Goal: Task Accomplishment & Management: Manage account settings

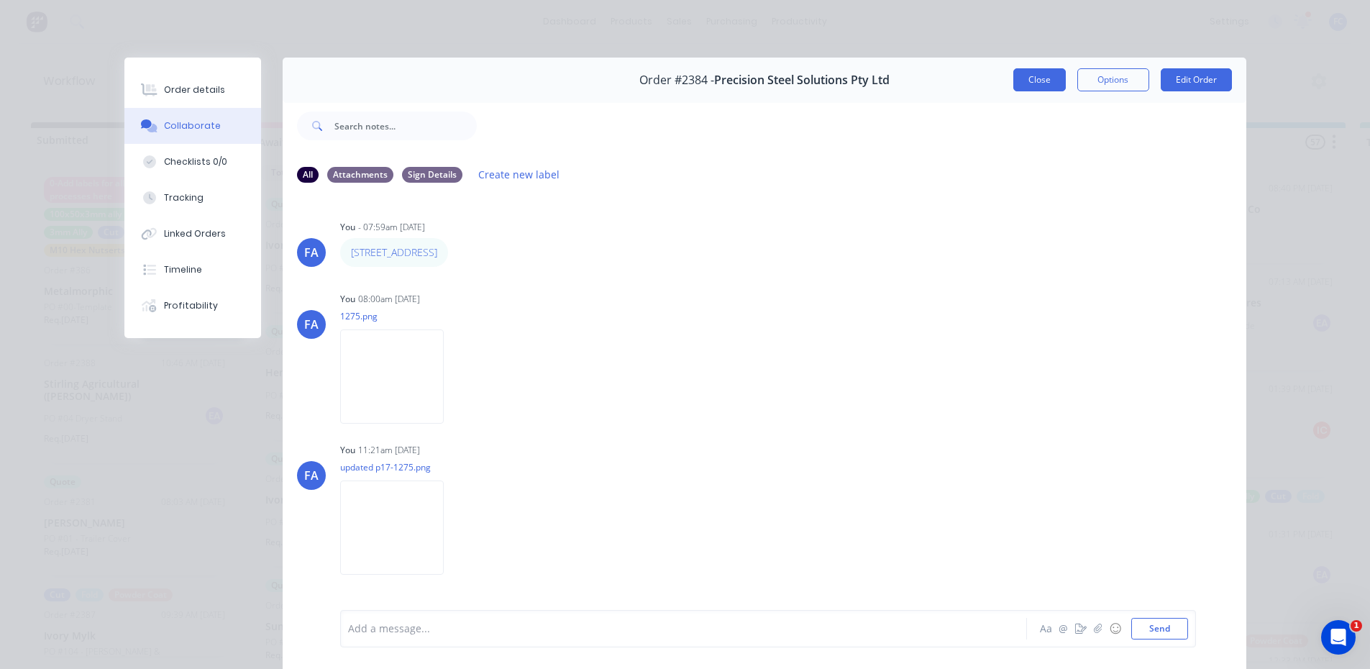
click at [1030, 83] on button "Close" at bounding box center [1039, 79] width 52 height 23
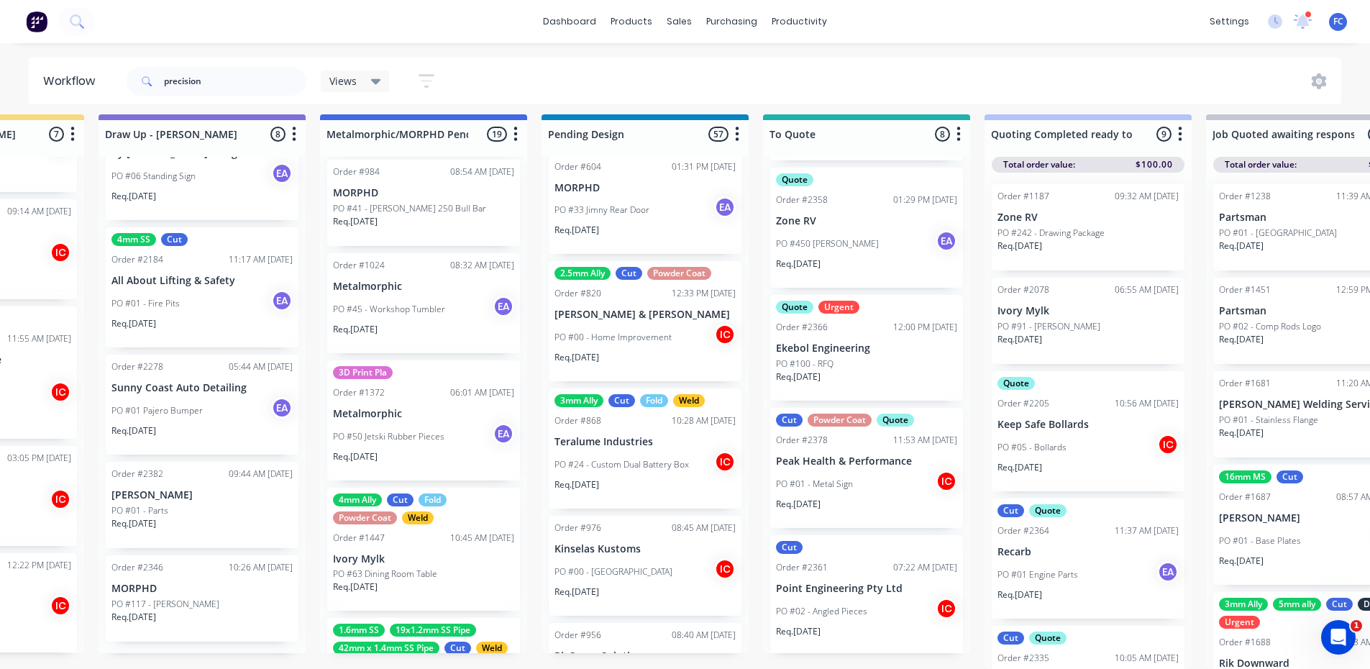
scroll to position [482, 0]
click at [850, 318] on div "Order #2366 12:00 PM 25/09/25" at bounding box center [866, 324] width 181 height 13
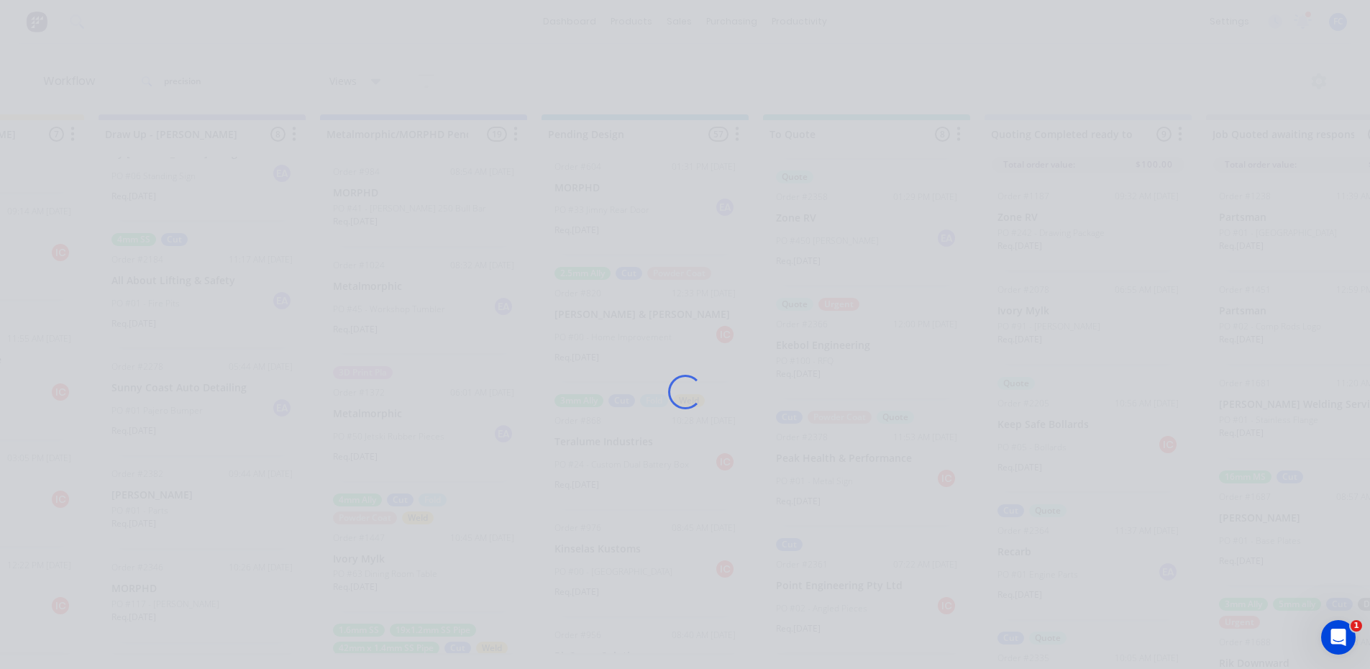
scroll to position [0, 597]
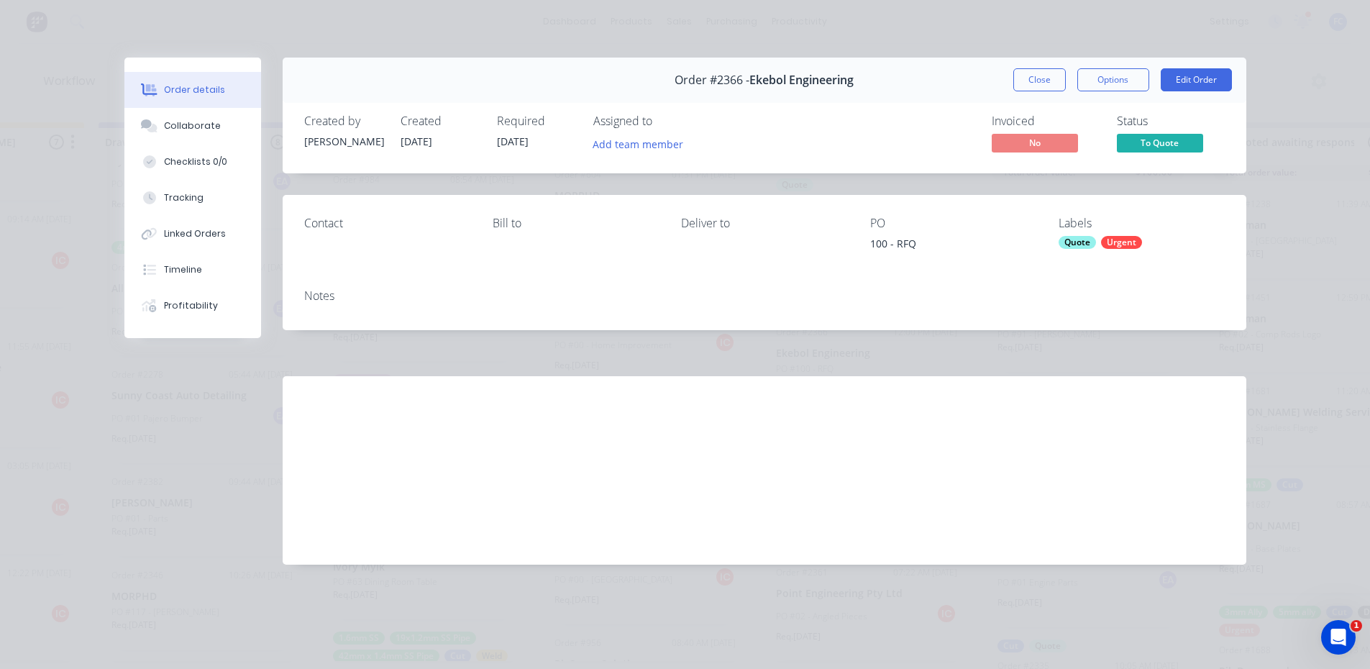
drag, startPoint x: 1046, startPoint y: 79, endPoint x: 1040, endPoint y: 145, distance: 65.7
click at [1047, 78] on button "Close" at bounding box center [1039, 79] width 52 height 23
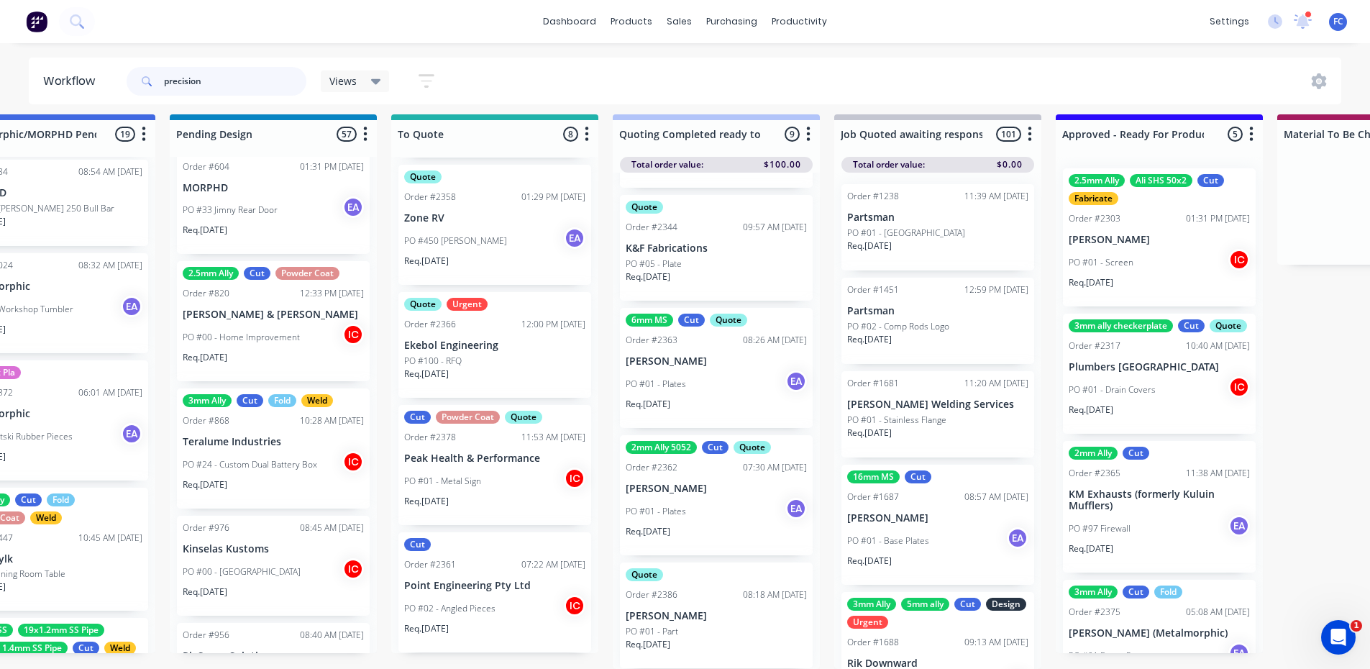
scroll to position [19, 978]
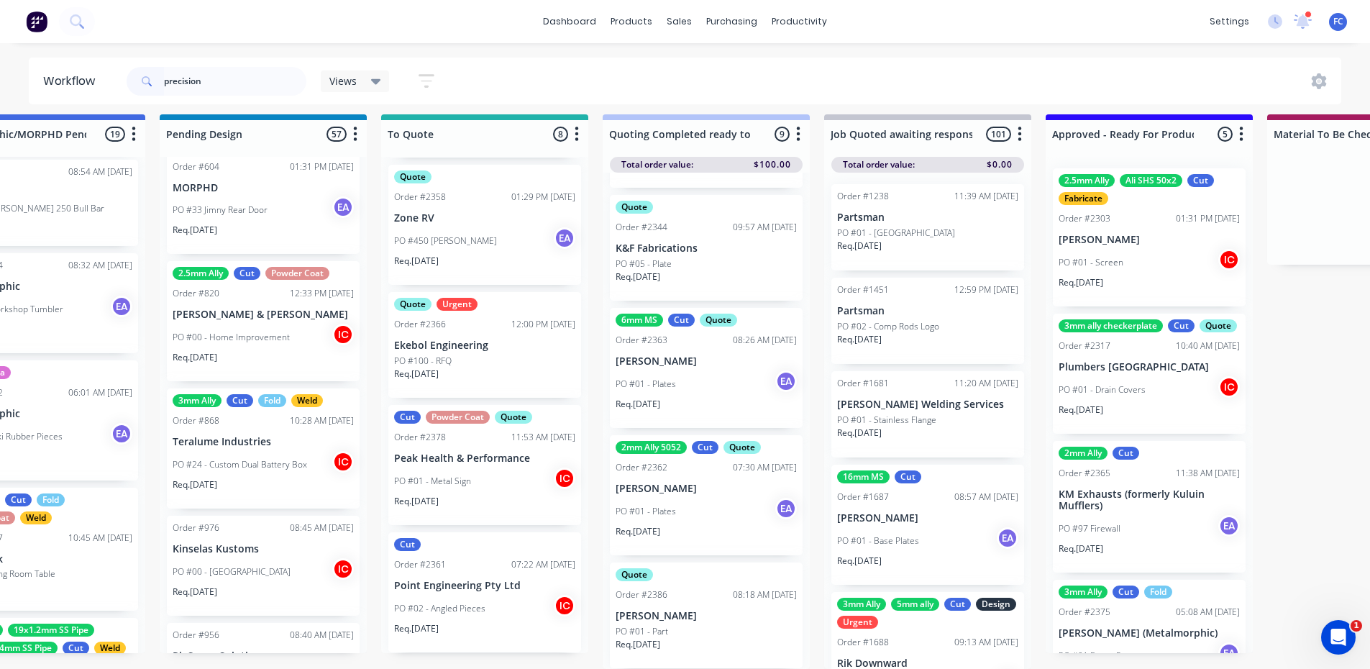
click at [466, 339] on p "Ekebol Engineering" at bounding box center [484, 345] width 181 height 12
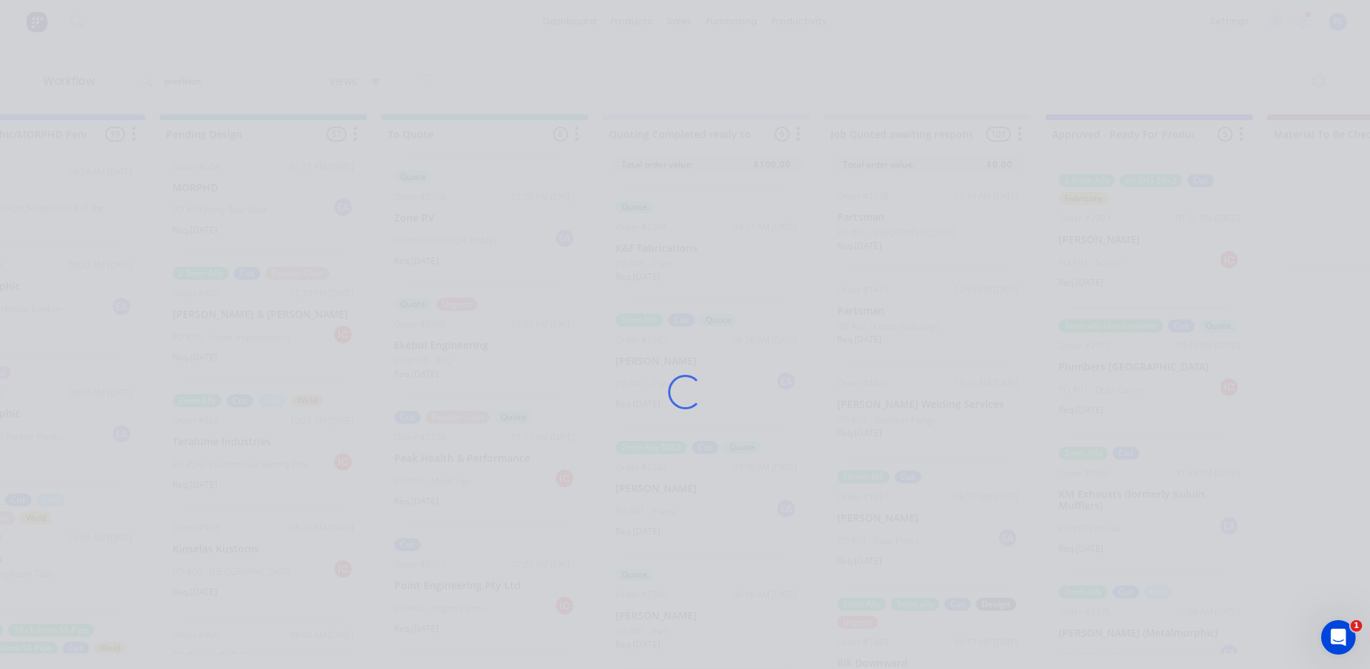
scroll to position [0, 978]
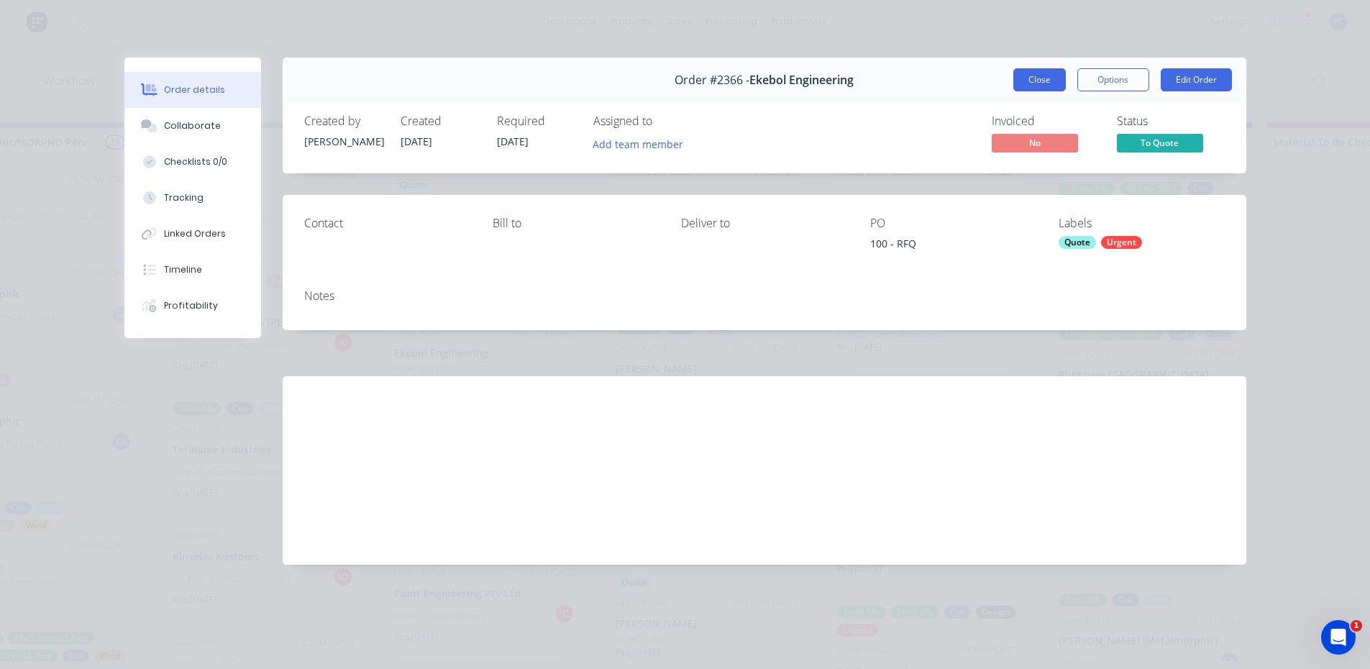
click at [1046, 76] on button "Close" at bounding box center [1039, 79] width 52 height 23
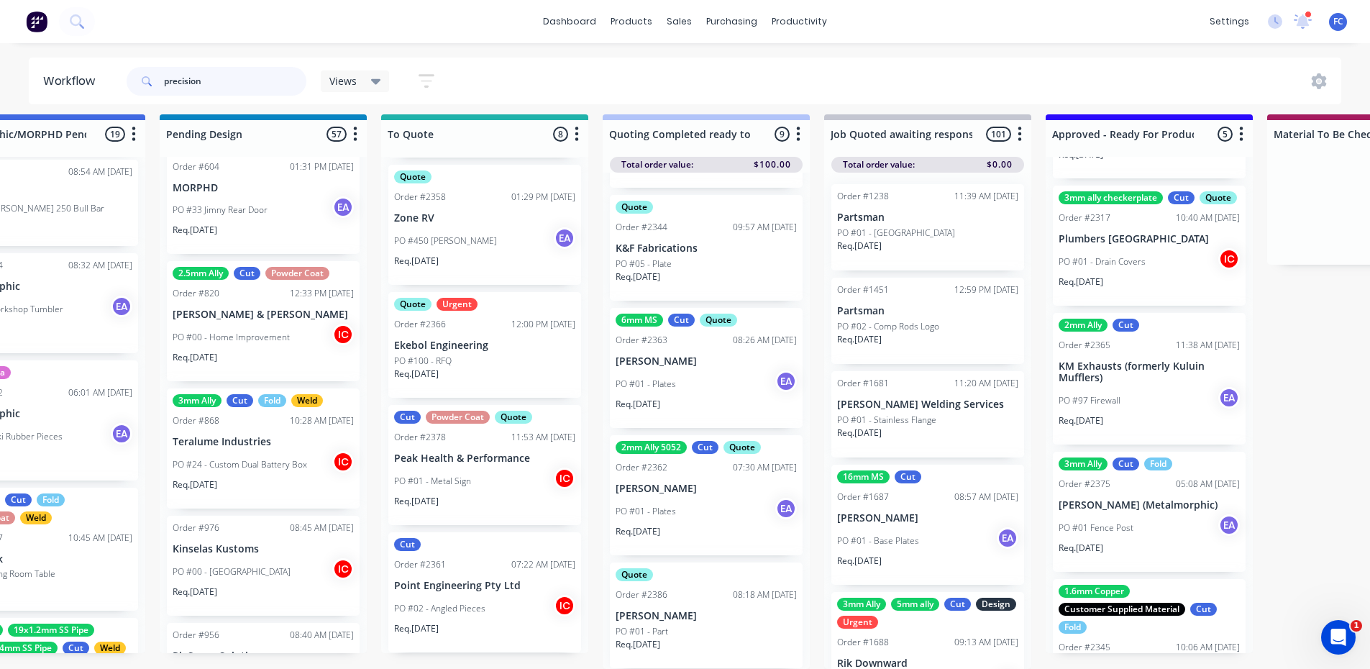
scroll to position [229, 0]
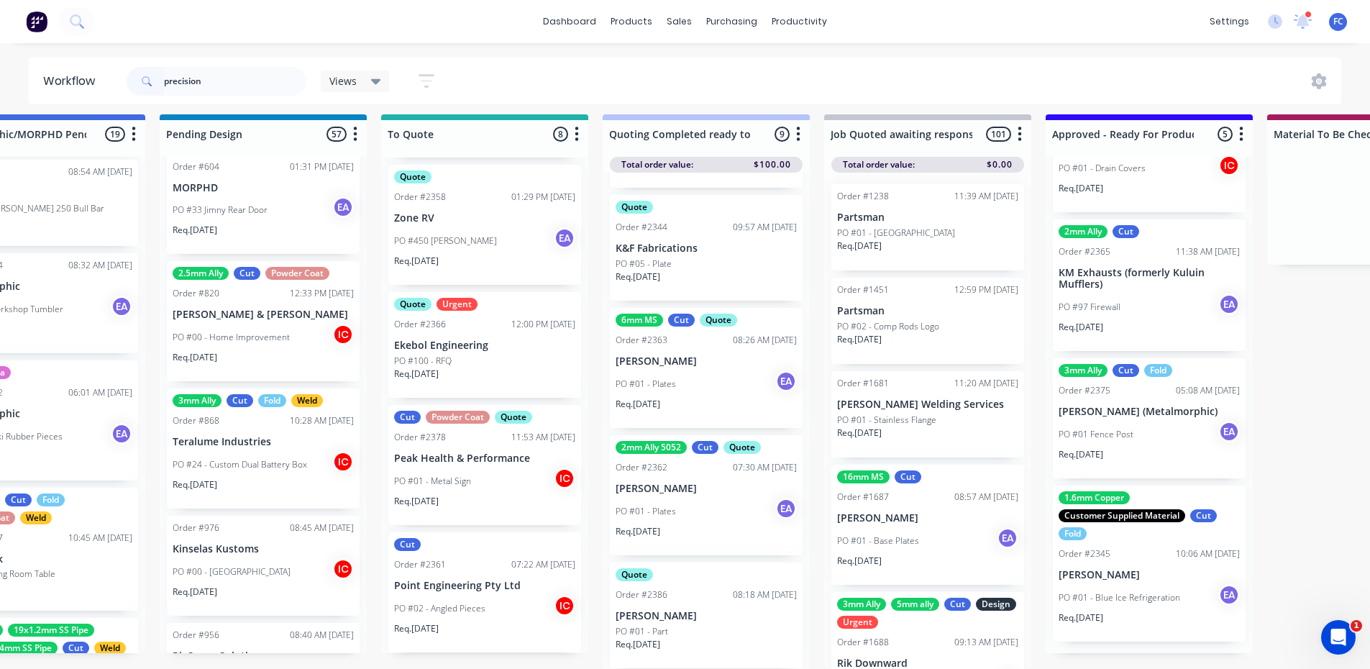
click at [1118, 572] on p "[PERSON_NAME]" at bounding box center [1148, 575] width 181 height 12
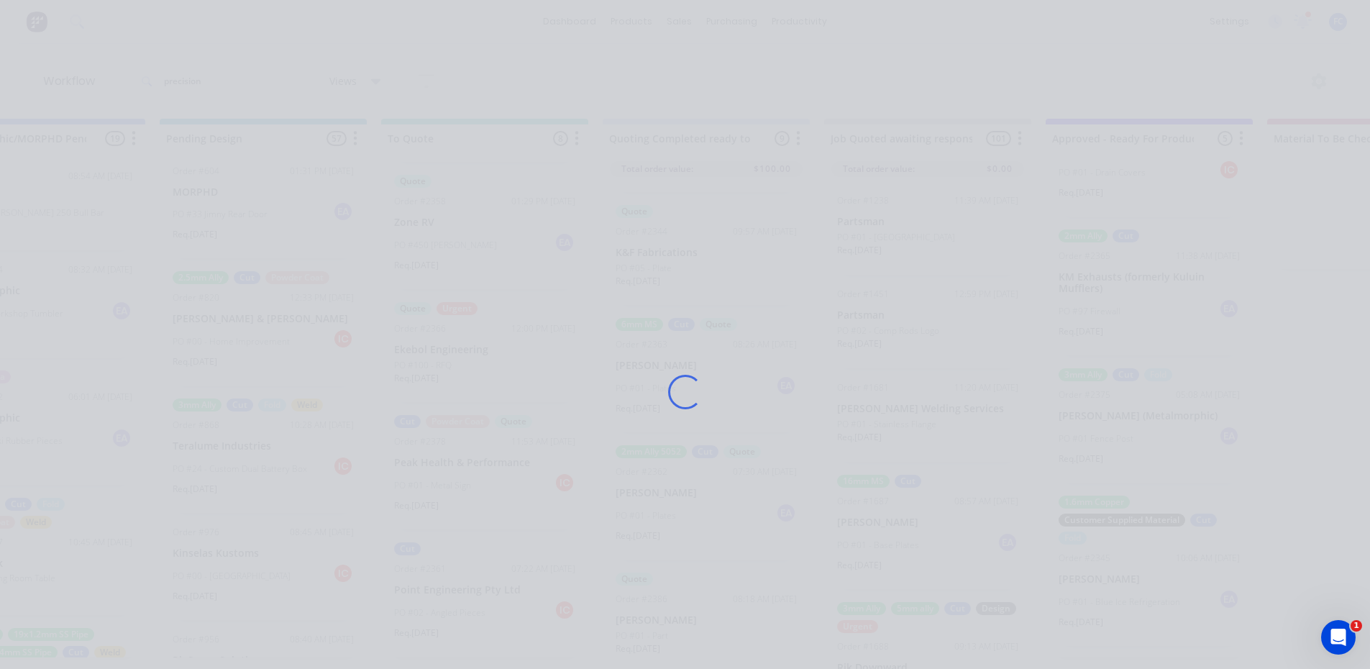
scroll to position [0, 978]
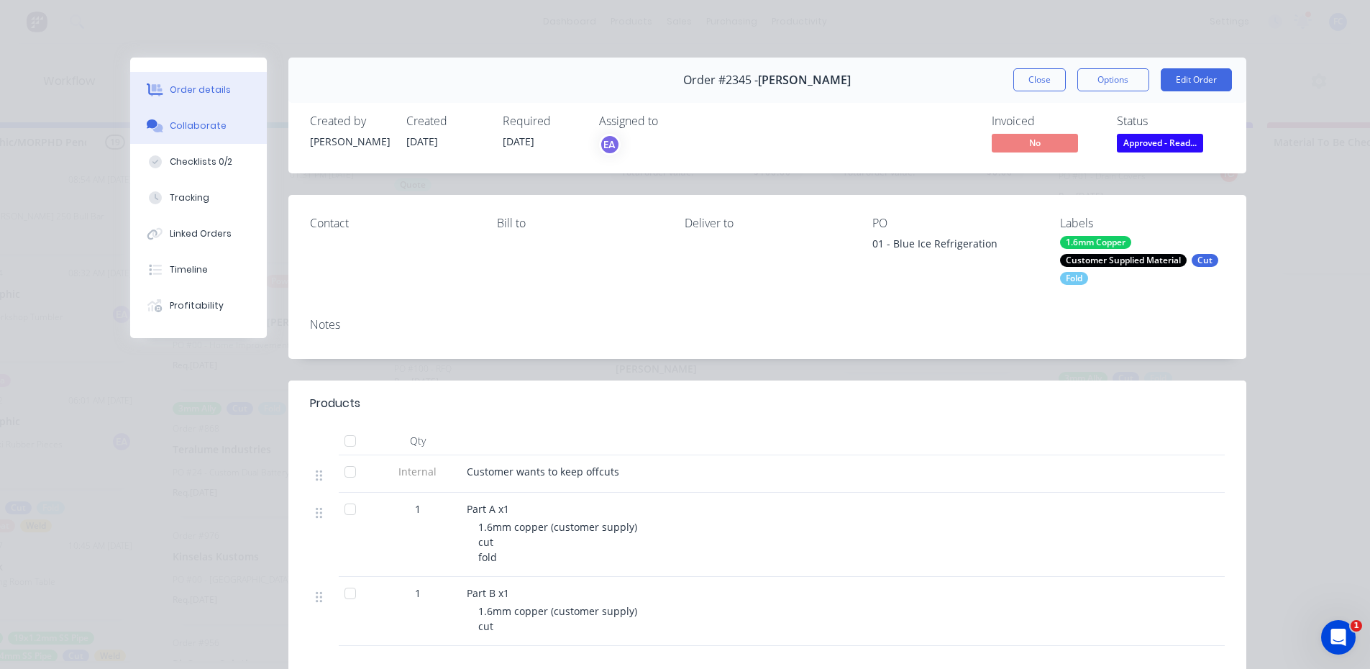
click at [208, 131] on div "Collaborate" at bounding box center [198, 125] width 57 height 13
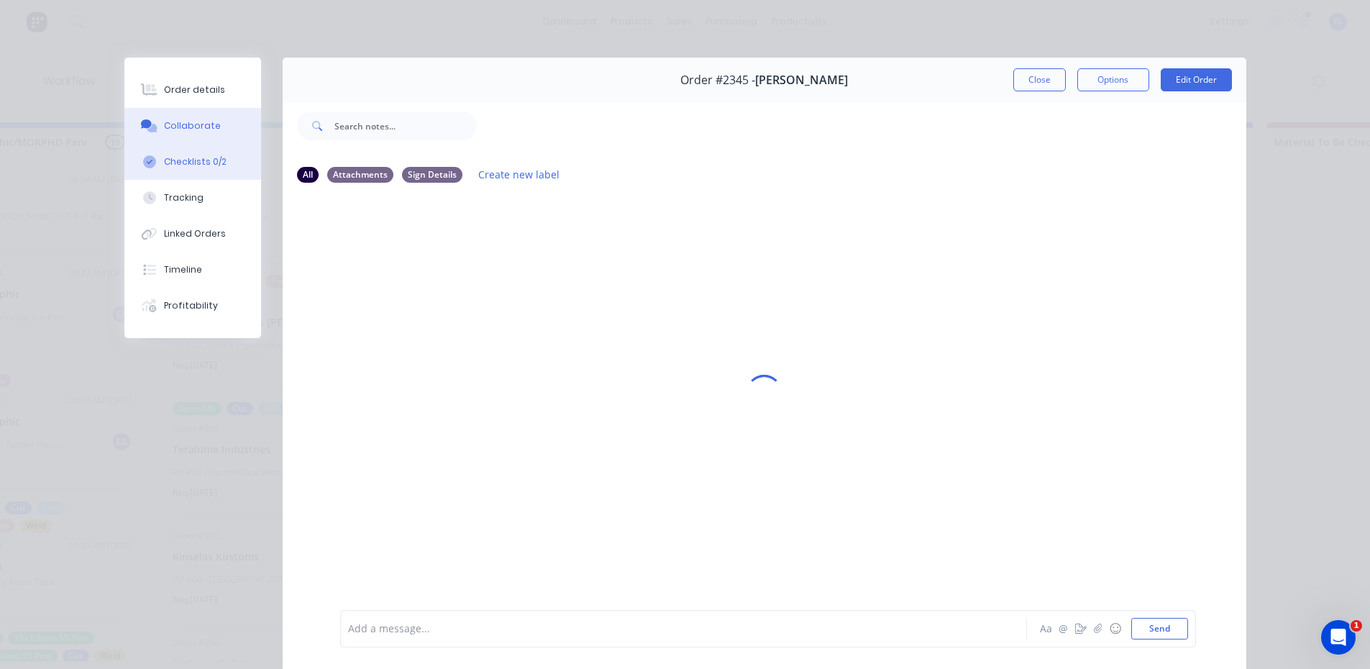
click at [193, 161] on div "Checklists 0/2" at bounding box center [195, 161] width 63 height 13
type textarea "x"
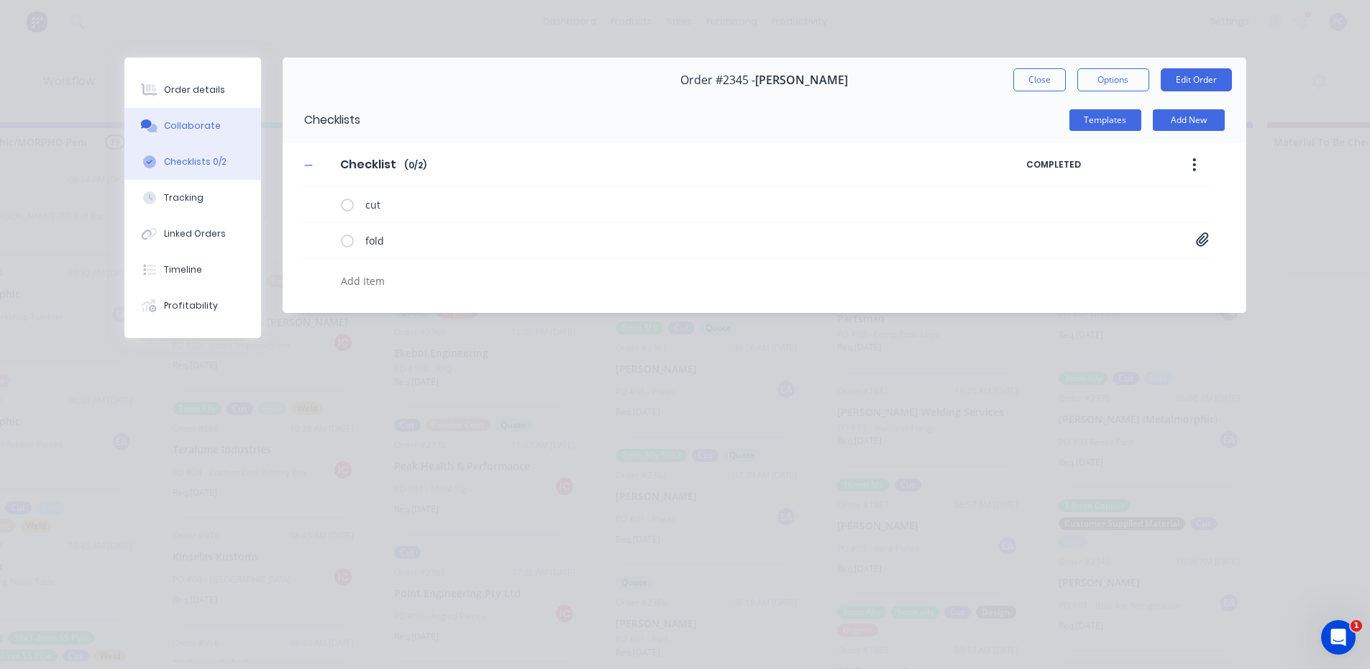
click at [189, 132] on div "Collaborate" at bounding box center [192, 125] width 57 height 13
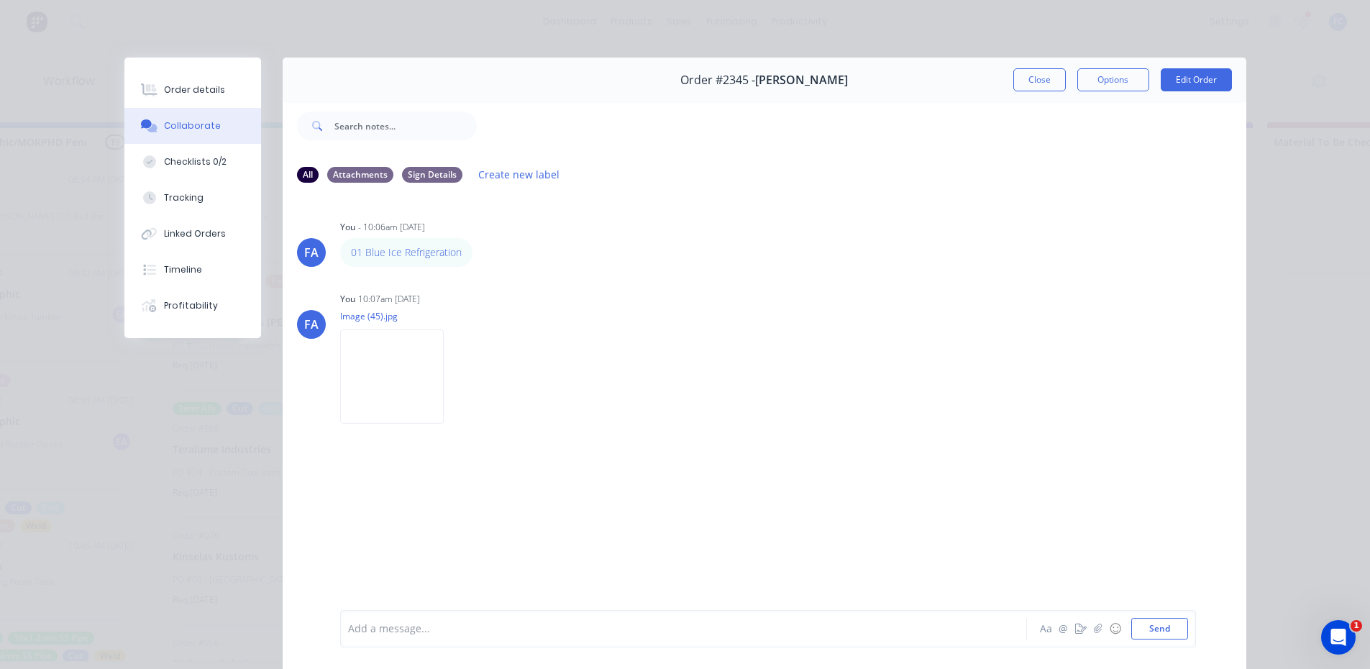
click at [1023, 84] on button "Close" at bounding box center [1039, 79] width 52 height 23
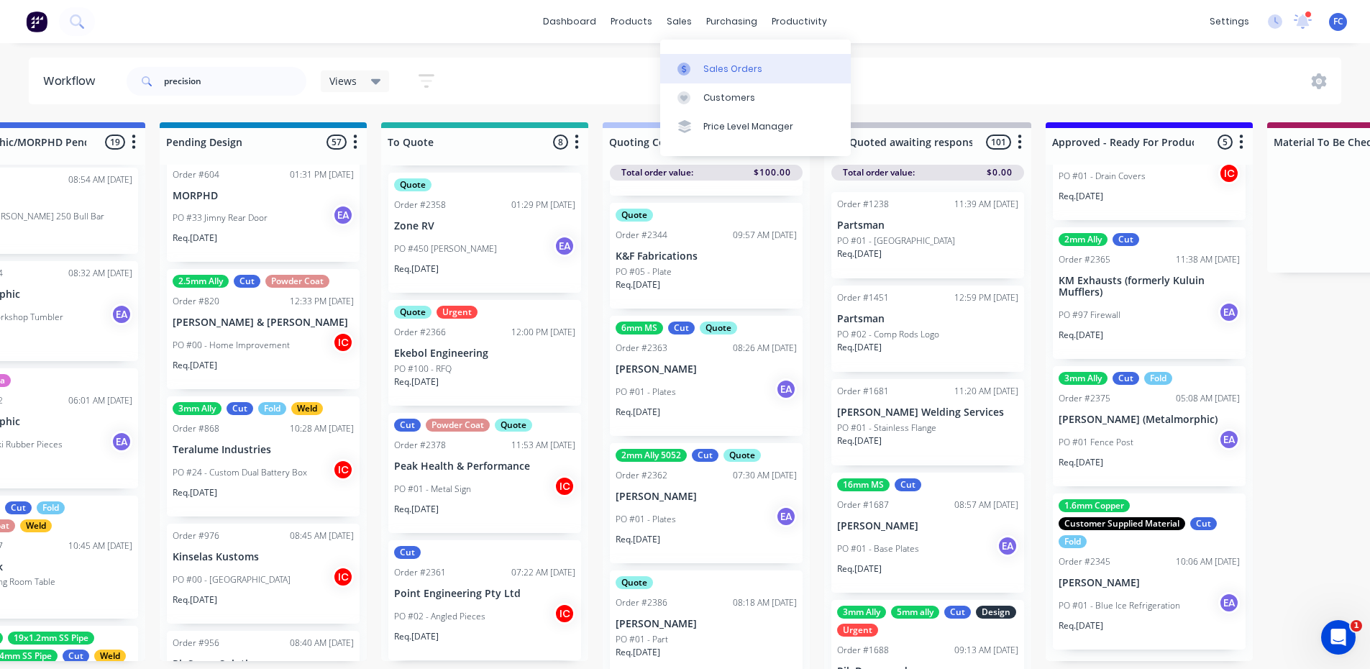
click at [699, 67] on link "Sales Orders" at bounding box center [755, 68] width 191 height 29
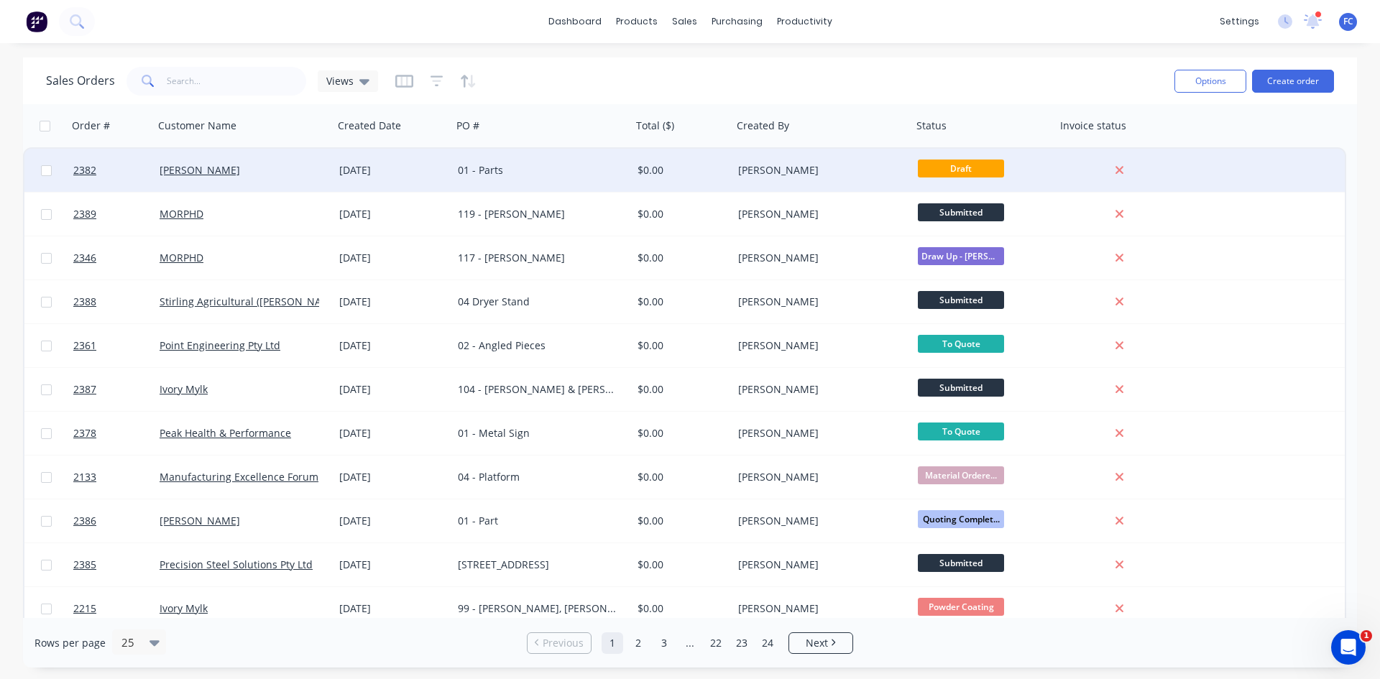
click at [451, 170] on div "[DATE]" at bounding box center [393, 170] width 119 height 43
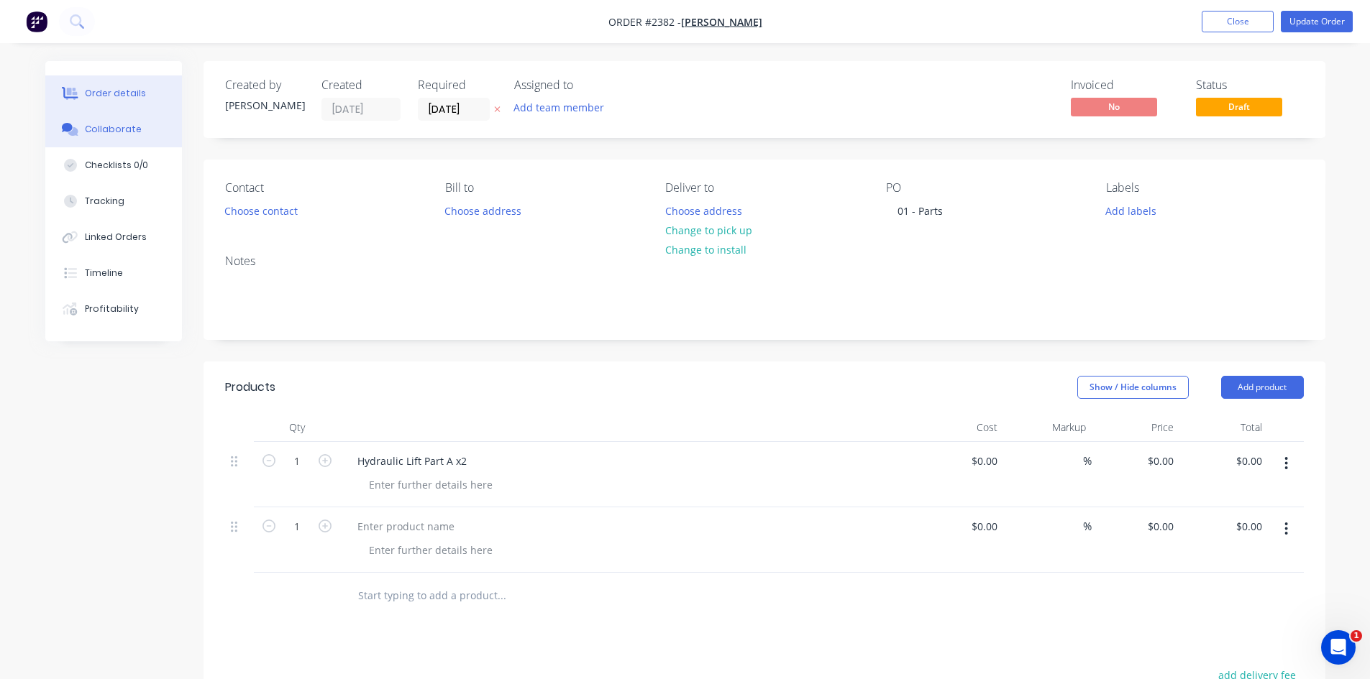
click at [99, 124] on div "Collaborate" at bounding box center [113, 129] width 57 height 13
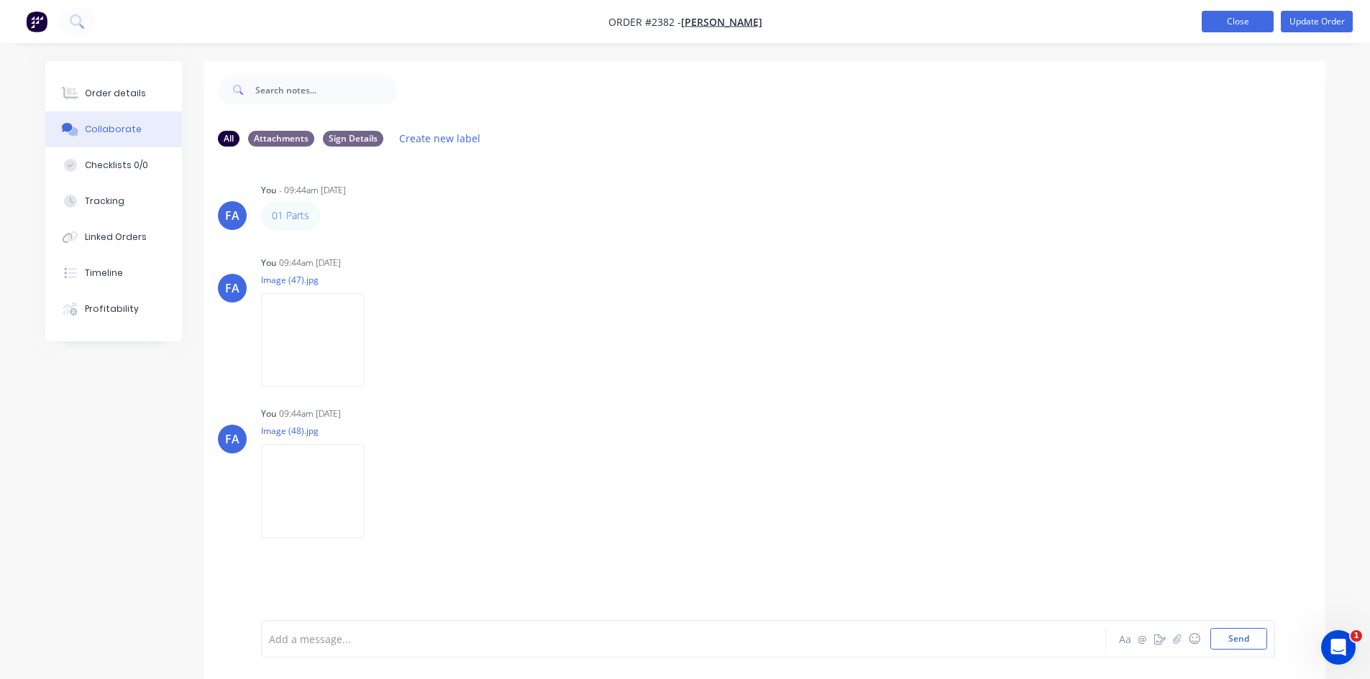
drag, startPoint x: 1222, startPoint y: 14, endPoint x: 1208, endPoint y: 23, distance: 17.1
click at [1222, 16] on button "Close" at bounding box center [1237, 22] width 72 height 22
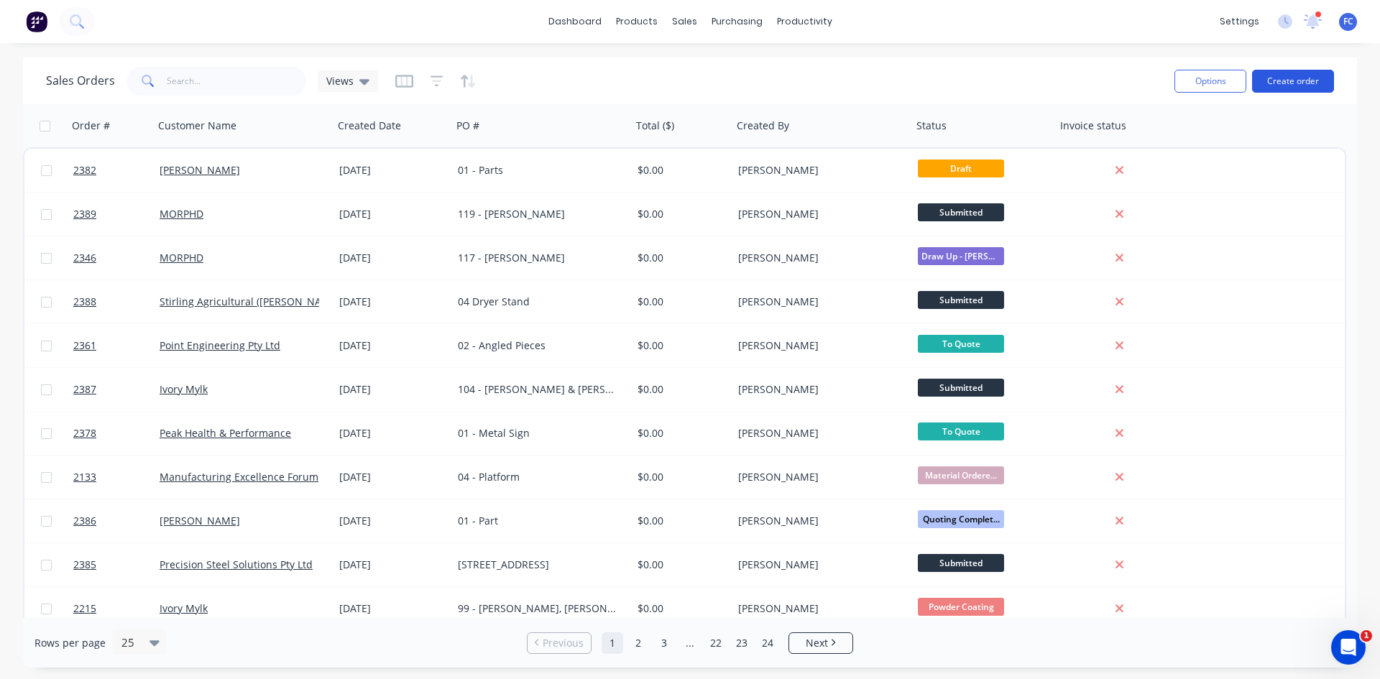
click at [1291, 73] on button "Create order" at bounding box center [1293, 81] width 82 height 23
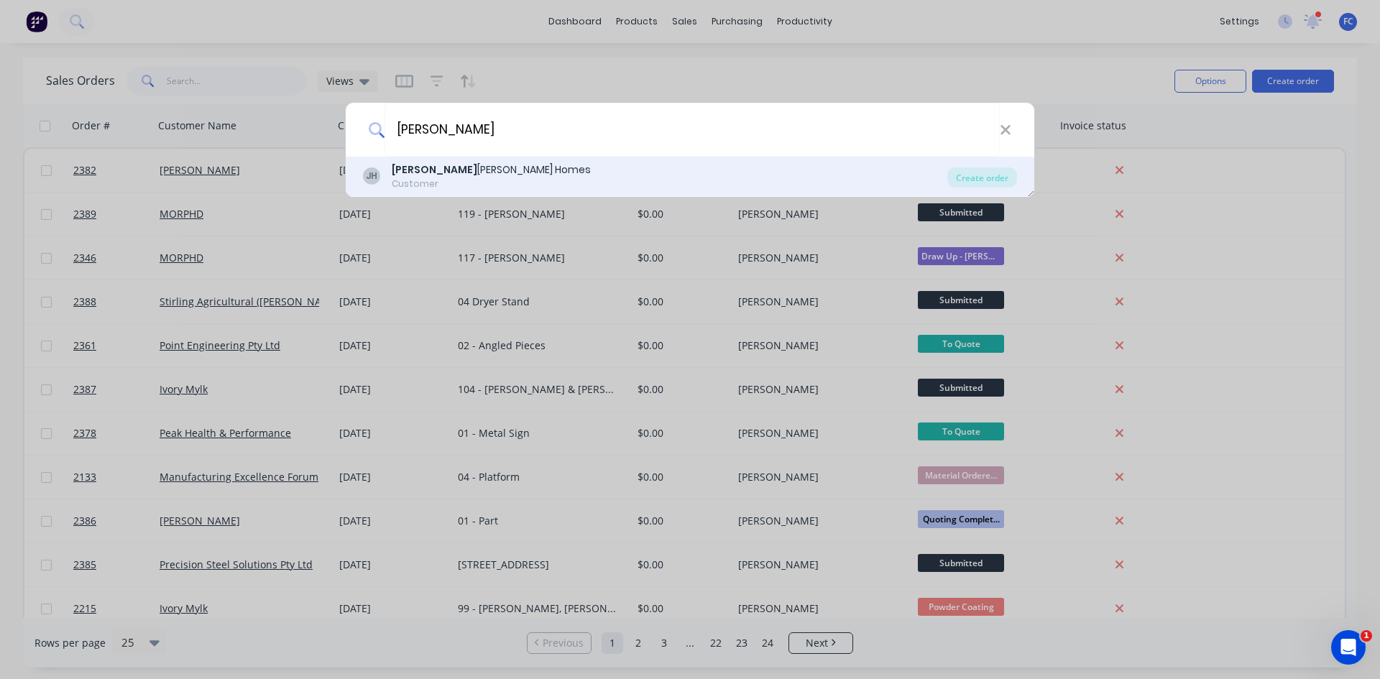
type input "Joey"
click at [457, 173] on div "Joey Thomsen Homes" at bounding box center [491, 169] width 199 height 15
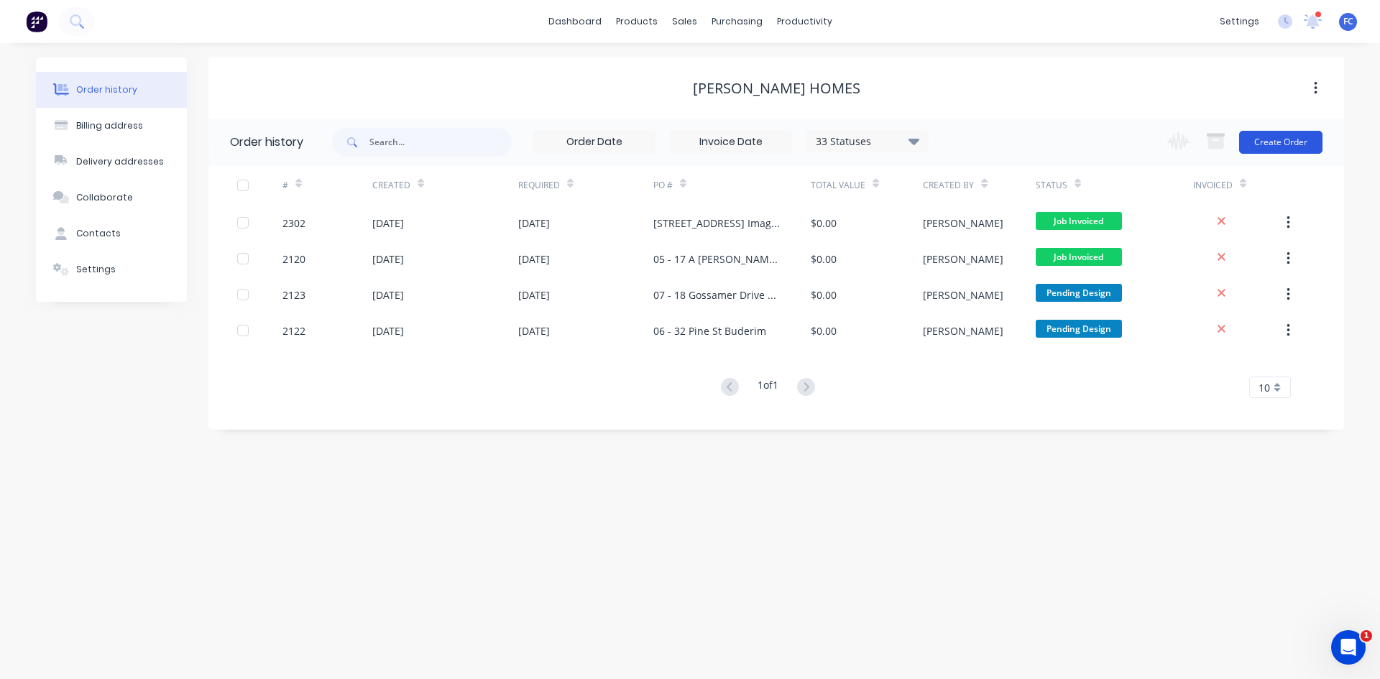
click at [1272, 139] on button "Create Order" at bounding box center [1280, 142] width 83 height 23
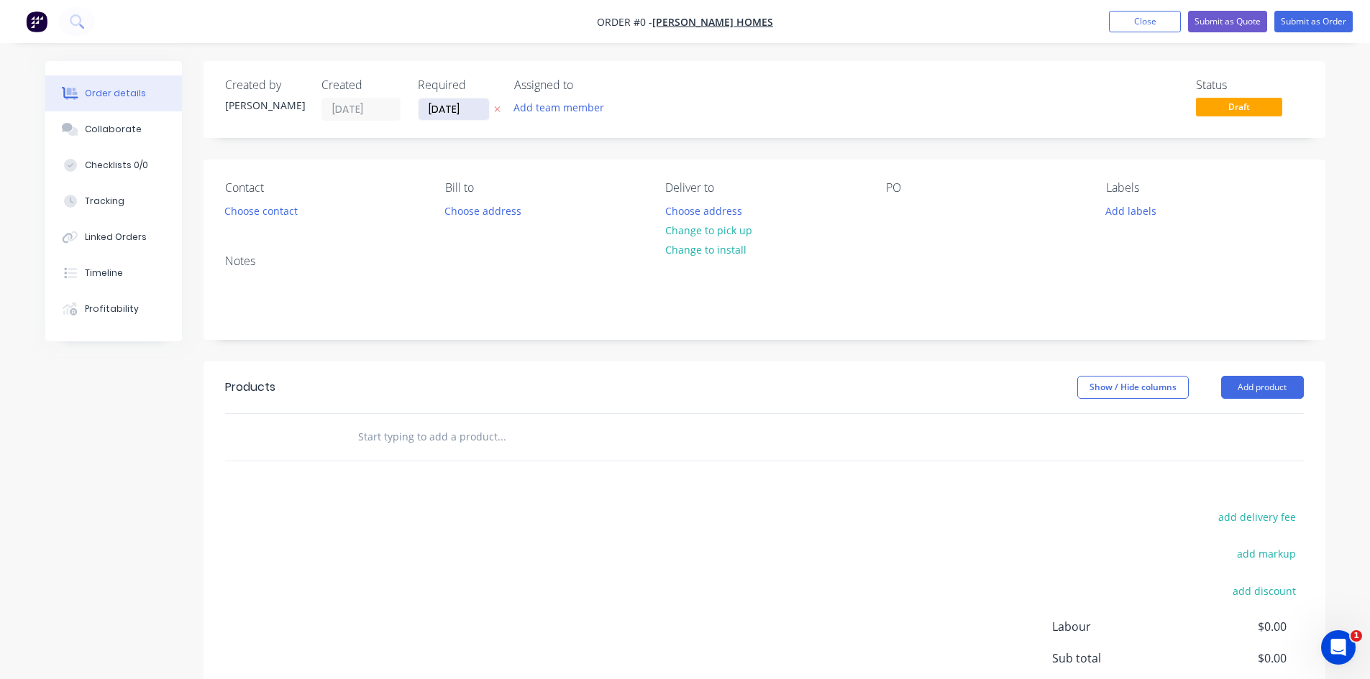
click at [459, 108] on input "[DATE]" at bounding box center [453, 109] width 70 height 22
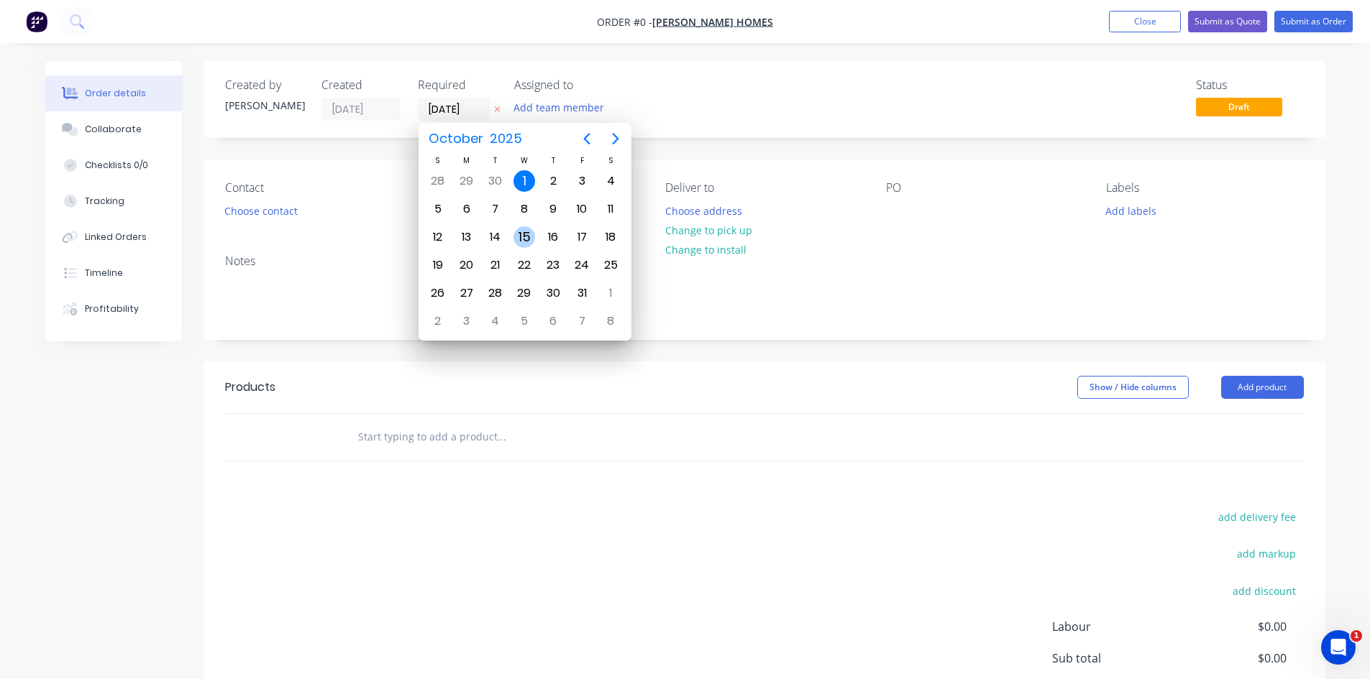
click at [528, 234] on div "15" at bounding box center [524, 237] width 22 height 22
type input "[DATE]"
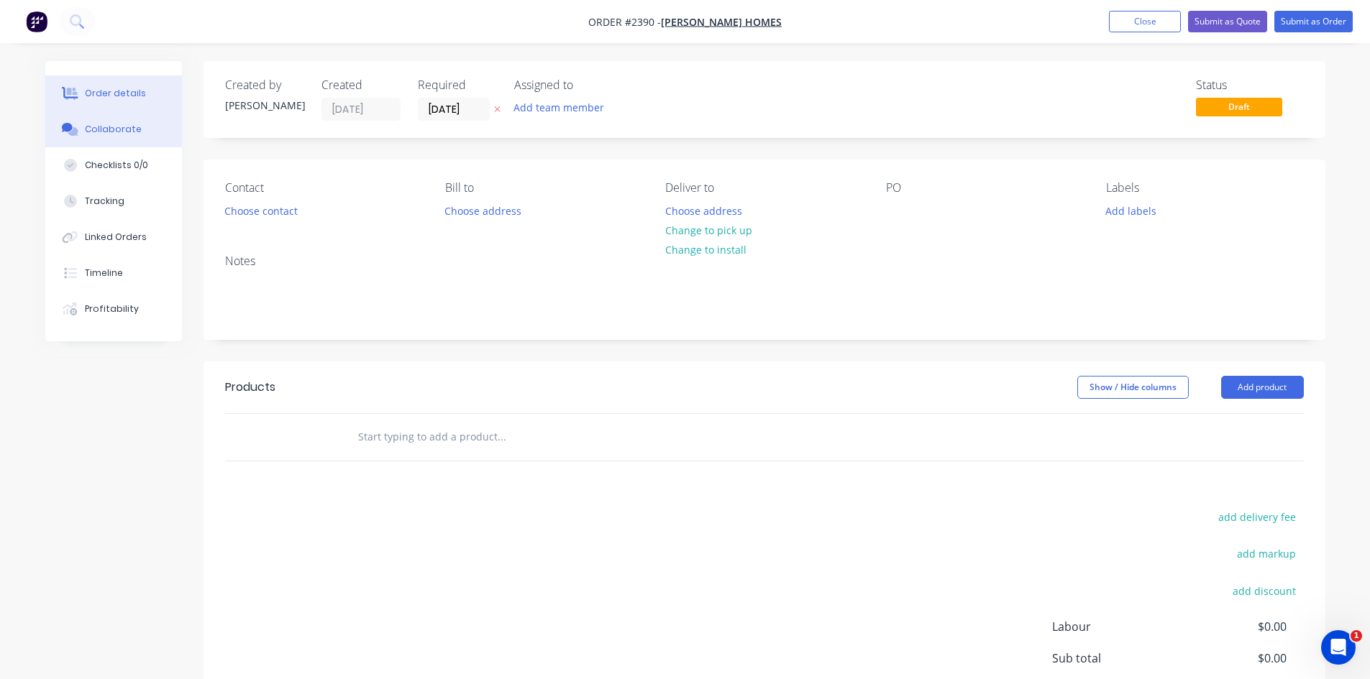
click at [134, 132] on div "Collaborate" at bounding box center [113, 129] width 57 height 13
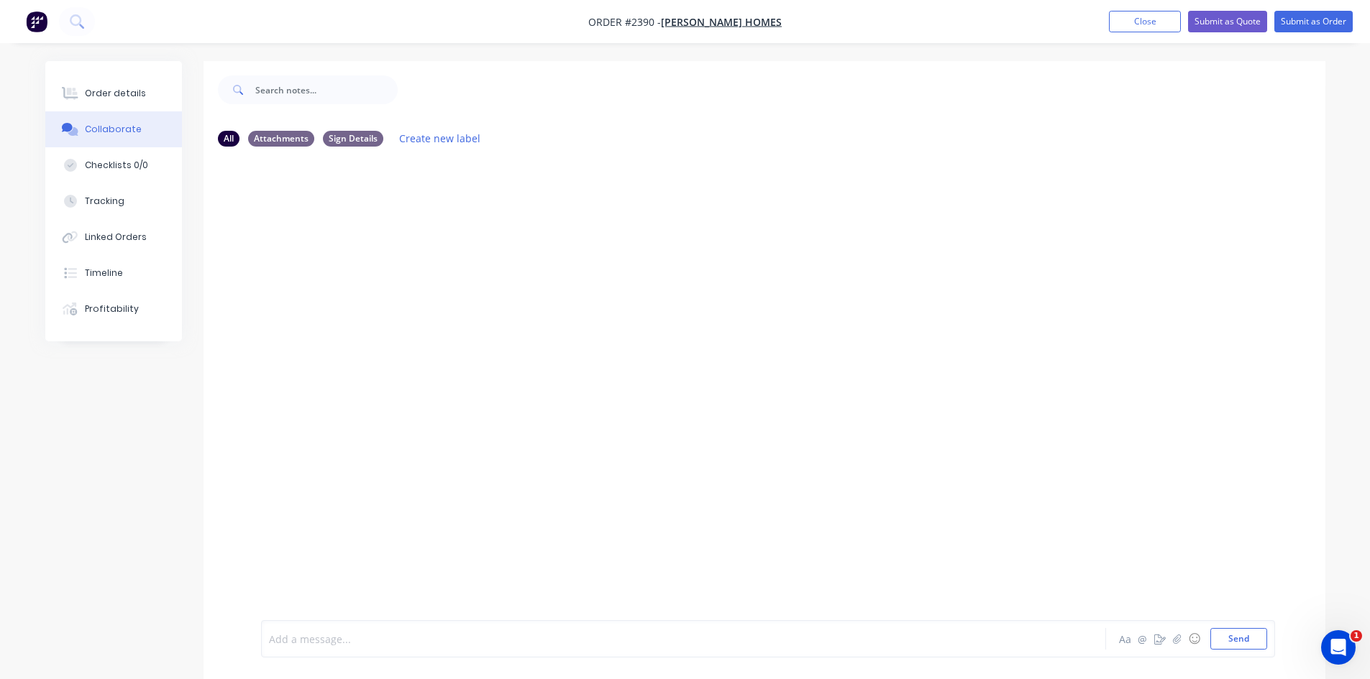
click at [421, 636] on div at bounding box center [644, 639] width 748 height 15
click at [1232, 632] on button "Send" at bounding box center [1238, 639] width 57 height 22
drag, startPoint x: 388, startPoint y: 213, endPoint x: 269, endPoint y: 224, distance: 119.9
click at [269, 224] on div "08 Bracket and Tilt Door" at bounding box center [326, 215] width 131 height 29
copy link "08 Bracket and Tilt Door"
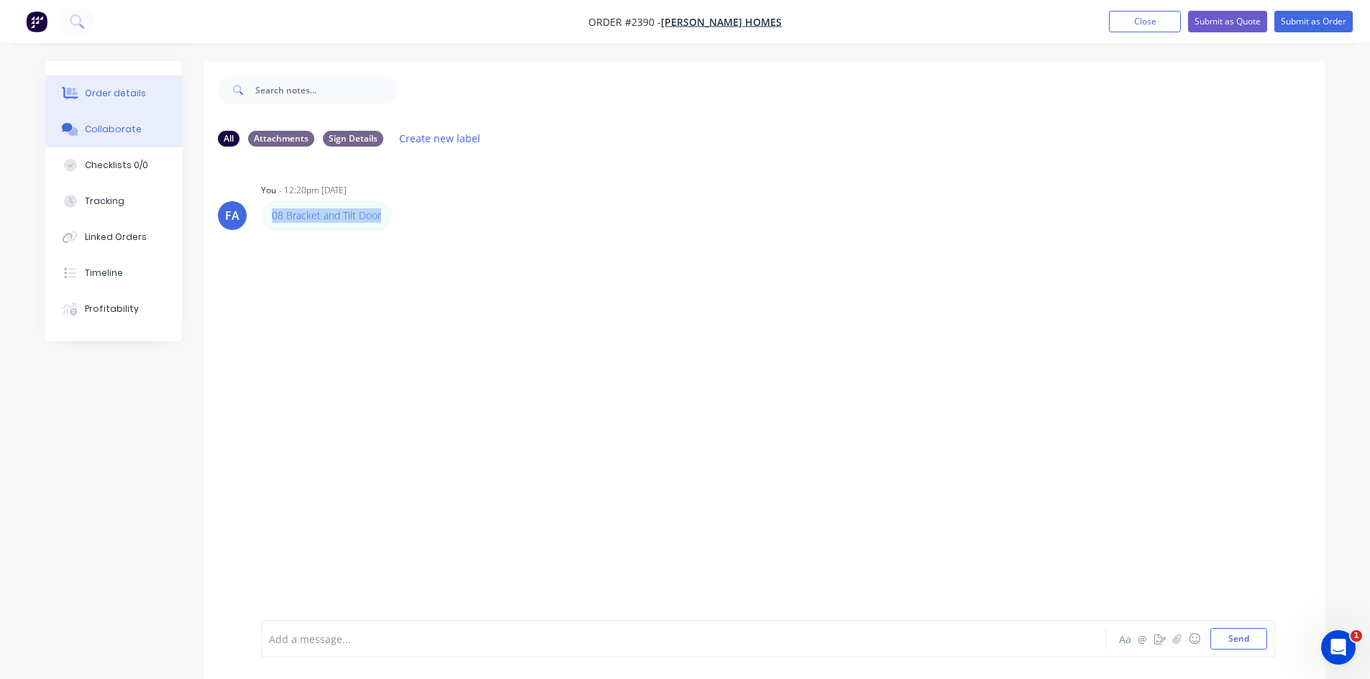
click at [123, 88] on div "Order details" at bounding box center [115, 93] width 61 height 13
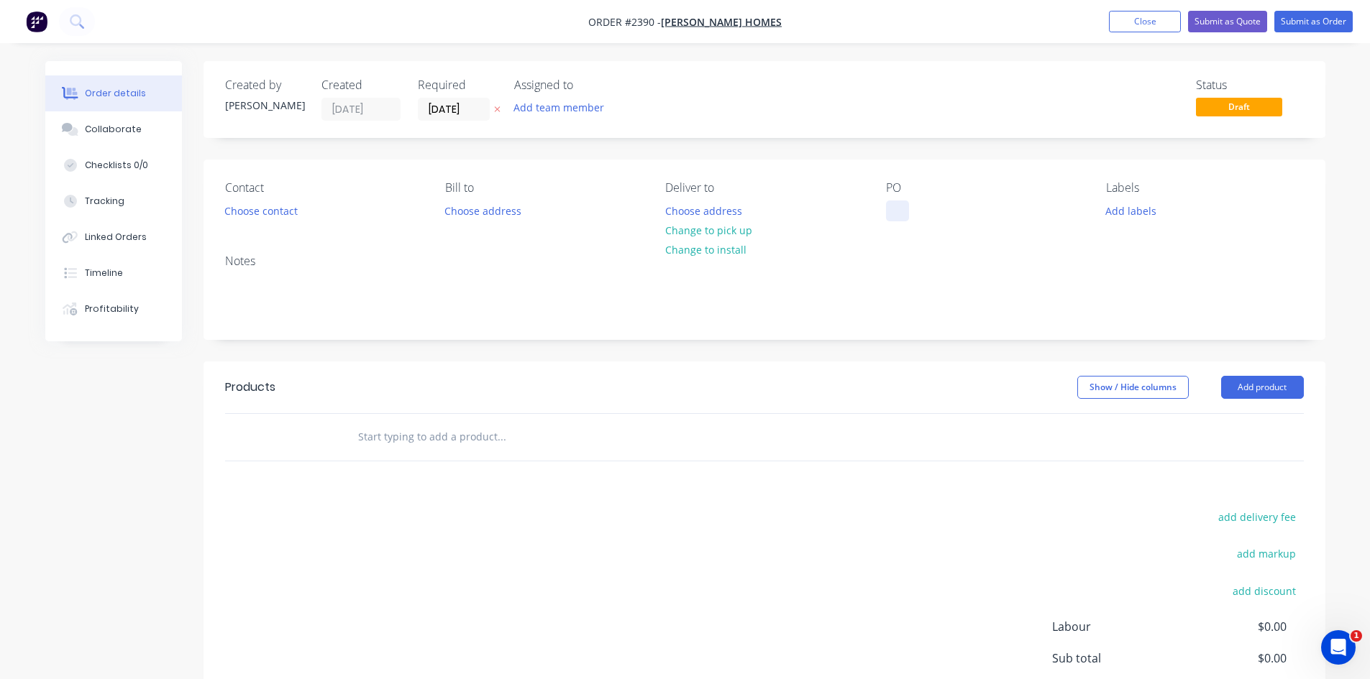
click at [894, 211] on div at bounding box center [897, 211] width 23 height 21
paste div
click at [914, 208] on div "08 Bracket and Tilt Door" at bounding box center [955, 211] width 139 height 21
click at [121, 132] on div "Collaborate" at bounding box center [113, 129] width 57 height 13
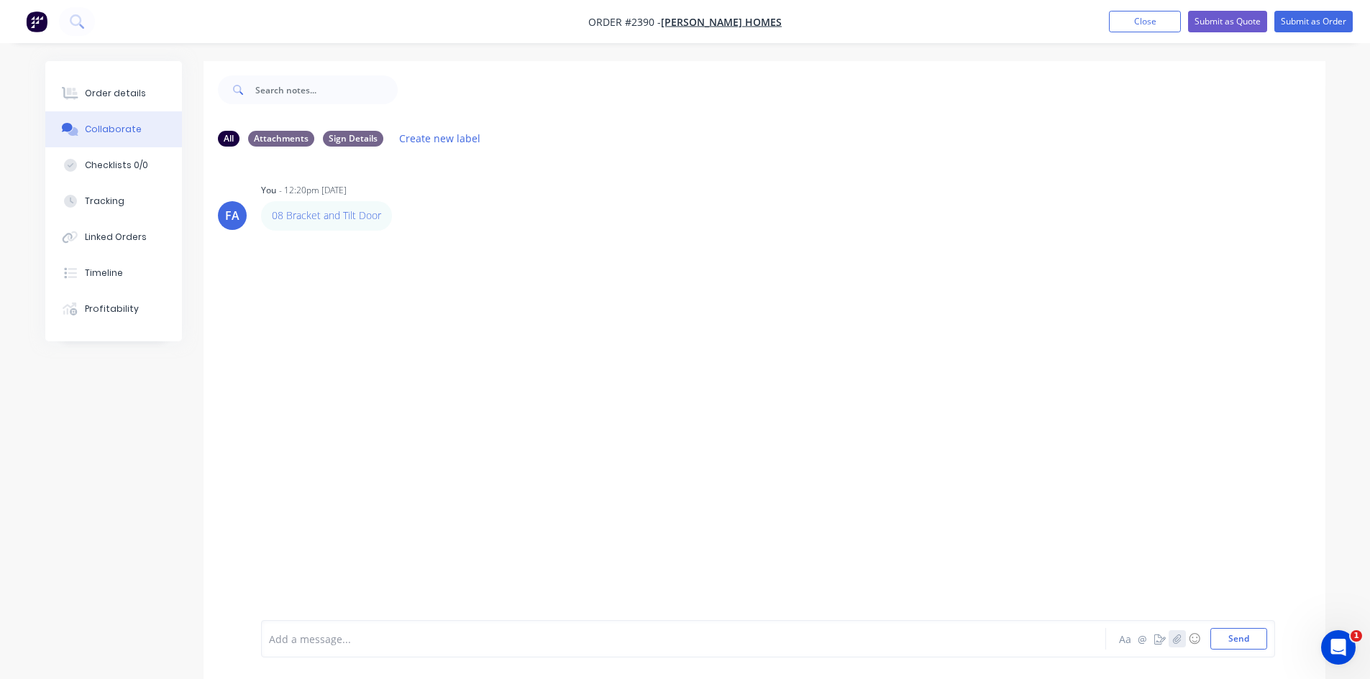
click at [1173, 638] on icon "button" at bounding box center [1176, 639] width 9 height 10
click at [324, 563] on icon at bounding box center [326, 560] width 13 height 13
click at [1174, 641] on icon "button" at bounding box center [1176, 639] width 9 height 10
click at [1242, 637] on button "Send" at bounding box center [1238, 639] width 57 height 22
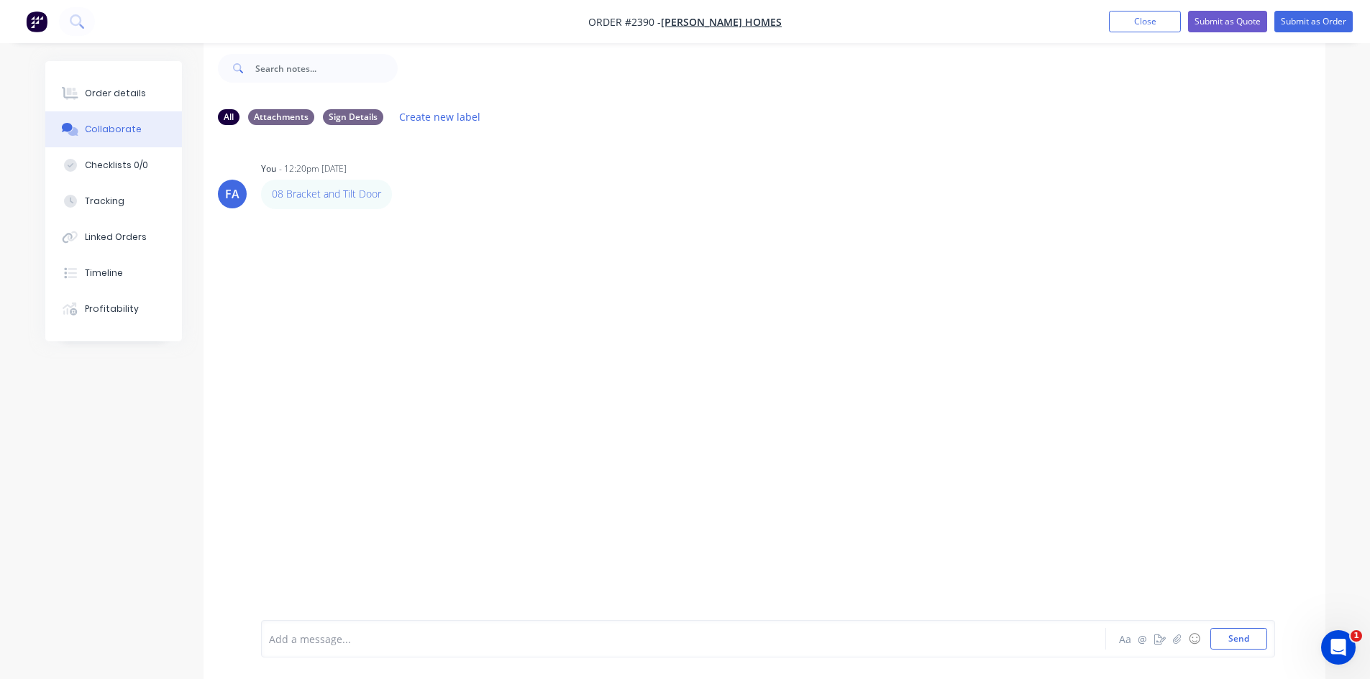
scroll to position [22, 0]
click at [1177, 637] on icon "button" at bounding box center [1176, 639] width 9 height 10
drag, startPoint x: 1240, startPoint y: 636, endPoint x: 1233, endPoint y: 633, distance: 7.5
click at [1240, 635] on button "Send" at bounding box center [1238, 639] width 57 height 22
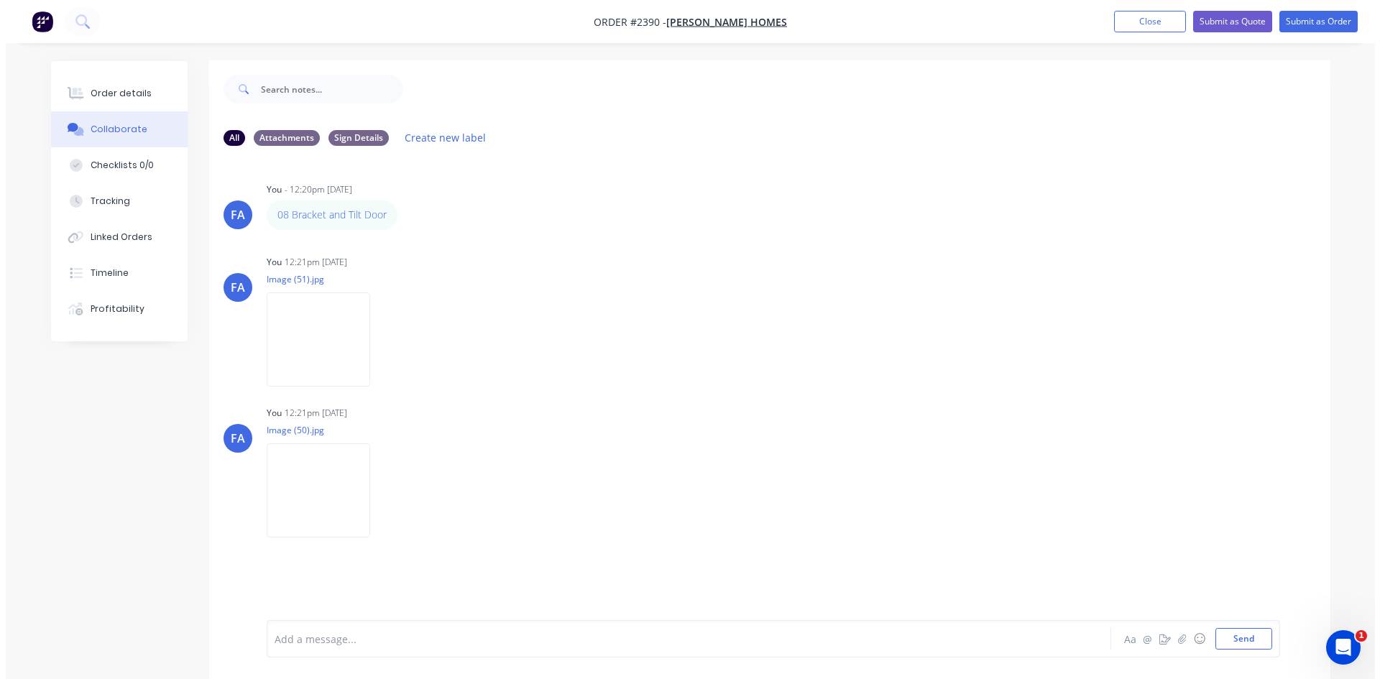
scroll to position [0, 0]
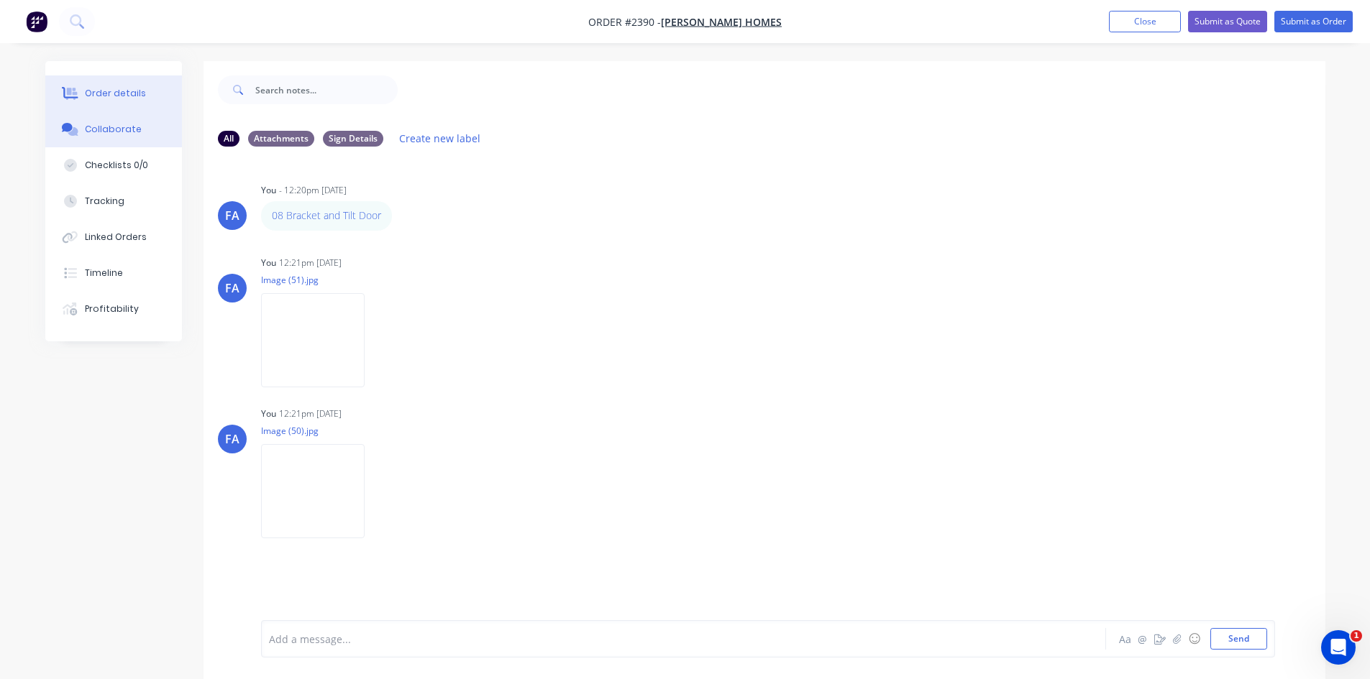
click at [151, 96] on button "Order details" at bounding box center [113, 93] width 137 height 36
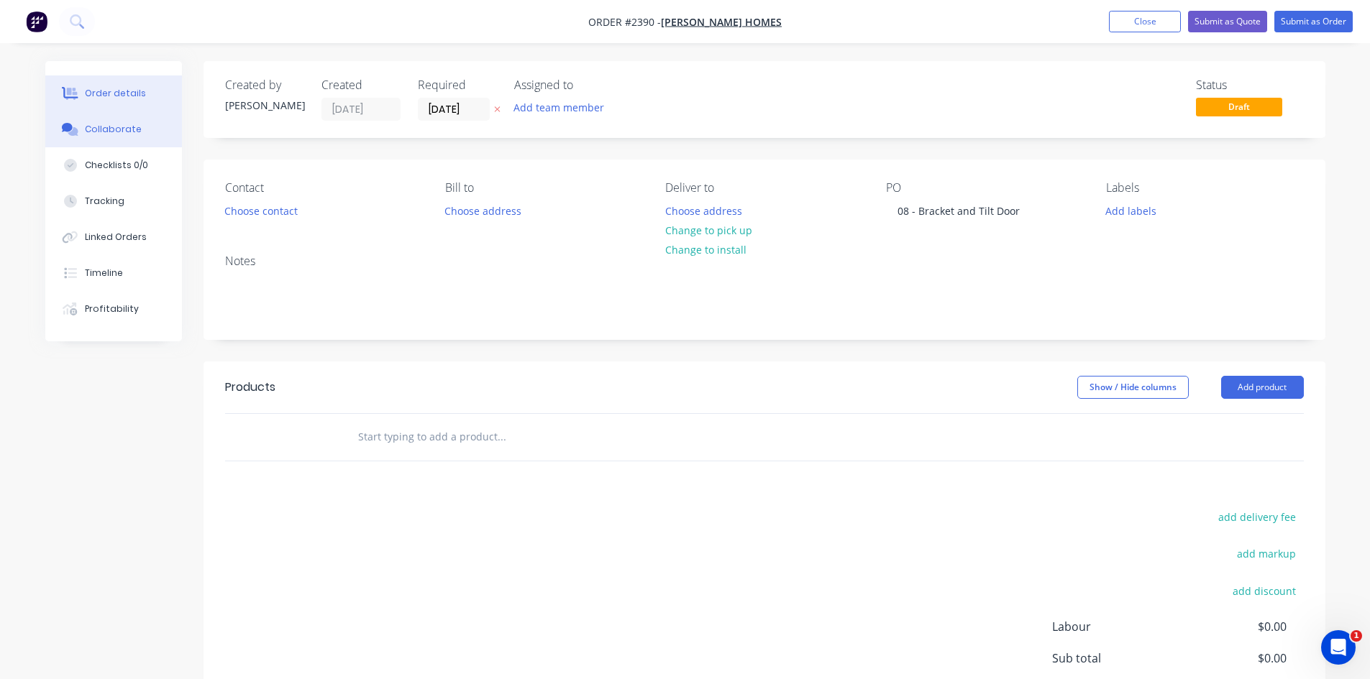
click at [104, 128] on div "Collaborate" at bounding box center [113, 129] width 57 height 13
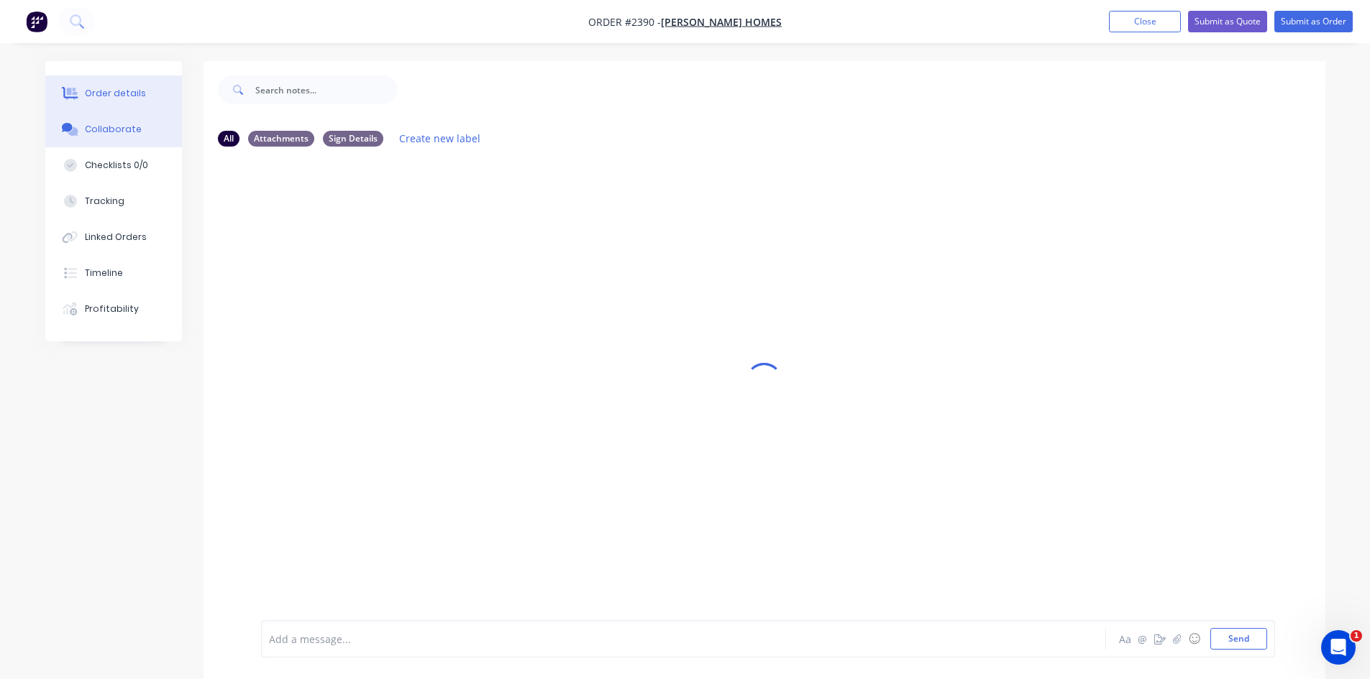
click at [127, 88] on div "Order details" at bounding box center [115, 93] width 61 height 13
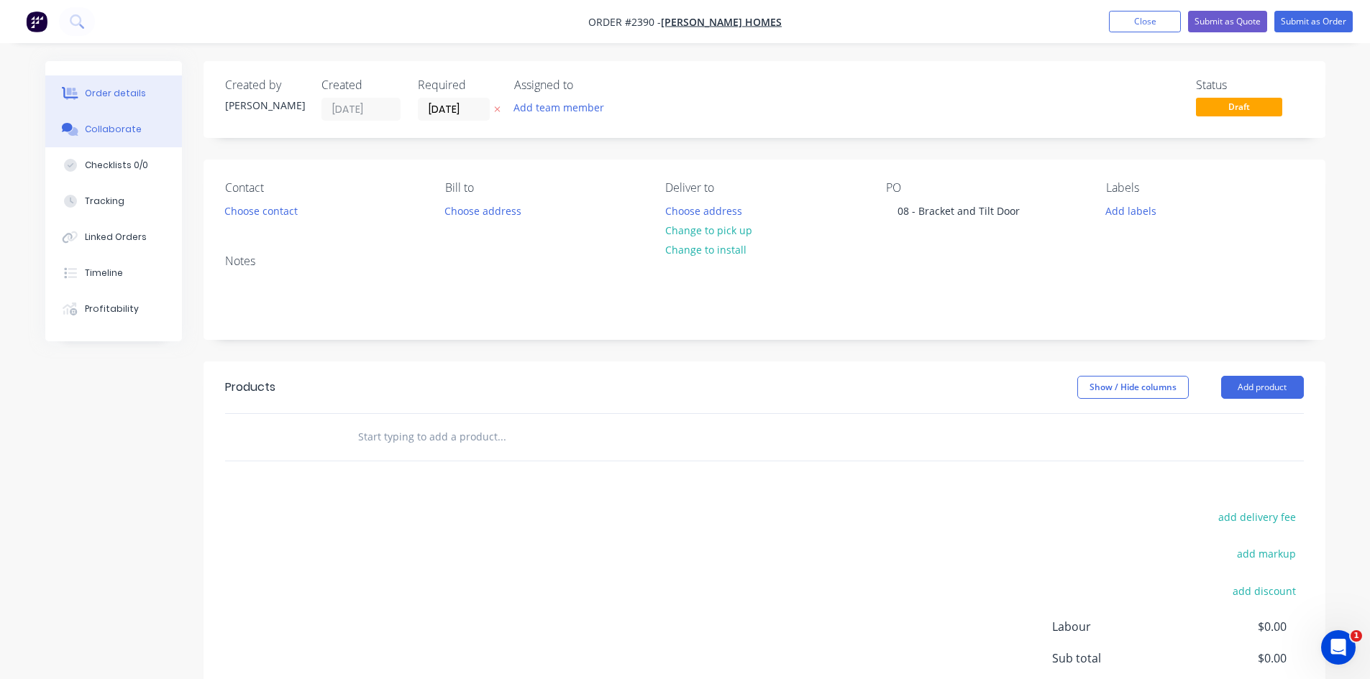
click at [121, 133] on div "Collaborate" at bounding box center [113, 129] width 57 height 13
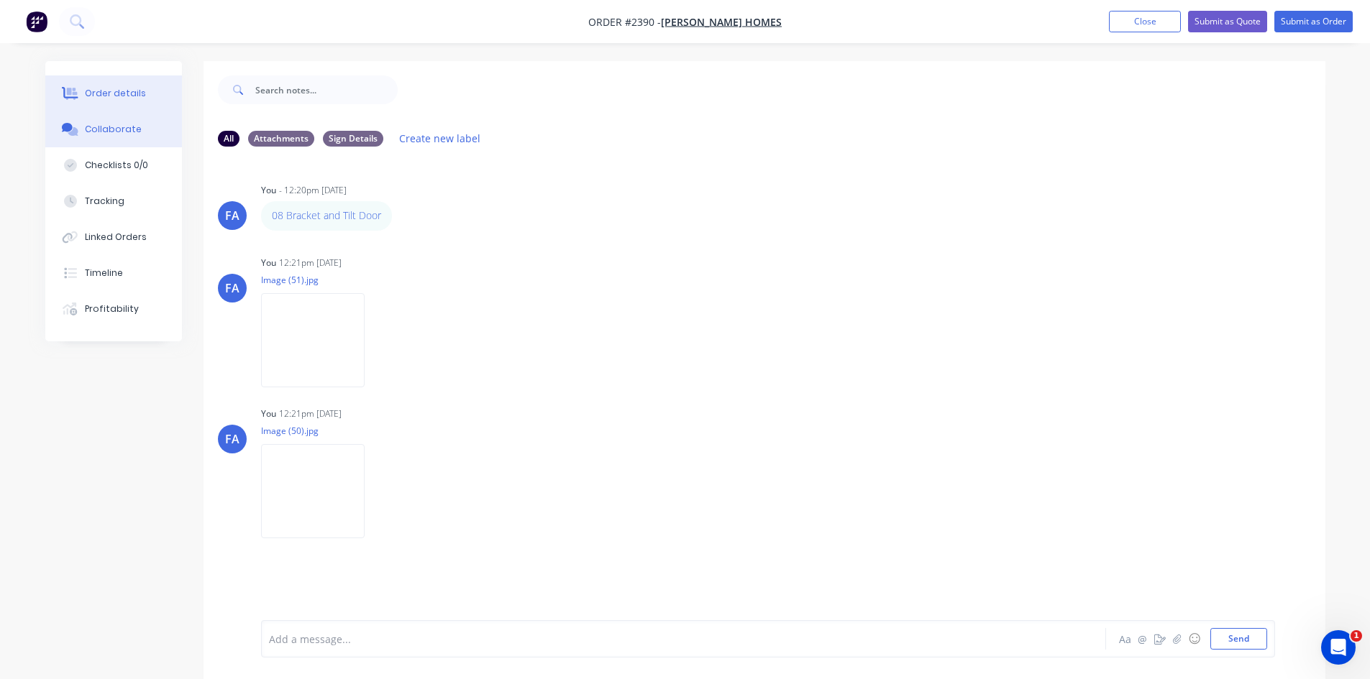
click at [115, 96] on div "Order details" at bounding box center [115, 93] width 61 height 13
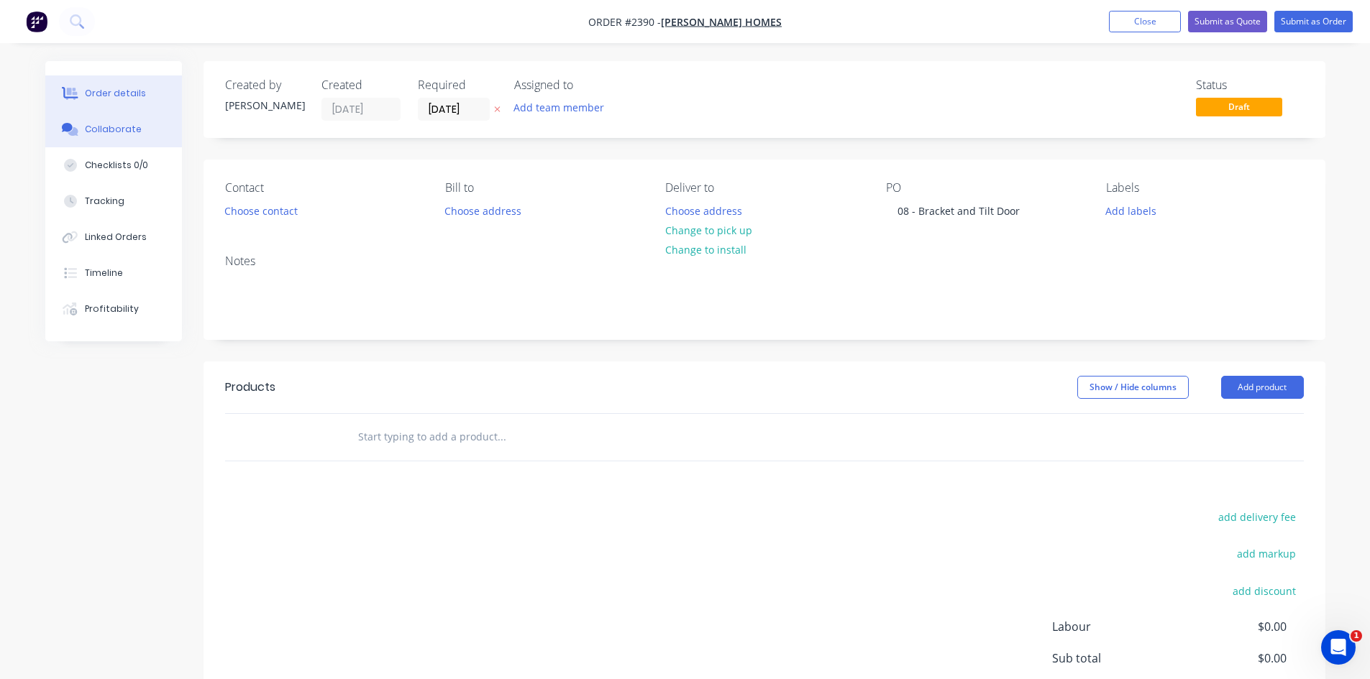
click at [102, 124] on div "Collaborate" at bounding box center [113, 129] width 57 height 13
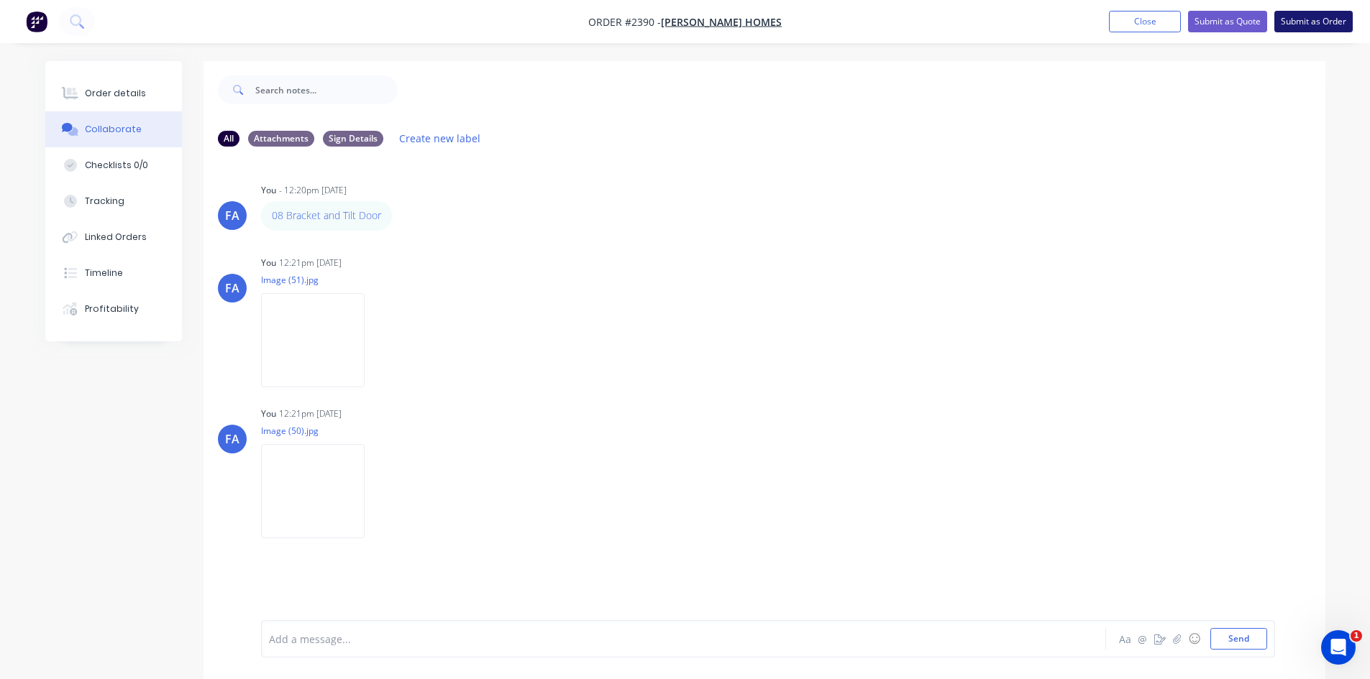
click at [1300, 18] on button "Submit as Order" at bounding box center [1313, 22] width 78 height 22
click at [1150, 22] on button "Close" at bounding box center [1158, 21] width 72 height 22
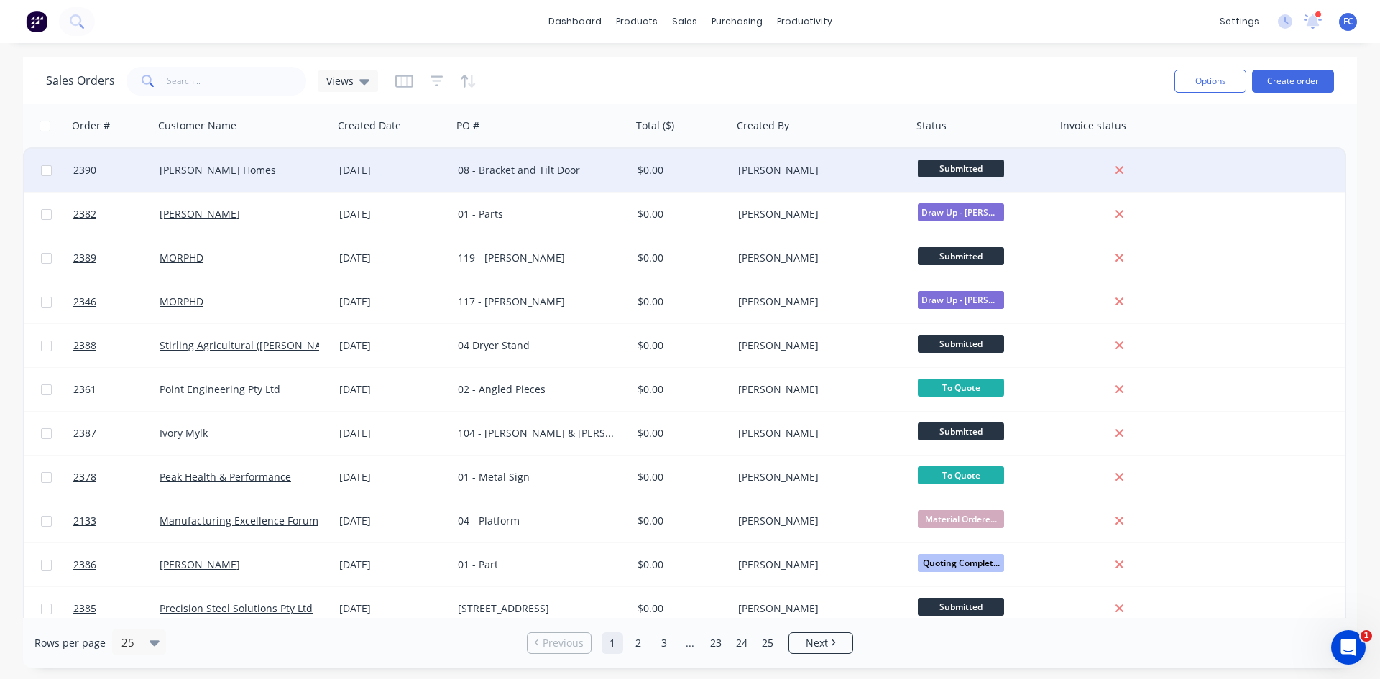
click at [448, 170] on div "[DATE]" at bounding box center [393, 170] width 119 height 43
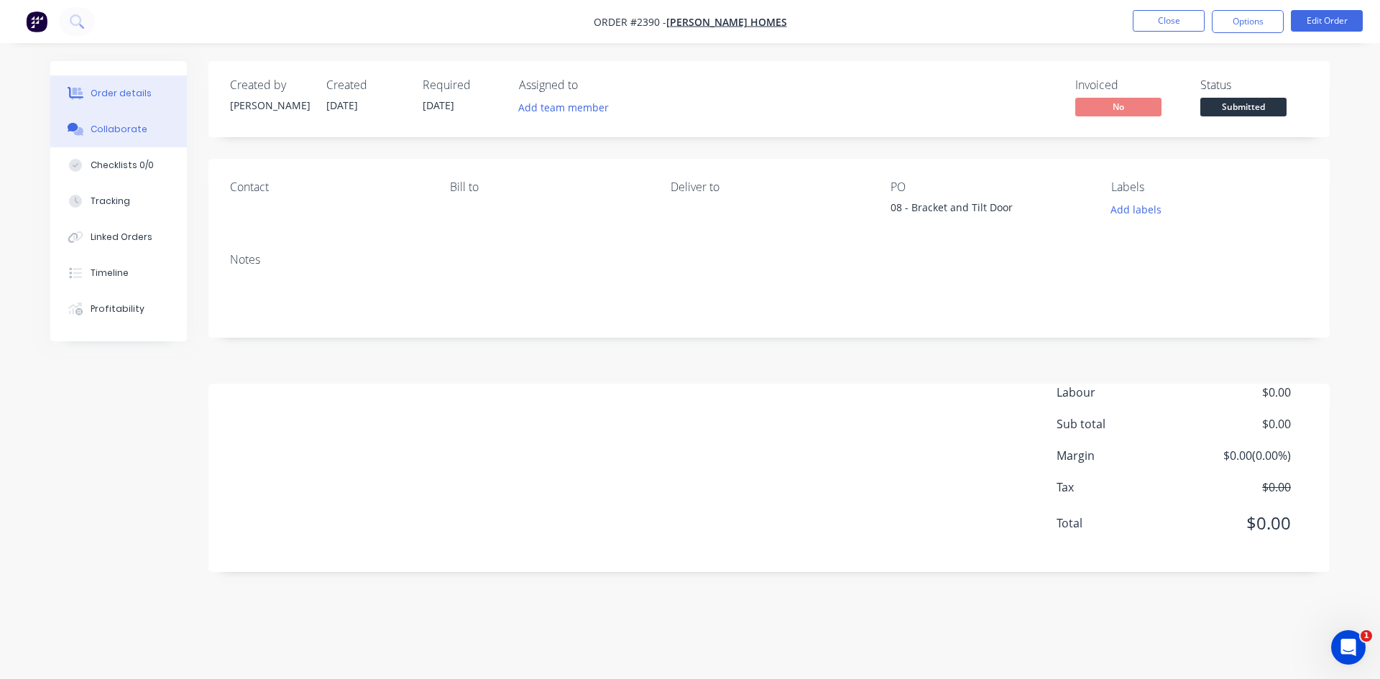
click at [118, 121] on button "Collaborate" at bounding box center [118, 129] width 137 height 36
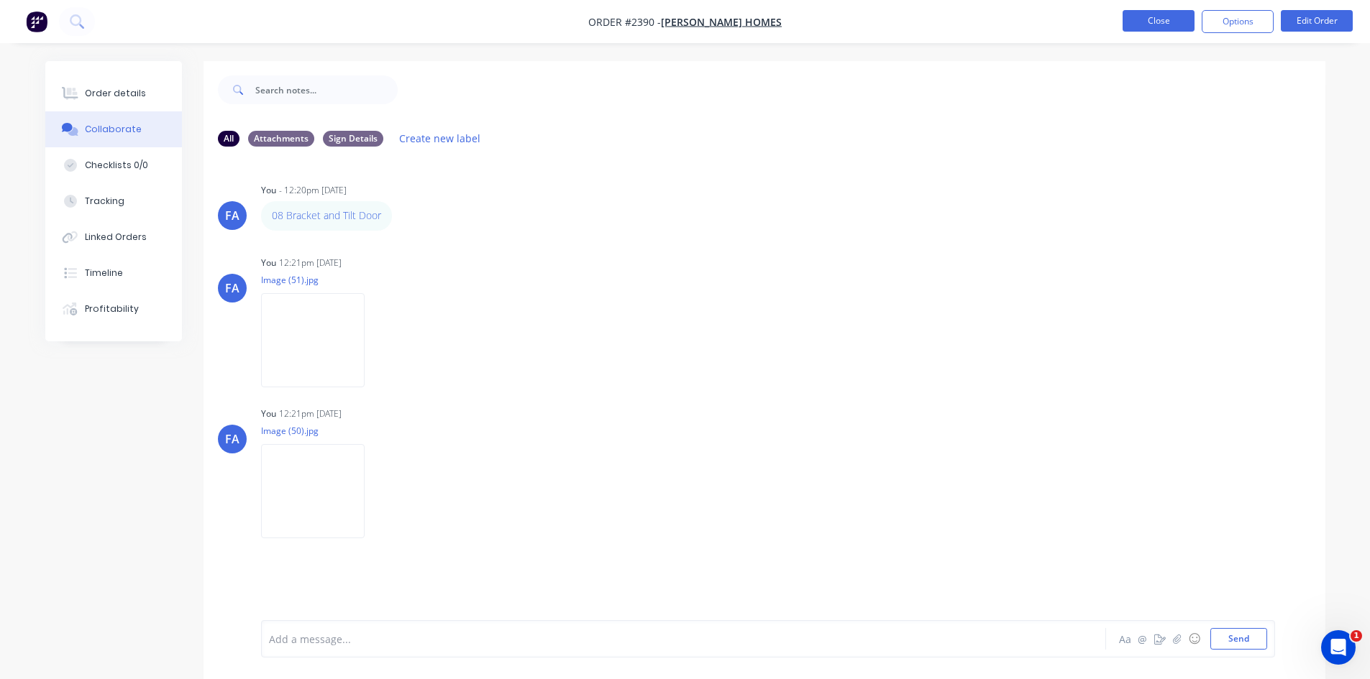
click at [1146, 25] on button "Close" at bounding box center [1158, 21] width 72 height 22
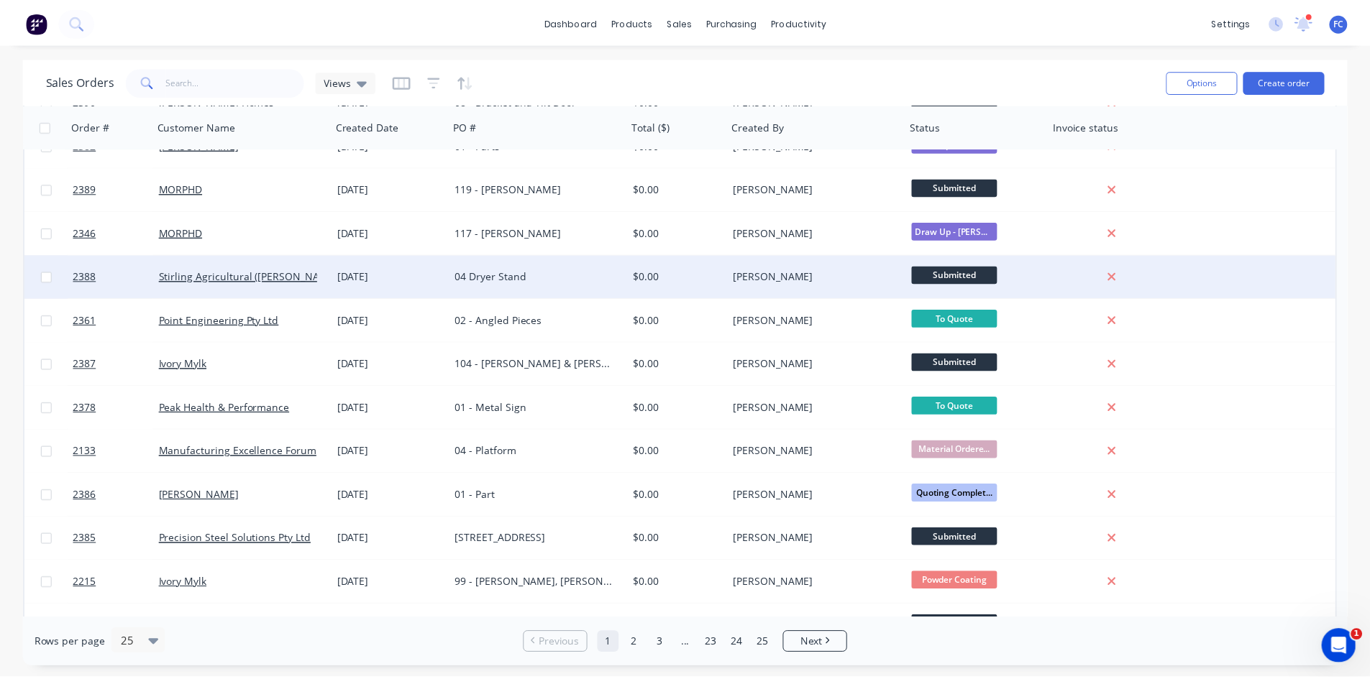
scroll to position [72, 0]
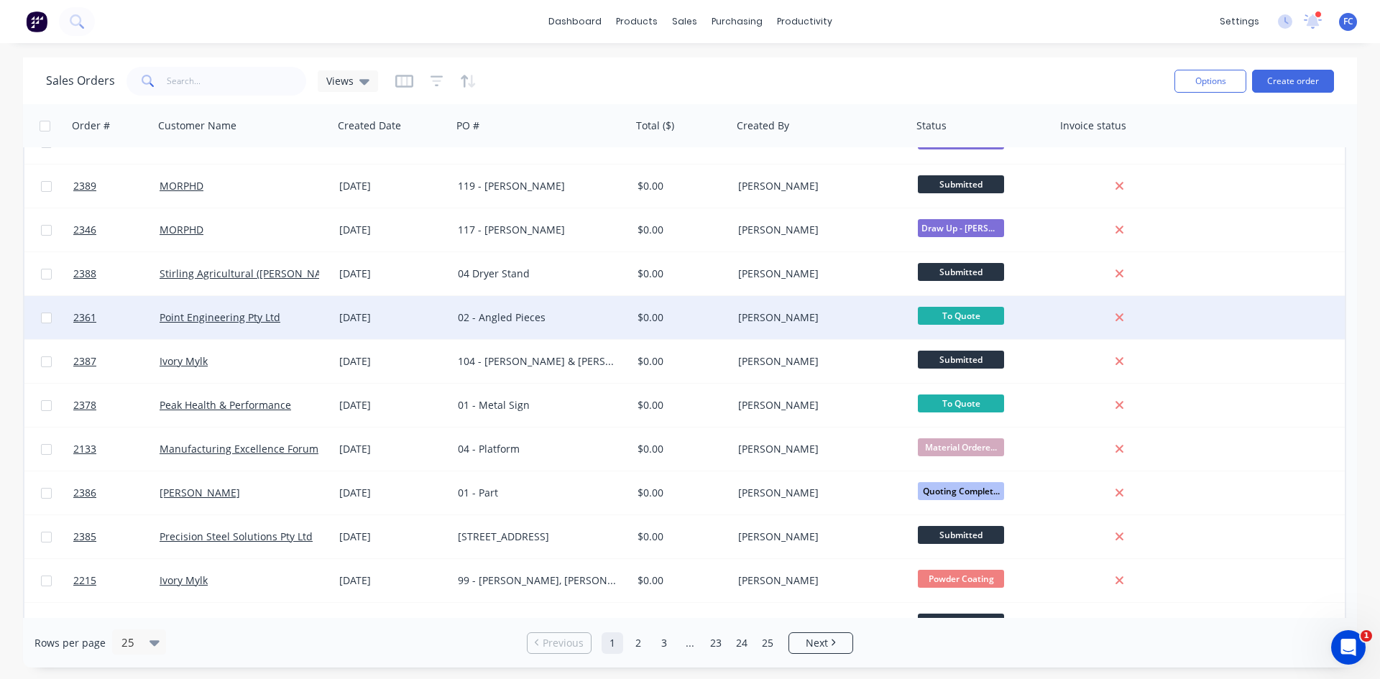
click at [542, 329] on div "02 - Angled Pieces" at bounding box center [542, 317] width 180 height 43
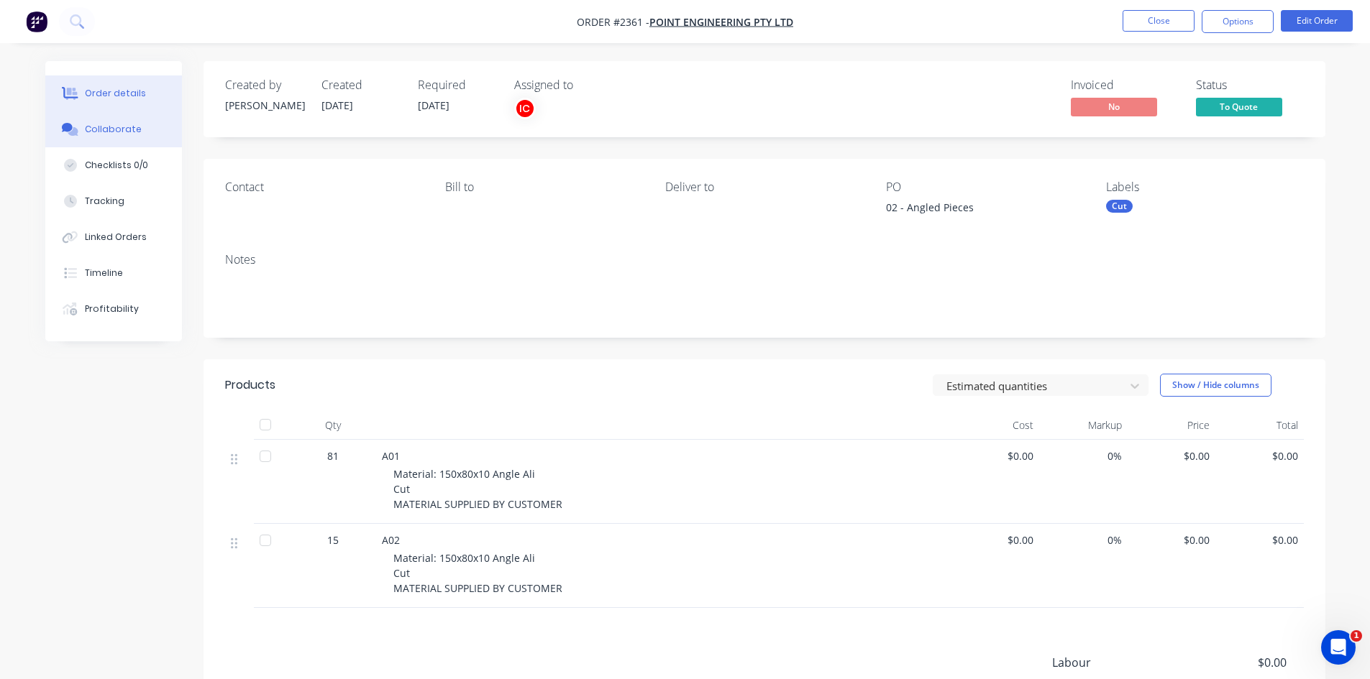
click at [130, 129] on div "Collaborate" at bounding box center [113, 129] width 57 height 13
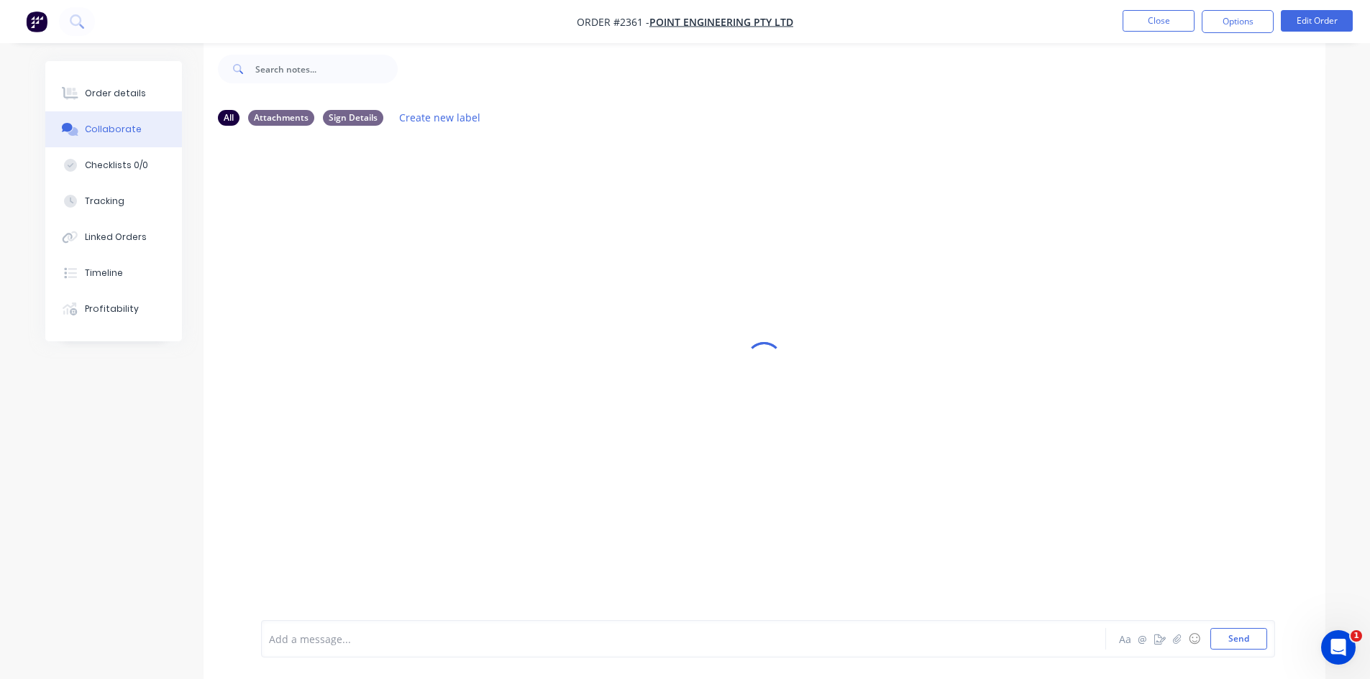
scroll to position [22, 0]
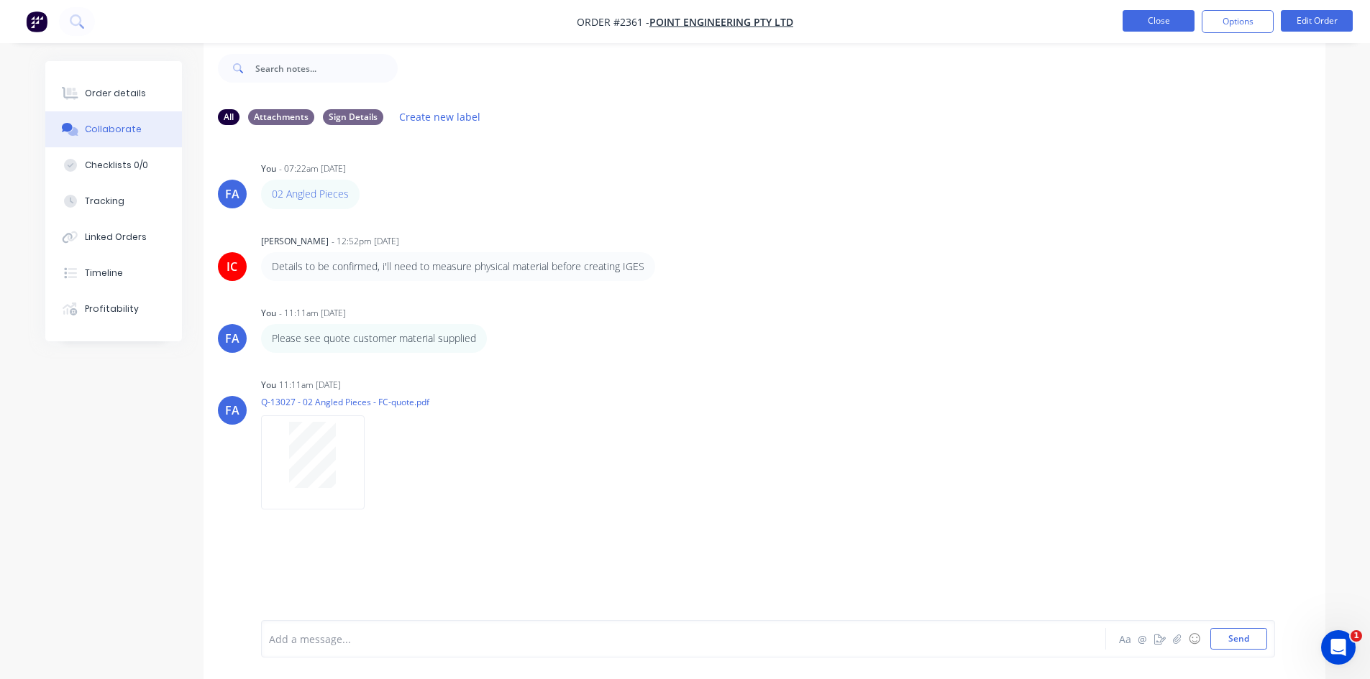
click at [1160, 22] on button "Close" at bounding box center [1158, 21] width 72 height 22
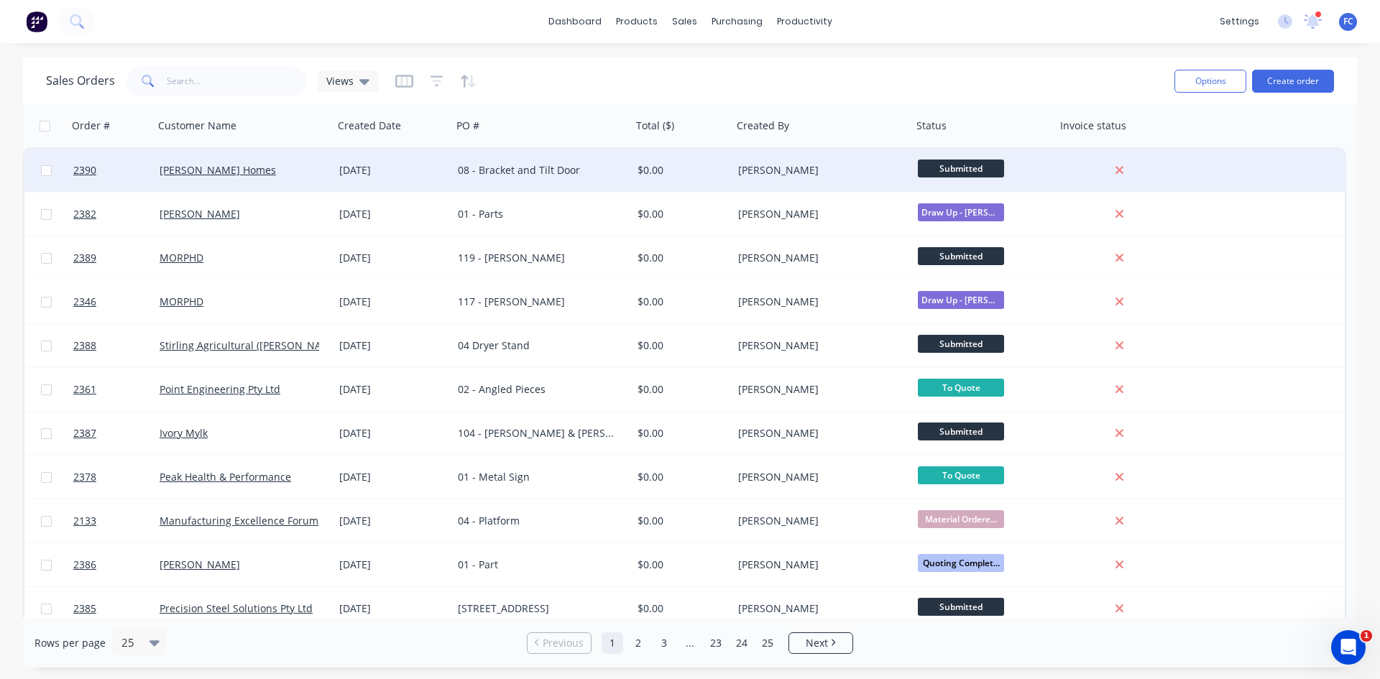
click at [482, 188] on div "08 - Bracket and Tilt Door" at bounding box center [542, 170] width 180 height 43
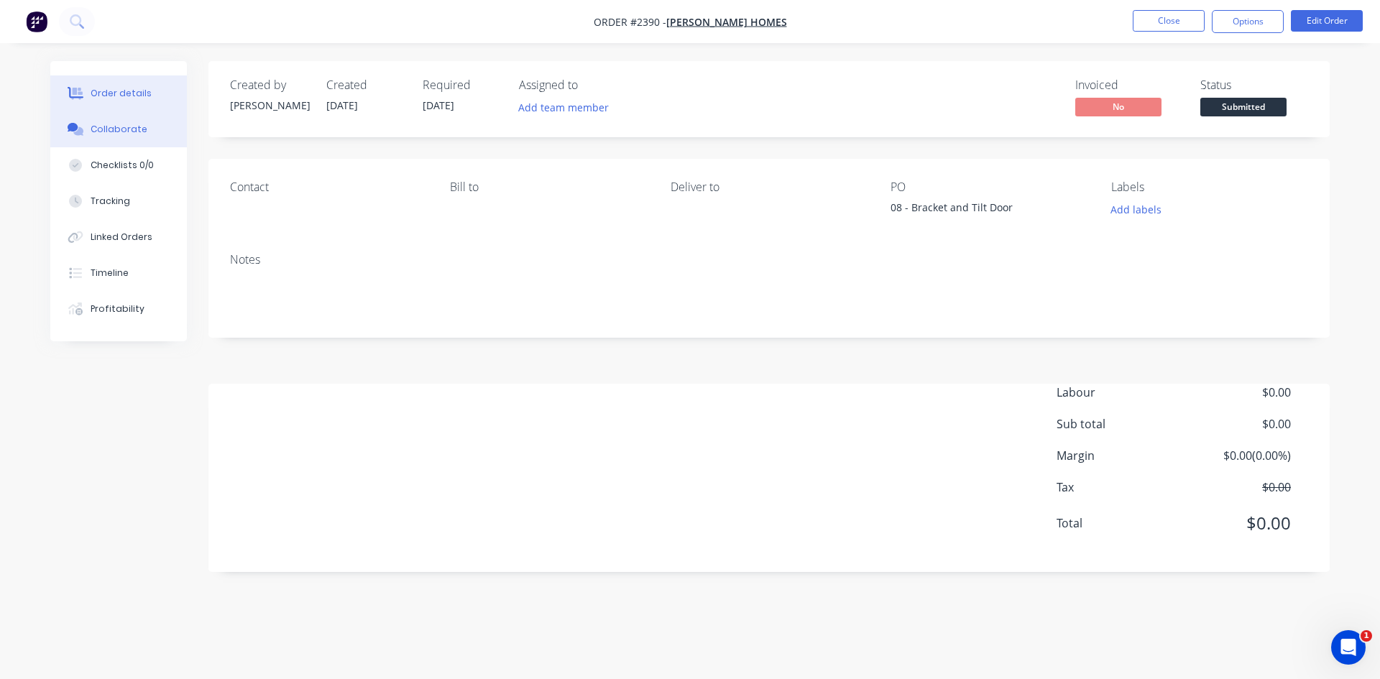
click at [137, 124] on div "Collaborate" at bounding box center [119, 129] width 57 height 13
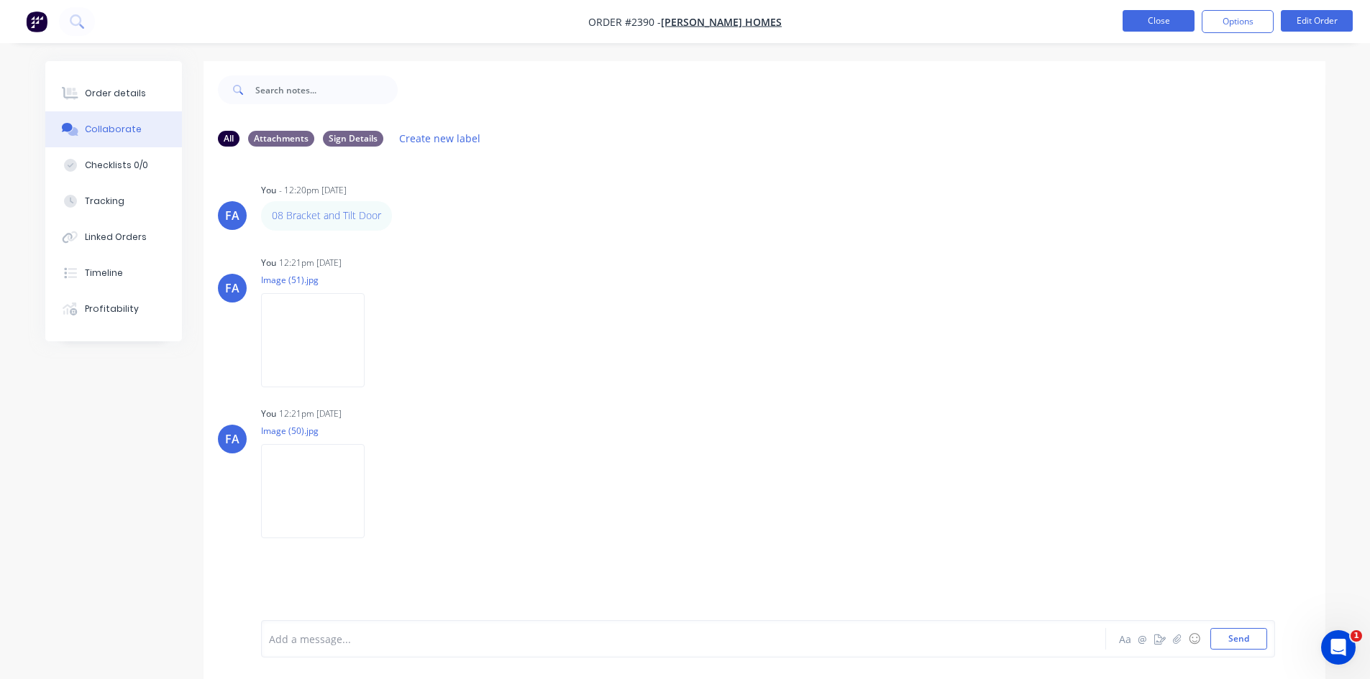
click at [1142, 24] on button "Close" at bounding box center [1158, 21] width 72 height 22
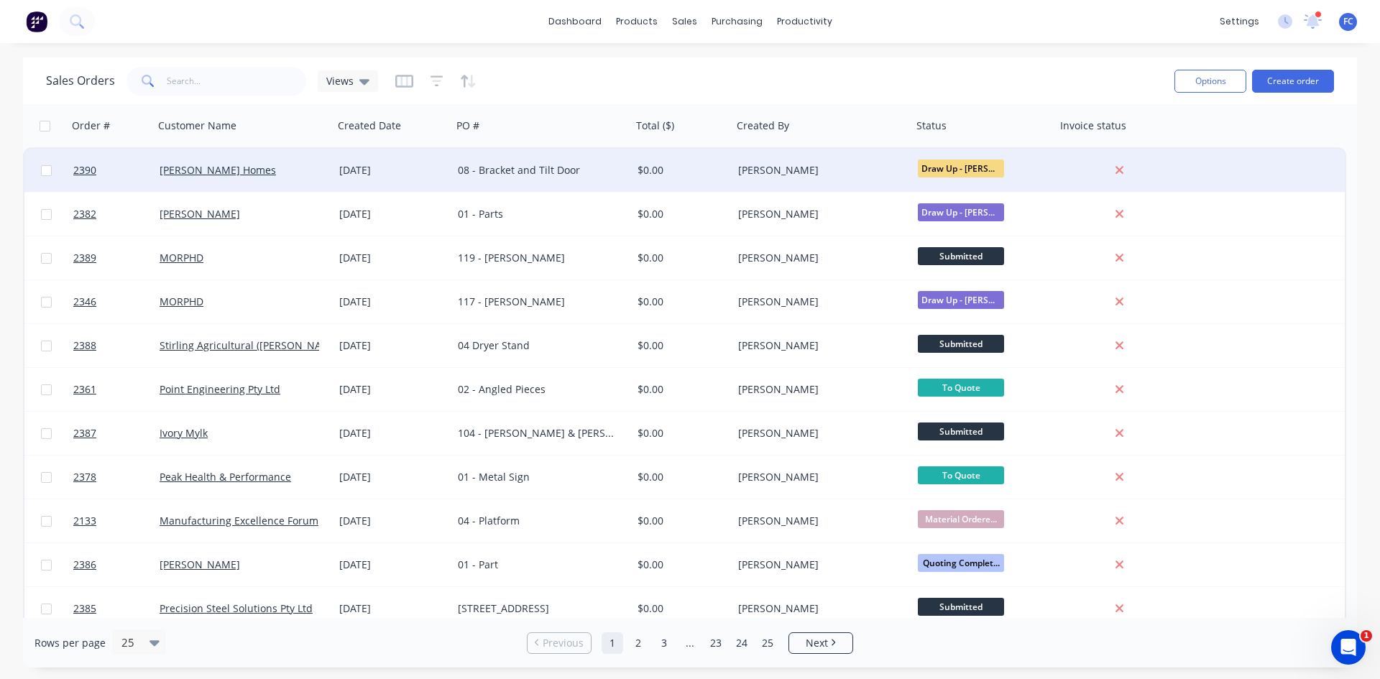
click at [461, 174] on div "08 - Bracket and Tilt Door" at bounding box center [538, 170] width 160 height 14
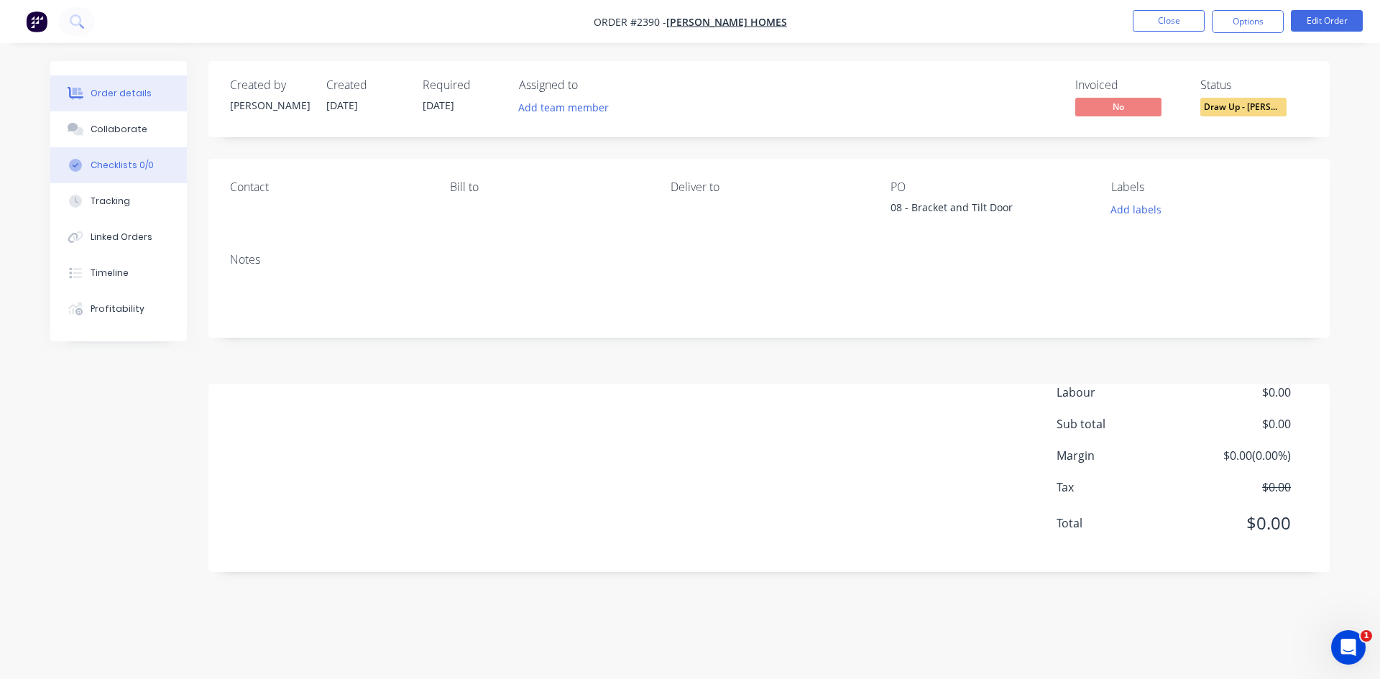
click at [151, 147] on button "Checklists 0/0" at bounding box center [118, 165] width 137 height 36
type textarea "x"
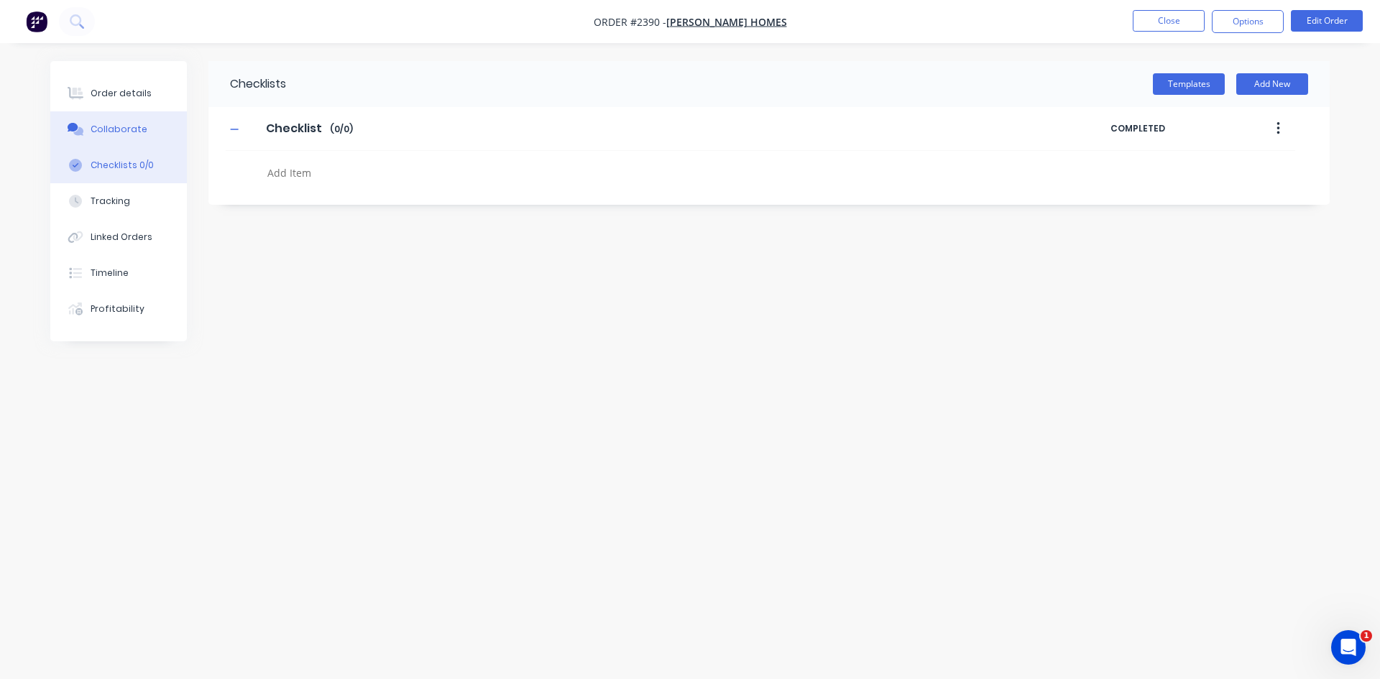
click at [139, 132] on div "Collaborate" at bounding box center [119, 129] width 57 height 13
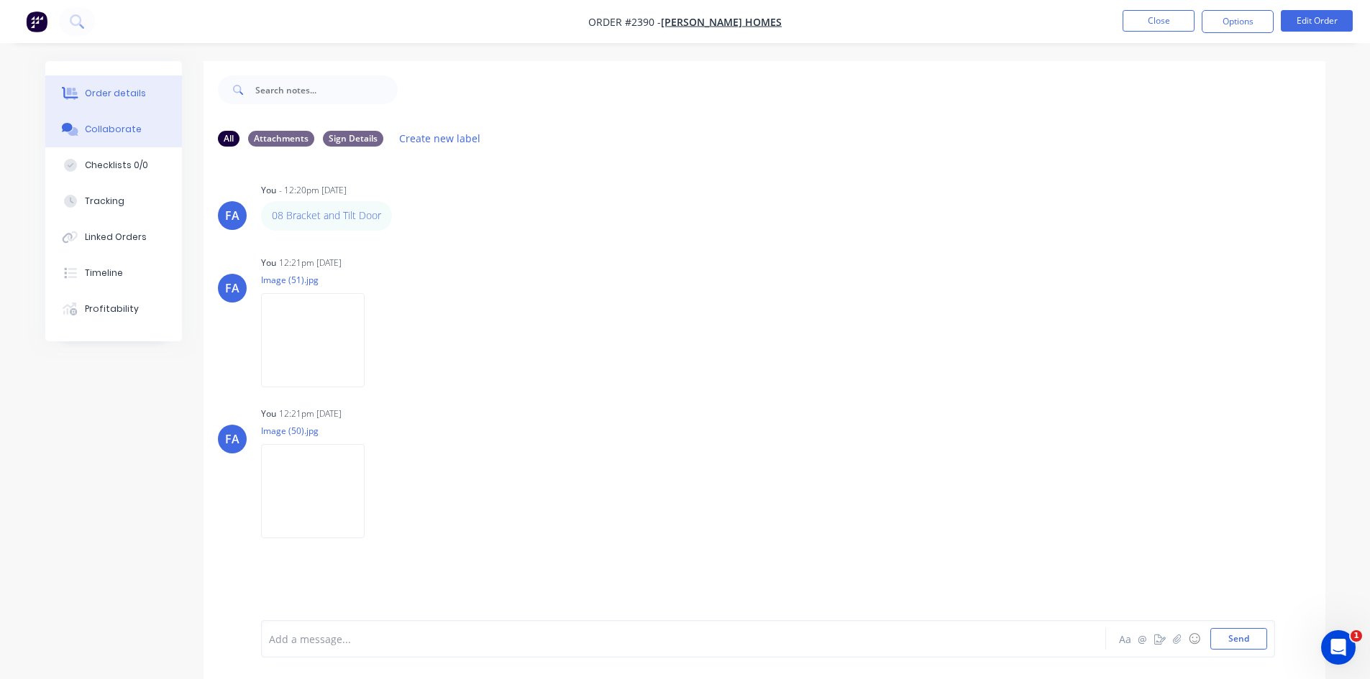
click at [136, 93] on div "Order details" at bounding box center [115, 93] width 61 height 13
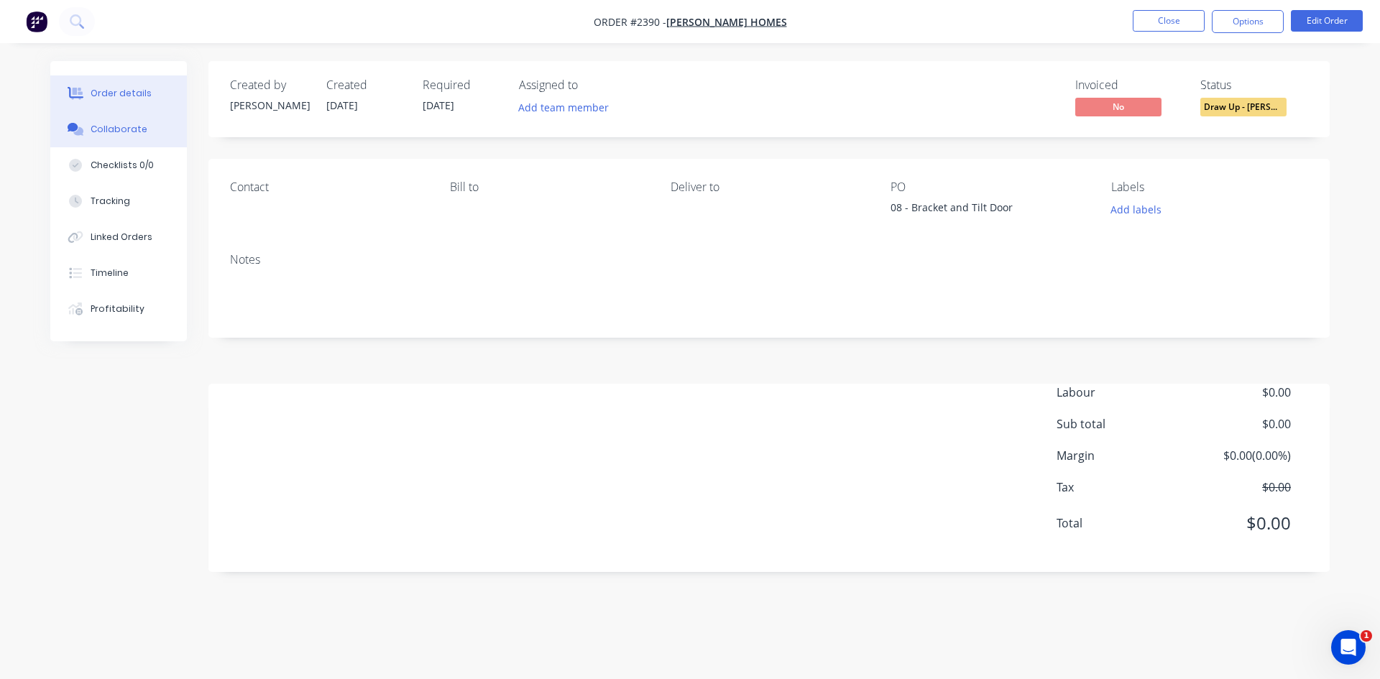
click at [117, 121] on button "Collaborate" at bounding box center [118, 129] width 137 height 36
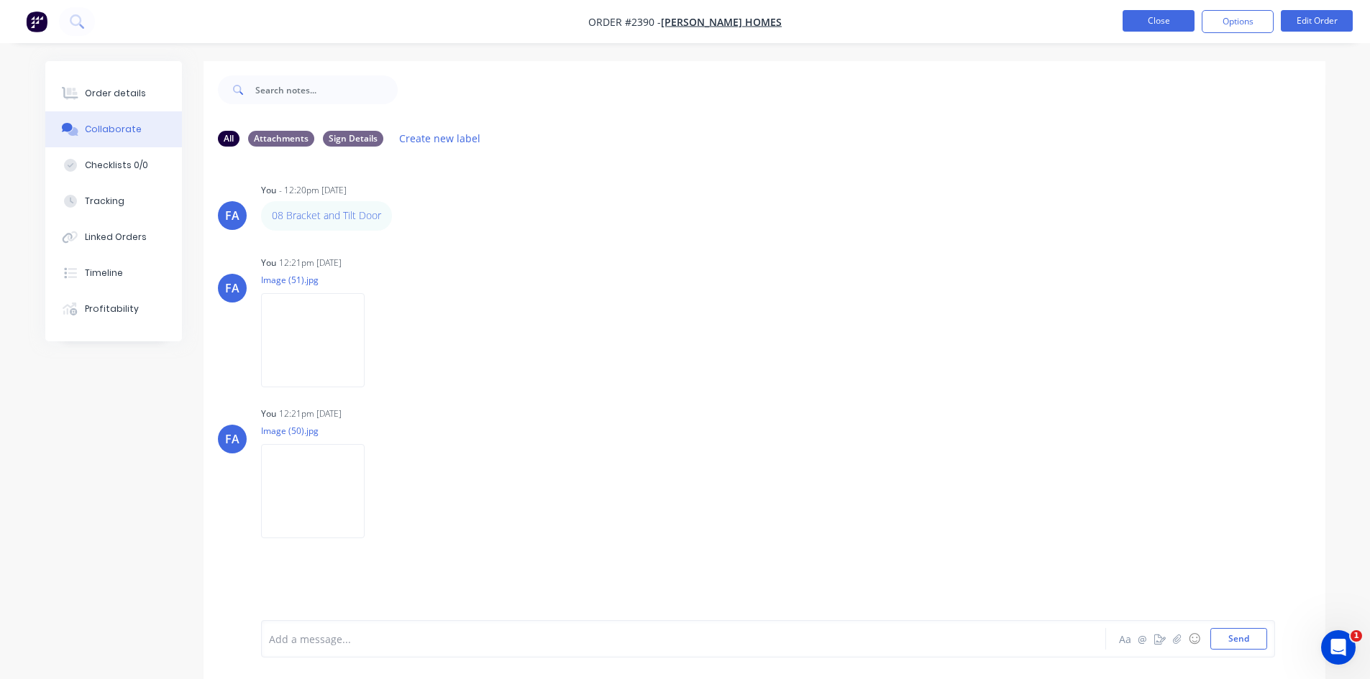
click at [1155, 19] on button "Close" at bounding box center [1158, 21] width 72 height 22
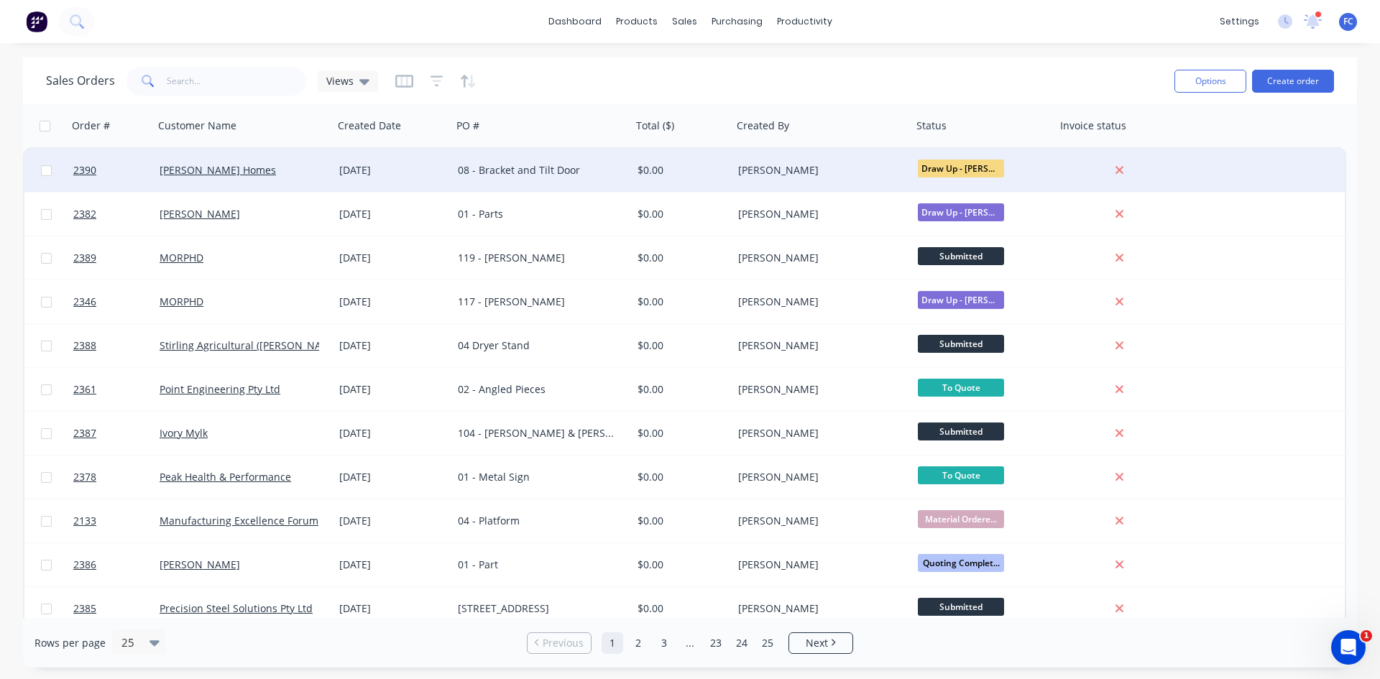
click at [449, 179] on div "[DATE]" at bounding box center [393, 170] width 119 height 43
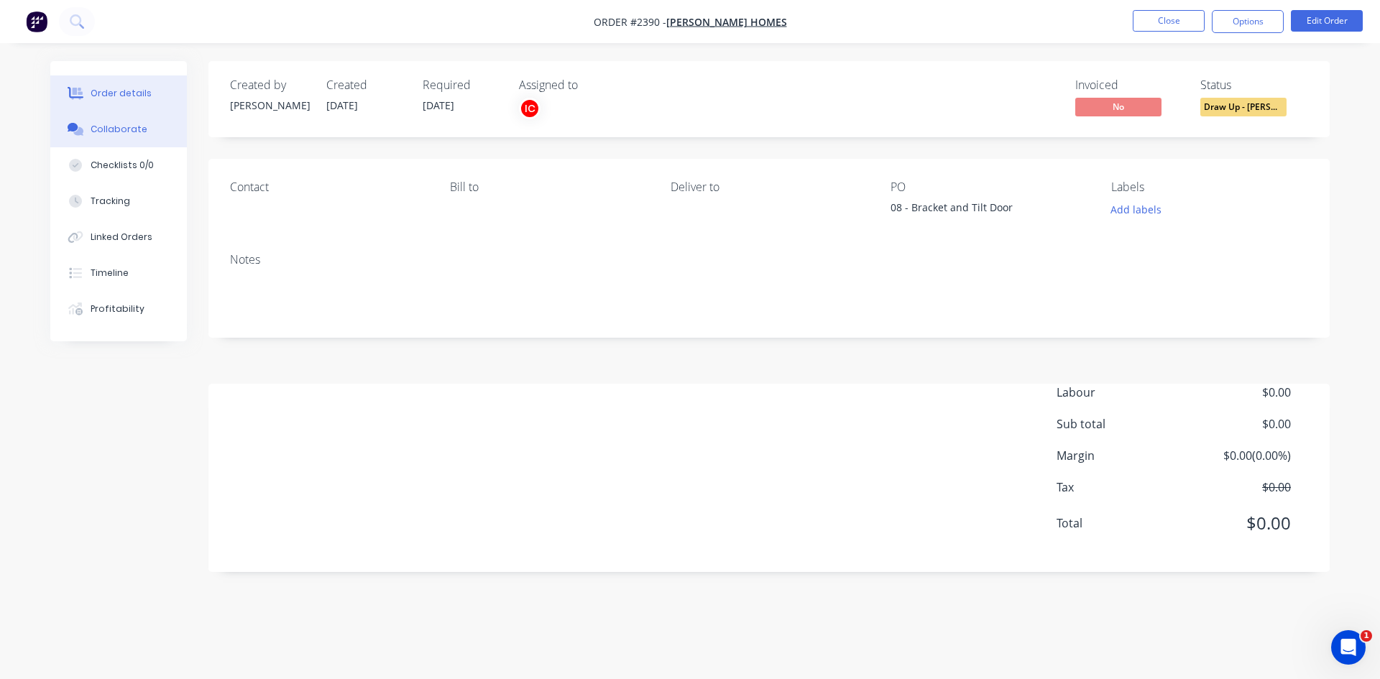
drag, startPoint x: 99, startPoint y: 133, endPoint x: 136, endPoint y: 128, distance: 37.0
click at [100, 134] on div "Collaborate" at bounding box center [119, 129] width 57 height 13
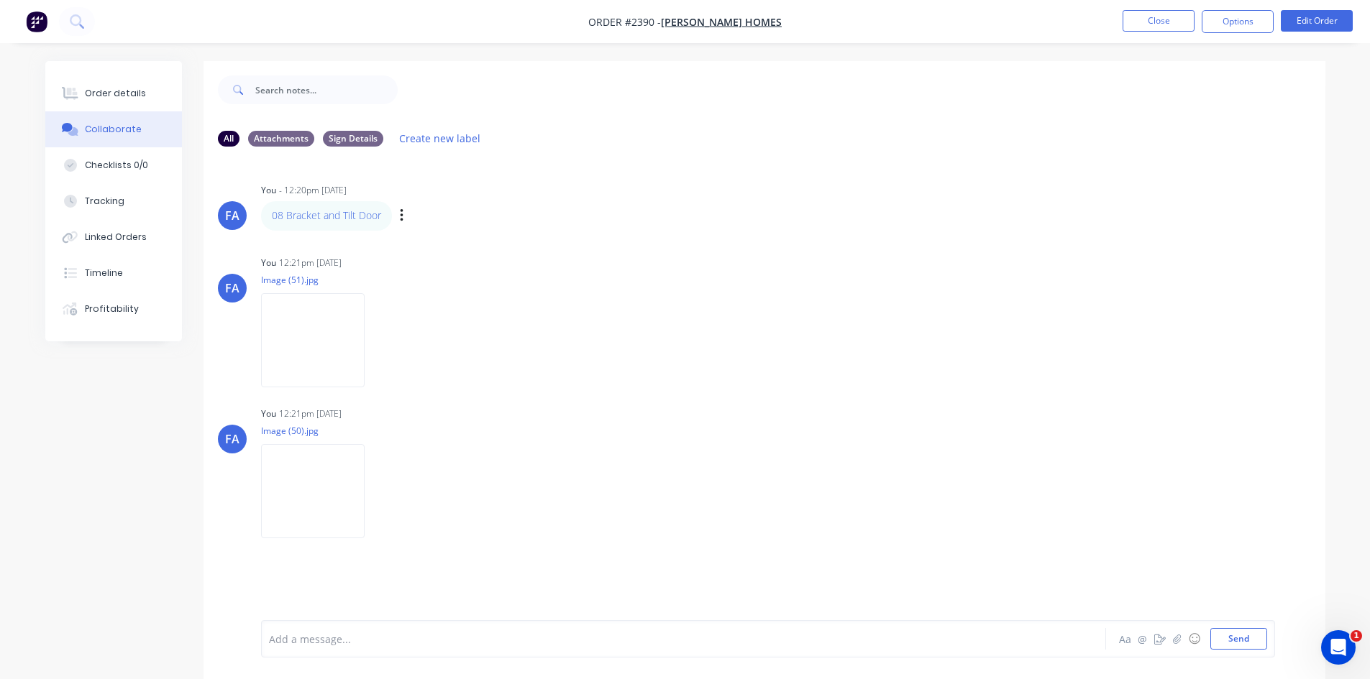
click at [405, 216] on div "Labels Edit Delete" at bounding box center [403, 216] width 9 height 21
click at [395, 215] on div "08 Bracket and Tilt Door Labels Edit Delete" at bounding box center [485, 215] width 449 height 29
click at [396, 215] on div "08 Bracket and Tilt Door Labels Edit Delete" at bounding box center [485, 215] width 449 height 29
click at [400, 217] on icon "button" at bounding box center [402, 216] width 4 height 17
click at [425, 247] on button "Edit" at bounding box center [453, 242] width 91 height 24
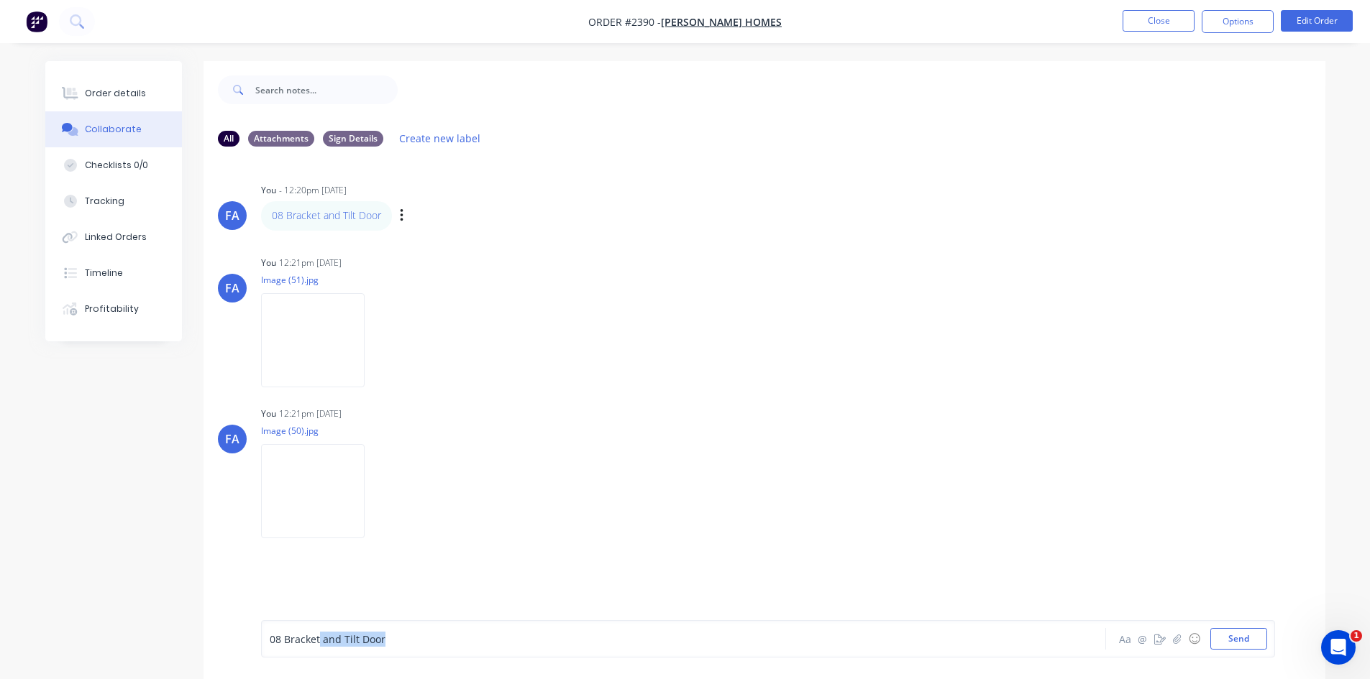
drag, startPoint x: 390, startPoint y: 649, endPoint x: 419, endPoint y: 651, distance: 28.8
click at [419, 651] on div "08 Bracket and Tilt Door Aa @ ☺ Send" at bounding box center [768, 638] width 1014 height 37
click at [1232, 641] on button "Send" at bounding box center [1238, 639] width 57 height 22
click at [135, 101] on button "Order details" at bounding box center [113, 93] width 137 height 36
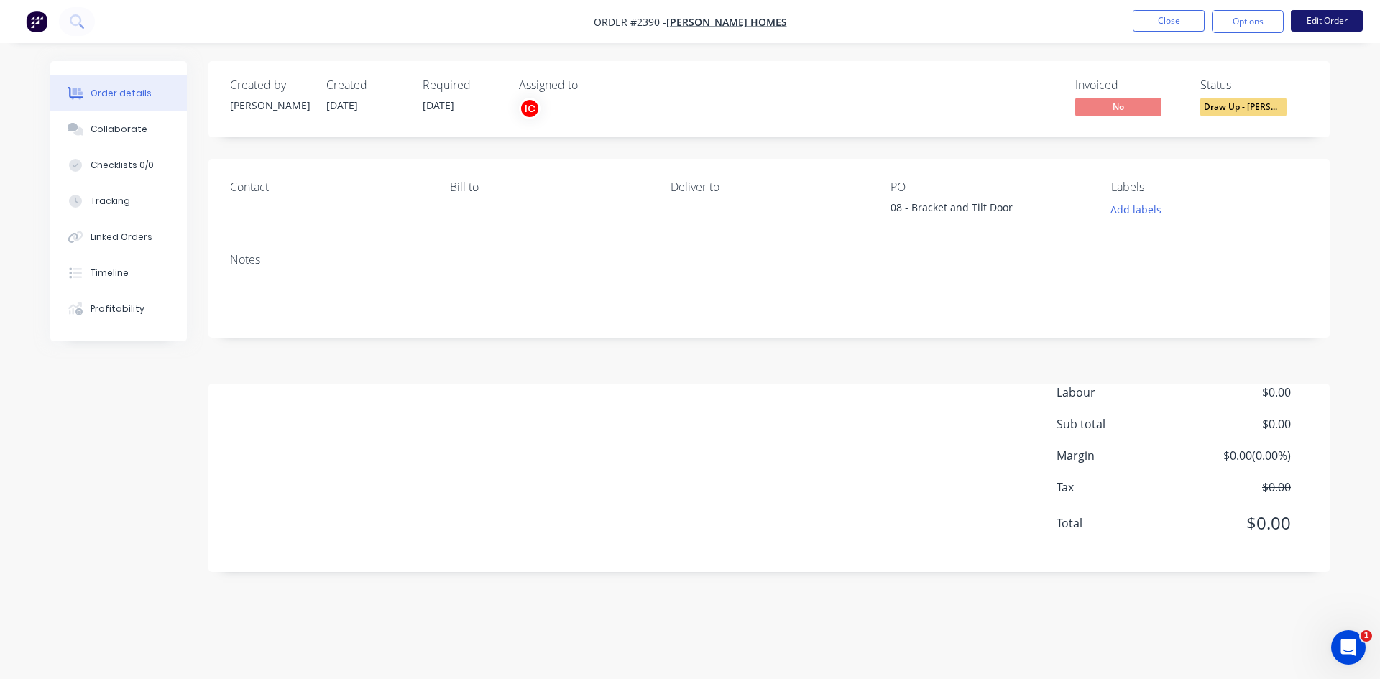
click at [1321, 25] on button "Edit Order" at bounding box center [1327, 21] width 72 height 22
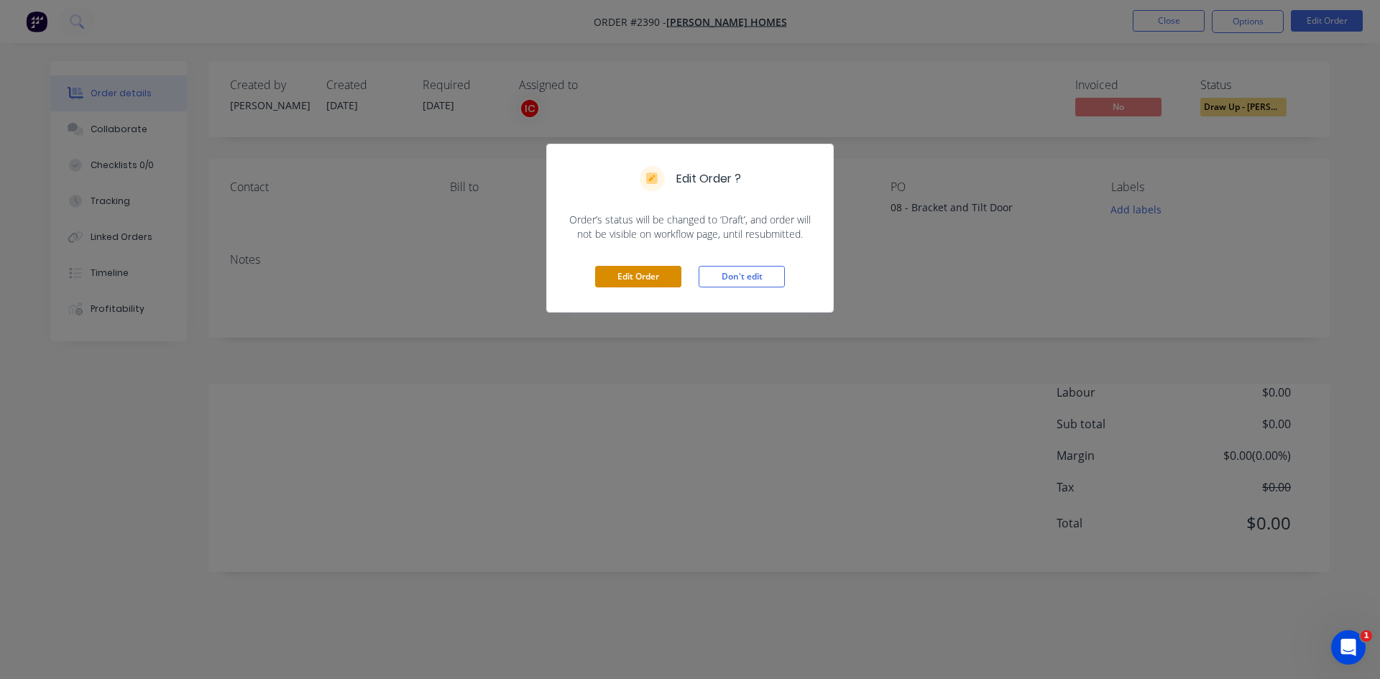
click at [636, 273] on button "Edit Order" at bounding box center [638, 277] width 86 height 22
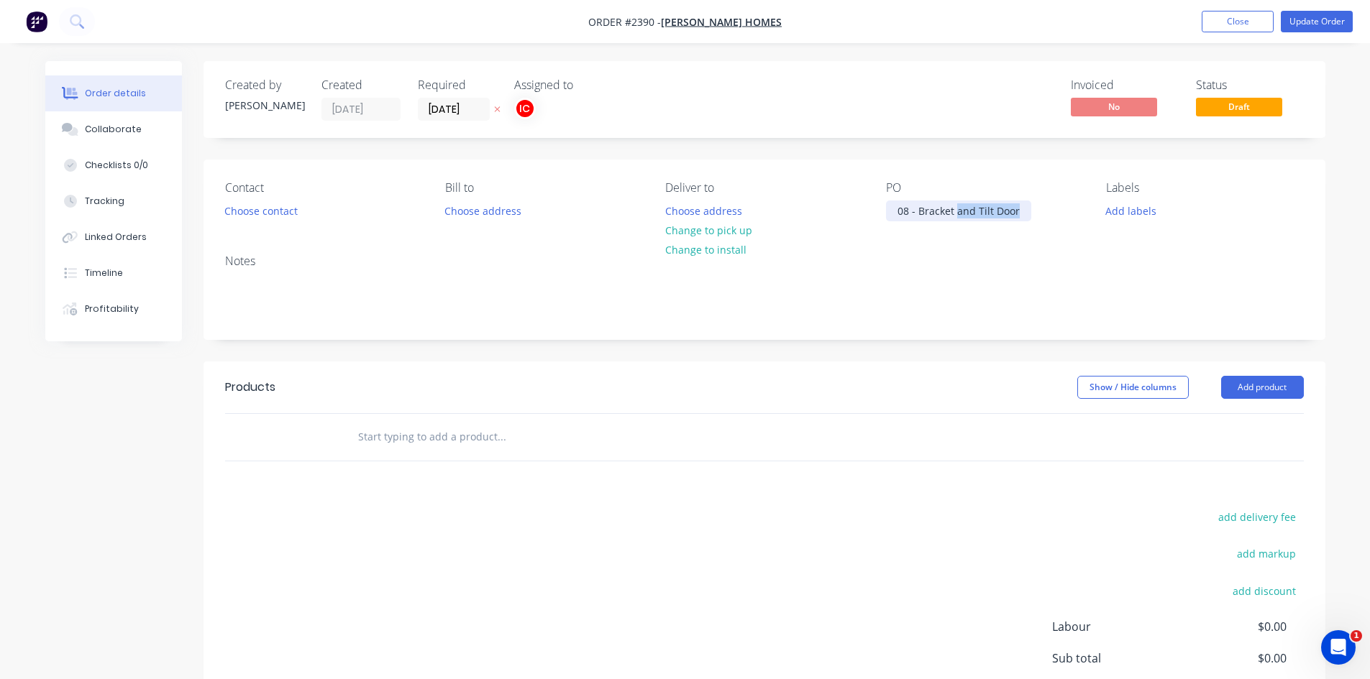
drag, startPoint x: 968, startPoint y: 214, endPoint x: 1054, endPoint y: 215, distance: 86.3
click at [1054, 215] on div "PO 08 - Bracket and Tilt Door" at bounding box center [984, 201] width 197 height 40
click at [1287, 22] on button "Update Order" at bounding box center [1316, 22] width 72 height 22
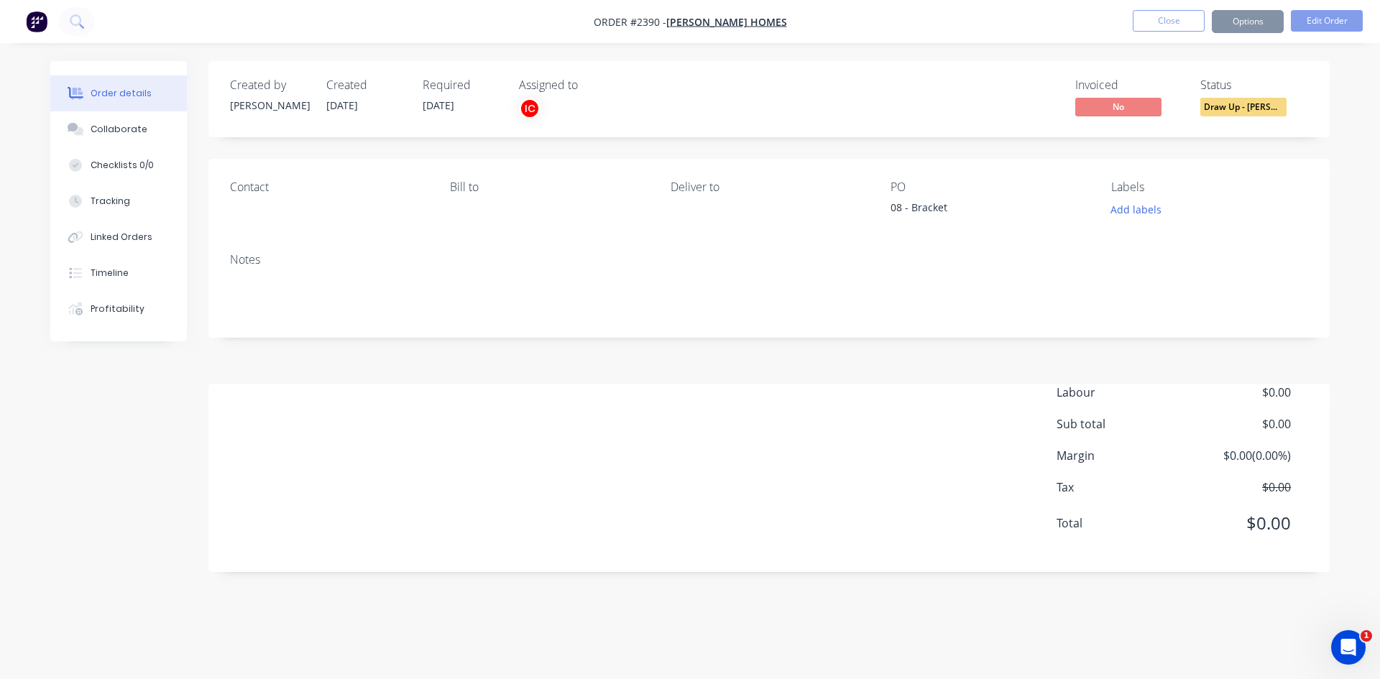
click at [1168, 17] on button "Close" at bounding box center [1169, 21] width 72 height 22
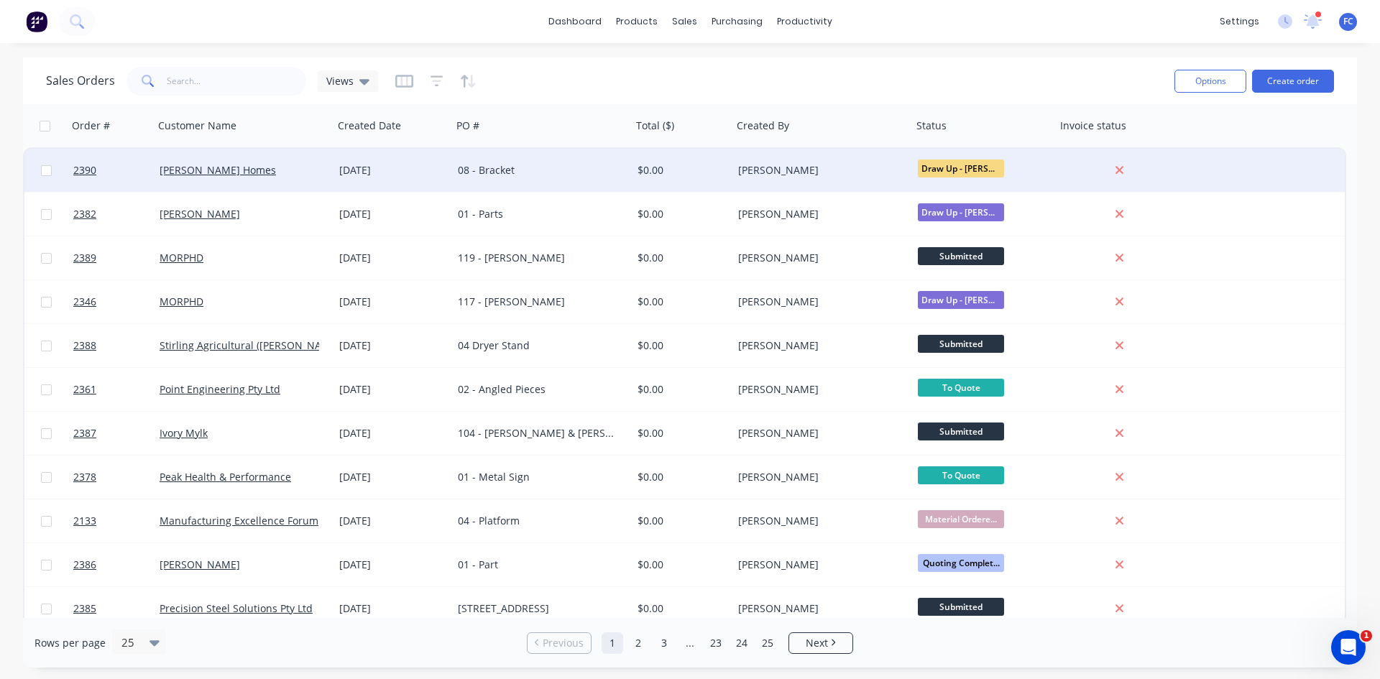
click at [444, 170] on div "[DATE]" at bounding box center [392, 170] width 107 height 14
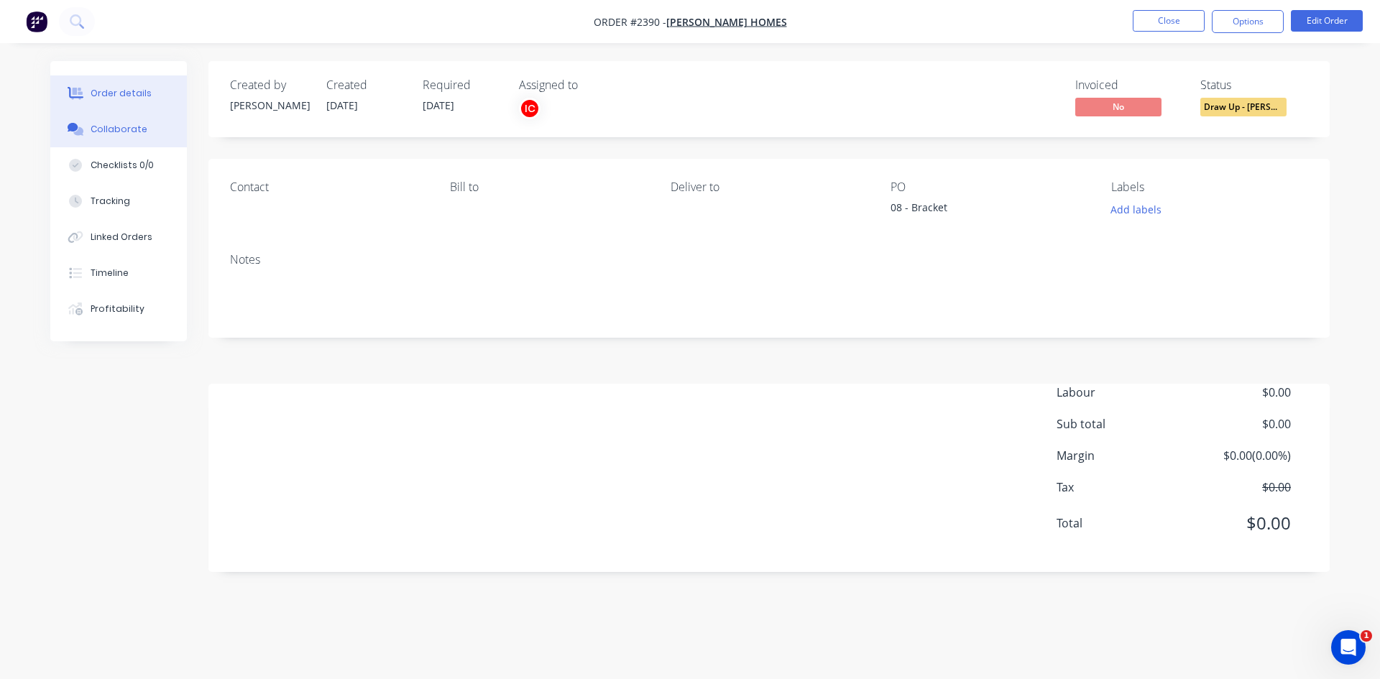
click at [127, 132] on div "Collaborate" at bounding box center [119, 129] width 57 height 13
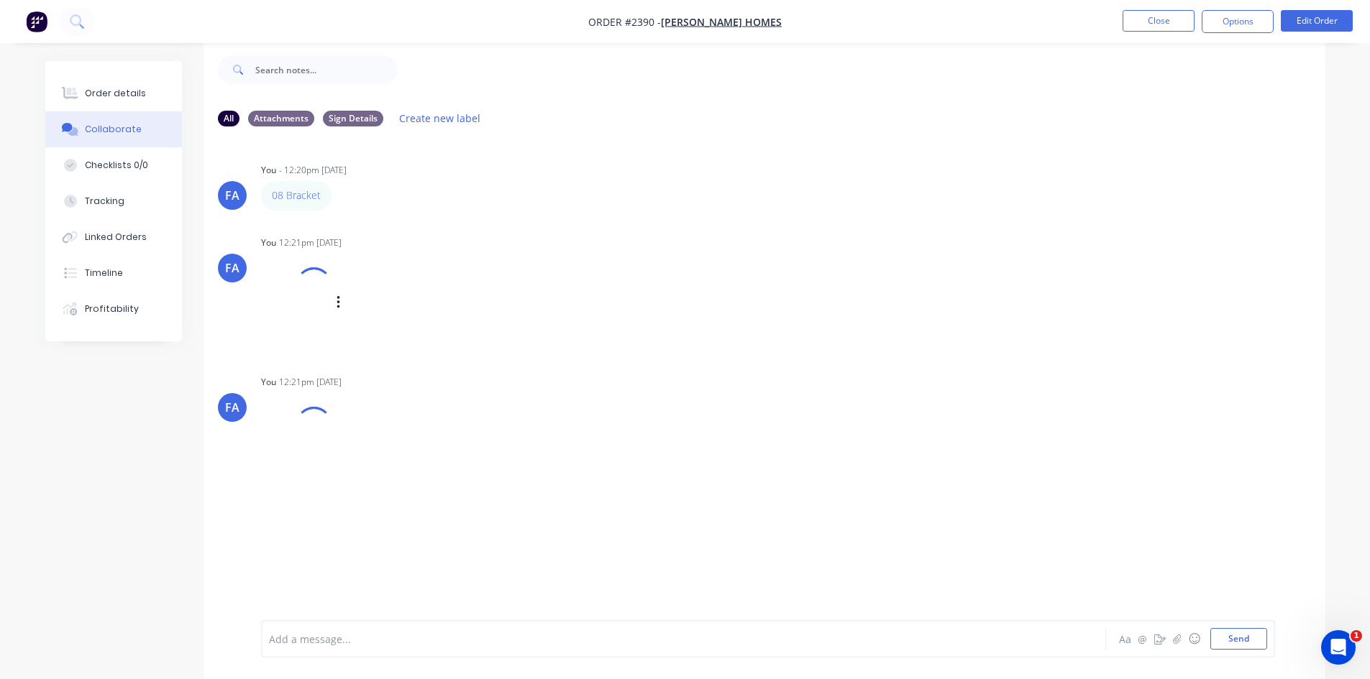
scroll to position [22, 0]
click at [375, 317] on icon "button" at bounding box center [377, 319] width 4 height 17
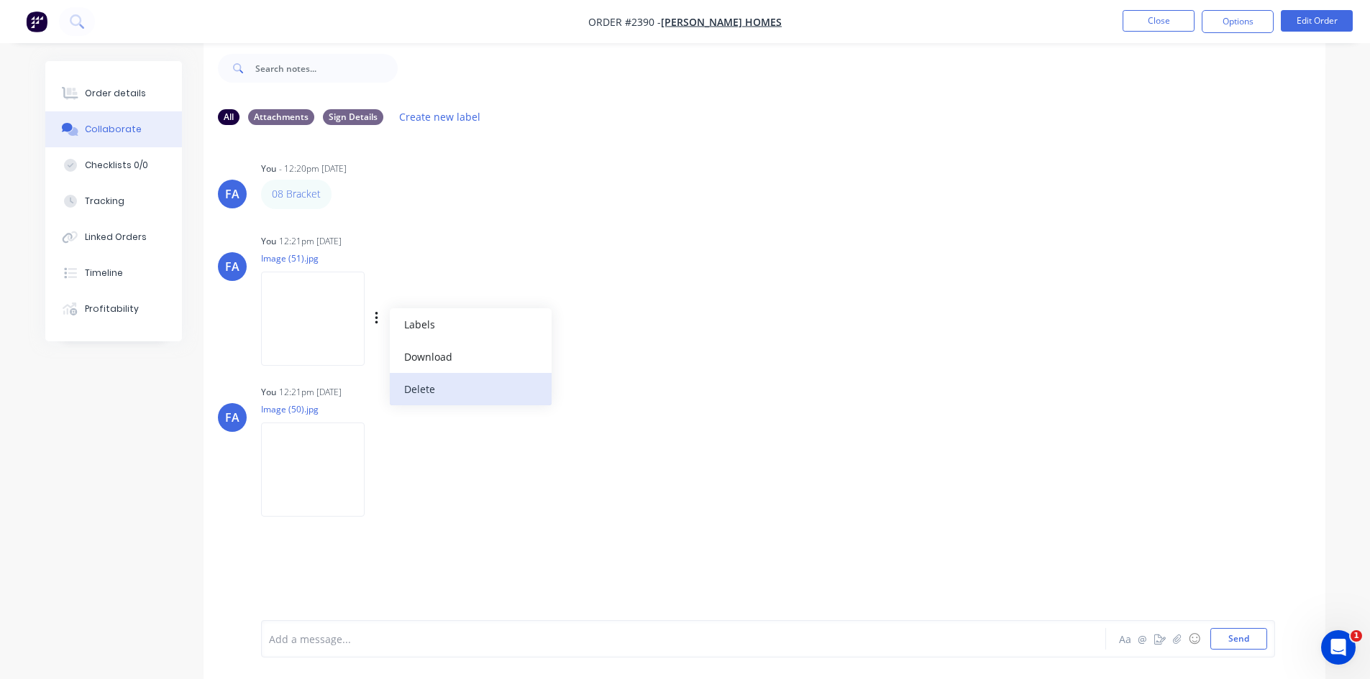
click at [416, 385] on button "Delete" at bounding box center [471, 389] width 162 height 32
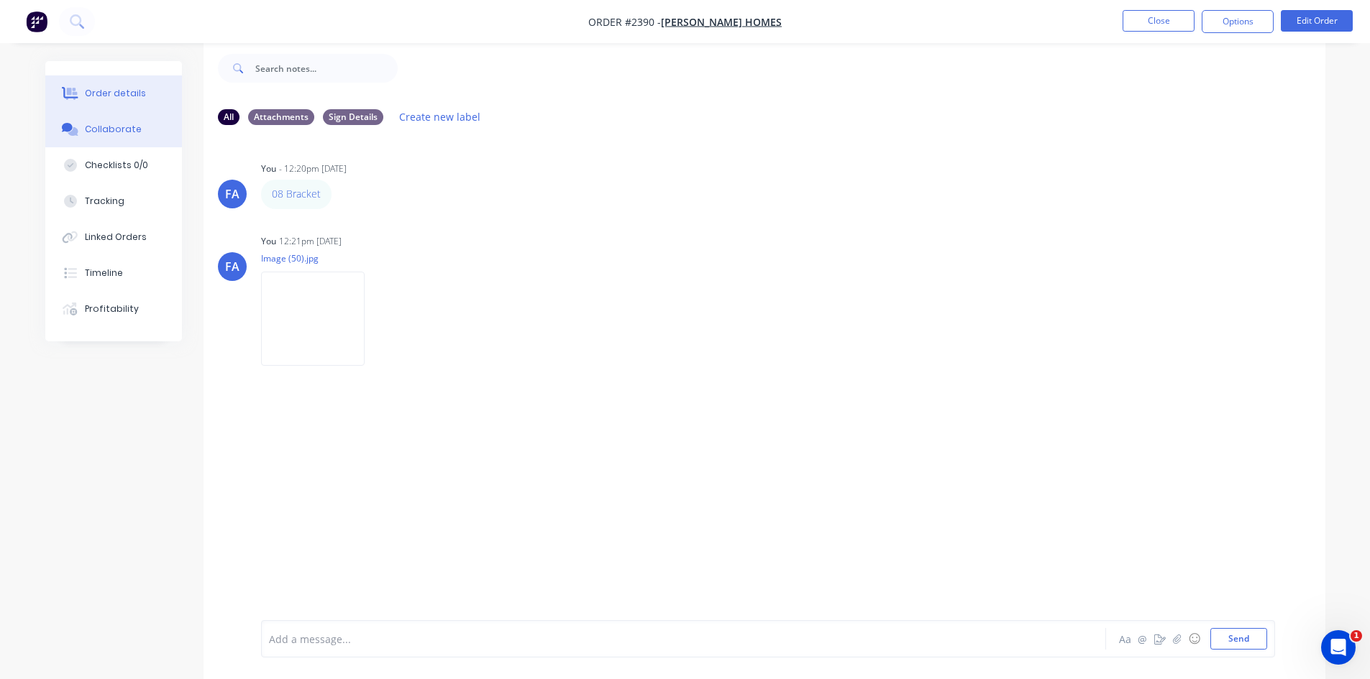
click at [132, 103] on button "Order details" at bounding box center [113, 93] width 137 height 36
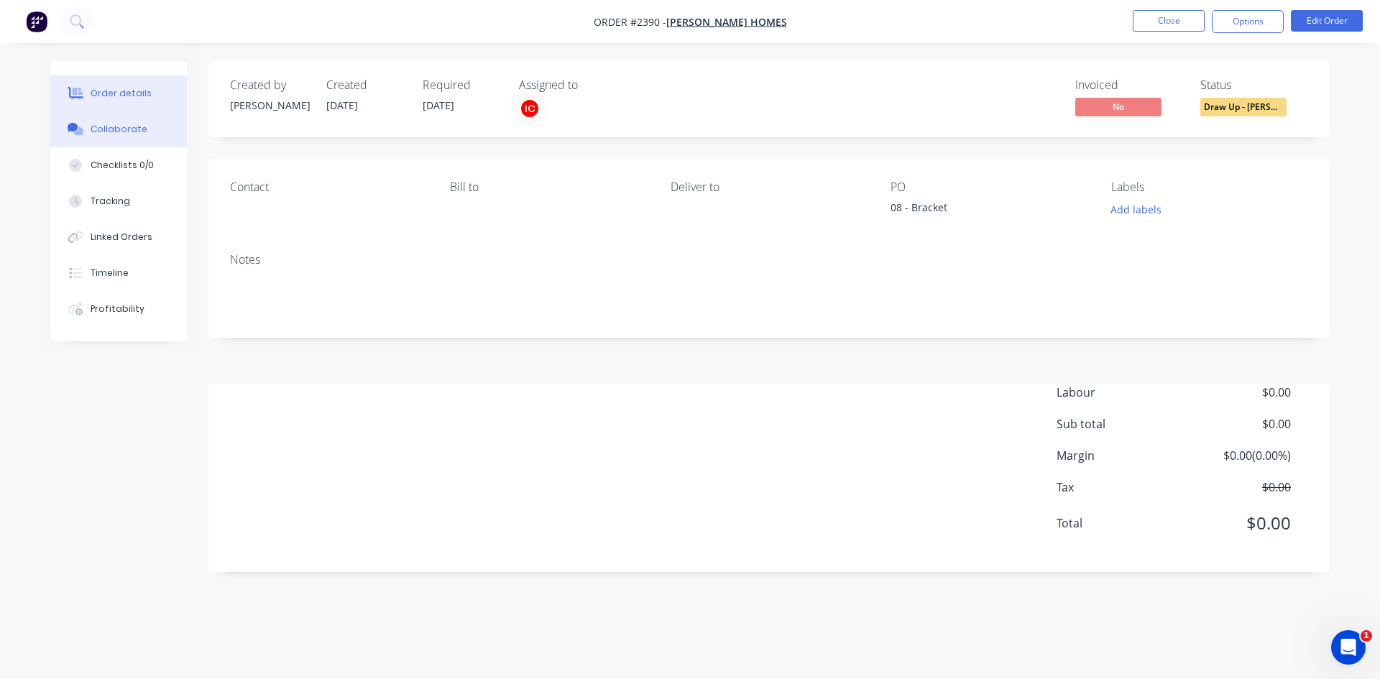
click at [132, 133] on div "Collaborate" at bounding box center [119, 129] width 57 height 13
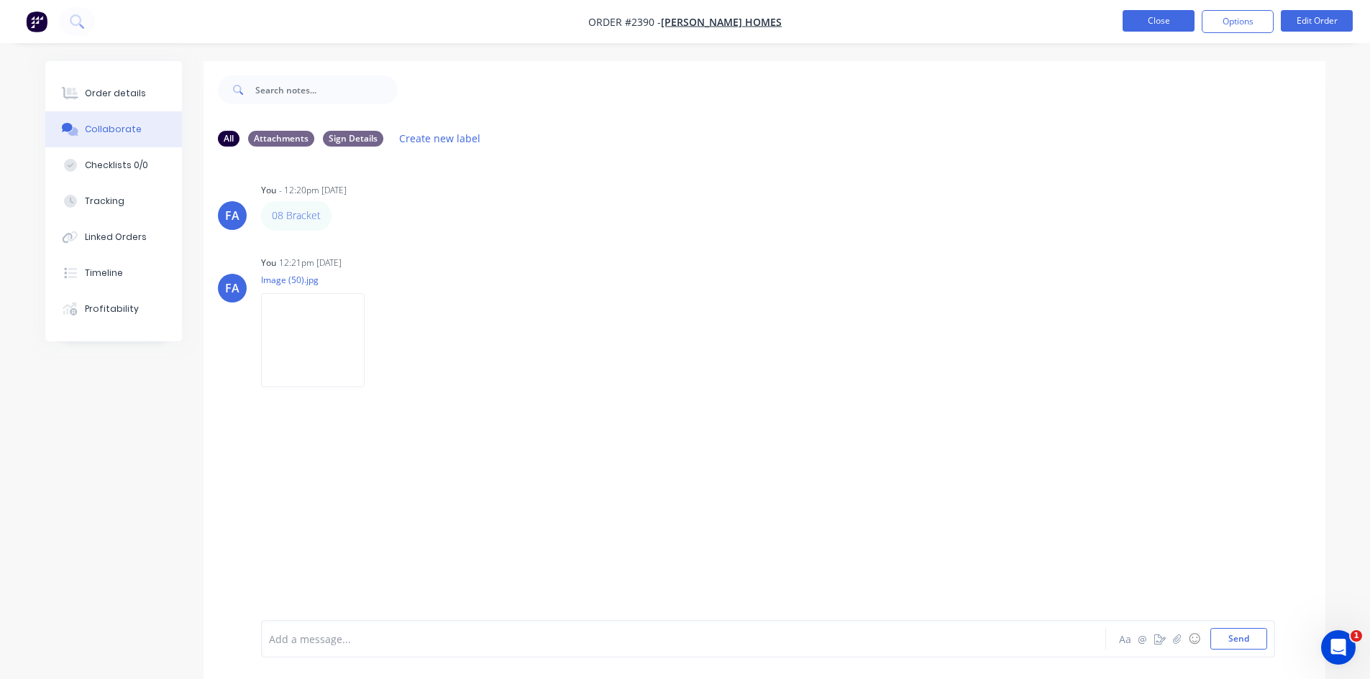
click at [1139, 24] on button "Close" at bounding box center [1158, 21] width 72 height 22
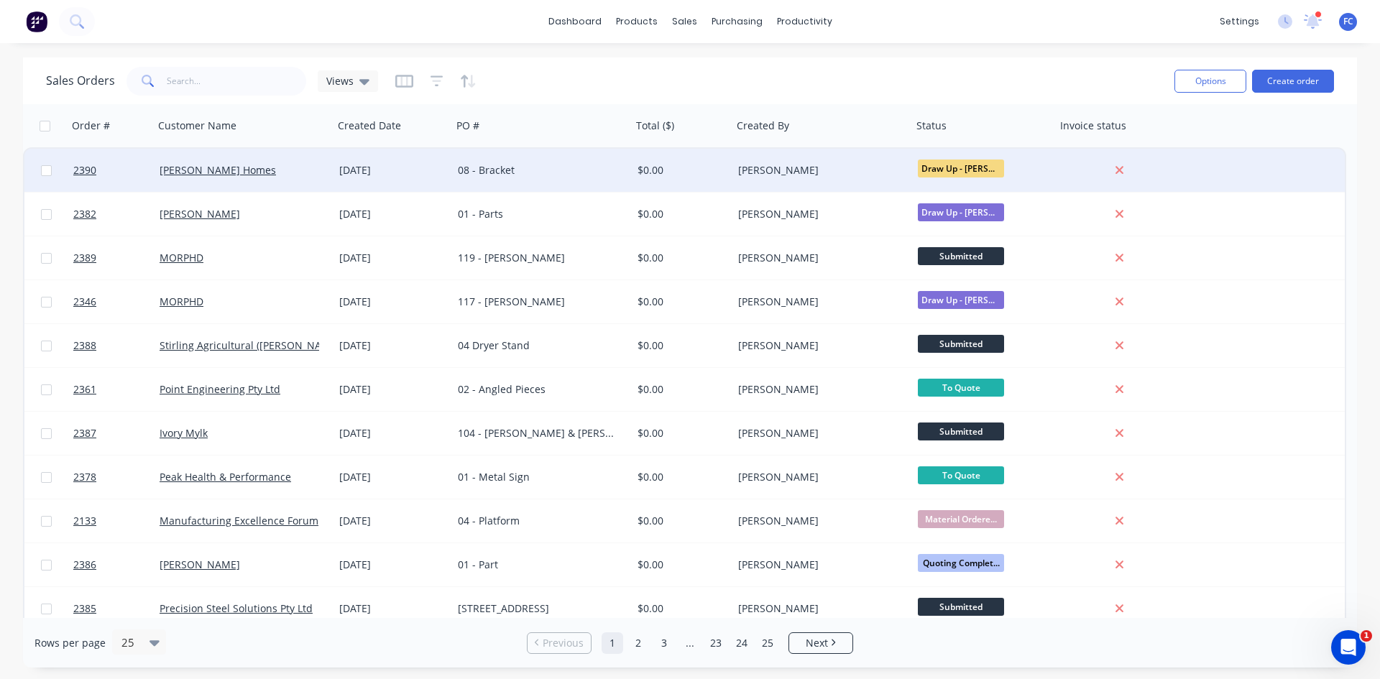
click at [324, 175] on div "[PERSON_NAME] Homes" at bounding box center [244, 170] width 168 height 14
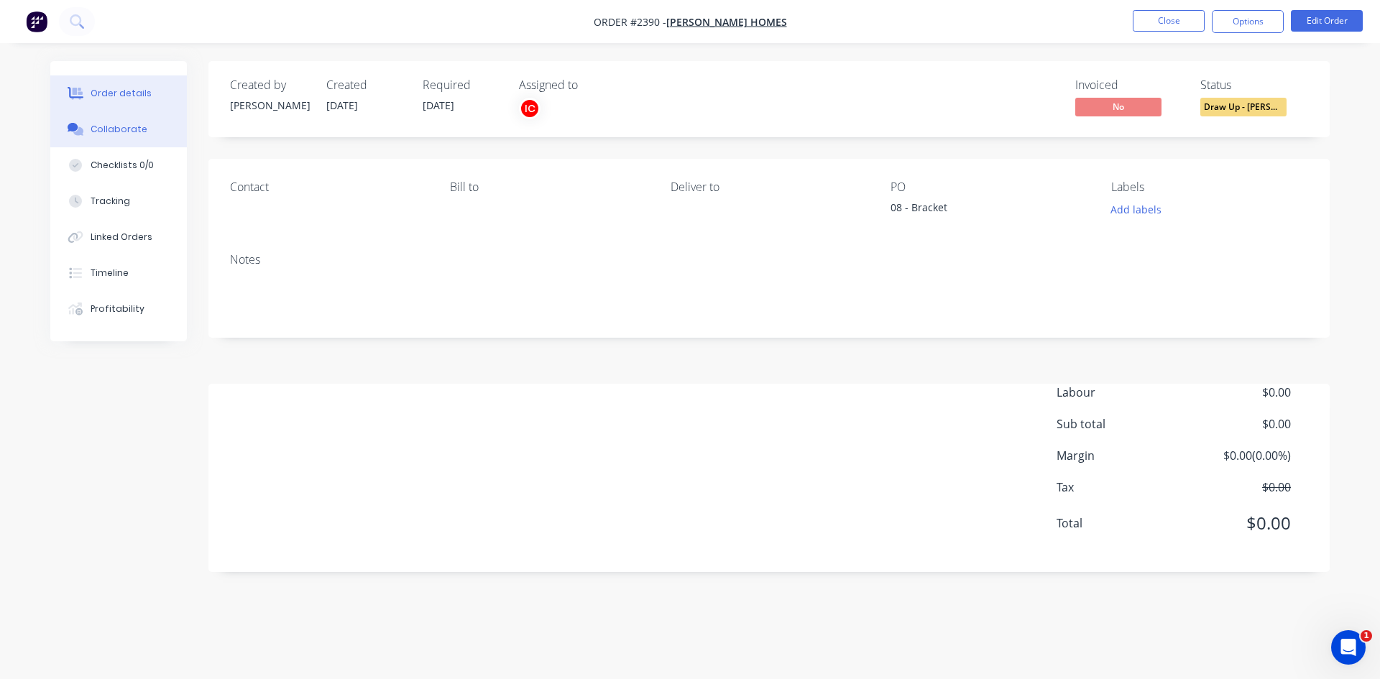
click at [124, 131] on div "Collaborate" at bounding box center [119, 129] width 57 height 13
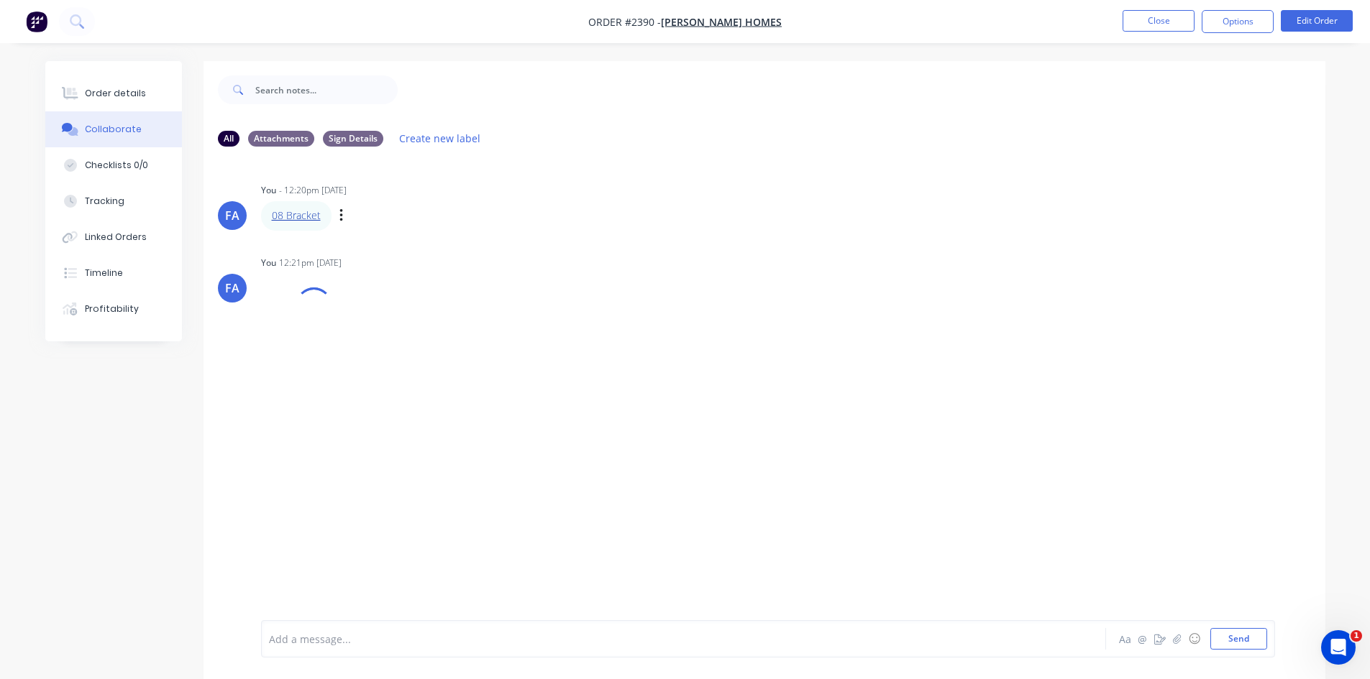
drag, startPoint x: 288, startPoint y: 208, endPoint x: 276, endPoint y: 215, distance: 14.2
click at [1144, 29] on button "Close" at bounding box center [1158, 21] width 72 height 22
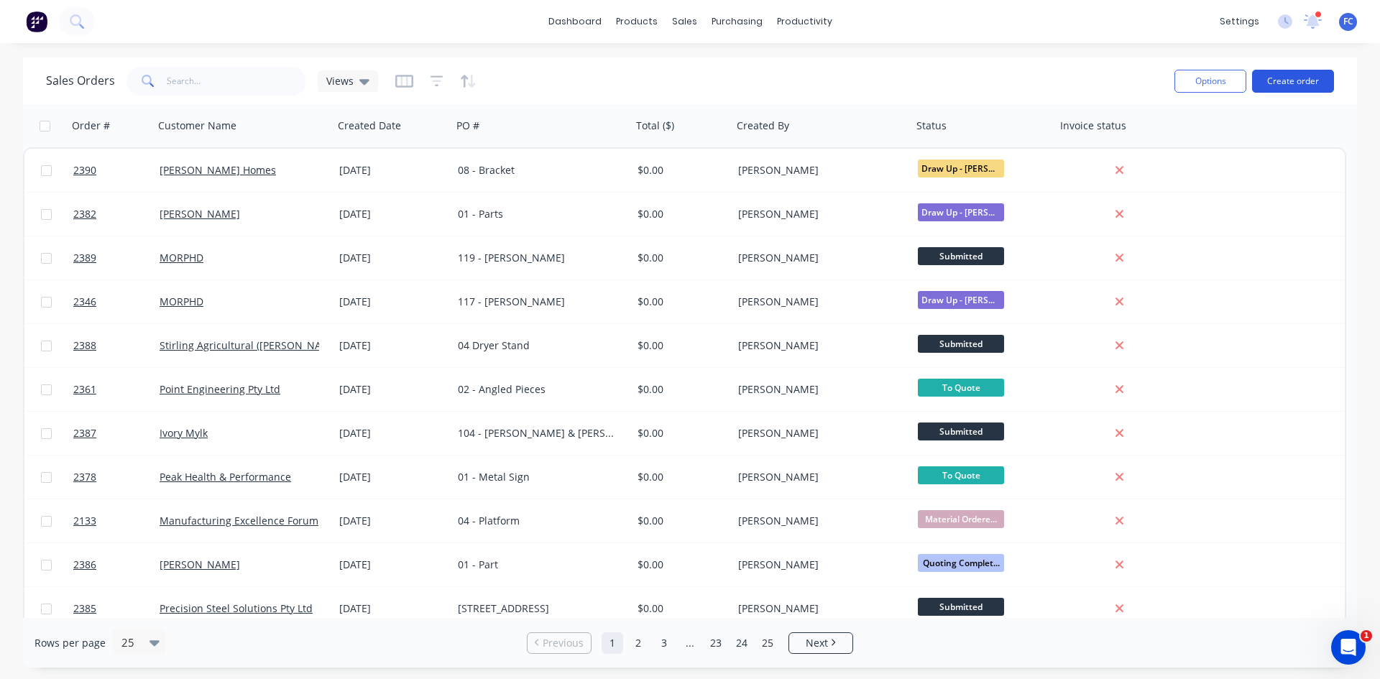
click at [1280, 81] on button "Create order" at bounding box center [1293, 81] width 82 height 23
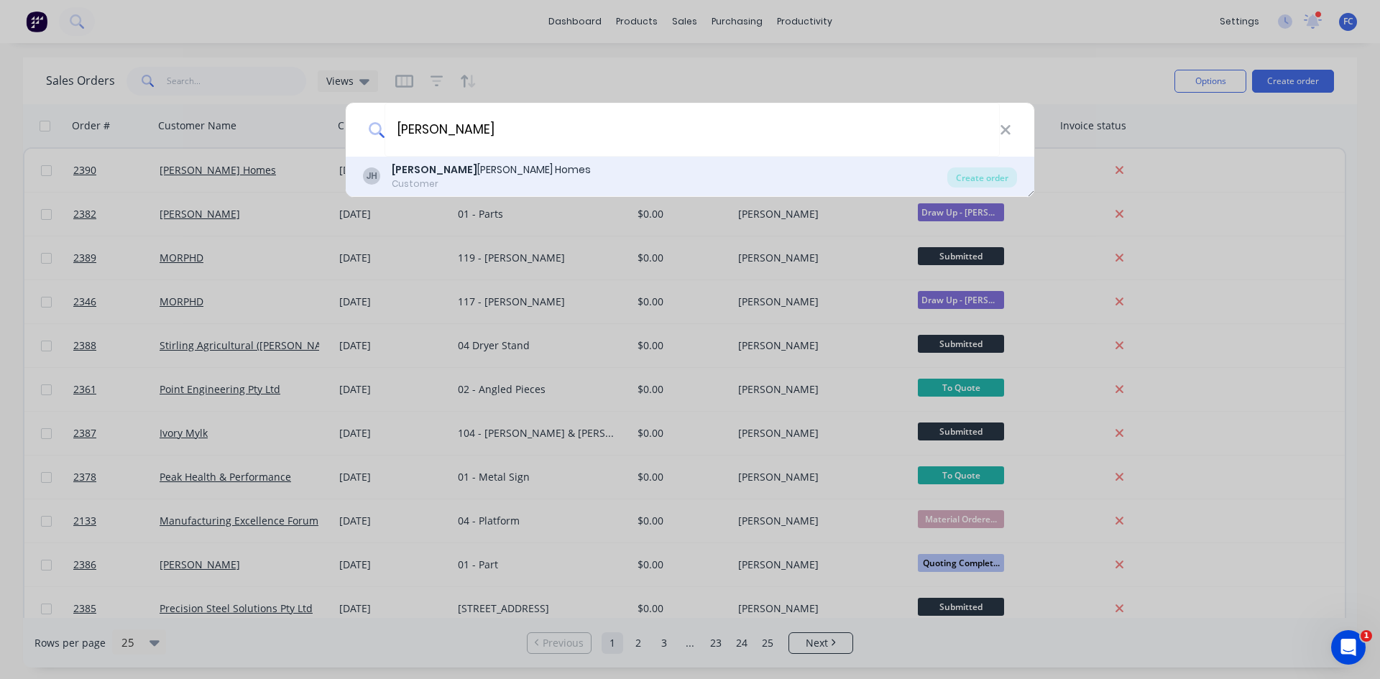
type input "Joey"
click at [451, 166] on div "Joey Thomsen Homes" at bounding box center [491, 169] width 199 height 15
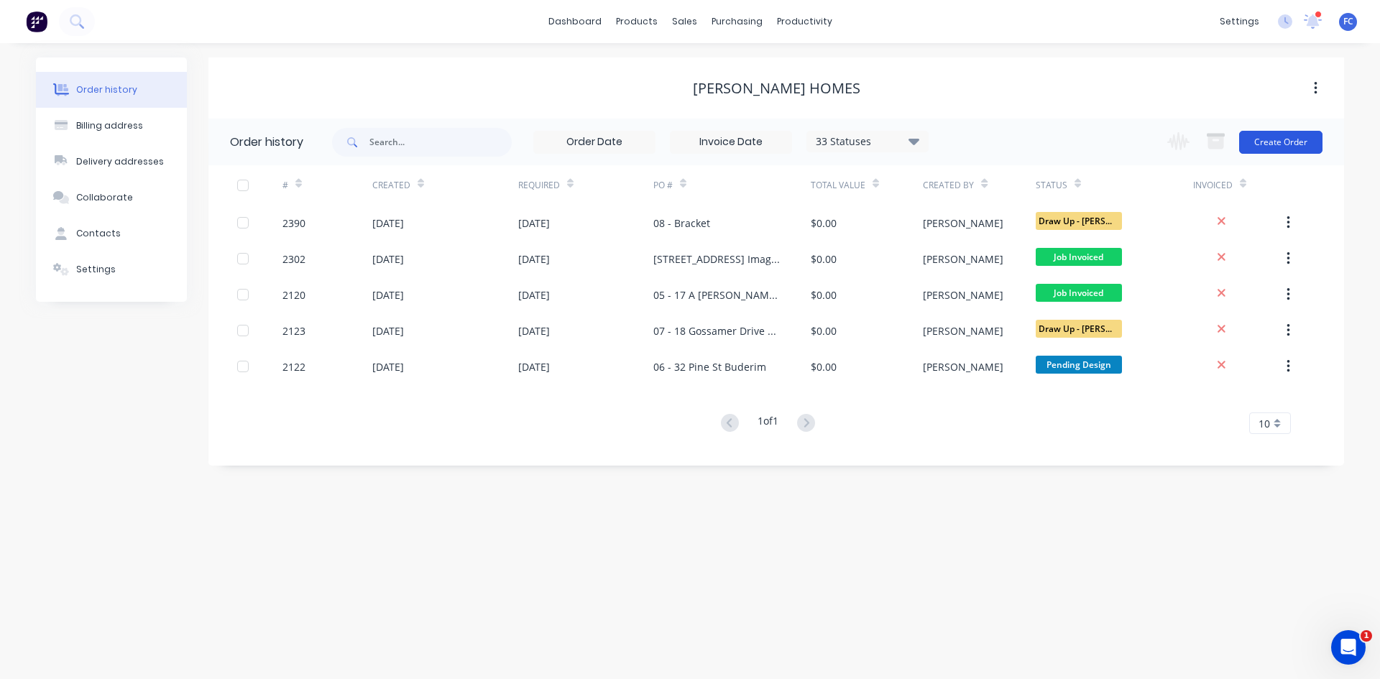
click at [1288, 142] on button "Create Order" at bounding box center [1280, 142] width 83 height 23
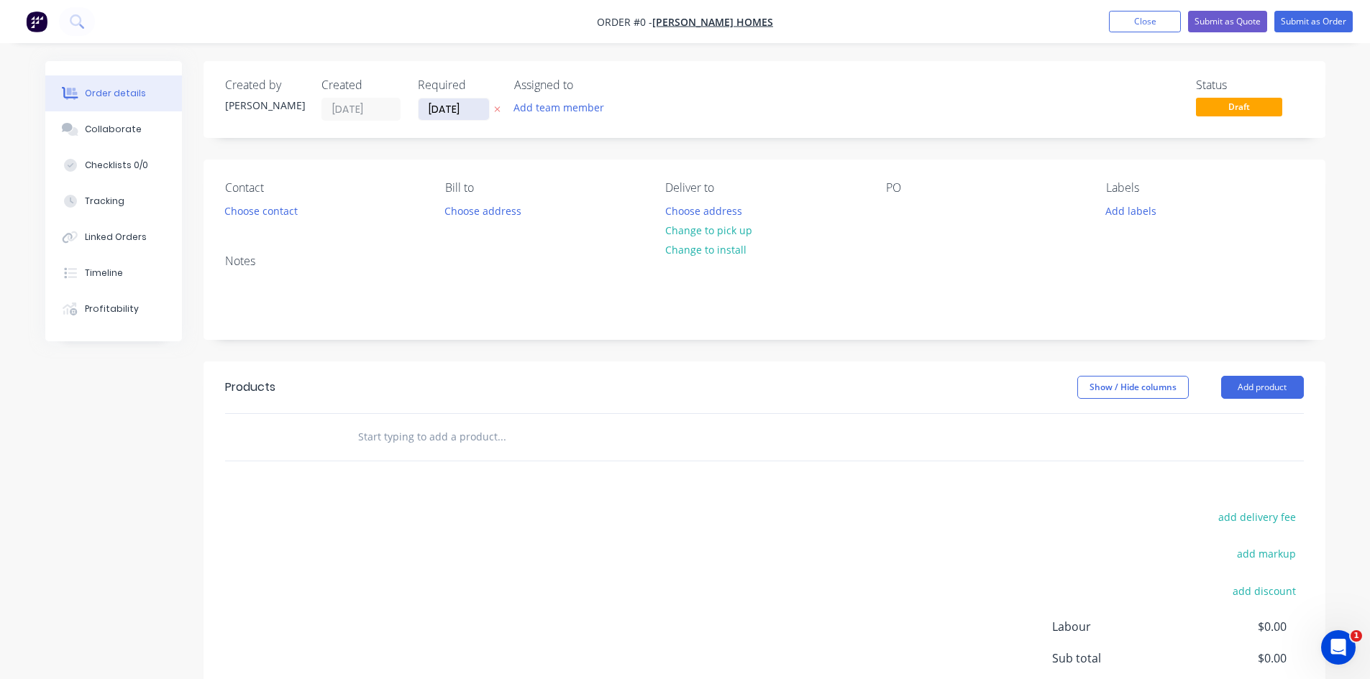
click at [457, 102] on input "[DATE]" at bounding box center [453, 109] width 70 height 22
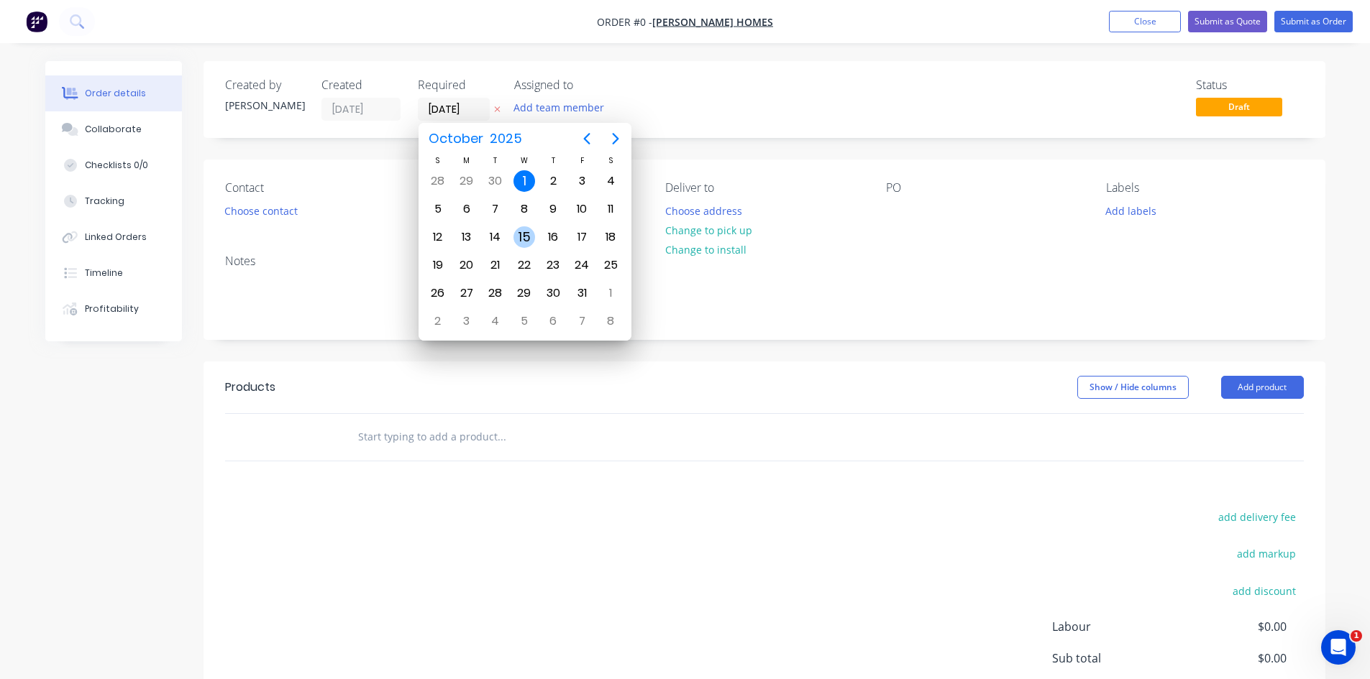
click at [518, 241] on div "15" at bounding box center [524, 237] width 22 height 22
type input "[DATE]"
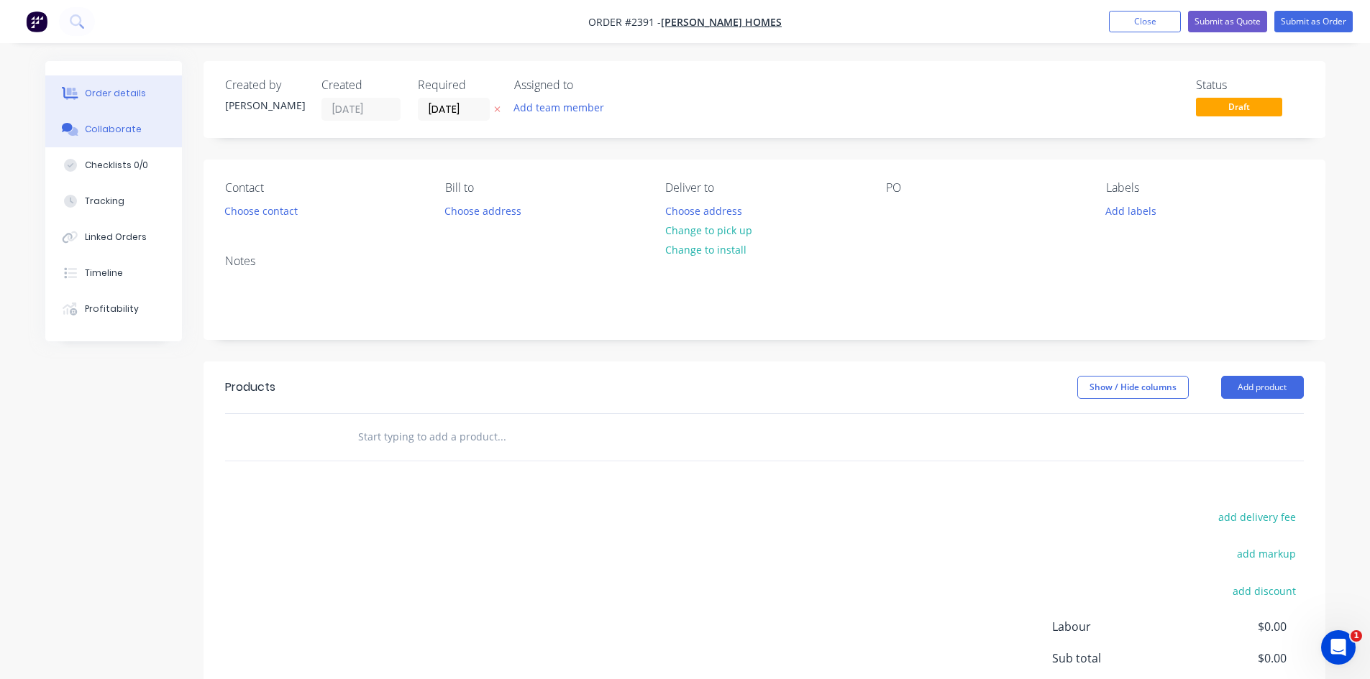
click at [121, 129] on div "Collaborate" at bounding box center [113, 129] width 57 height 13
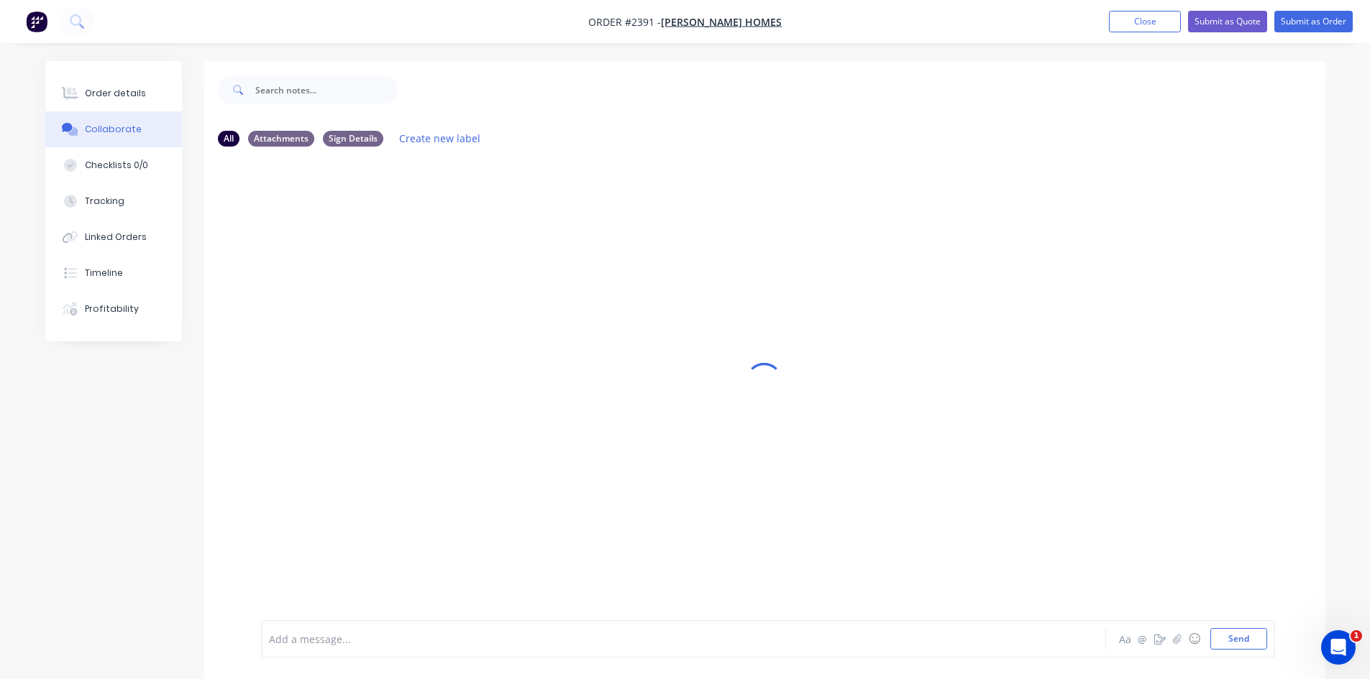
click at [349, 651] on div "Add a message... Aa @ ☺ Send" at bounding box center [768, 638] width 1014 height 37
click at [339, 642] on div at bounding box center [644, 639] width 748 height 15
drag, startPoint x: 340, startPoint y: 636, endPoint x: 288, endPoint y: 637, distance: 52.5
click at [288, 637] on span "08 Bracket and Tilt Door" at bounding box center [328, 640] width 116 height 14
drag, startPoint x: 154, startPoint y: 615, endPoint x: 91, endPoint y: 595, distance: 66.2
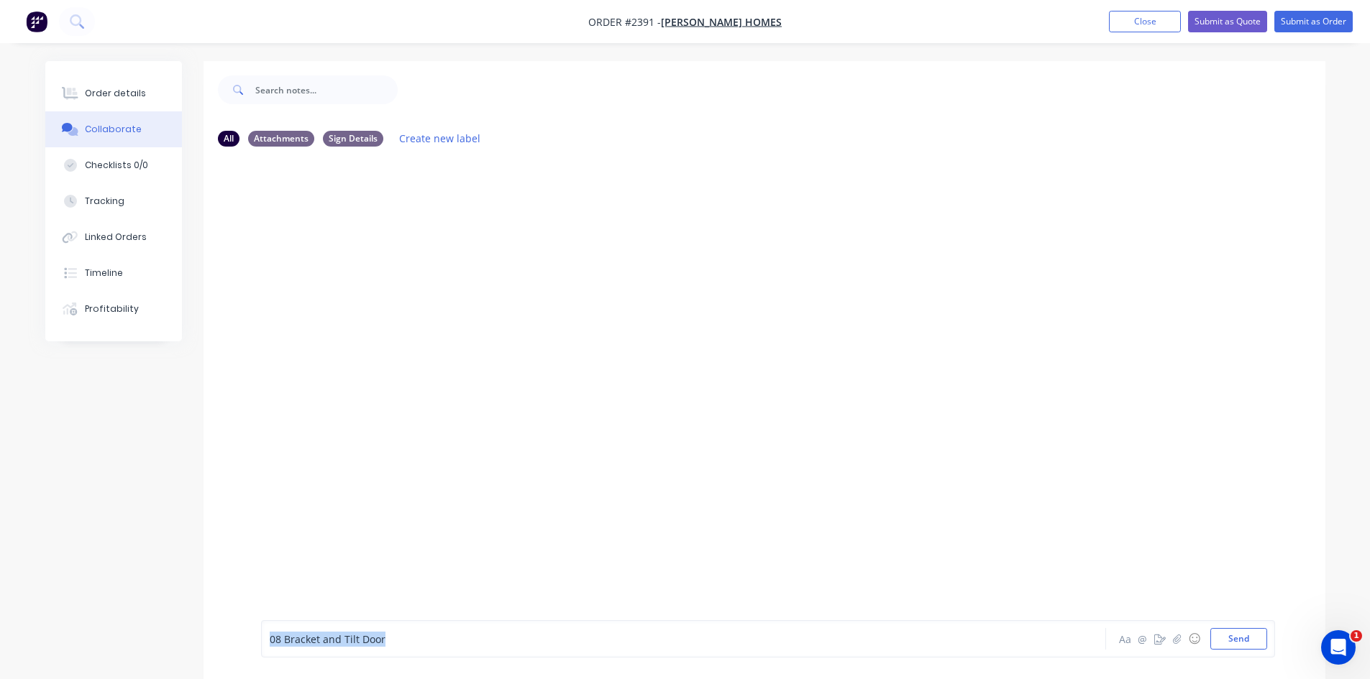
click at [76, 603] on div "All Attachments Sign Details Create new label 08 Bracket and Tilt Door Aa @ ☺ S…" at bounding box center [685, 381] width 1280 height 640
click at [283, 638] on div at bounding box center [644, 639] width 748 height 15
click at [1225, 641] on button "Send" at bounding box center [1238, 639] width 57 height 22
click at [125, 97] on div "Order details" at bounding box center [115, 93] width 61 height 13
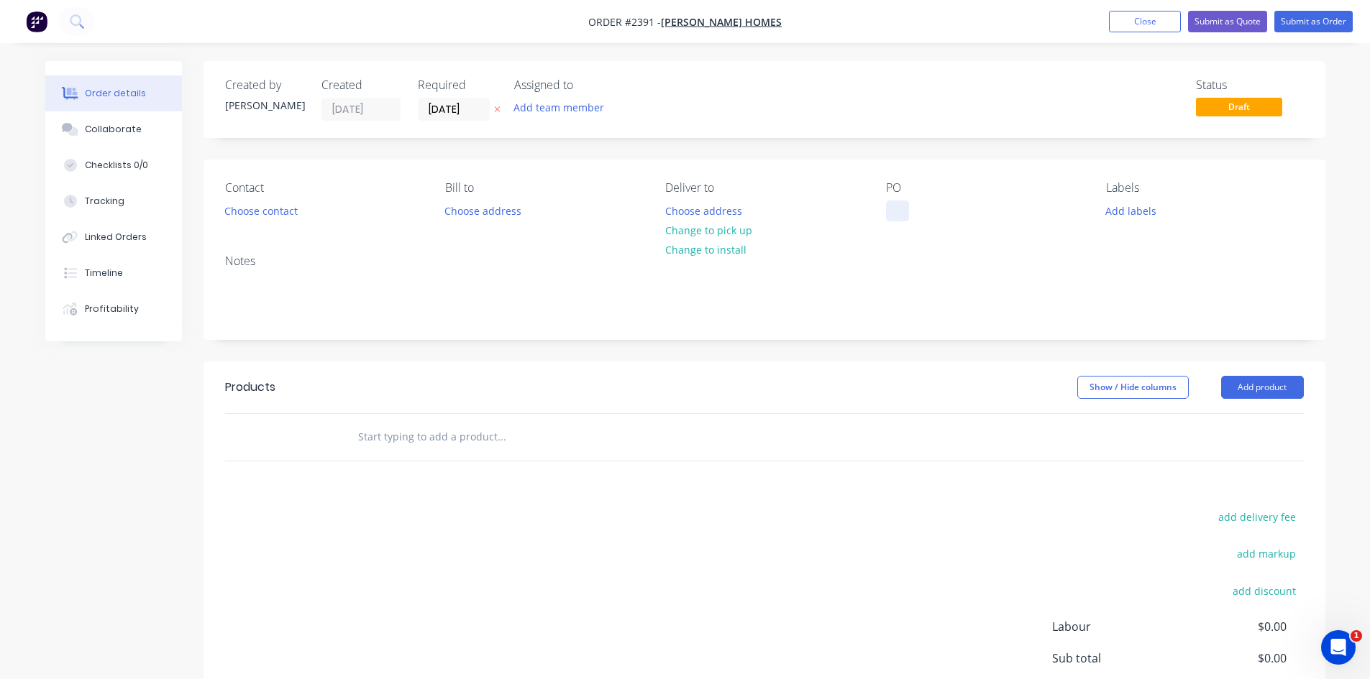
click at [891, 204] on div at bounding box center [897, 211] width 23 height 21
paste div
click at [83, 127] on button "Collaborate" at bounding box center [113, 129] width 137 height 36
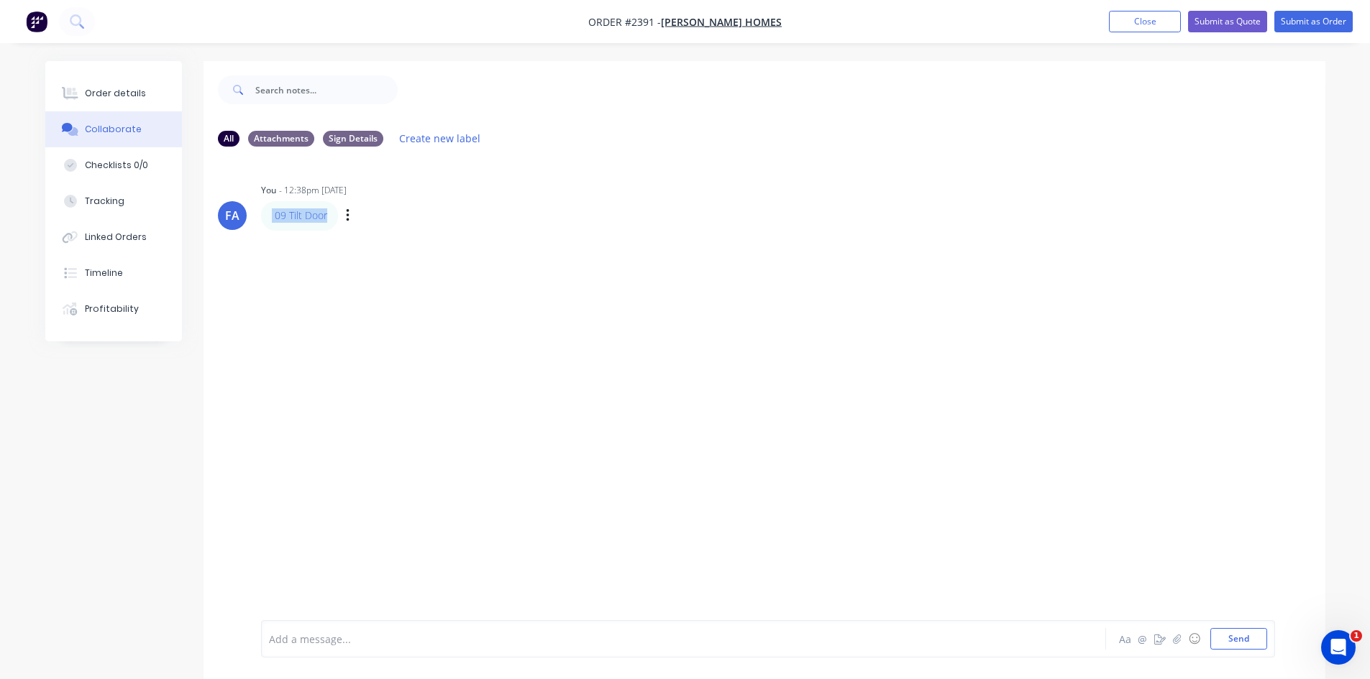
drag, startPoint x: 334, startPoint y: 215, endPoint x: 263, endPoint y: 222, distance: 71.5
click at [262, 215] on div "09 Tilt Door" at bounding box center [299, 215] width 77 height 29
copy p "09 Tilt Door"
click at [119, 75] on div "Order details Collaborate Checklists 0/0 Tracking Linked Orders Timeline Profit…" at bounding box center [113, 201] width 137 height 280
click at [116, 96] on div "Order details" at bounding box center [115, 93] width 61 height 13
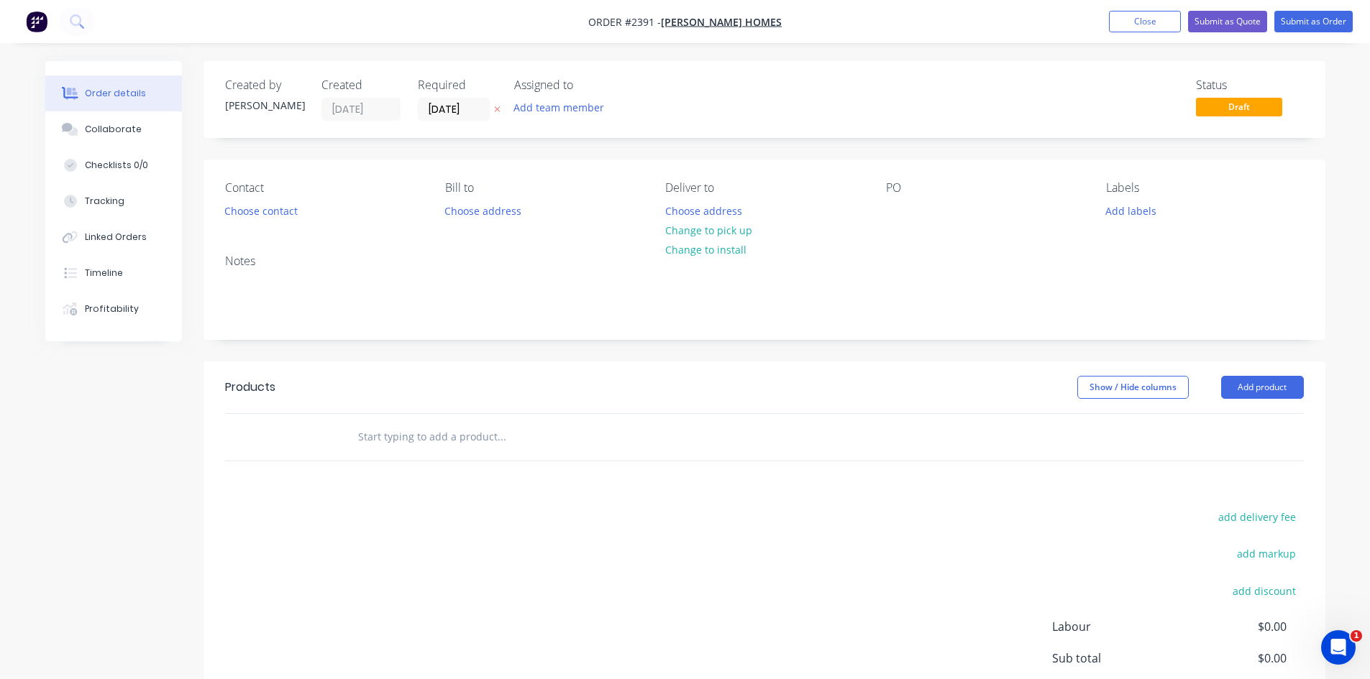
click at [877, 208] on div "Contact Choose contact Bill to Choose address Deliver to Choose address Change …" at bounding box center [764, 201] width 1122 height 83
click at [887, 209] on div at bounding box center [899, 211] width 26 height 21
paste div
click at [913, 210] on div "09 Tilt Door" at bounding box center [925, 211] width 78 height 21
click at [899, 210] on div "09 - Tilt Door" at bounding box center [928, 211] width 85 height 21
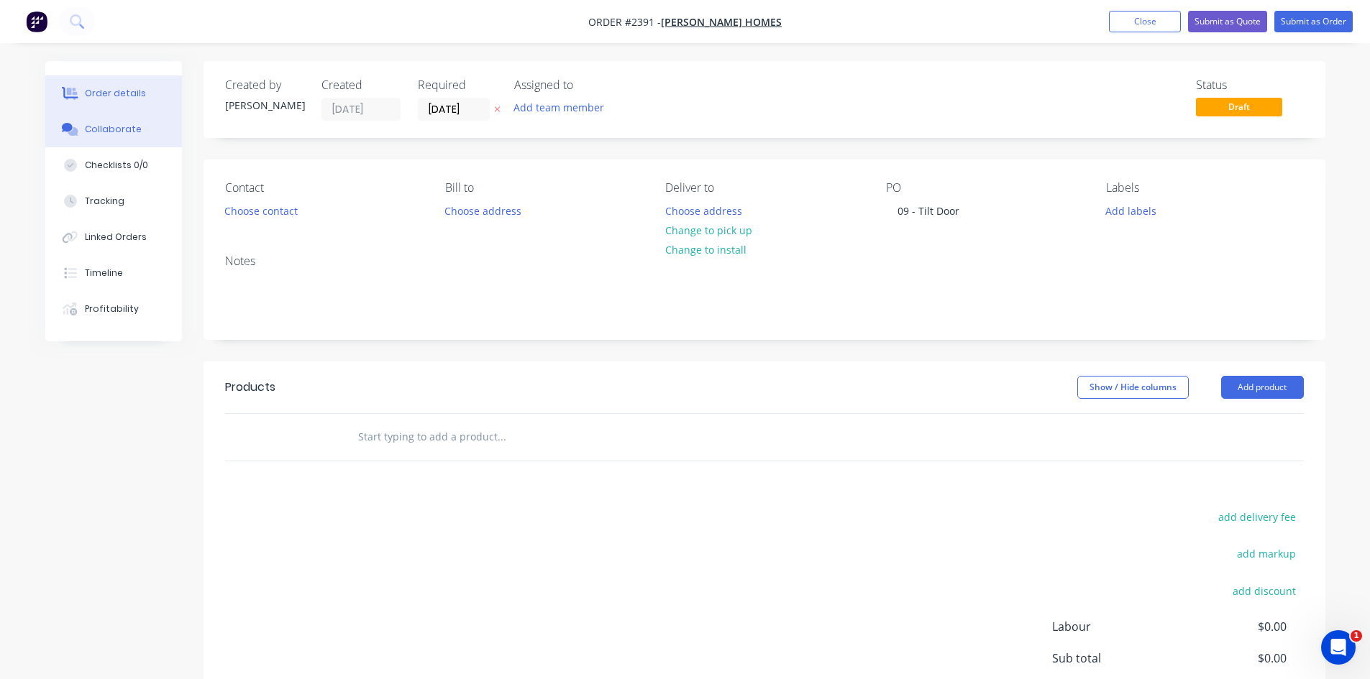
click at [129, 127] on div "Collaborate" at bounding box center [113, 129] width 57 height 13
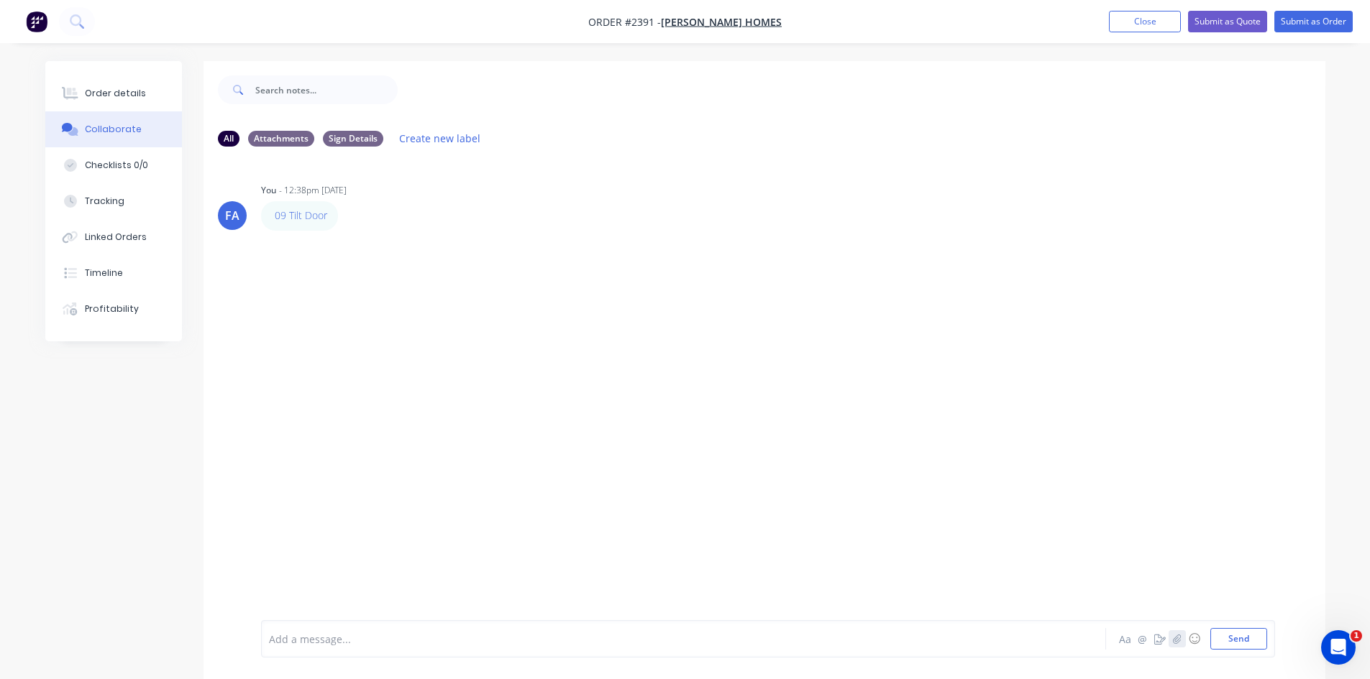
click at [1176, 641] on icon "button" at bounding box center [1177, 638] width 8 height 9
click at [1244, 638] on button "Send" at bounding box center [1238, 639] width 57 height 22
click at [1311, 24] on button "Submit as Order" at bounding box center [1313, 22] width 78 height 22
click at [1155, 14] on button "Close" at bounding box center [1158, 21] width 72 height 22
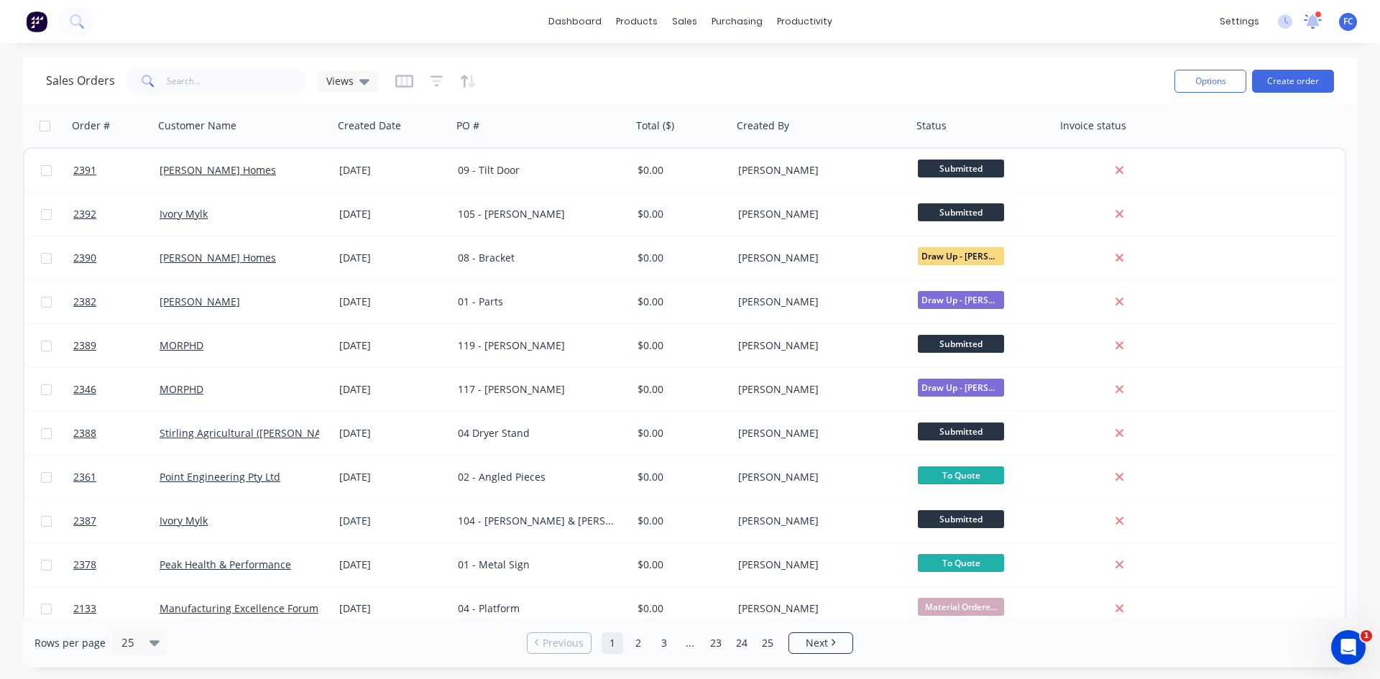
click at [1309, 13] on div at bounding box center [1313, 22] width 18 height 22
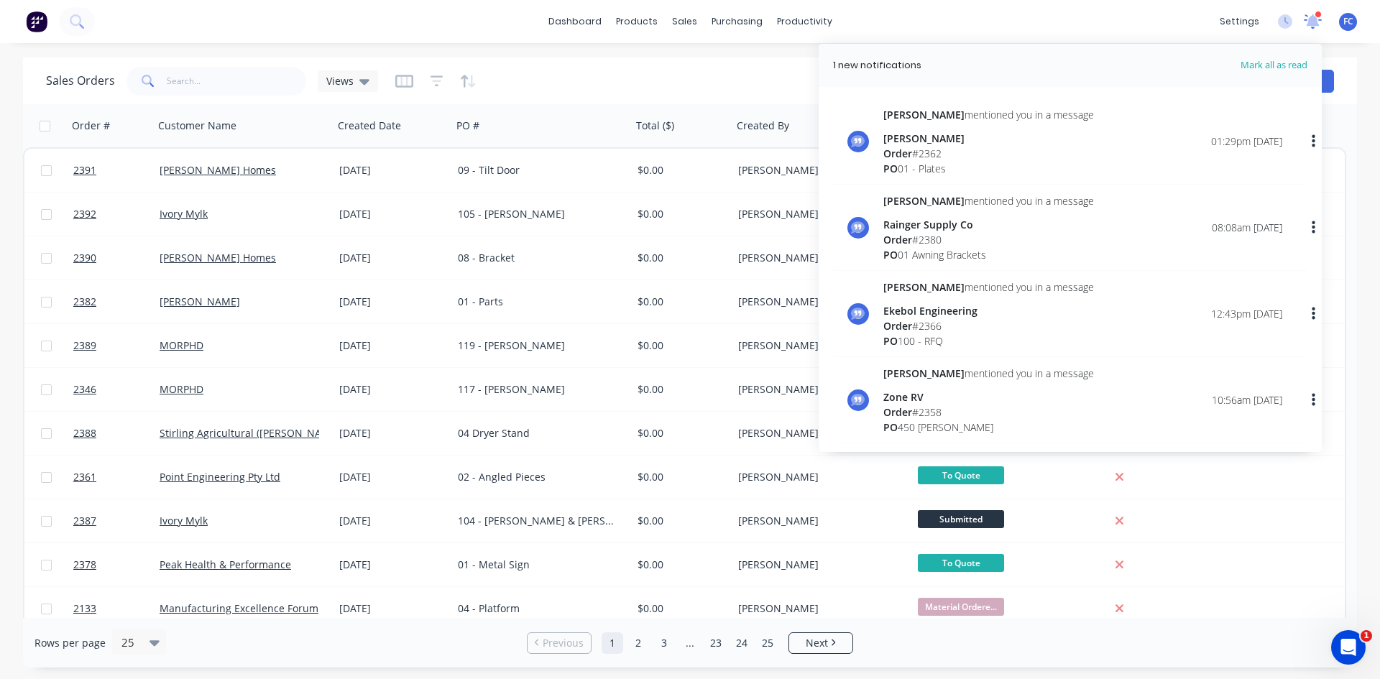
click at [1309, 13] on div at bounding box center [1313, 22] width 18 height 22
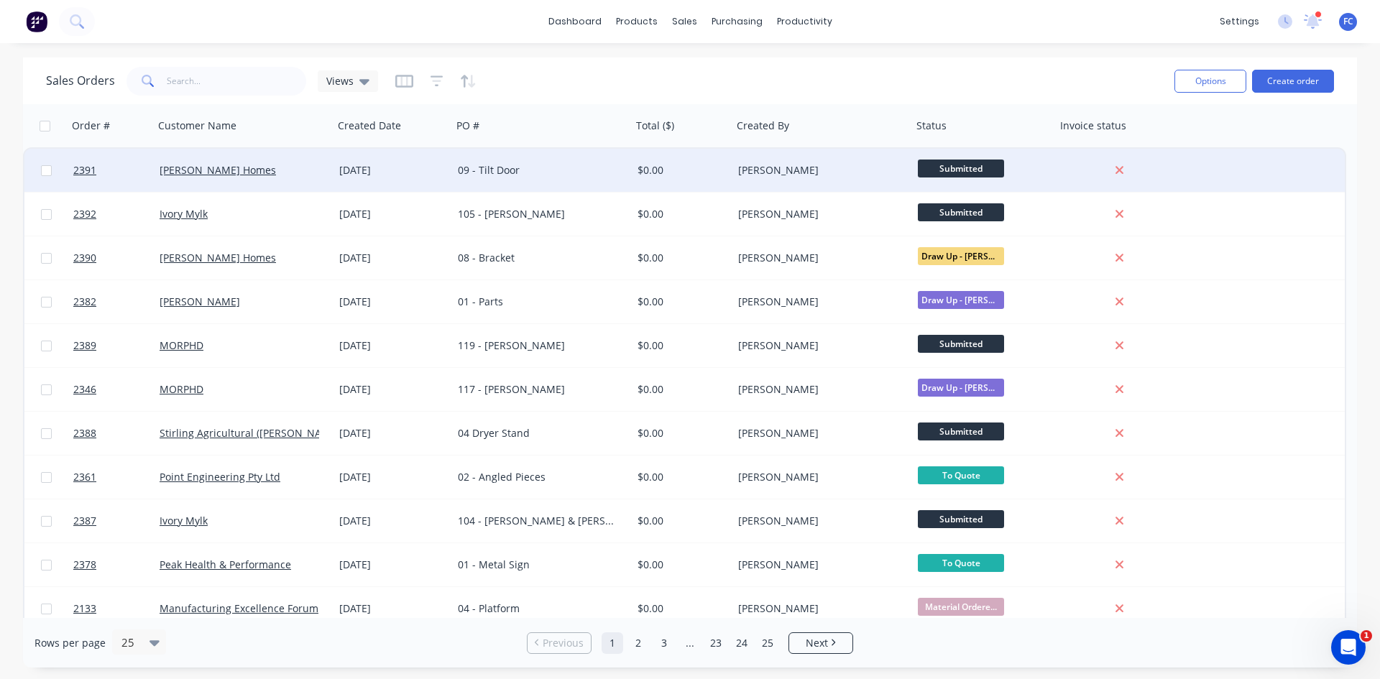
click at [378, 163] on div "[DATE]" at bounding box center [392, 170] width 107 height 14
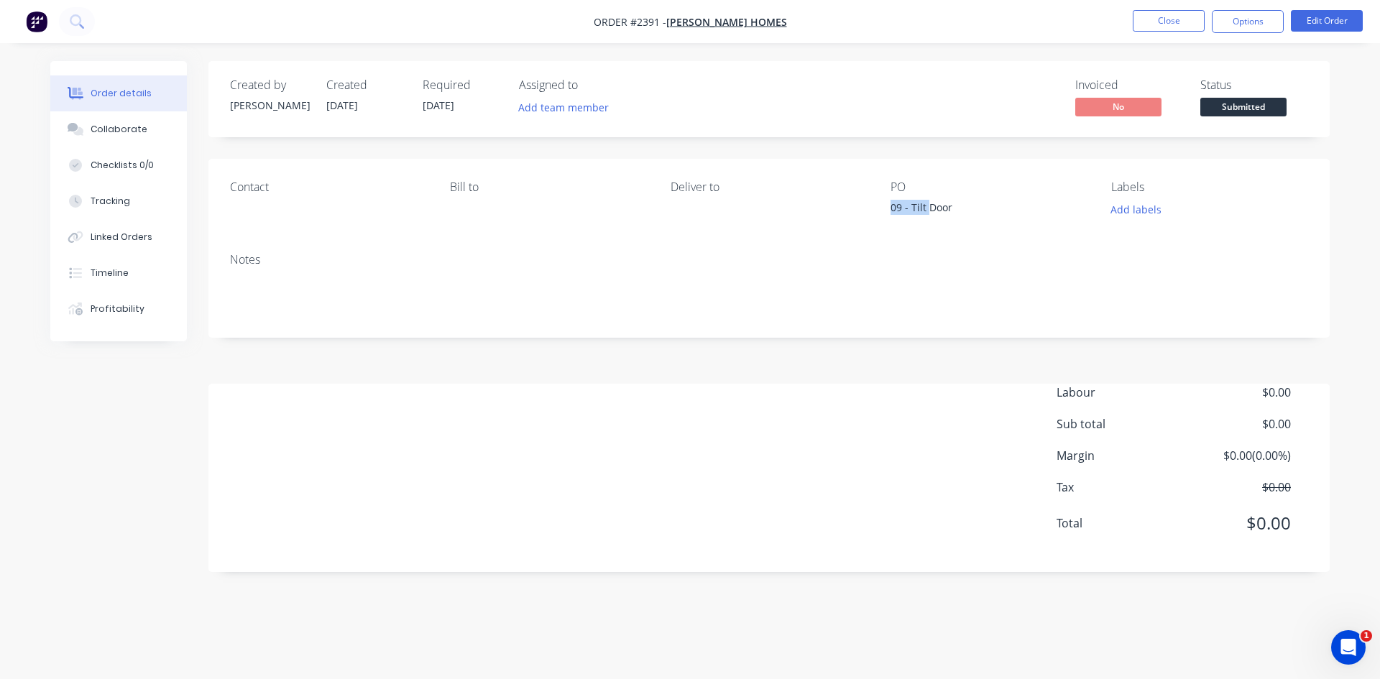
drag, startPoint x: 894, startPoint y: 206, endPoint x: 937, endPoint y: 214, distance: 44.0
click at [934, 212] on div "09 - Tilt Door" at bounding box center [981, 210] width 180 height 20
click at [106, 129] on div "Collaborate" at bounding box center [119, 129] width 57 height 13
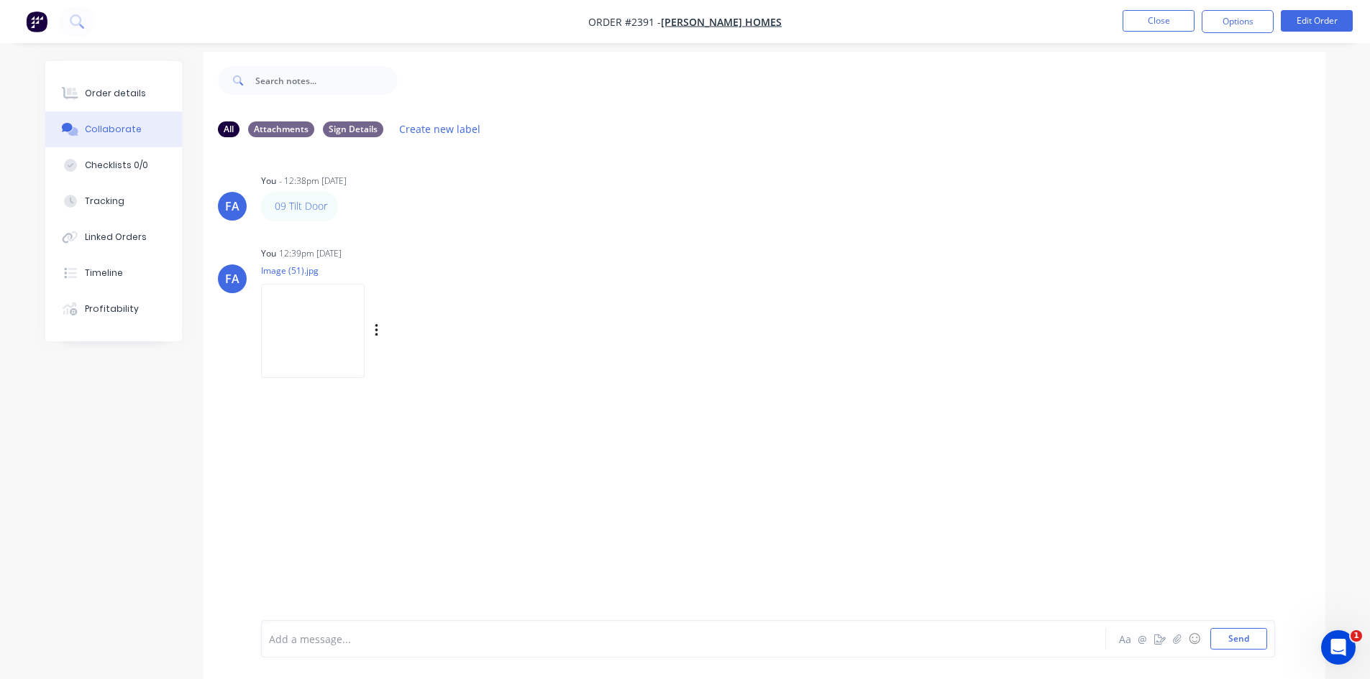
scroll to position [22, 0]
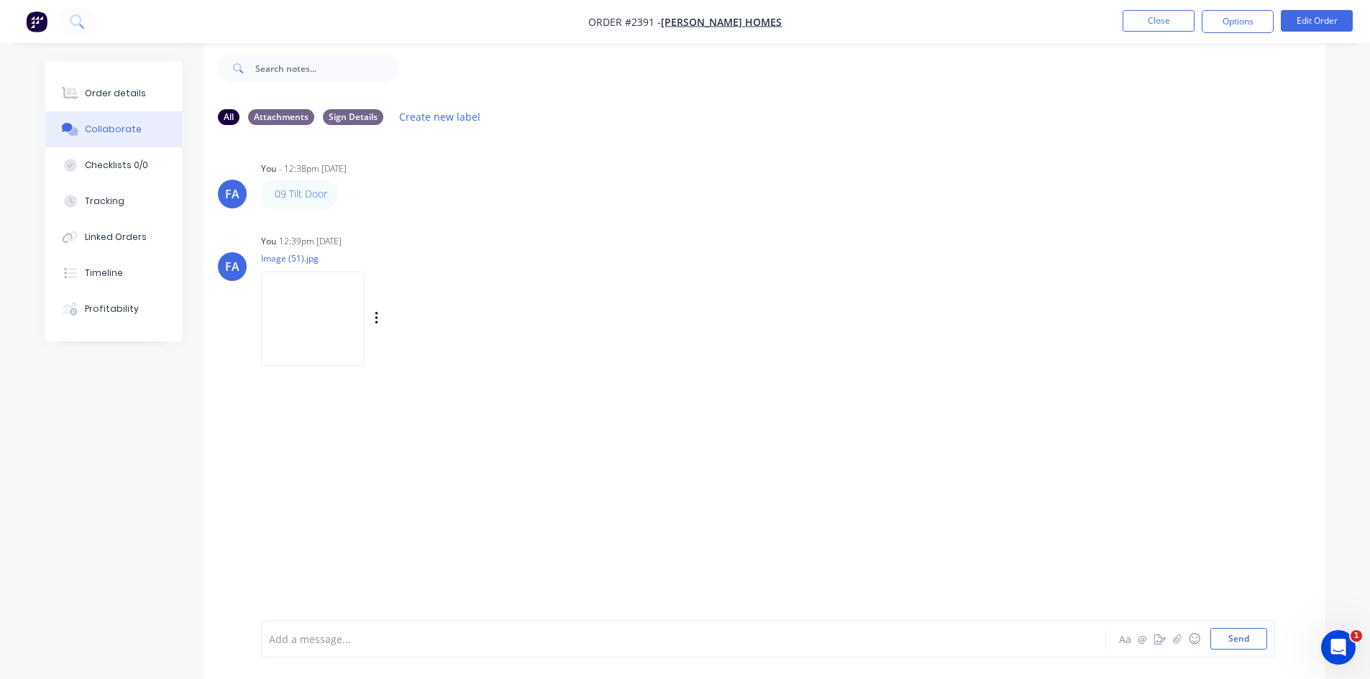
click at [322, 321] on img at bounding box center [313, 319] width 104 height 94
click at [140, 89] on div "Order details" at bounding box center [115, 93] width 61 height 13
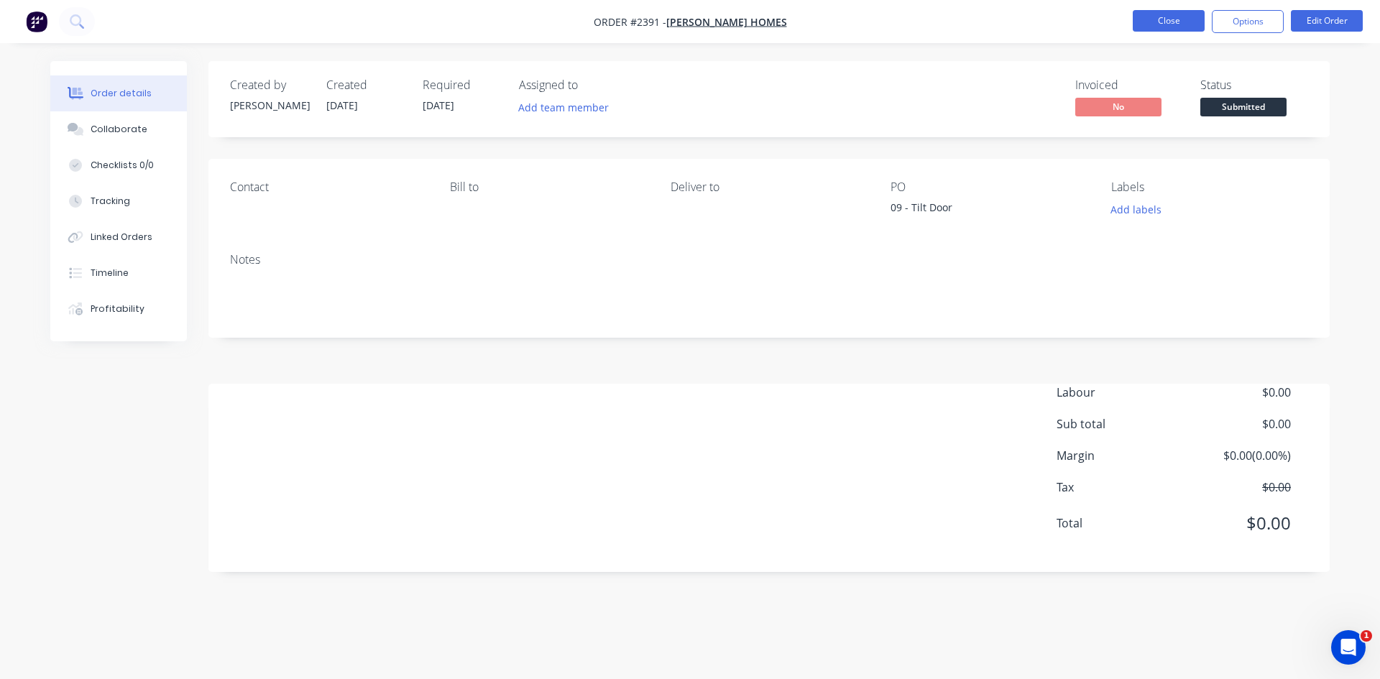
click at [1164, 20] on button "Close" at bounding box center [1169, 21] width 72 height 22
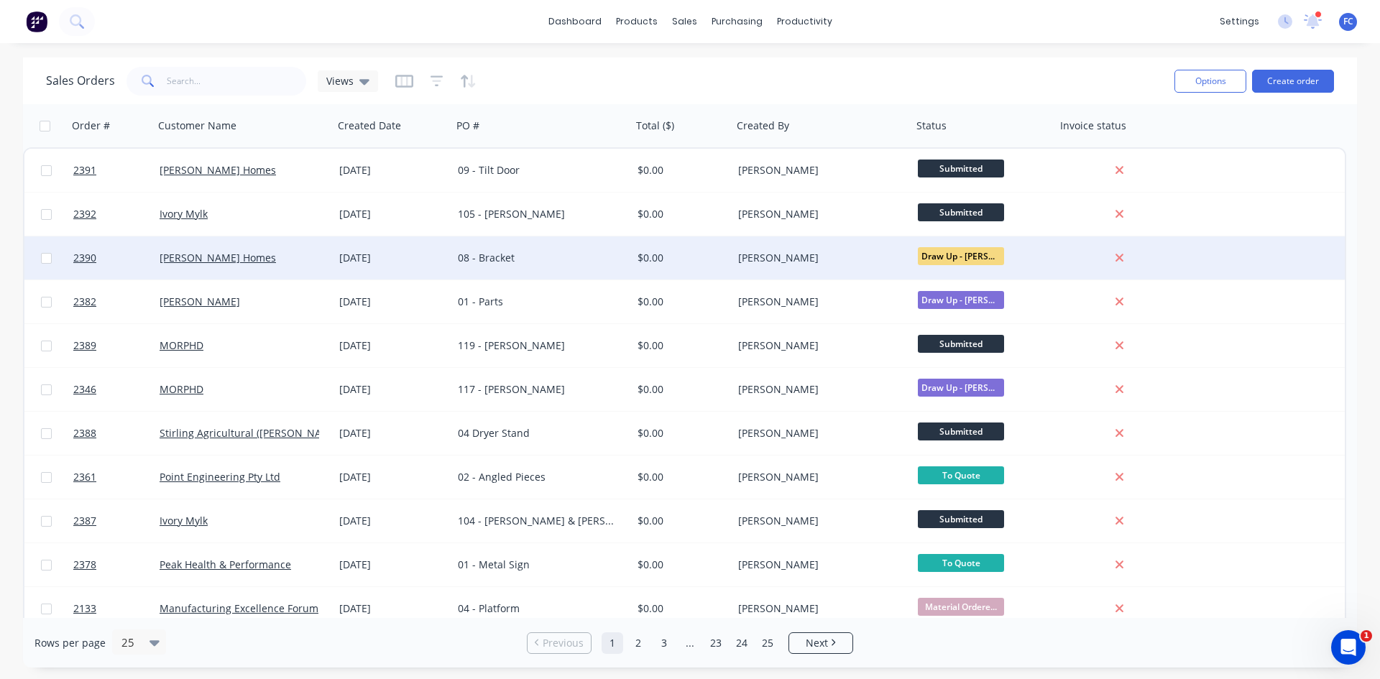
click at [290, 252] on div "[PERSON_NAME] Homes" at bounding box center [240, 258] width 160 height 14
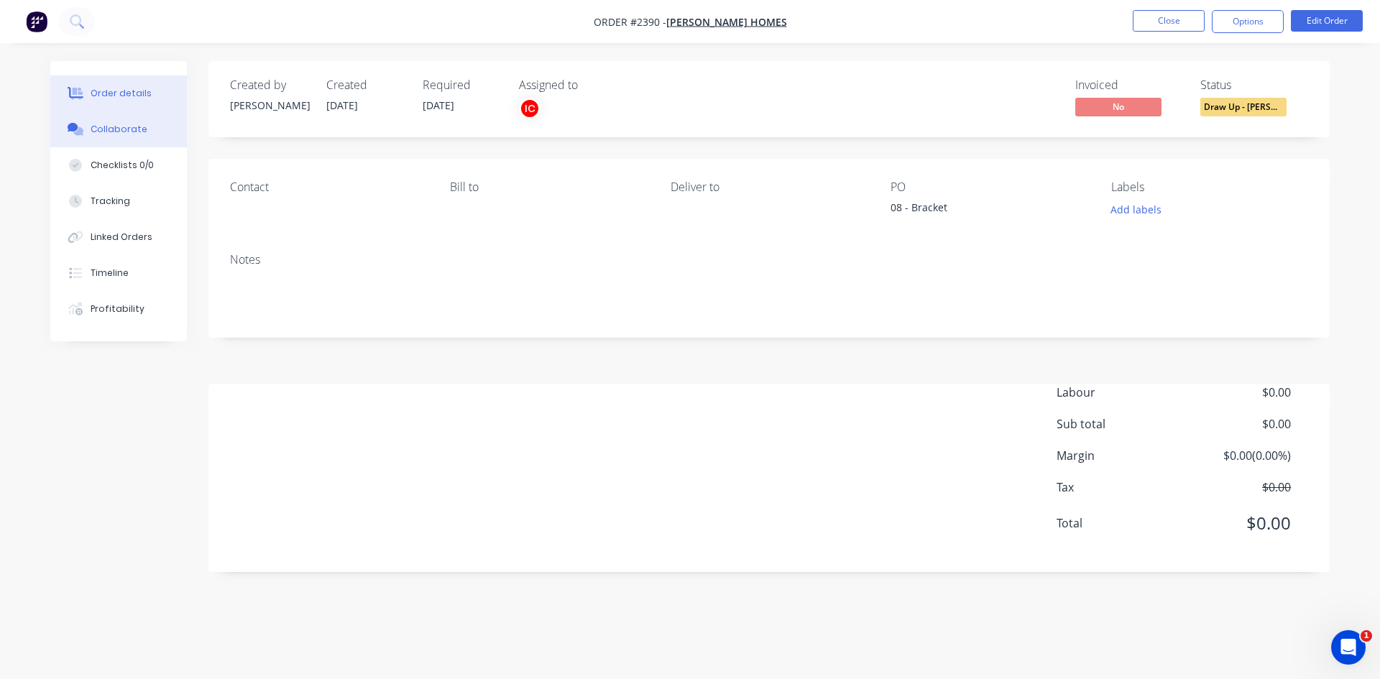
click at [128, 126] on div "Collaborate" at bounding box center [119, 129] width 57 height 13
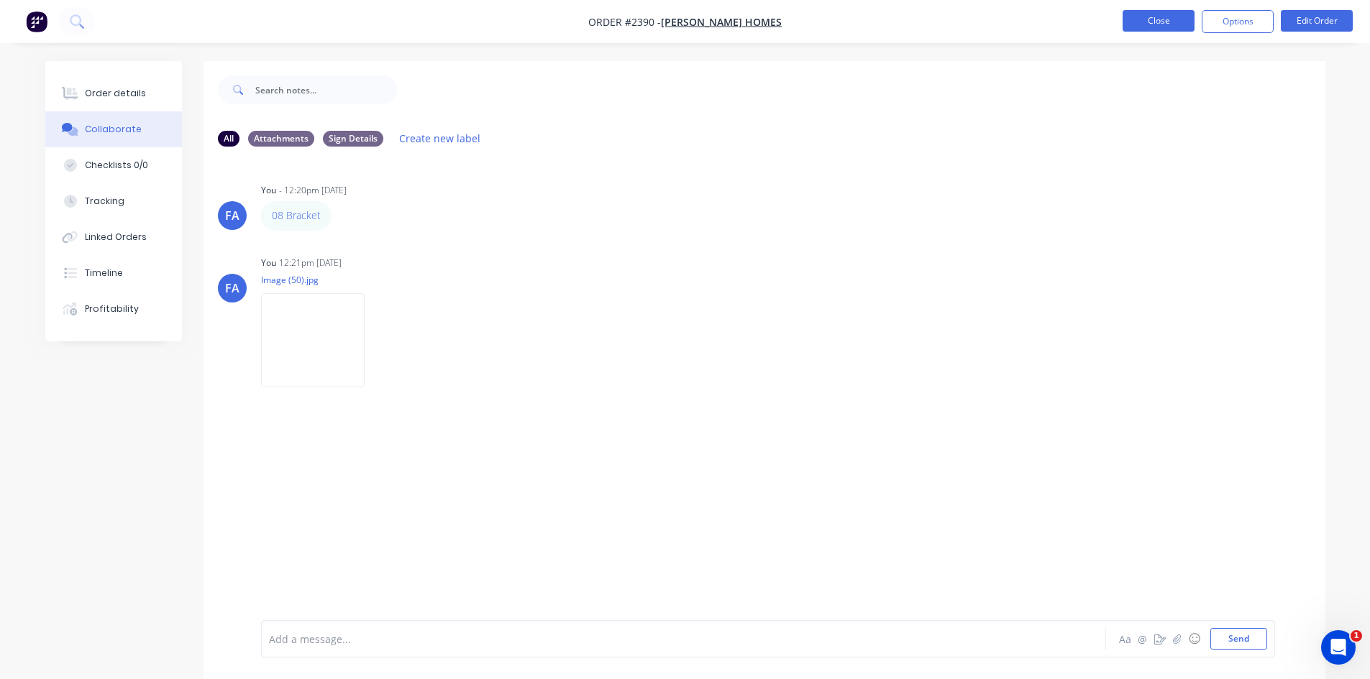
click at [1147, 17] on button "Close" at bounding box center [1158, 21] width 72 height 22
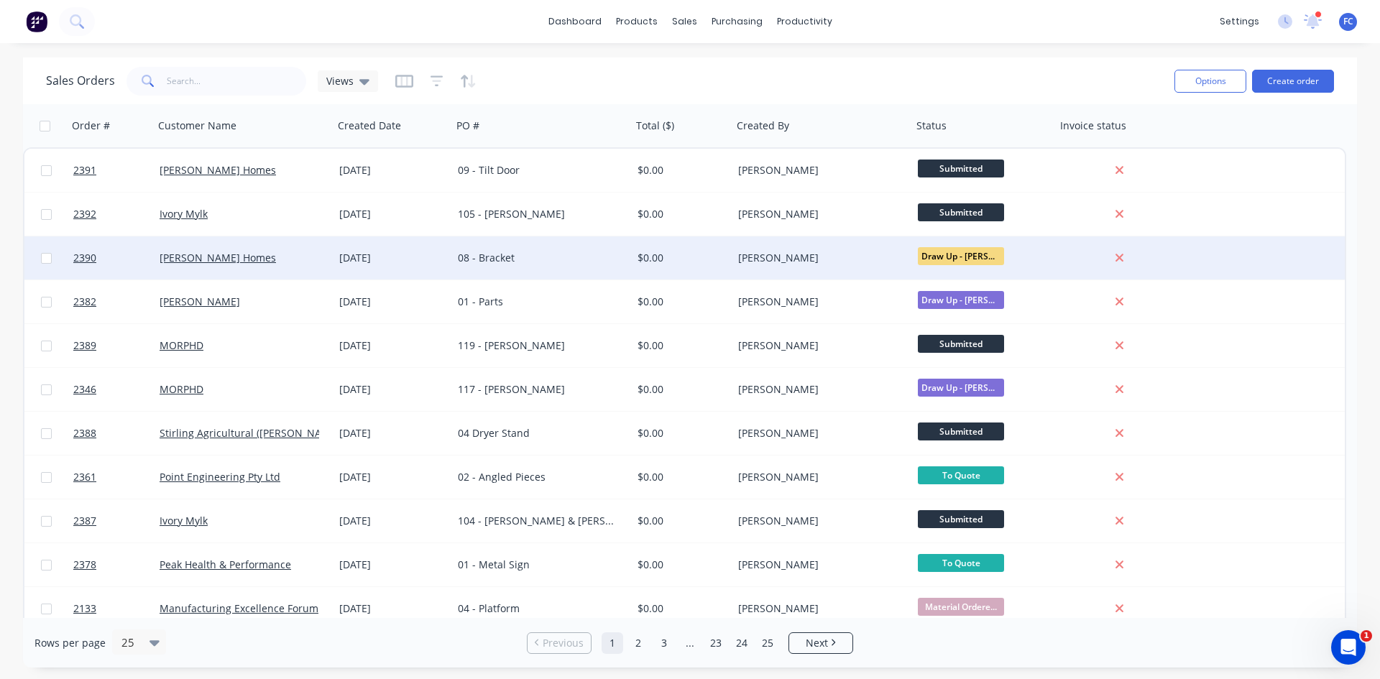
click at [323, 256] on div "[PERSON_NAME] Homes" at bounding box center [244, 258] width 168 height 14
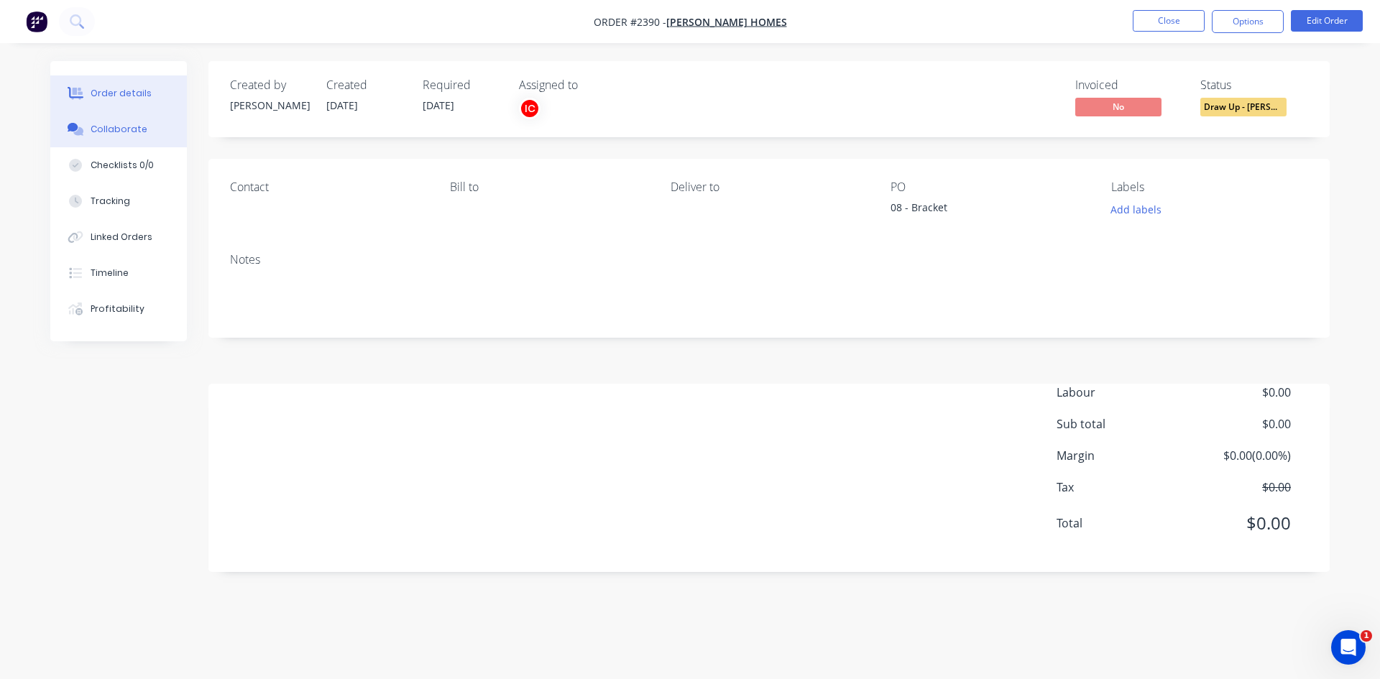
click at [133, 129] on div "Collaborate" at bounding box center [119, 129] width 57 height 13
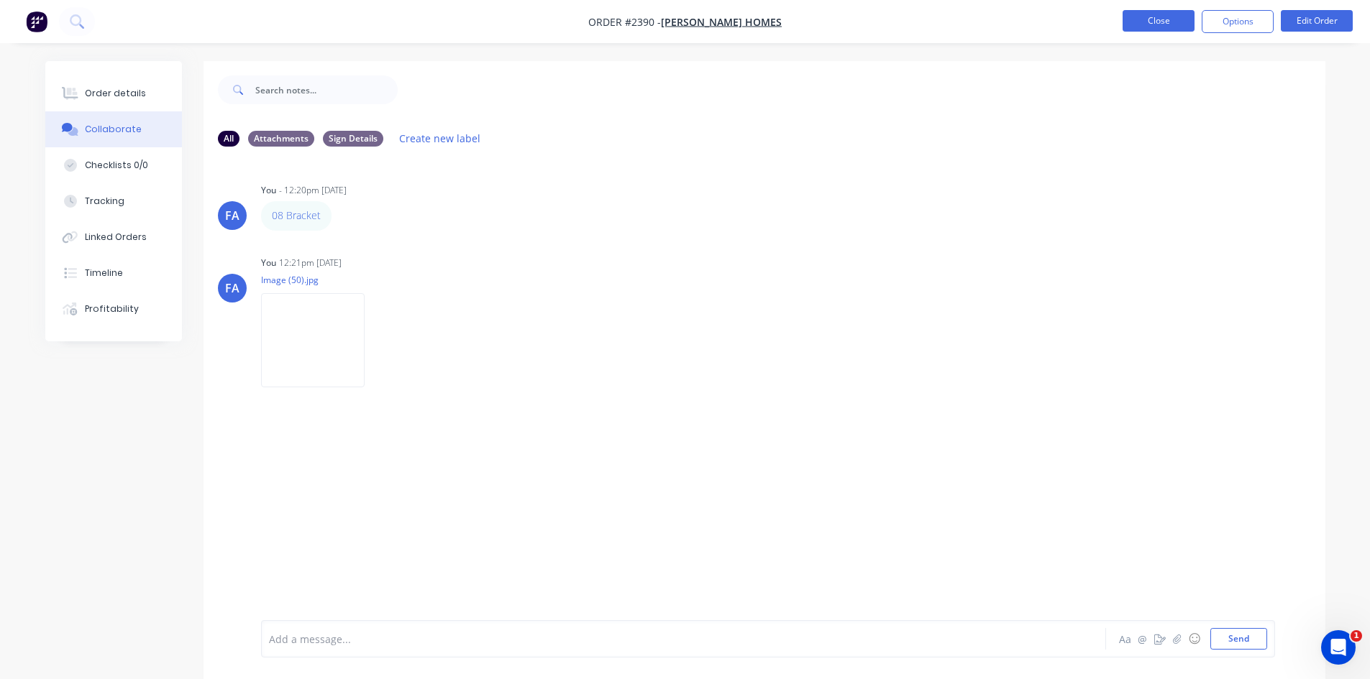
click at [1147, 24] on button "Close" at bounding box center [1158, 21] width 72 height 22
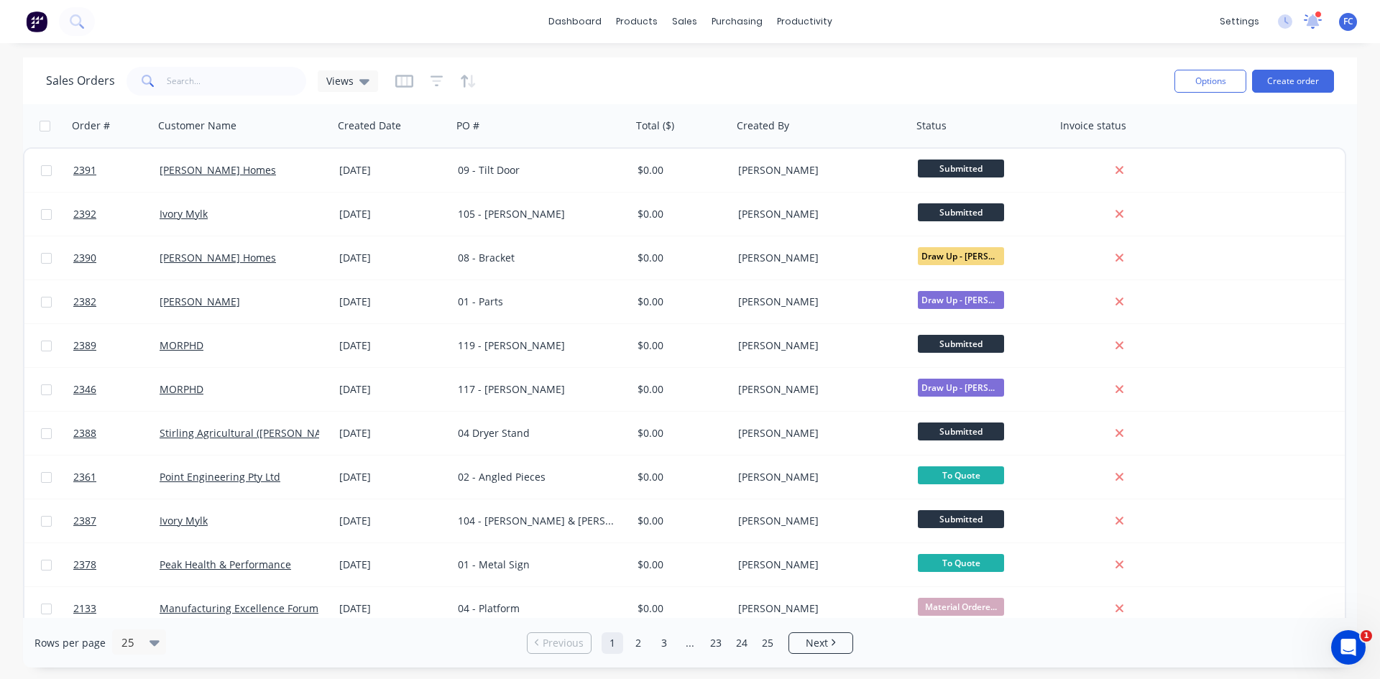
click at [1320, 18] on icon at bounding box center [1313, 21] width 18 height 14
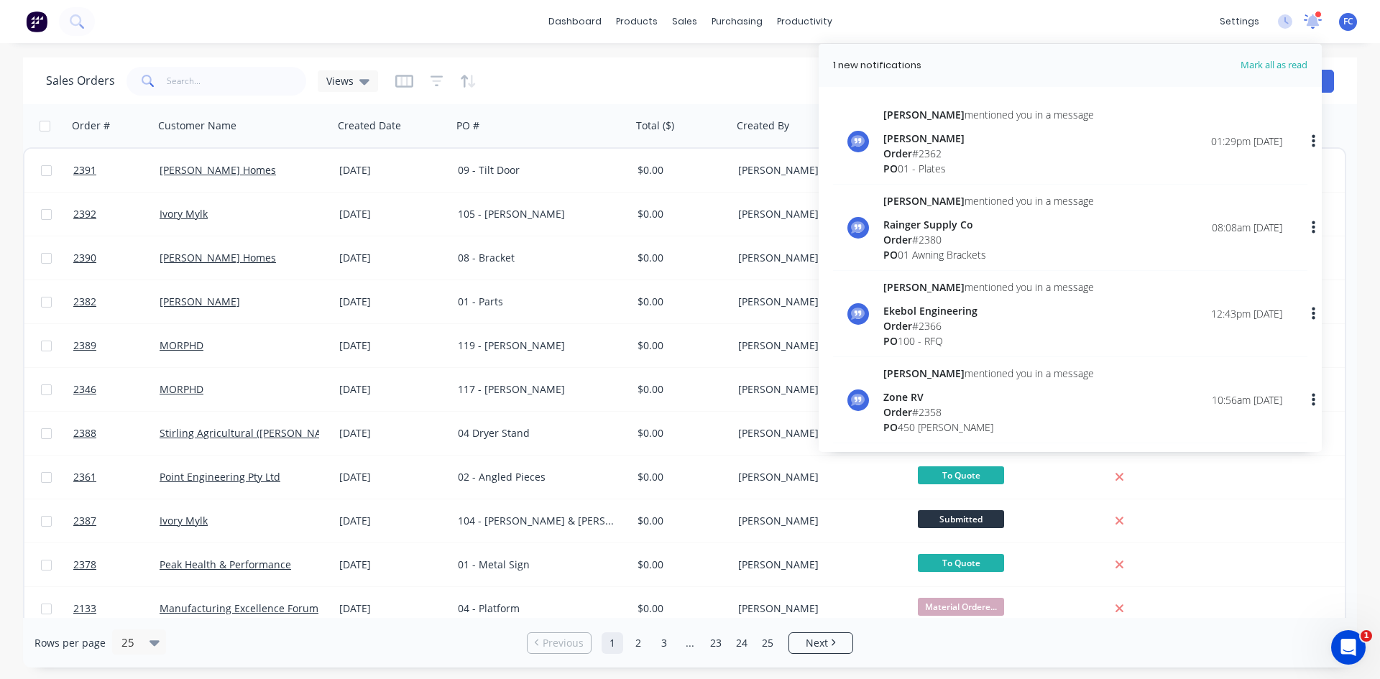
click at [1315, 20] on icon at bounding box center [1313, 20] width 13 height 12
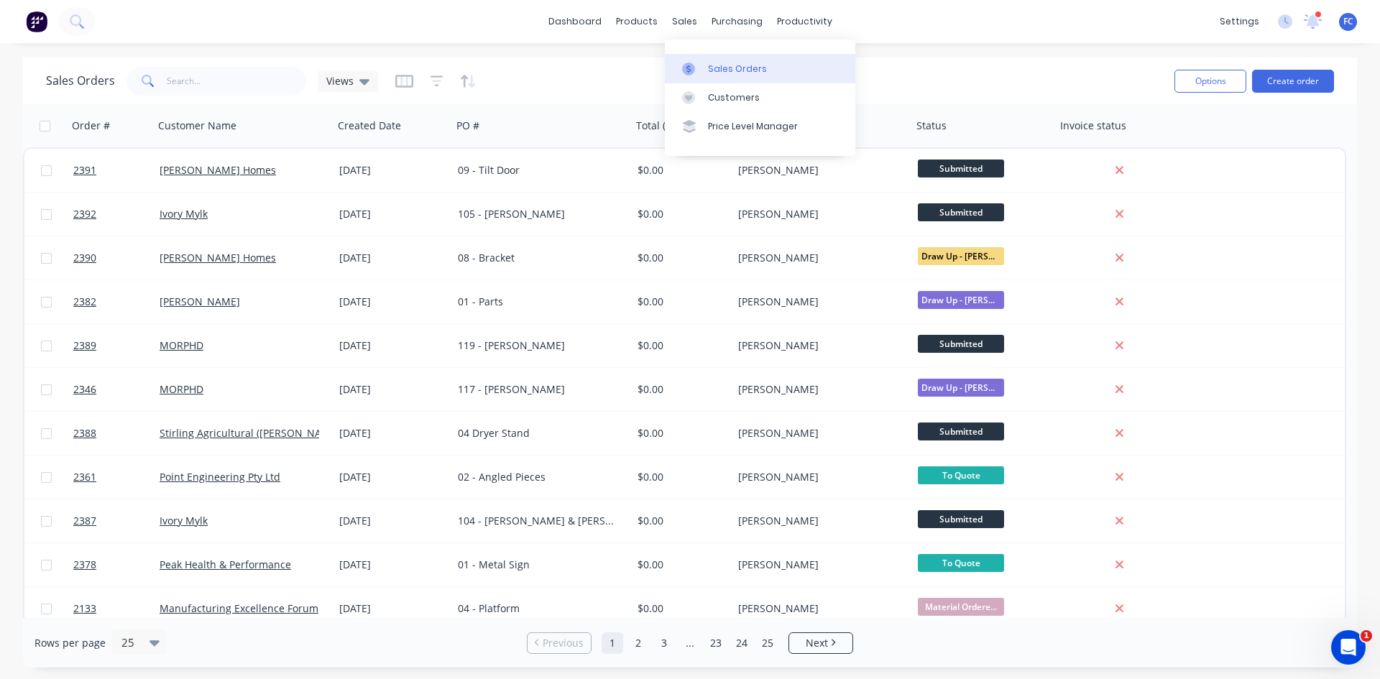
click at [703, 67] on div at bounding box center [693, 69] width 22 height 13
drag, startPoint x: 694, startPoint y: 50, endPoint x: 703, endPoint y: 65, distance: 17.1
click at [694, 53] on div "Sales Orders Customers Price Level Manager" at bounding box center [760, 98] width 191 height 116
click at [704, 65] on link "Sales Orders" at bounding box center [760, 68] width 191 height 29
click at [1304, 24] on icon at bounding box center [1313, 21] width 19 height 15
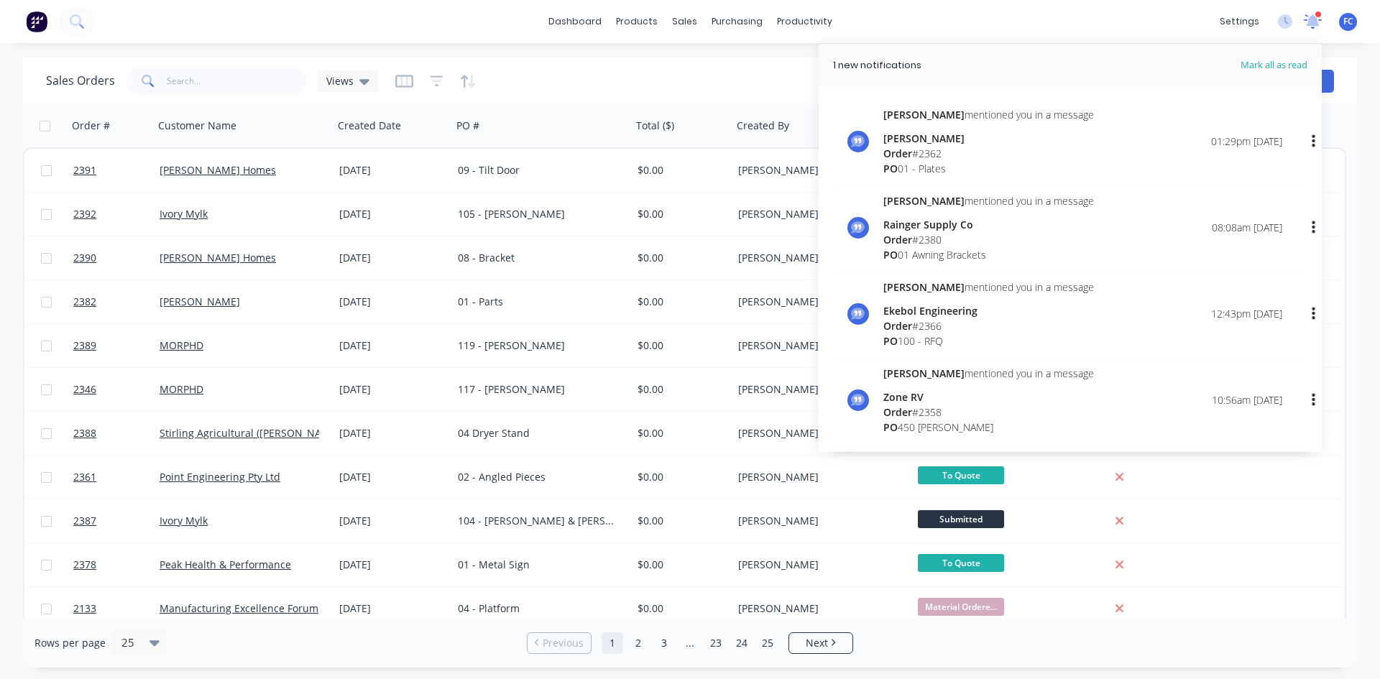
click at [1312, 21] on icon at bounding box center [1313, 20] width 14 height 13
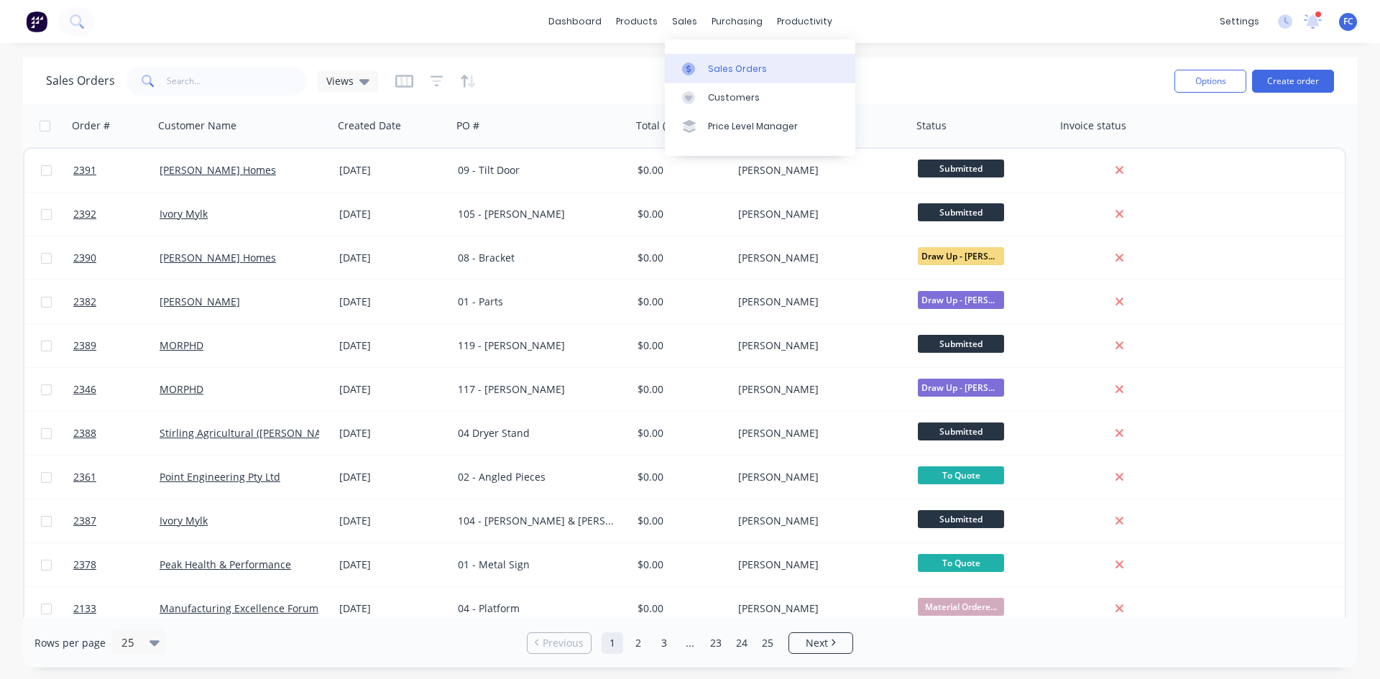
click at [717, 68] on div "Sales Orders" at bounding box center [737, 69] width 59 height 13
drag, startPoint x: 720, startPoint y: 67, endPoint x: 636, endPoint y: 85, distance: 86.0
click at [720, 67] on div "Sales Orders" at bounding box center [737, 69] width 59 height 13
click at [1315, 14] on div at bounding box center [1318, 14] width 7 height 7
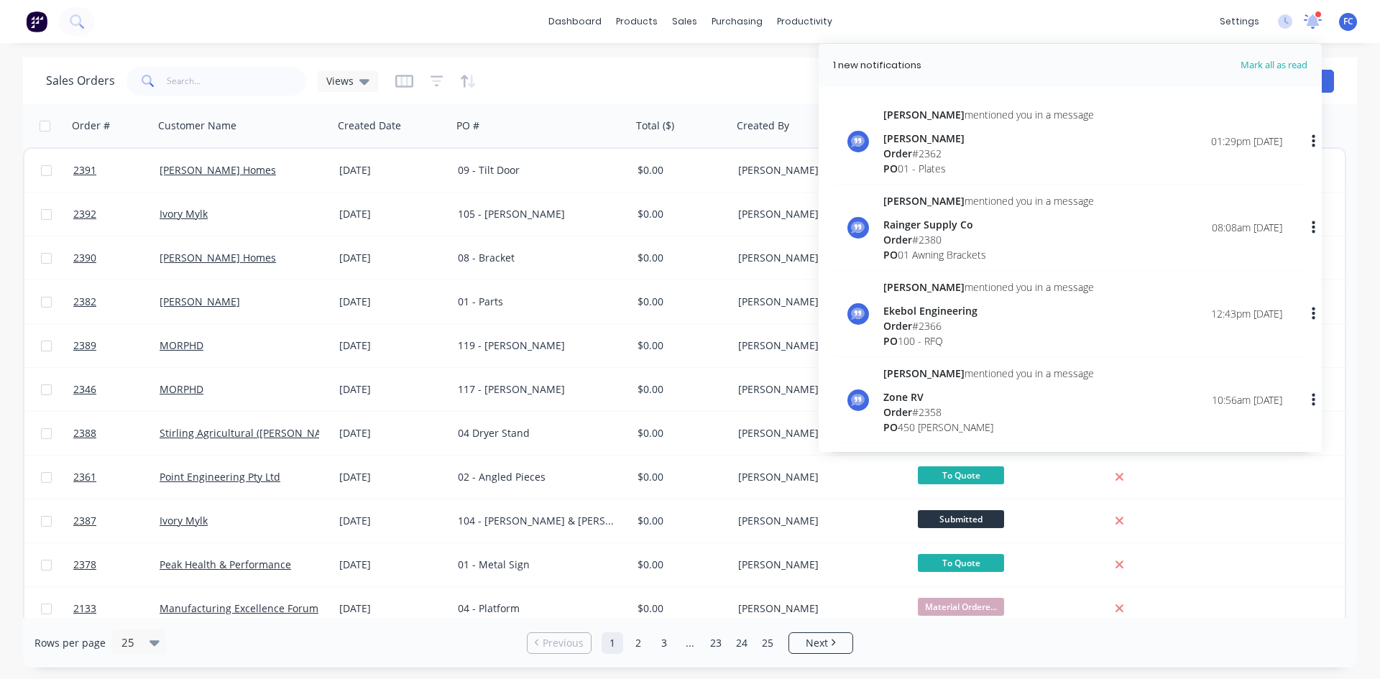
click at [1313, 19] on icon at bounding box center [1313, 20] width 14 height 14
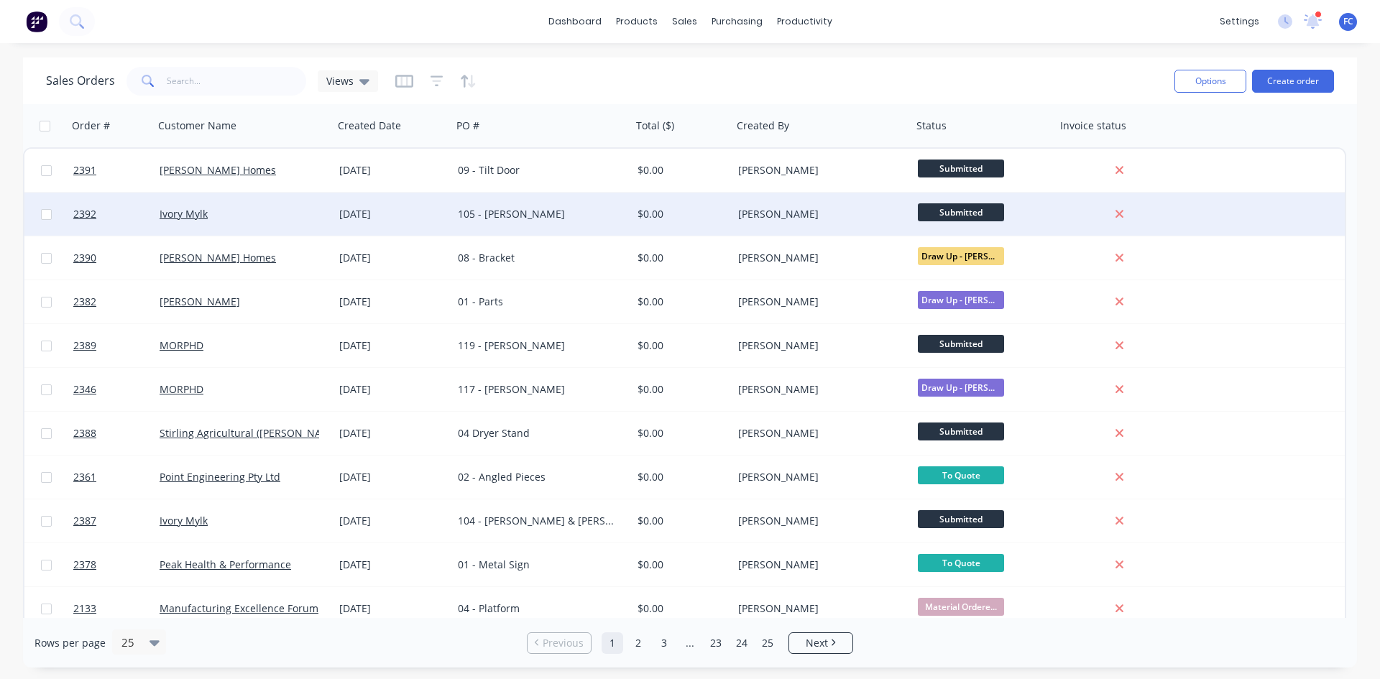
click at [595, 236] on div "2392 Ivory Mylk [DATE] 105 - [PERSON_NAME] $0.00 [PERSON_NAME] Submitted" at bounding box center [684, 215] width 1321 height 44
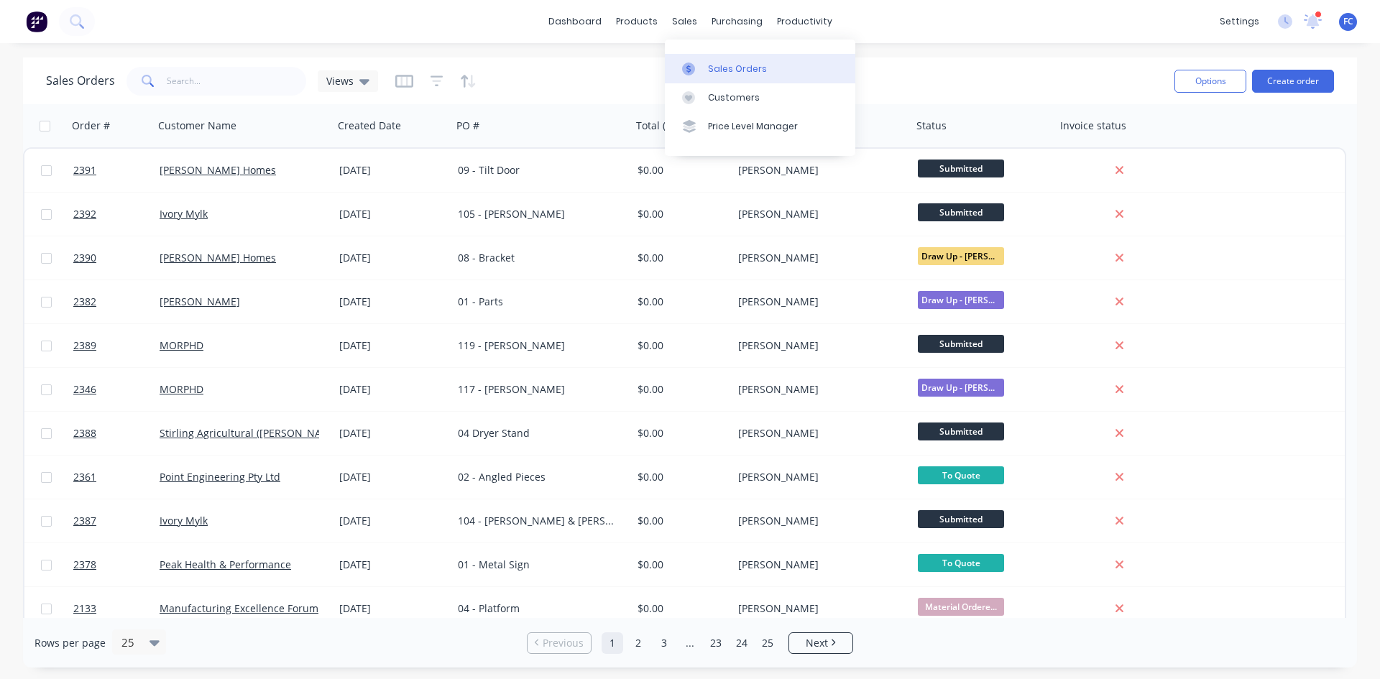
click at [714, 68] on div "Sales Orders" at bounding box center [737, 69] width 59 height 13
click at [705, 66] on link "Sales Orders" at bounding box center [760, 68] width 191 height 29
click at [710, 65] on div "Sales Orders" at bounding box center [737, 69] width 59 height 13
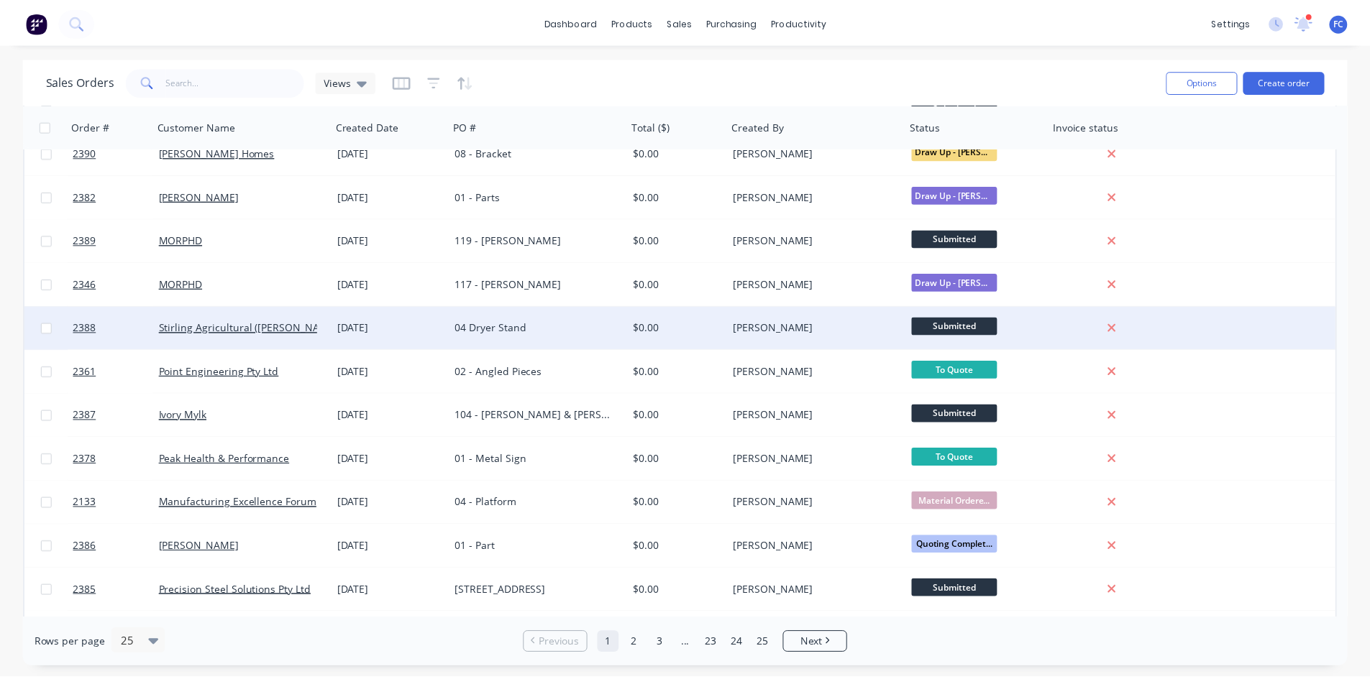
scroll to position [144, 0]
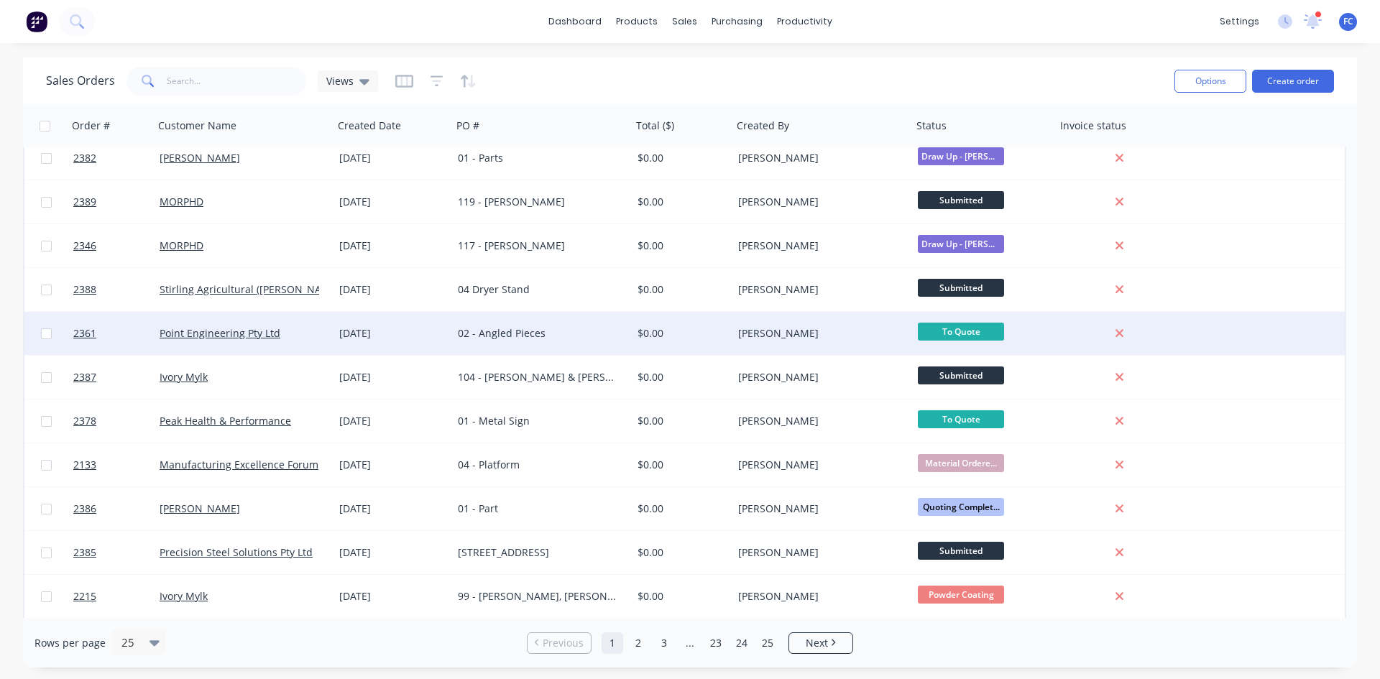
click at [527, 339] on div "02 - Angled Pieces" at bounding box center [538, 333] width 160 height 14
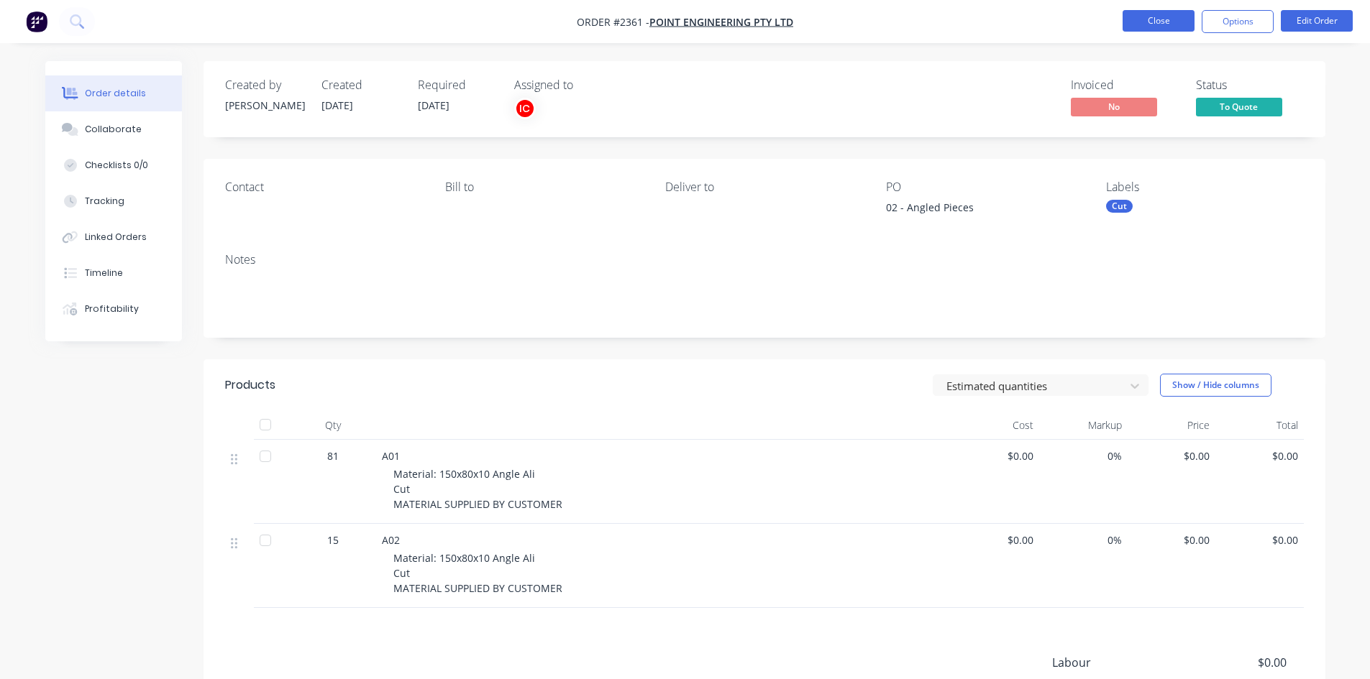
click at [1155, 18] on button "Close" at bounding box center [1158, 21] width 72 height 22
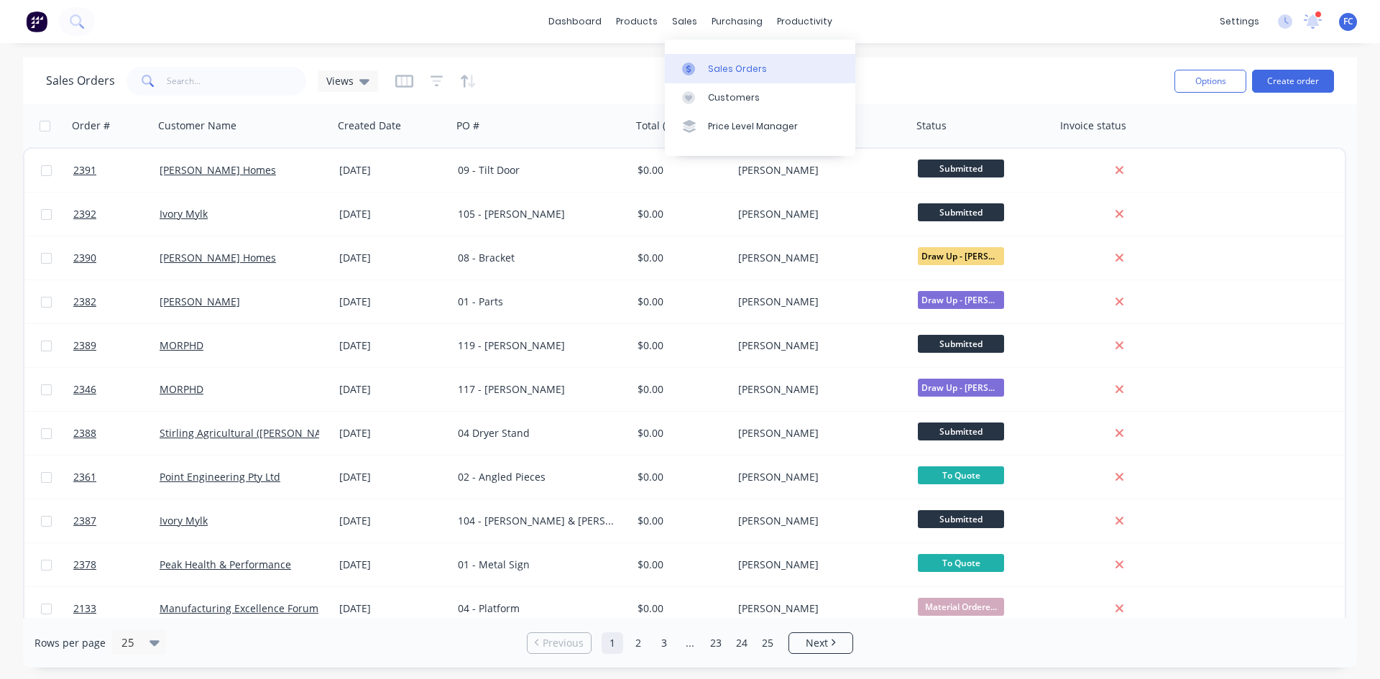
click at [719, 65] on div "Sales Orders" at bounding box center [737, 69] width 59 height 13
click at [1314, 19] on icon at bounding box center [1313, 19] width 14 height 13
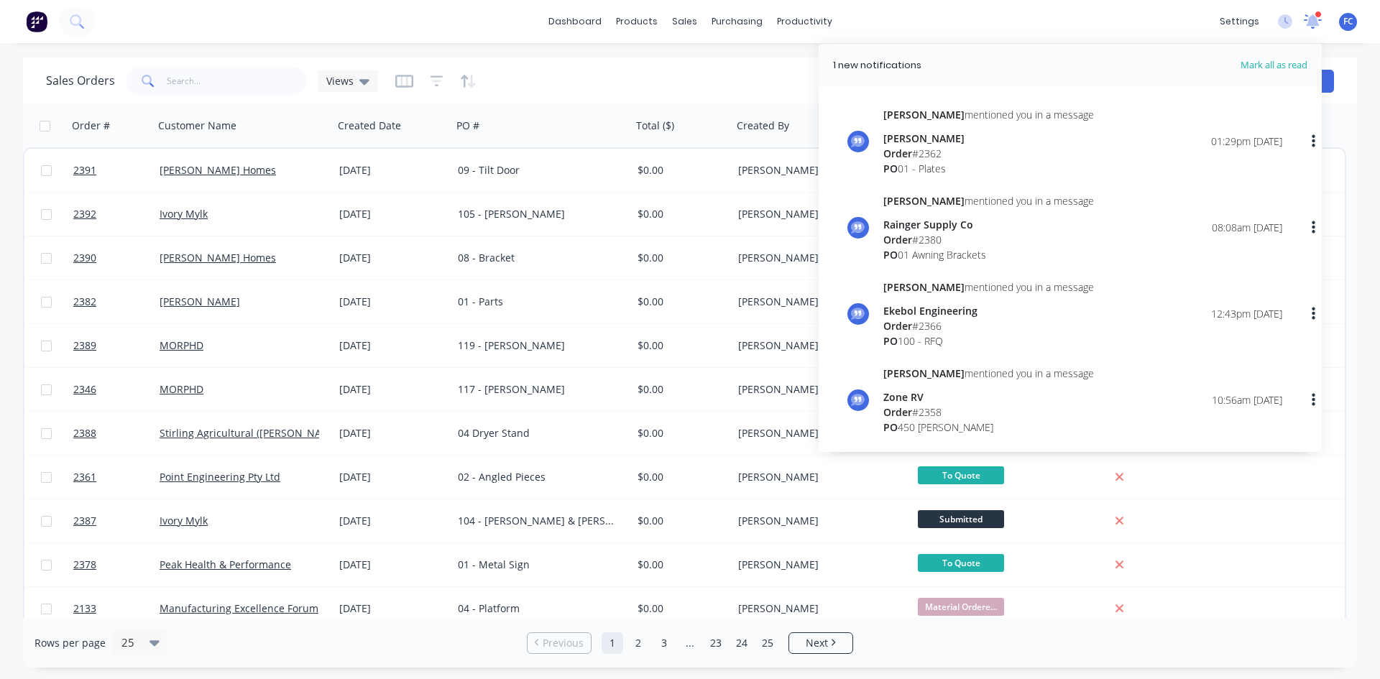
click at [1314, 19] on icon at bounding box center [1313, 19] width 14 height 13
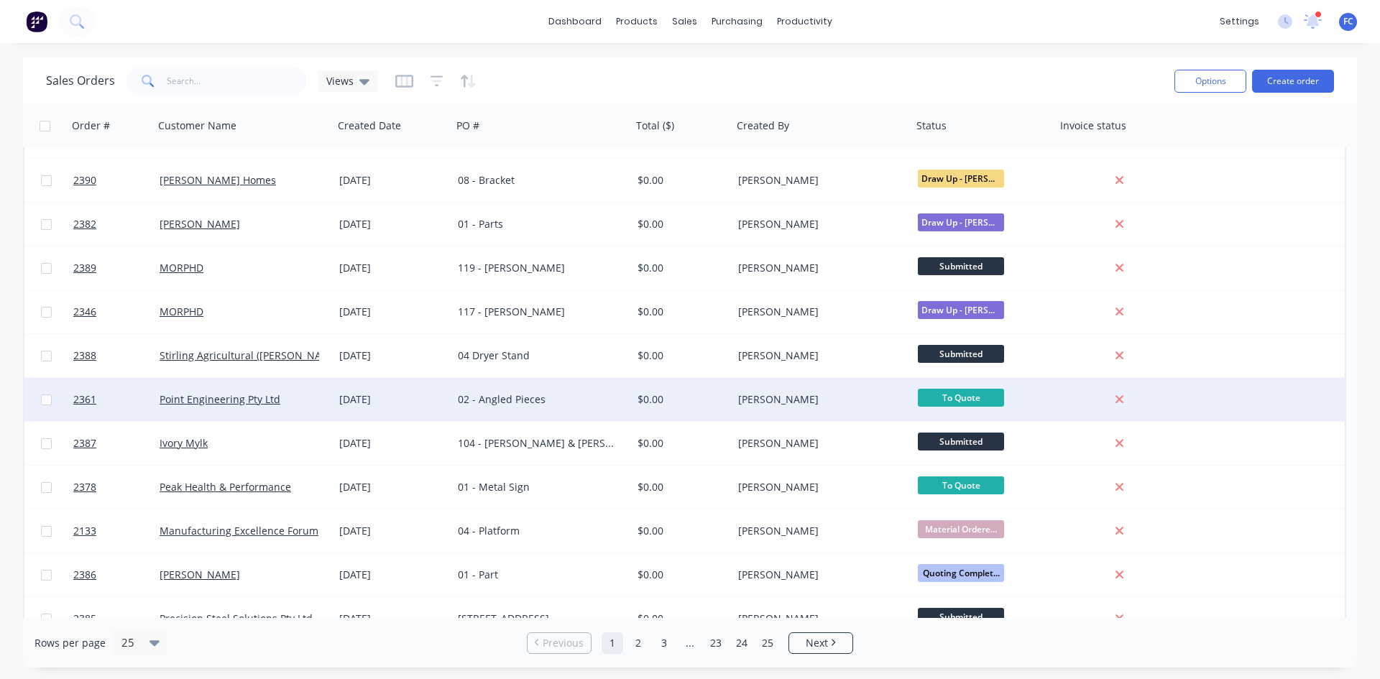
scroll to position [72, 0]
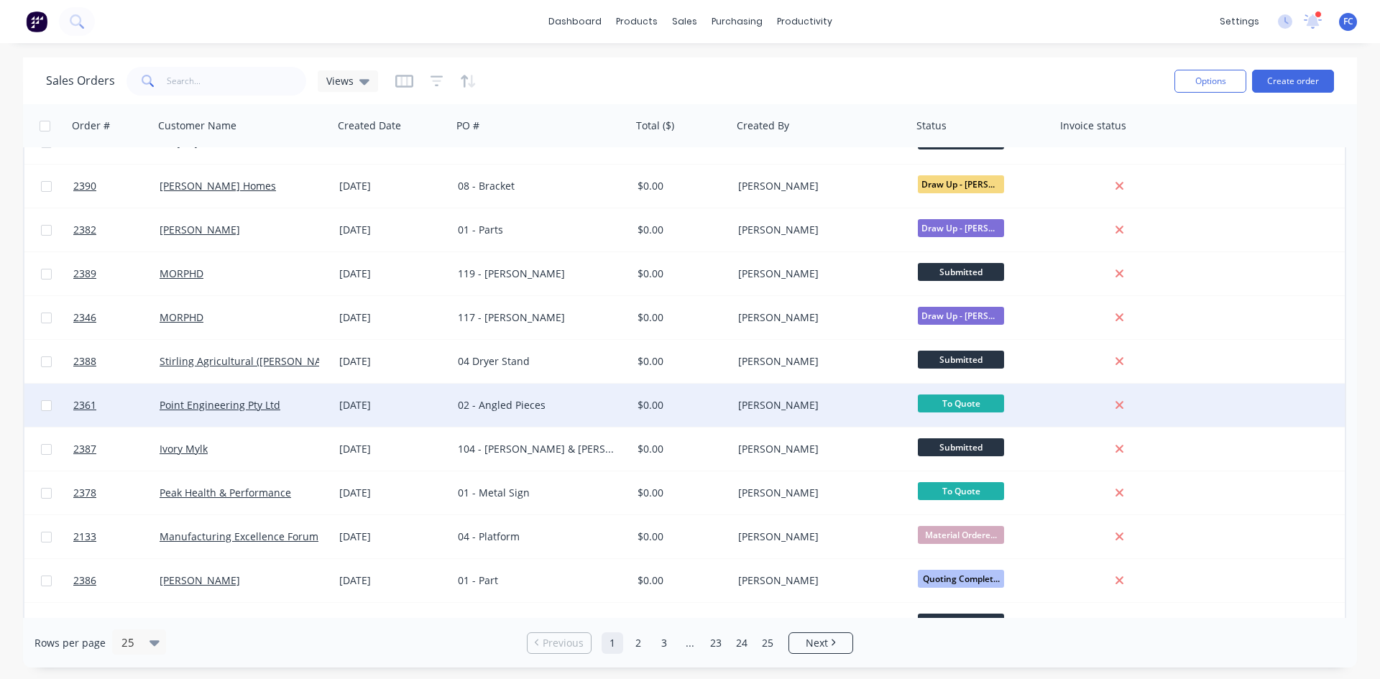
click at [405, 403] on div "[DATE]" at bounding box center [392, 405] width 107 height 14
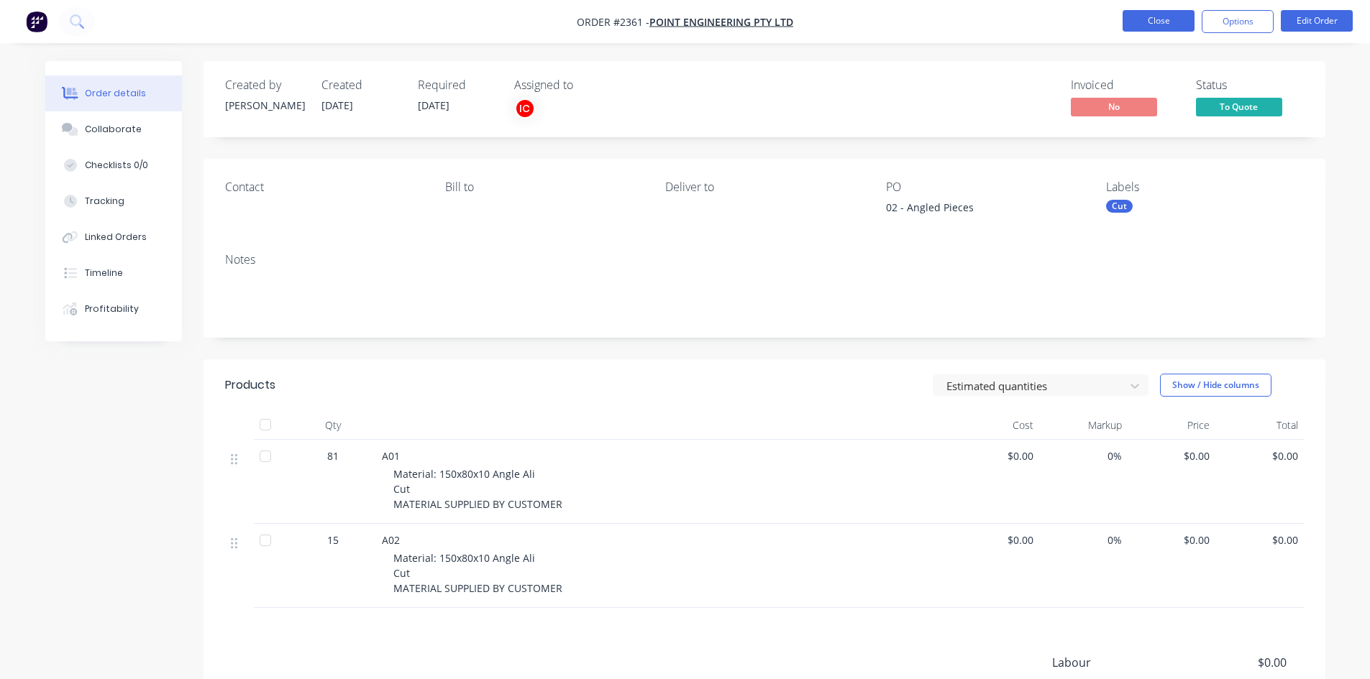
click at [1152, 12] on button "Close" at bounding box center [1158, 21] width 72 height 22
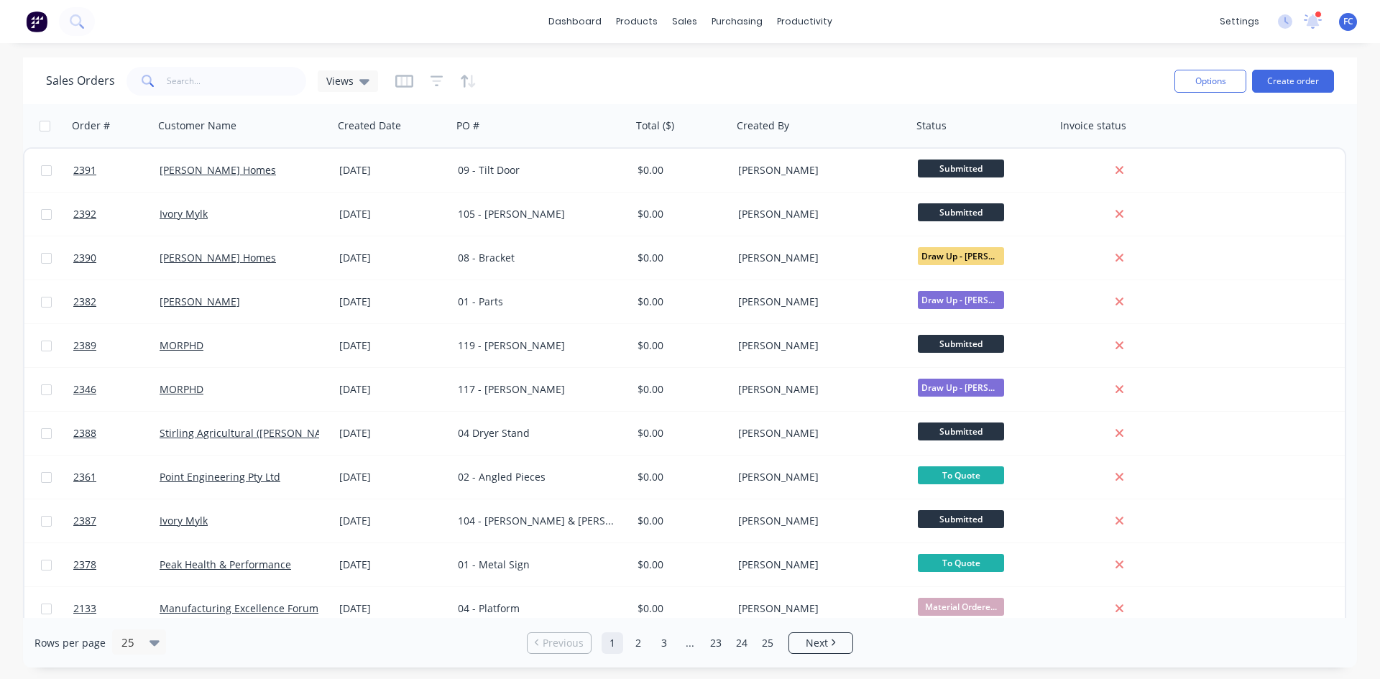
click at [1318, 17] on div at bounding box center [1318, 14] width 7 height 7
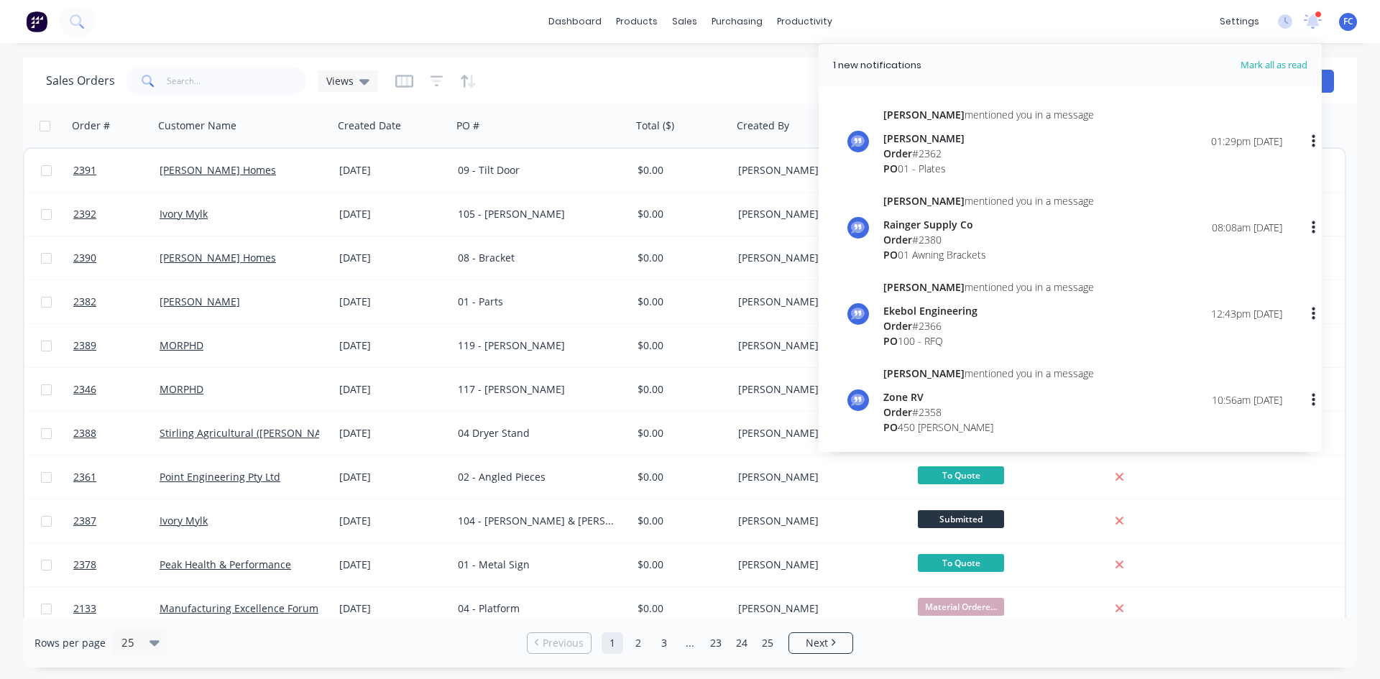
click at [1318, 17] on div at bounding box center [1318, 14] width 7 height 7
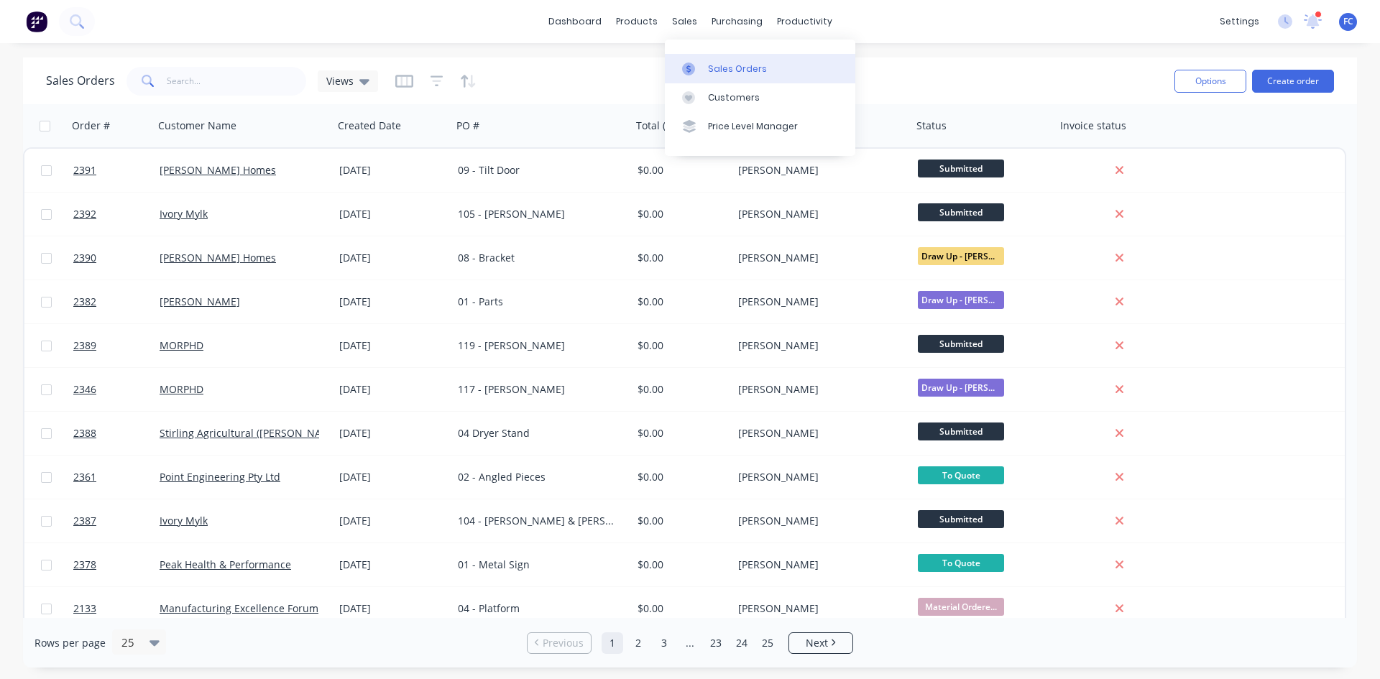
click at [719, 68] on div "Sales Orders" at bounding box center [737, 69] width 59 height 13
click at [708, 70] on div "Sales Orders" at bounding box center [737, 69] width 59 height 13
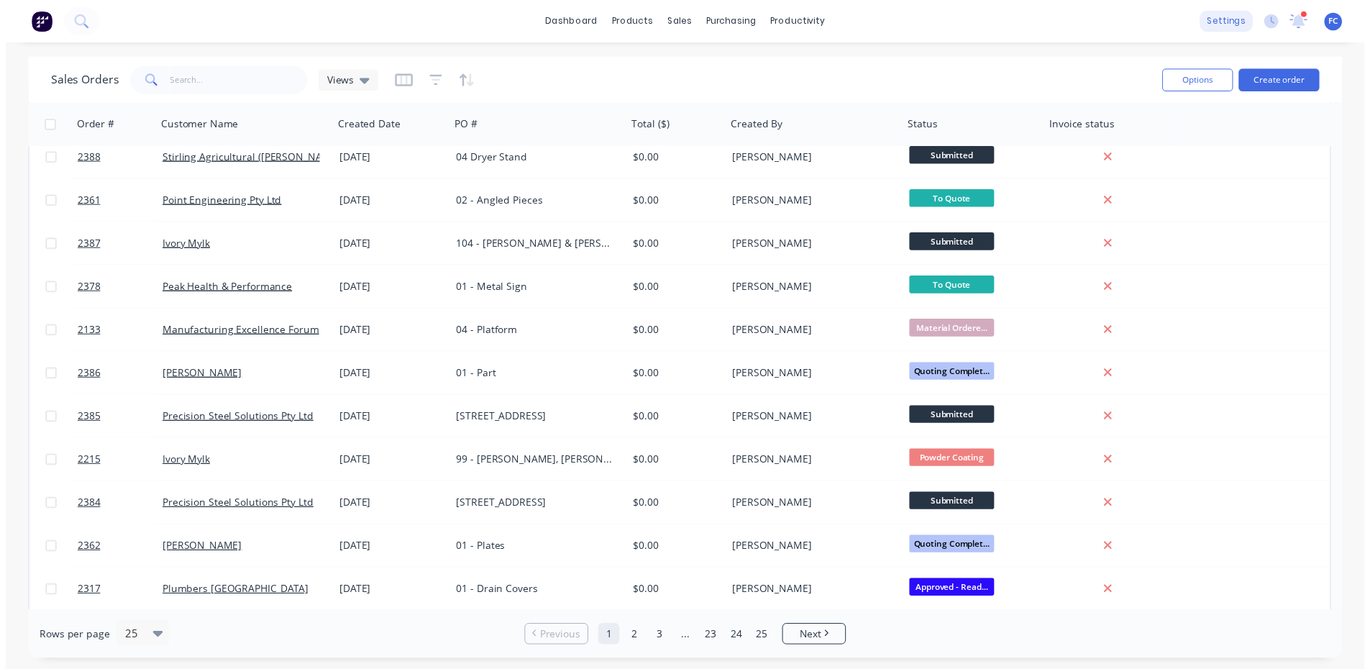
scroll to position [266, 0]
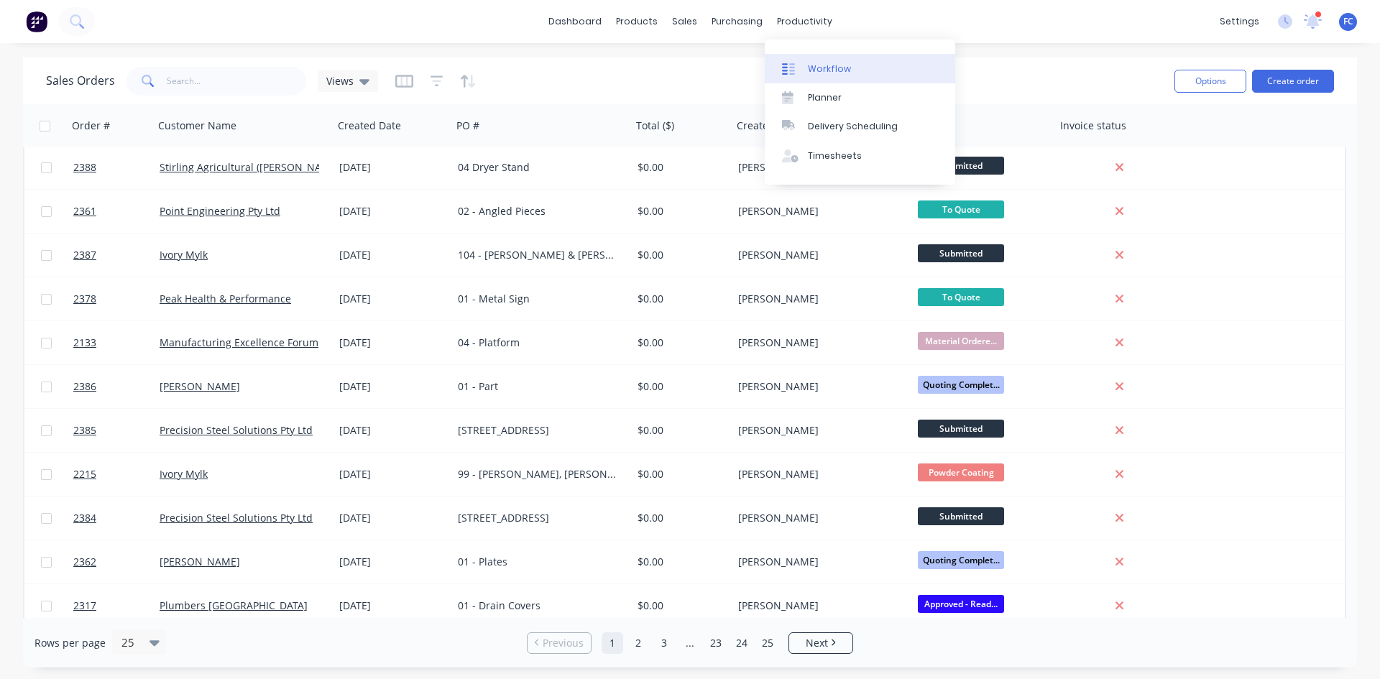
drag, startPoint x: 825, startPoint y: 66, endPoint x: 815, endPoint y: 70, distance: 10.7
click at [825, 67] on div "Workflow" at bounding box center [829, 69] width 43 height 13
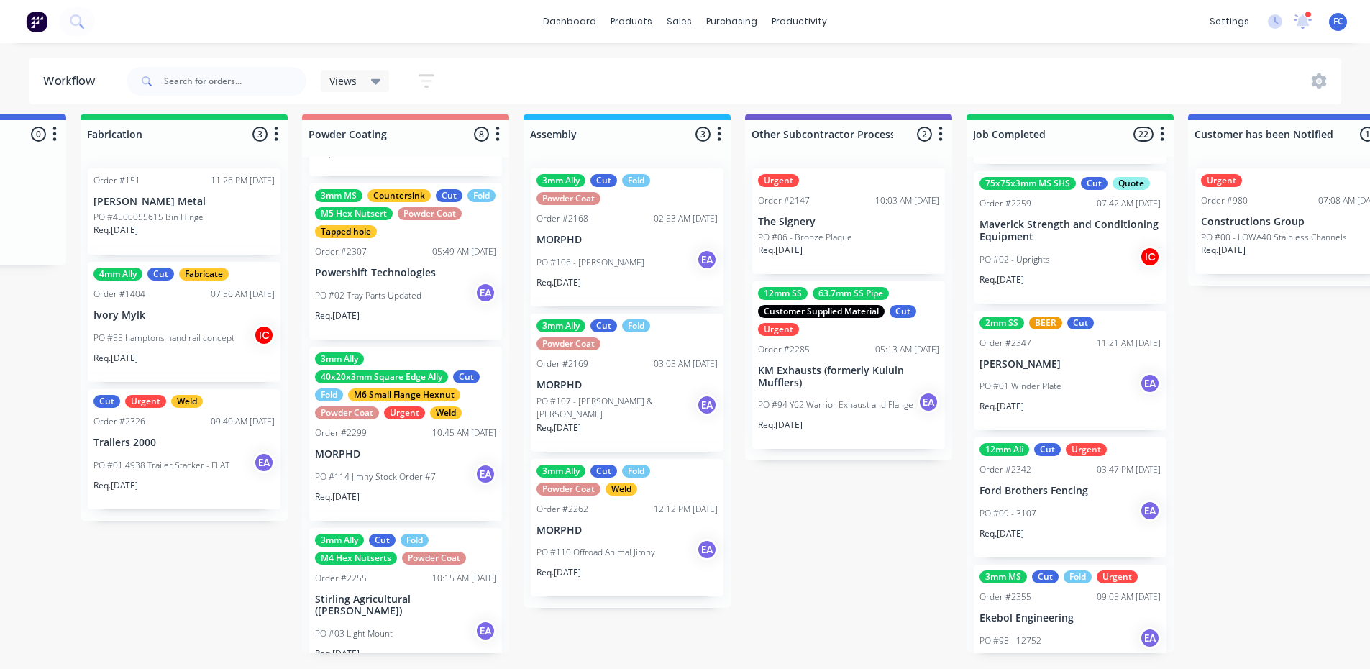
scroll to position [0, 3936]
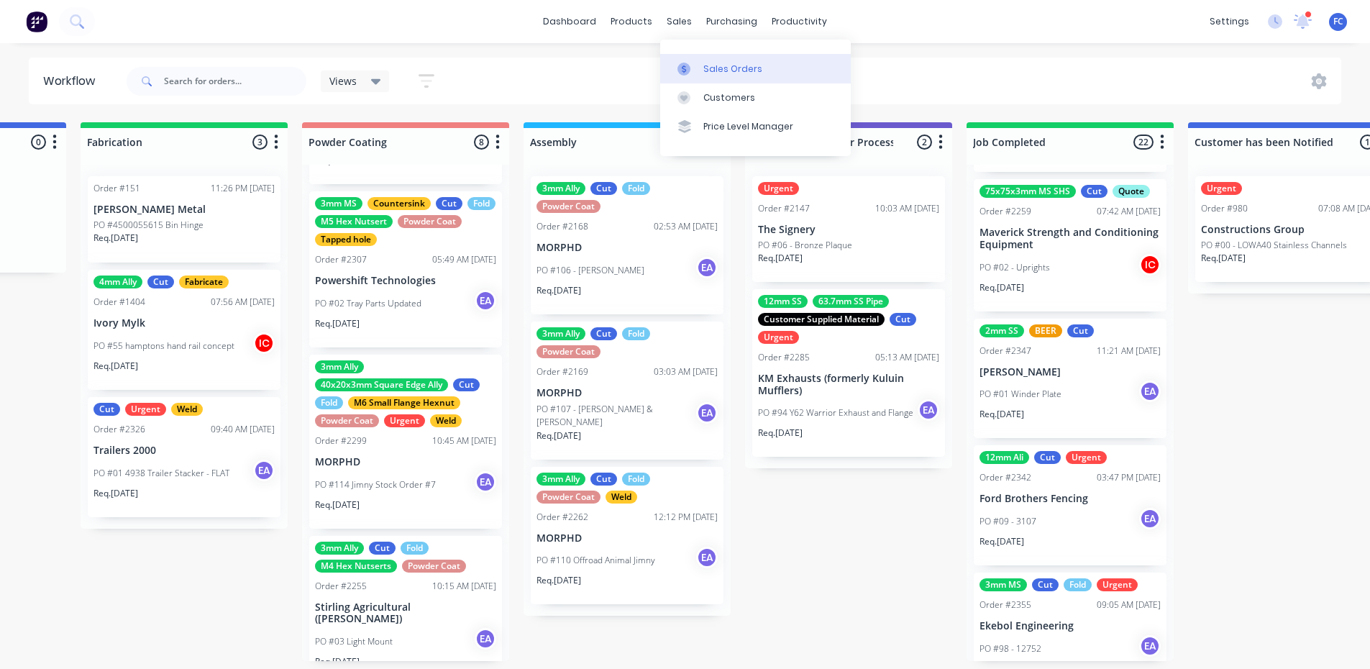
click at [717, 70] on div "Sales Orders" at bounding box center [732, 69] width 59 height 13
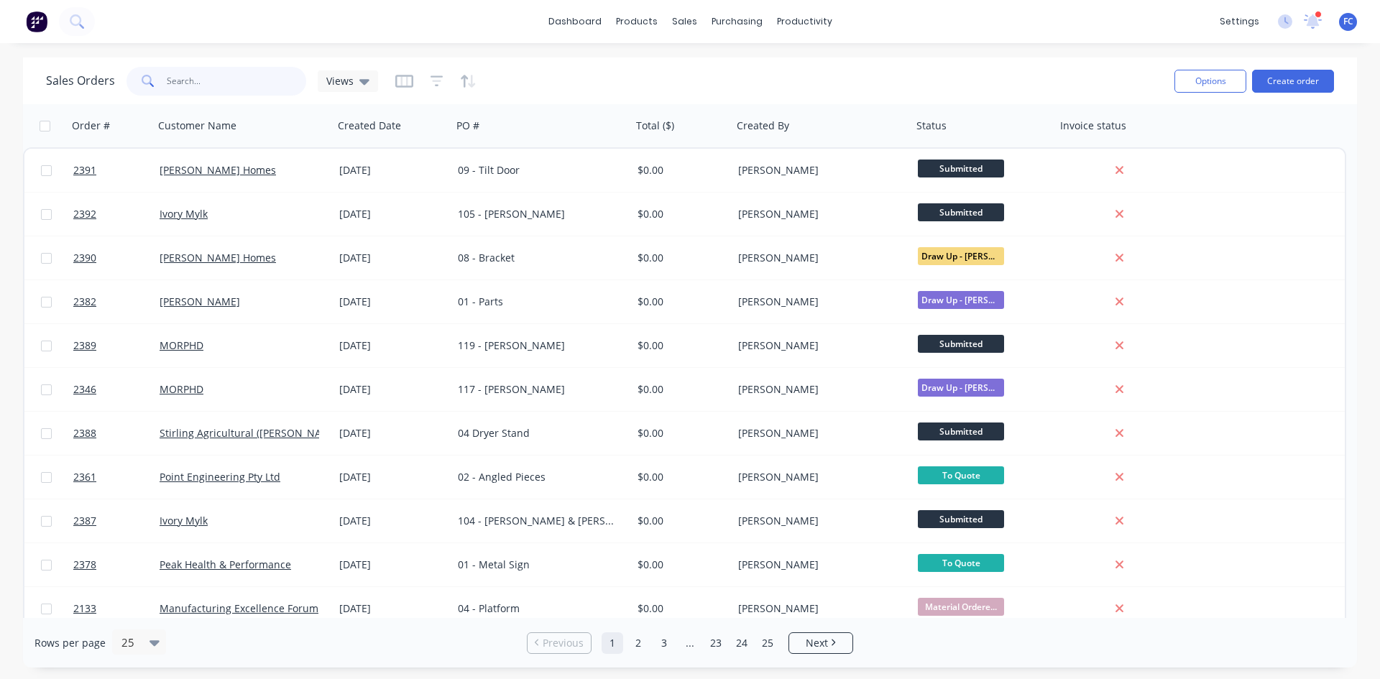
click at [213, 85] on input "text" at bounding box center [237, 81] width 140 height 29
type input "ekebol"
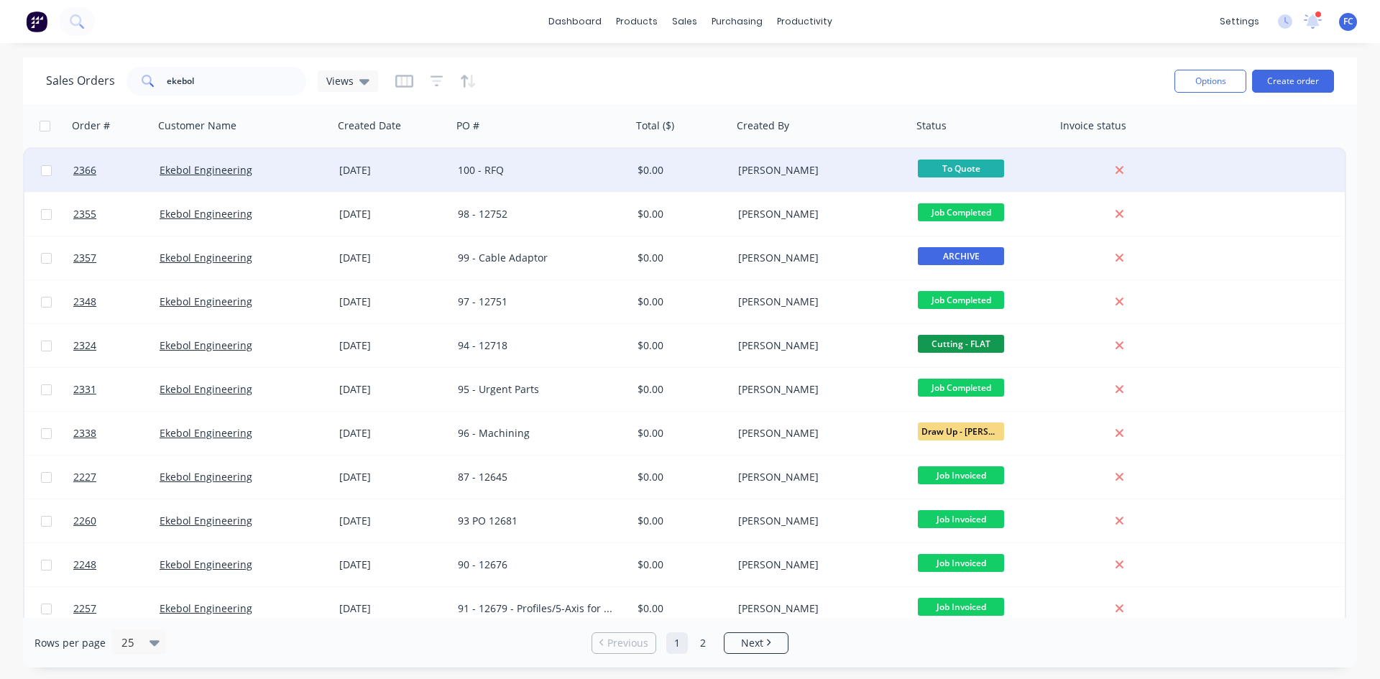
click at [328, 172] on div "Ekebol Engineering" at bounding box center [244, 170] width 180 height 43
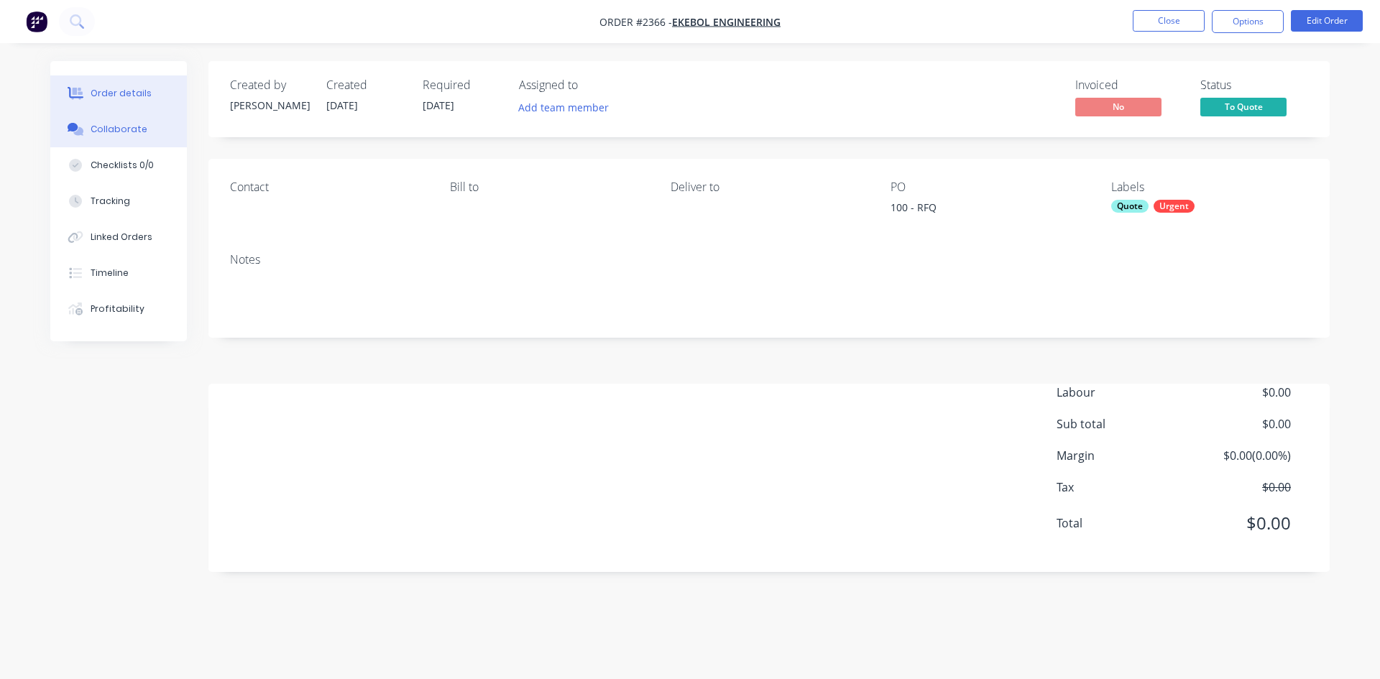
click at [116, 124] on div "Collaborate" at bounding box center [119, 129] width 57 height 13
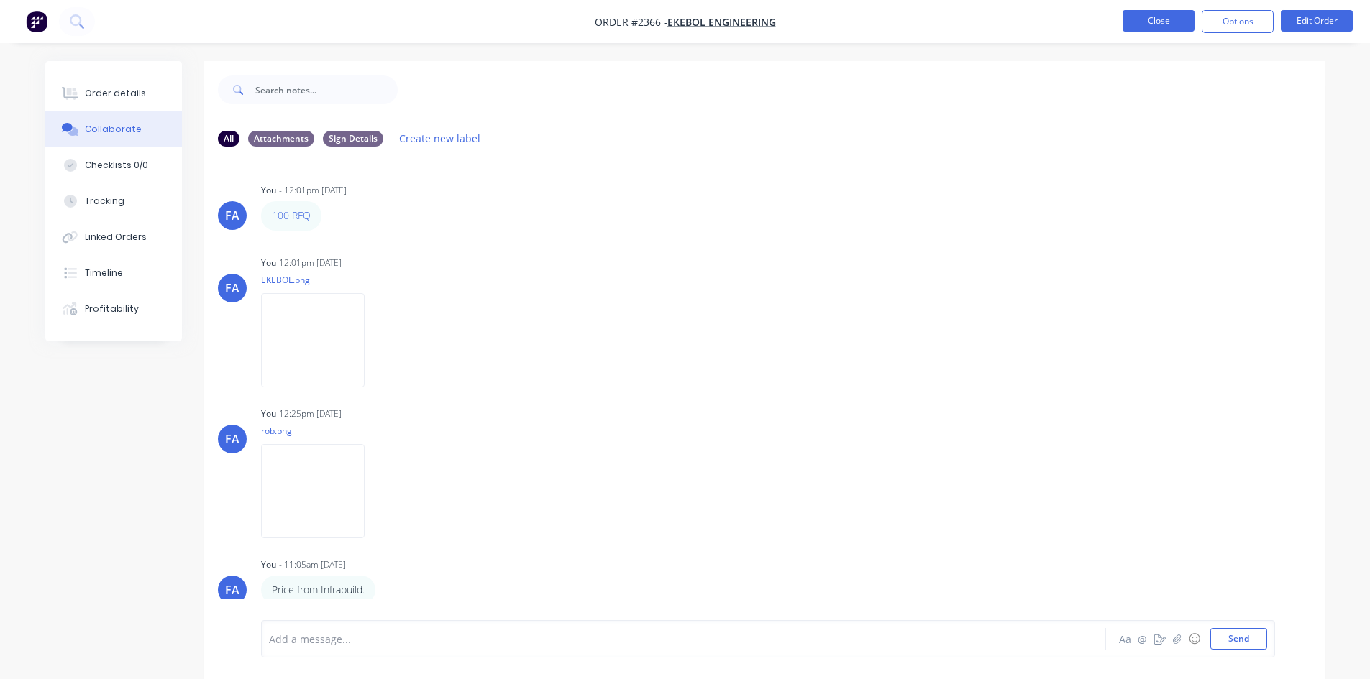
click at [1155, 22] on button "Close" at bounding box center [1158, 21] width 72 height 22
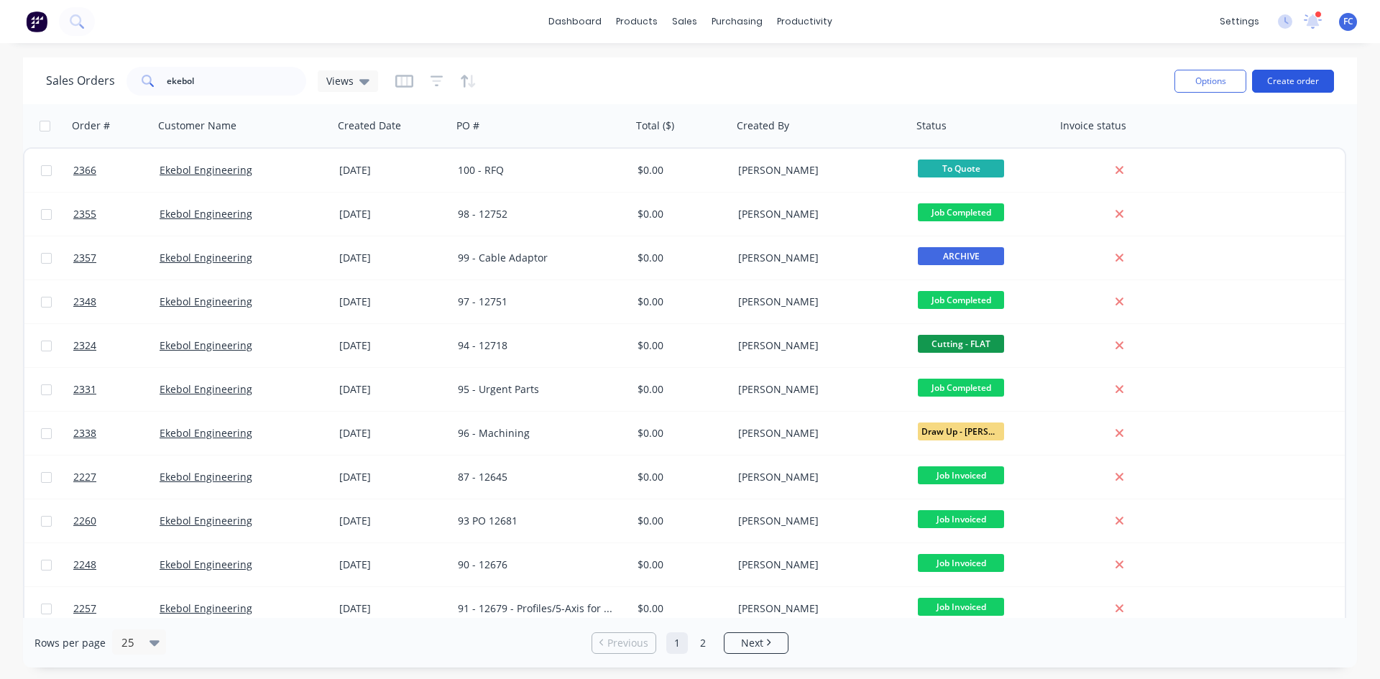
click at [1288, 81] on button "Create order" at bounding box center [1293, 81] width 82 height 23
click at [1313, 22] on icon at bounding box center [1313, 20] width 14 height 13
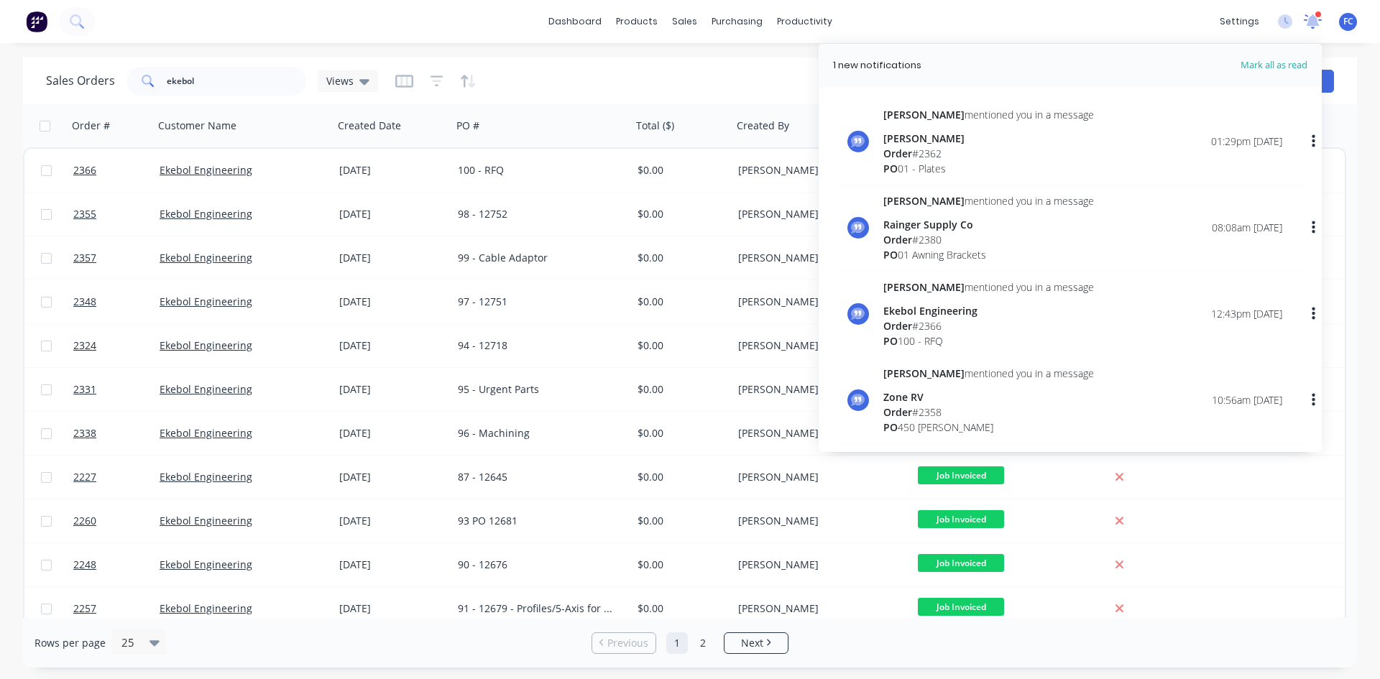
click at [1313, 22] on icon at bounding box center [1313, 20] width 13 height 12
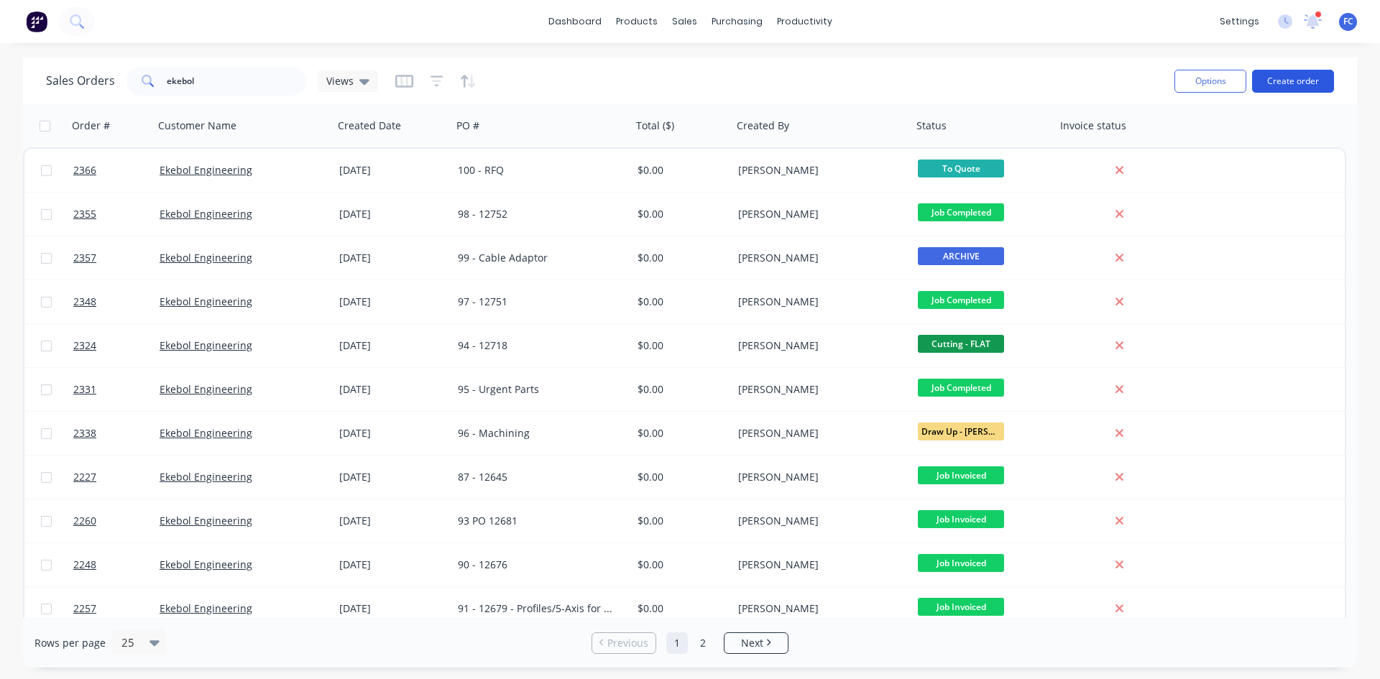
click at [1290, 75] on button "Create order" at bounding box center [1293, 81] width 82 height 23
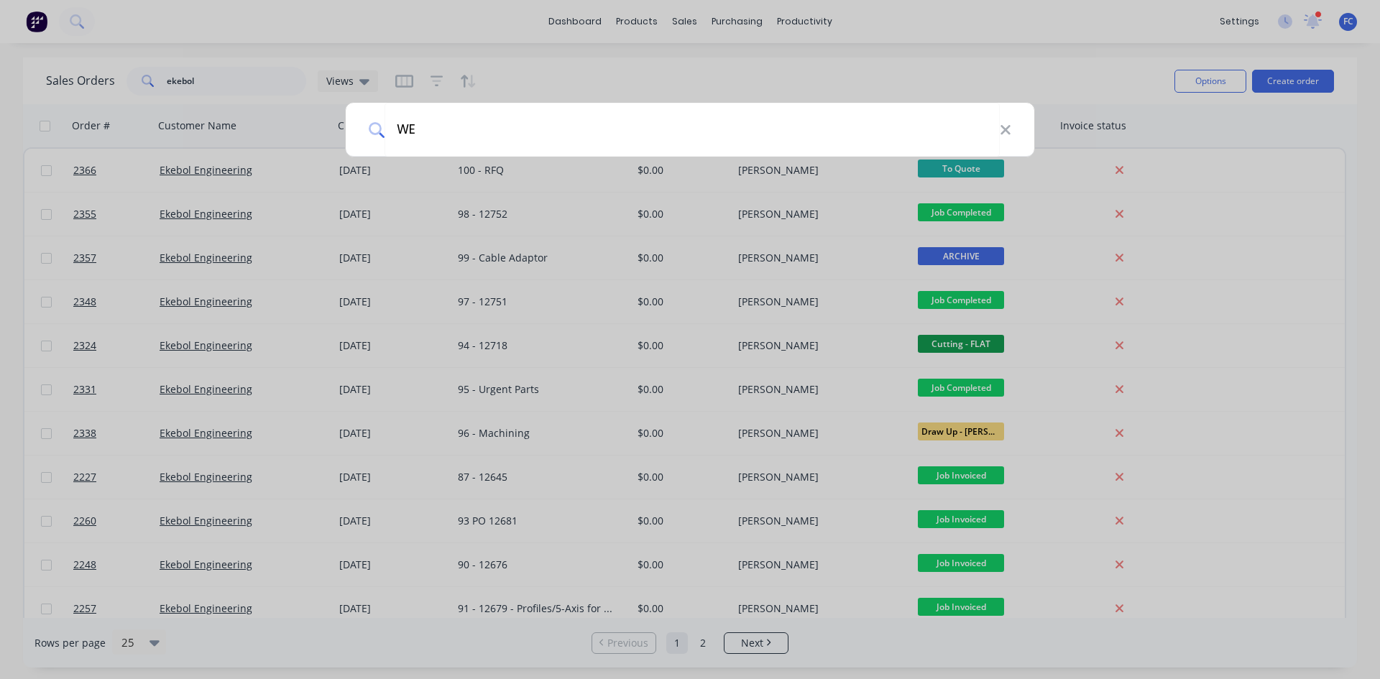
type input "W"
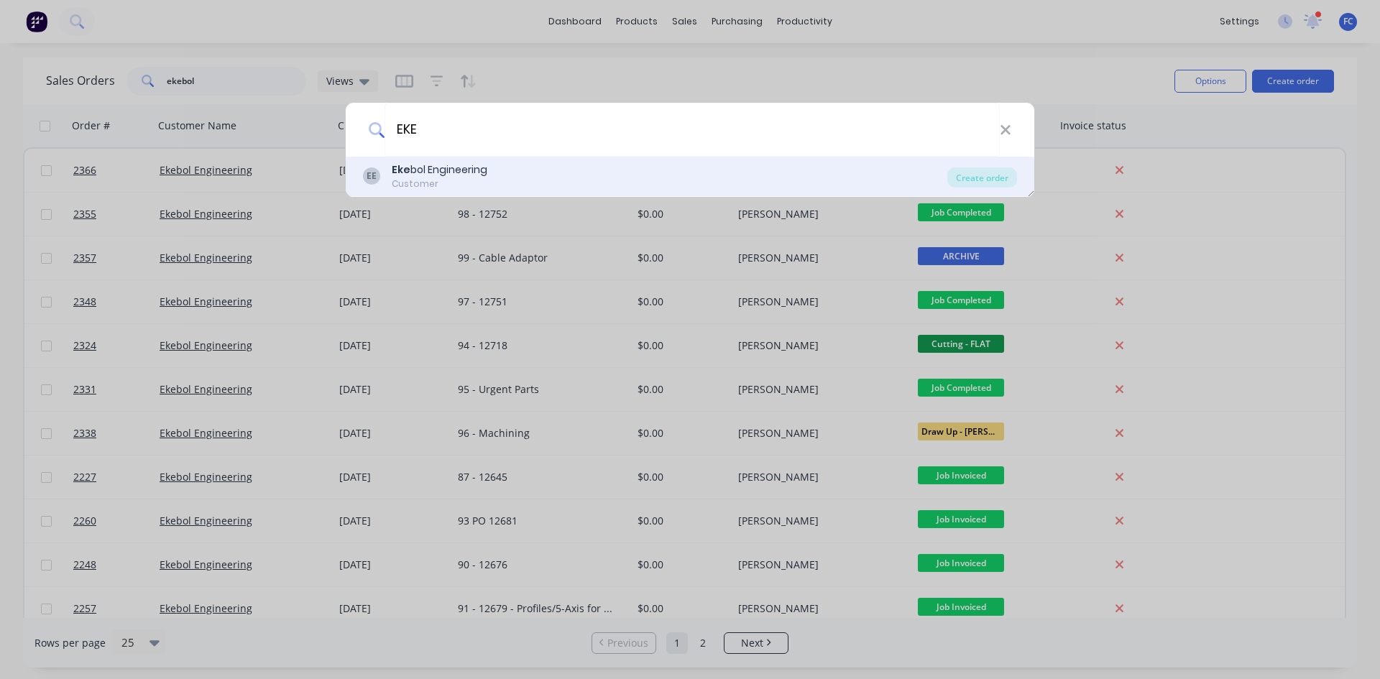
type input "EKE"
click at [551, 175] on div "[PERSON_NAME] bol Engineering Customer" at bounding box center [655, 176] width 584 height 28
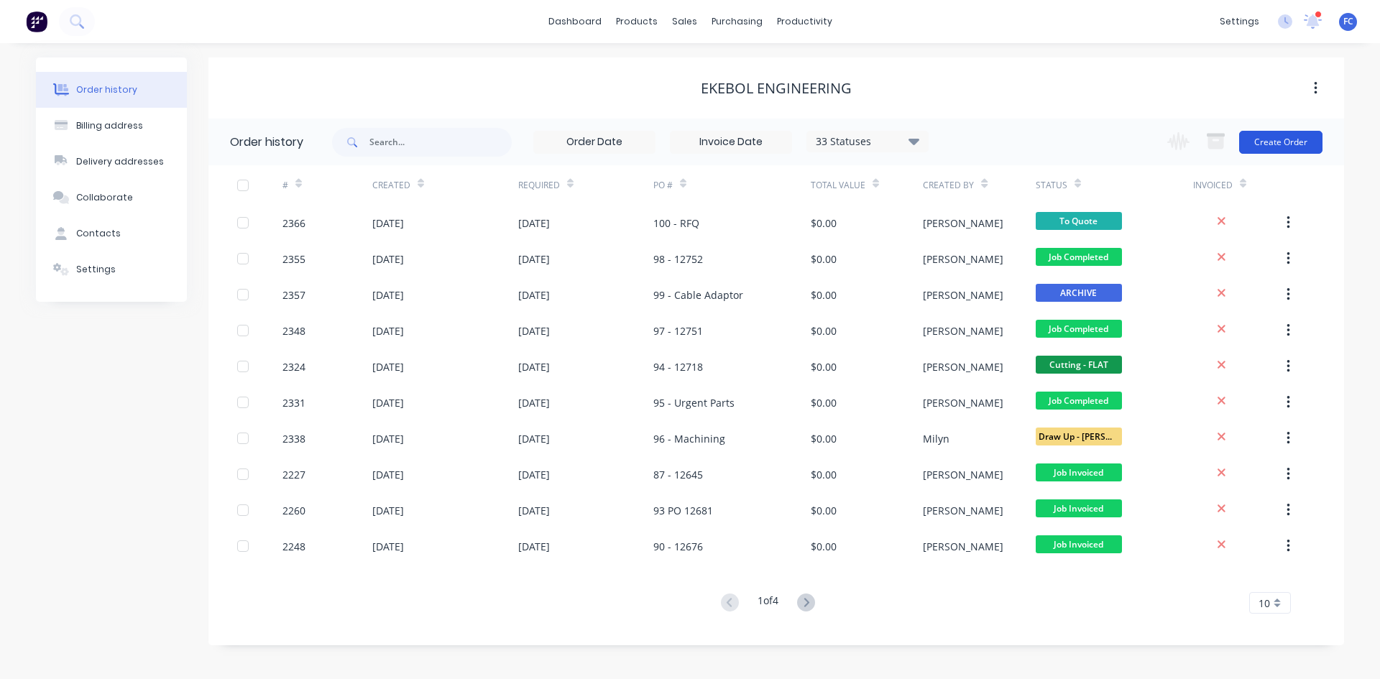
click at [1283, 144] on button "Create Order" at bounding box center [1280, 142] width 83 height 23
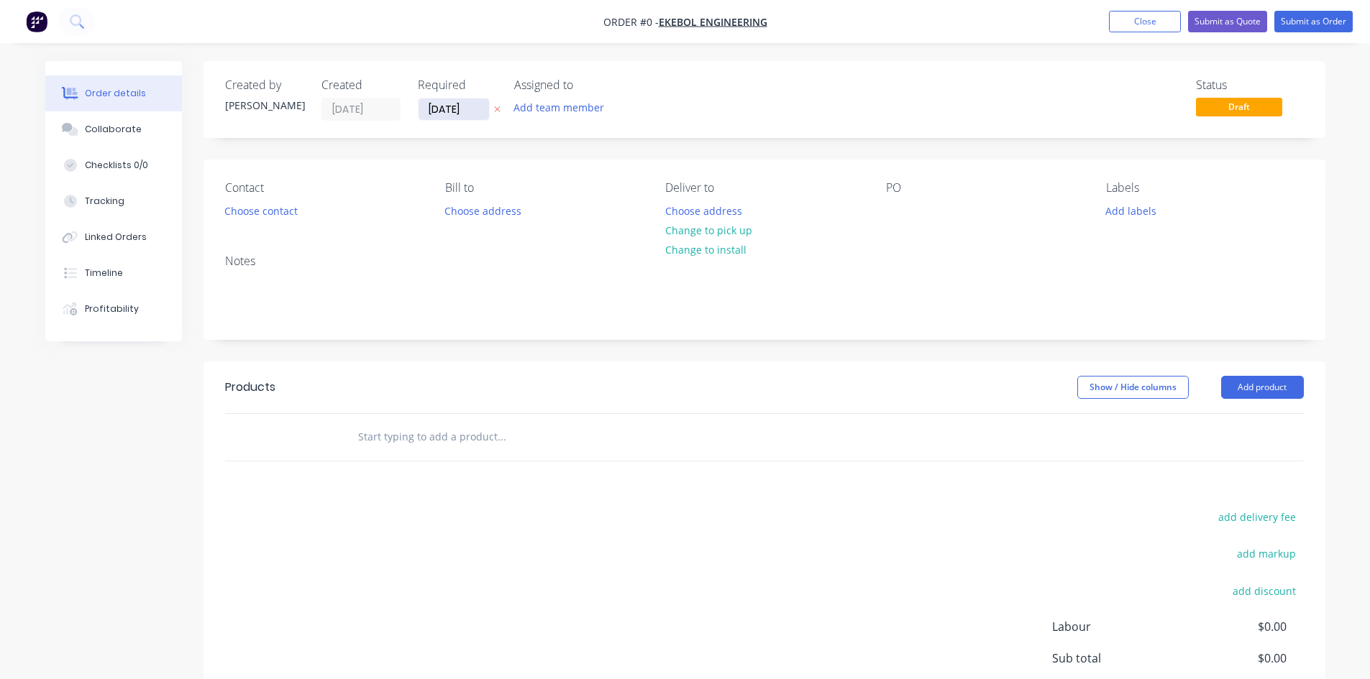
click at [445, 111] on input "[DATE]" at bounding box center [453, 109] width 70 height 22
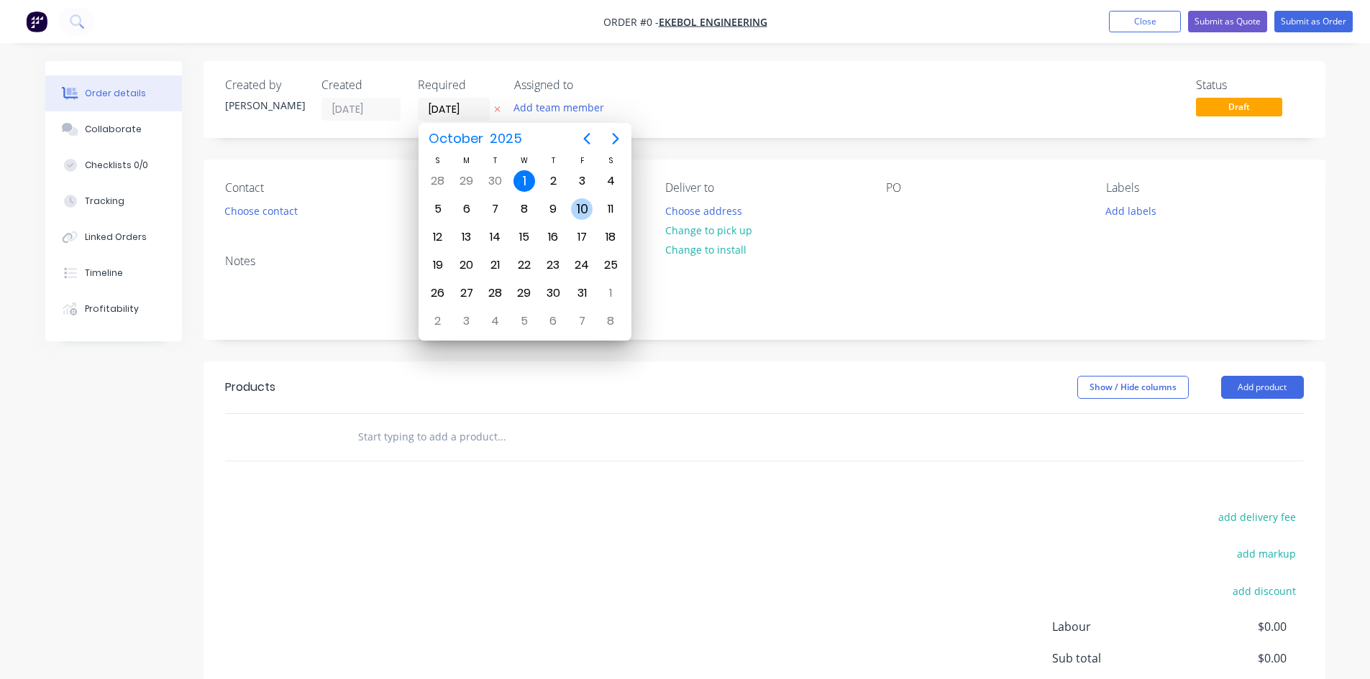
click at [582, 207] on div "10" at bounding box center [582, 209] width 22 height 22
type input "[DATE]"
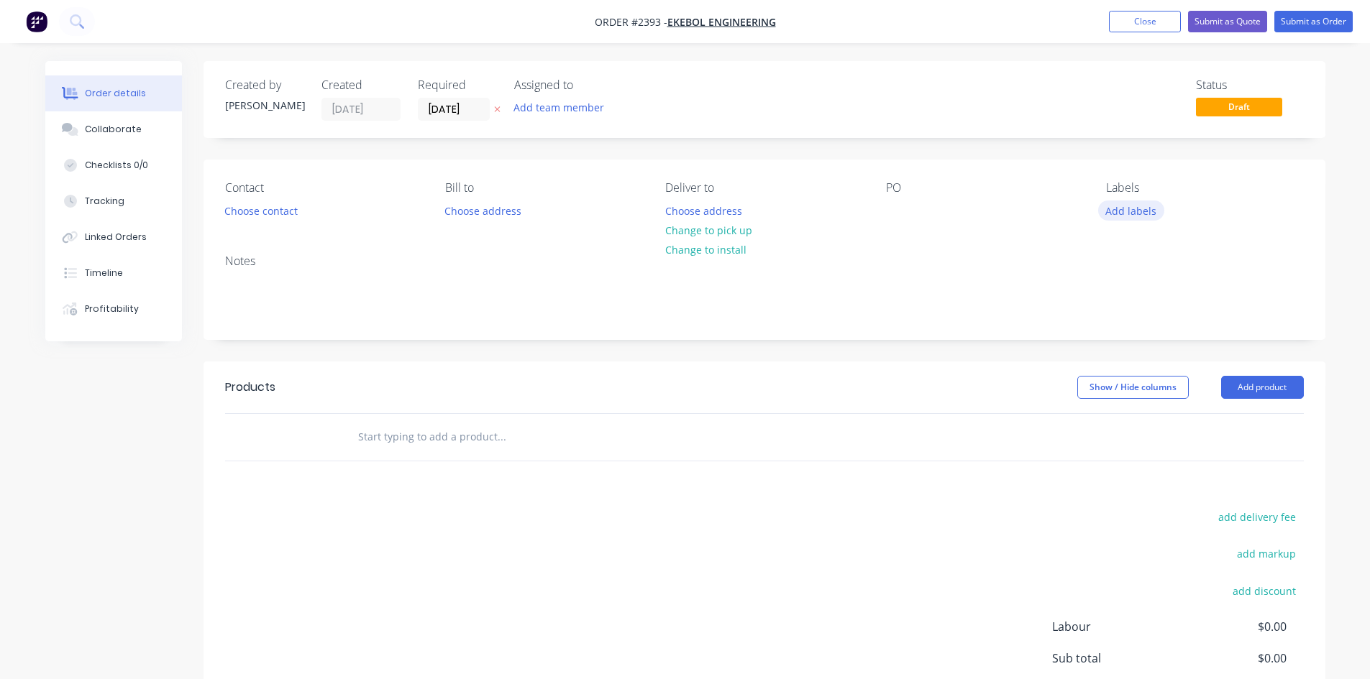
click at [1121, 211] on button "Add labels" at bounding box center [1131, 210] width 66 height 19
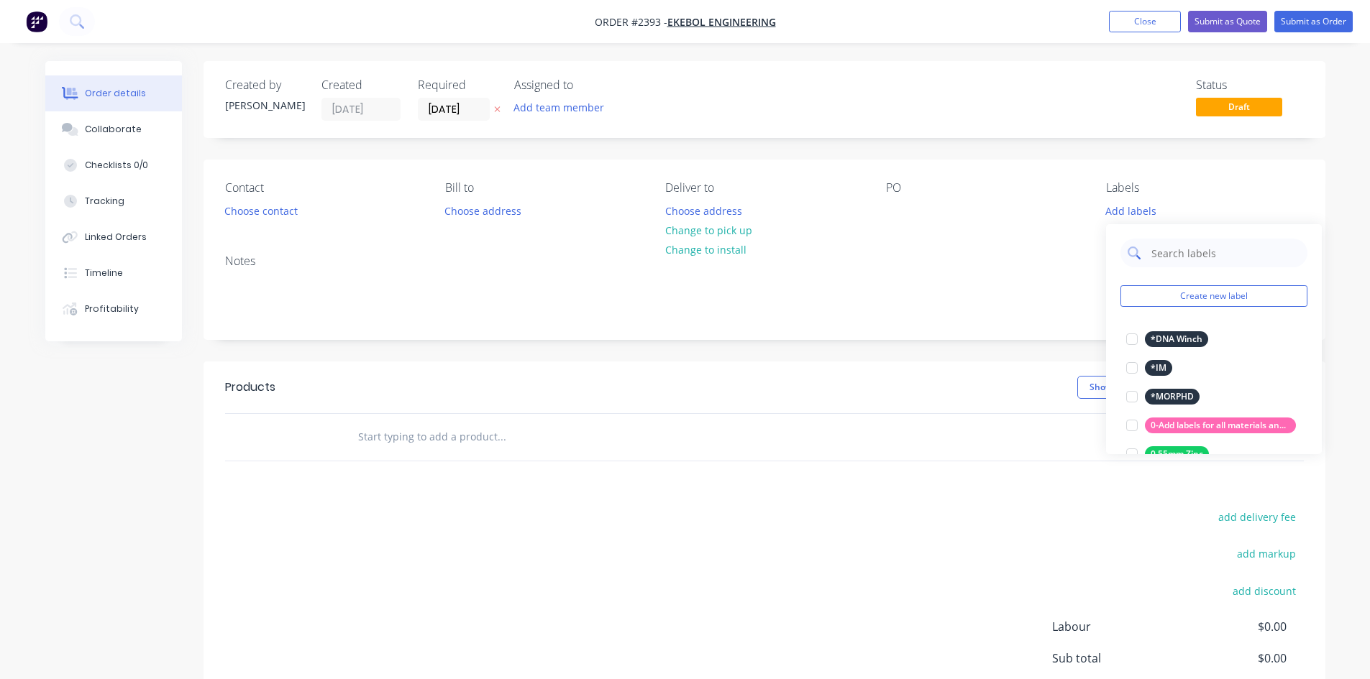
click at [1166, 254] on input "text" at bounding box center [1225, 253] width 150 height 29
type input "u"
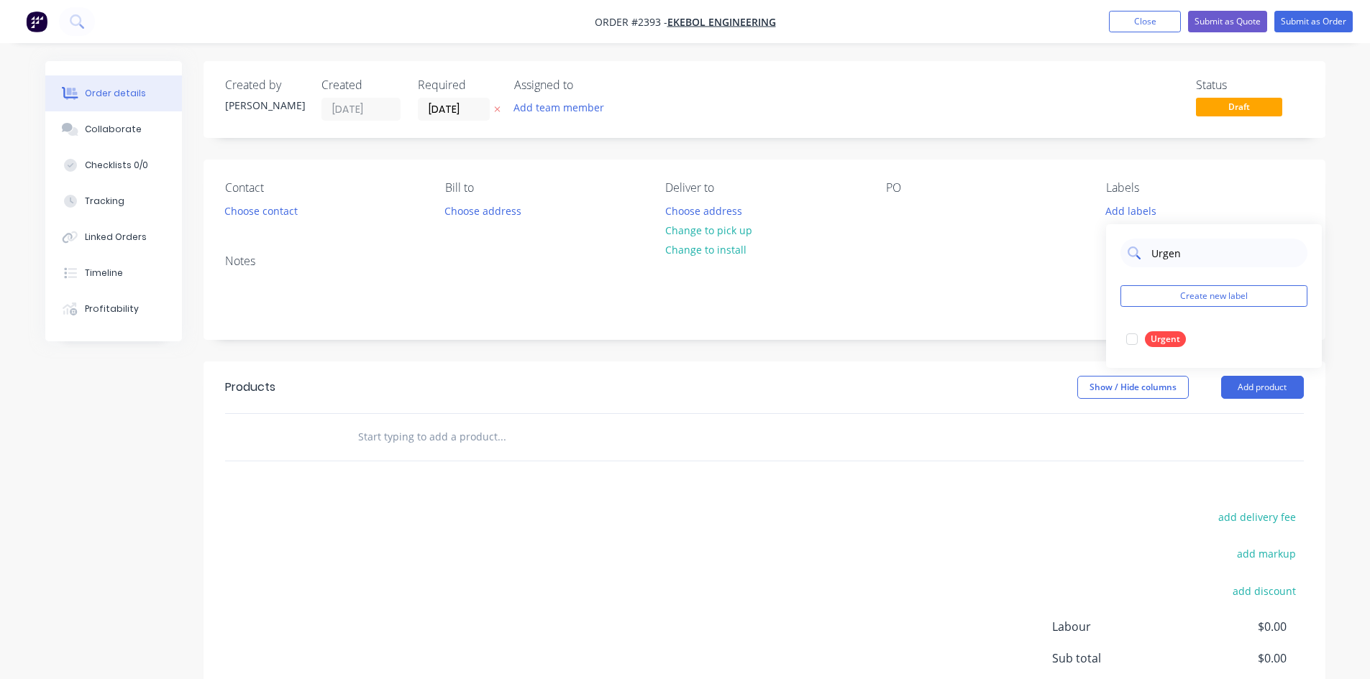
type input "Urgent"
click at [1130, 349] on div at bounding box center [1131, 339] width 29 height 29
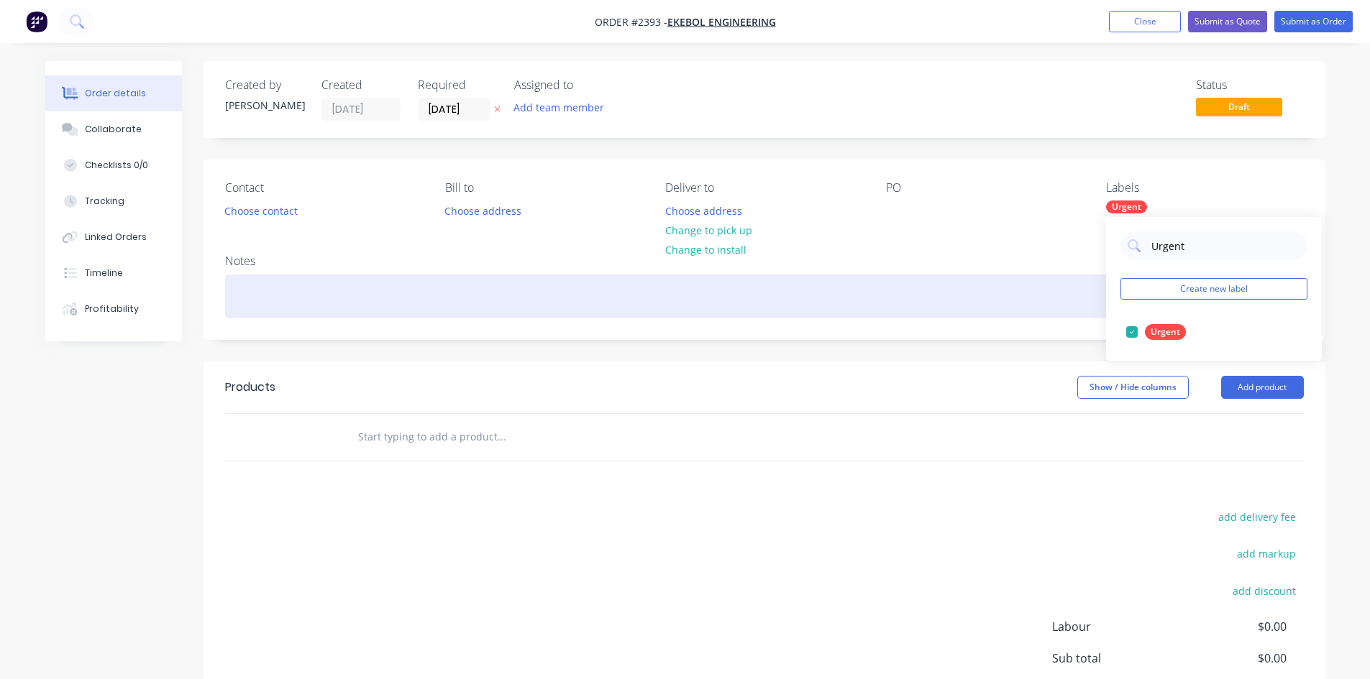
click at [262, 307] on div at bounding box center [764, 297] width 1078 height 44
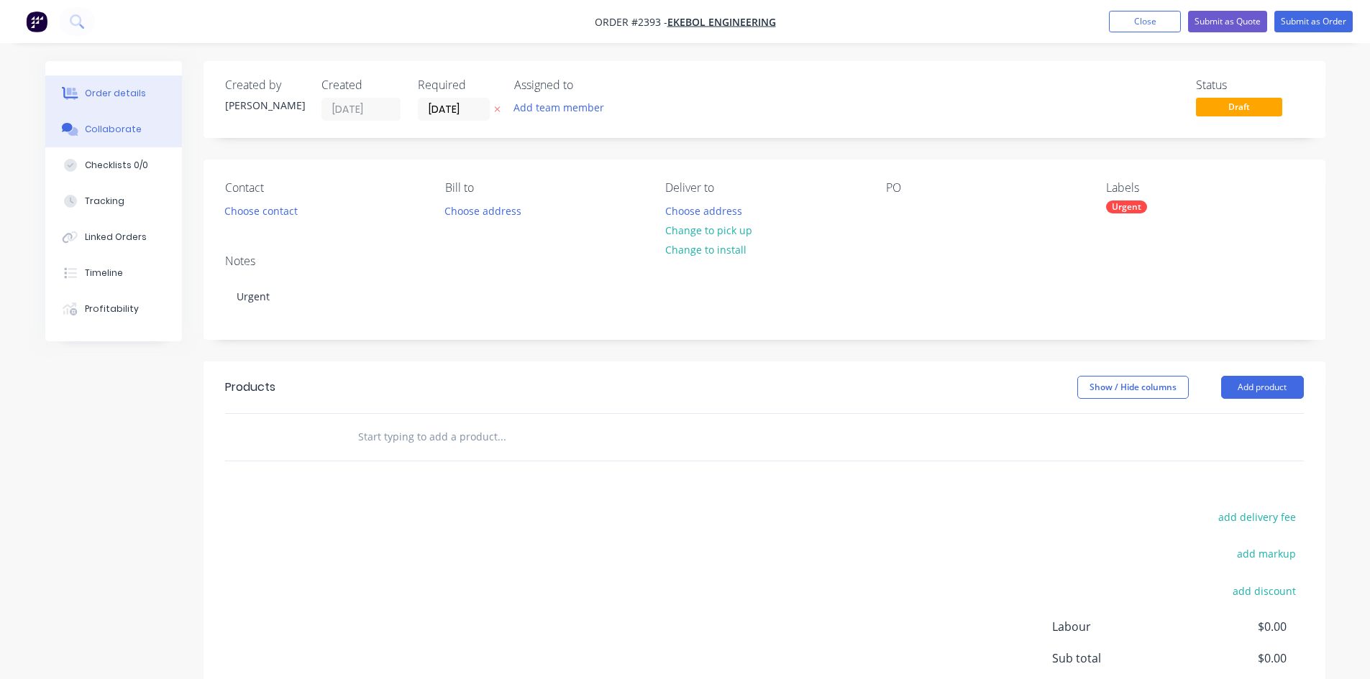
click at [89, 129] on div "Collaborate" at bounding box center [113, 129] width 57 height 13
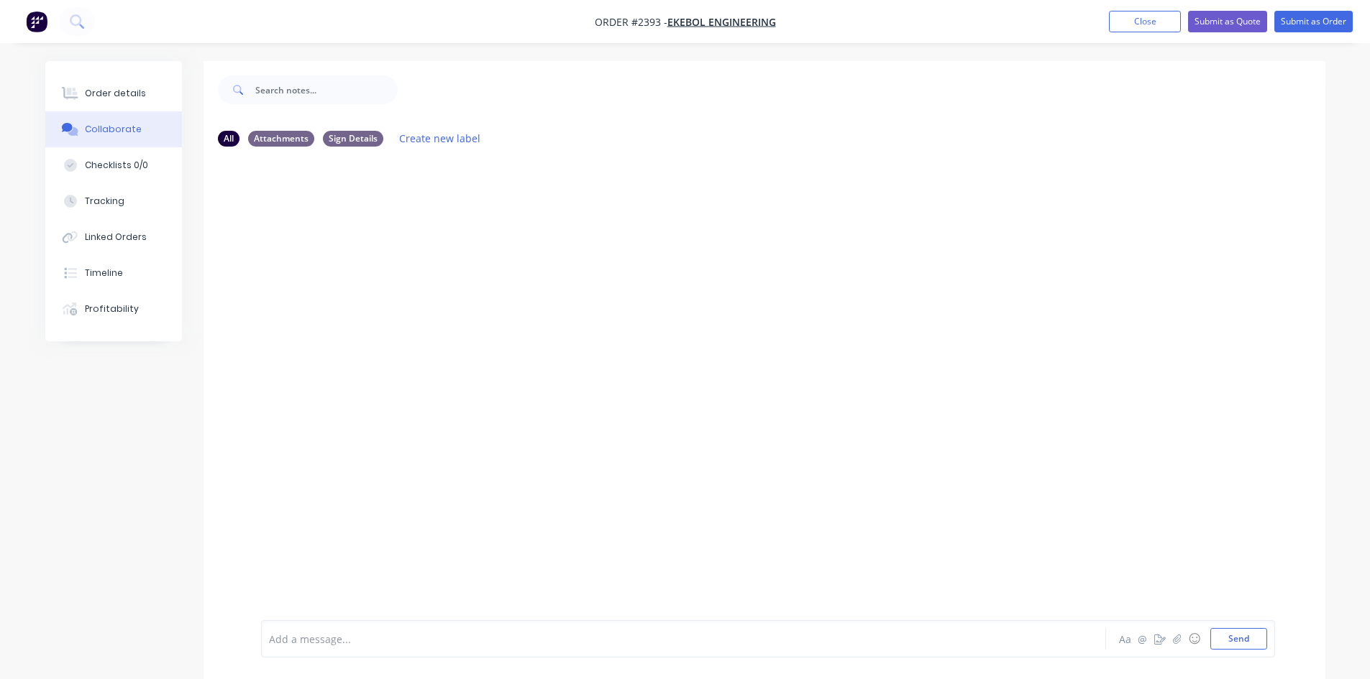
drag, startPoint x: 337, startPoint y: 641, endPoint x: 337, endPoint y: 633, distance: 7.9
click at [337, 639] on div at bounding box center [644, 639] width 748 height 15
drag, startPoint x: 1224, startPoint y: 642, endPoint x: 1109, endPoint y: 595, distance: 123.5
click at [1224, 641] on button "Send" at bounding box center [1238, 639] width 57 height 22
click at [127, 96] on div "Order details" at bounding box center [115, 93] width 61 height 13
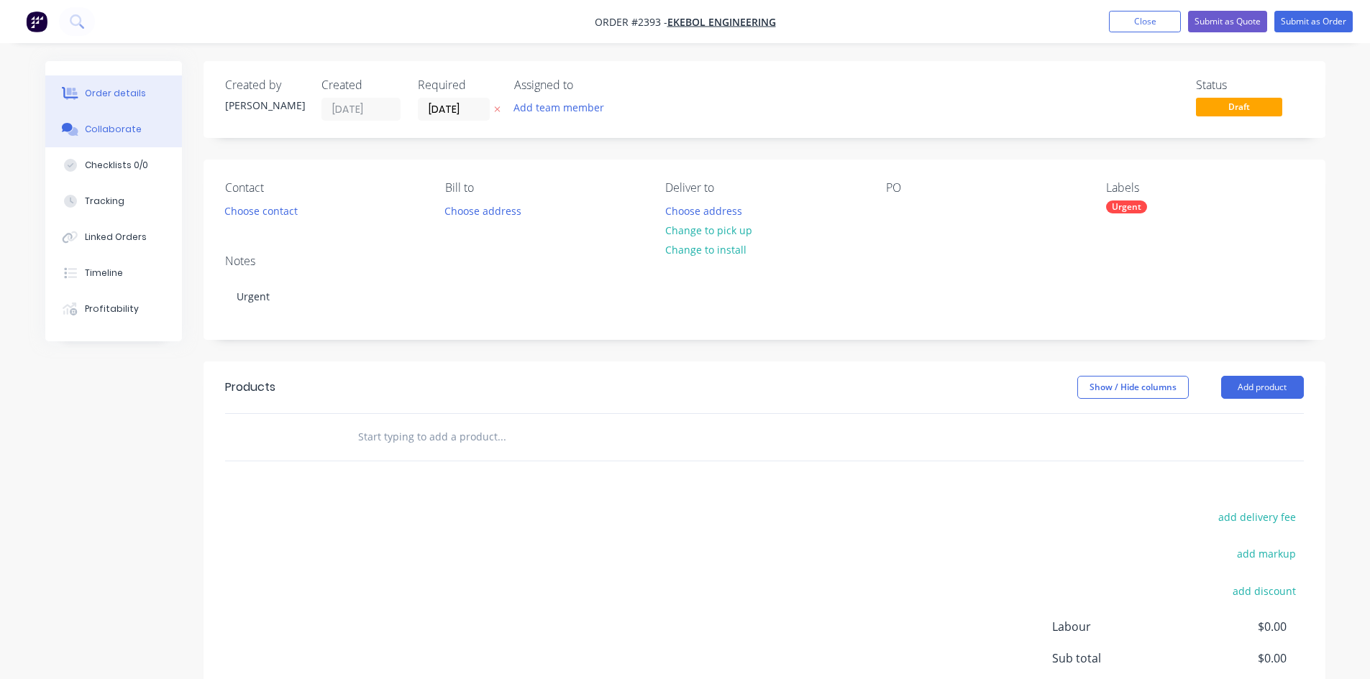
click at [118, 126] on div "Collaborate" at bounding box center [113, 129] width 57 height 13
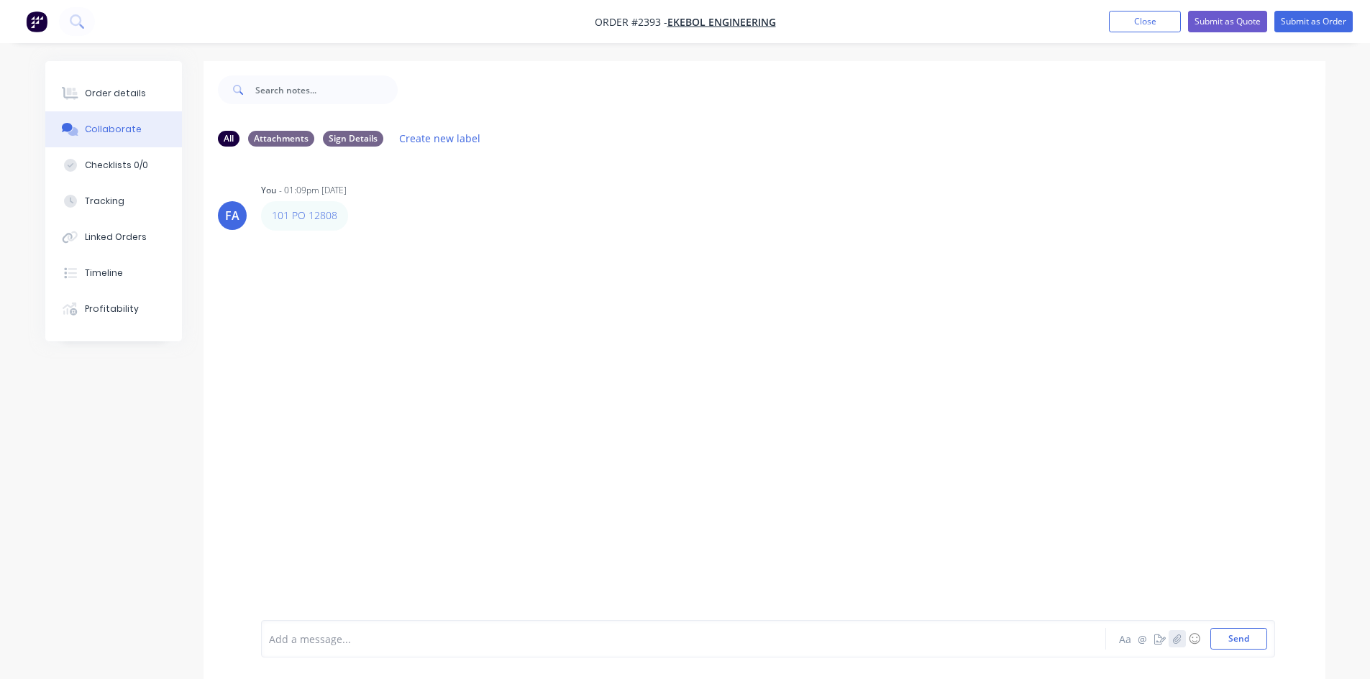
click at [1175, 641] on icon "button" at bounding box center [1177, 638] width 8 height 9
click at [1226, 633] on button "Send" at bounding box center [1238, 639] width 57 height 22
click at [1301, 29] on button "Submit as Order" at bounding box center [1313, 22] width 78 height 22
click at [1139, 27] on button "Close" at bounding box center [1158, 21] width 72 height 22
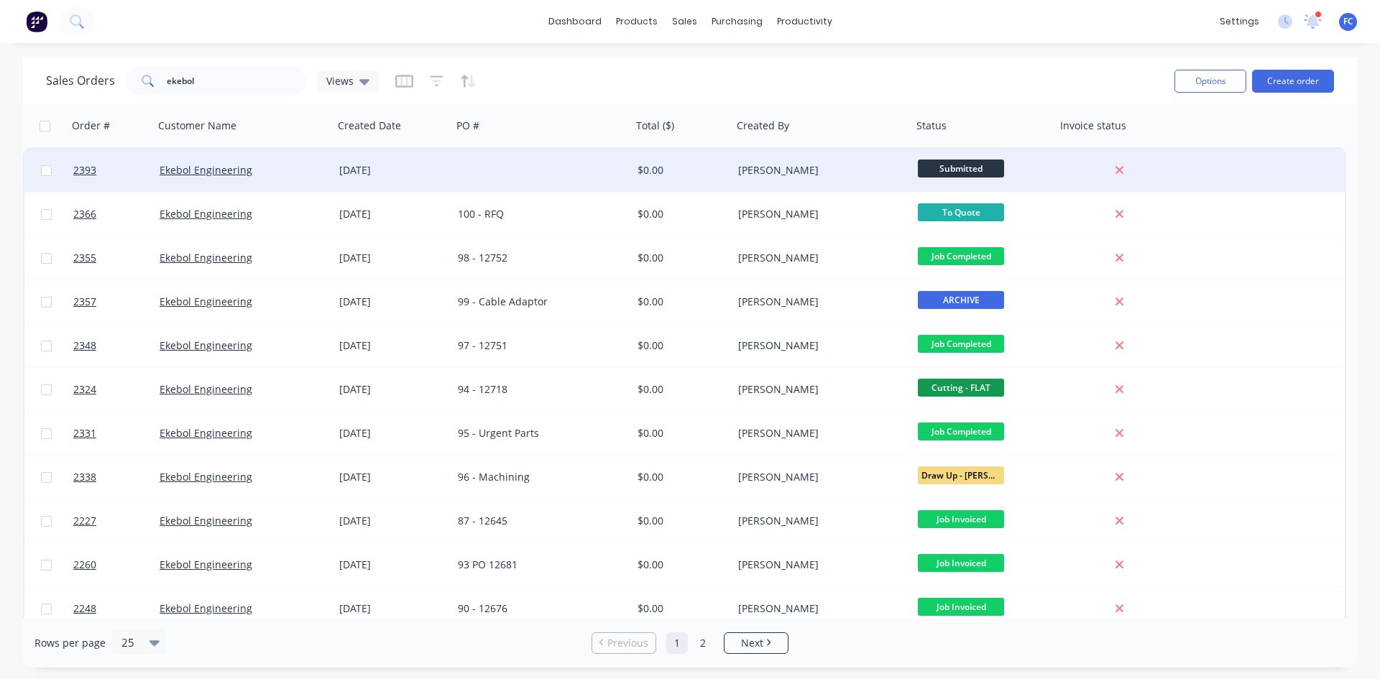
click at [334, 175] on div "[DATE]" at bounding box center [393, 170] width 119 height 43
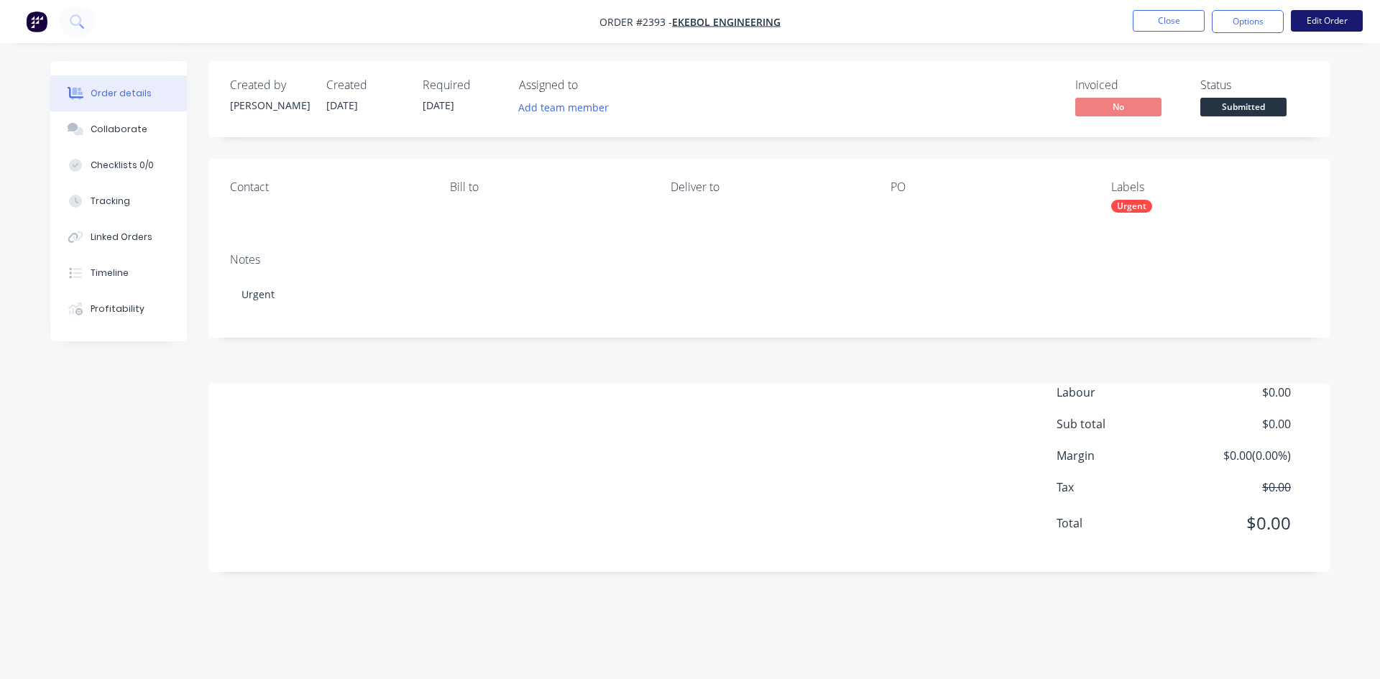
click at [1322, 24] on button "Edit Order" at bounding box center [1327, 21] width 72 height 22
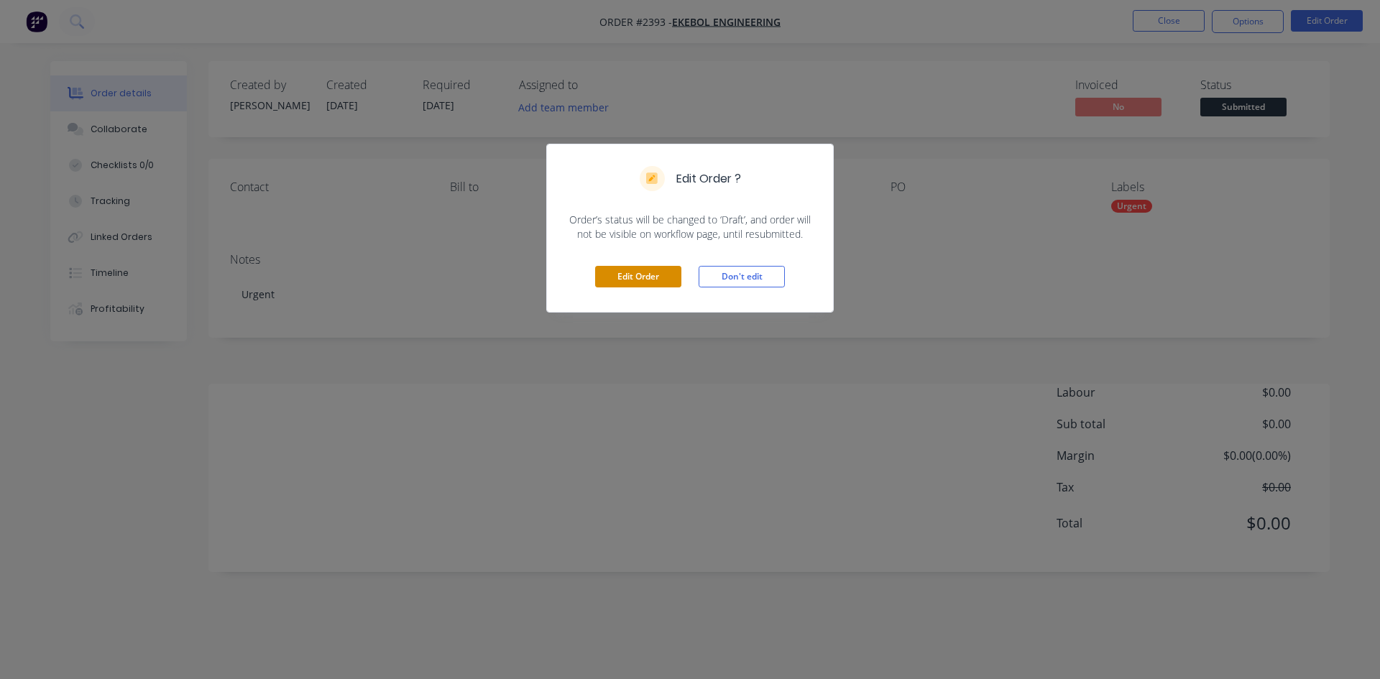
click at [618, 279] on button "Edit Order" at bounding box center [638, 277] width 86 height 22
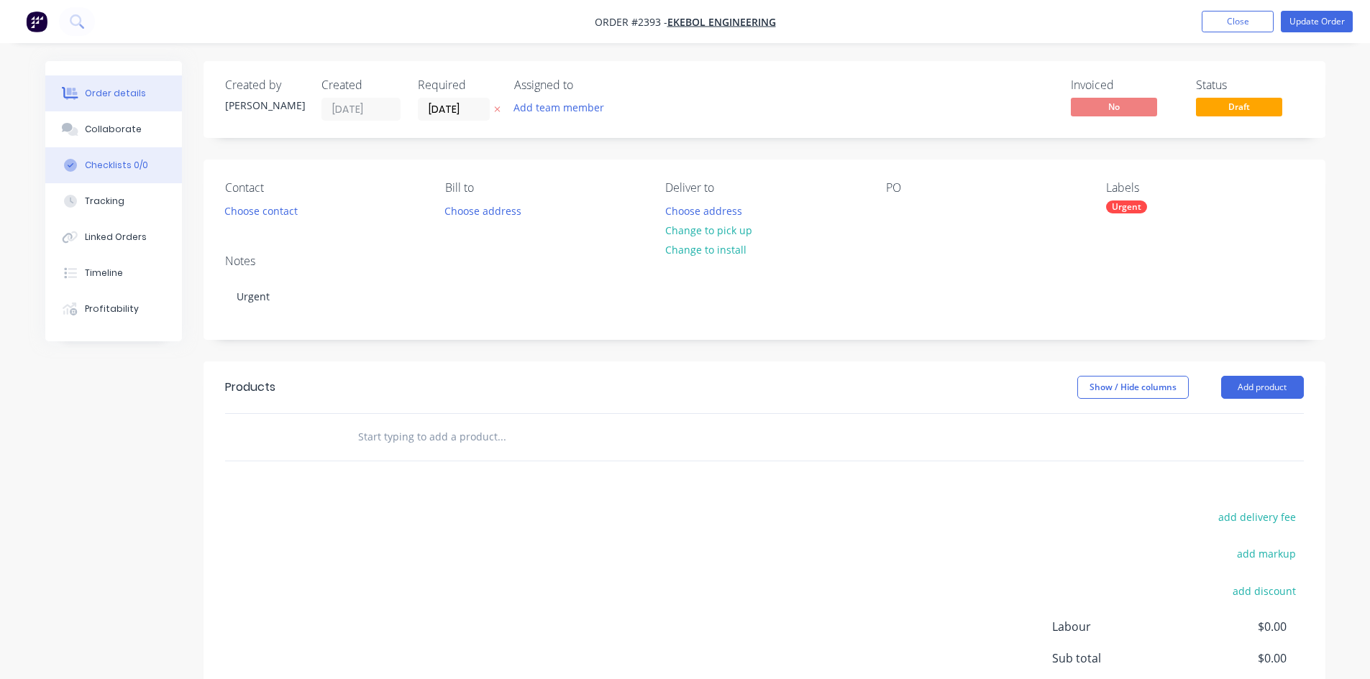
click at [114, 173] on button "Checklists 0/0" at bounding box center [113, 165] width 137 height 36
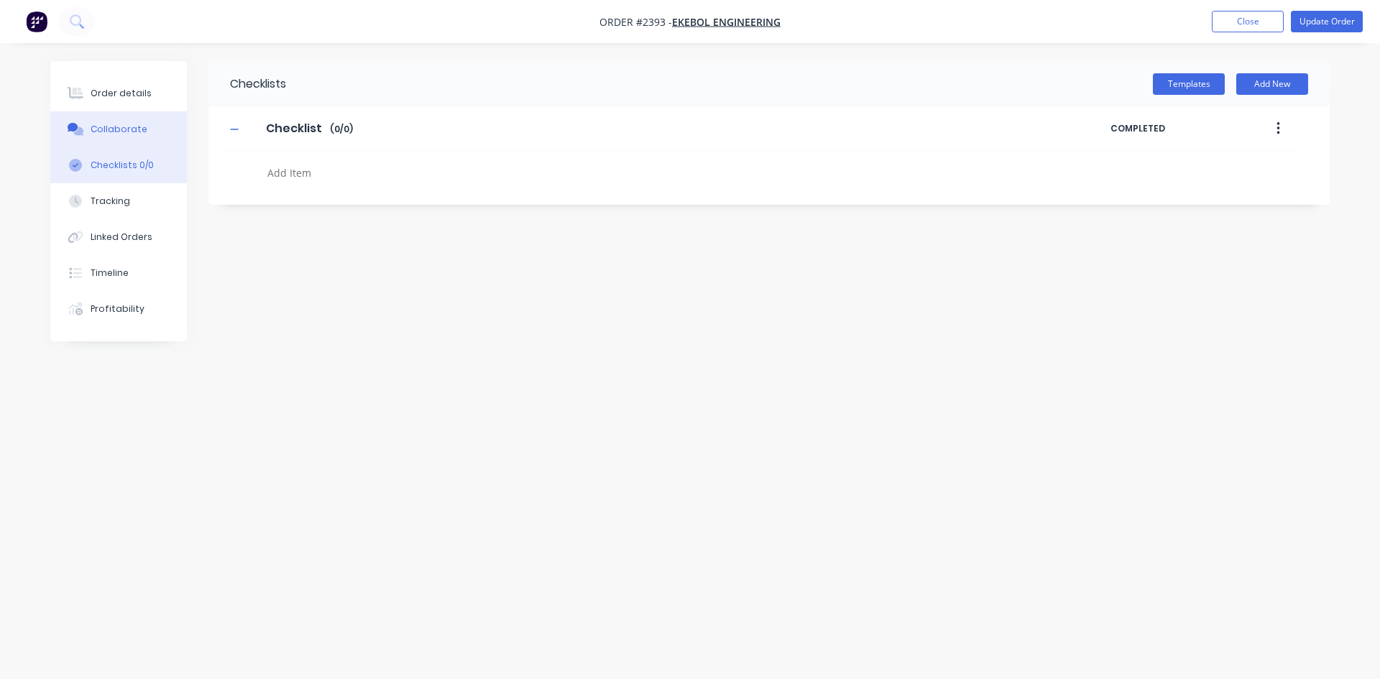
click at [91, 131] on div "Collaborate" at bounding box center [119, 129] width 57 height 13
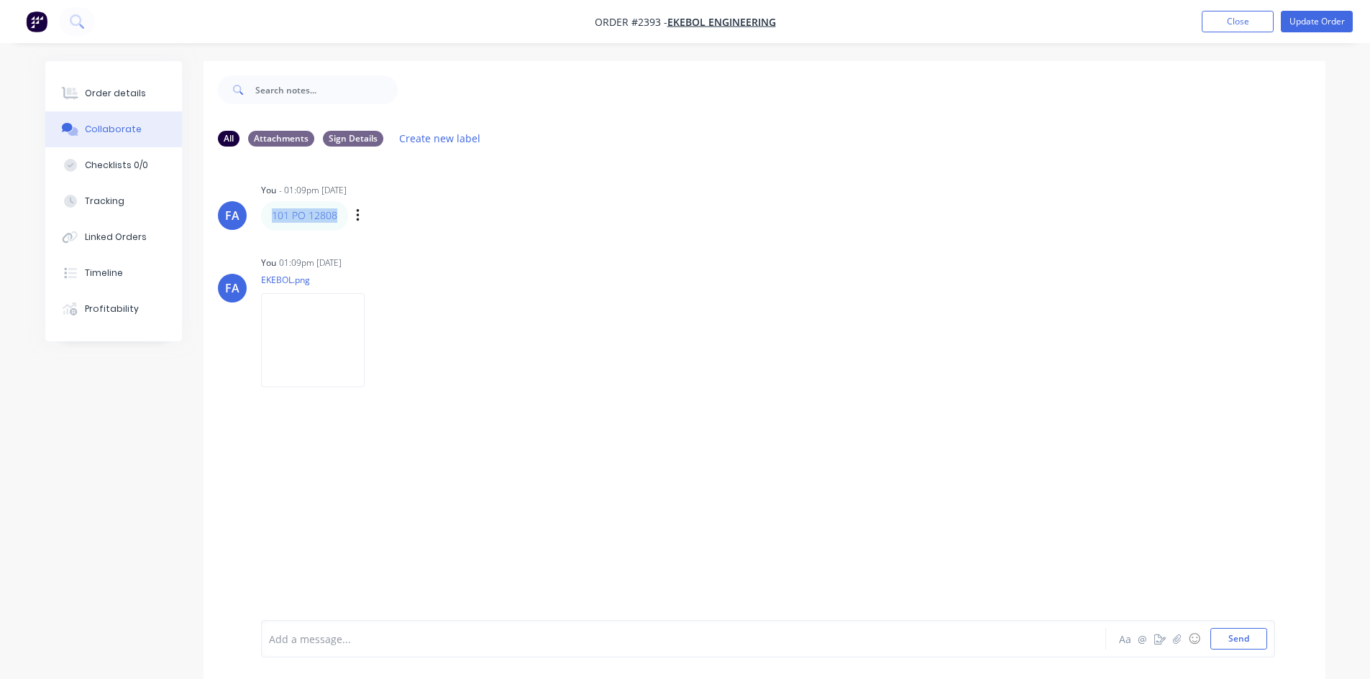
drag, startPoint x: 346, startPoint y: 216, endPoint x: 262, endPoint y: 214, distance: 84.2
click at [256, 216] on div "FA You - 01:09pm [DATE] 101 PO 12808 Labels Edit Delete" at bounding box center [764, 205] width 1122 height 50
copy link "101 PO 12808"
click at [127, 90] on div "Order details" at bounding box center [115, 93] width 61 height 13
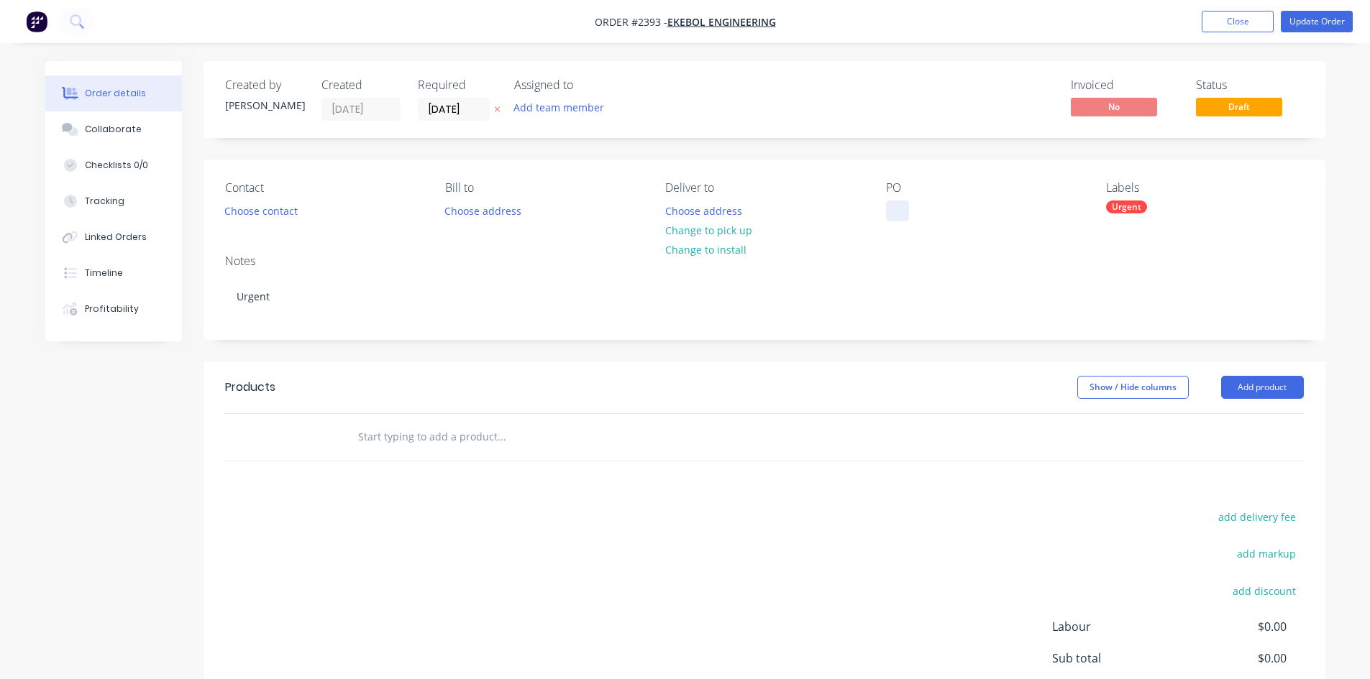
click at [888, 205] on div at bounding box center [897, 211] width 23 height 21
paste div
click at [937, 212] on div "101 PO 12808" at bounding box center [930, 211] width 88 height 21
click at [1301, 27] on button "Update Order" at bounding box center [1316, 22] width 72 height 22
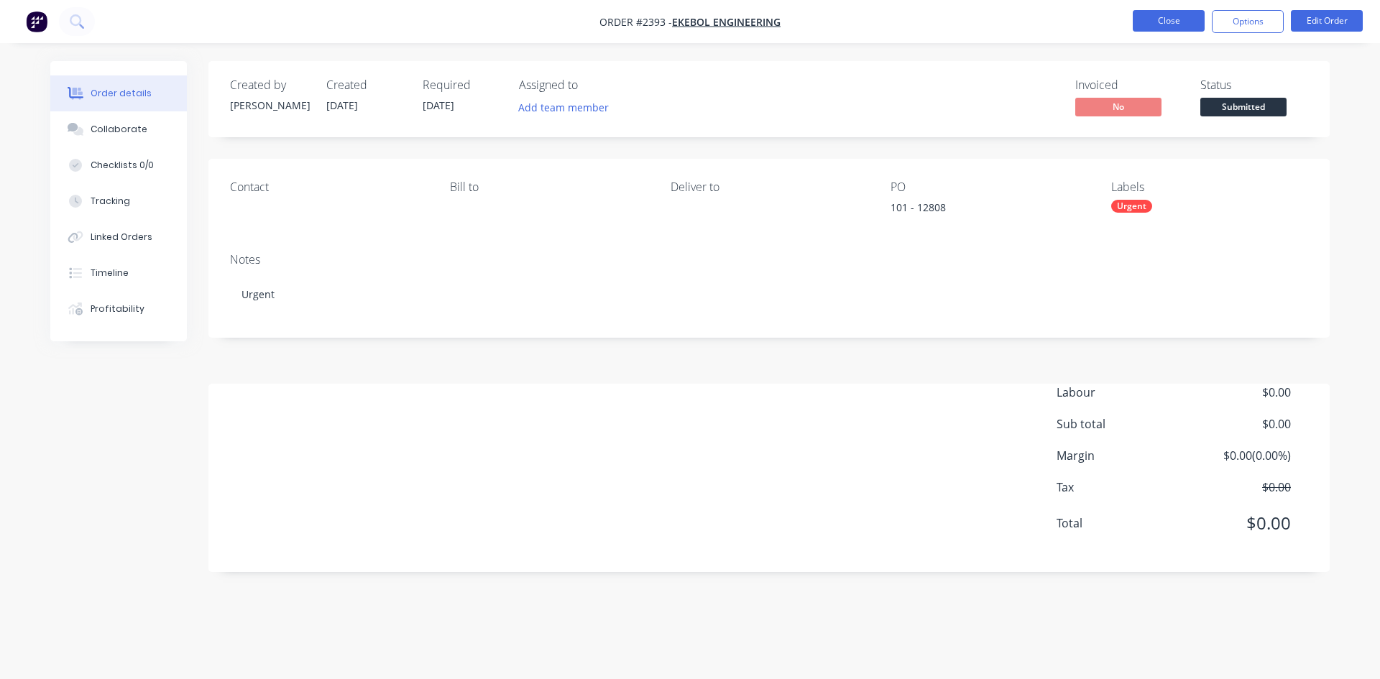
click at [1166, 22] on button "Close" at bounding box center [1169, 21] width 72 height 22
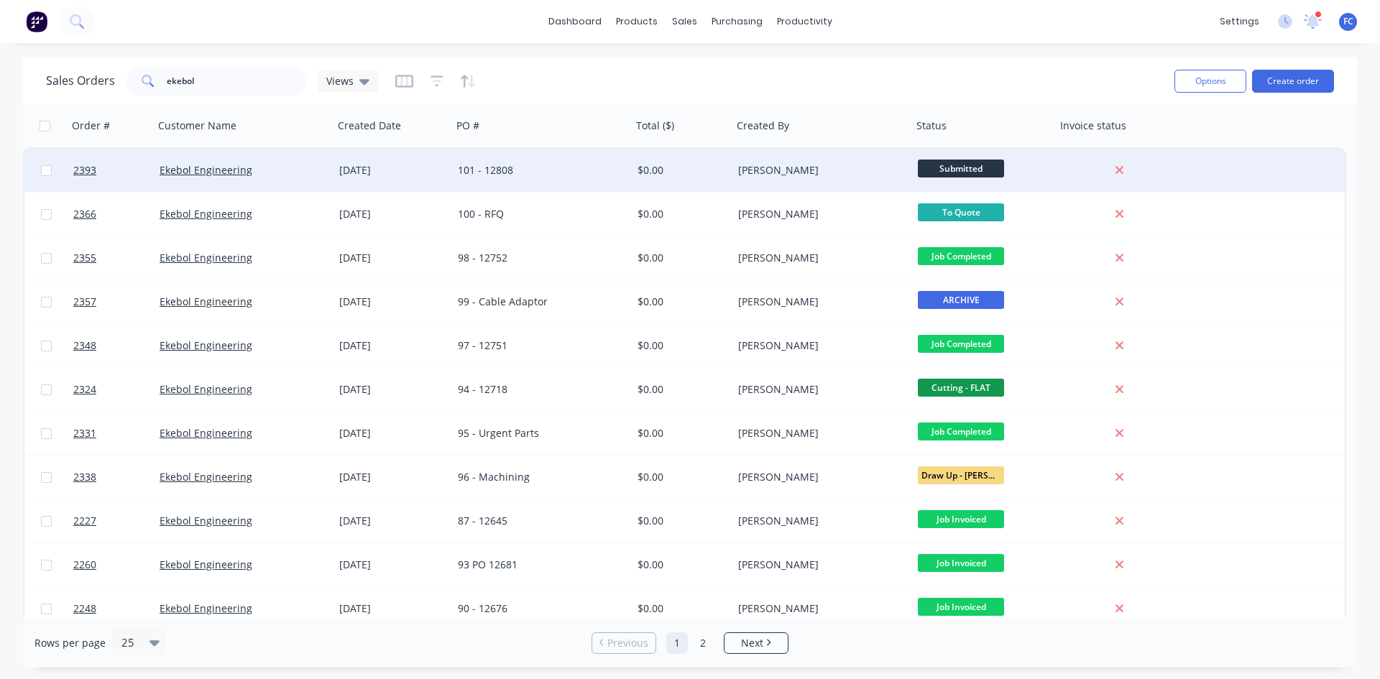
click at [446, 176] on div "[DATE]" at bounding box center [392, 170] width 107 height 14
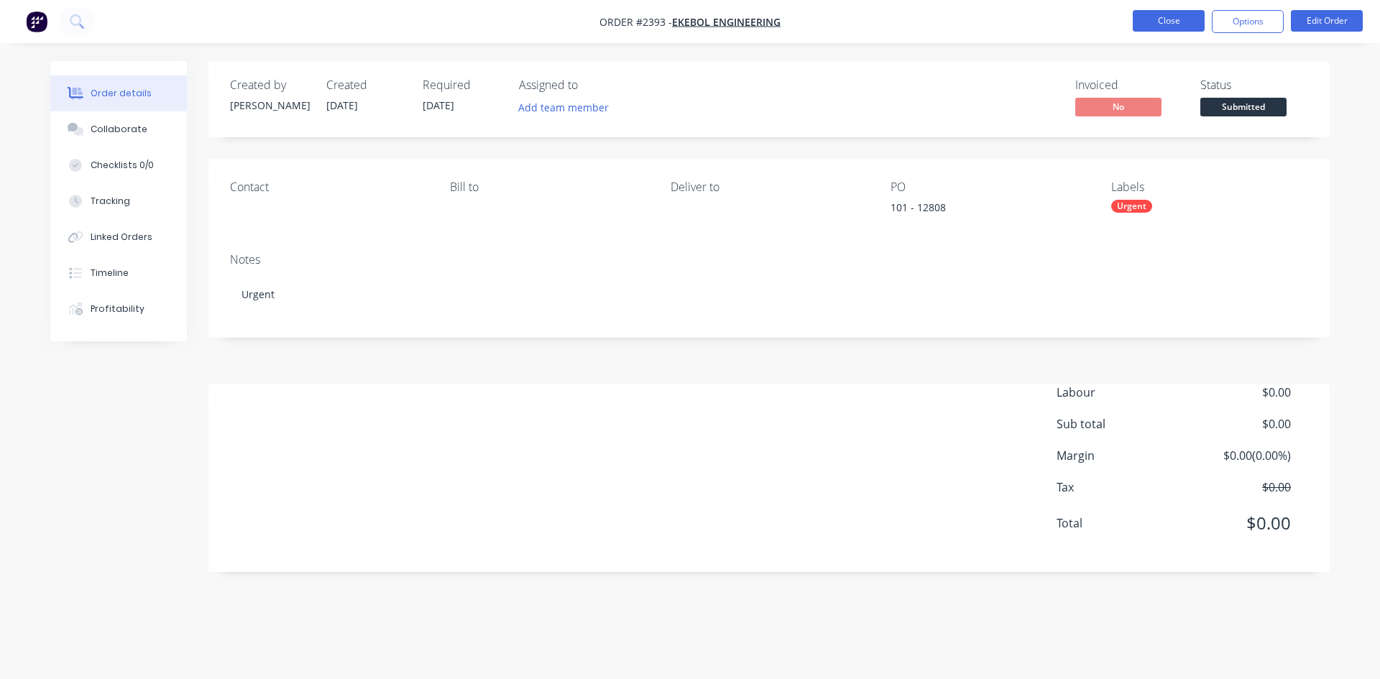
click at [1165, 15] on button "Close" at bounding box center [1169, 21] width 72 height 22
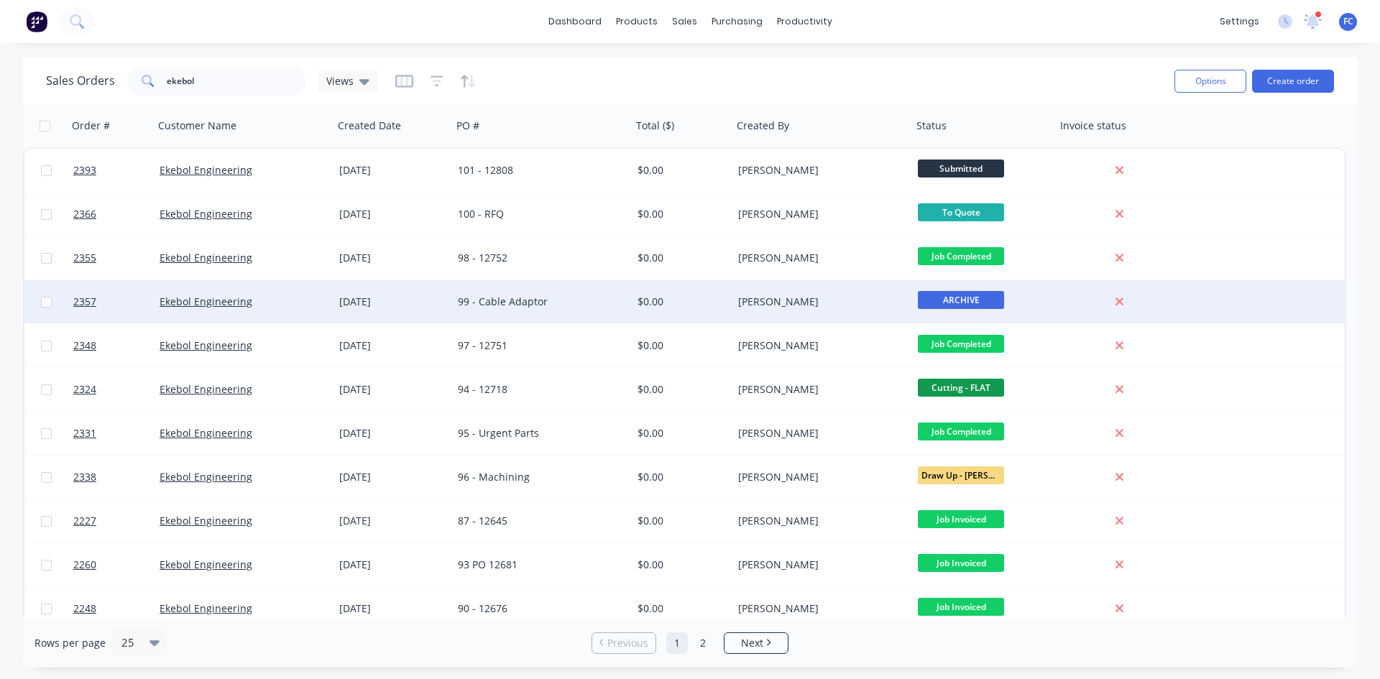
click at [301, 306] on div "Ekebol Engineering" at bounding box center [240, 302] width 160 height 14
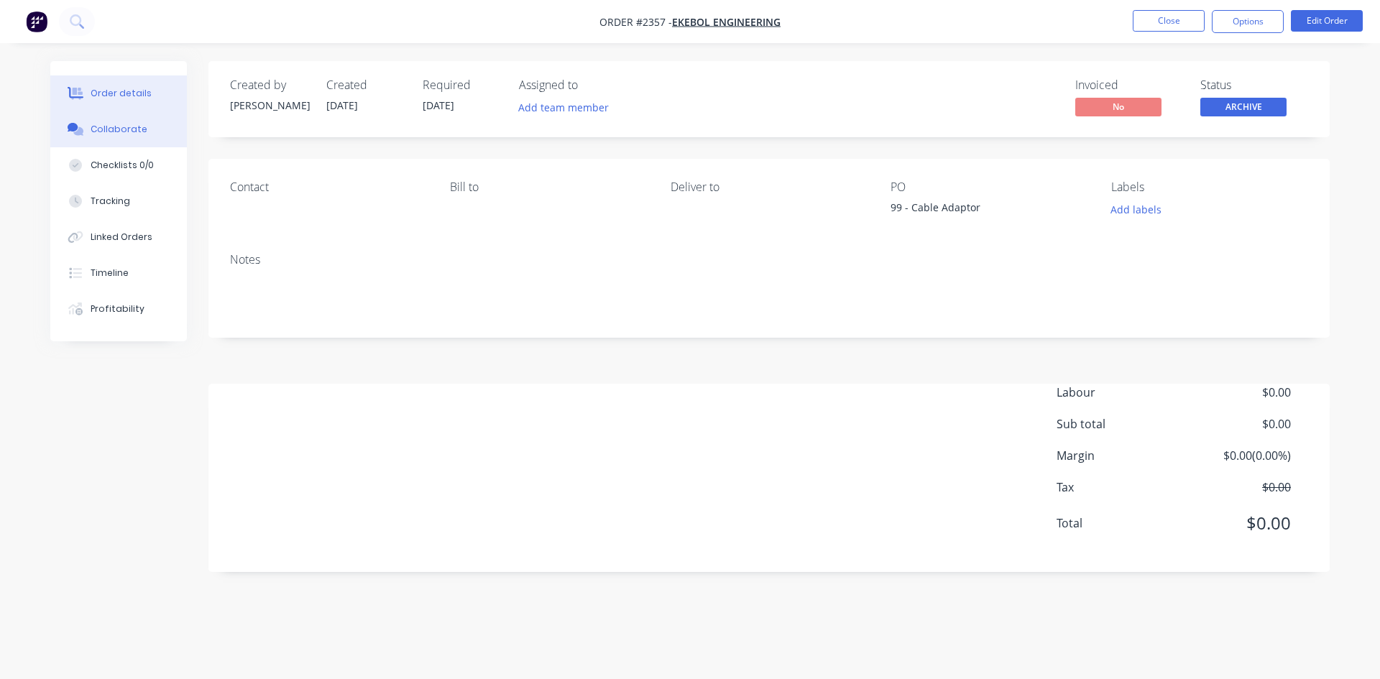
click at [127, 132] on div "Collaborate" at bounding box center [119, 129] width 57 height 13
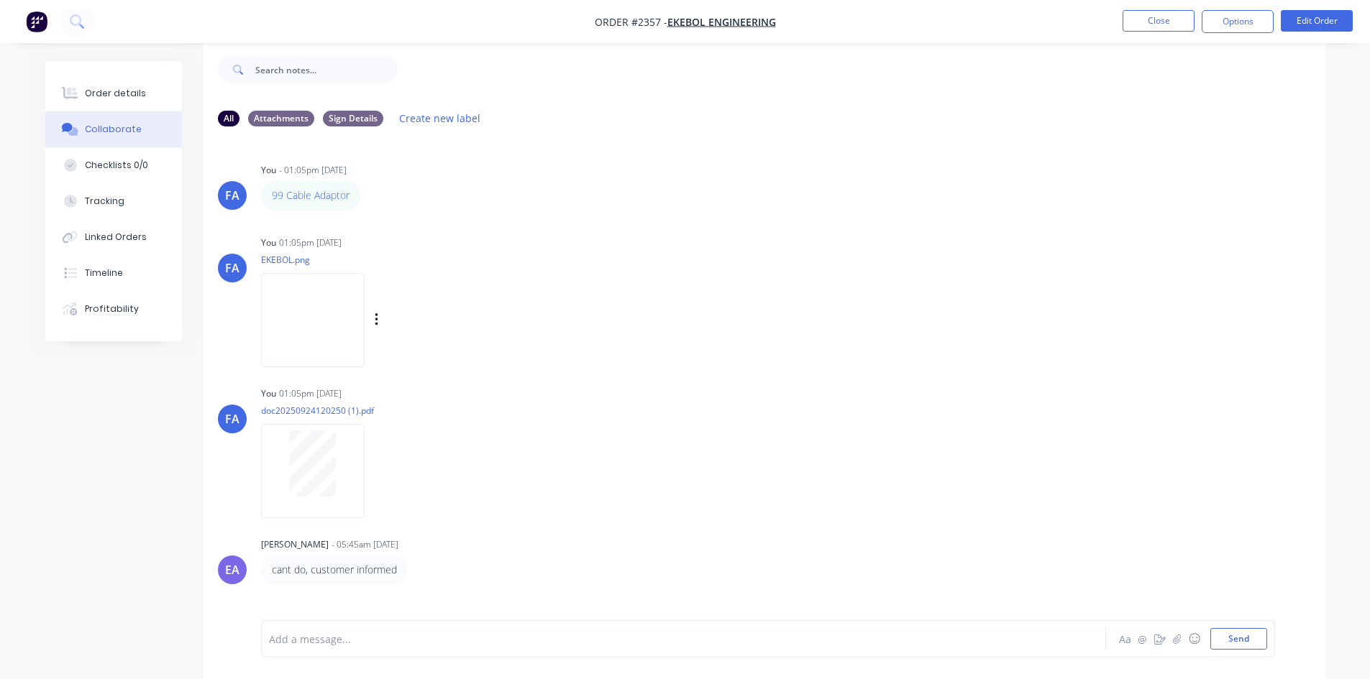
scroll to position [22, 0]
click at [1155, 25] on button "Close" at bounding box center [1158, 21] width 72 height 22
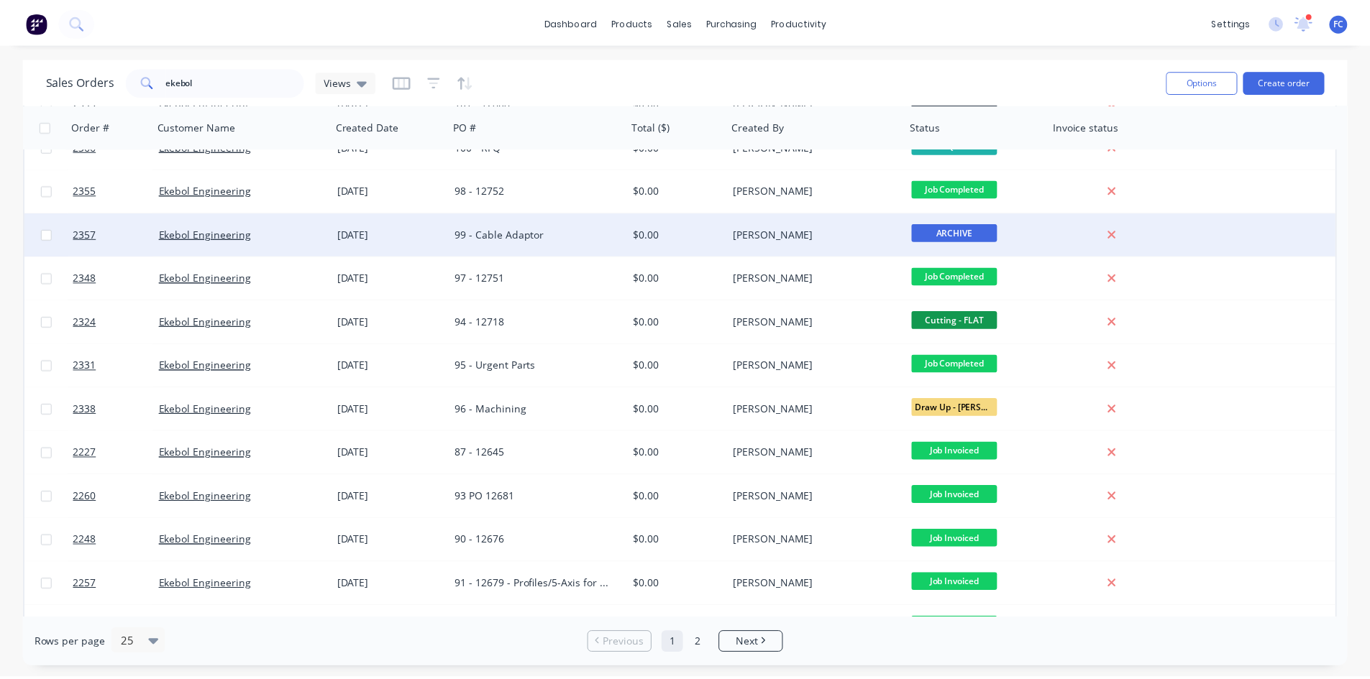
scroll to position [72, 0]
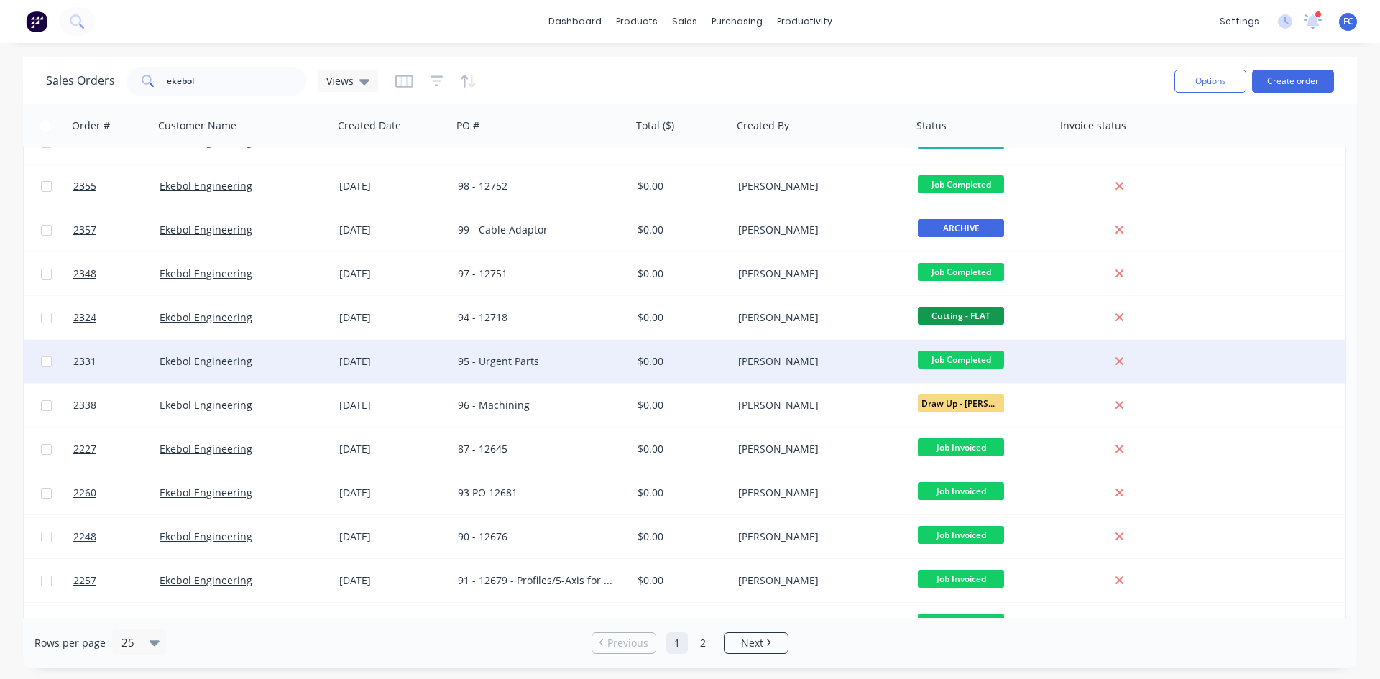
click at [527, 368] on div "95 - Urgent Parts" at bounding box center [538, 361] width 160 height 14
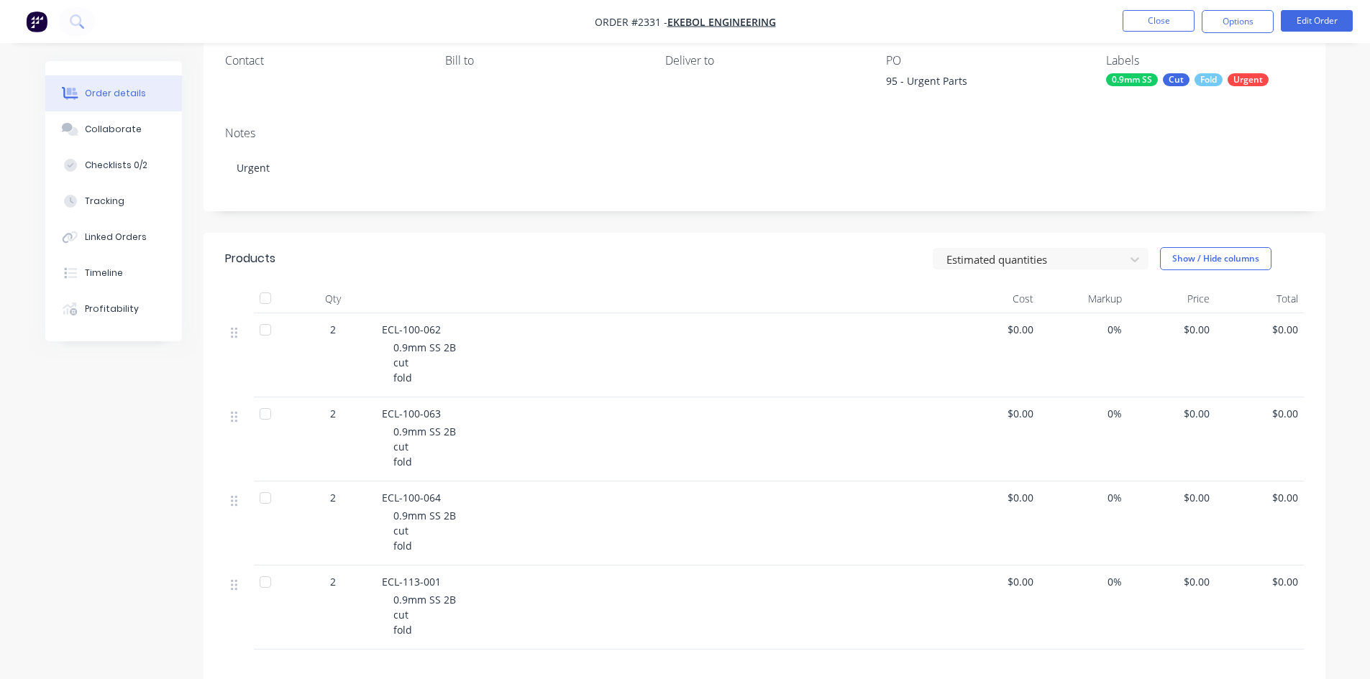
scroll to position [216, 0]
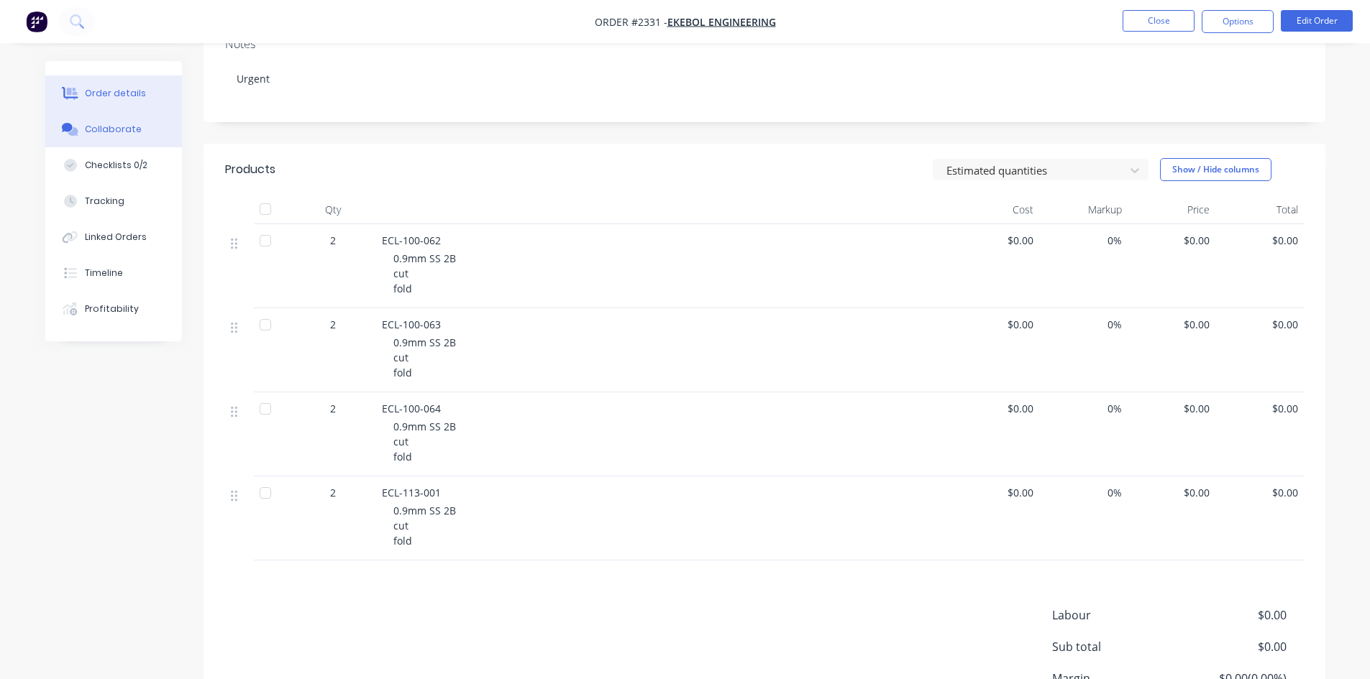
click at [107, 134] on div "Collaborate" at bounding box center [113, 129] width 57 height 13
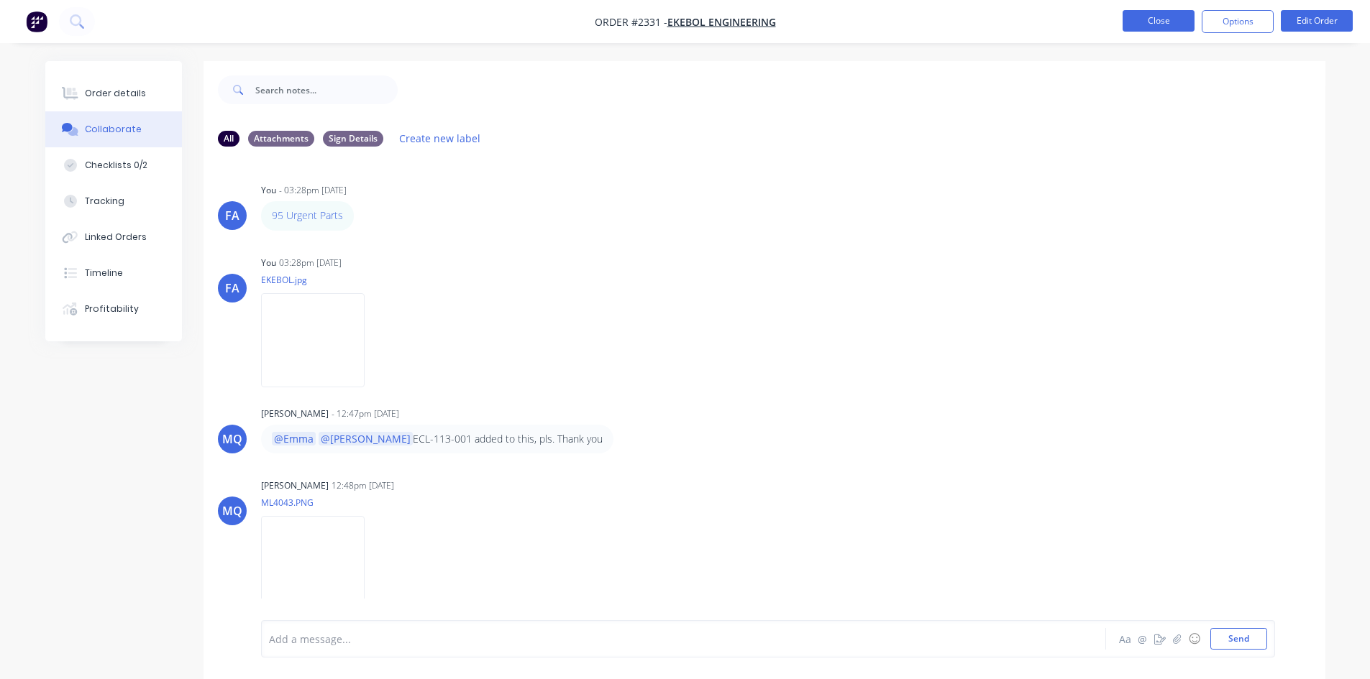
click at [1150, 12] on button "Close" at bounding box center [1158, 21] width 72 height 22
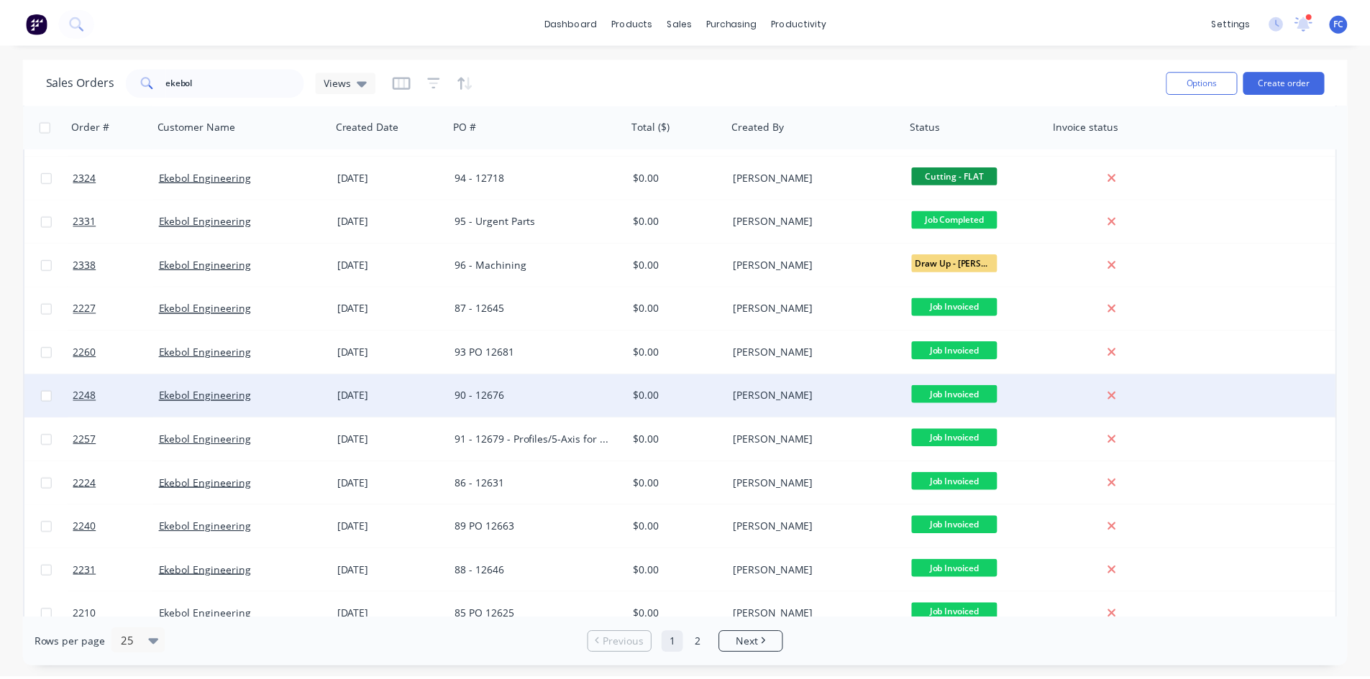
scroll to position [216, 0]
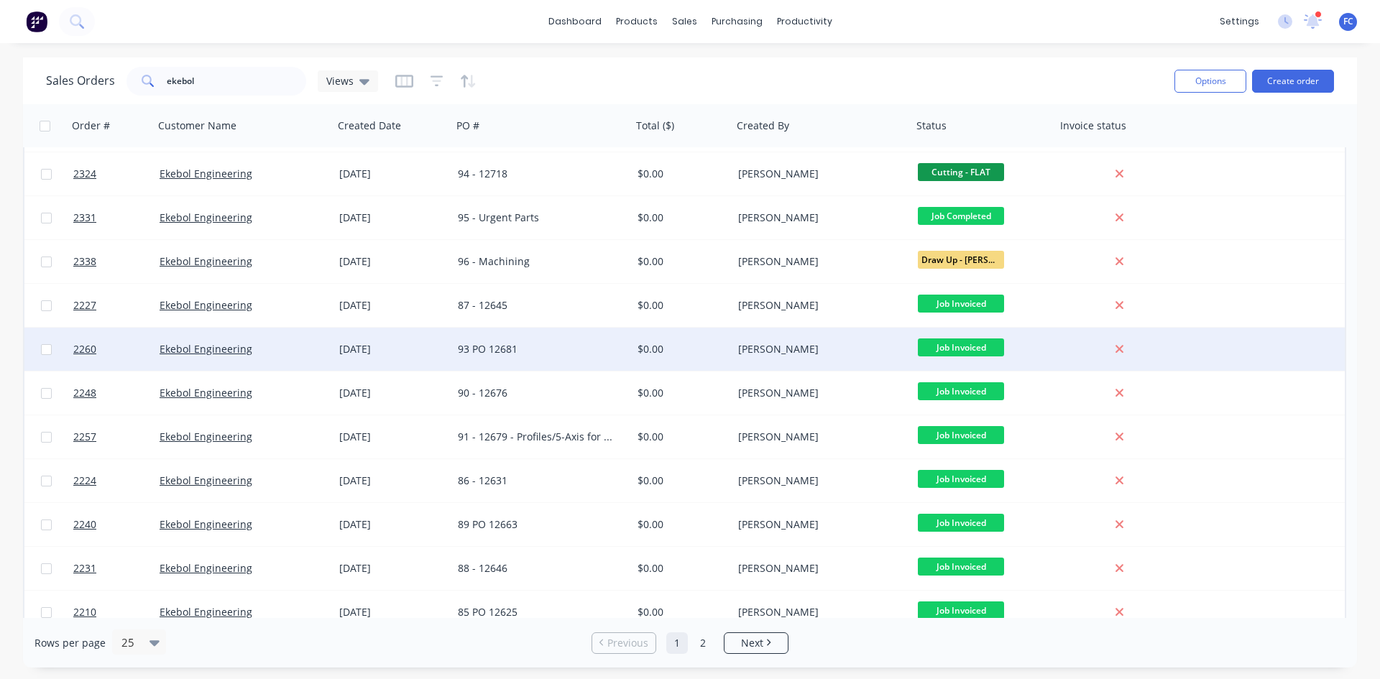
click at [336, 351] on div "[DATE]" at bounding box center [393, 349] width 119 height 43
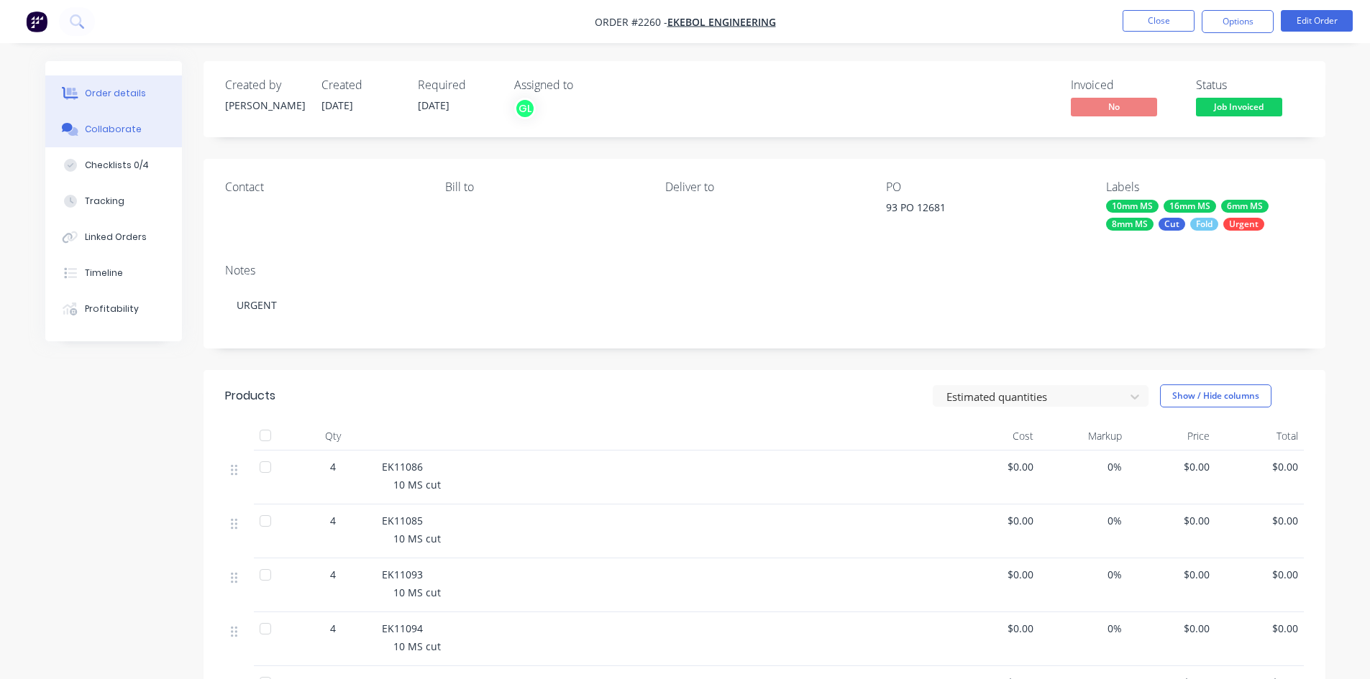
click at [111, 129] on div "Collaborate" at bounding box center [113, 129] width 57 height 13
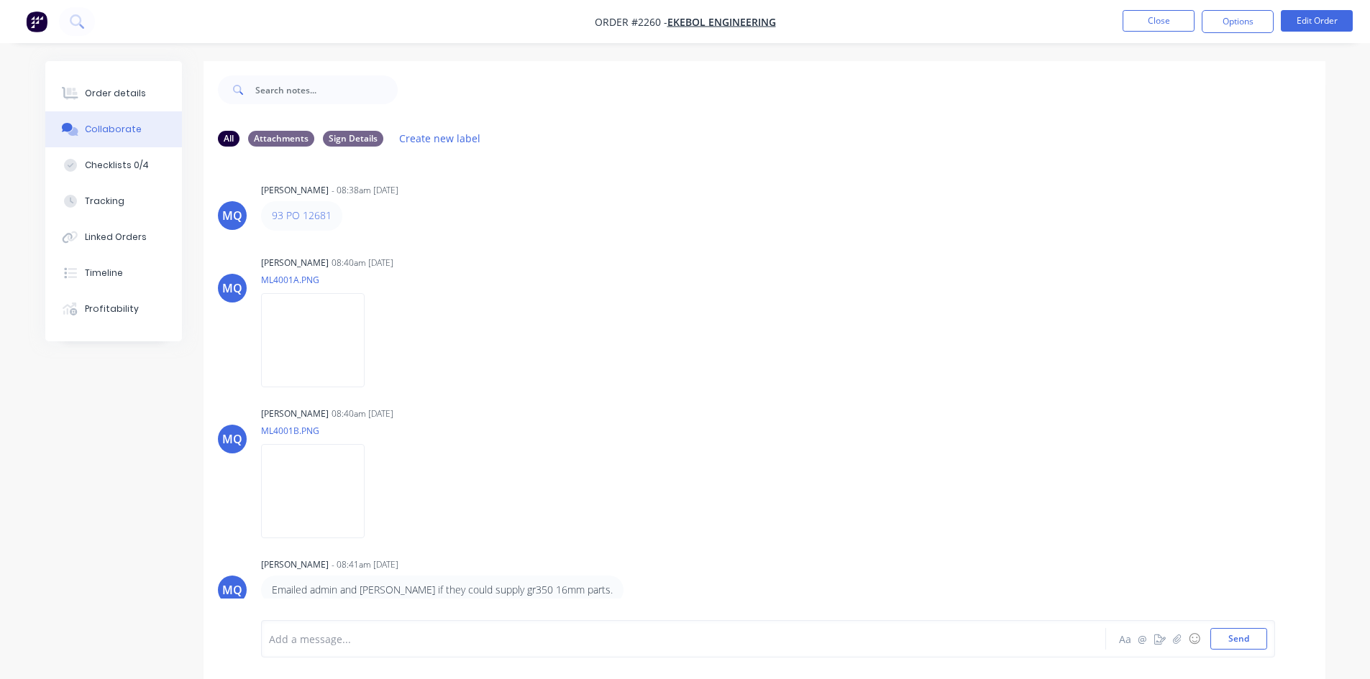
click at [1150, 6] on nav "Order #2260 - Ekebol Engineering Close Options Edit Order" at bounding box center [685, 21] width 1370 height 43
click at [1142, 22] on button "Close" at bounding box center [1158, 21] width 72 height 22
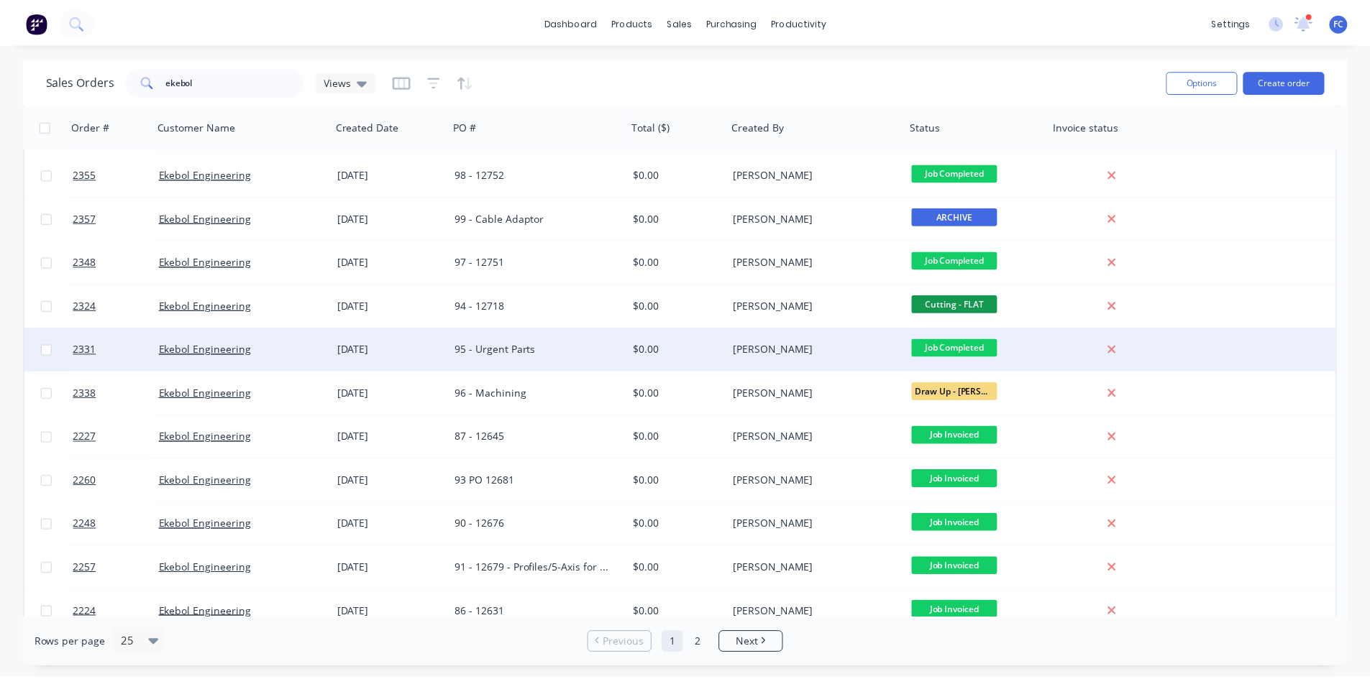
scroll to position [144, 0]
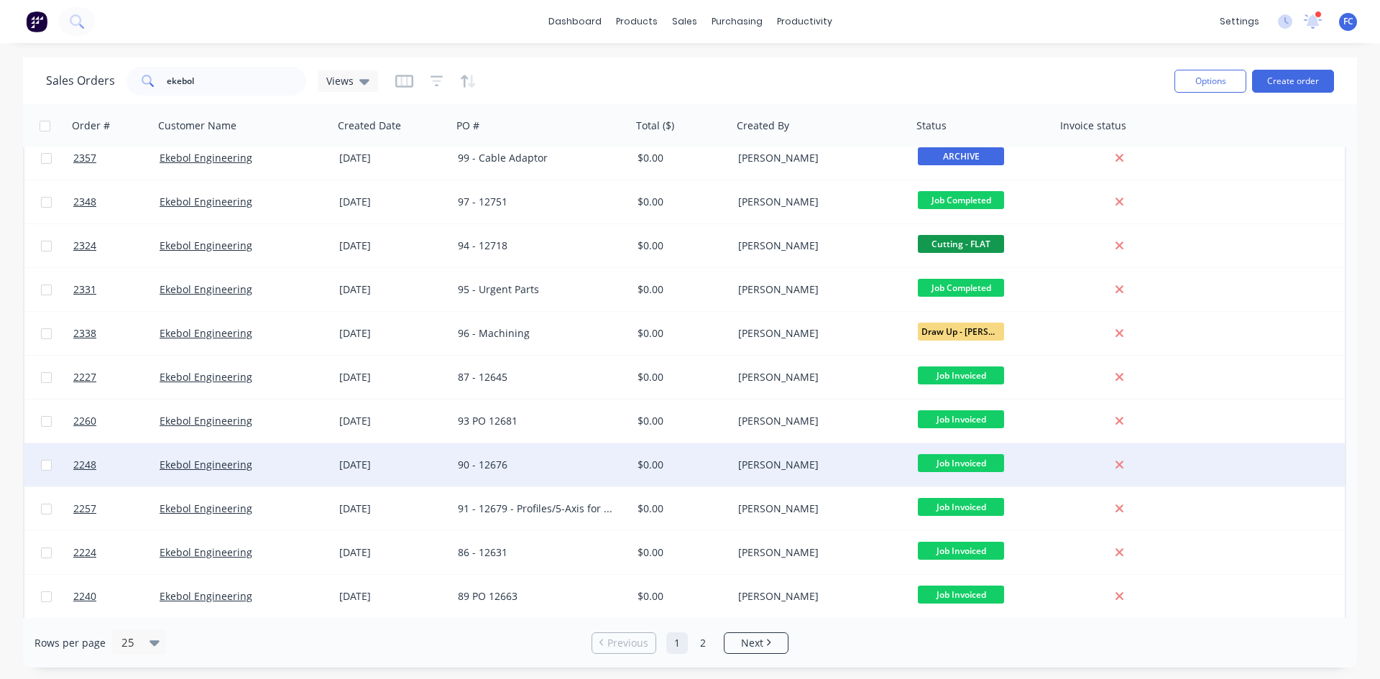
click at [413, 457] on div "[DATE]" at bounding box center [393, 465] width 119 height 43
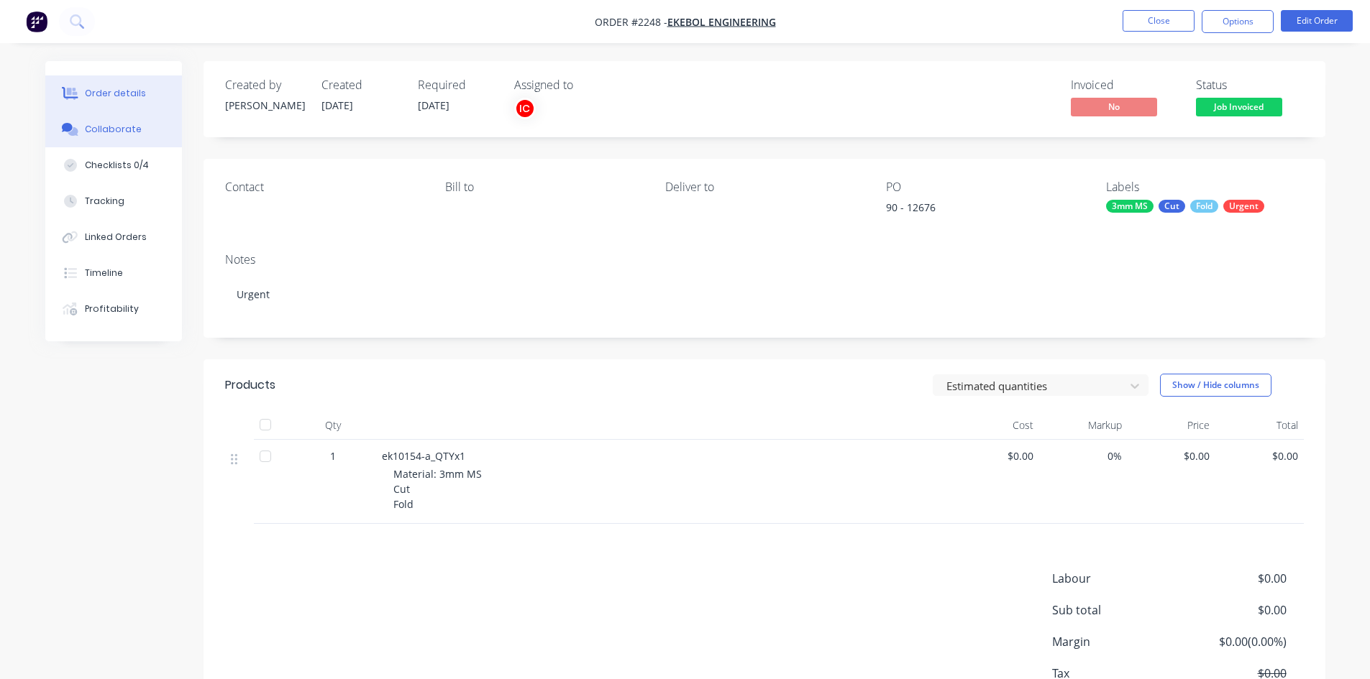
click at [103, 119] on button "Collaborate" at bounding box center [113, 129] width 137 height 36
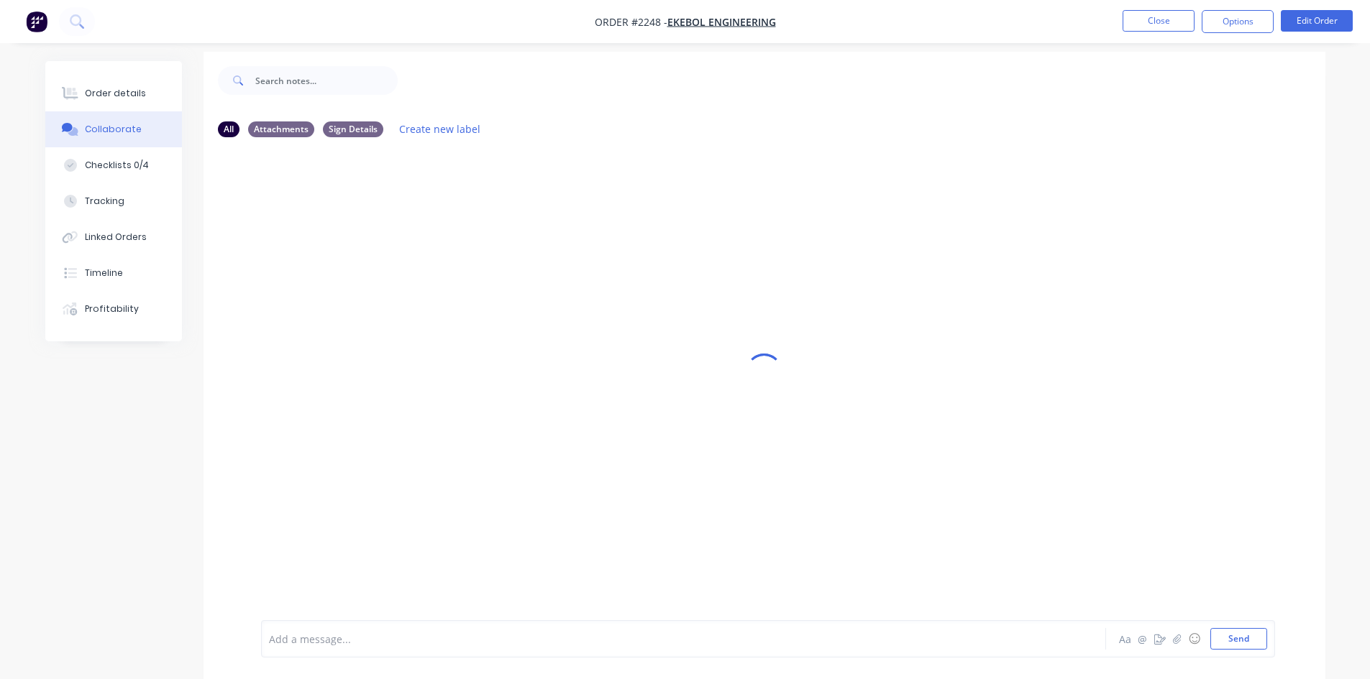
scroll to position [22, 0]
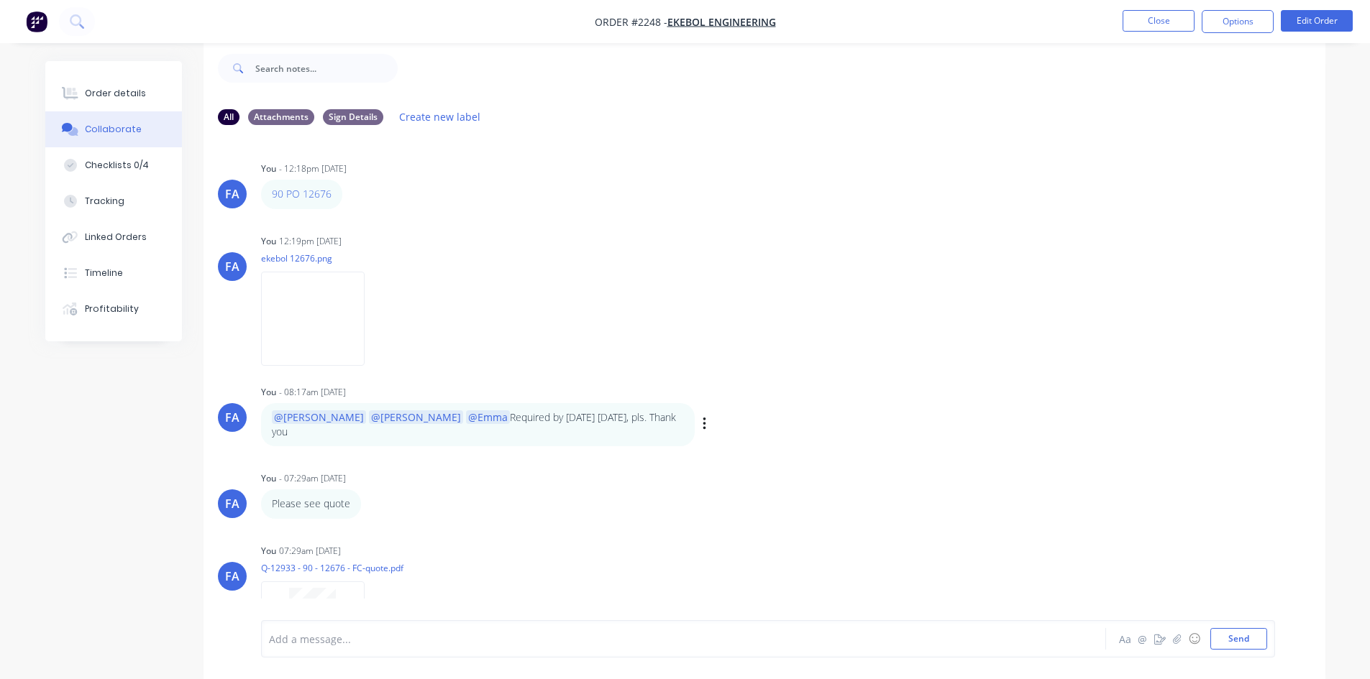
drag, startPoint x: 610, startPoint y: 424, endPoint x: 270, endPoint y: 413, distance: 339.5
click at [270, 413] on div "@[PERSON_NAME] @[PERSON_NAME] @[PERSON_NAME] Required by [DATE] [DATE], pls. Th…" at bounding box center [478, 425] width 434 height 44
copy p "@[PERSON_NAME] @[PERSON_NAME] @[PERSON_NAME] Required by [DATE] [DATE], pls. Th…"
click at [1155, 23] on button "Close" at bounding box center [1158, 21] width 72 height 22
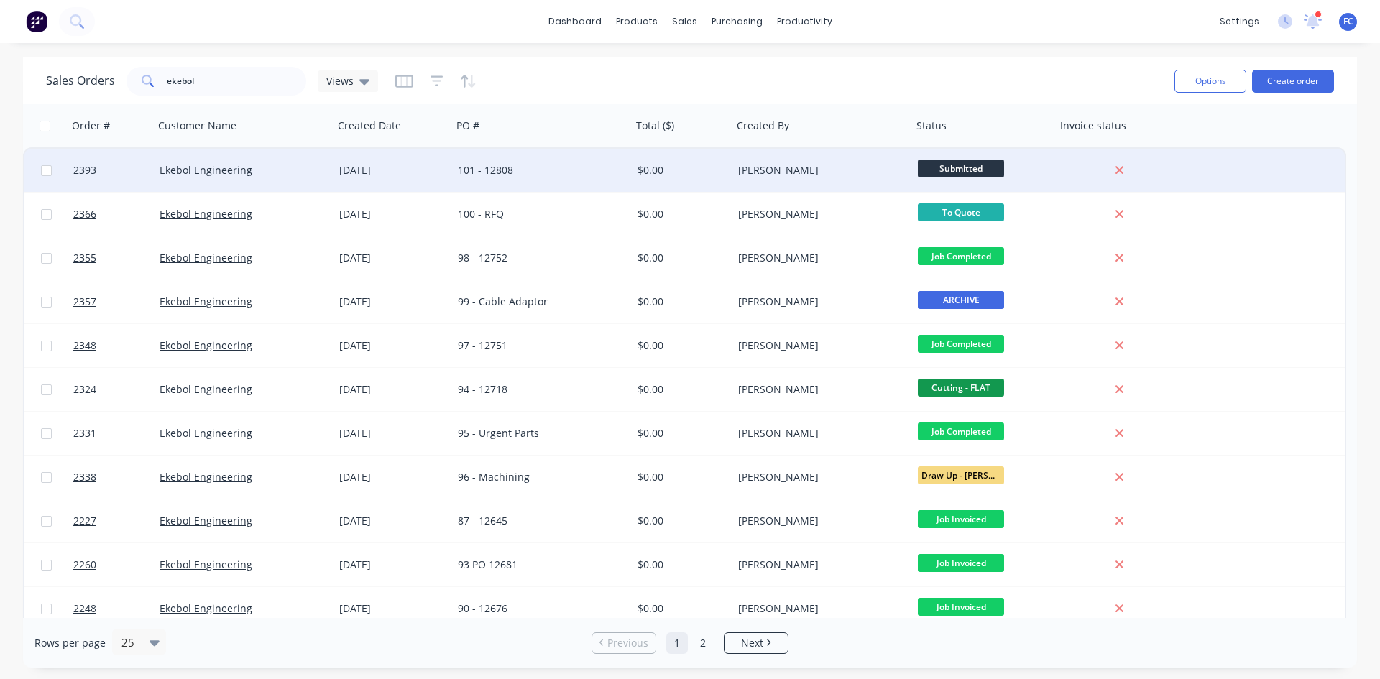
click at [367, 173] on div "[DATE]" at bounding box center [392, 170] width 107 height 14
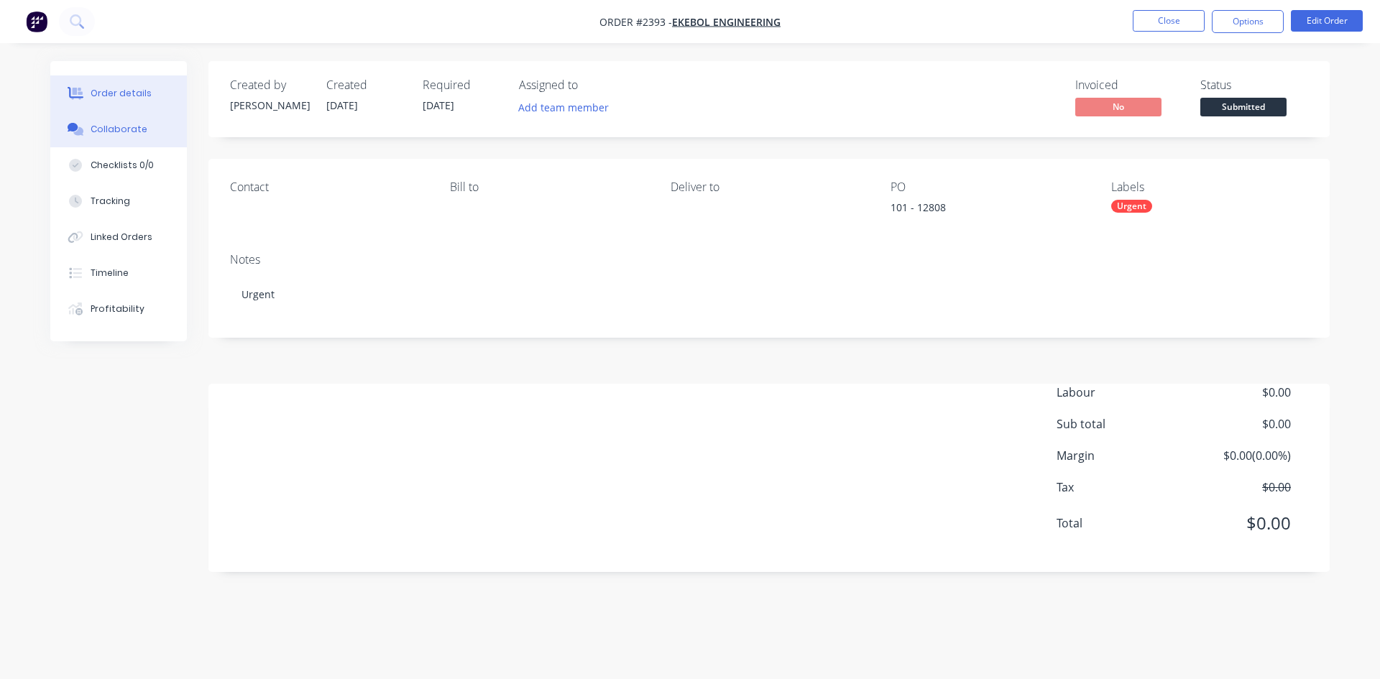
click at [109, 132] on div "Collaborate" at bounding box center [119, 129] width 57 height 13
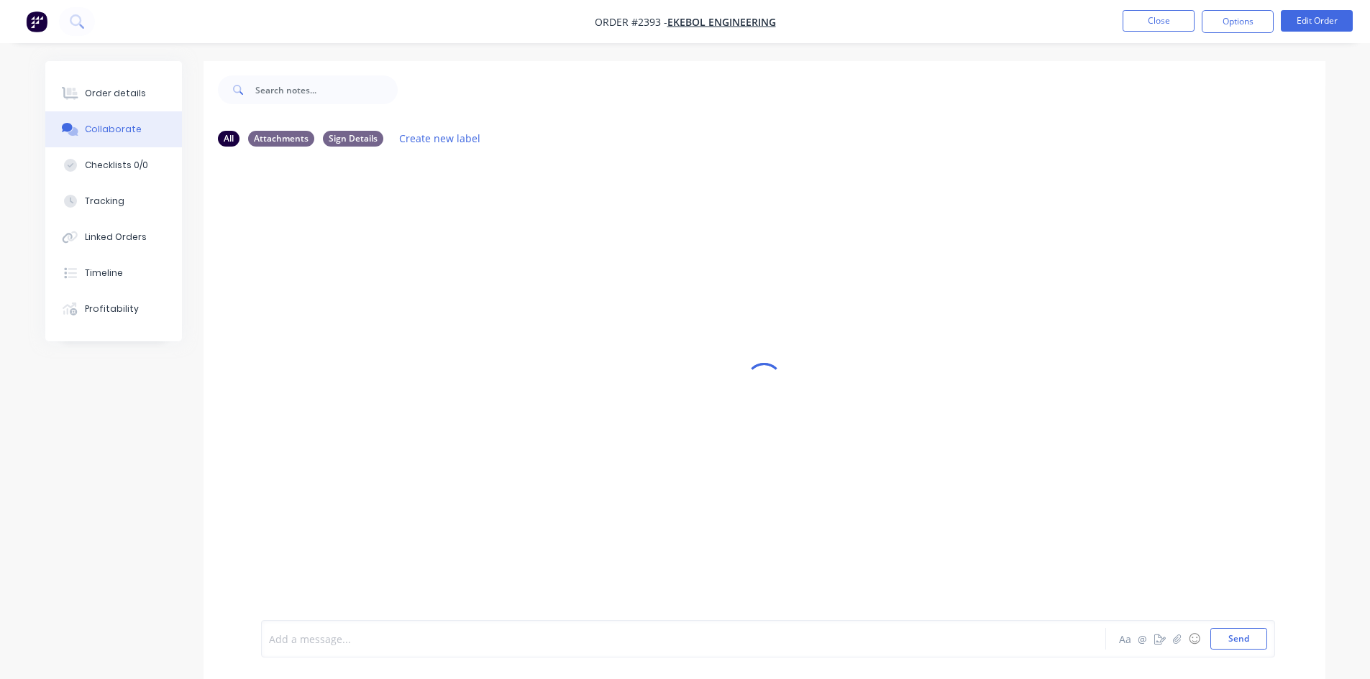
click at [308, 637] on div at bounding box center [644, 639] width 748 height 15
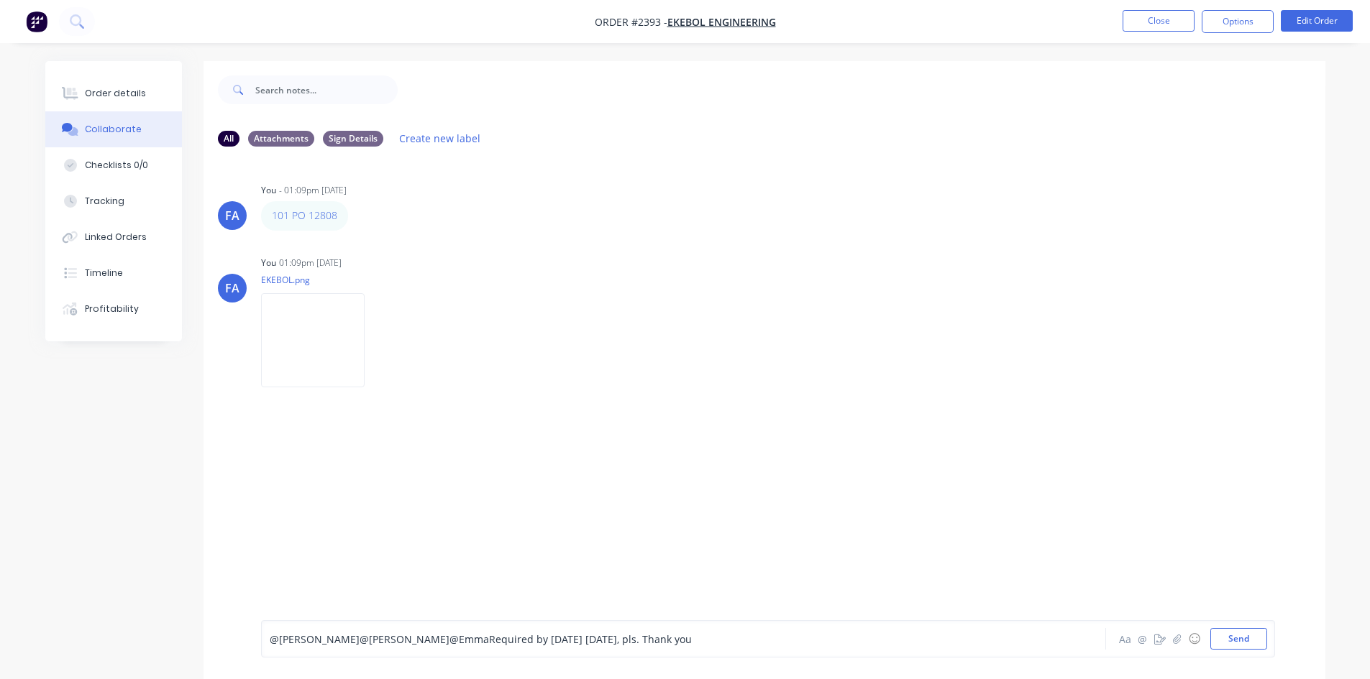
drag, startPoint x: 376, startPoint y: 638, endPoint x: 242, endPoint y: 633, distance: 134.5
click at [242, 633] on div "@[PERSON_NAME] @[PERSON_NAME] @[PERSON_NAME] Required by [DATE] [DATE], pls. Th…" at bounding box center [764, 639] width 1122 height 81
click at [441, 629] on div "@[PERSON_NAME] @[PERSON_NAME] @[PERSON_NAME] Required by [DATE] [DATE], pls. Th…" at bounding box center [643, 639] width 748 height 22
click at [512, 638] on span "Required by [DATE] [DATE], pls. Thank you" at bounding box center [613, 640] width 203 height 14
click at [512, 634] on span "Required by [DATE] [DATE], pls. Thank you" at bounding box center [613, 640] width 203 height 14
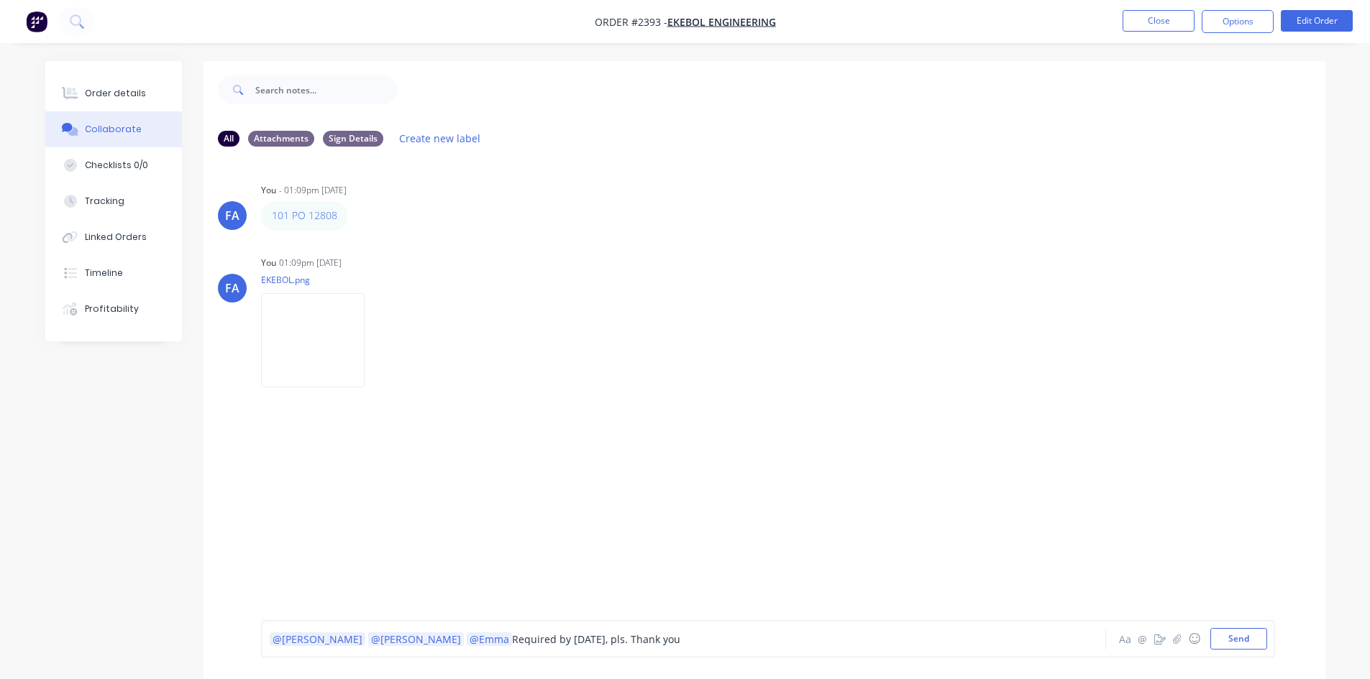
click at [516, 641] on span "Required by [DATE], pls. Thank you" at bounding box center [596, 640] width 168 height 14
drag, startPoint x: 1224, startPoint y: 635, endPoint x: 1162, endPoint y: 615, distance: 65.7
click at [1224, 635] on button "Send" at bounding box center [1238, 639] width 57 height 22
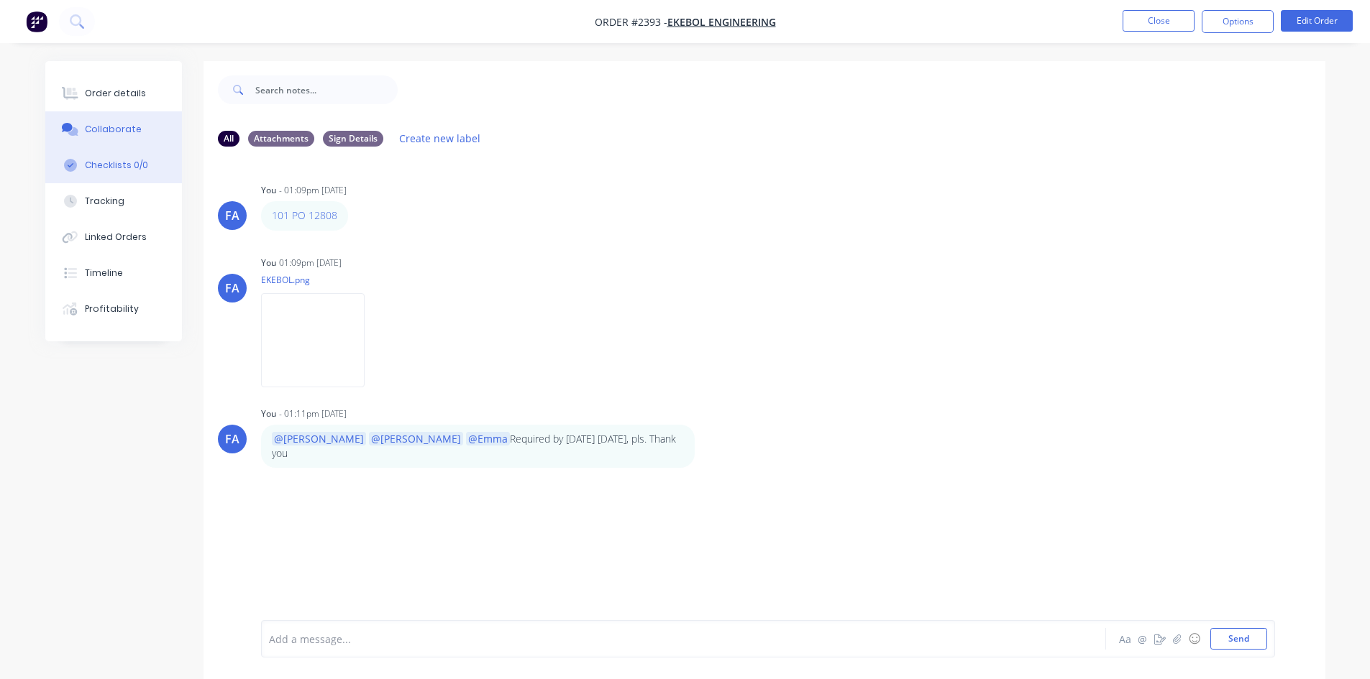
click at [116, 160] on div "Checklists 0/0" at bounding box center [116, 165] width 63 height 13
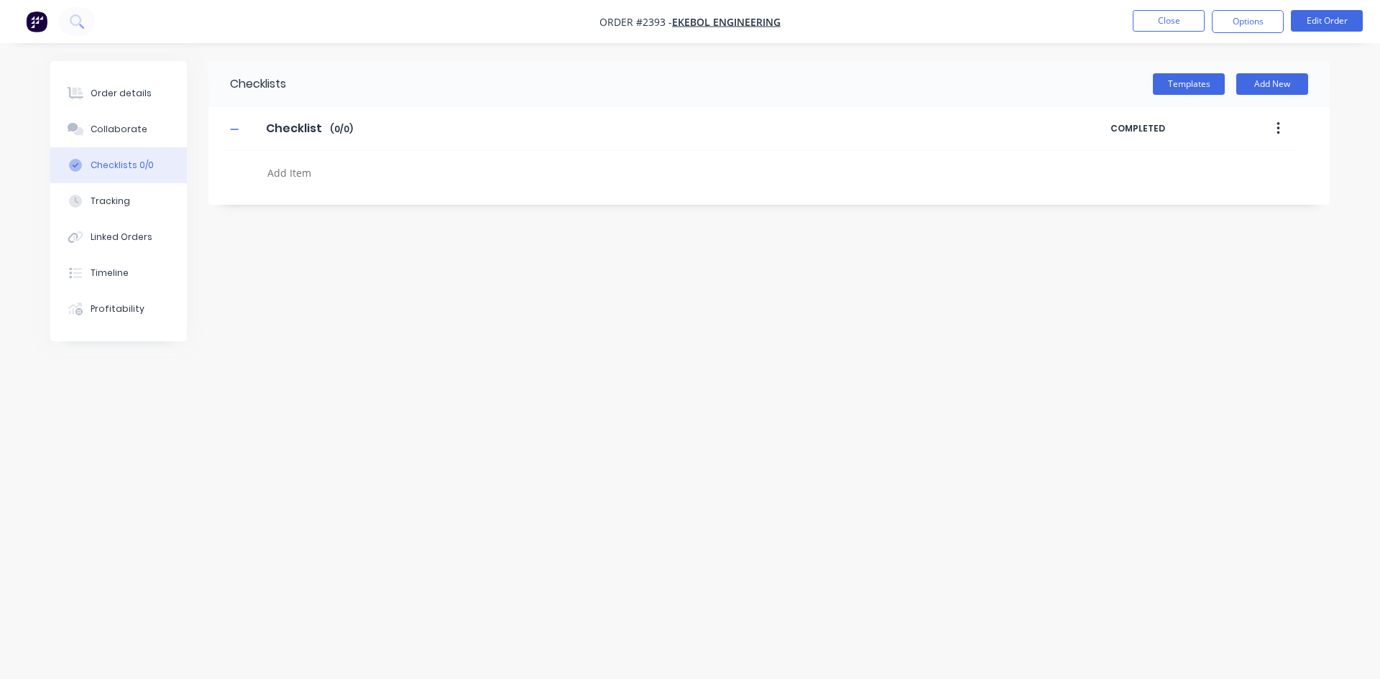
click at [329, 172] on textarea at bounding box center [608, 172] width 692 height 21
type textarea "x"
type textarea "P"
type textarea "x"
type textarea "PO"
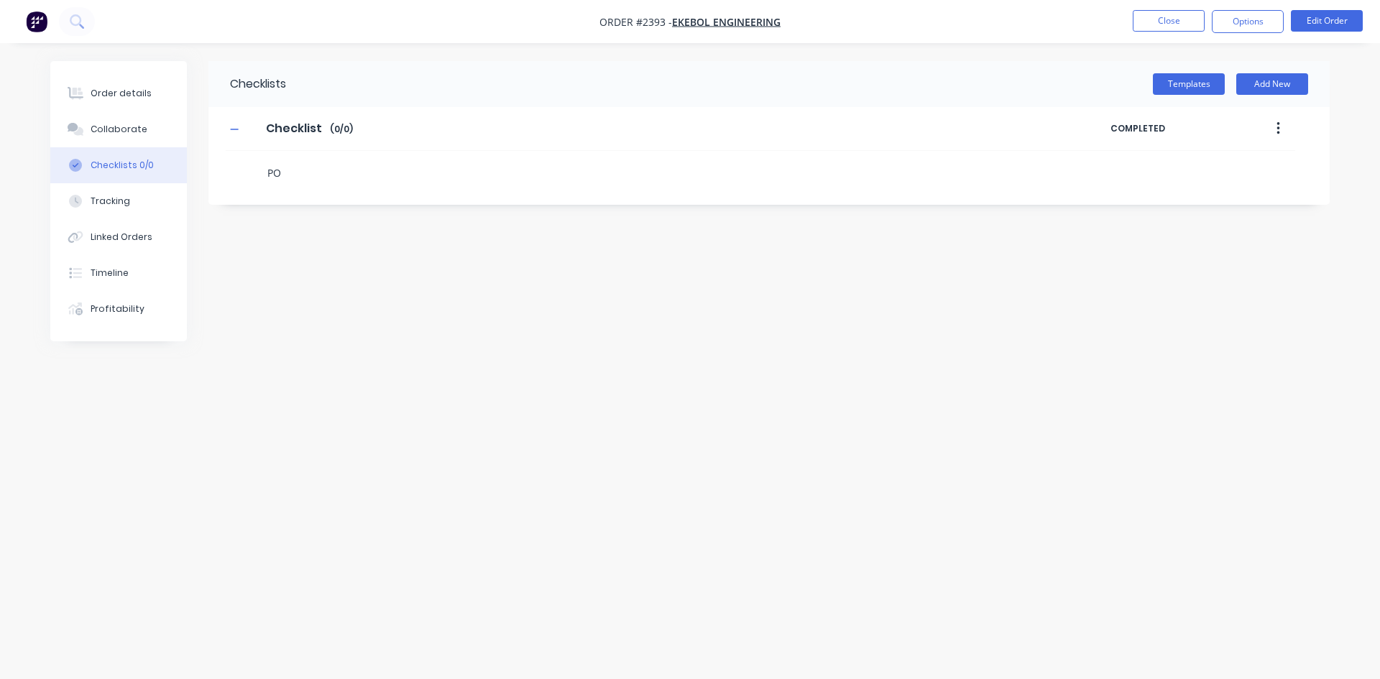
type textarea "x"
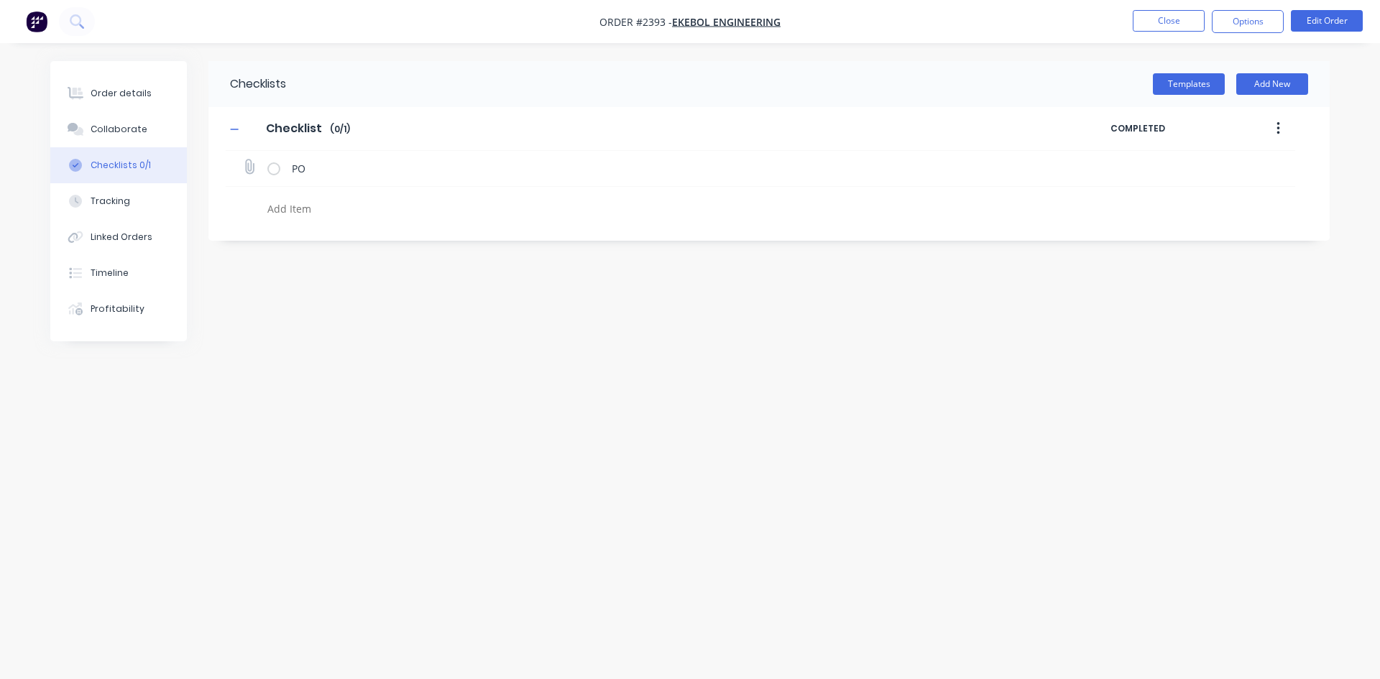
type textarea "x"
click at [249, 170] on icon at bounding box center [249, 166] width 19 height 19
click at [243, 160] on input "file" at bounding box center [243, 160] width 0 height 0
type input "C:\fakepath\PO Print_EKEBOL - 12808.pdf"
type textarea "x"
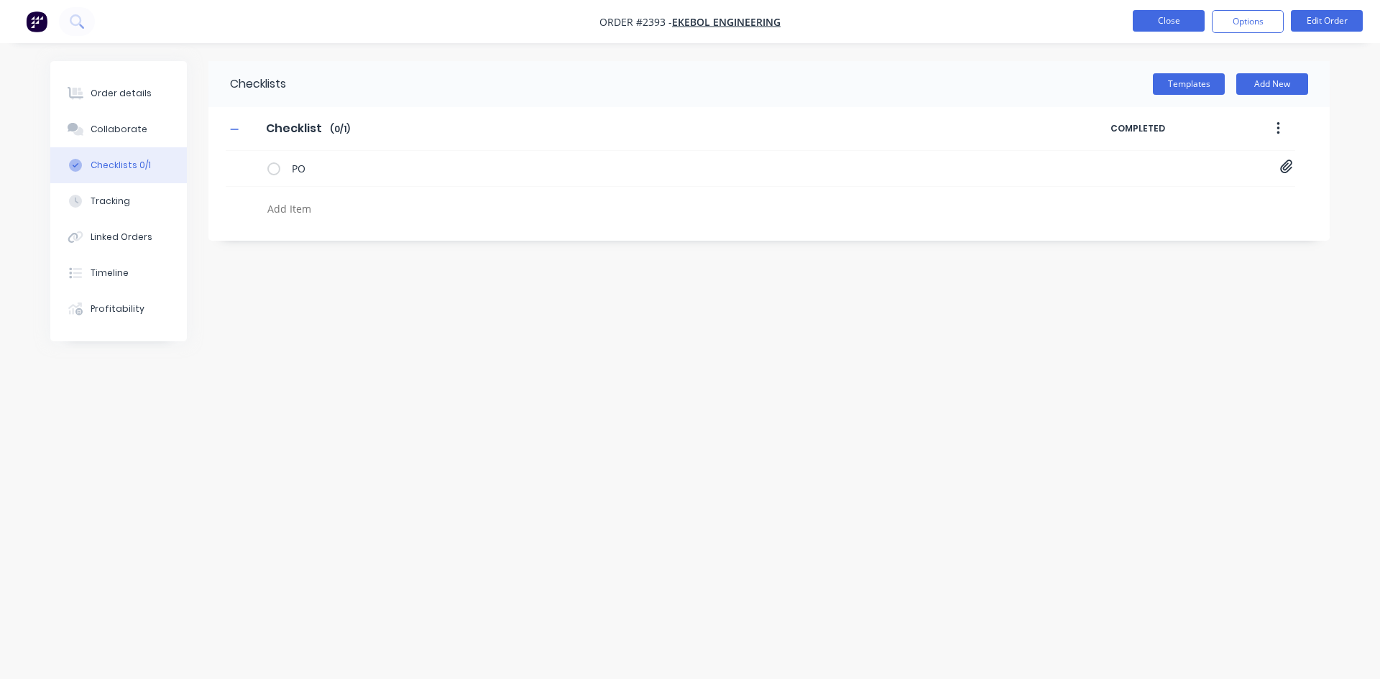
click at [1155, 18] on button "Close" at bounding box center [1169, 21] width 72 height 22
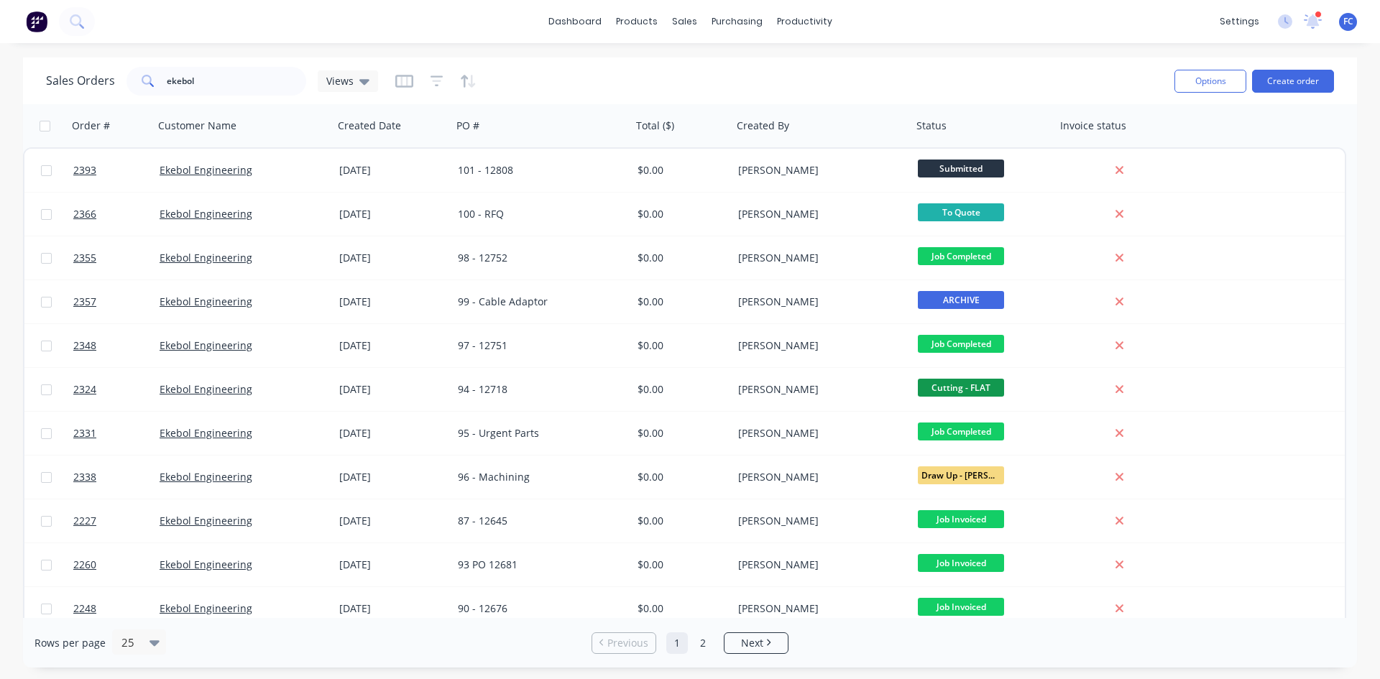
click at [1316, 15] on div at bounding box center [1318, 14] width 7 height 7
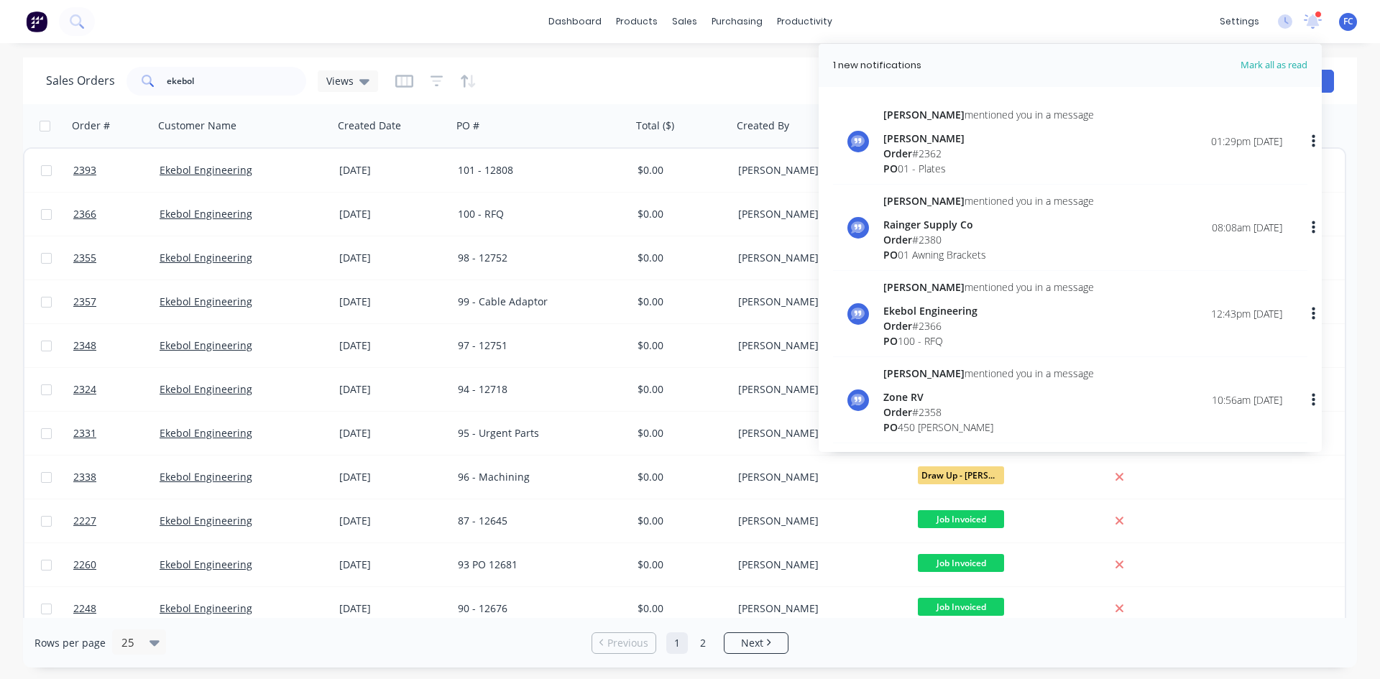
click at [1316, 15] on div at bounding box center [1318, 14] width 7 height 7
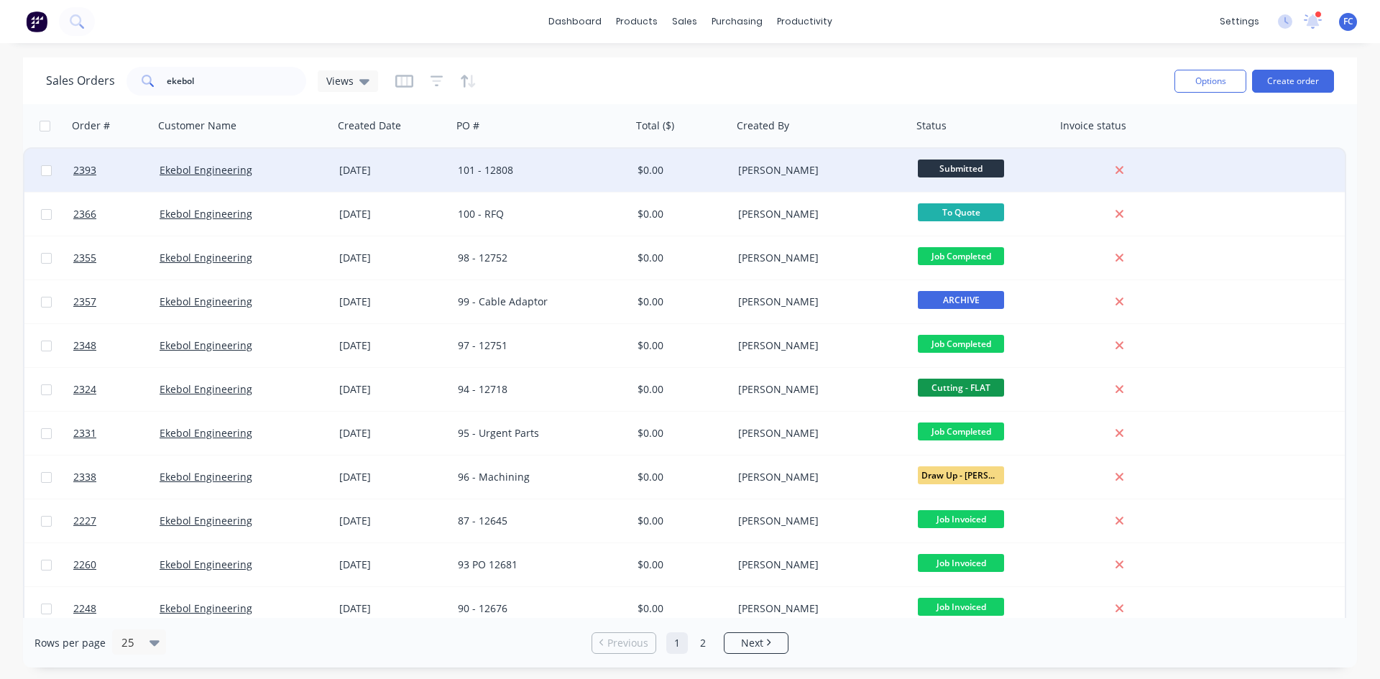
click at [423, 170] on div "[DATE]" at bounding box center [392, 170] width 107 height 14
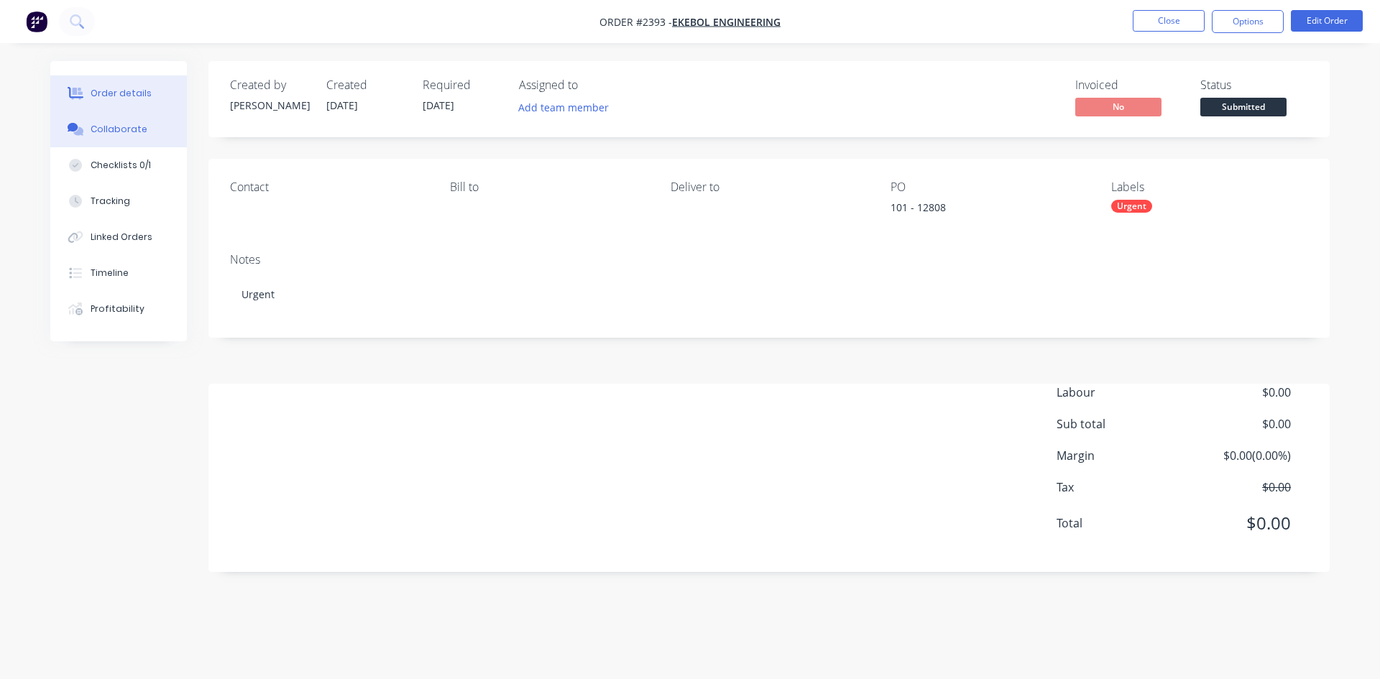
click at [128, 122] on button "Collaborate" at bounding box center [118, 129] width 137 height 36
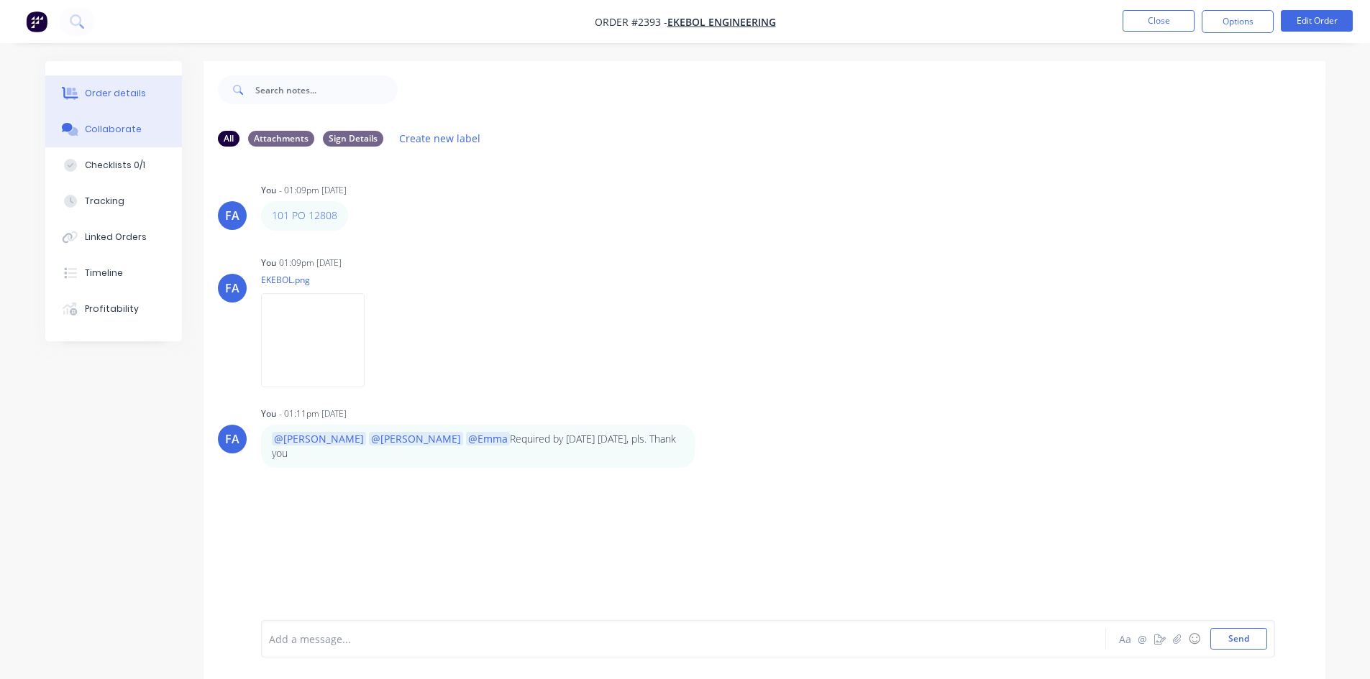
click at [142, 93] on button "Order details" at bounding box center [113, 93] width 137 height 36
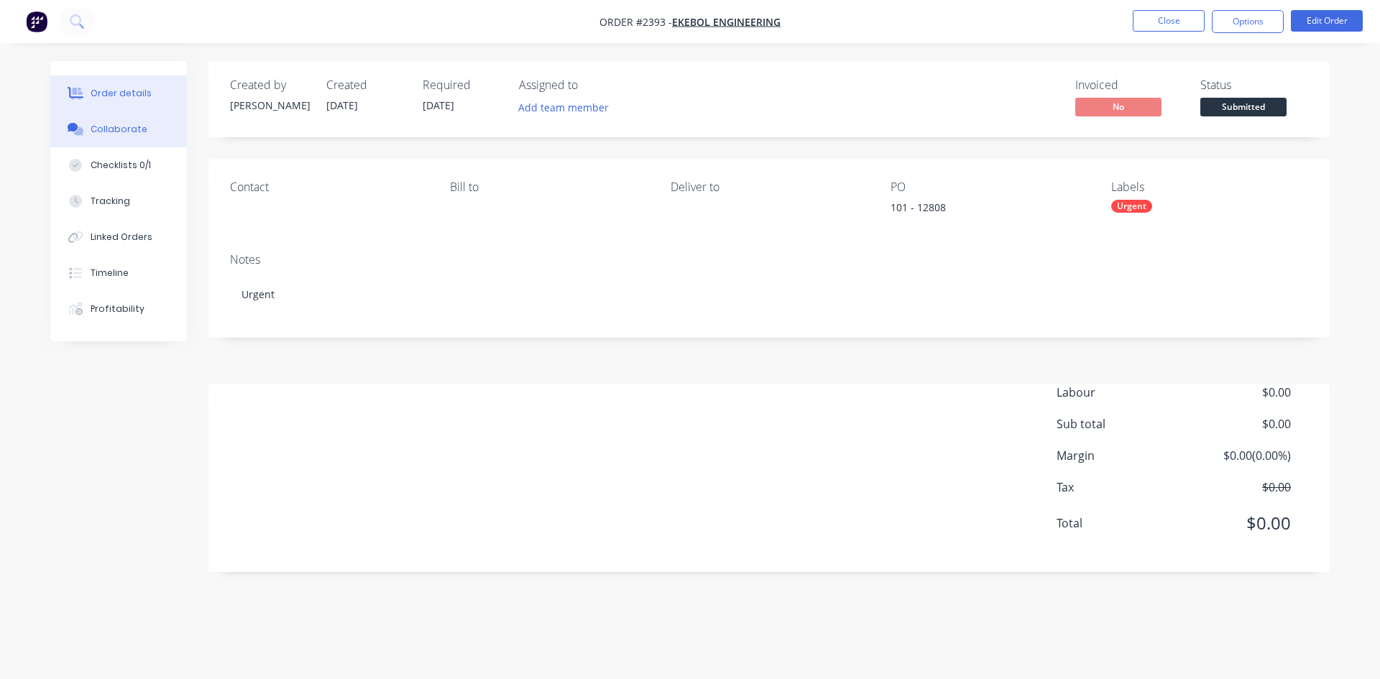
click at [91, 132] on div "Collaborate" at bounding box center [119, 129] width 57 height 13
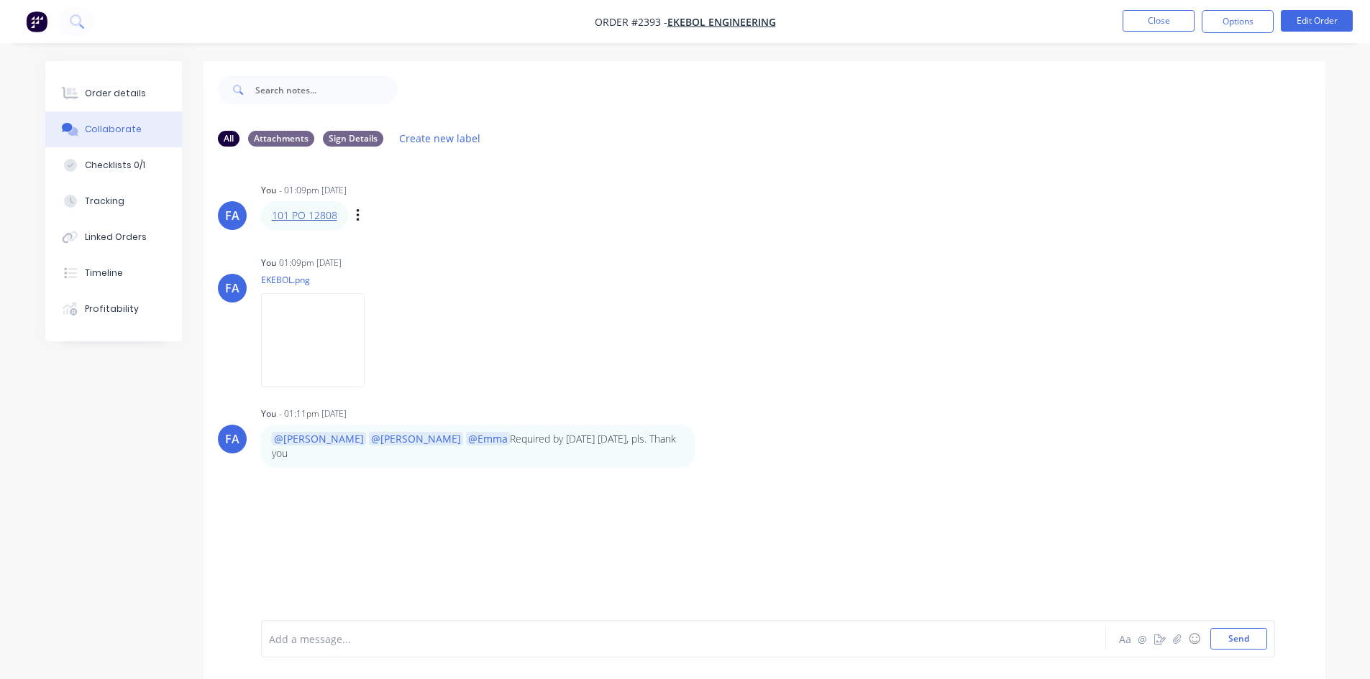
drag, startPoint x: 289, startPoint y: 204, endPoint x: 280, endPoint y: 213, distance: 12.7
click at [1143, 28] on button "Close" at bounding box center [1158, 21] width 72 height 22
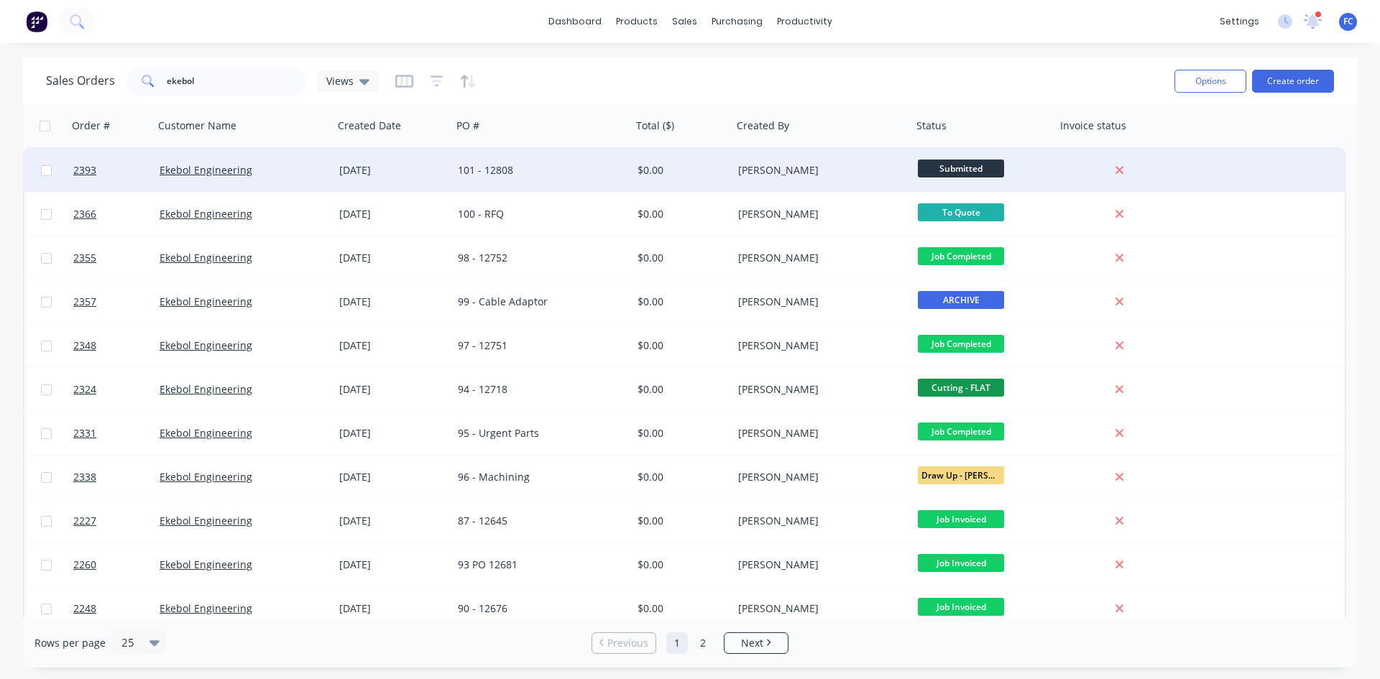
click at [439, 158] on div "[DATE]" at bounding box center [393, 170] width 119 height 43
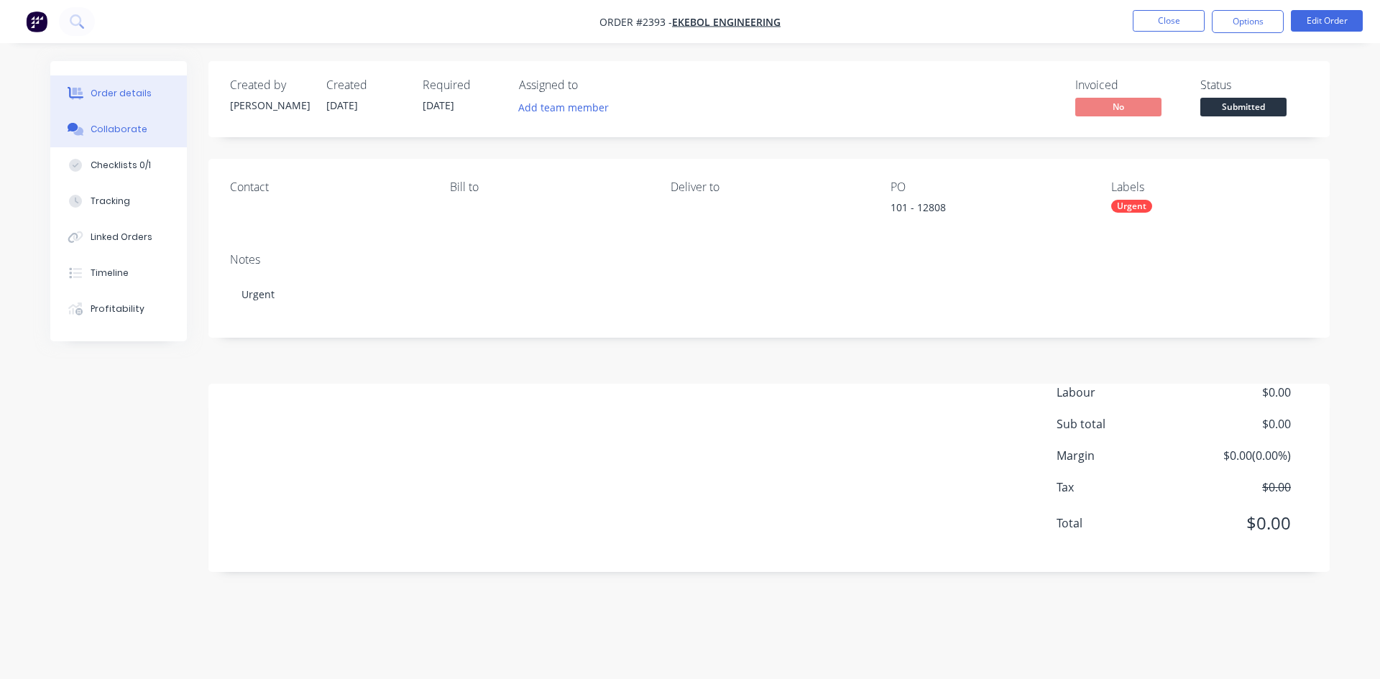
click at [125, 129] on div "Collaborate" at bounding box center [119, 129] width 57 height 13
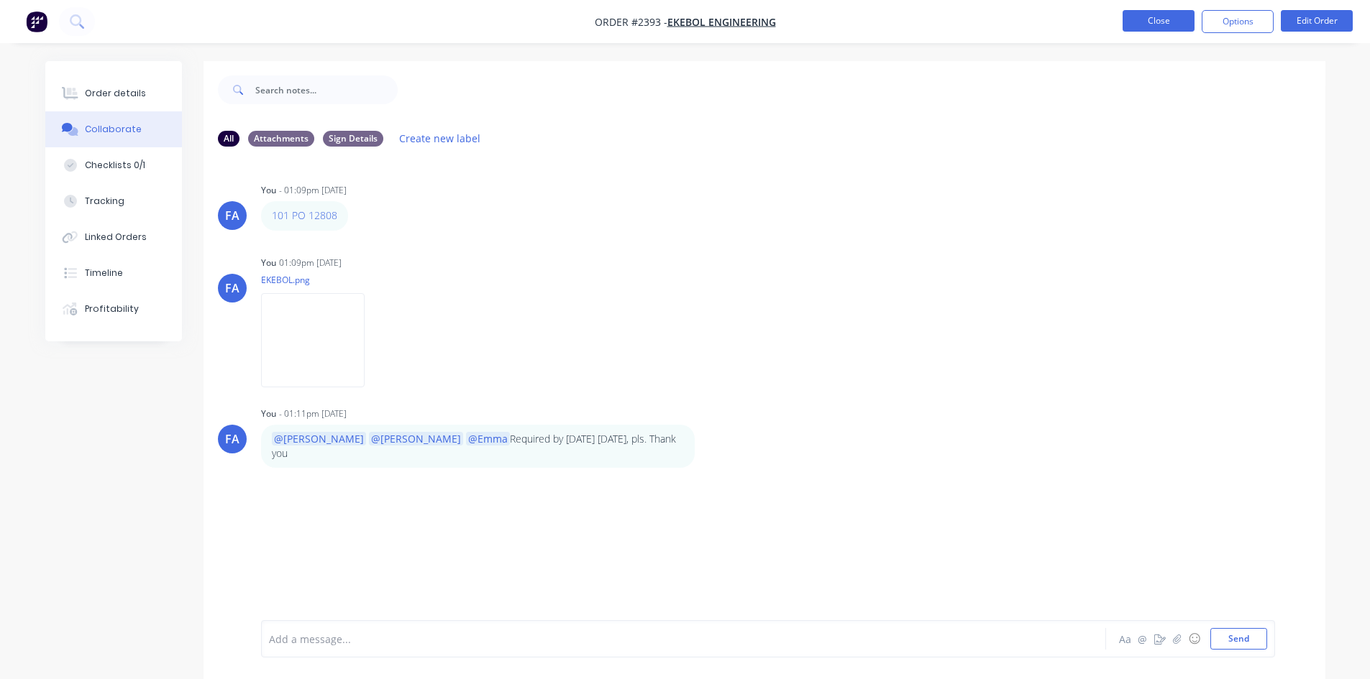
click at [1146, 19] on button "Close" at bounding box center [1158, 21] width 72 height 22
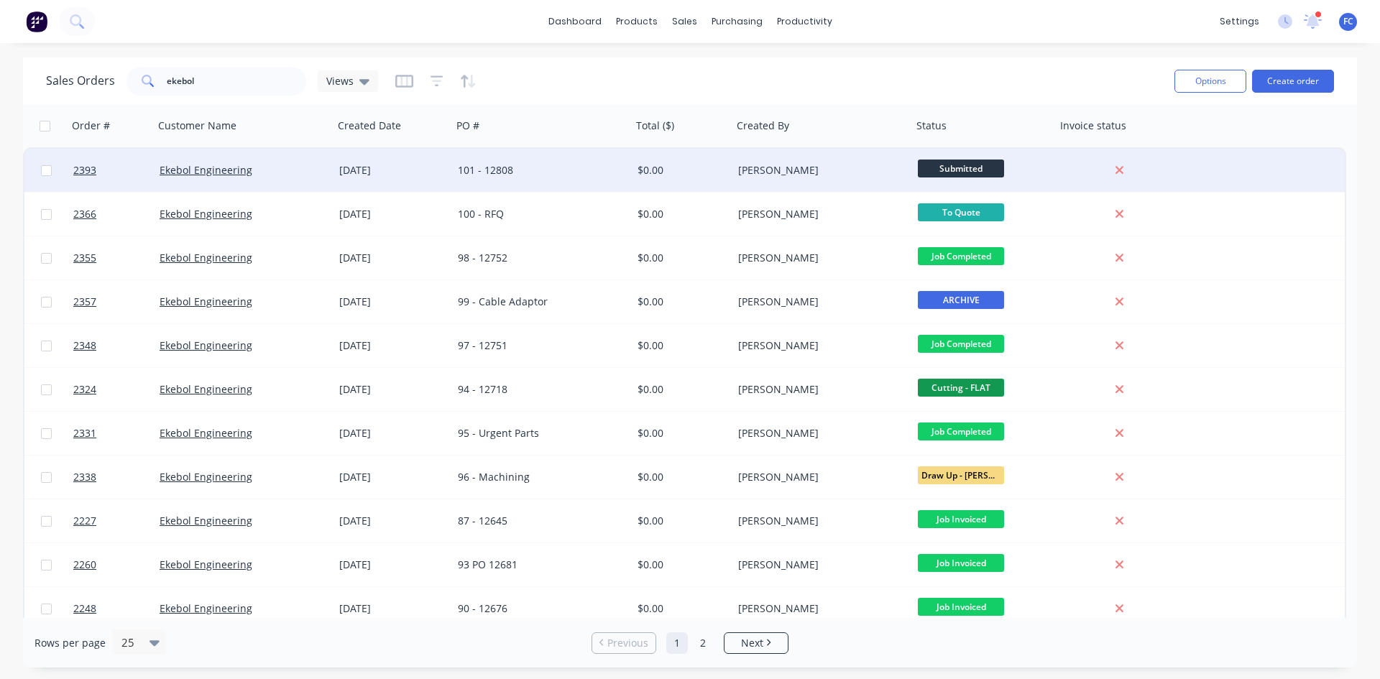
click at [372, 168] on div "[DATE]" at bounding box center [392, 170] width 107 height 14
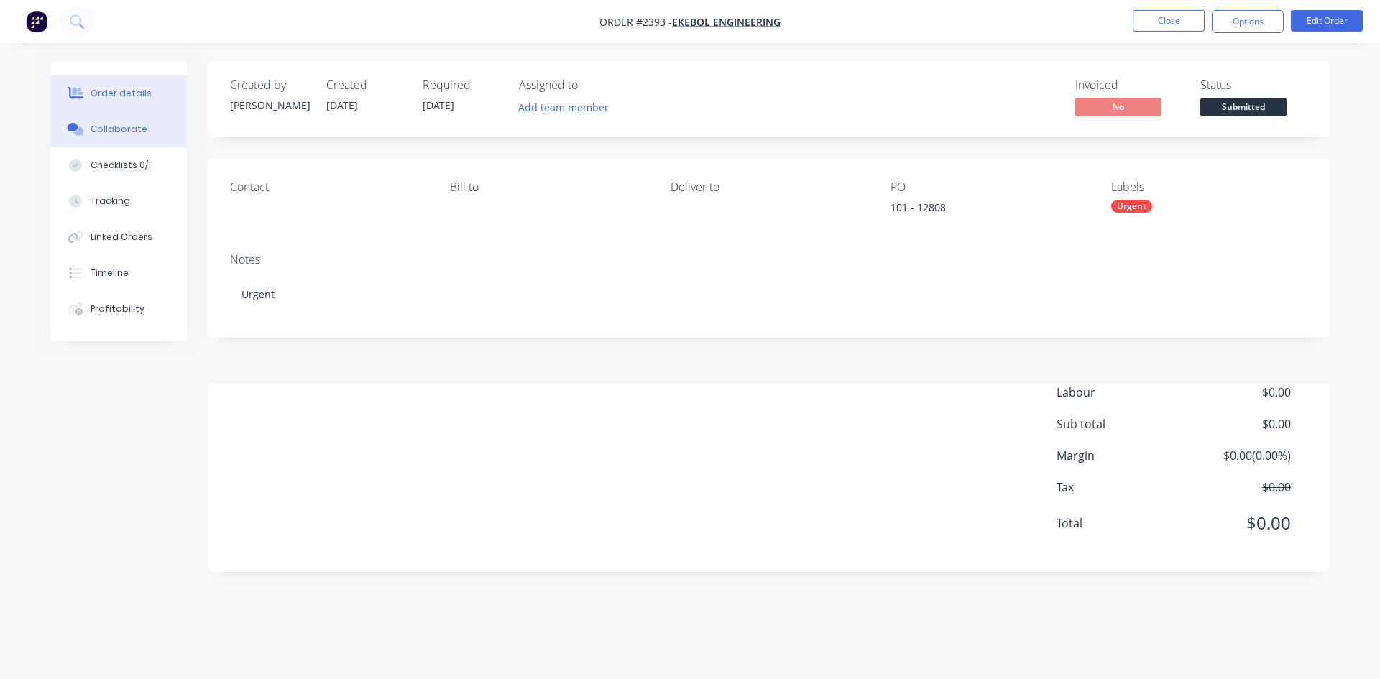
click at [113, 130] on div "Collaborate" at bounding box center [119, 129] width 57 height 13
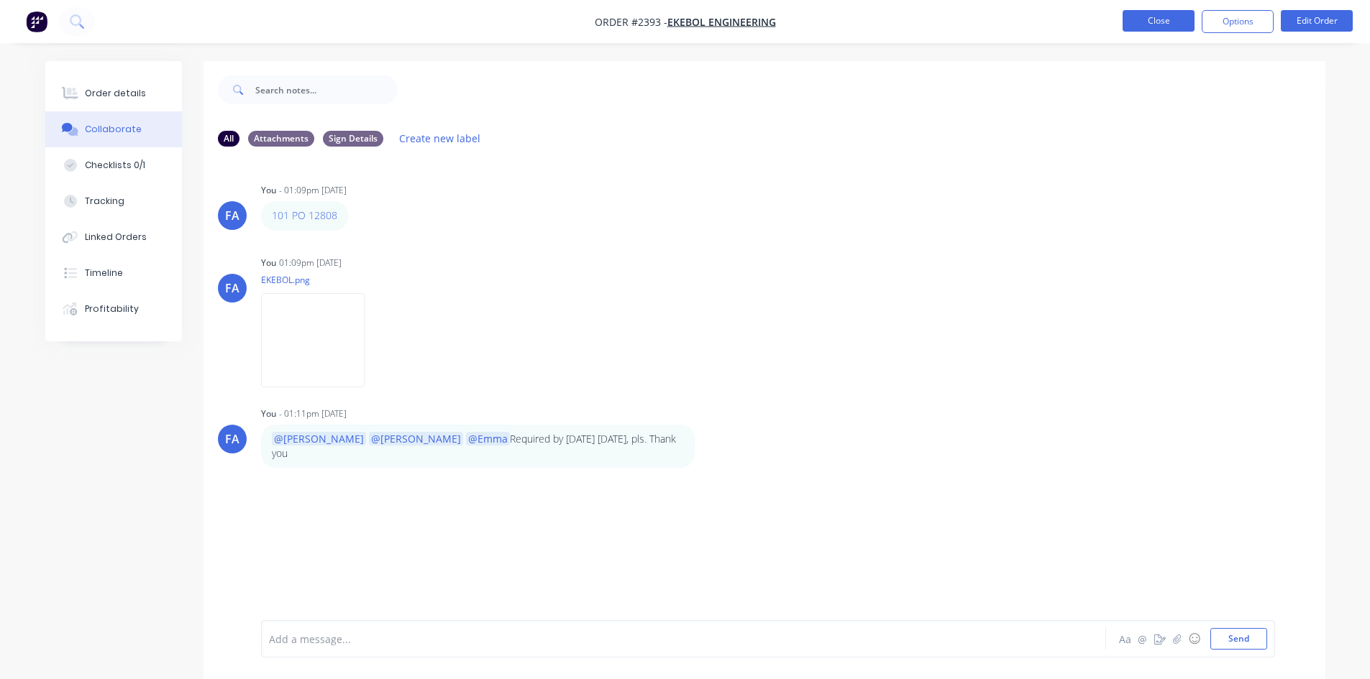
click at [1156, 27] on button "Close" at bounding box center [1158, 21] width 72 height 22
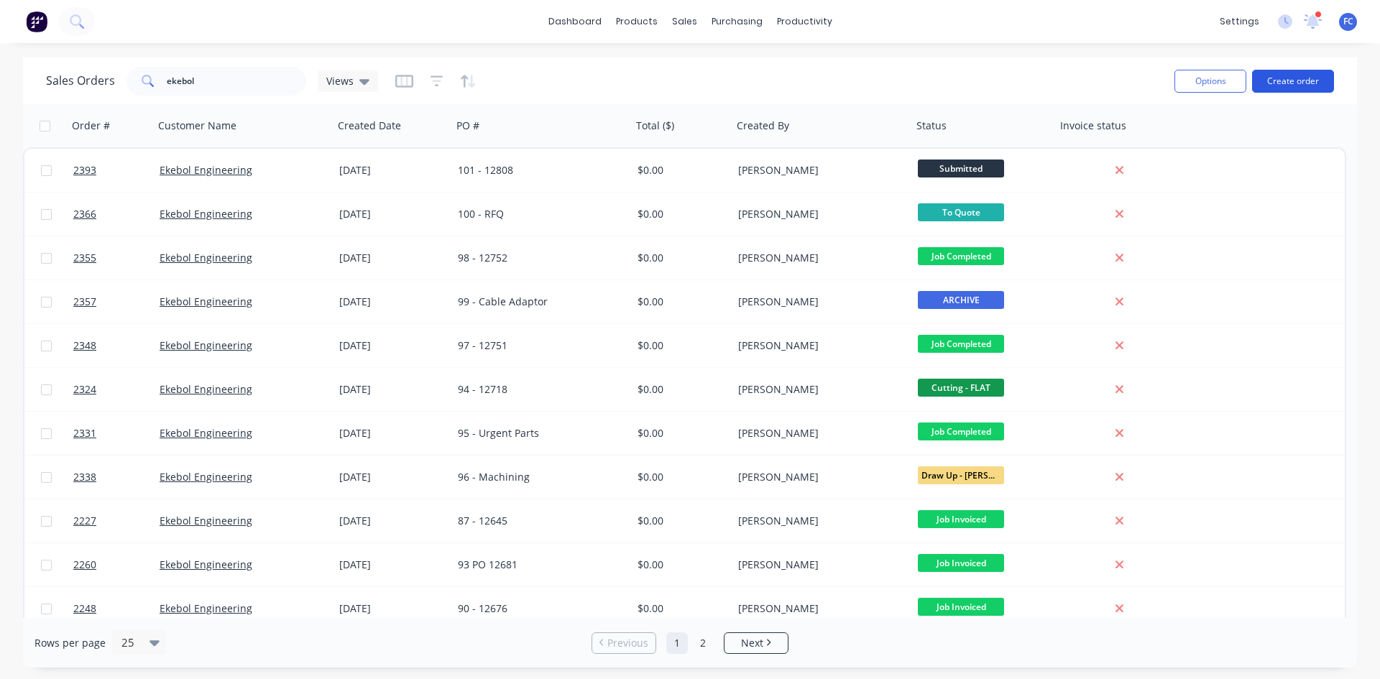
click at [1280, 79] on button "Create order" at bounding box center [1293, 81] width 82 height 23
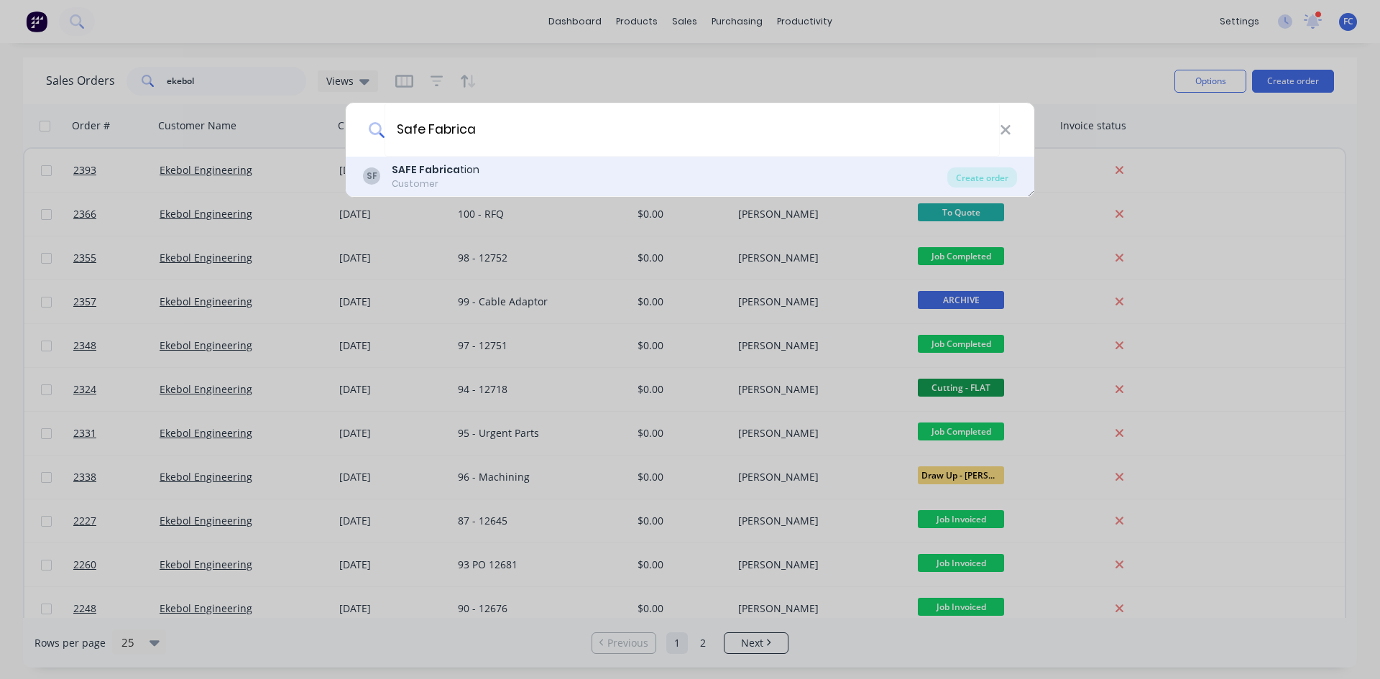
type input "Safe Fabrica"
click at [535, 168] on div "SF SAFE Fabrica tion Customer" at bounding box center [655, 176] width 584 height 28
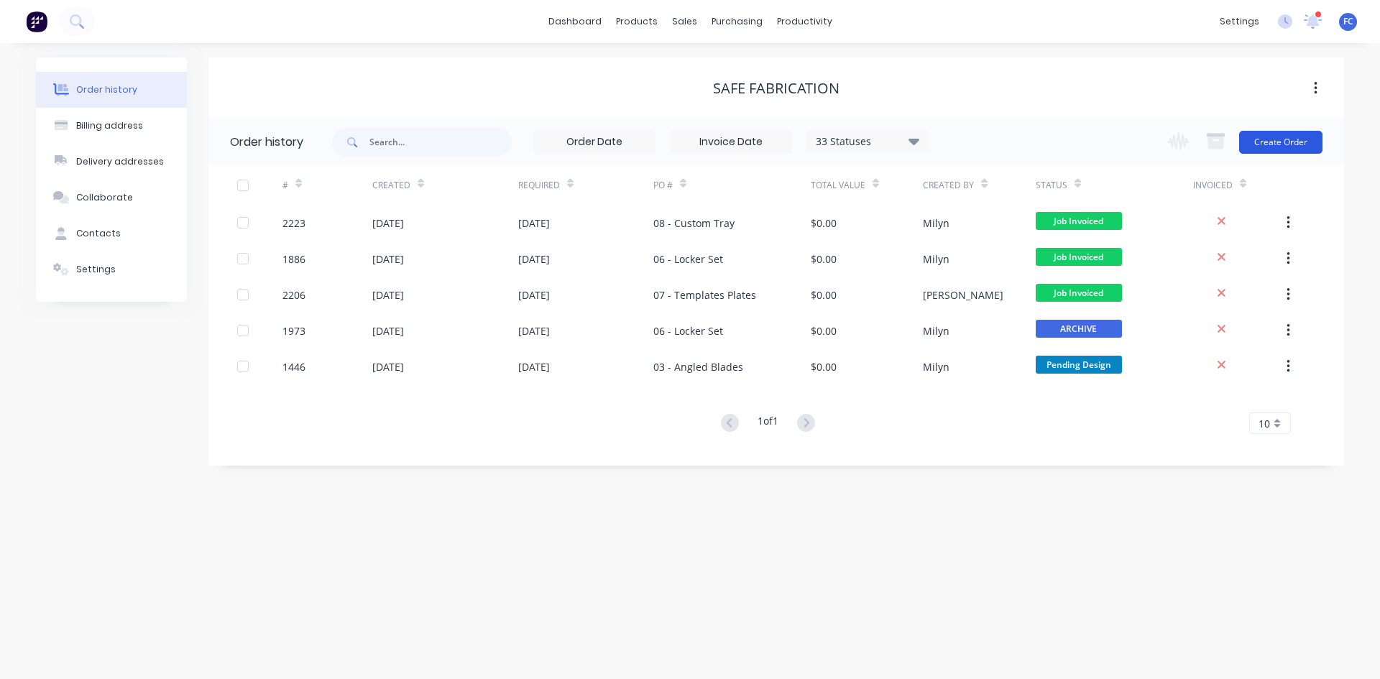
click at [1272, 139] on button "Create Order" at bounding box center [1280, 142] width 83 height 23
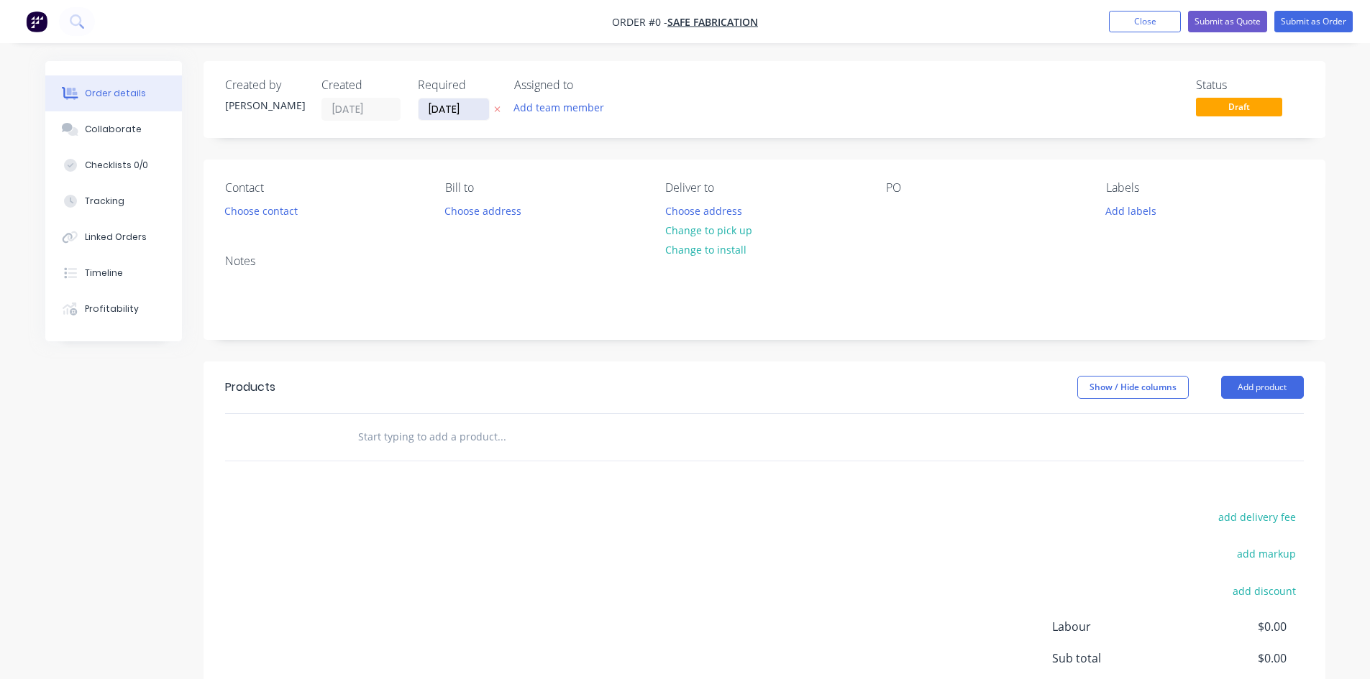
click at [464, 107] on input "[DATE]" at bounding box center [453, 109] width 70 height 22
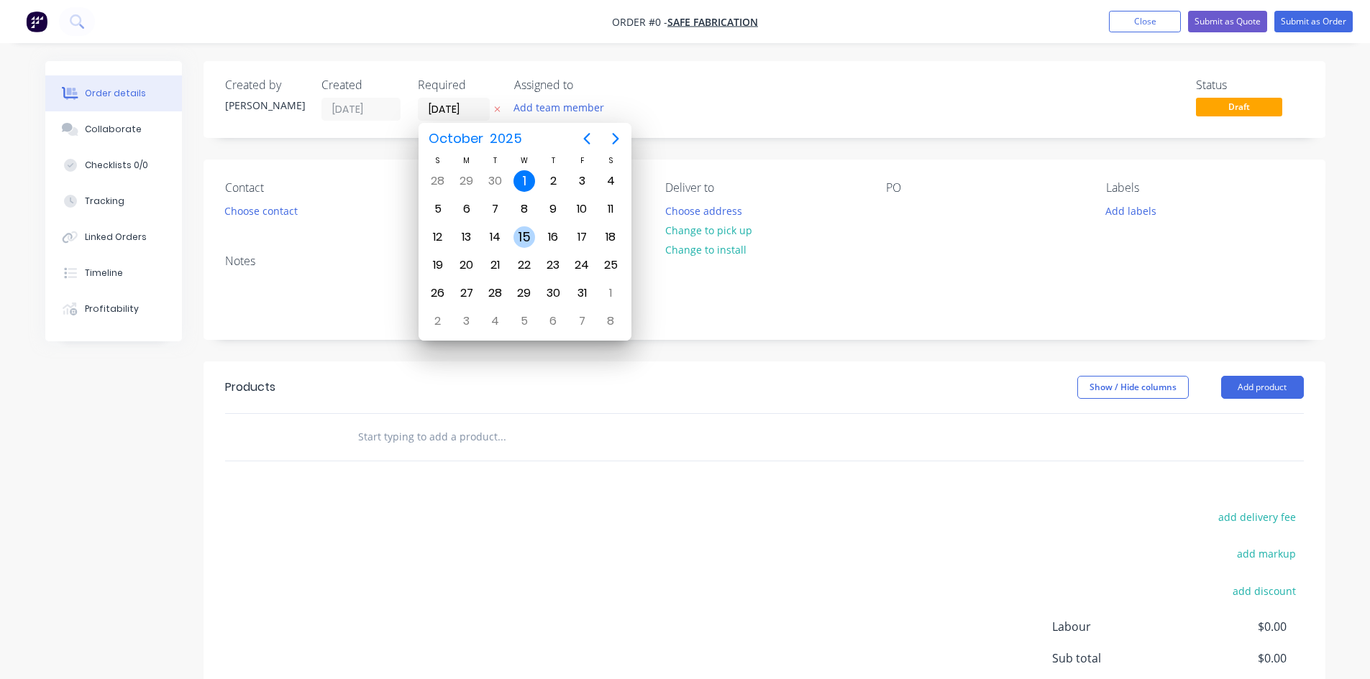
click at [529, 247] on div "15" at bounding box center [524, 237] width 29 height 27
type input "[DATE]"
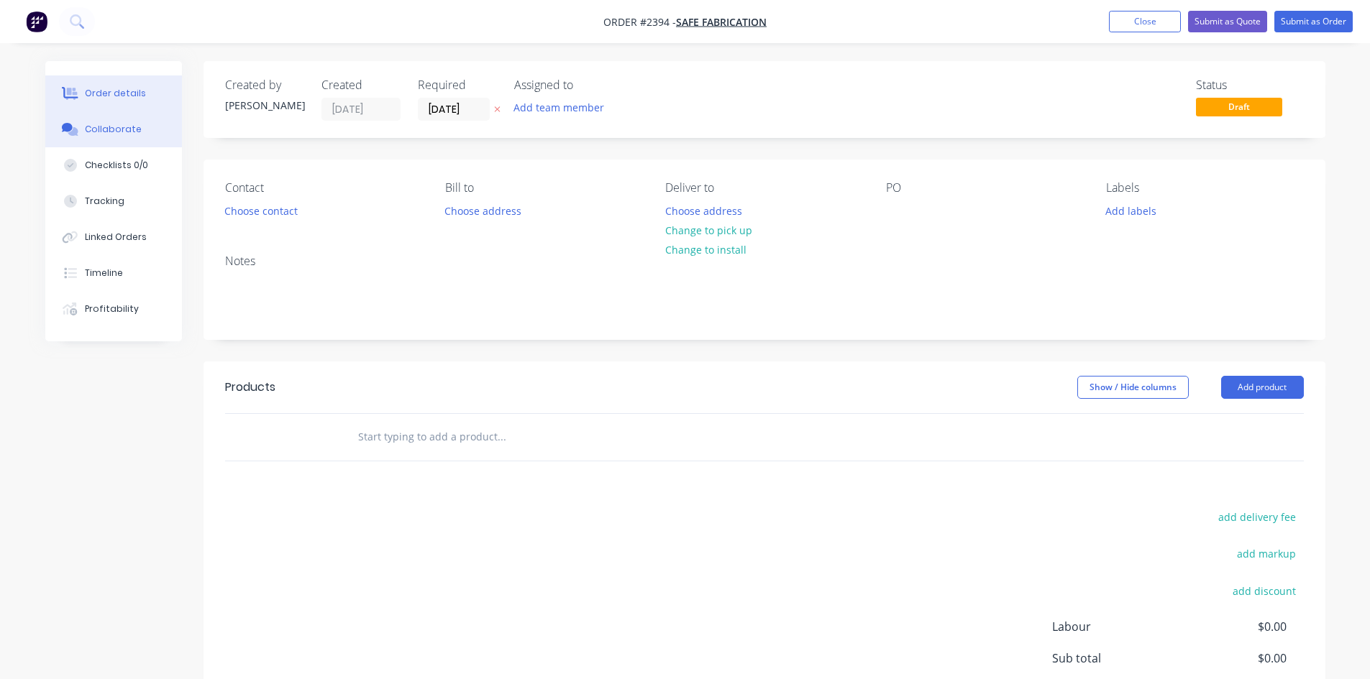
click at [116, 136] on button "Collaborate" at bounding box center [113, 129] width 137 height 36
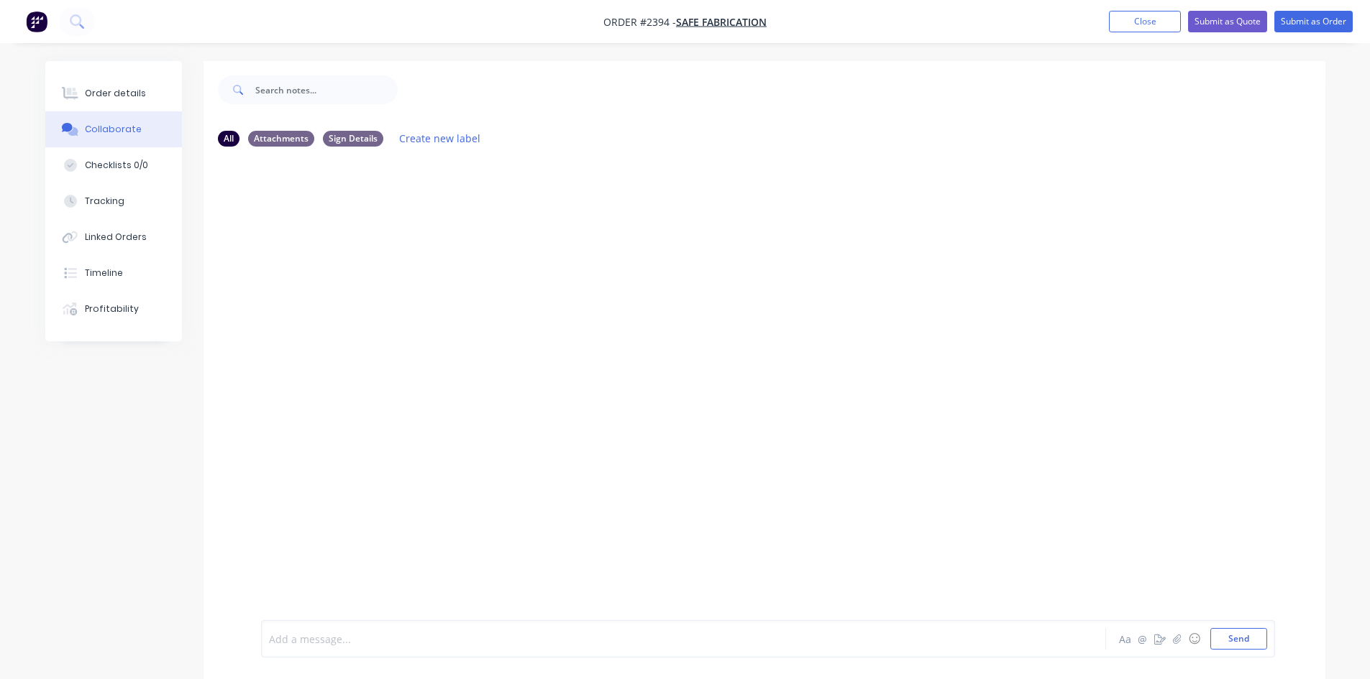
click at [290, 635] on div at bounding box center [644, 639] width 748 height 15
click at [1233, 638] on button "Send" at bounding box center [1238, 639] width 57 height 22
click at [1172, 638] on button "button" at bounding box center [1176, 638] width 17 height 17
click at [1227, 641] on button "Send" at bounding box center [1238, 639] width 57 height 22
click at [322, 334] on img at bounding box center [313, 340] width 104 height 94
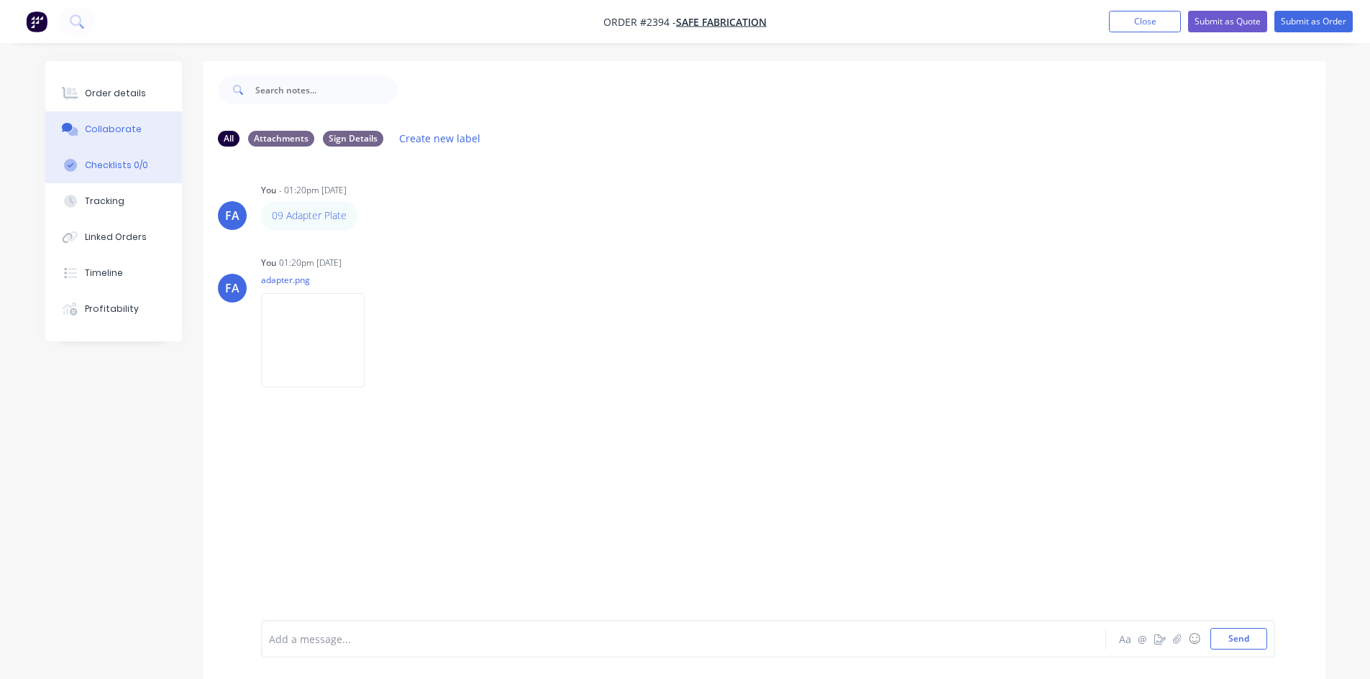
click at [112, 157] on button "Checklists 0/0" at bounding box center [113, 165] width 137 height 36
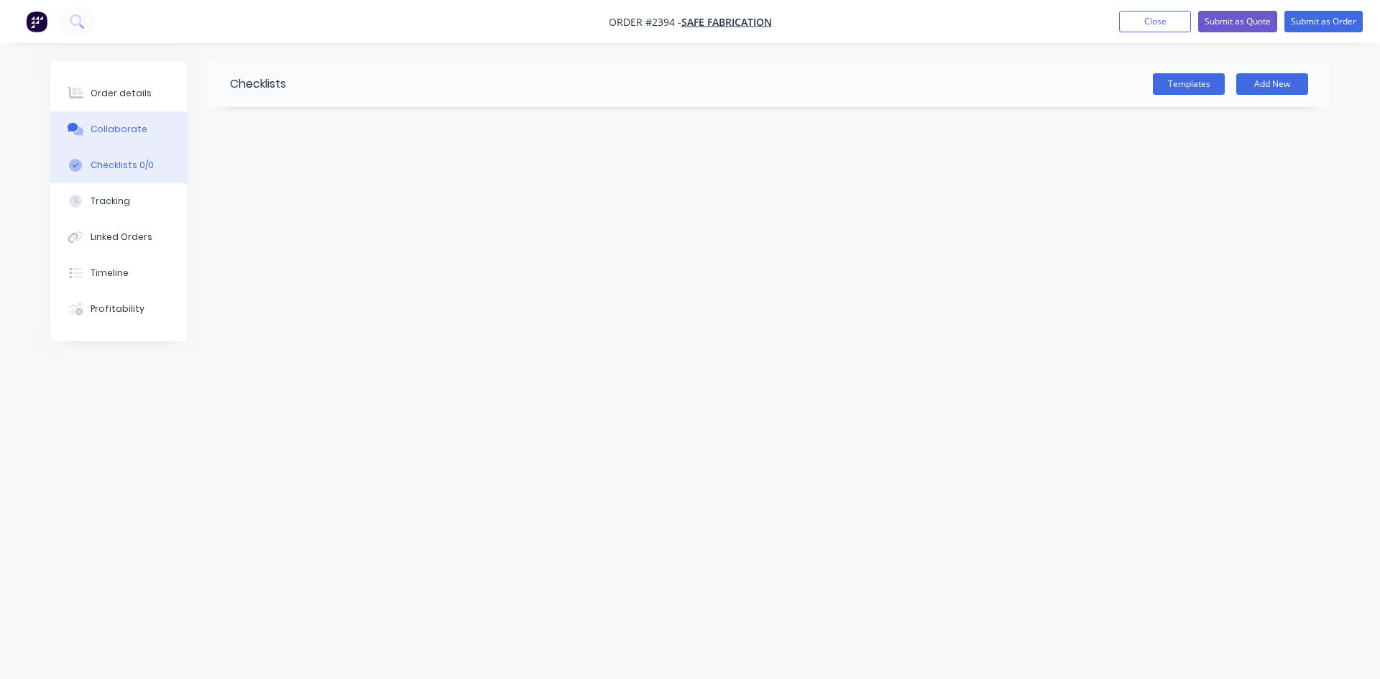
click at [117, 145] on button "Collaborate" at bounding box center [118, 129] width 137 height 36
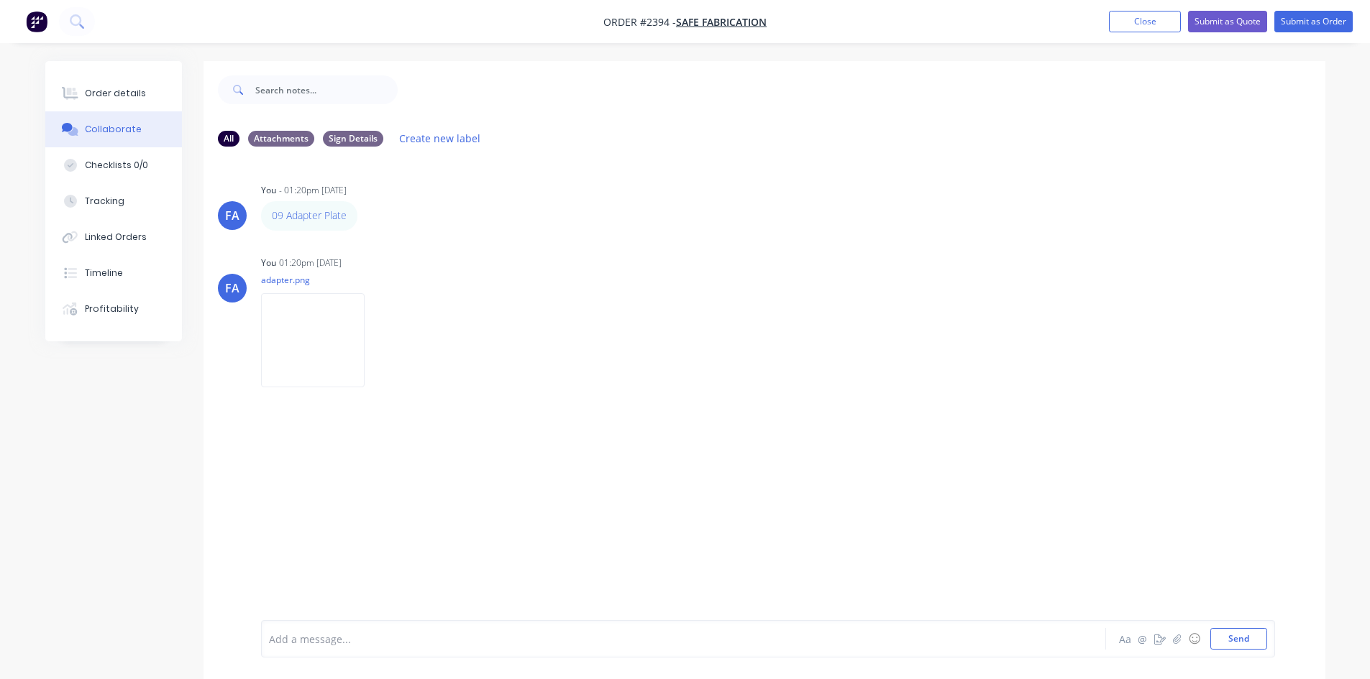
drag, startPoint x: 288, startPoint y: 211, endPoint x: 620, endPoint y: 433, distance: 399.8
click at [703, 476] on div "FA You - 01:20pm [DATE] 09 Adapter Plate Labels Edit Delete FA You 01:20pm [DAT…" at bounding box center [764, 389] width 1122 height 462
click at [364, 333] on img at bounding box center [313, 340] width 104 height 94
click at [1134, 18] on button "Close" at bounding box center [1145, 22] width 72 height 22
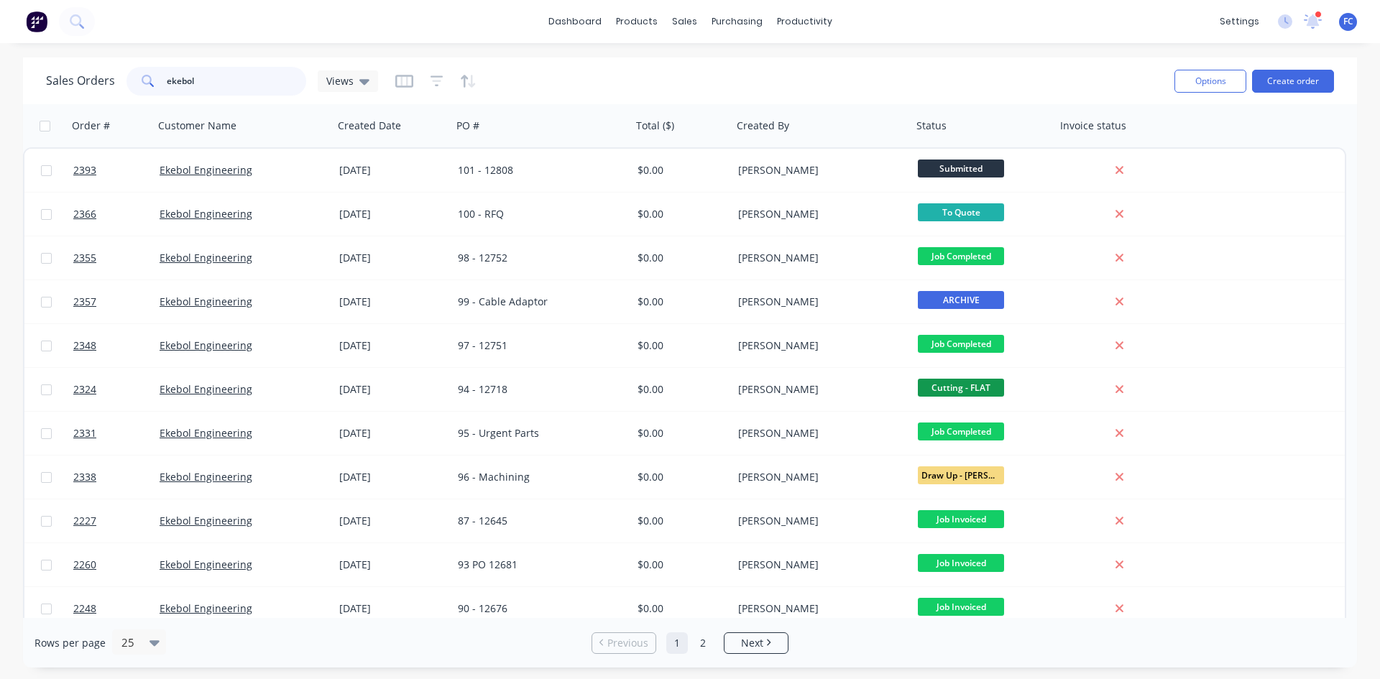
drag, startPoint x: 73, startPoint y: 78, endPoint x: 38, endPoint y: 82, distance: 34.8
click at [38, 82] on div "Sales Orders ekebol Views Options Create order" at bounding box center [690, 81] width 1334 height 47
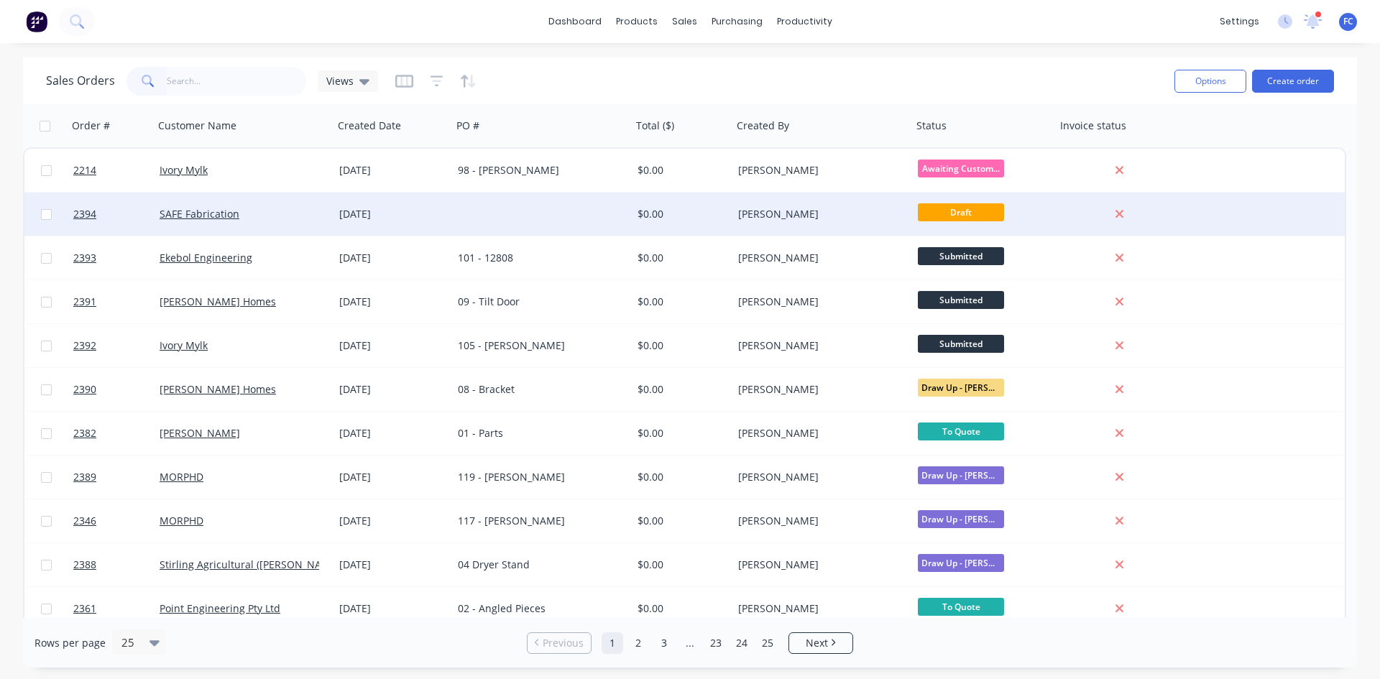
click at [324, 217] on div "SAFE Fabrication" at bounding box center [244, 214] width 168 height 14
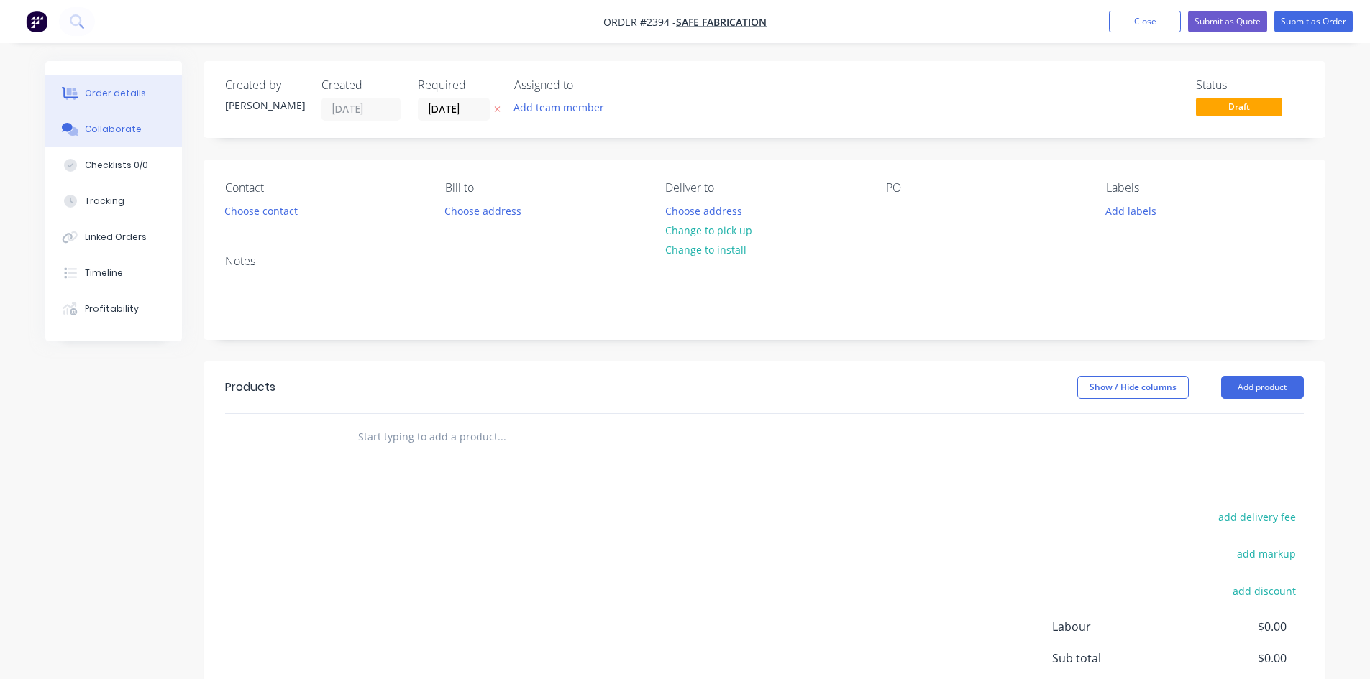
click at [144, 131] on button "Collaborate" at bounding box center [113, 129] width 137 height 36
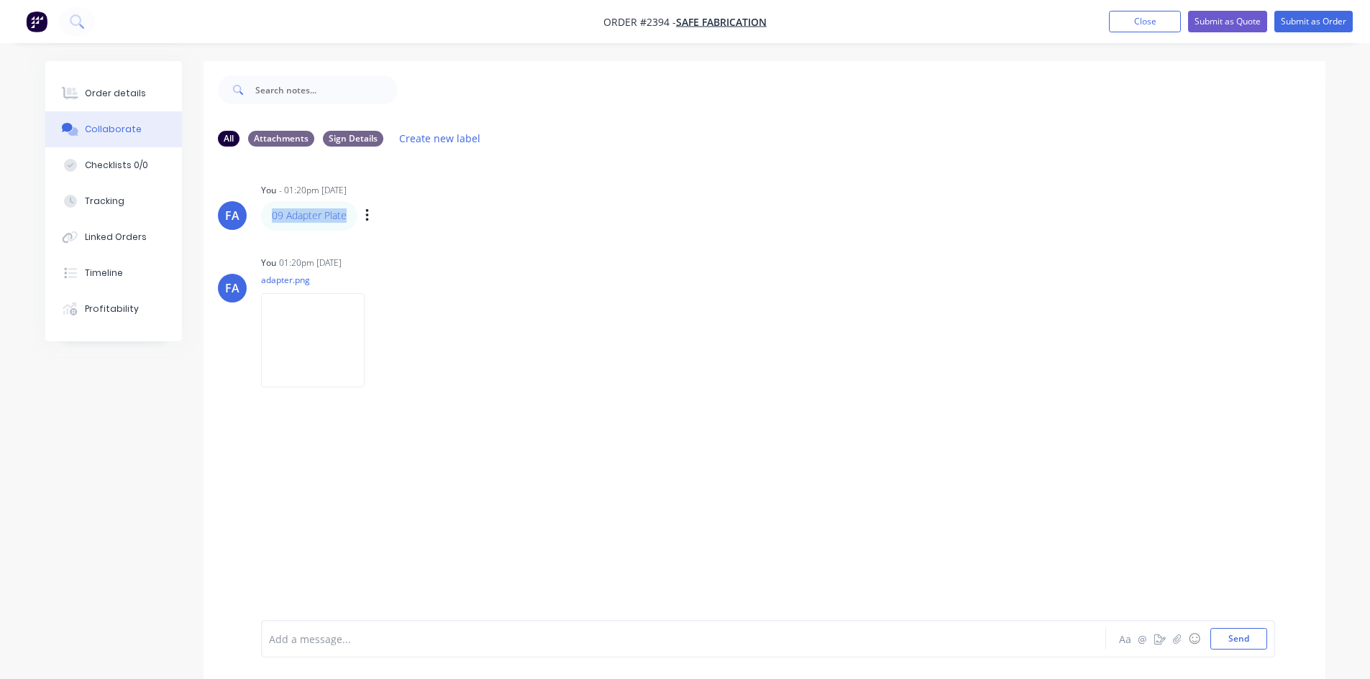
drag, startPoint x: 352, startPoint y: 217, endPoint x: 261, endPoint y: 214, distance: 91.3
click at [261, 214] on div "09 Adapter Plate" at bounding box center [309, 215] width 96 height 29
copy link "09 Adapter Plate"
click at [152, 97] on button "Order details" at bounding box center [113, 93] width 137 height 36
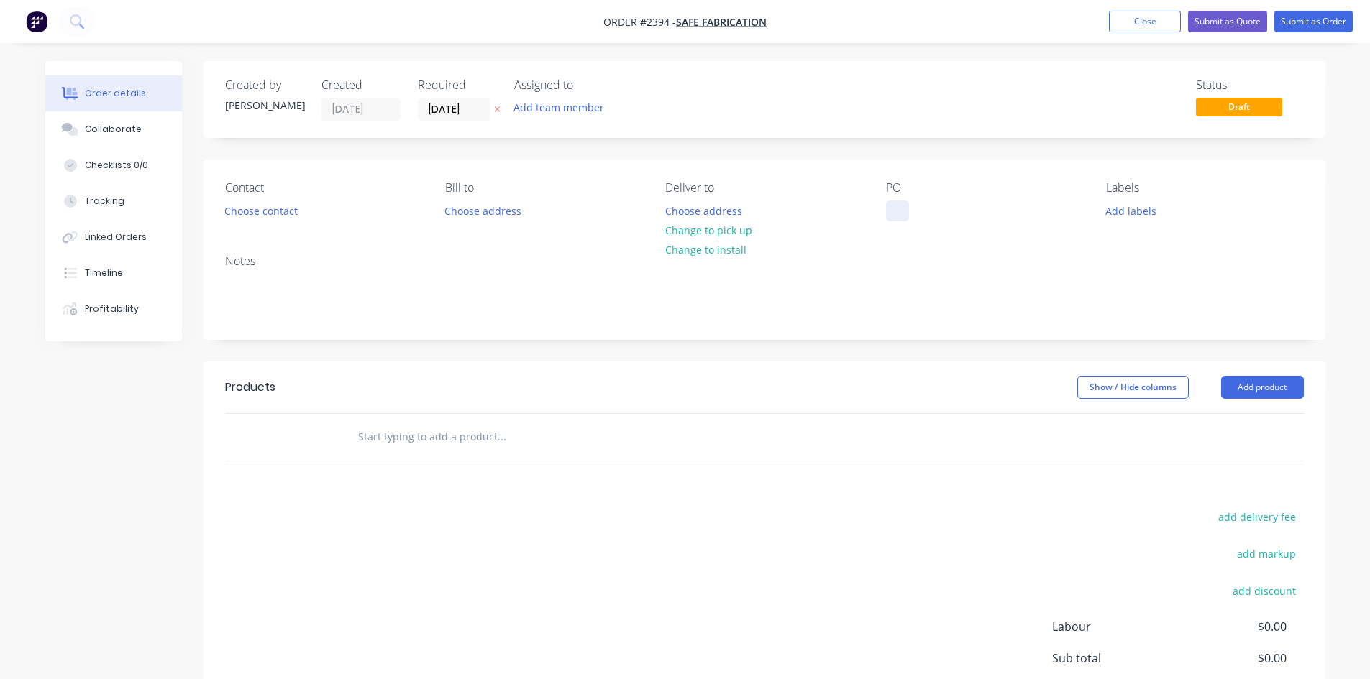
click at [893, 208] on div at bounding box center [897, 211] width 23 height 21
paste div
click at [898, 212] on div "09 Adapter Plate" at bounding box center [937, 211] width 103 height 21
click at [912, 210] on div "09 Adapter Plate" at bounding box center [937, 211] width 103 height 21
click at [1332, 21] on button "Submit as Order" at bounding box center [1313, 22] width 78 height 22
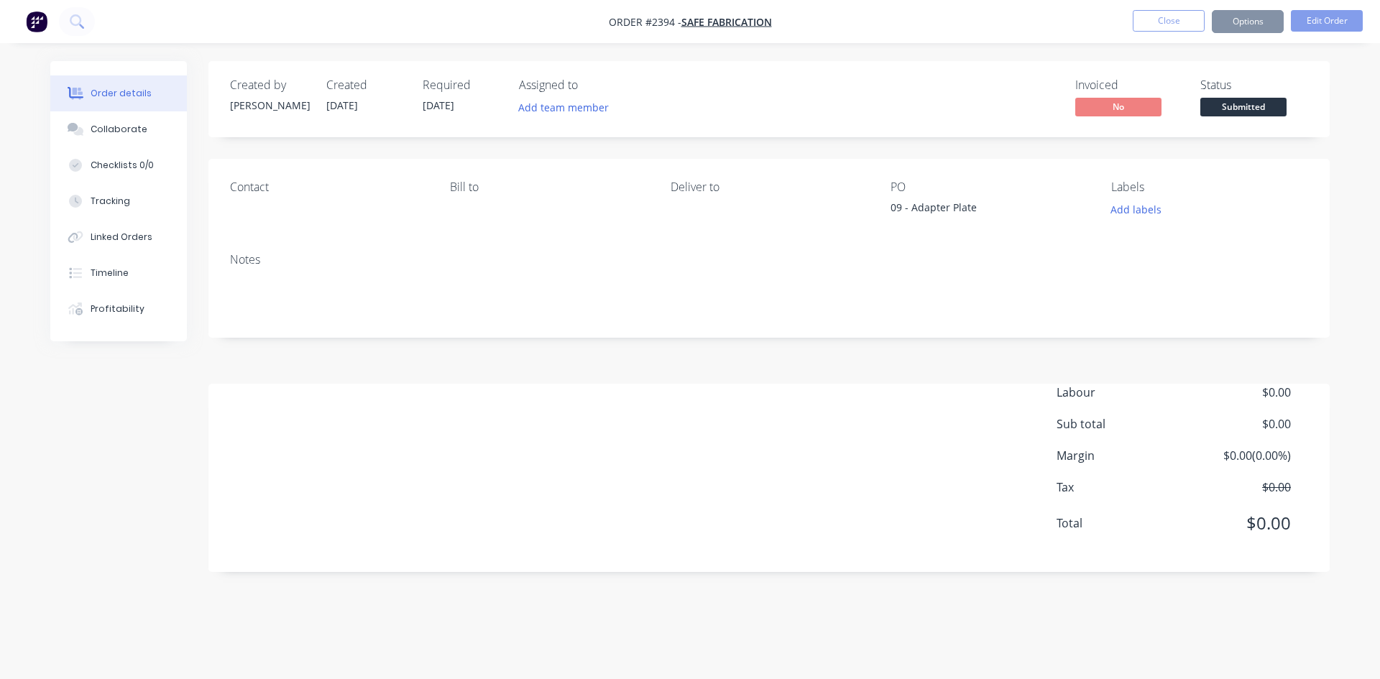
click at [1154, 14] on button "Close" at bounding box center [1169, 21] width 72 height 22
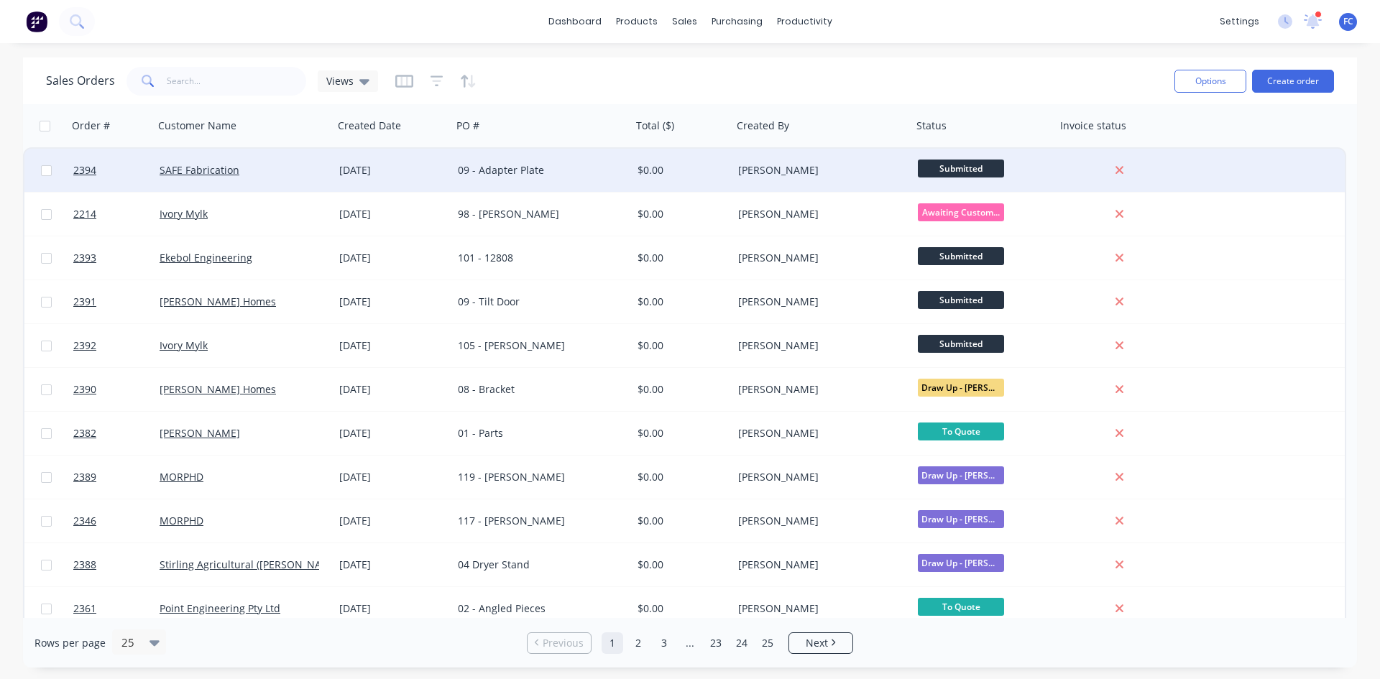
click at [419, 187] on div "[DATE]" at bounding box center [393, 170] width 119 height 43
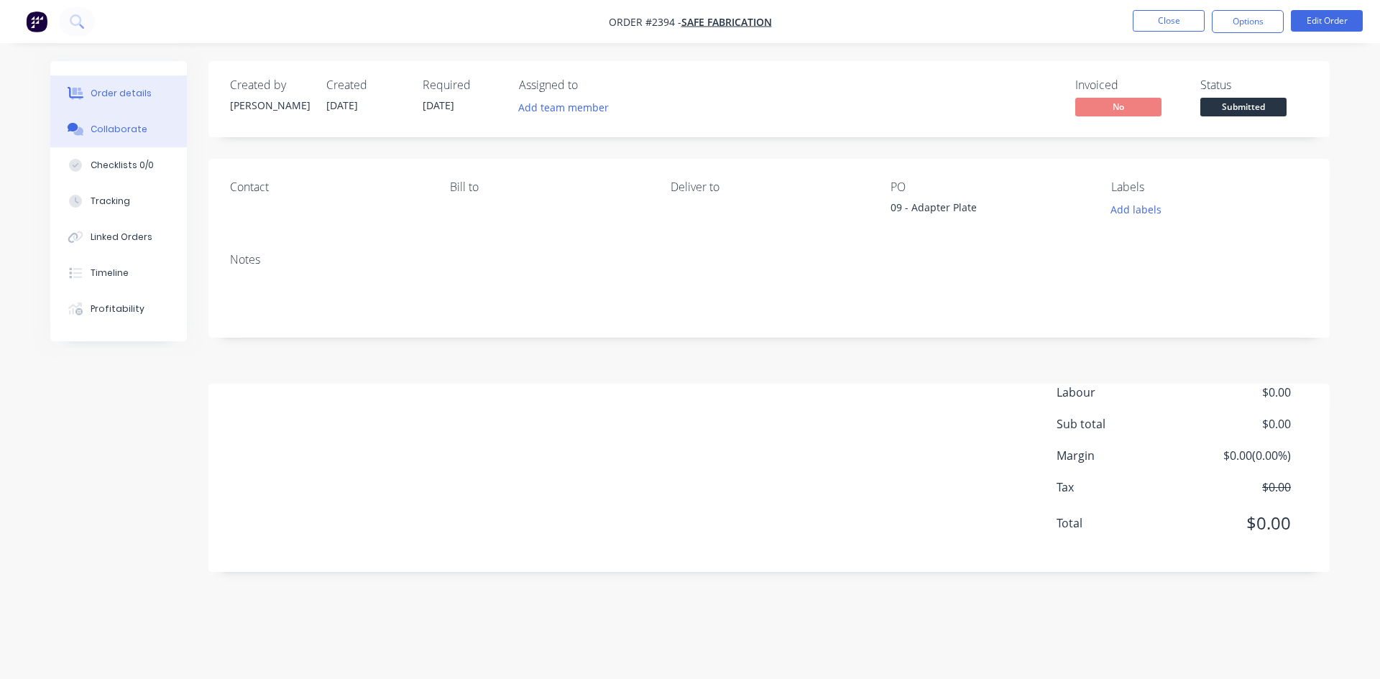
click at [109, 121] on button "Collaborate" at bounding box center [118, 129] width 137 height 36
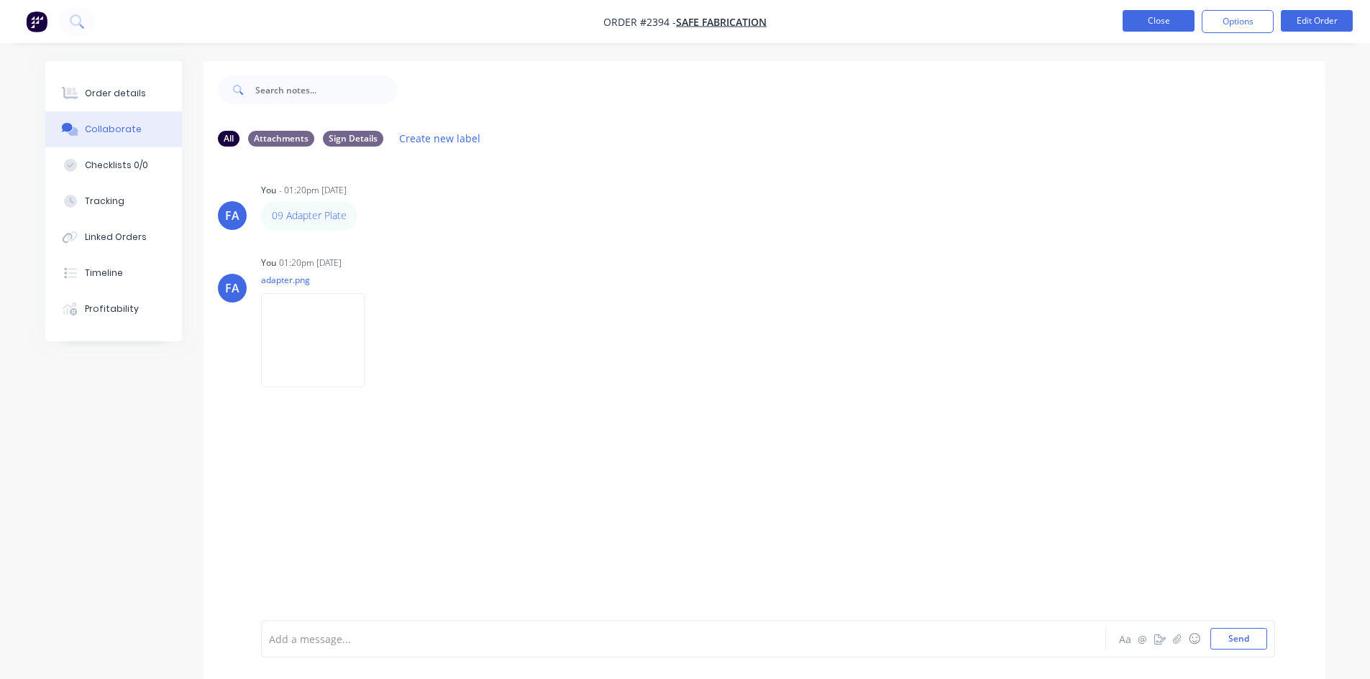
click at [1146, 22] on button "Close" at bounding box center [1158, 21] width 72 height 22
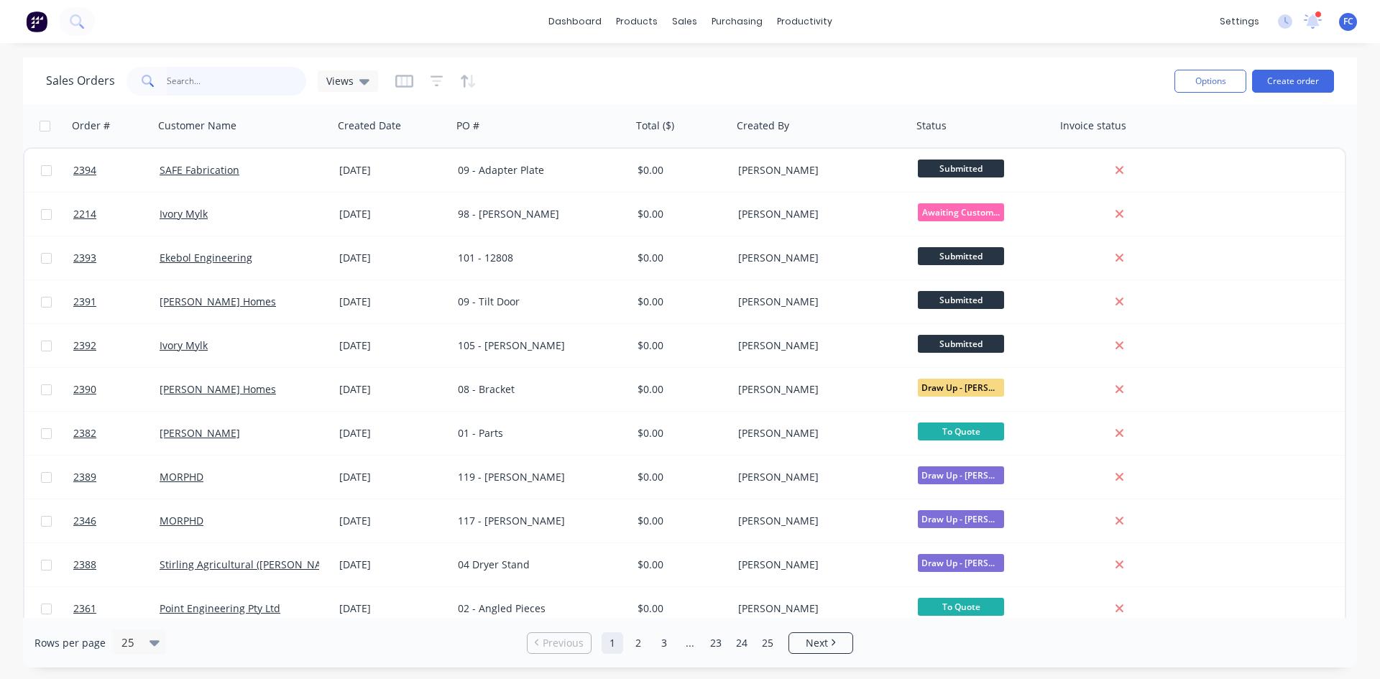
click at [189, 86] on input "text" at bounding box center [237, 81] width 140 height 29
type input "raider"
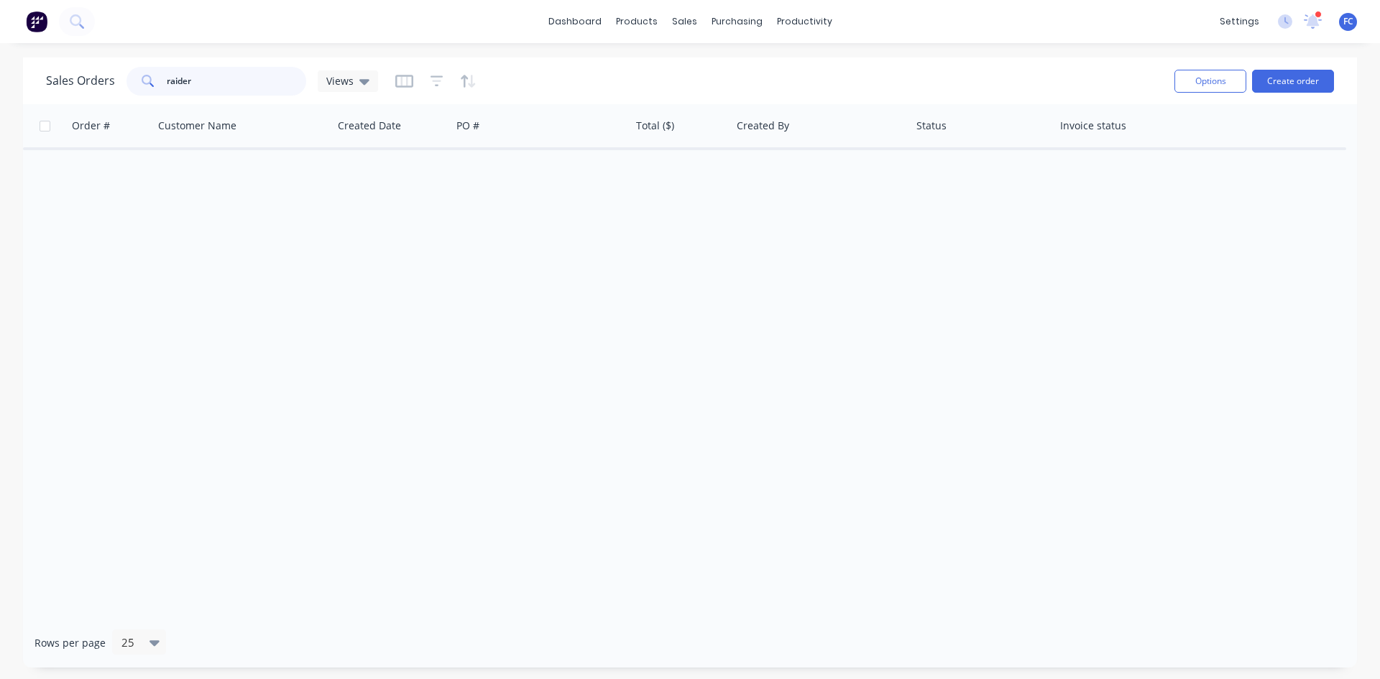
drag, startPoint x: 206, startPoint y: 86, endPoint x: 119, endPoint y: 73, distance: 87.9
click at [119, 73] on div "Sales Orders raider Views" at bounding box center [212, 81] width 332 height 29
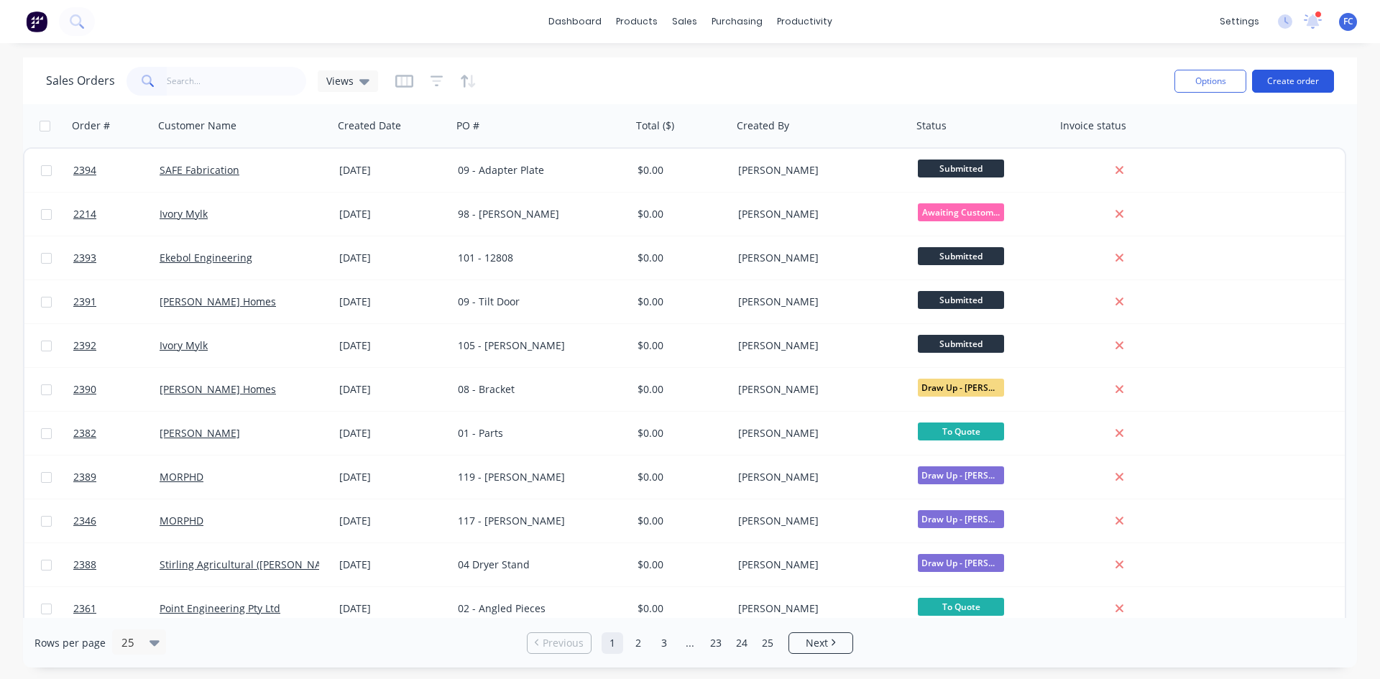
click at [1279, 83] on button "Create order" at bounding box center [1293, 81] width 82 height 23
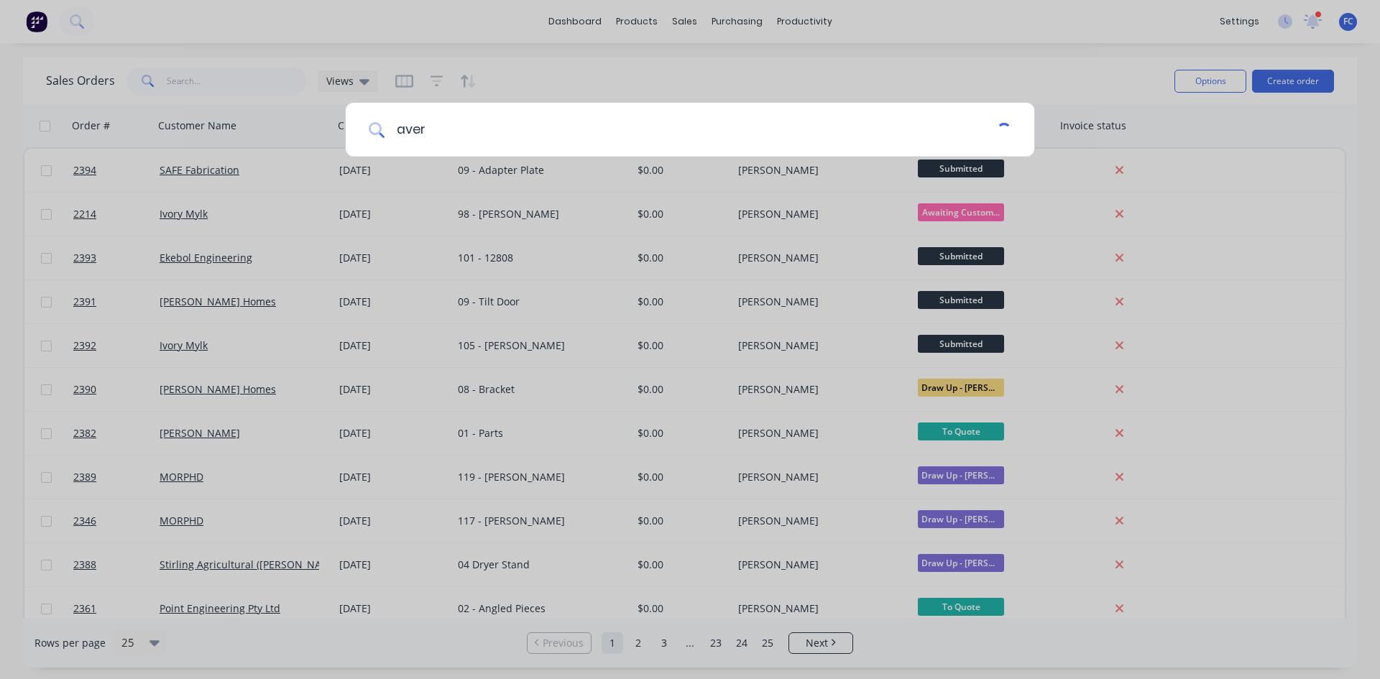
type input "[PERSON_NAME]"
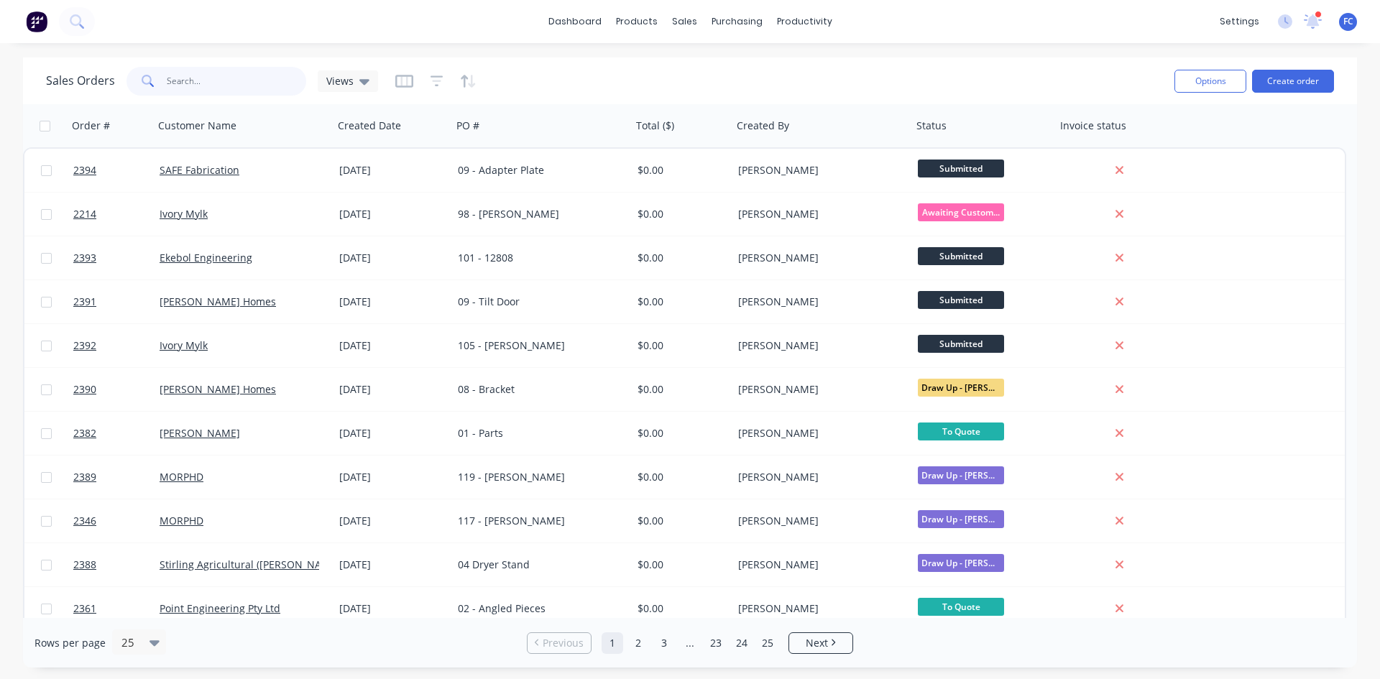
click at [212, 73] on input "text" at bounding box center [237, 81] width 140 height 29
click at [1295, 76] on button "Create order" at bounding box center [1293, 81] width 82 height 23
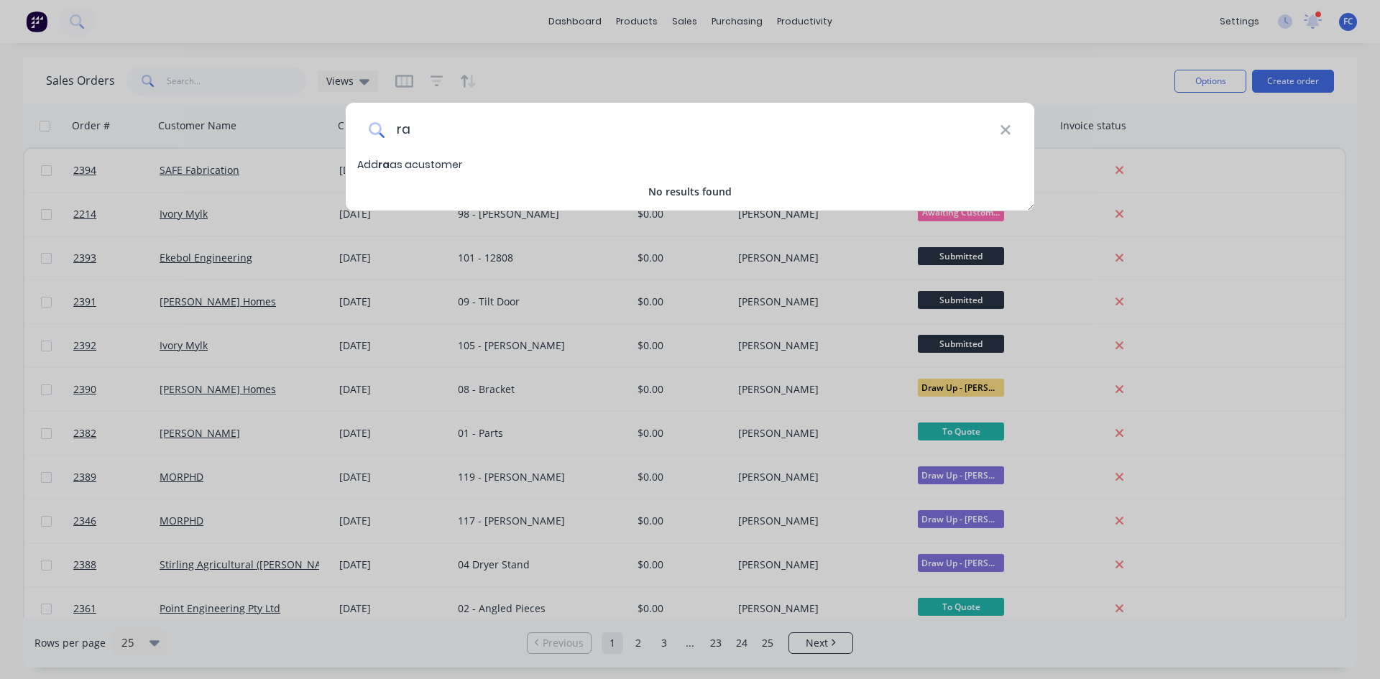
type input "r"
type input "Raider"
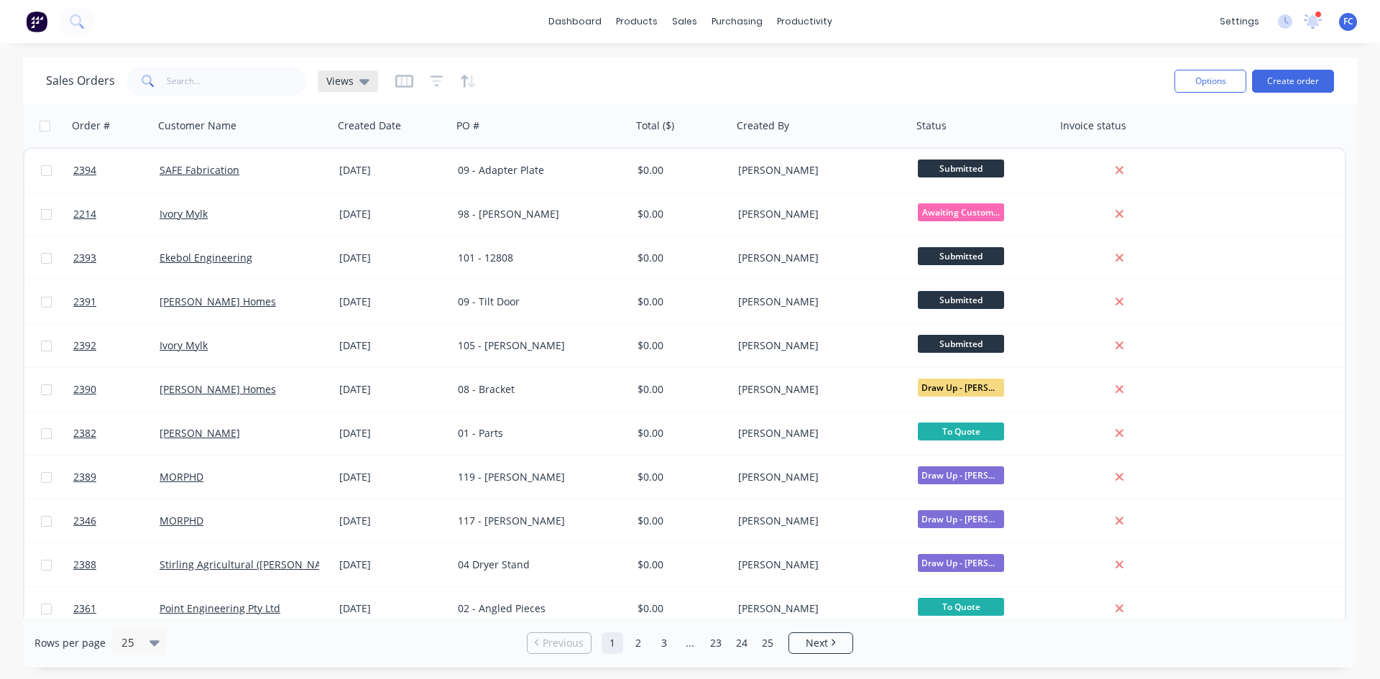
click at [369, 82] on div "Views" at bounding box center [348, 81] width 60 height 22
click at [370, 234] on button "archive" at bounding box center [404, 232] width 164 height 17
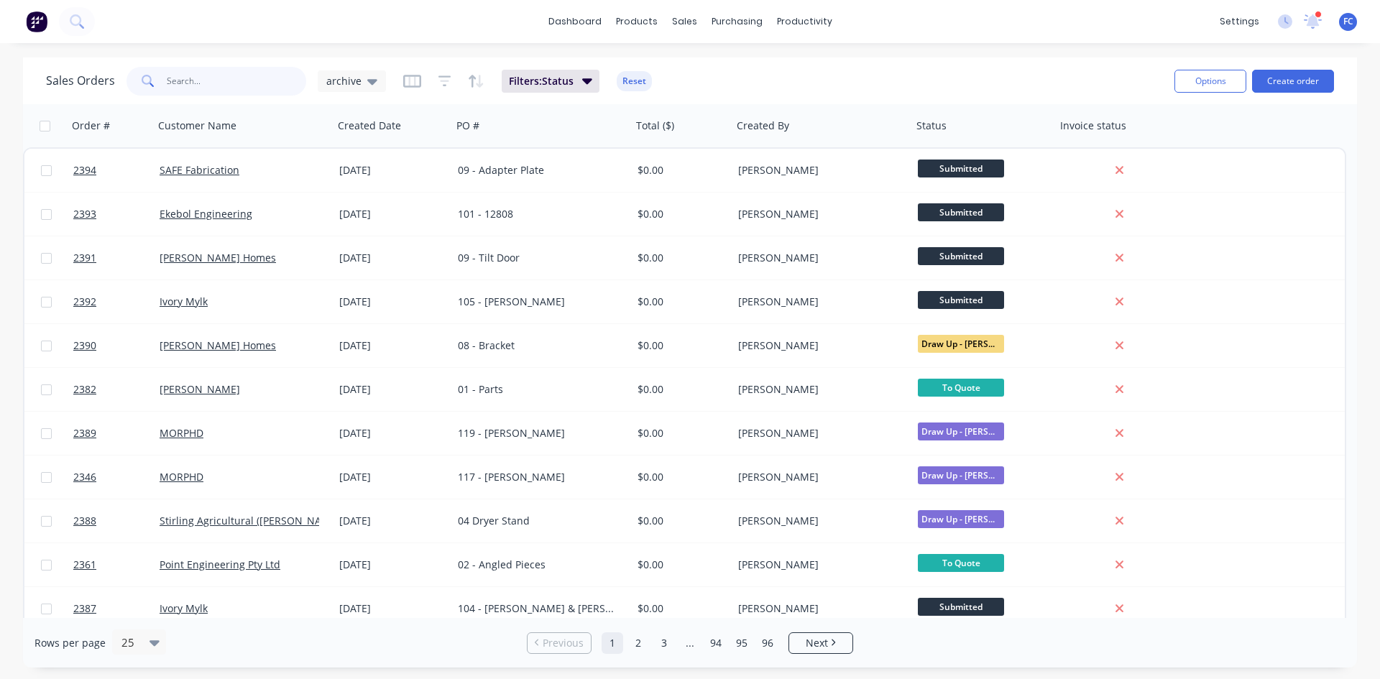
drag, startPoint x: 216, startPoint y: 77, endPoint x: 223, endPoint y: 78, distance: 7.2
click at [216, 77] on input "text" at bounding box center [237, 81] width 140 height 29
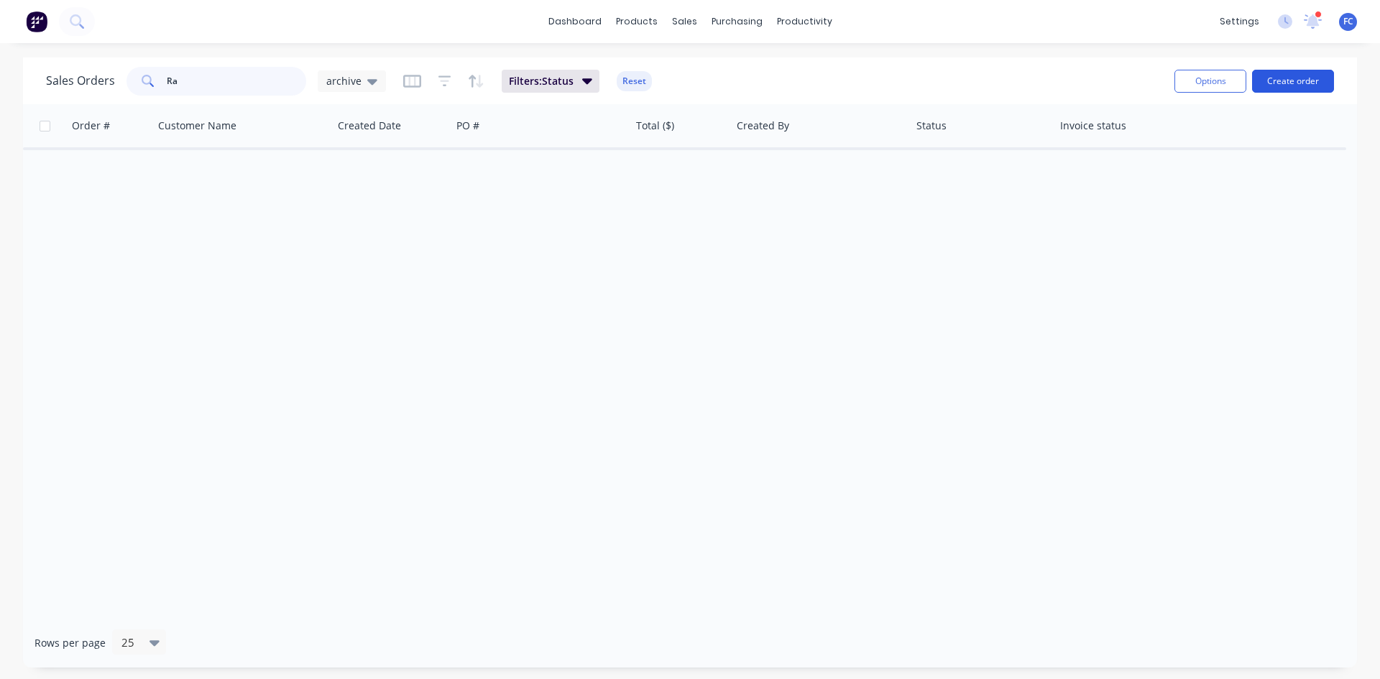
type input "R"
click at [1293, 76] on button "Create order" at bounding box center [1293, 81] width 82 height 23
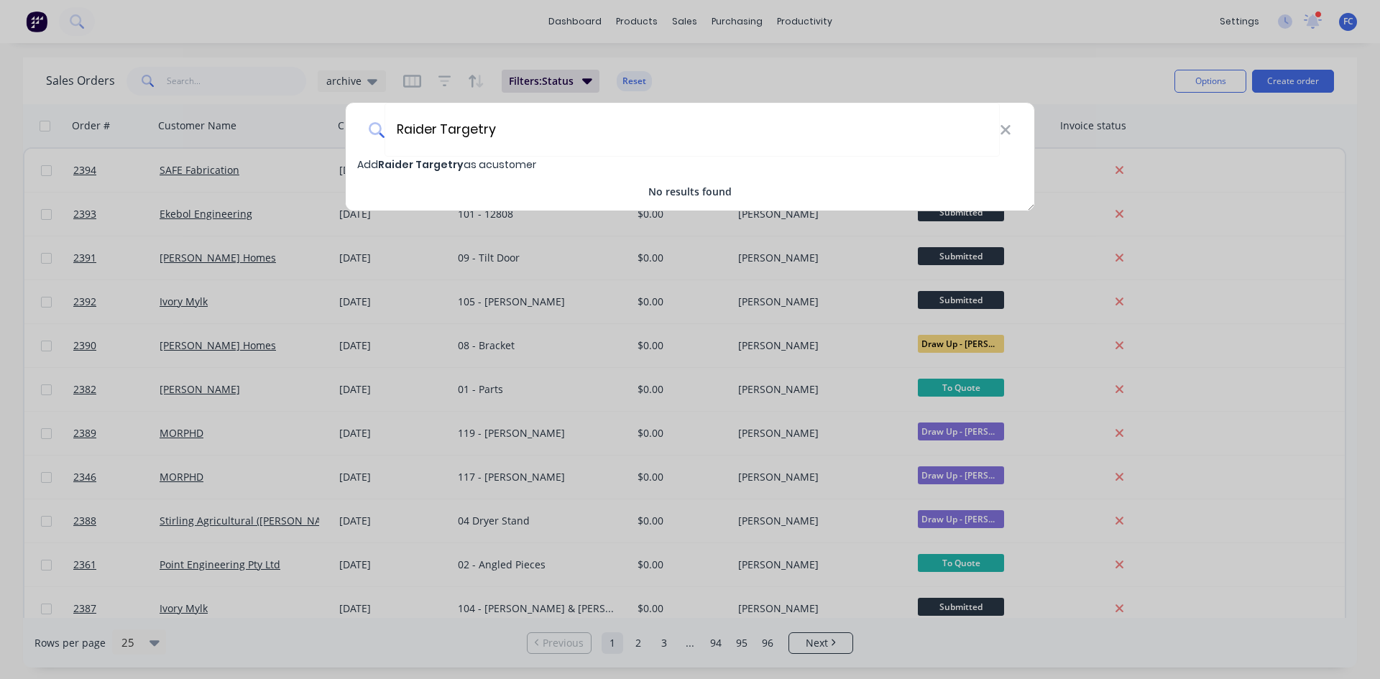
type input "Raider Targetry"
click at [477, 167] on span "Add Raider Targetry as a customer" at bounding box center [446, 164] width 179 height 14
select select "AU"
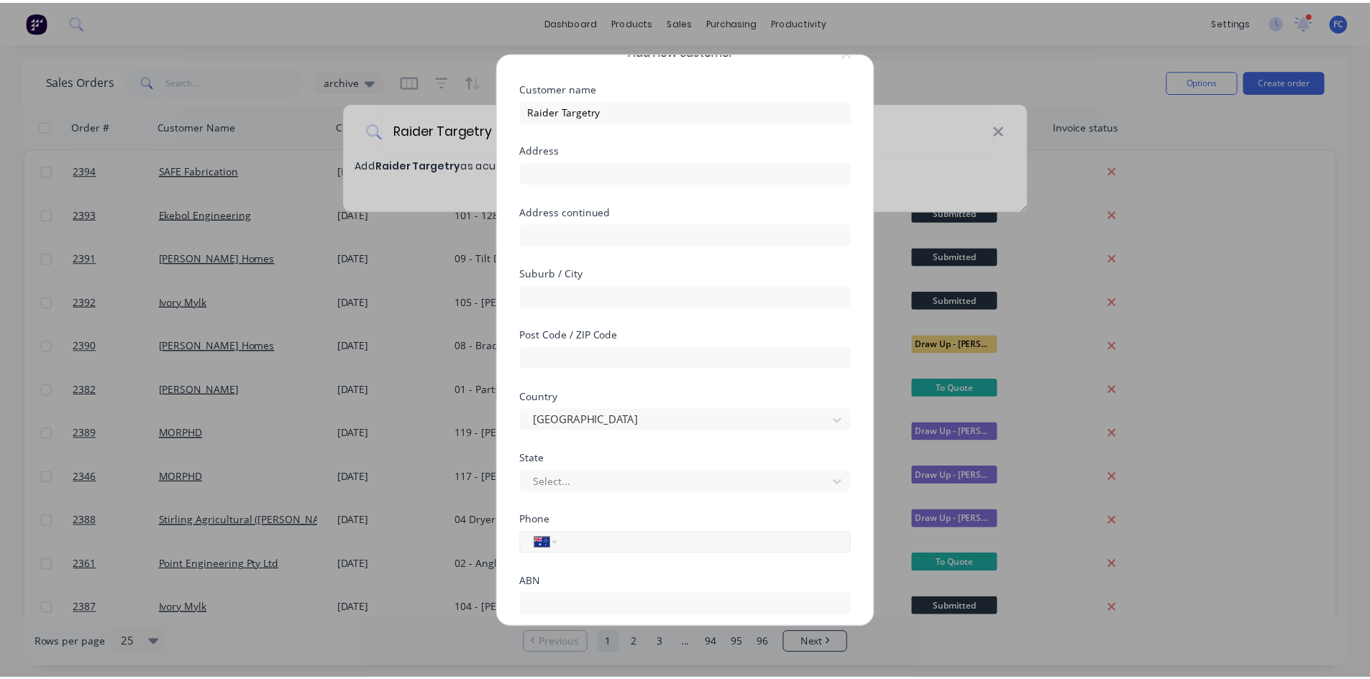
scroll to position [108, 0]
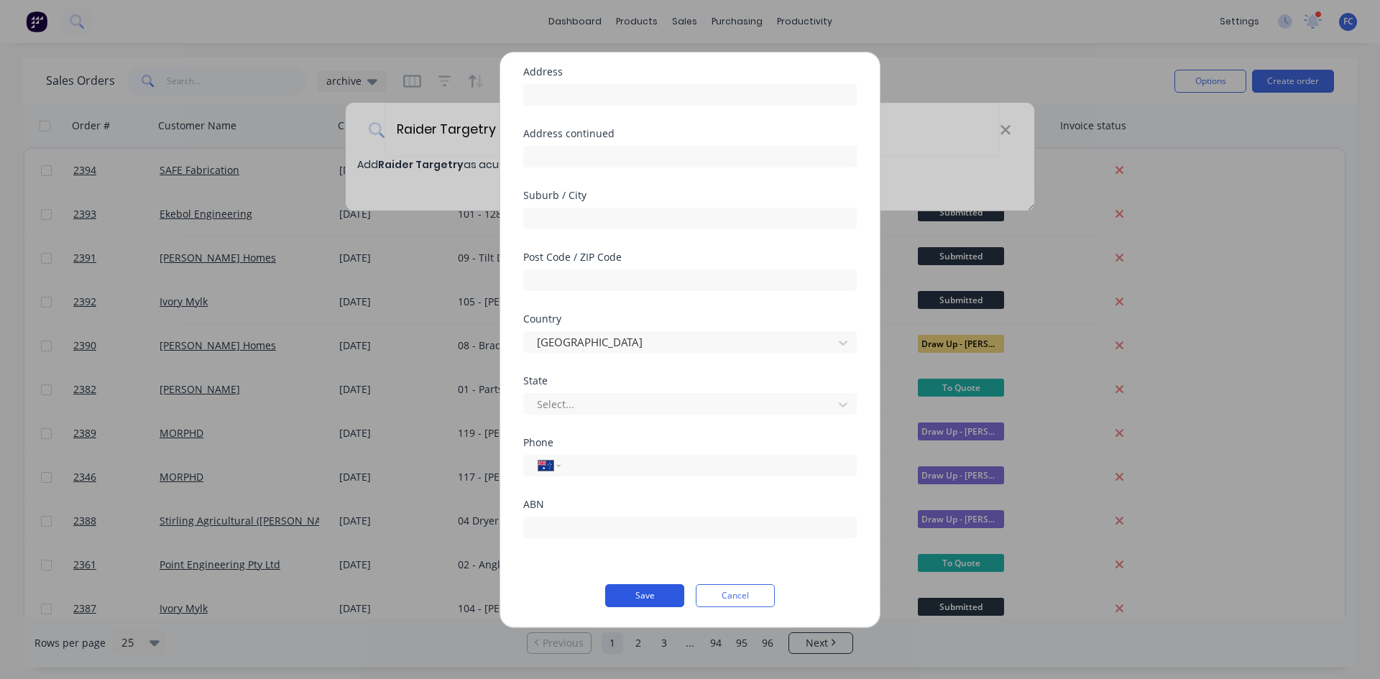
click at [641, 587] on button "Save" at bounding box center [644, 595] width 79 height 23
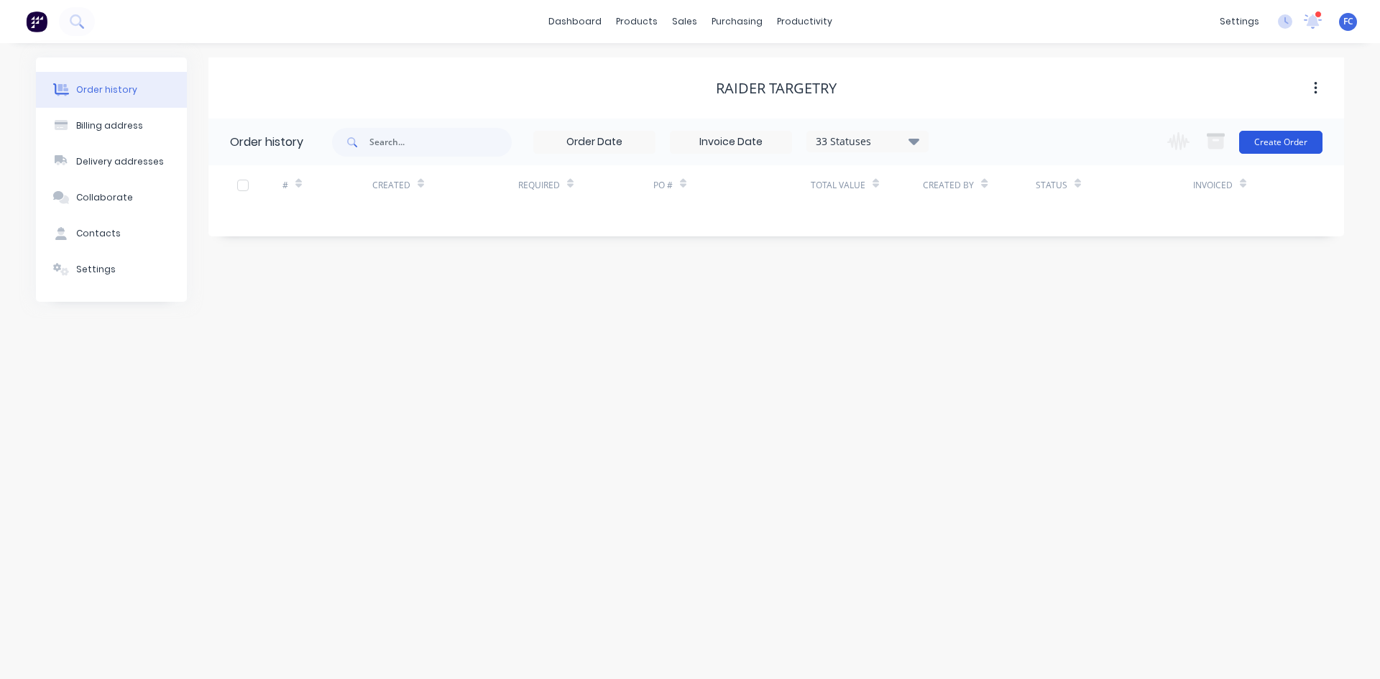
click at [1267, 140] on button "Create Order" at bounding box center [1280, 142] width 83 height 23
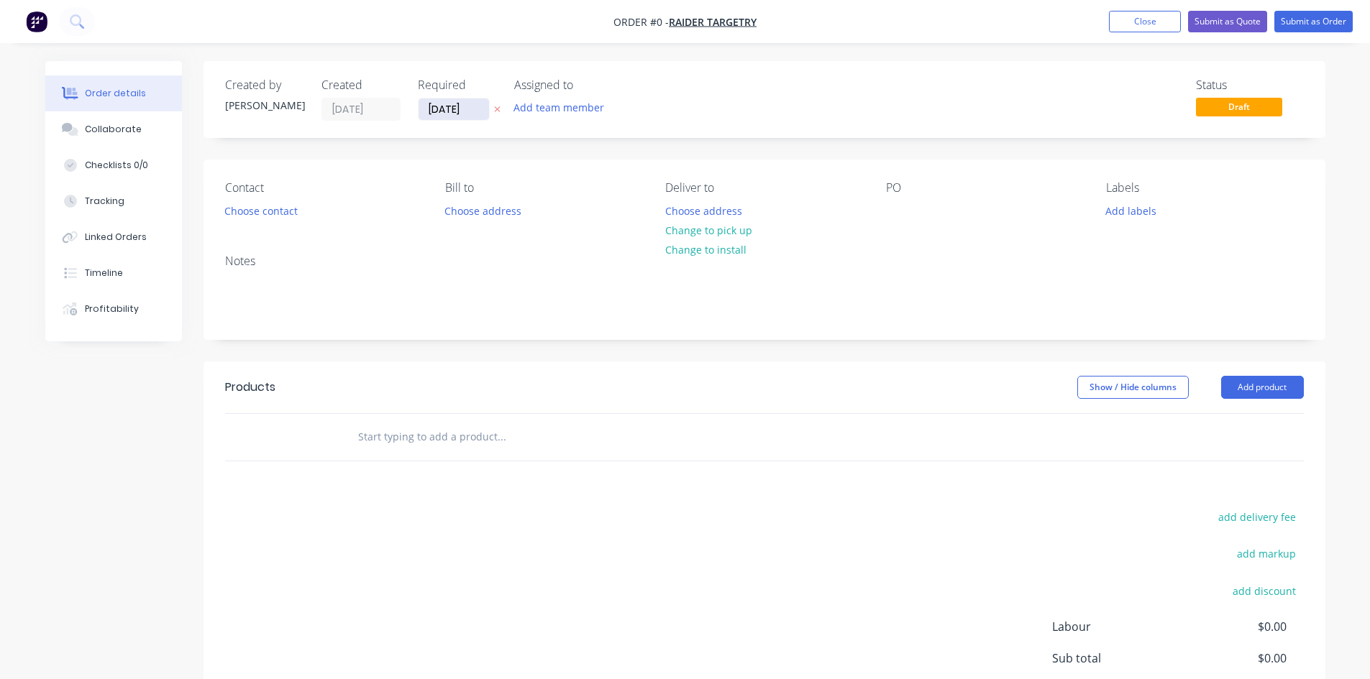
click at [454, 110] on input "[DATE]" at bounding box center [453, 109] width 70 height 22
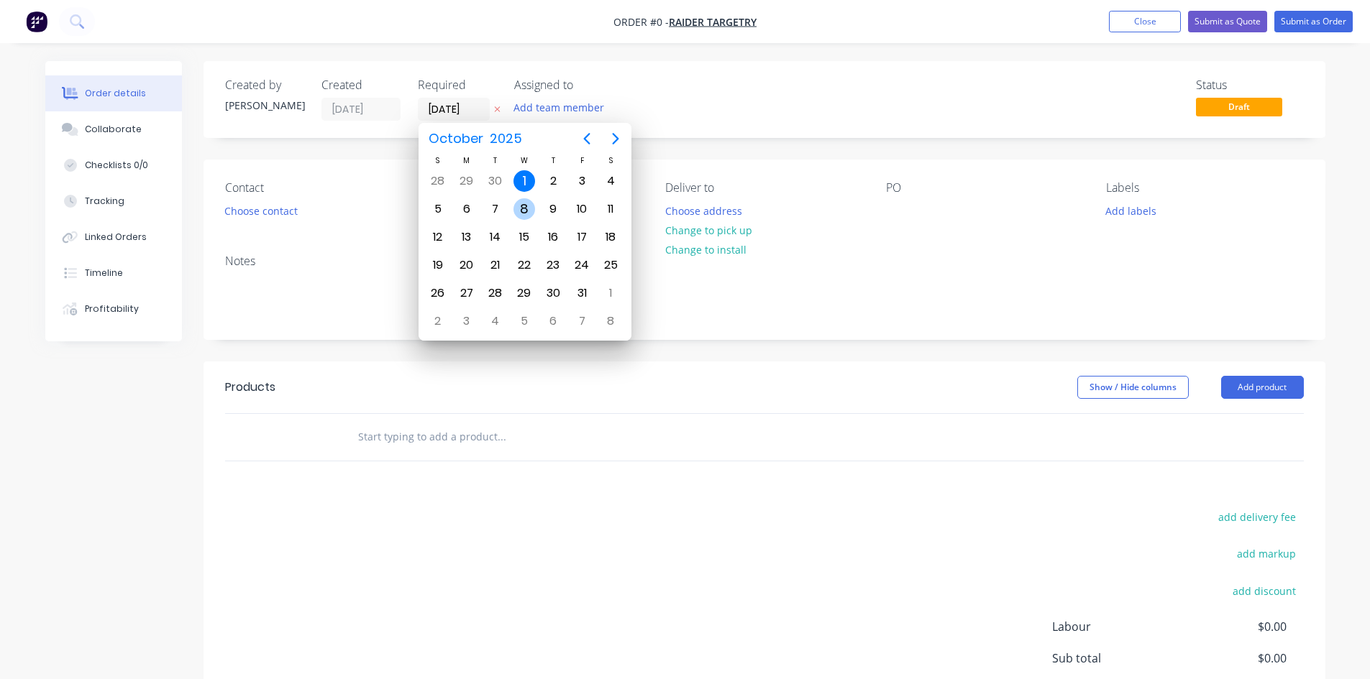
click at [531, 206] on div "8" at bounding box center [524, 209] width 22 height 22
type input "[DATE]"
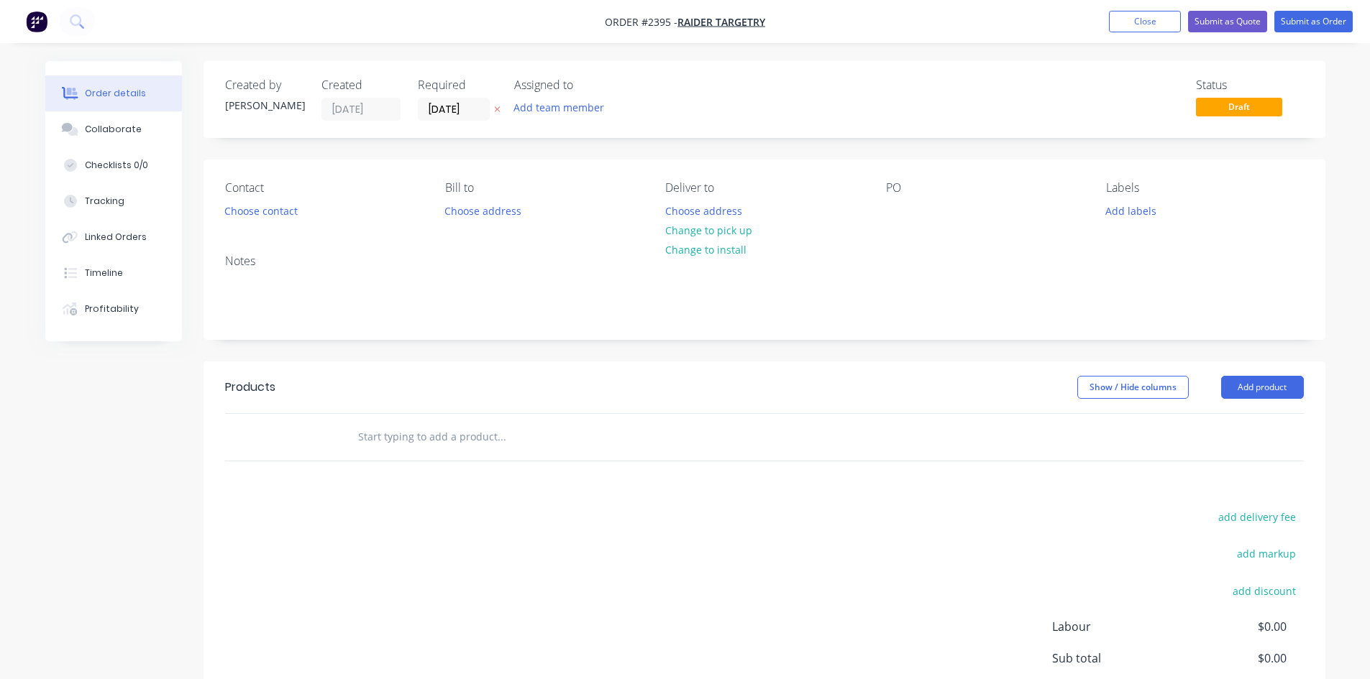
drag, startPoint x: 1130, startPoint y: 215, endPoint x: 1093, endPoint y: 241, distance: 44.9
click at [1129, 215] on button "Add labels" at bounding box center [1131, 210] width 66 height 19
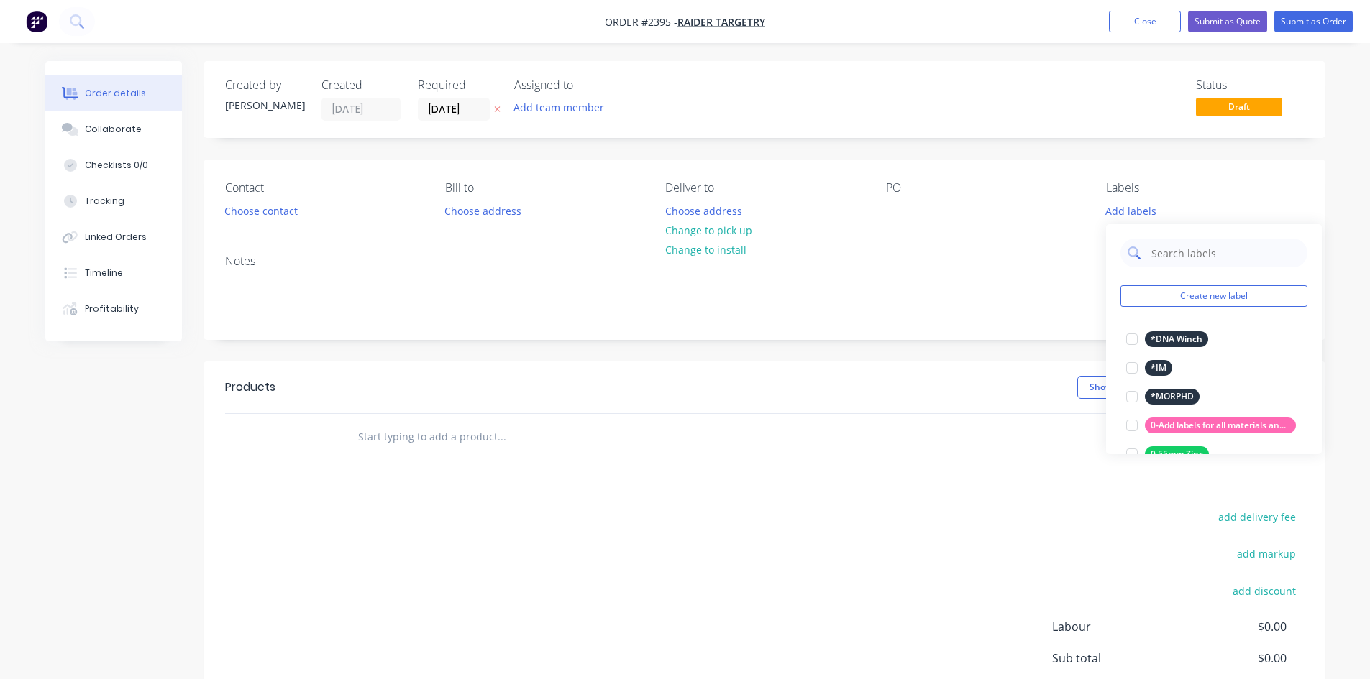
click at [1168, 260] on input "text" at bounding box center [1225, 253] width 150 height 29
type input "quote"
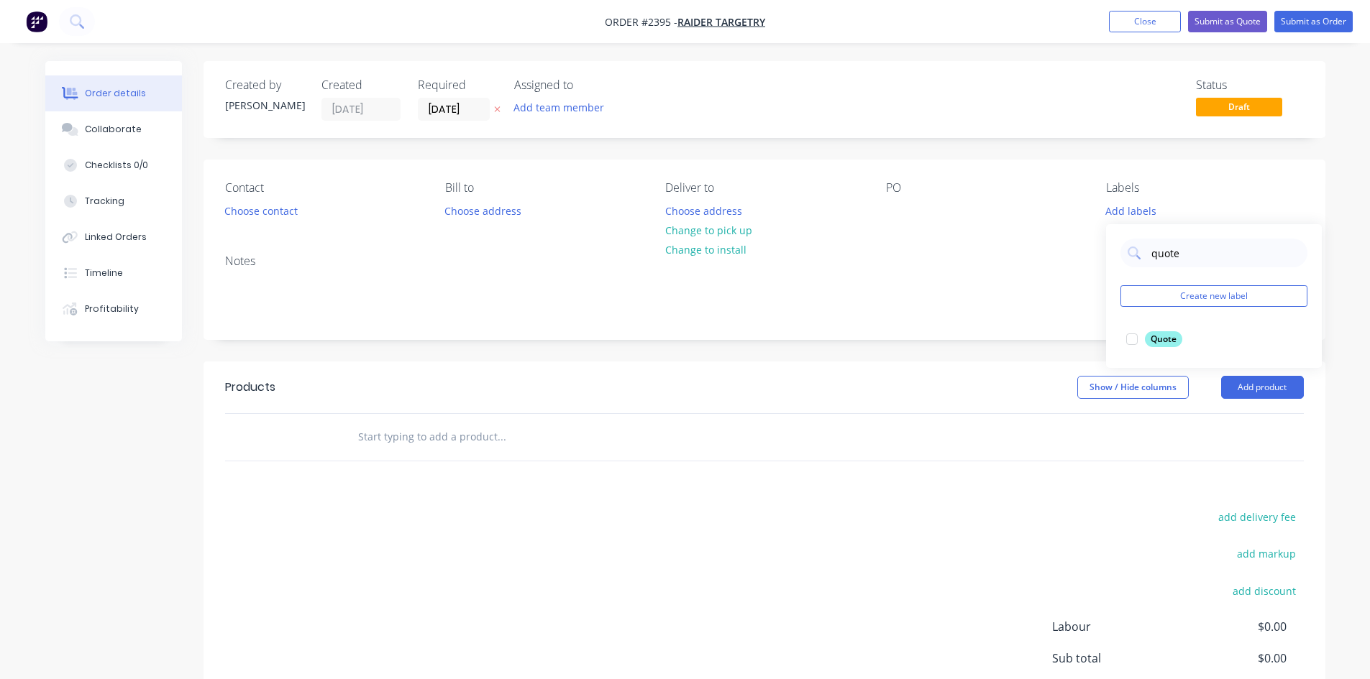
drag, startPoint x: 1126, startPoint y: 339, endPoint x: 1091, endPoint y: 329, distance: 36.2
click at [1127, 339] on div at bounding box center [1131, 339] width 29 height 29
click at [91, 447] on div "Created by [PERSON_NAME] Created [DATE] Required [DATE] Assigned to Add team me…" at bounding box center [685, 444] width 1280 height 767
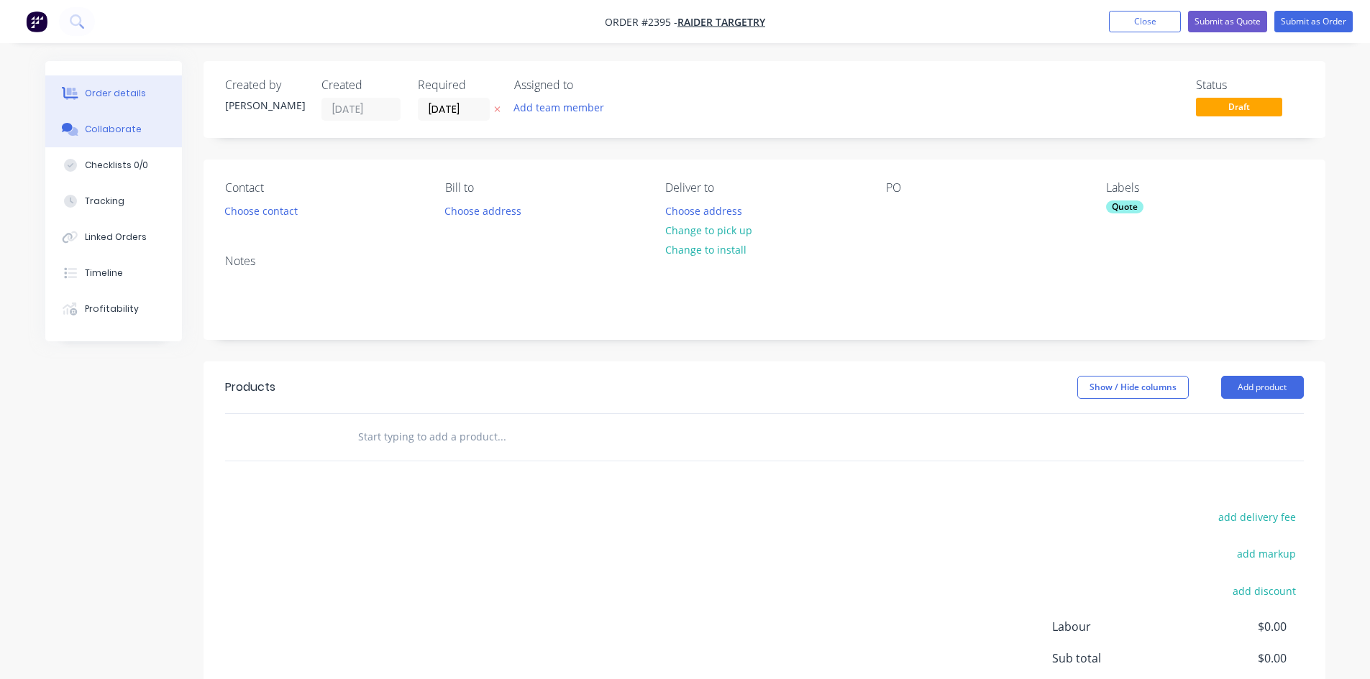
click at [101, 134] on div "Collaborate" at bounding box center [113, 129] width 57 height 13
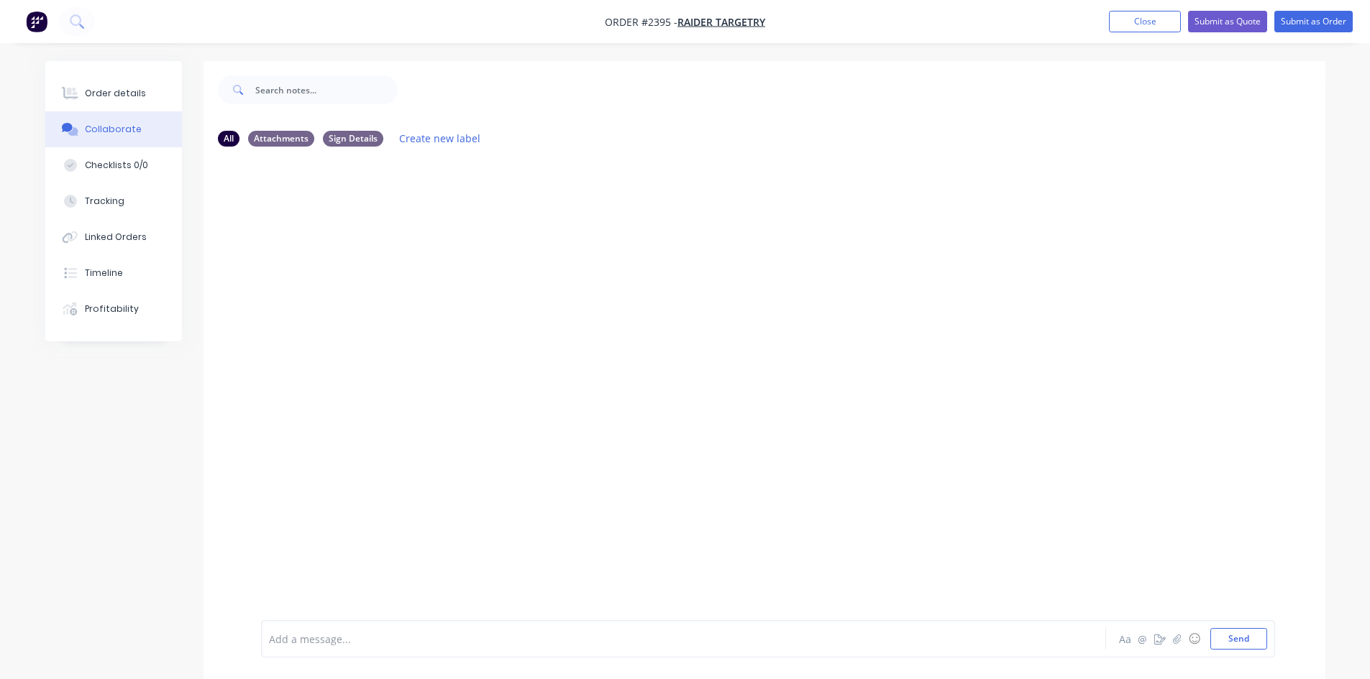
click at [346, 637] on div at bounding box center [644, 639] width 748 height 15
click at [317, 639] on div at bounding box center [644, 639] width 748 height 15
click at [1244, 640] on button "Send" at bounding box center [1238, 639] width 57 height 22
drag, startPoint x: 344, startPoint y: 215, endPoint x: 270, endPoint y: 216, distance: 74.1
click at [270, 216] on div "02 Burner Tube" at bounding box center [307, 215] width 92 height 29
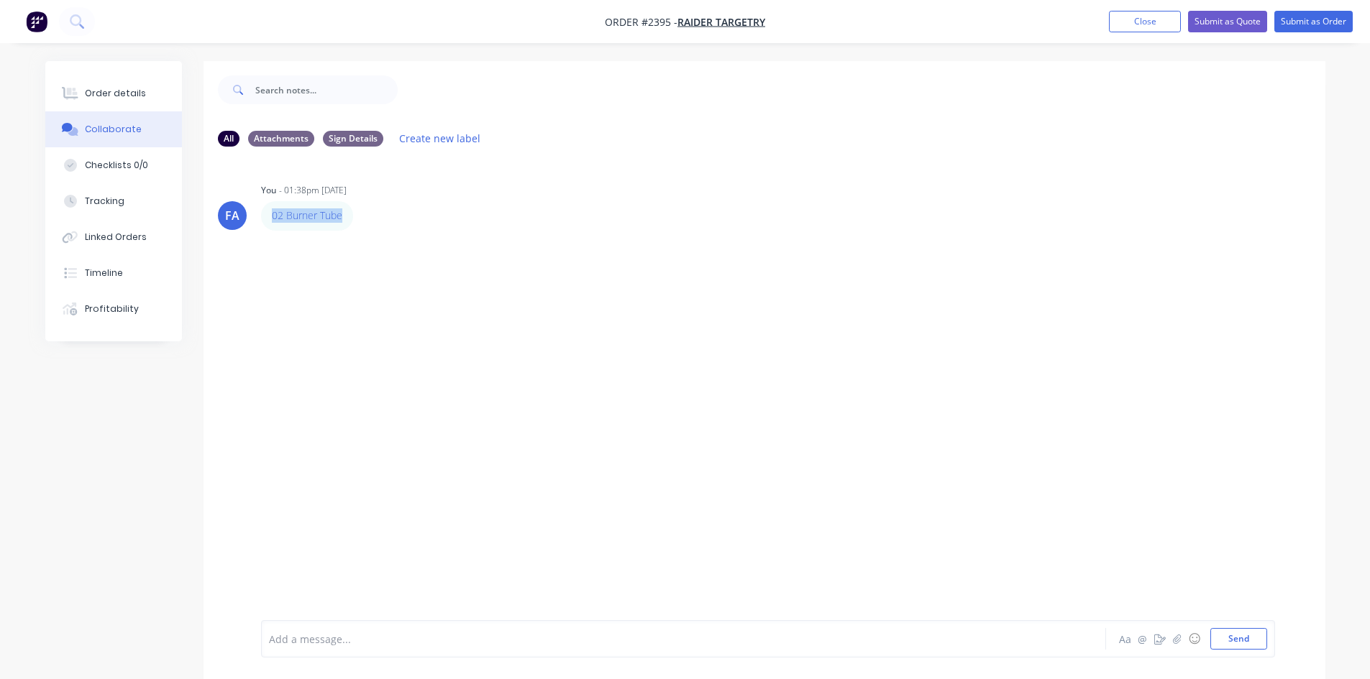
copy link "02 Burner Tube"
drag, startPoint x: 119, startPoint y: 95, endPoint x: 137, endPoint y: 112, distance: 25.4
click at [119, 95] on div "Order details" at bounding box center [115, 93] width 61 height 13
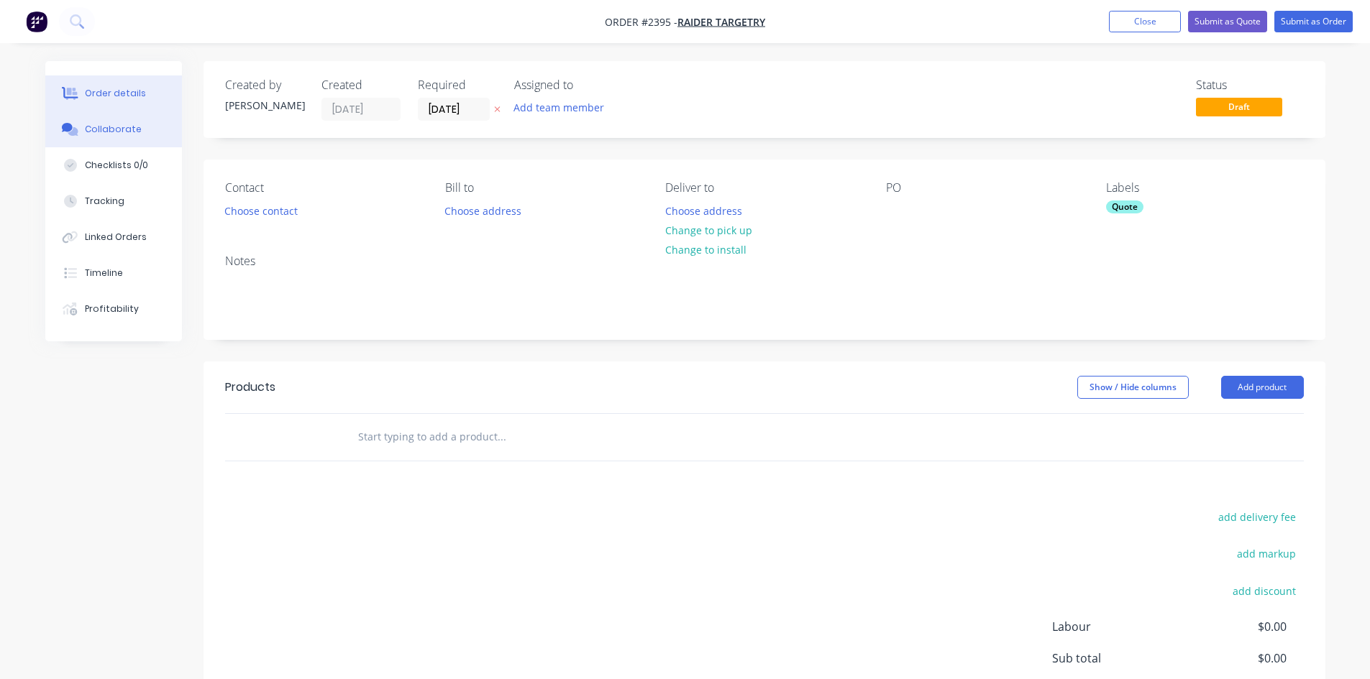
click at [96, 138] on button "Collaborate" at bounding box center [113, 129] width 137 height 36
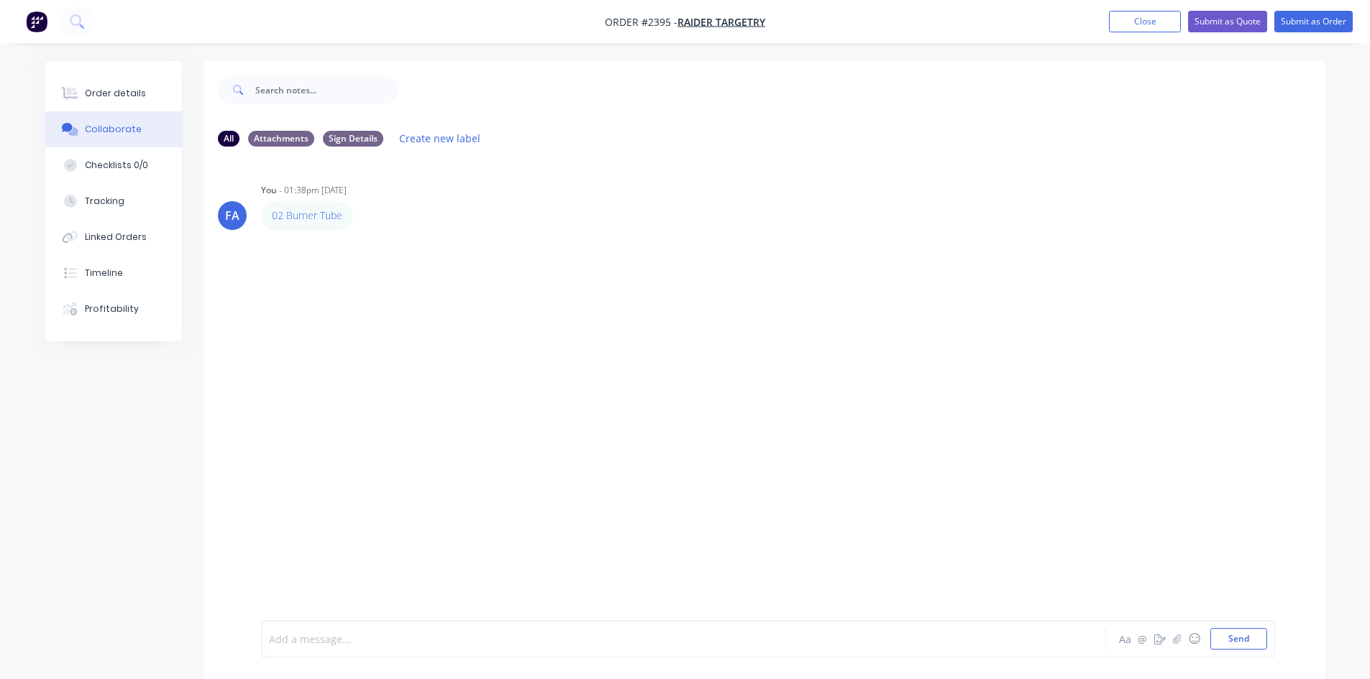
click at [296, 639] on div at bounding box center [644, 639] width 748 height 15
drag, startPoint x: 371, startPoint y: 643, endPoint x: 178, endPoint y: 610, distance: 195.5
click at [178, 610] on div "All Attachments Sign Details Create new label FA You - 01:38pm [DATE] 02 Burner…" at bounding box center [685, 381] width 1280 height 640
click at [1180, 641] on icon "button" at bounding box center [1176, 639] width 9 height 10
click at [1242, 641] on button "Send" at bounding box center [1238, 639] width 57 height 22
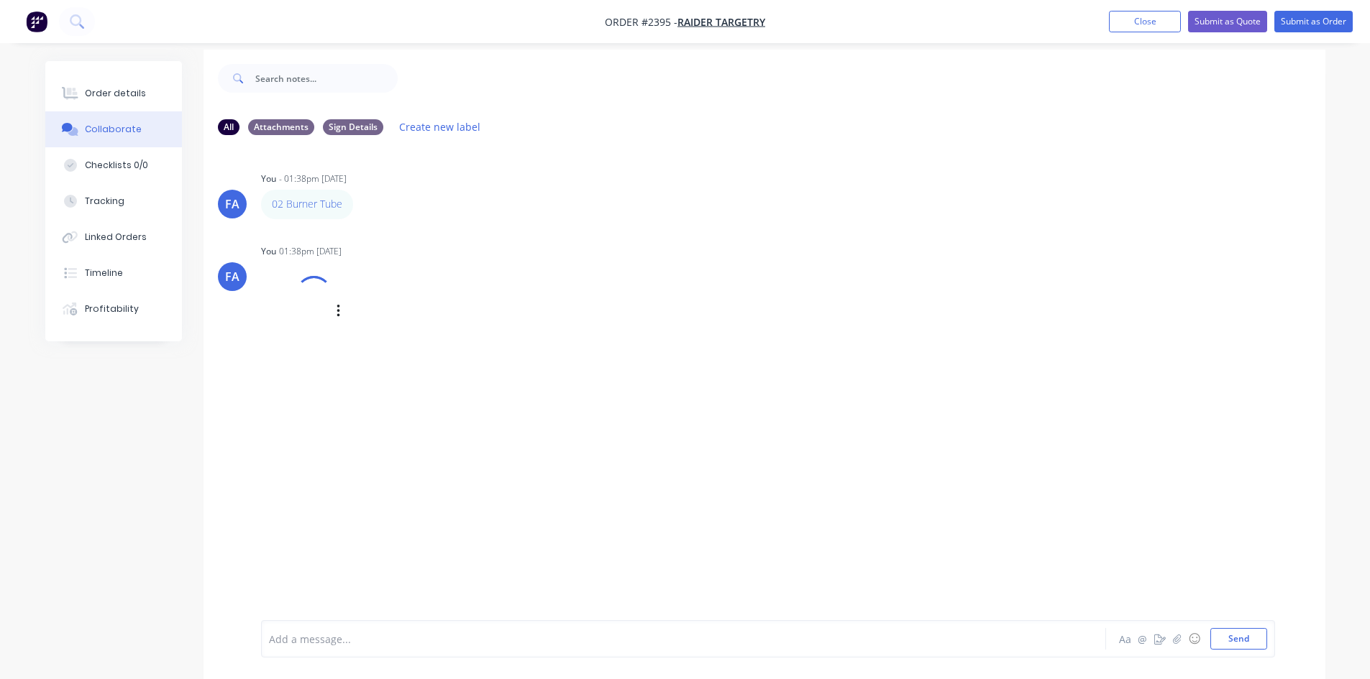
scroll to position [22, 0]
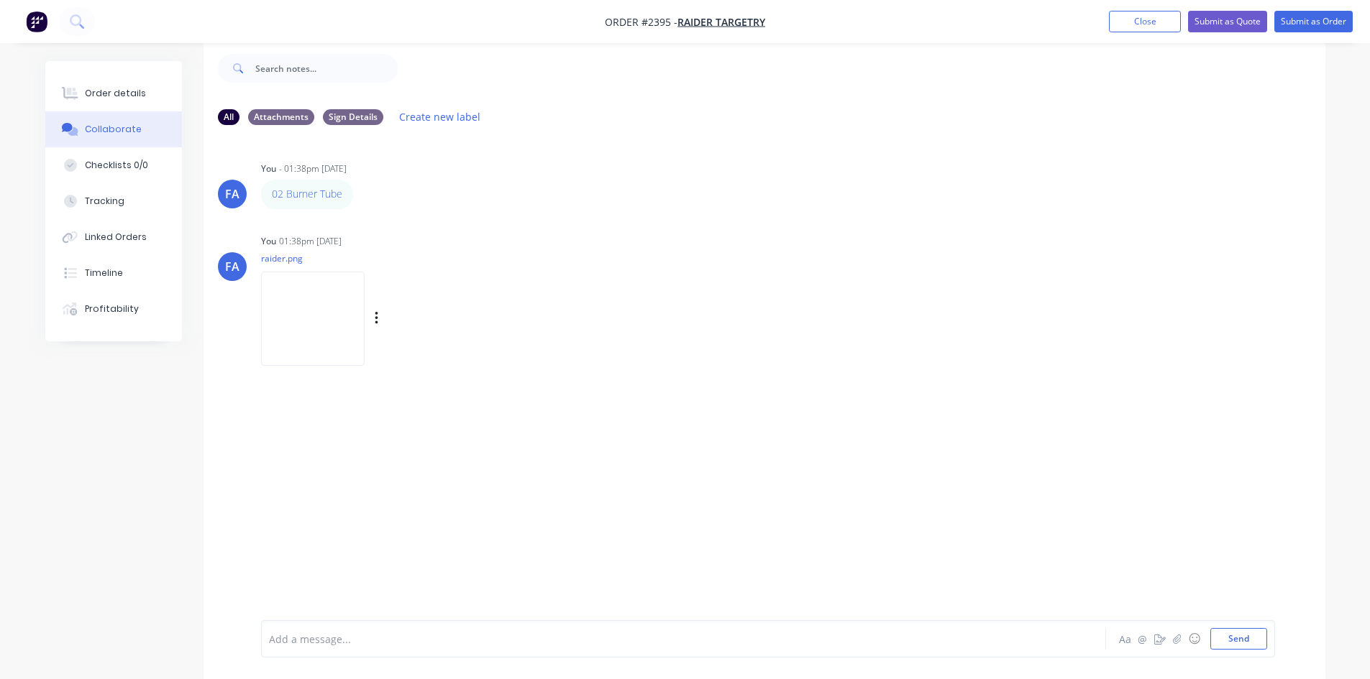
click at [326, 303] on img at bounding box center [313, 319] width 104 height 94
click at [121, 88] on div "Order details" at bounding box center [115, 93] width 61 height 13
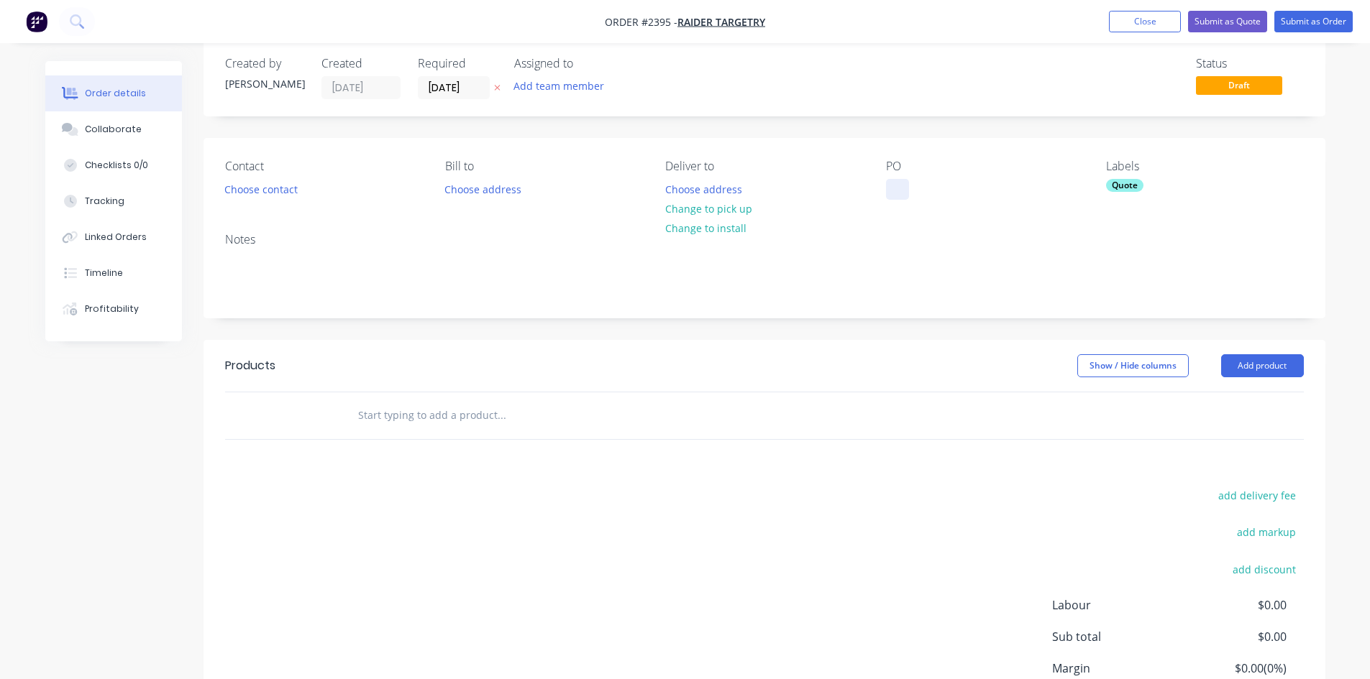
click at [894, 188] on div at bounding box center [897, 189] width 23 height 21
paste div
click at [895, 191] on div "02 Burner Tube" at bounding box center [935, 189] width 98 height 21
click at [912, 188] on div "02 Burner Tube" at bounding box center [935, 189] width 98 height 21
click at [86, 122] on button "Collaborate" at bounding box center [113, 129] width 137 height 36
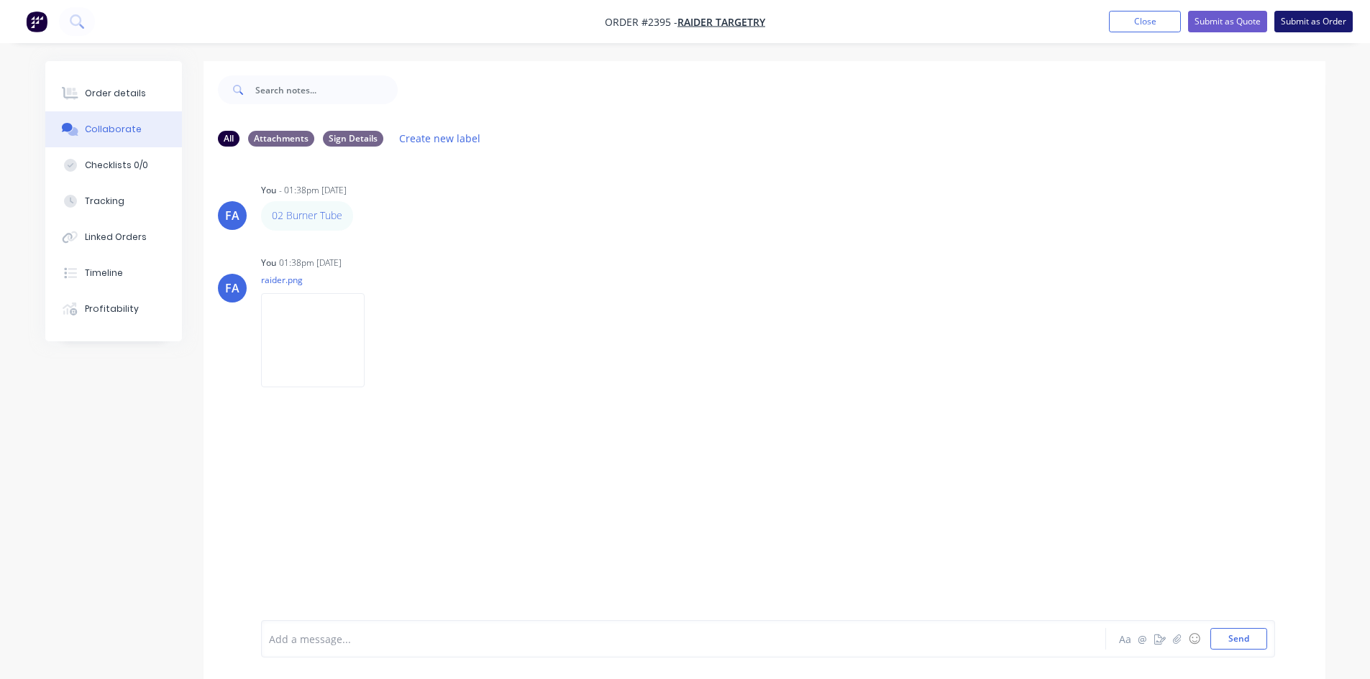
click at [1296, 21] on button "Submit as Order" at bounding box center [1313, 22] width 78 height 22
click at [1156, 23] on button "Close" at bounding box center [1158, 21] width 72 height 22
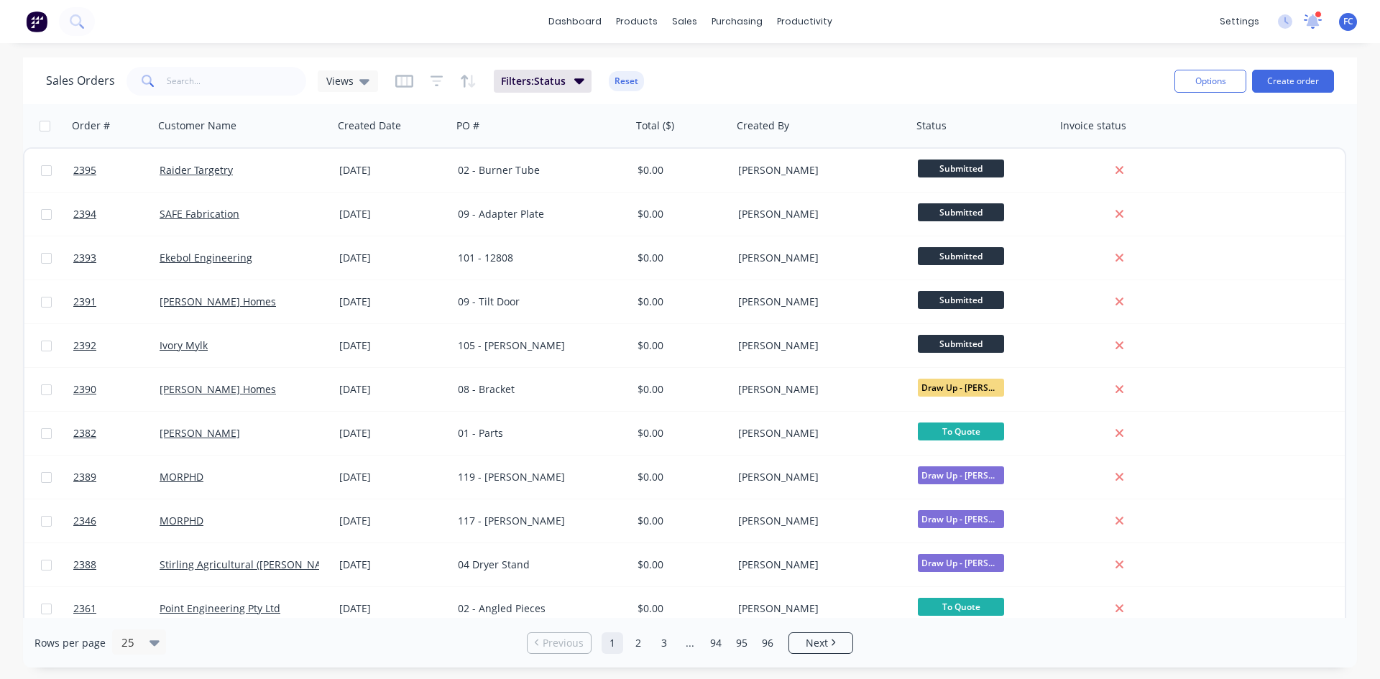
click at [1311, 17] on icon at bounding box center [1313, 21] width 20 height 17
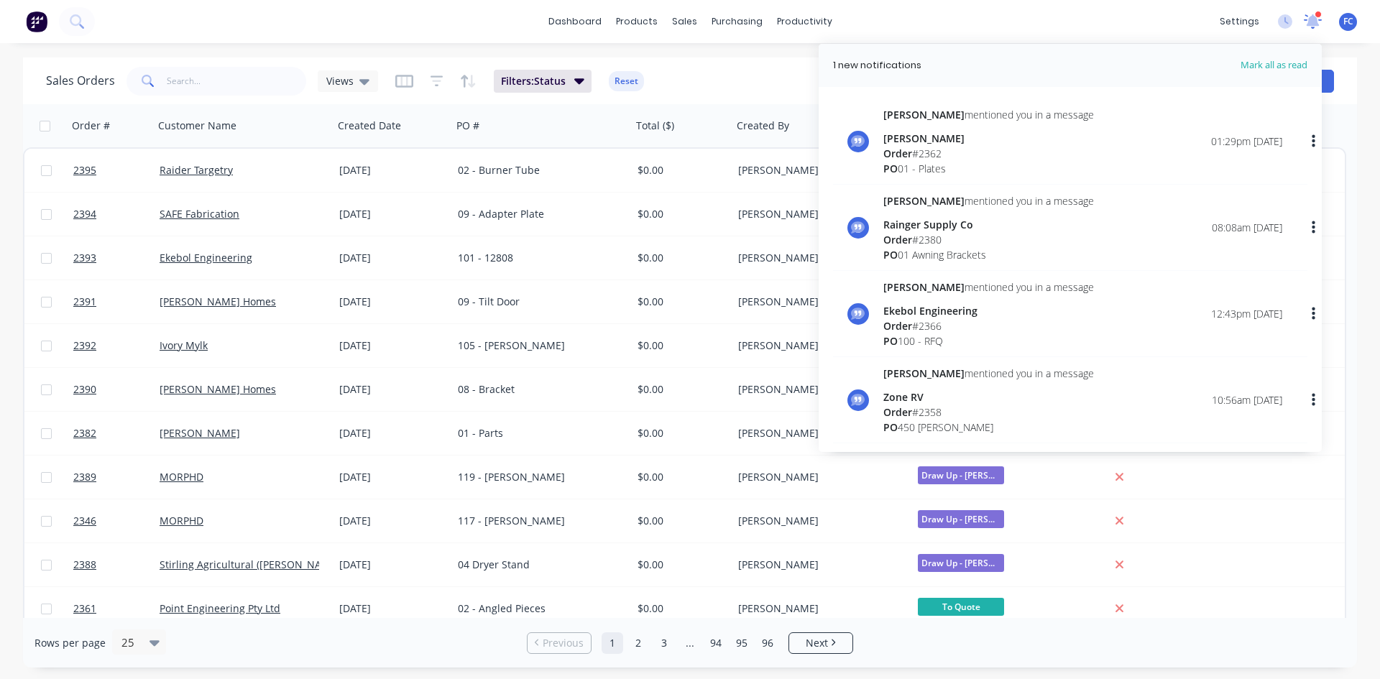
click at [1311, 17] on icon at bounding box center [1313, 20] width 13 height 12
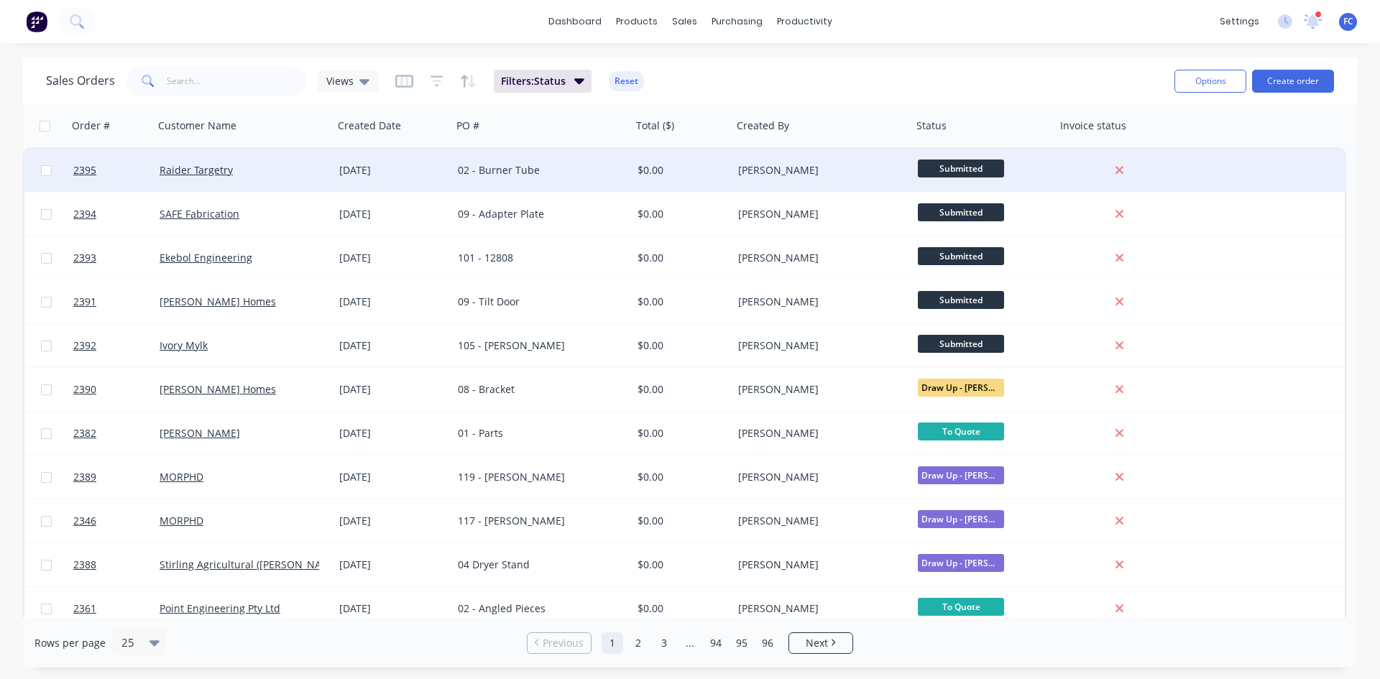
click at [318, 179] on div "Raider Targetry" at bounding box center [244, 170] width 180 height 43
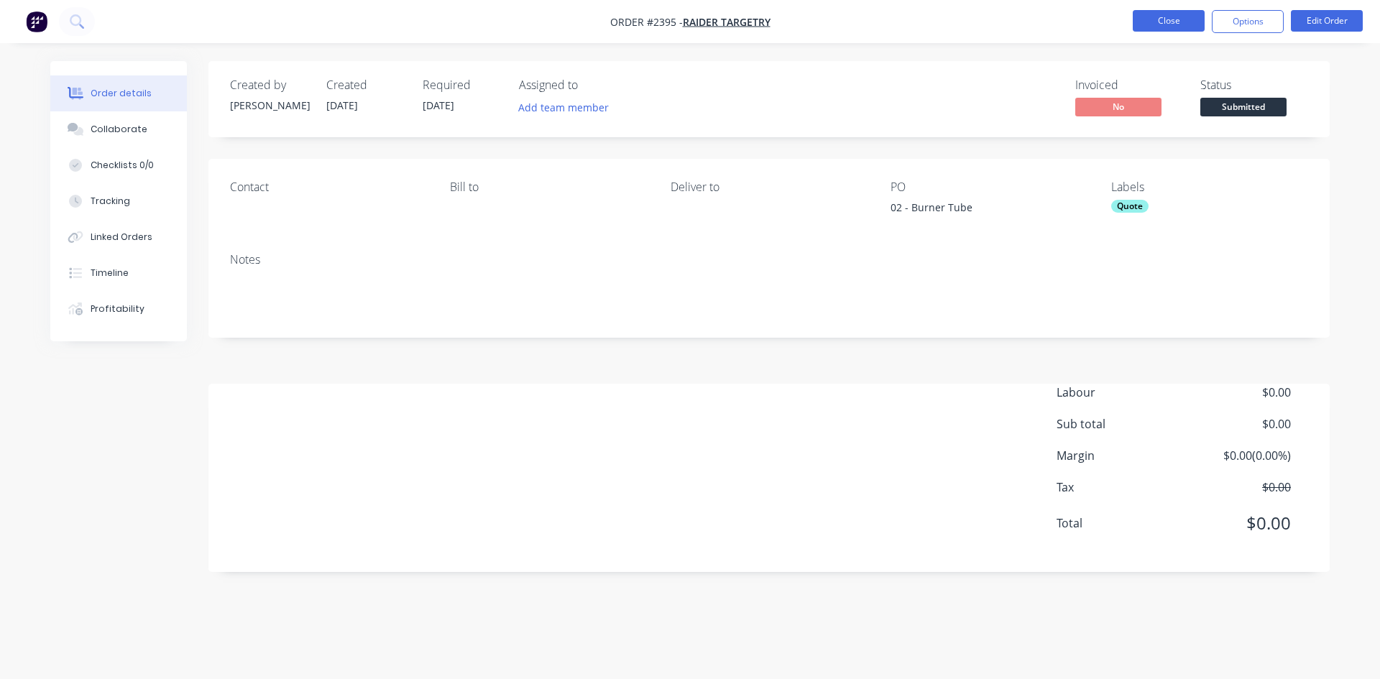
click at [1170, 24] on button "Close" at bounding box center [1169, 21] width 72 height 22
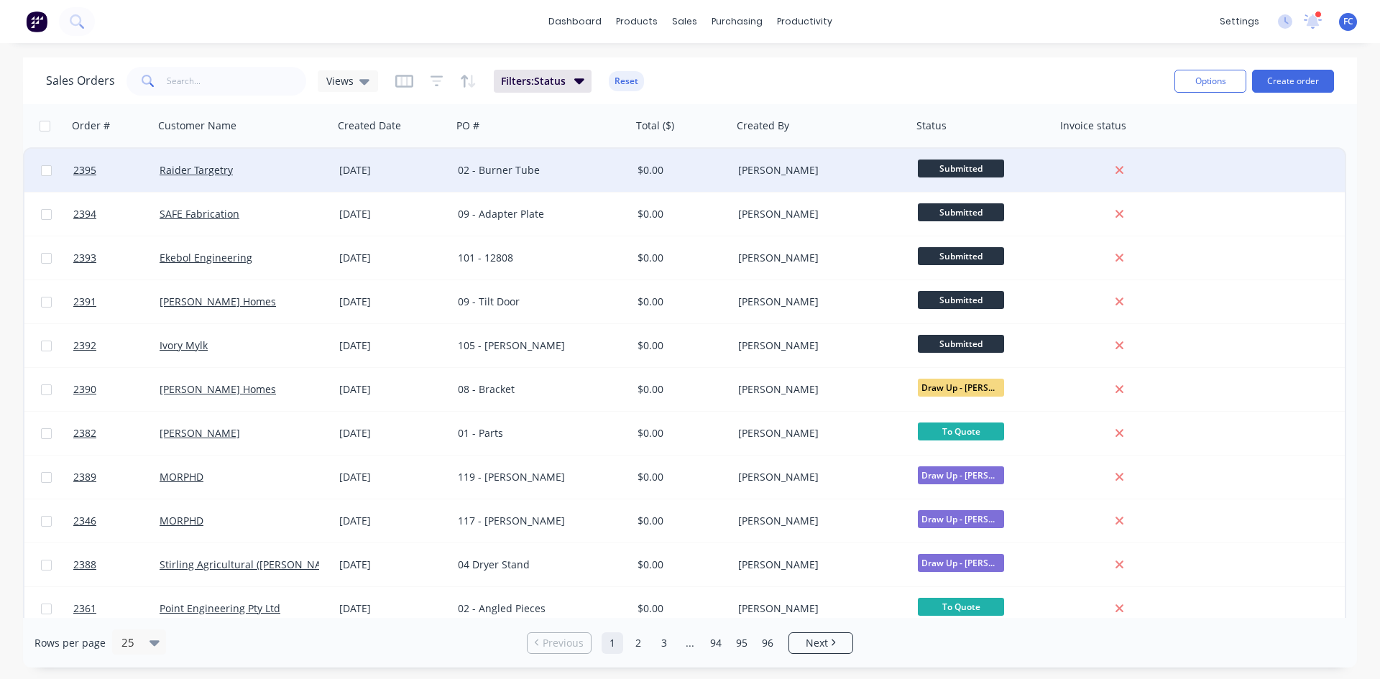
click at [669, 169] on div "$0.00" at bounding box center [680, 170] width 85 height 14
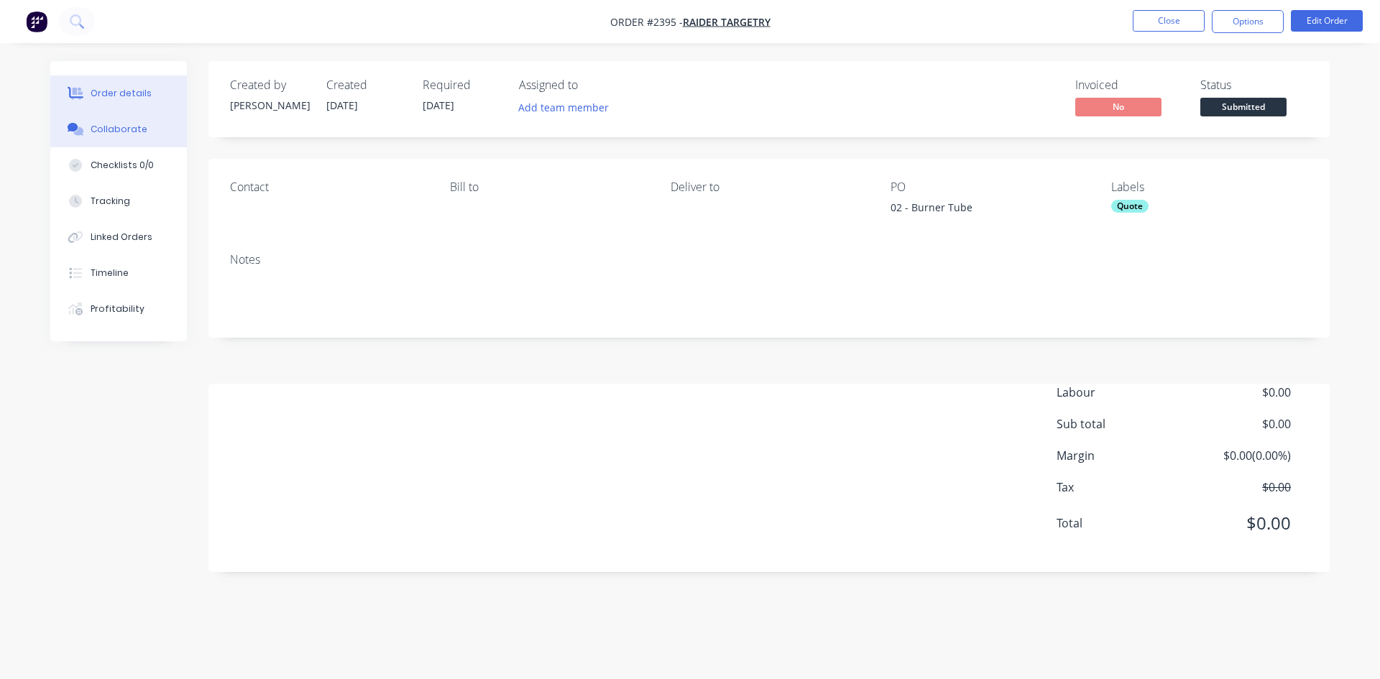
click at [121, 134] on div "Collaborate" at bounding box center [119, 129] width 57 height 13
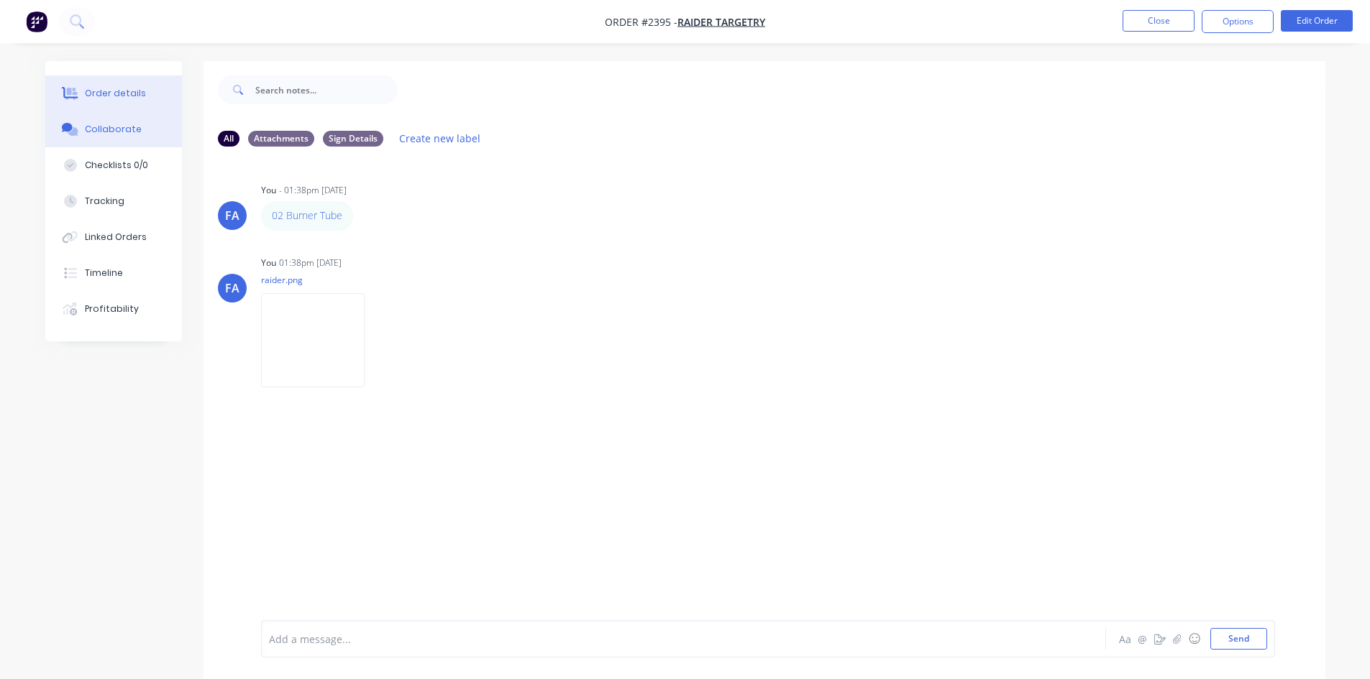
drag, startPoint x: 113, startPoint y: 87, endPoint x: 138, endPoint y: 98, distance: 27.7
click at [114, 86] on button "Order details" at bounding box center [113, 93] width 137 height 36
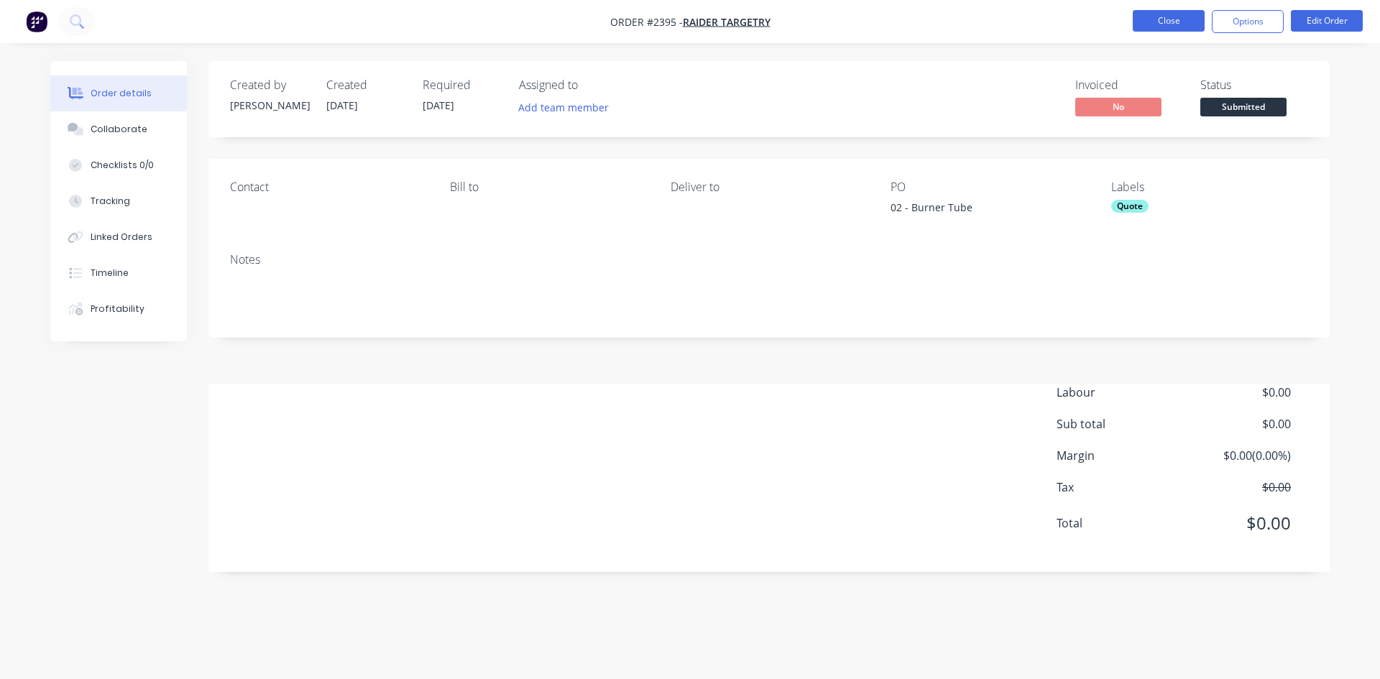
click at [1150, 19] on button "Close" at bounding box center [1169, 21] width 72 height 22
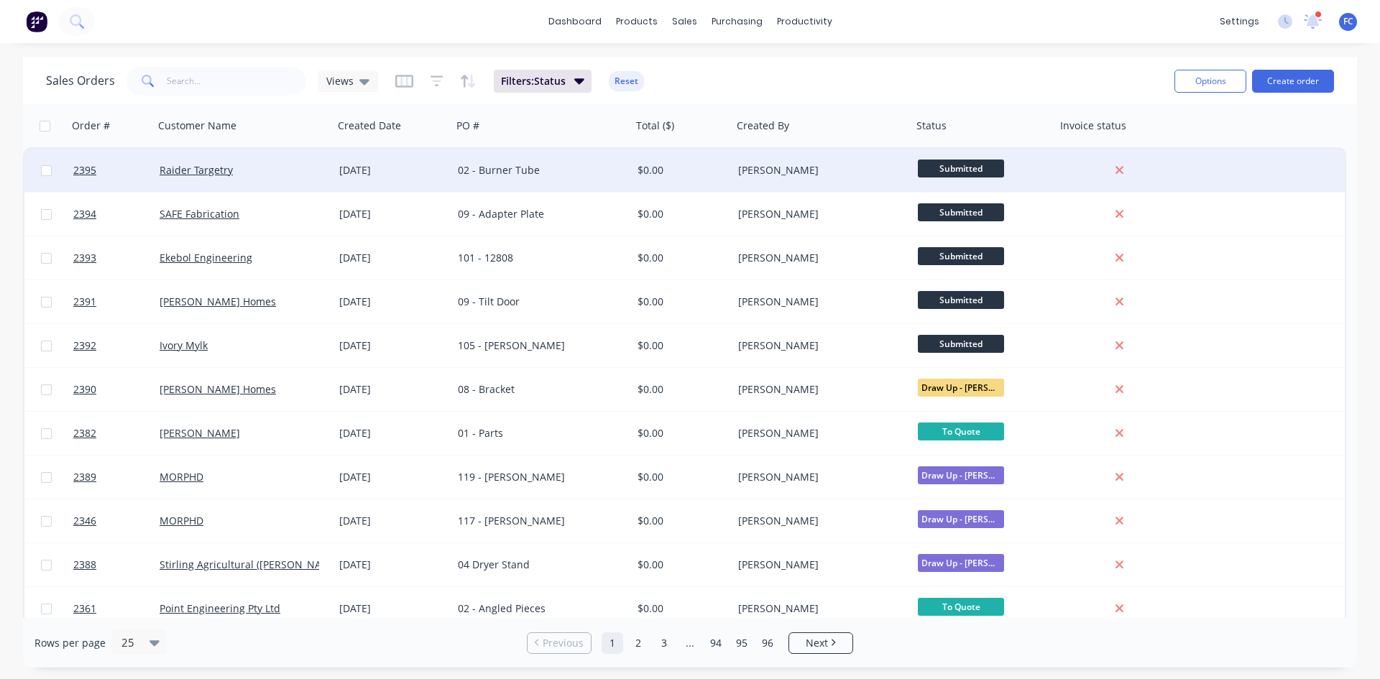
click at [326, 170] on div "Raider Targetry" at bounding box center [244, 170] width 168 height 14
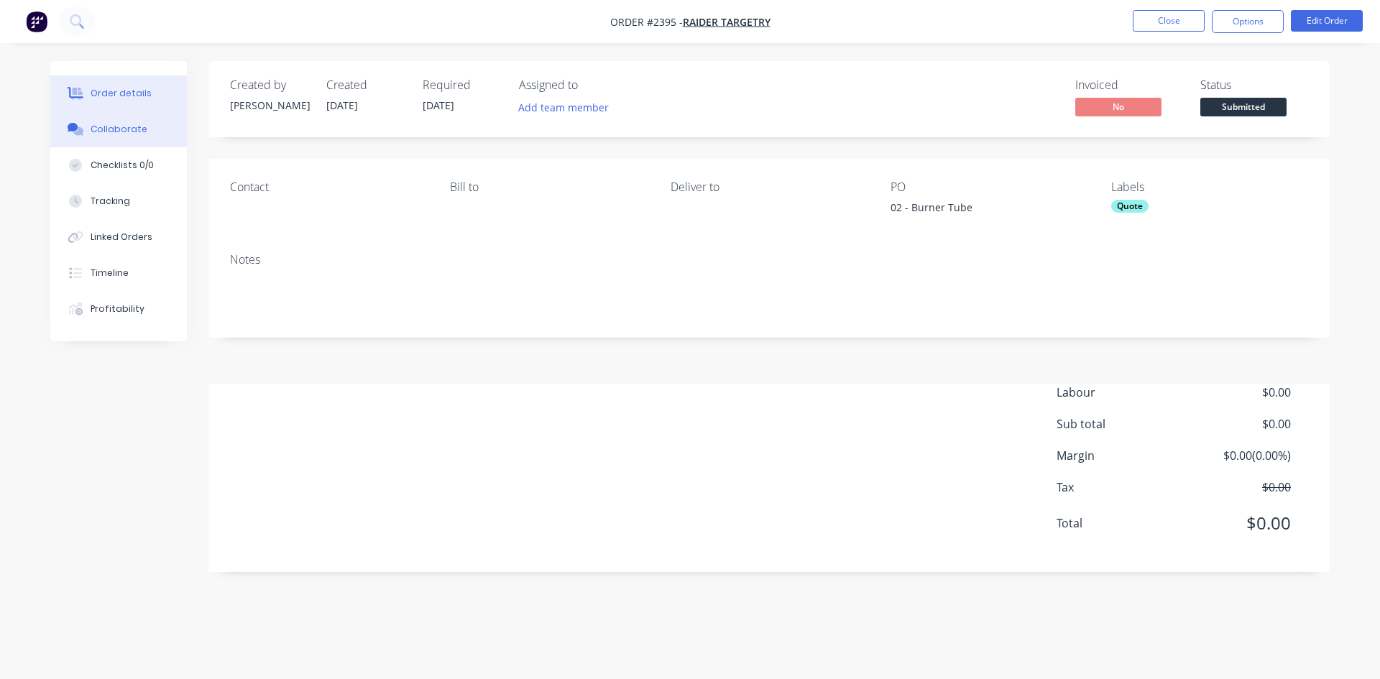
click at [137, 135] on div "Collaborate" at bounding box center [119, 129] width 57 height 13
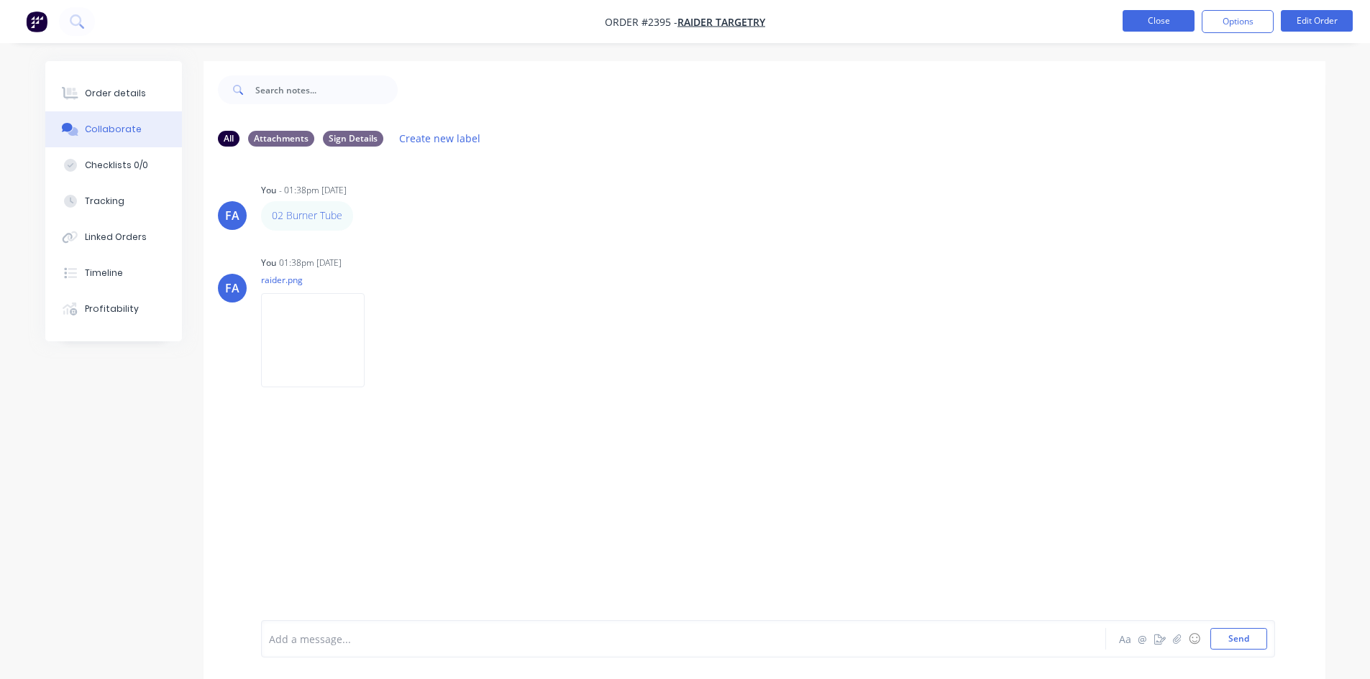
click at [1151, 26] on button "Close" at bounding box center [1158, 21] width 72 height 22
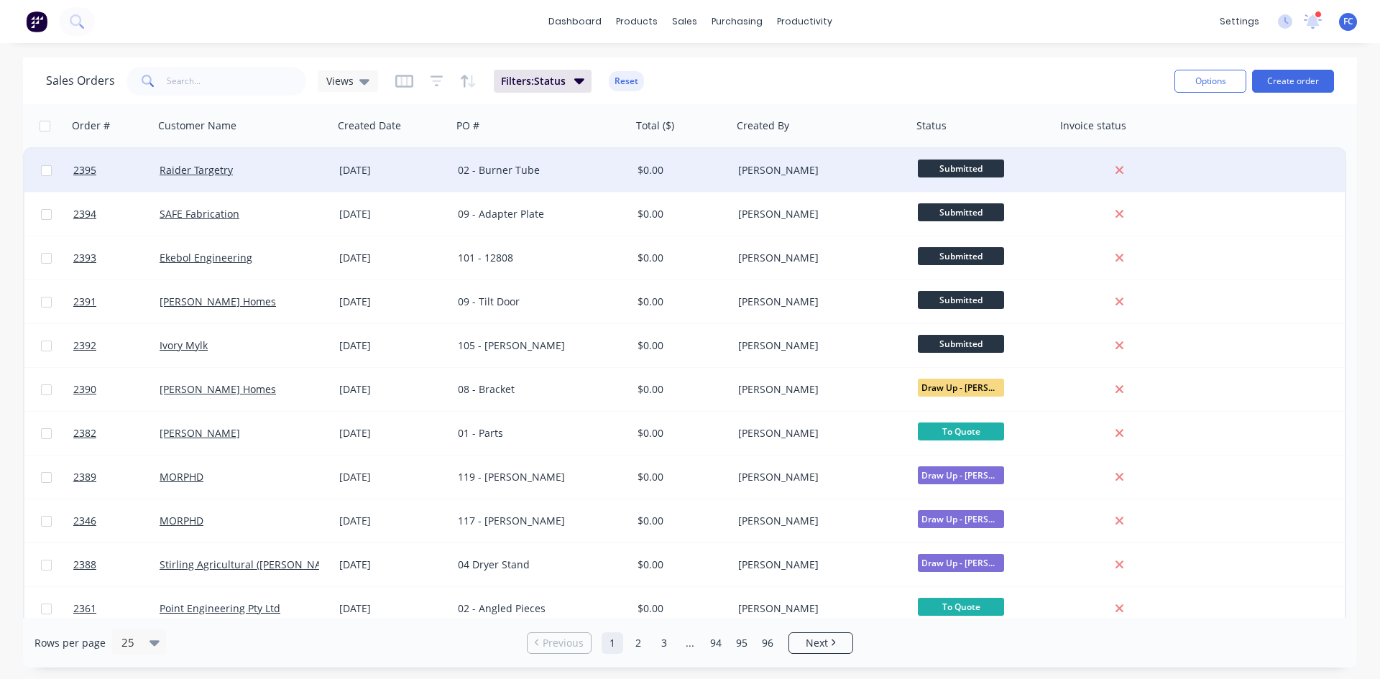
click at [467, 171] on div "02 - Burner Tube" at bounding box center [538, 170] width 160 height 14
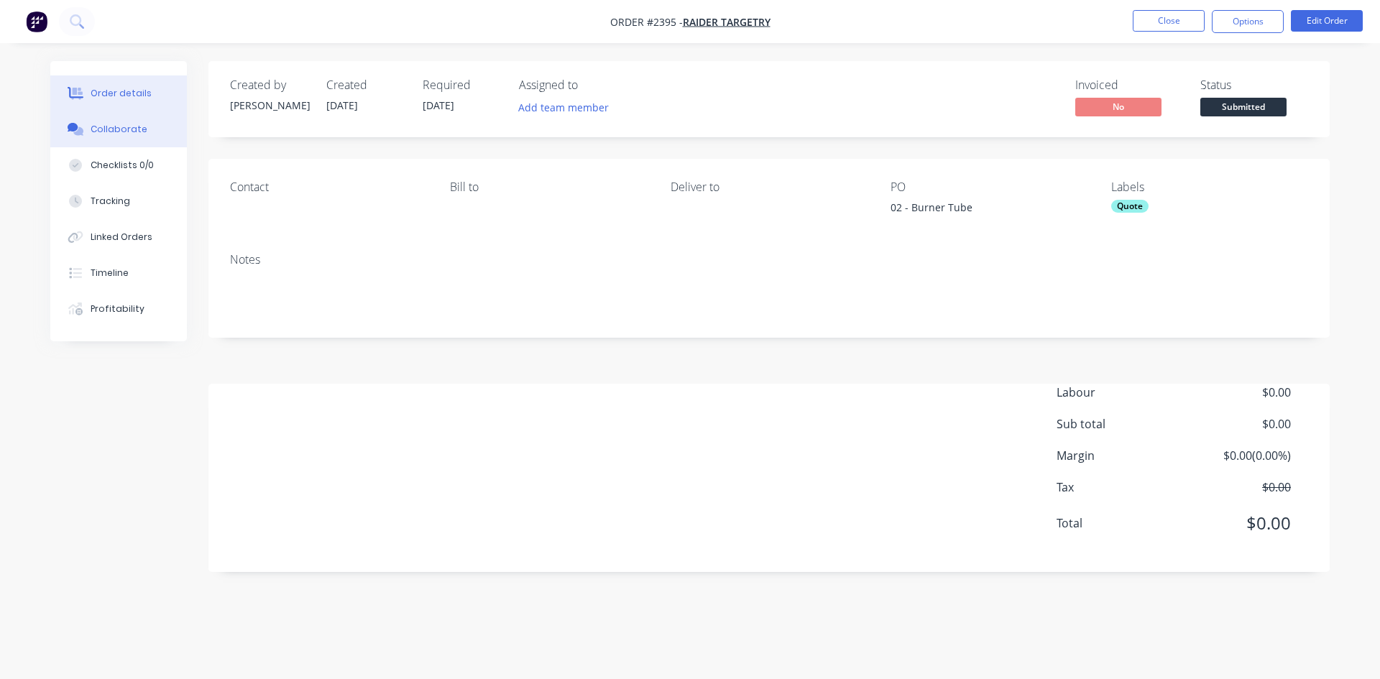
click at [145, 132] on button "Collaborate" at bounding box center [118, 129] width 137 height 36
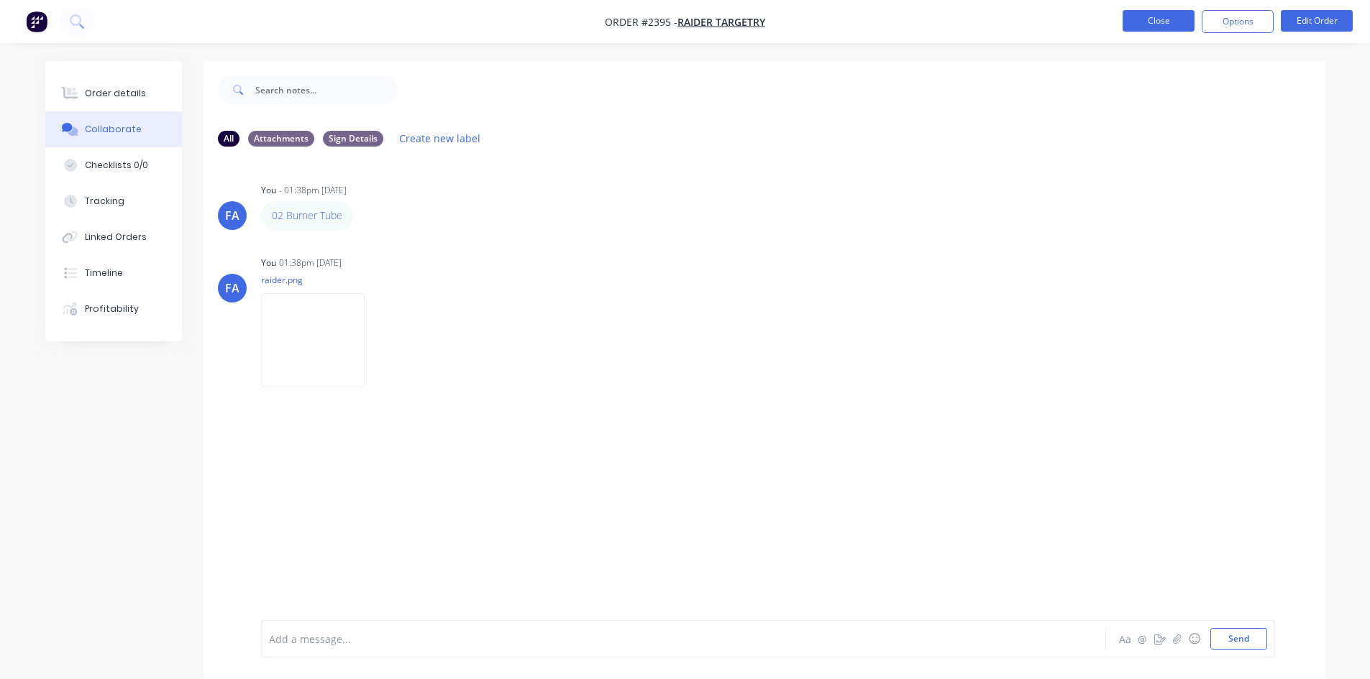
click at [1168, 23] on button "Close" at bounding box center [1158, 21] width 72 height 22
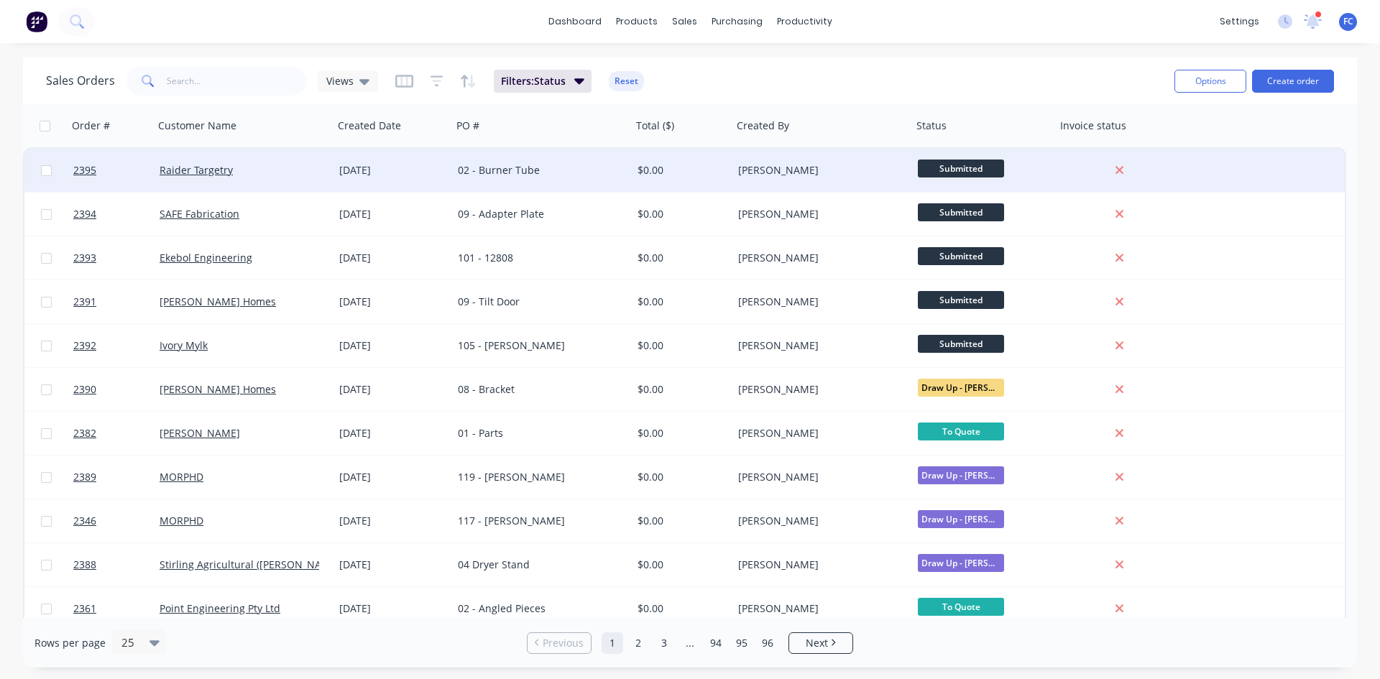
click at [331, 168] on div "Raider Targetry" at bounding box center [244, 170] width 180 height 43
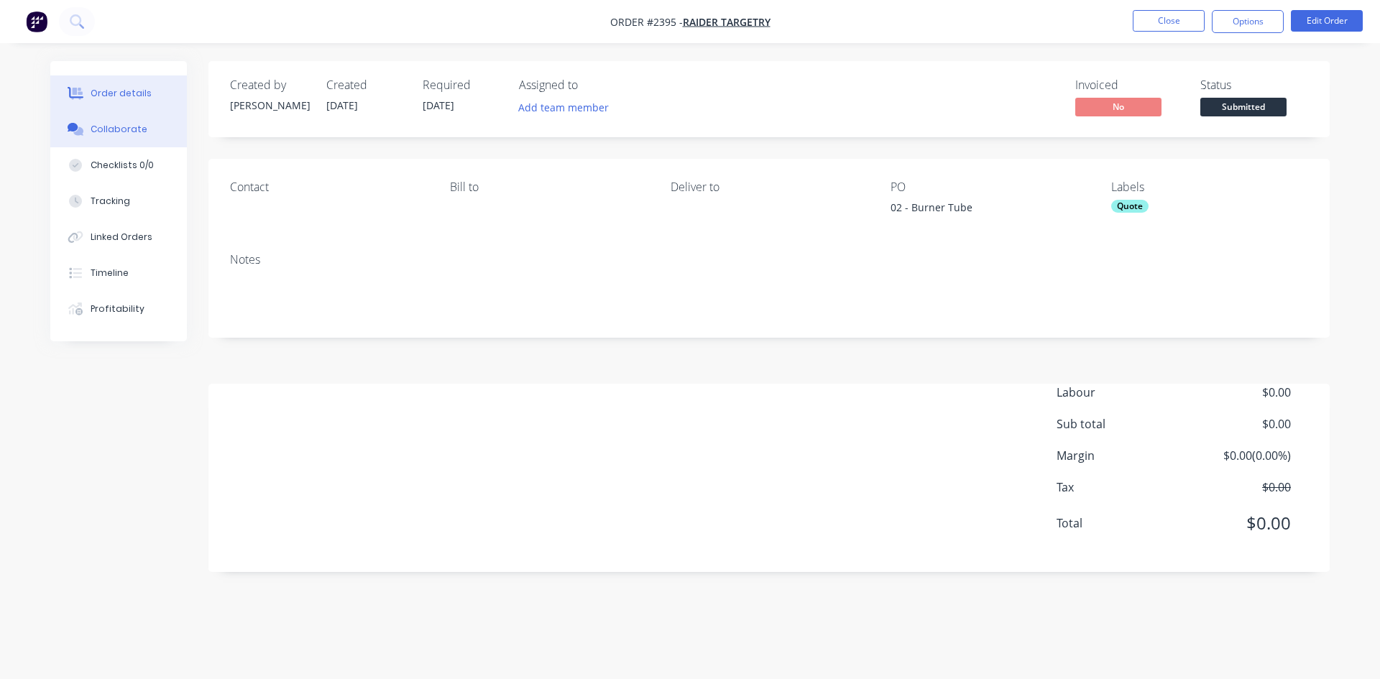
click at [129, 126] on div "Collaborate" at bounding box center [119, 129] width 57 height 13
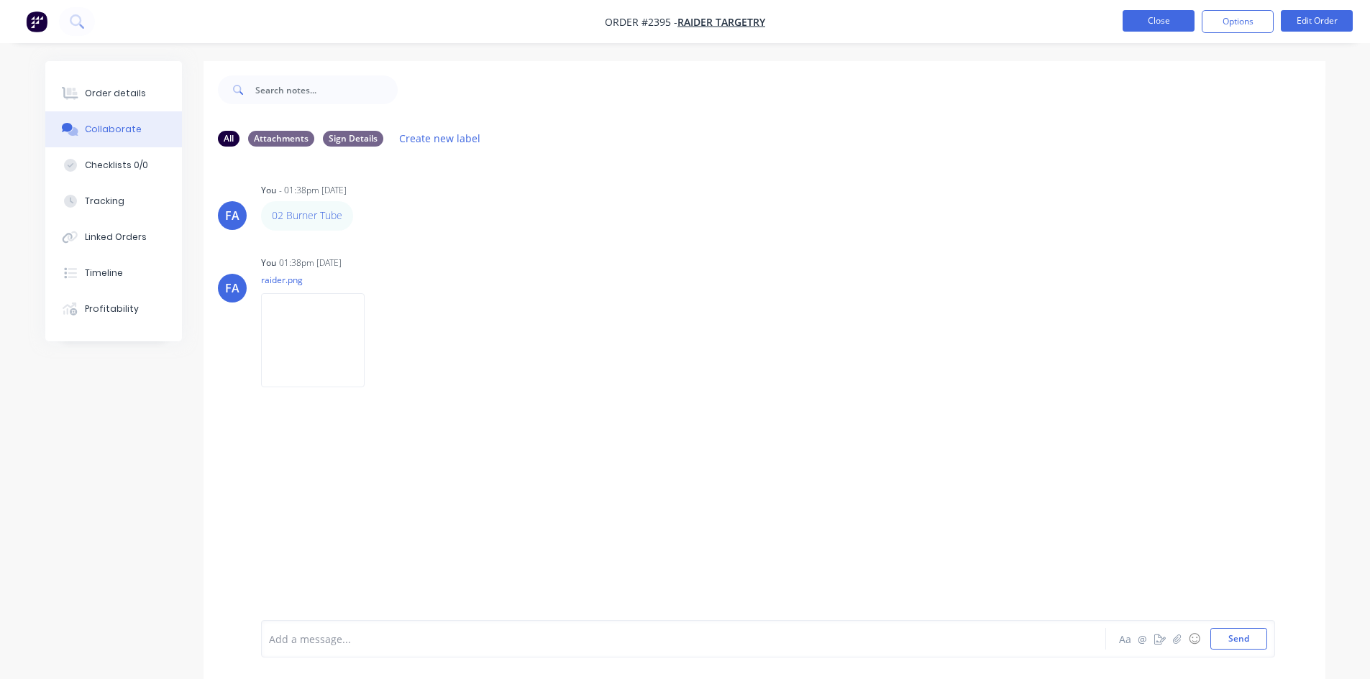
click at [1157, 19] on button "Close" at bounding box center [1158, 21] width 72 height 22
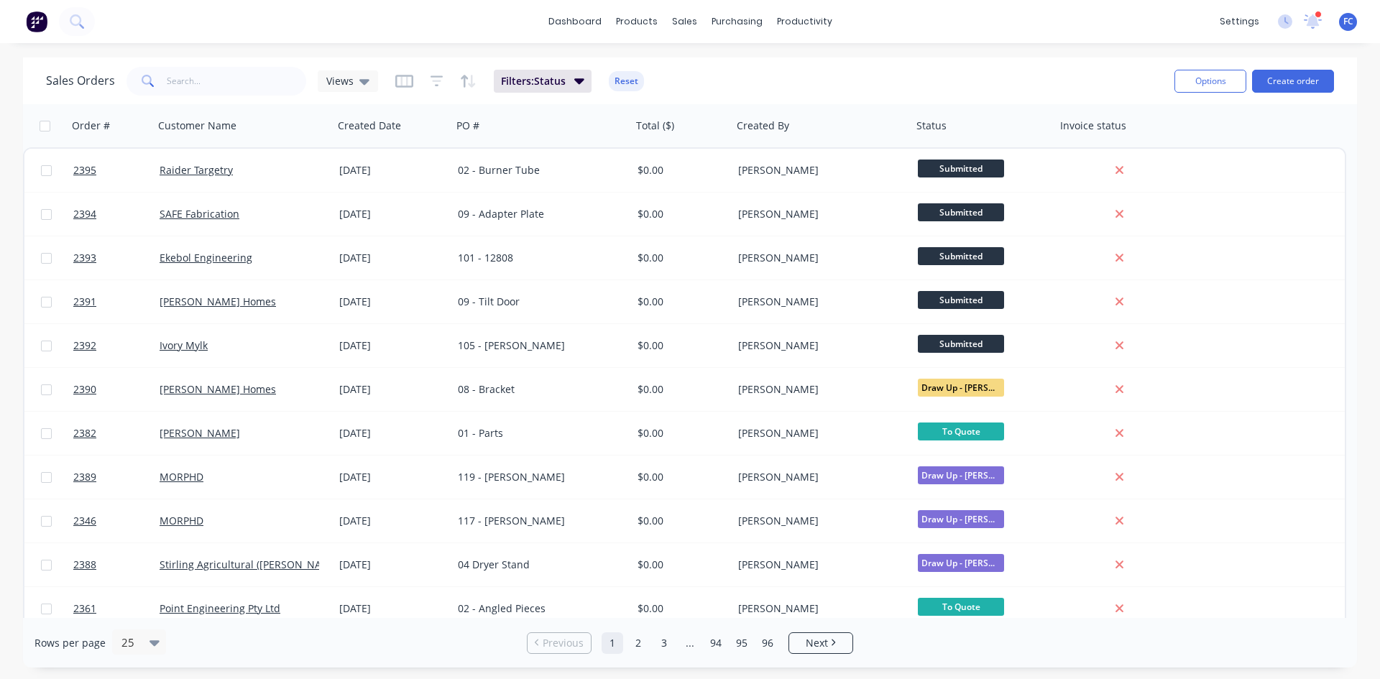
click at [1320, 15] on div at bounding box center [1318, 14] width 7 height 7
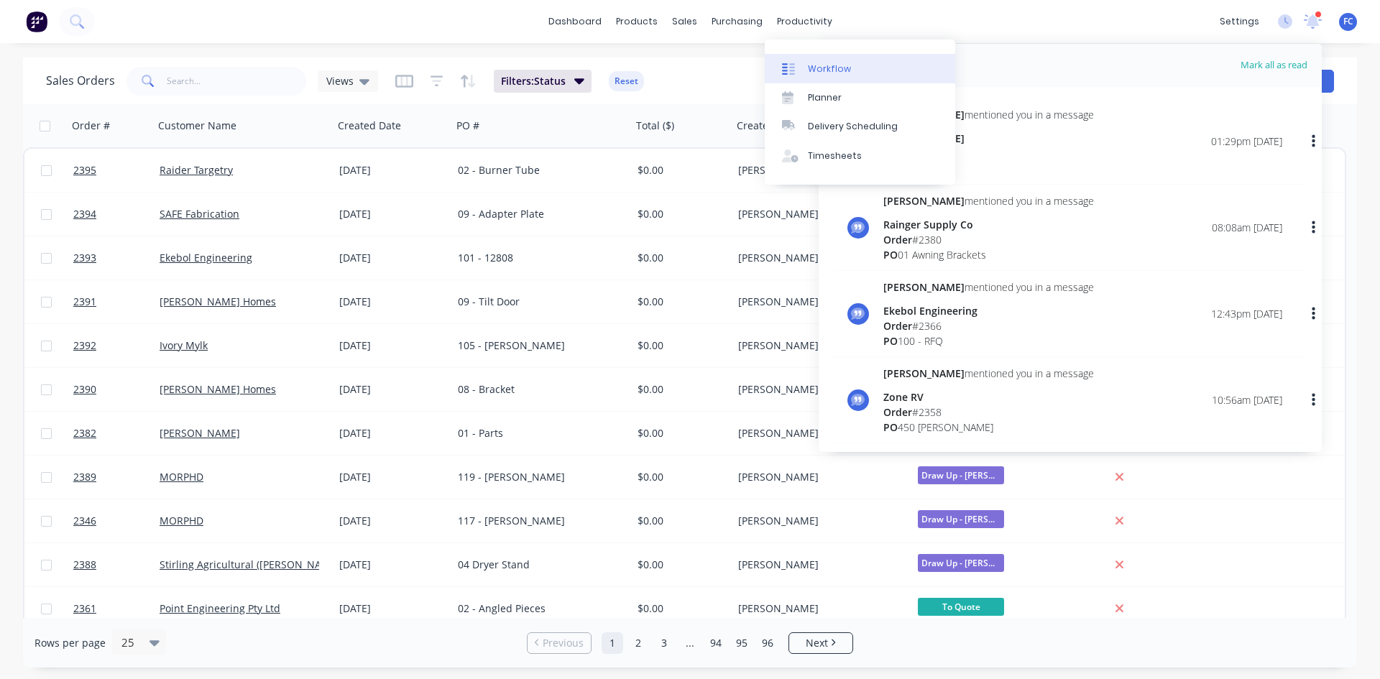
click at [825, 64] on div "Workflow" at bounding box center [829, 69] width 43 height 13
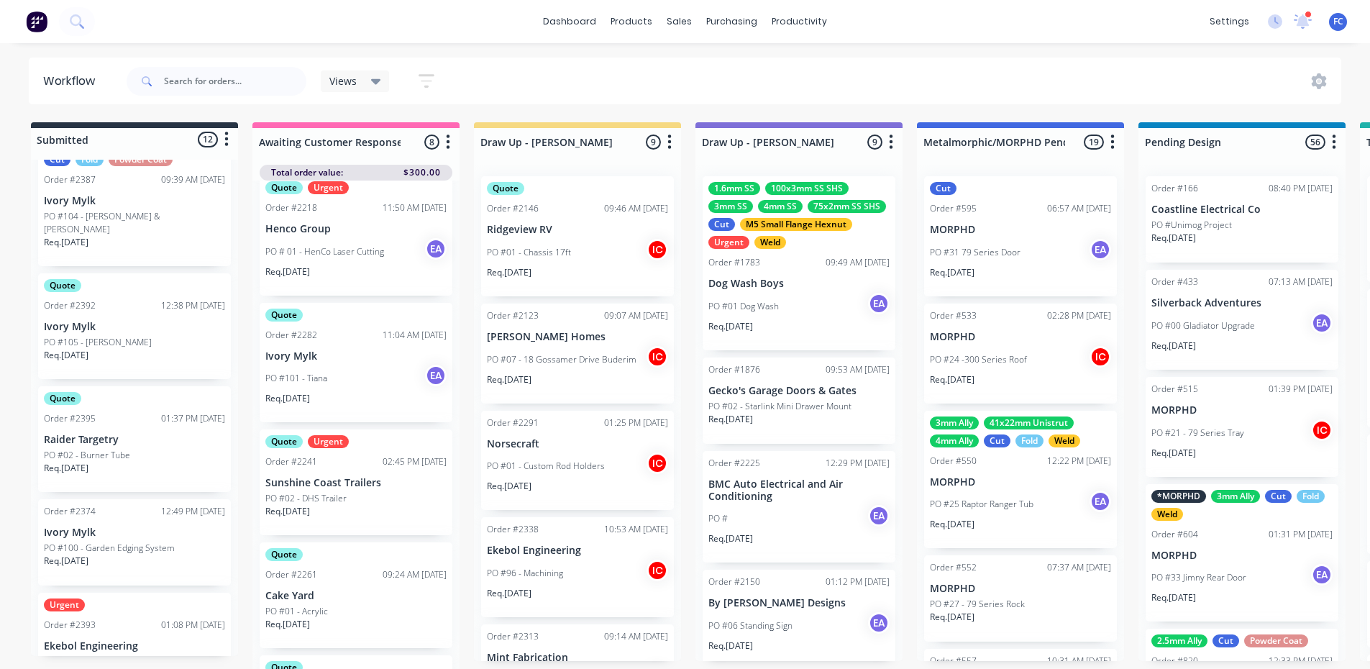
scroll to position [431, 0]
click at [158, 431] on p "Raider Targetry" at bounding box center [134, 437] width 181 height 12
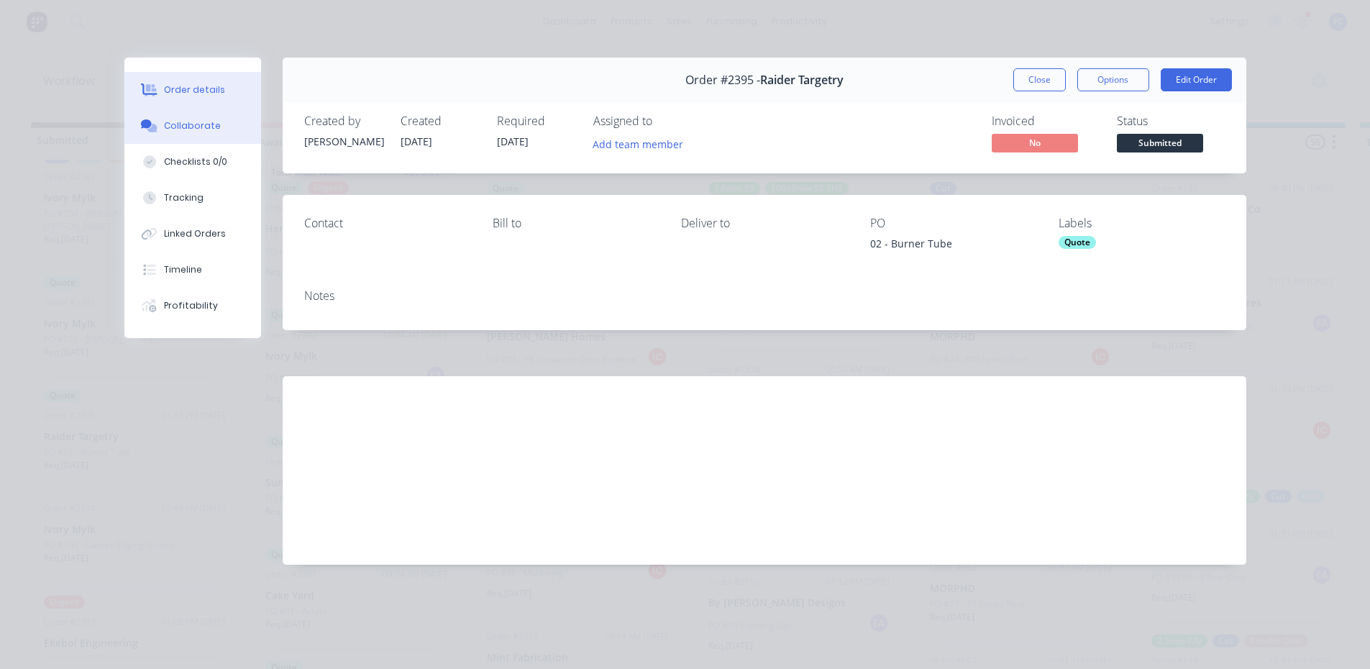
click at [191, 116] on button "Collaborate" at bounding box center [192, 126] width 137 height 36
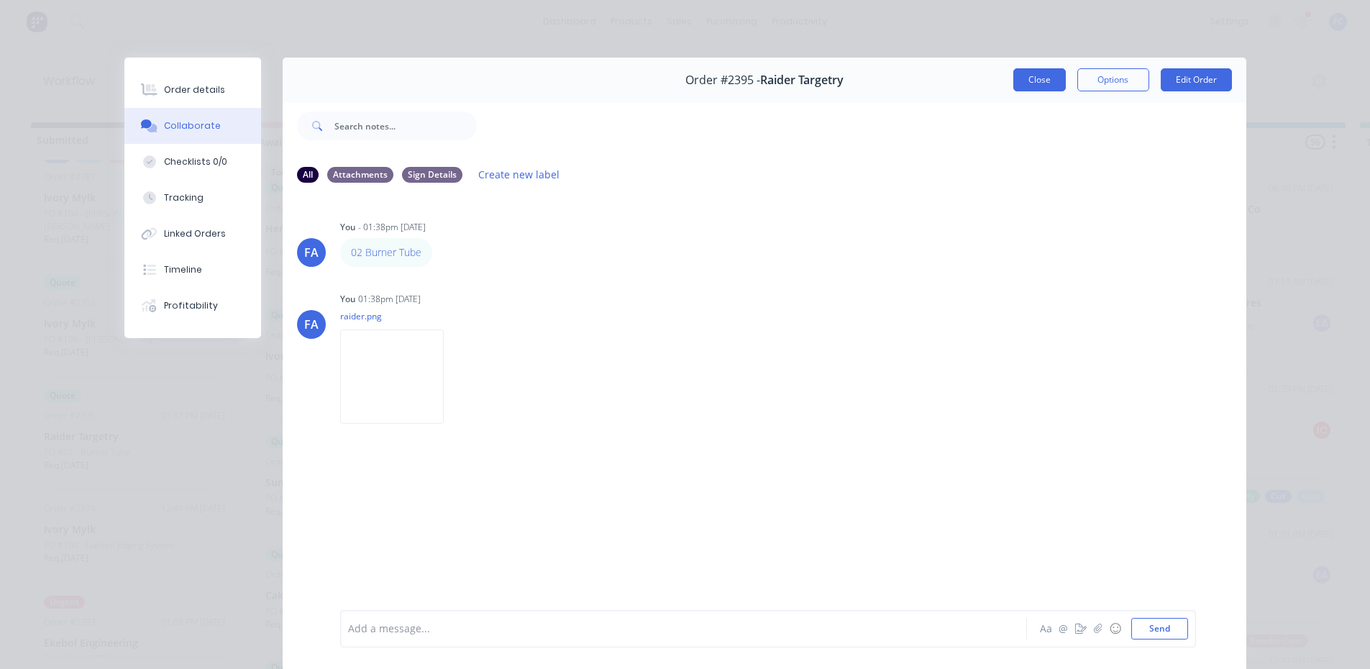
click at [1022, 81] on button "Close" at bounding box center [1039, 79] width 52 height 23
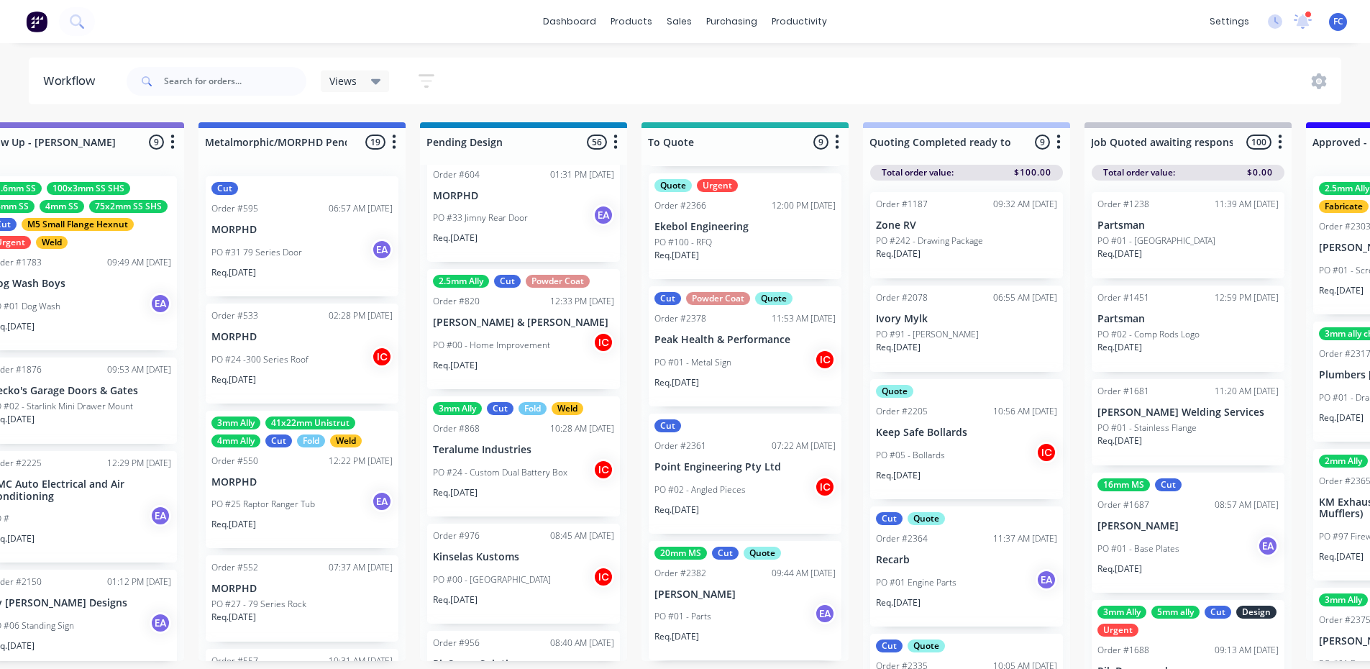
scroll to position [19, 718]
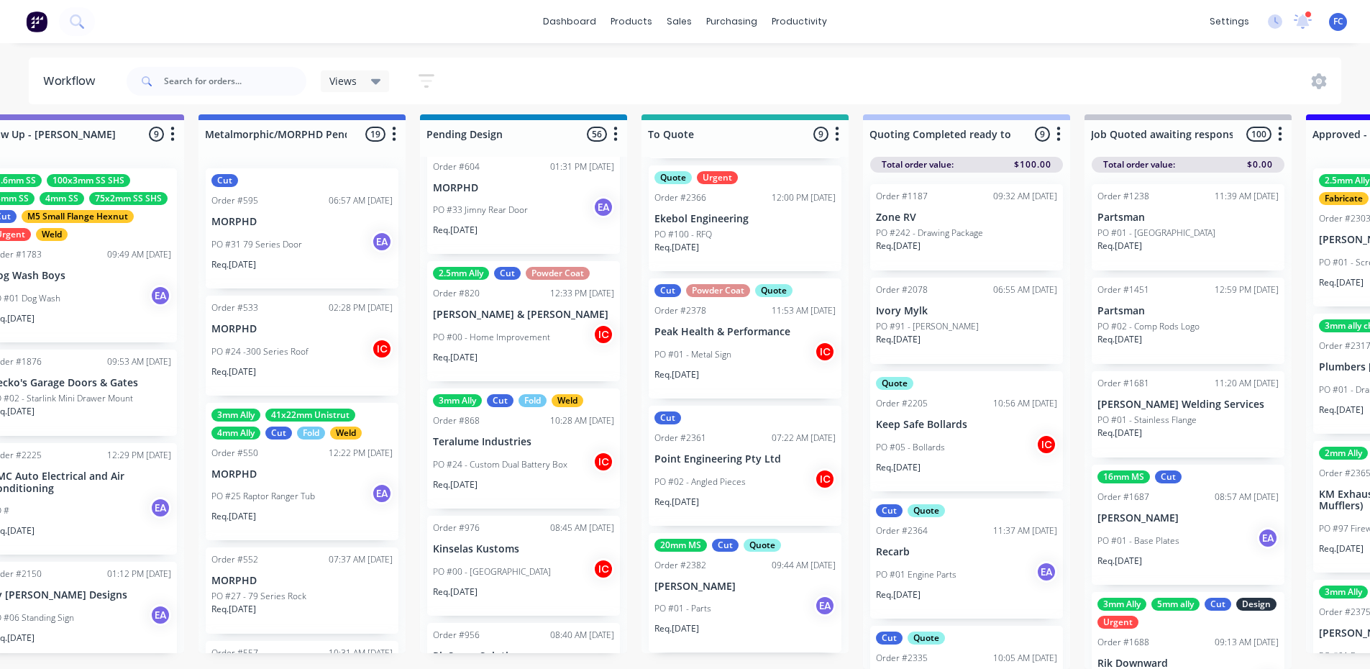
click at [716, 580] on p "[PERSON_NAME]" at bounding box center [744, 586] width 181 height 12
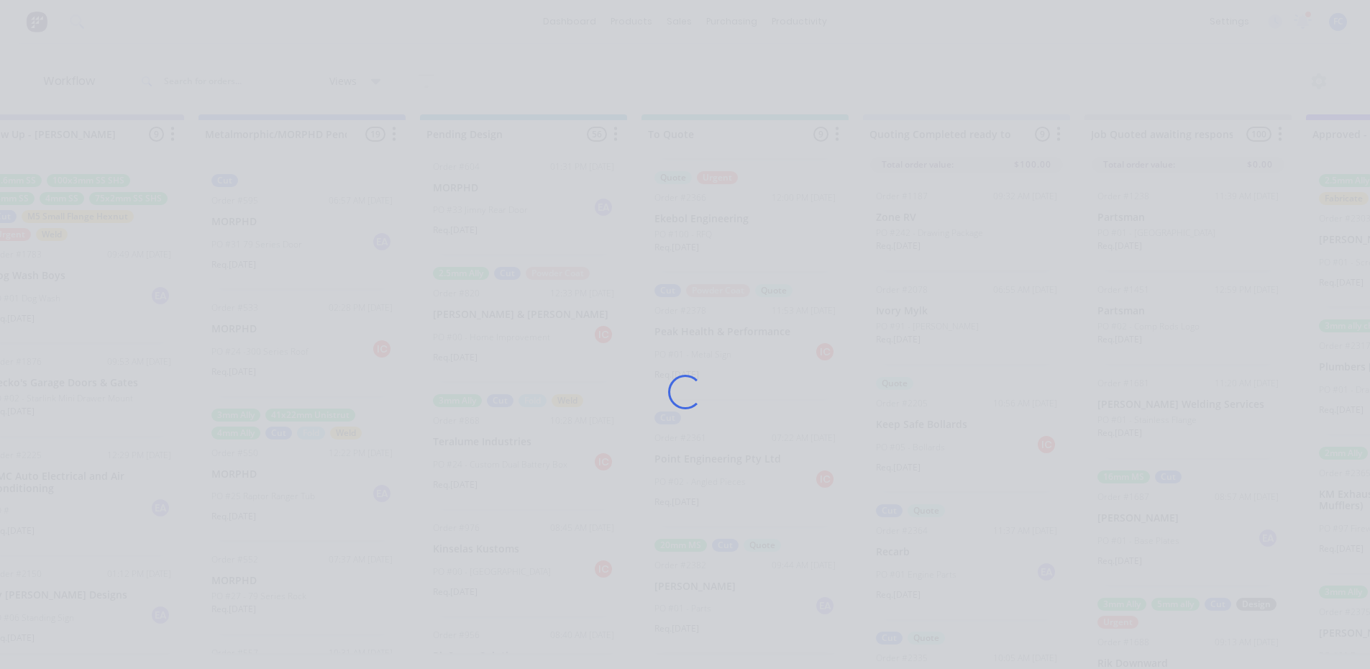
scroll to position [0, 718]
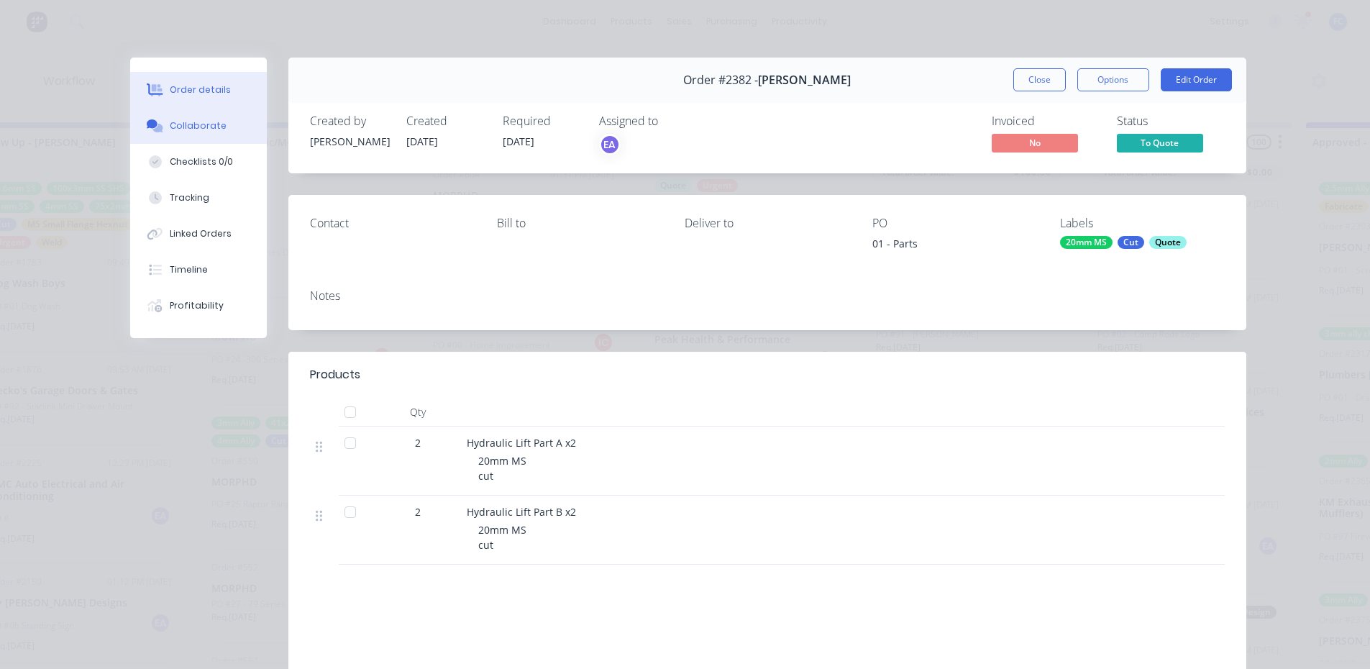
click at [198, 116] on button "Collaborate" at bounding box center [198, 126] width 137 height 36
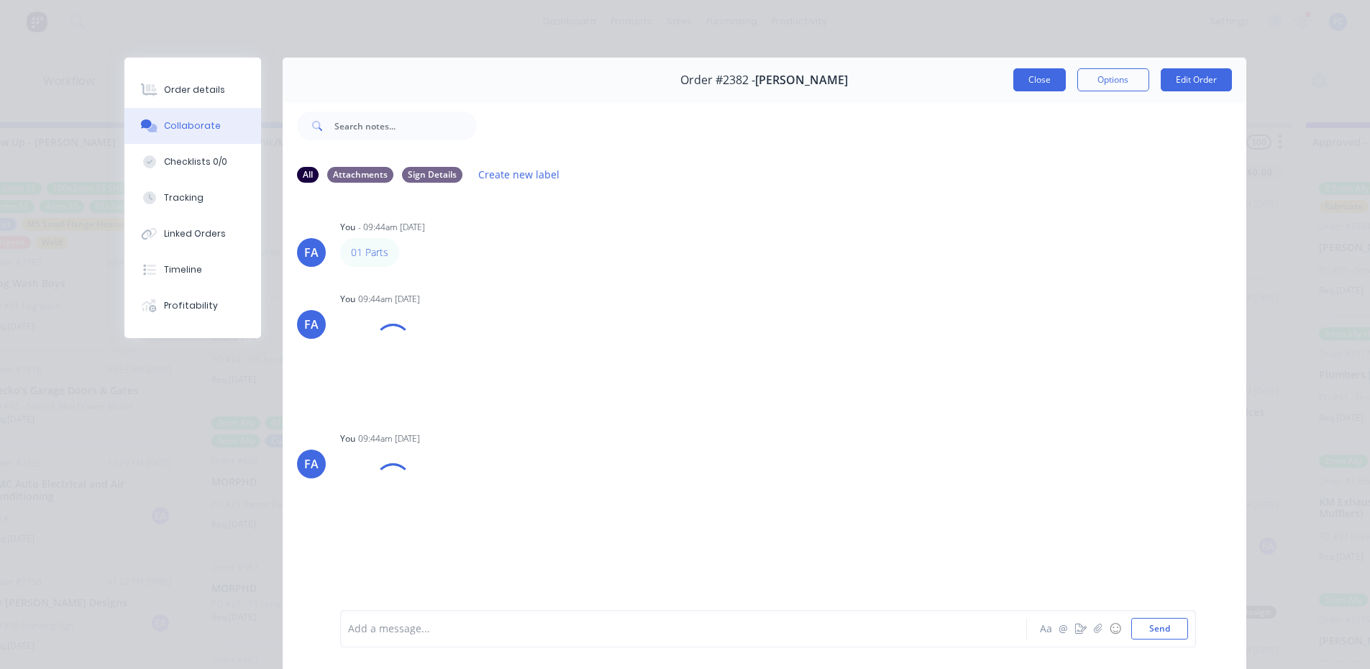
click at [1038, 86] on button "Close" at bounding box center [1039, 79] width 52 height 23
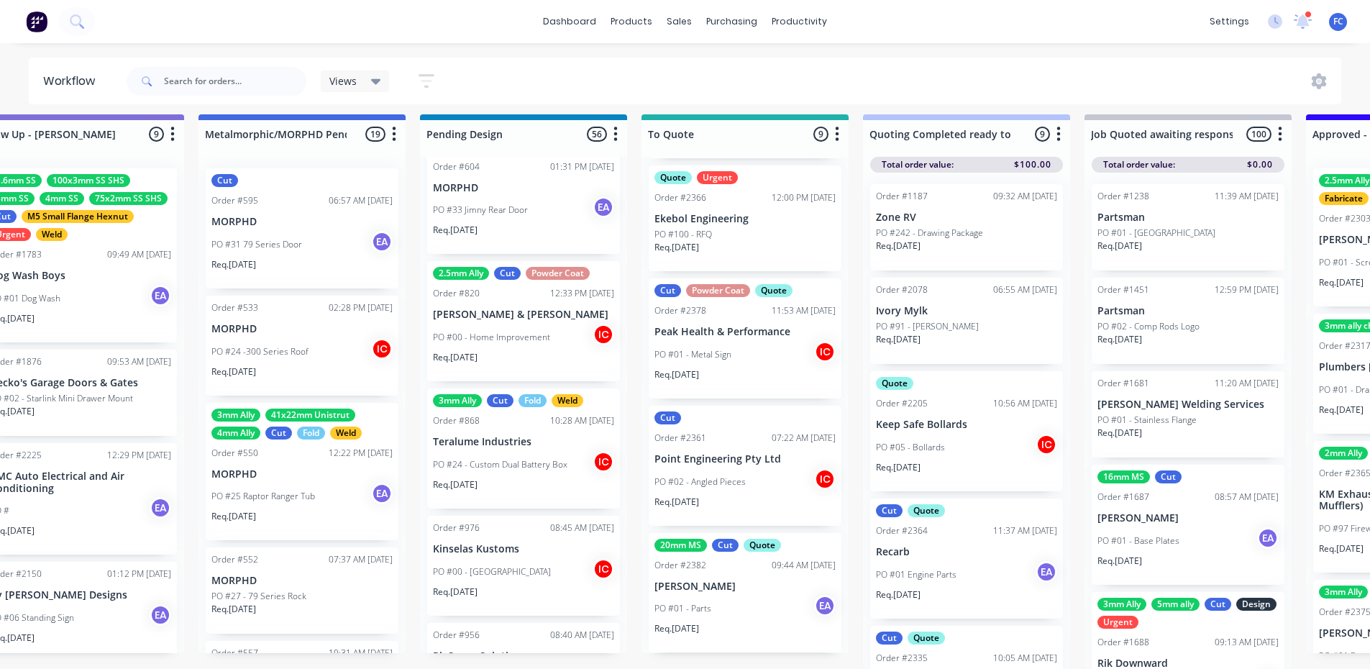
scroll to position [19, 718]
click at [697, 580] on p "[PERSON_NAME]" at bounding box center [744, 586] width 181 height 12
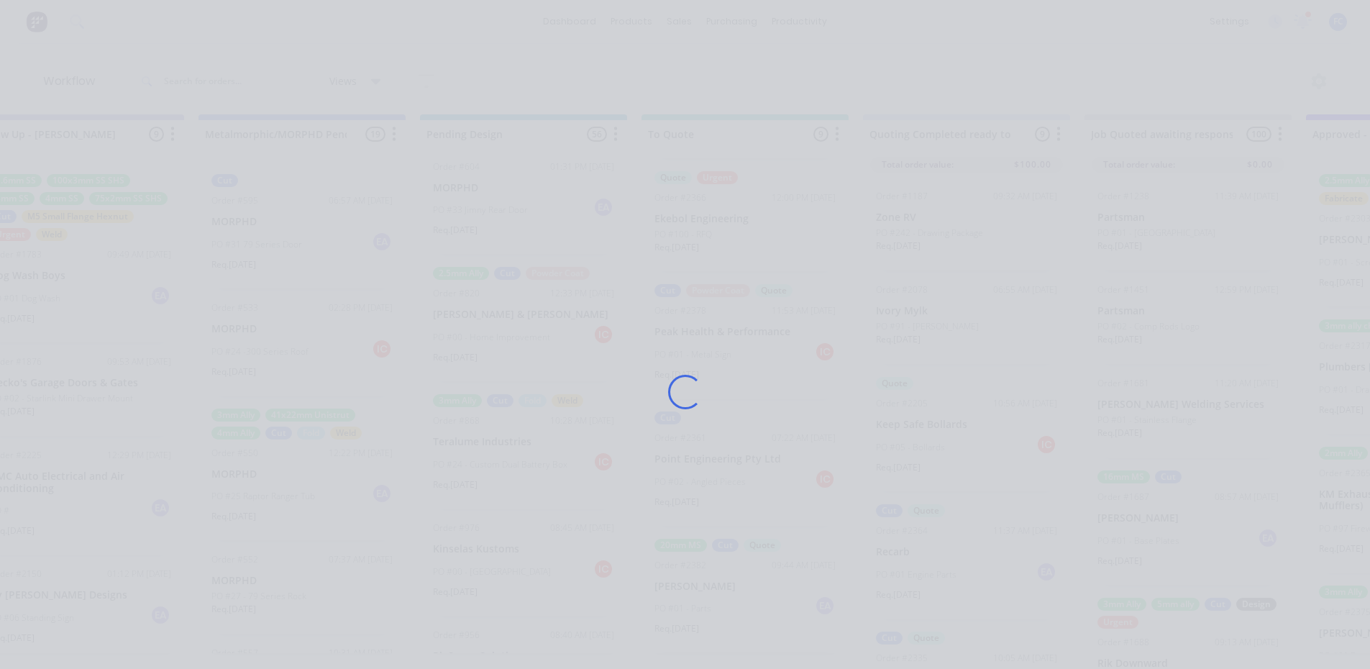
scroll to position [0, 718]
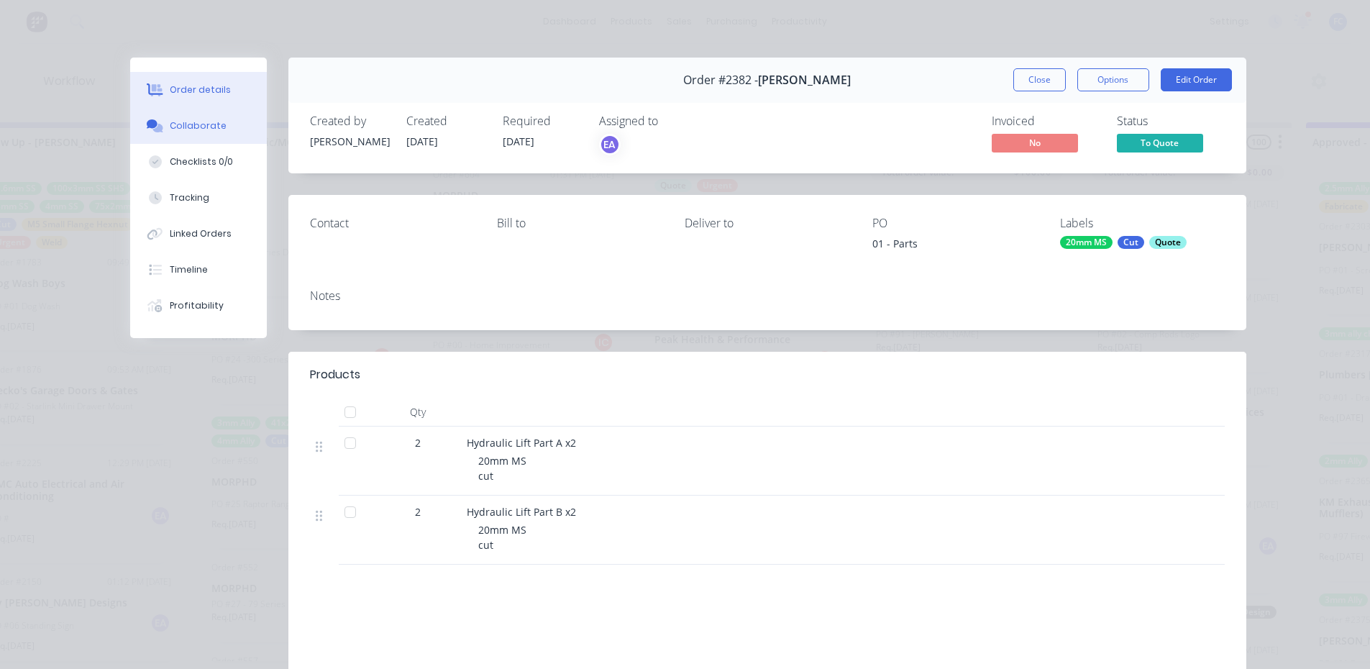
click at [179, 120] on div "Collaborate" at bounding box center [198, 125] width 57 height 13
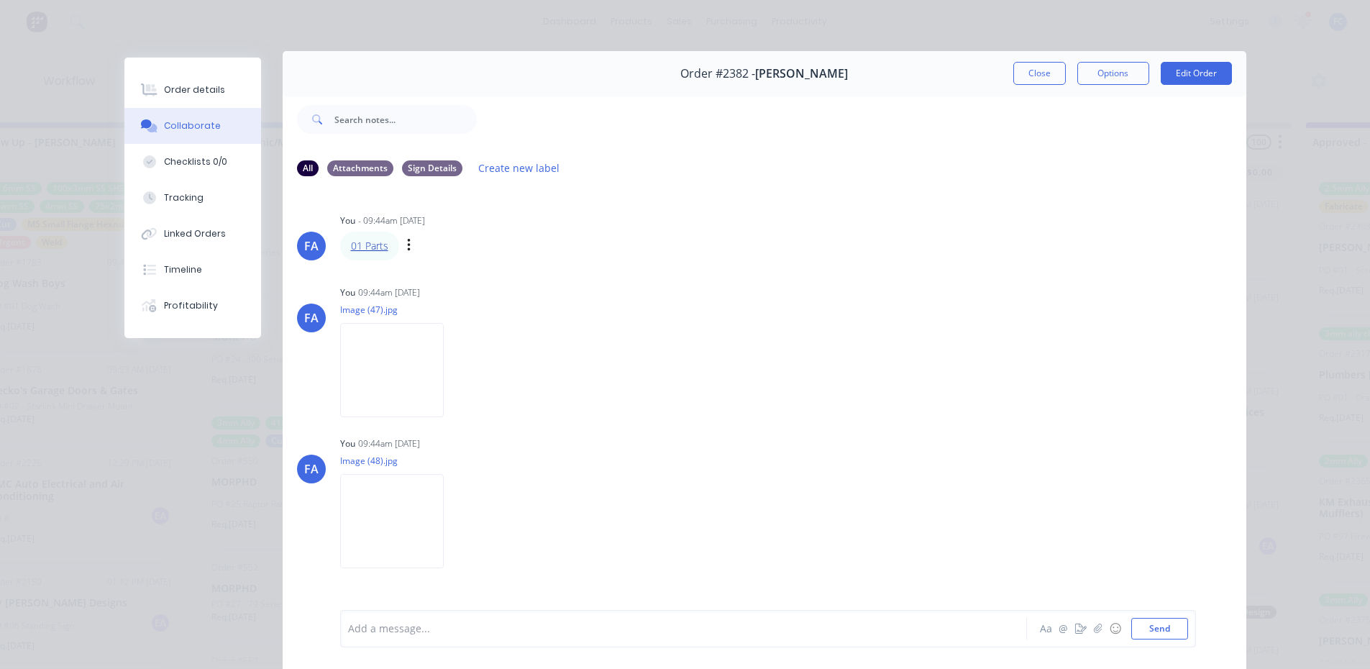
scroll to position [4, 0]
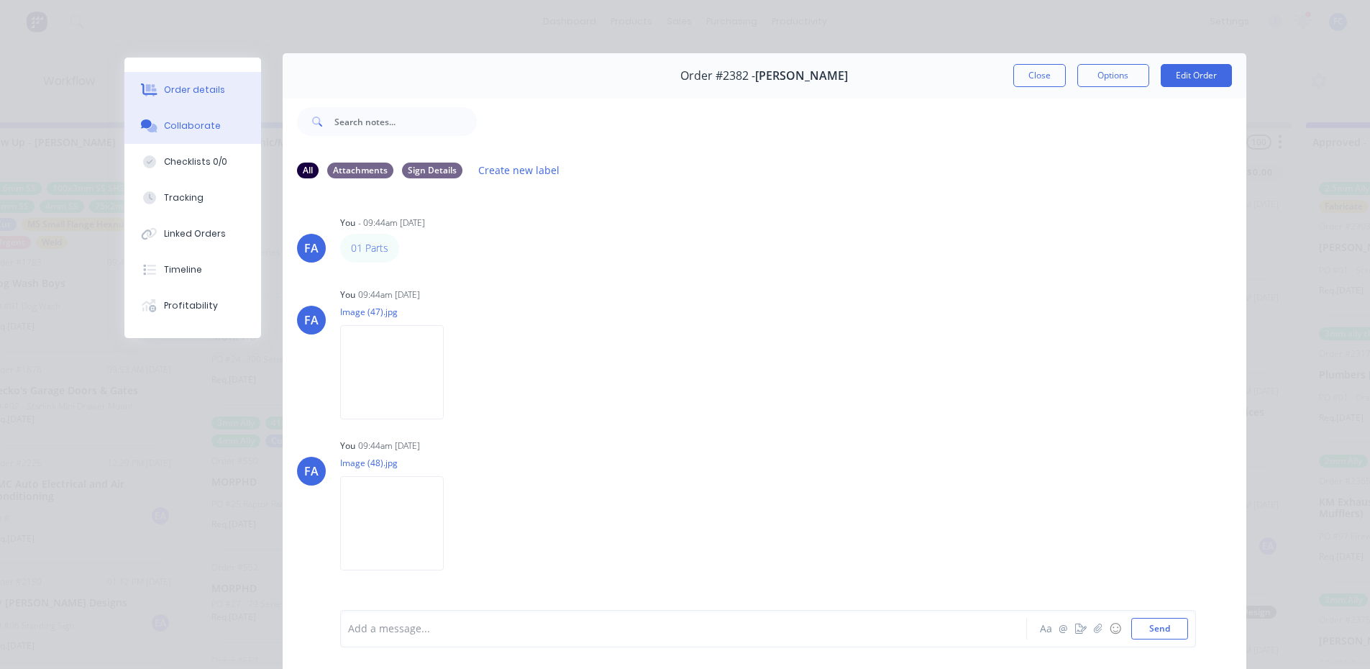
click at [198, 81] on button "Order details" at bounding box center [192, 90] width 137 height 36
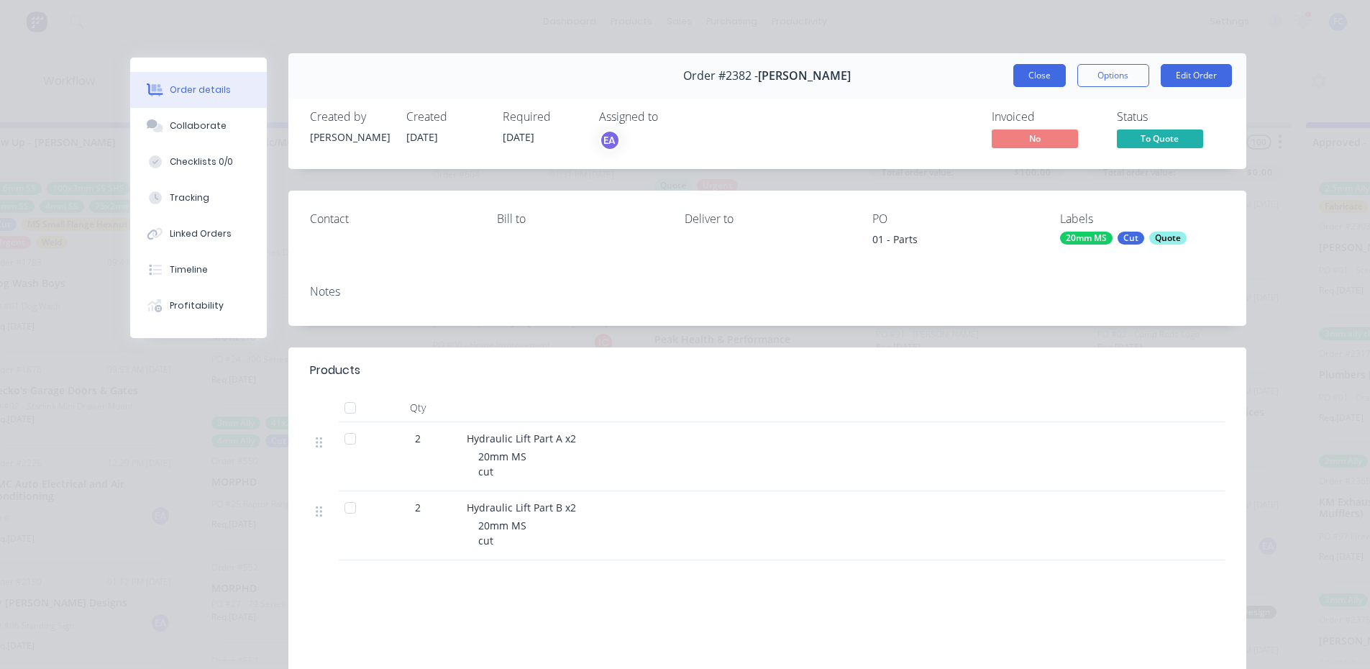
click at [1023, 72] on button "Close" at bounding box center [1039, 75] width 52 height 23
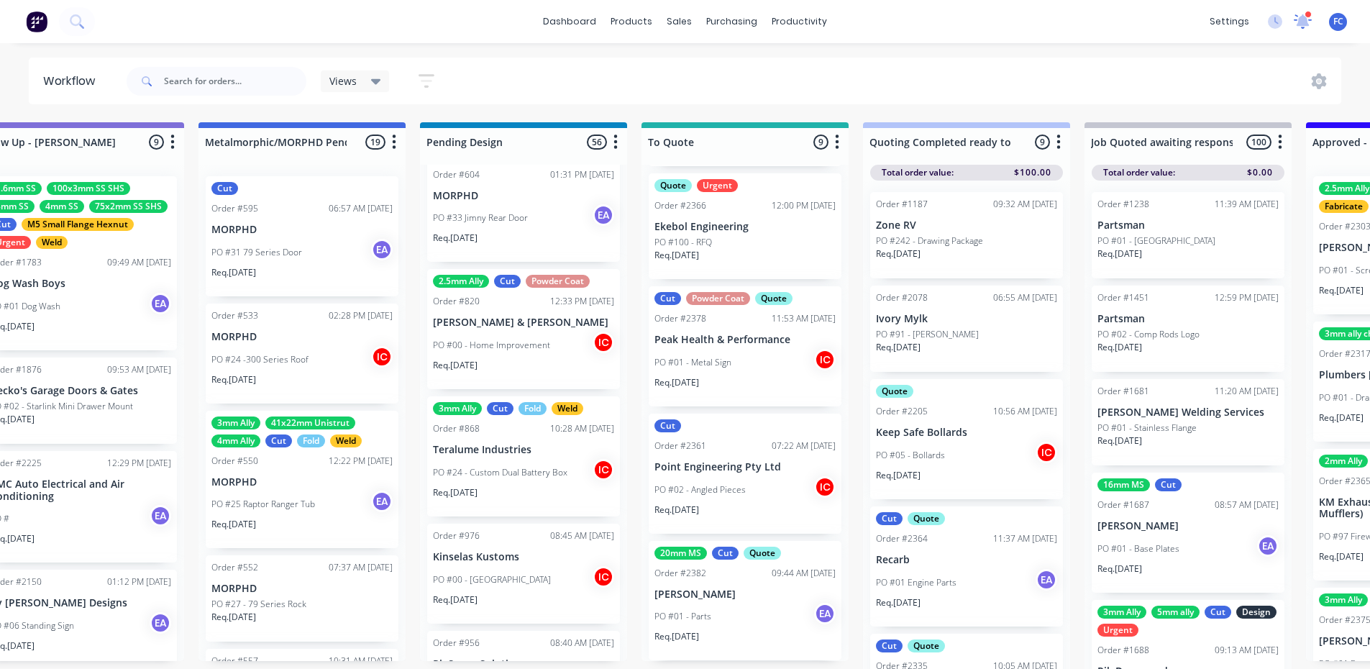
click at [1303, 22] on icon at bounding box center [1302, 20] width 13 height 12
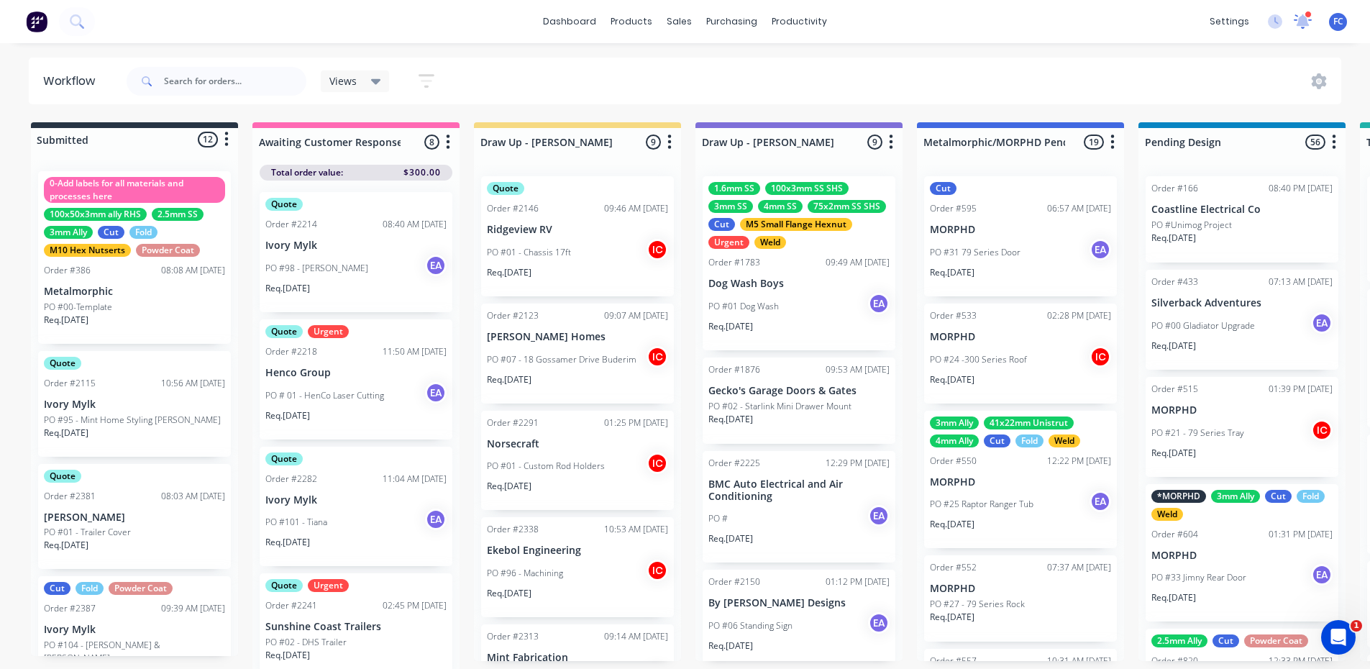
click at [1307, 24] on icon at bounding box center [1302, 20] width 14 height 13
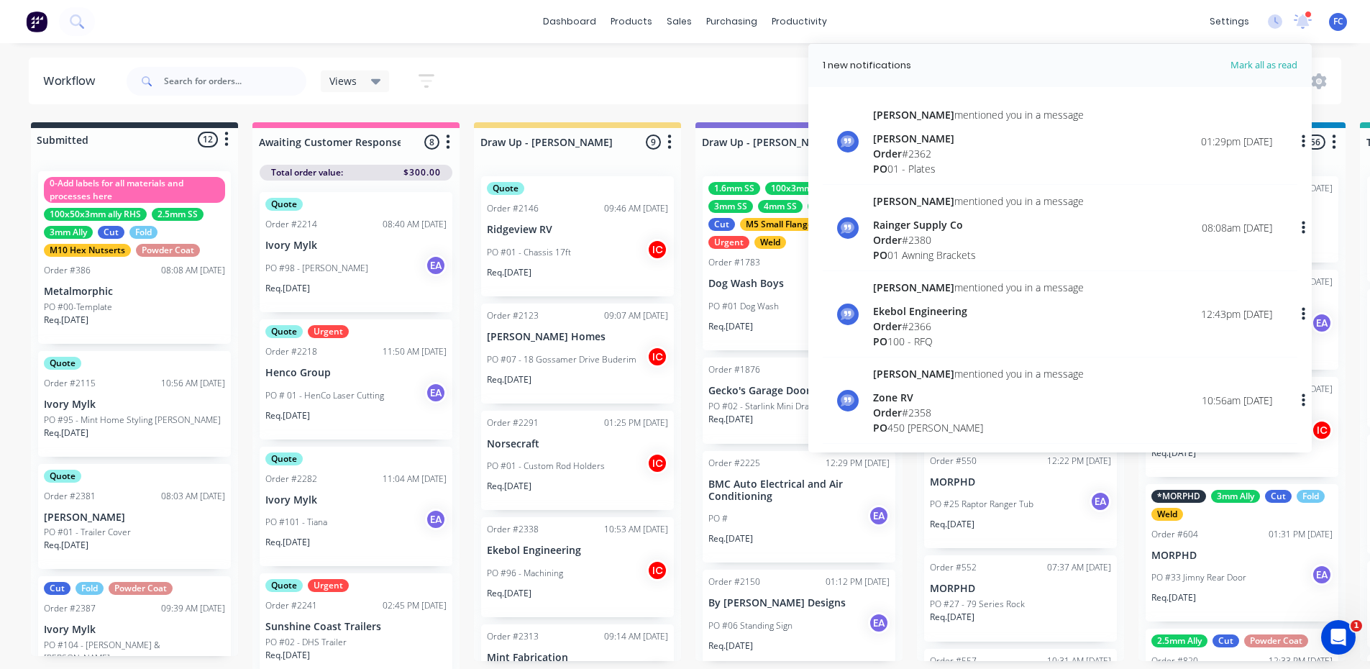
click at [472, 21] on div "dashboard products sales purchasing productivity dashboard products Product Cat…" at bounding box center [685, 21] width 1370 height 43
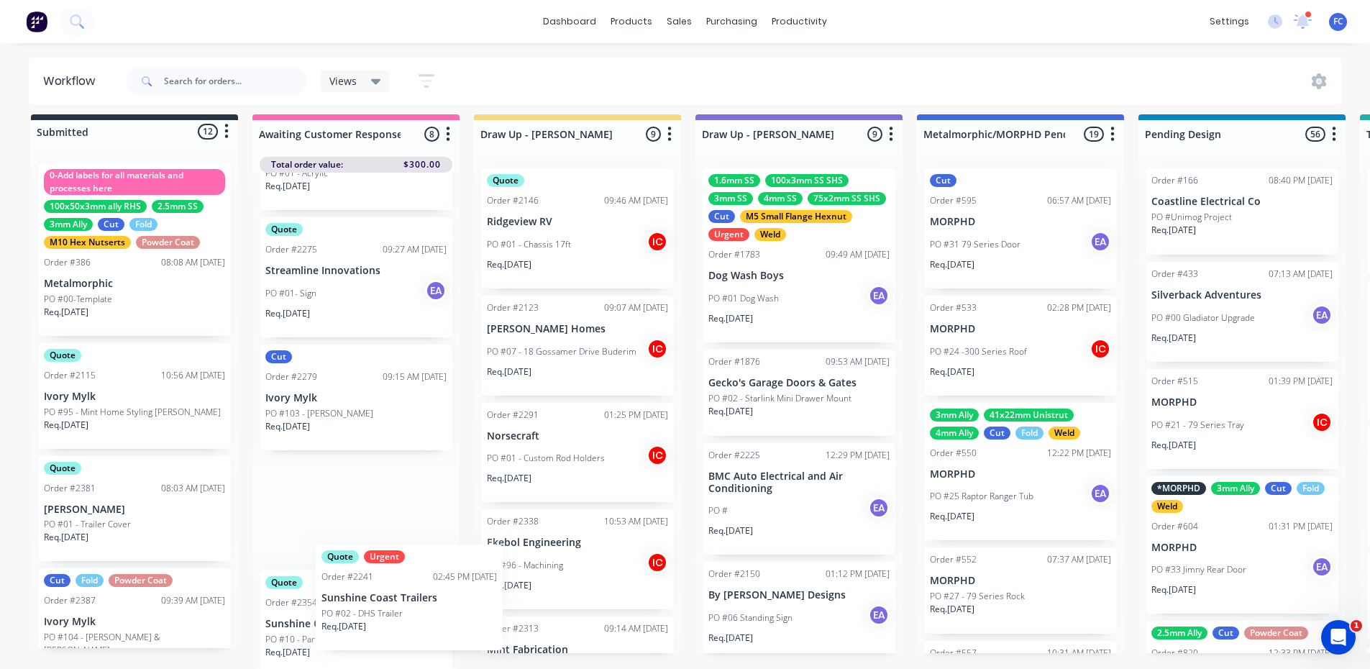
scroll to position [472, 0]
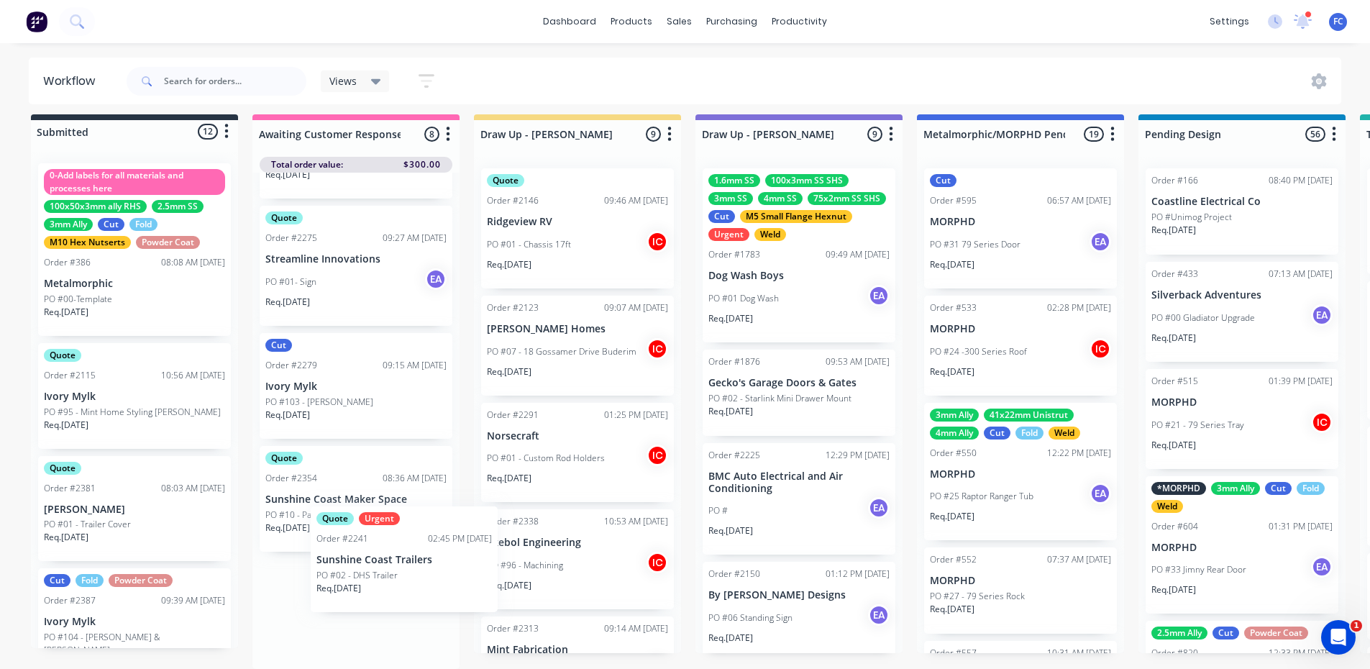
drag, startPoint x: 311, startPoint y: 668, endPoint x: 365, endPoint y: 600, distance: 86.9
click at [365, 600] on div "Quote Order #2214 08:40 AM 01/09/25 Ivory Mylk PO #98 - Kimberley McPherson EA …" at bounding box center [355, 421] width 207 height 496
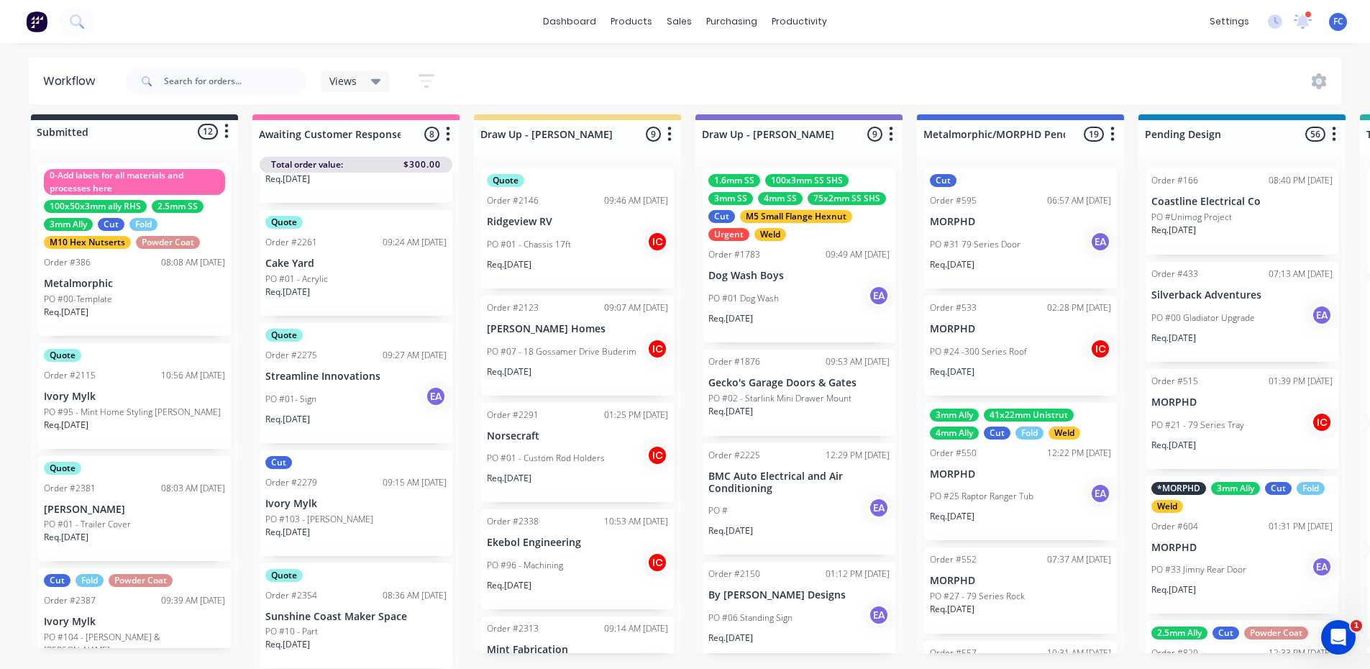
click at [318, 610] on p "Sunshine Coast Maker Space" at bounding box center [355, 616] width 181 height 12
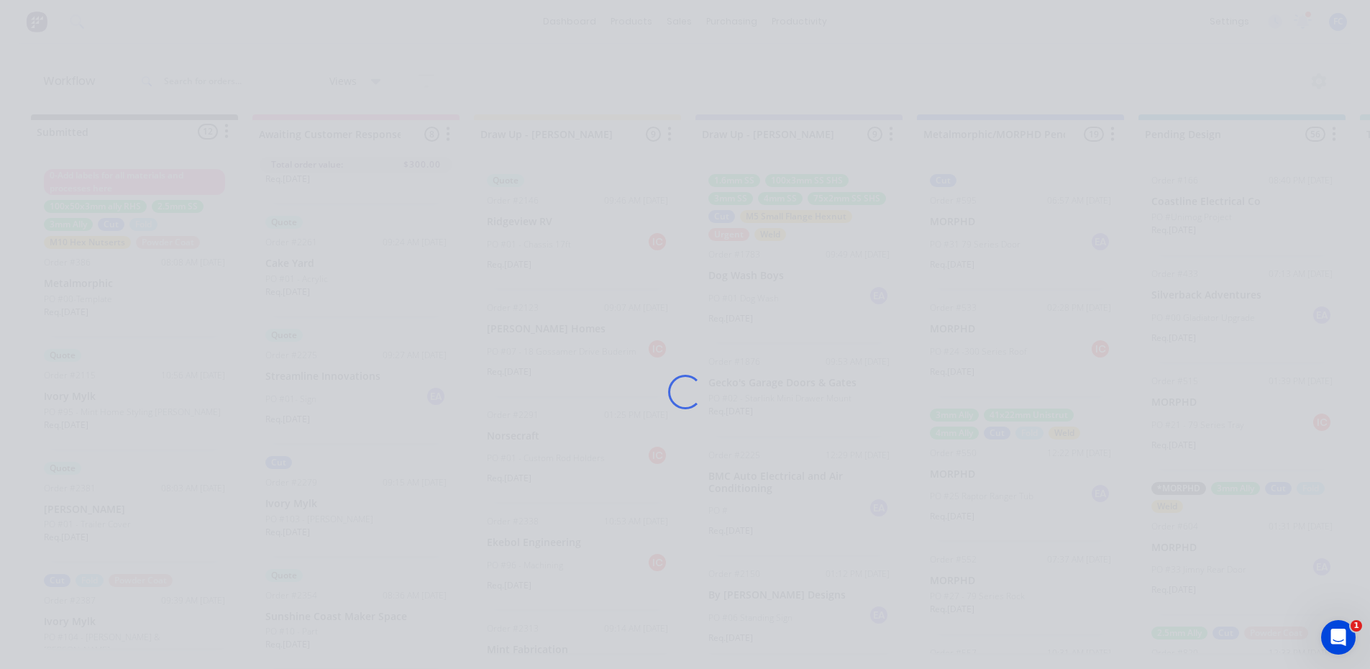
scroll to position [0, 0]
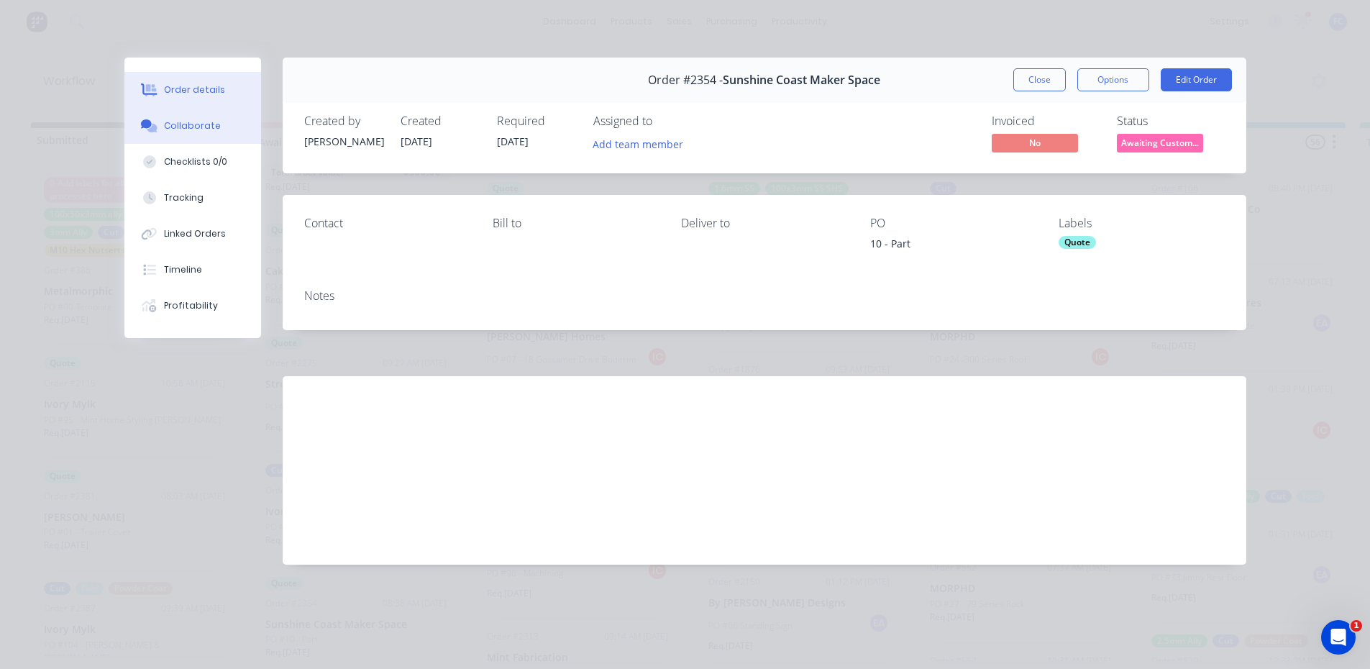
click at [198, 120] on div "Collaborate" at bounding box center [192, 125] width 57 height 13
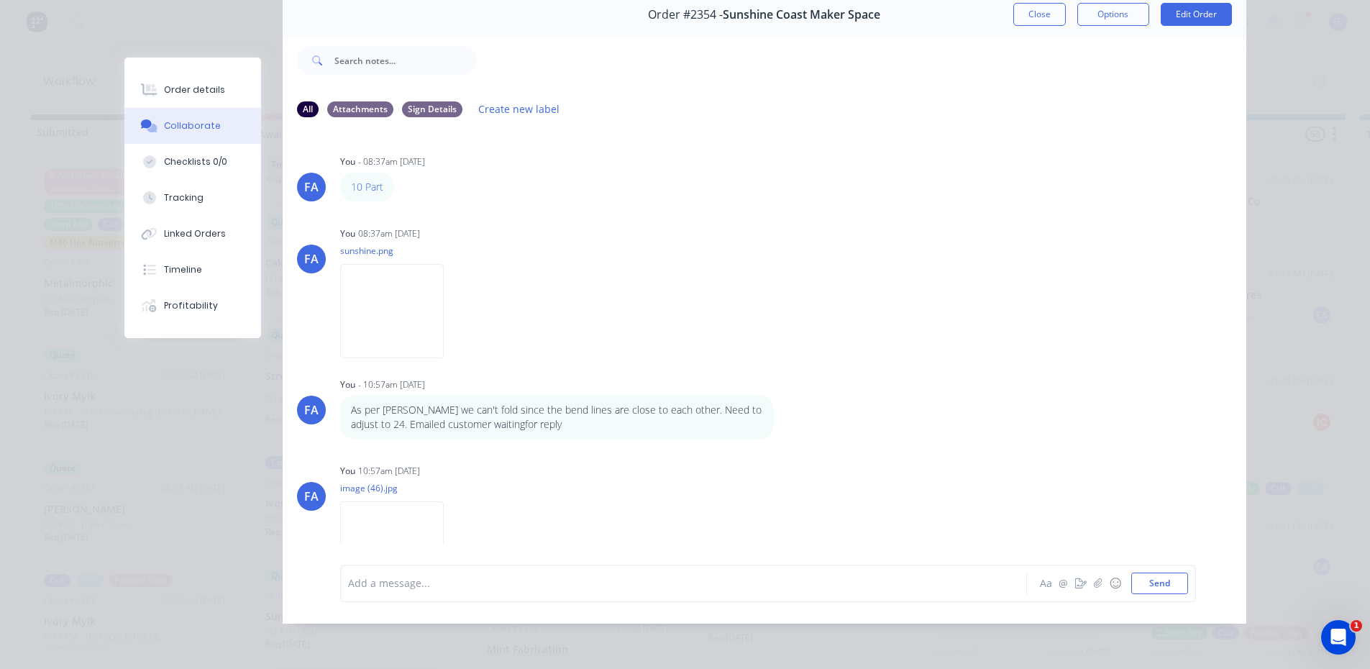
click at [1037, 17] on div "Order #2354 - Sunshine Coast Maker Space Close Options Edit Order" at bounding box center [764, 14] width 963 height 45
click at [1033, 6] on button "Close" at bounding box center [1039, 14] width 52 height 23
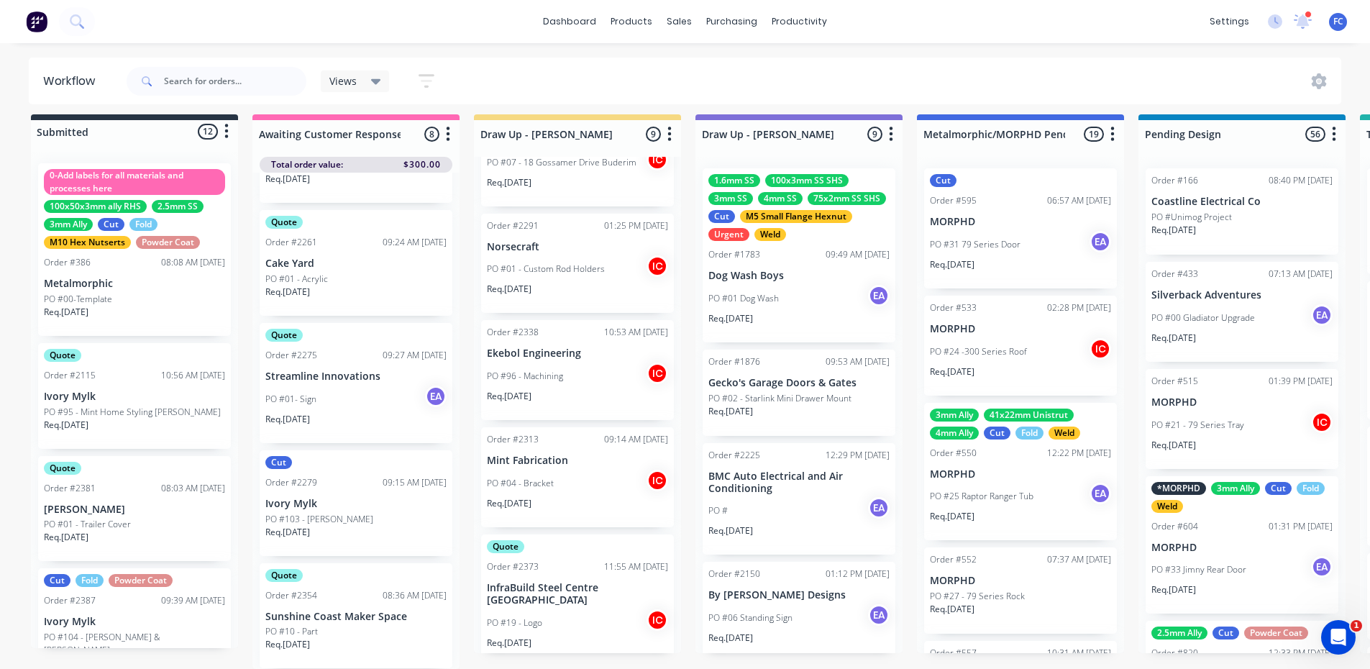
scroll to position [216, 0]
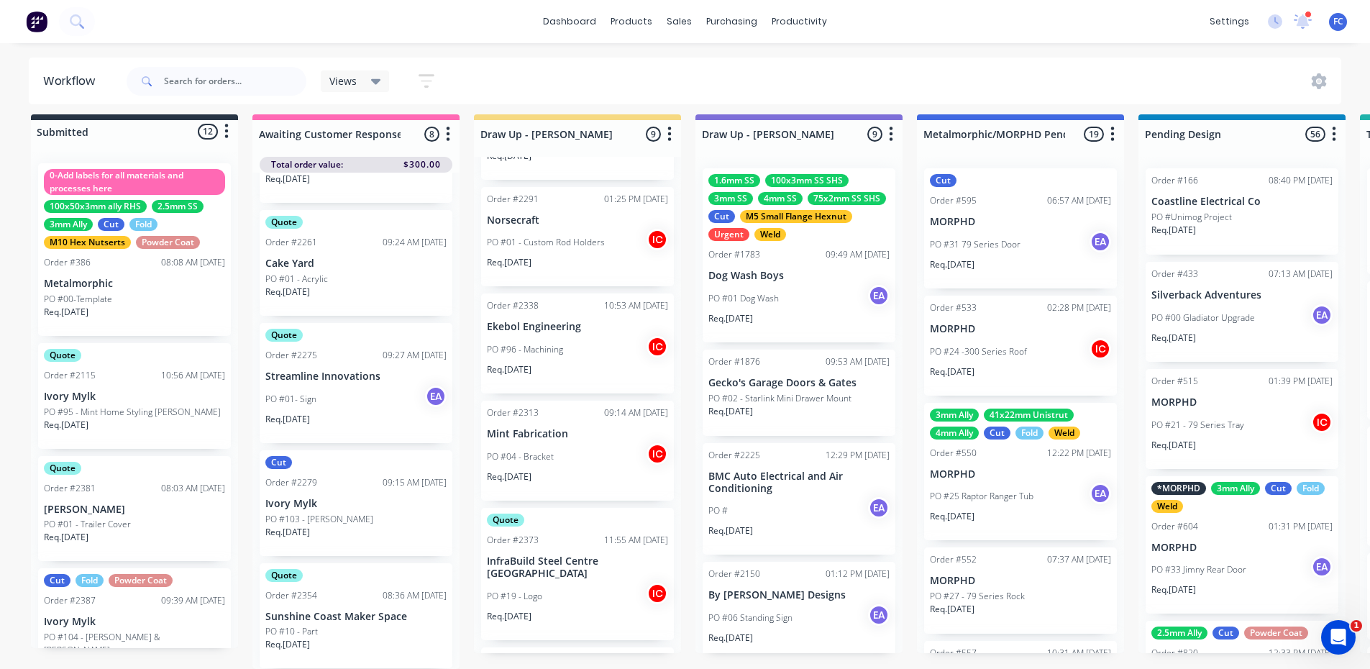
click at [315, 590] on div "Order #2354" at bounding box center [291, 595] width 52 height 13
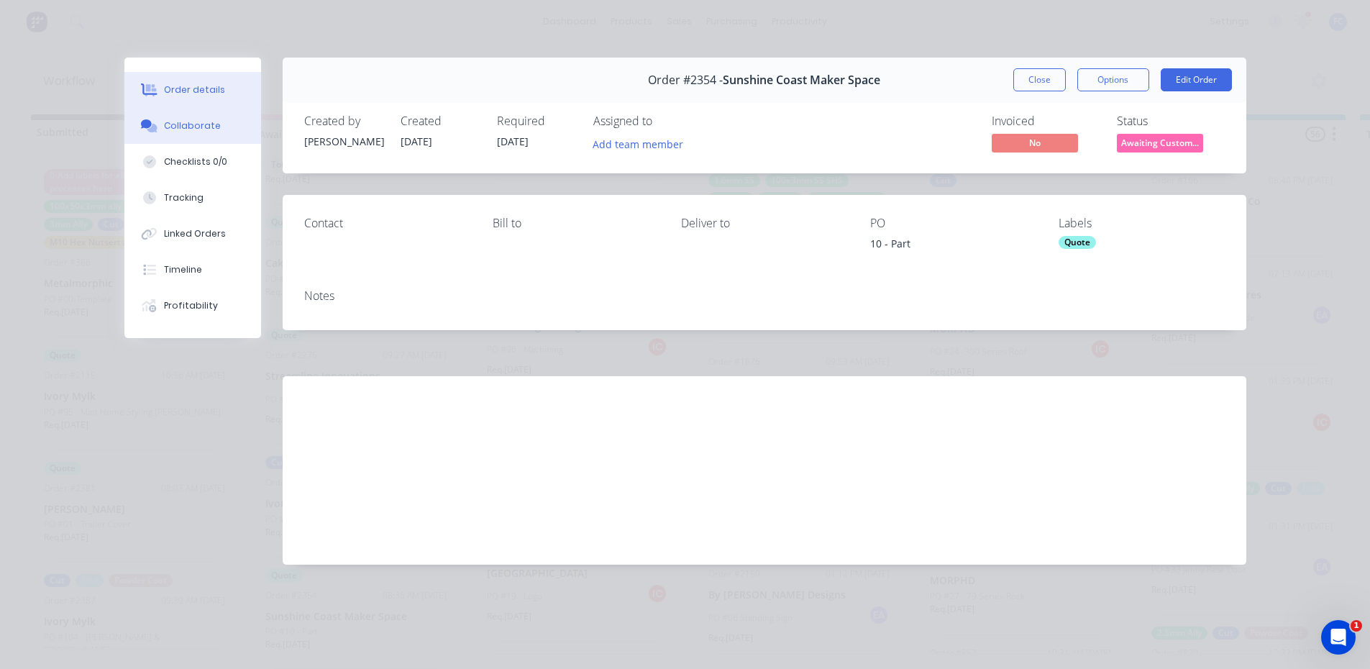
click at [163, 119] on button "Collaborate" at bounding box center [192, 126] width 137 height 36
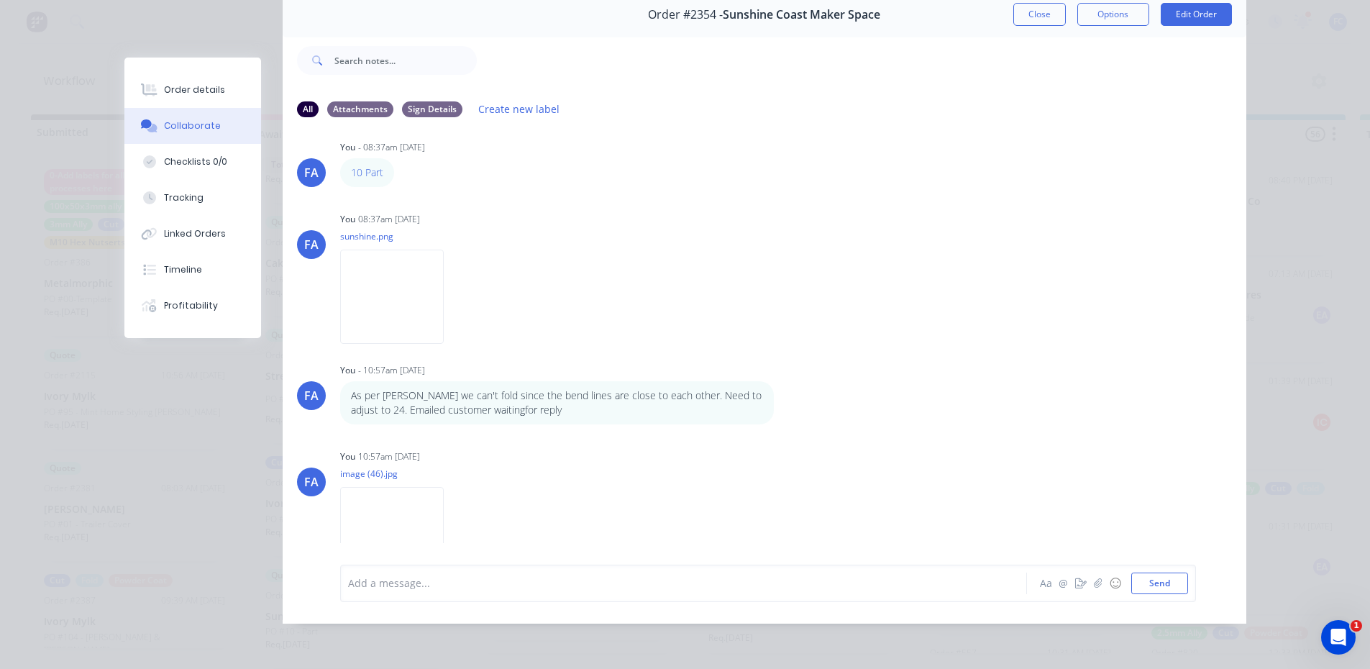
scroll to position [0, 0]
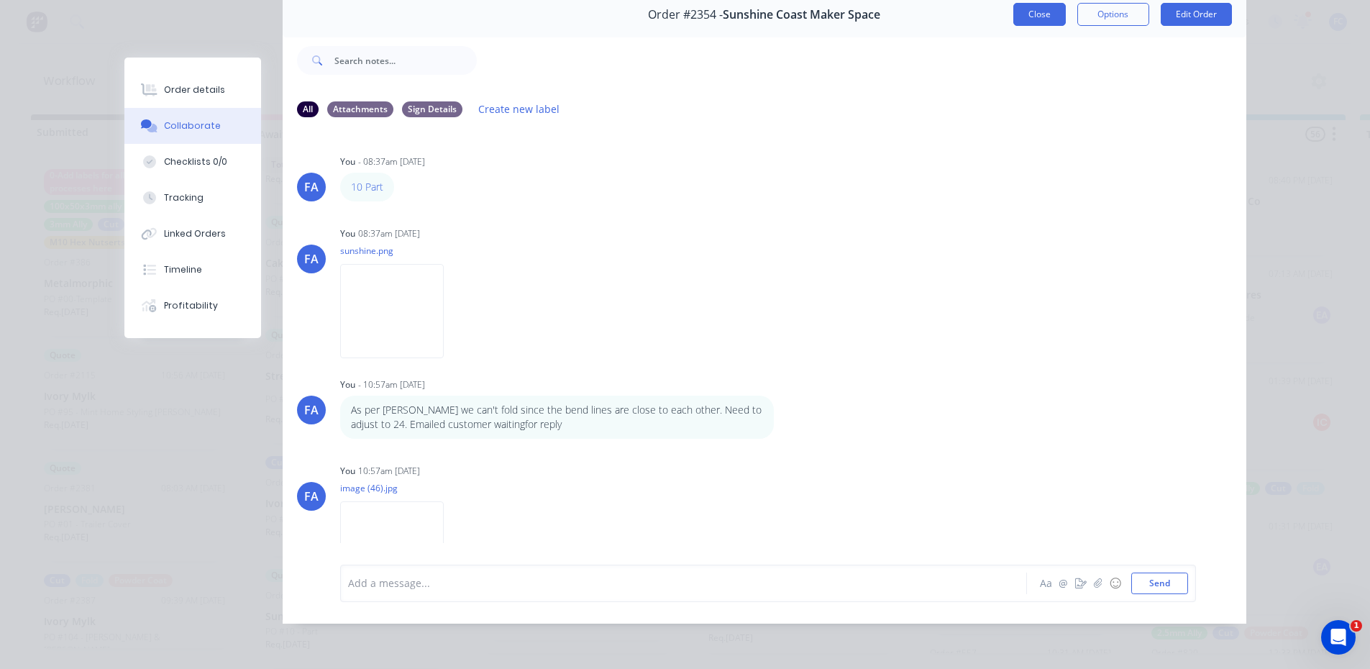
click at [1024, 7] on button "Close" at bounding box center [1039, 14] width 52 height 23
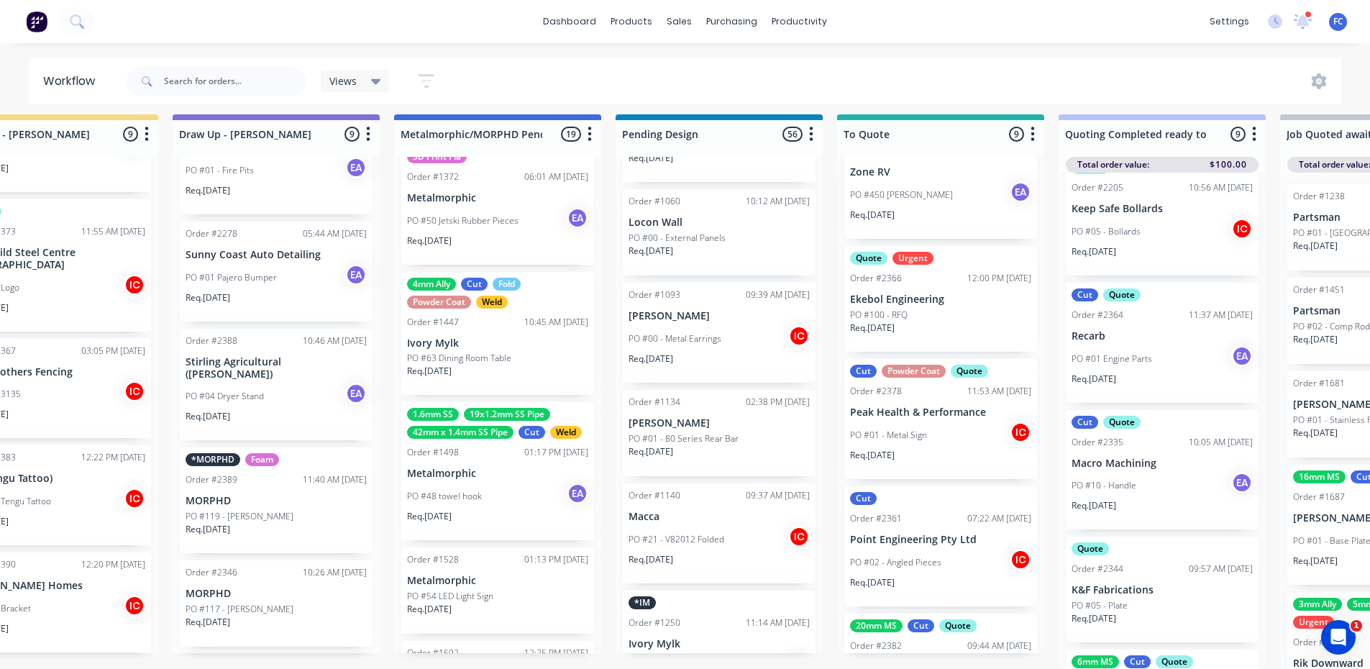
scroll to position [608, 0]
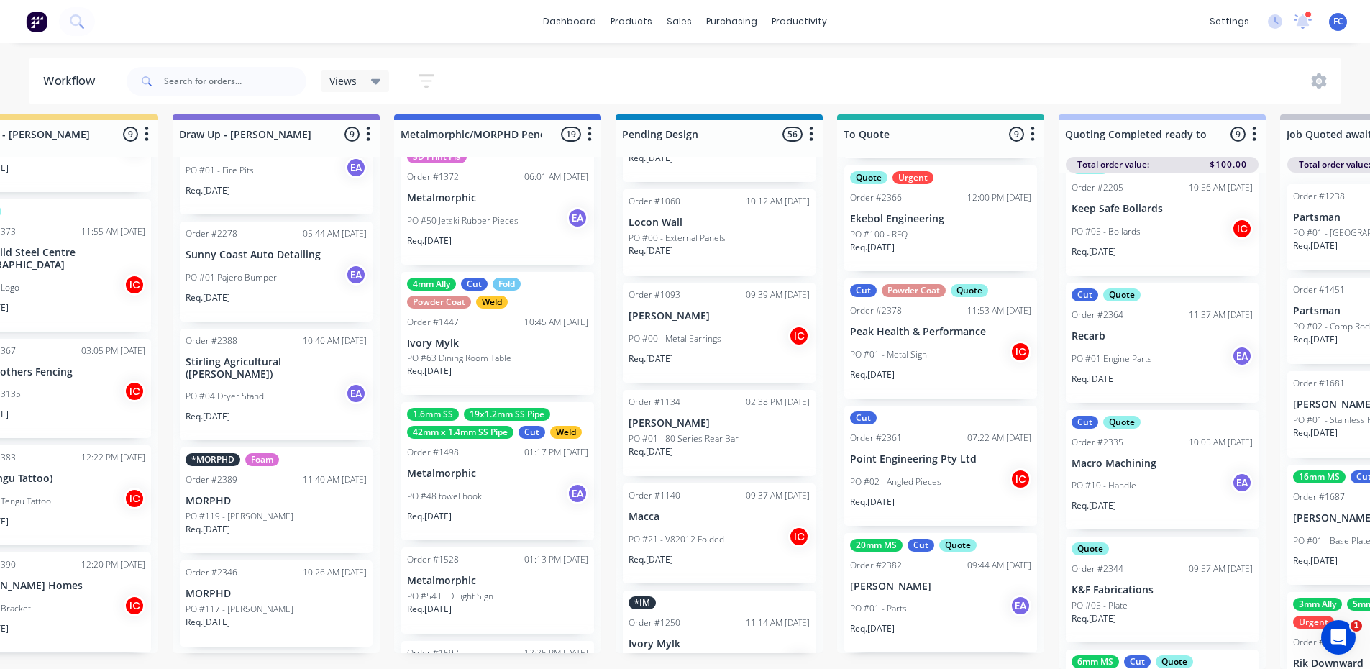
click at [930, 580] on p "[PERSON_NAME]" at bounding box center [940, 586] width 181 height 12
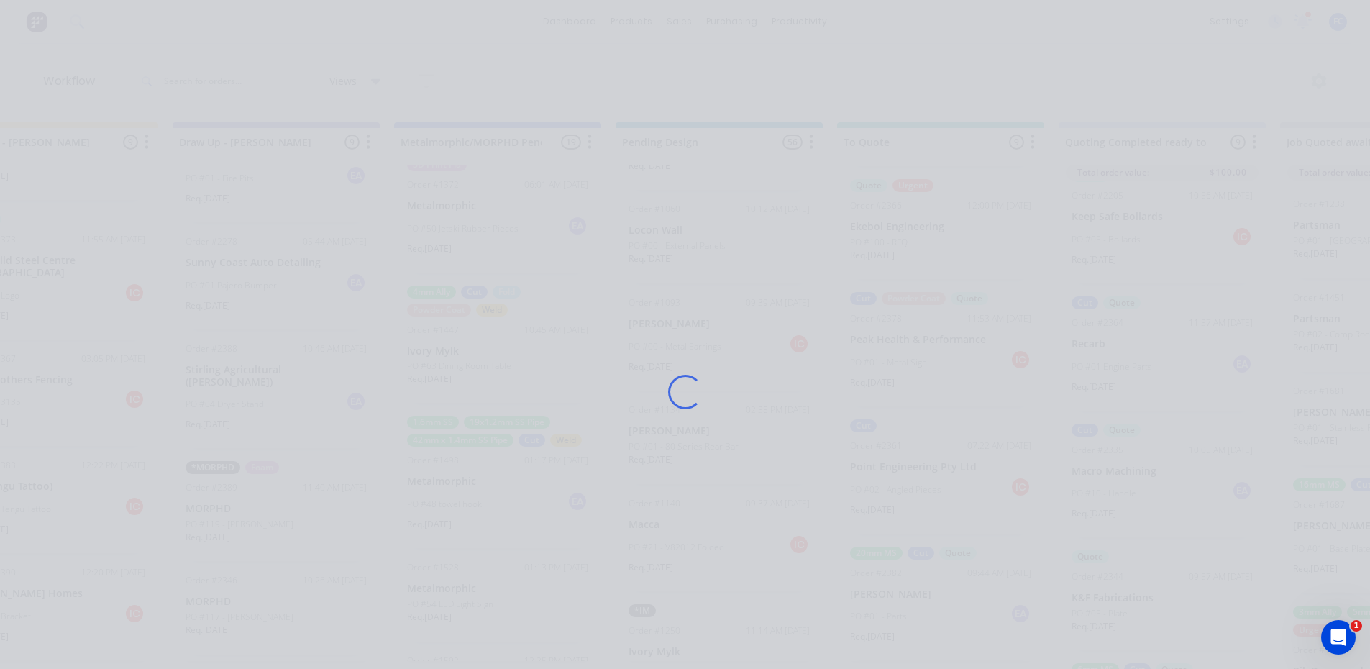
scroll to position [0, 0]
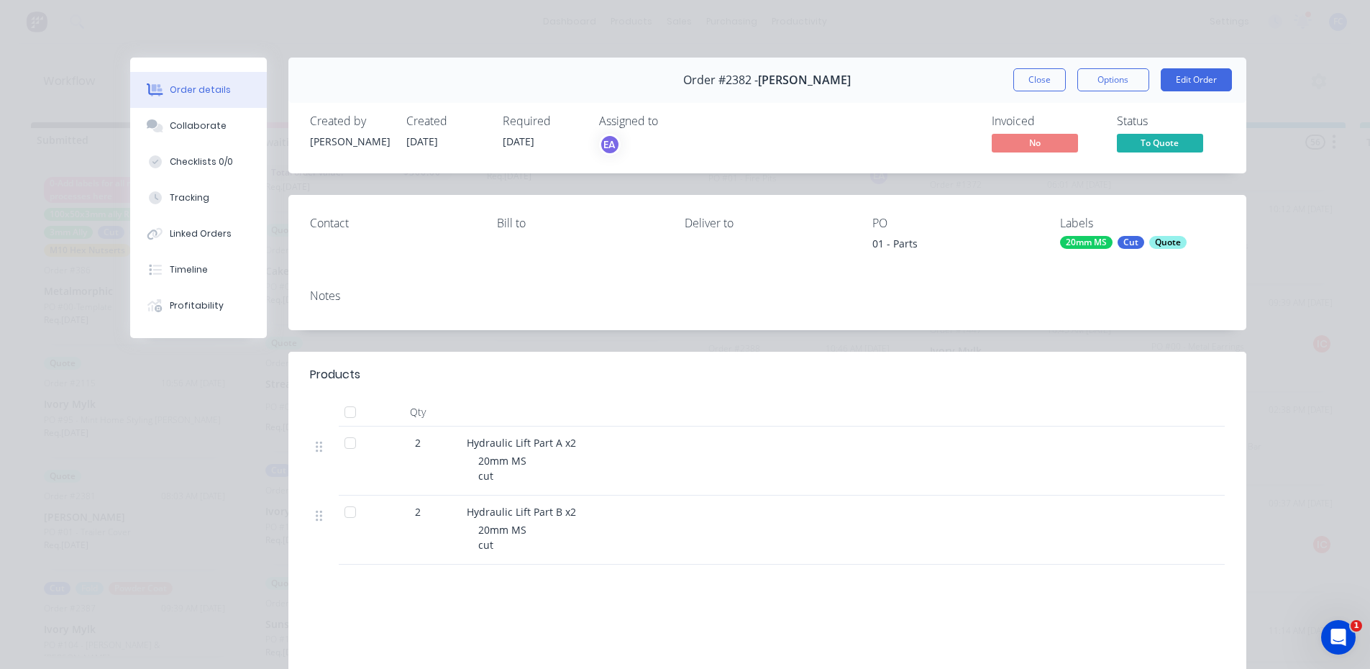
click at [1036, 81] on button "Close" at bounding box center [1039, 79] width 52 height 23
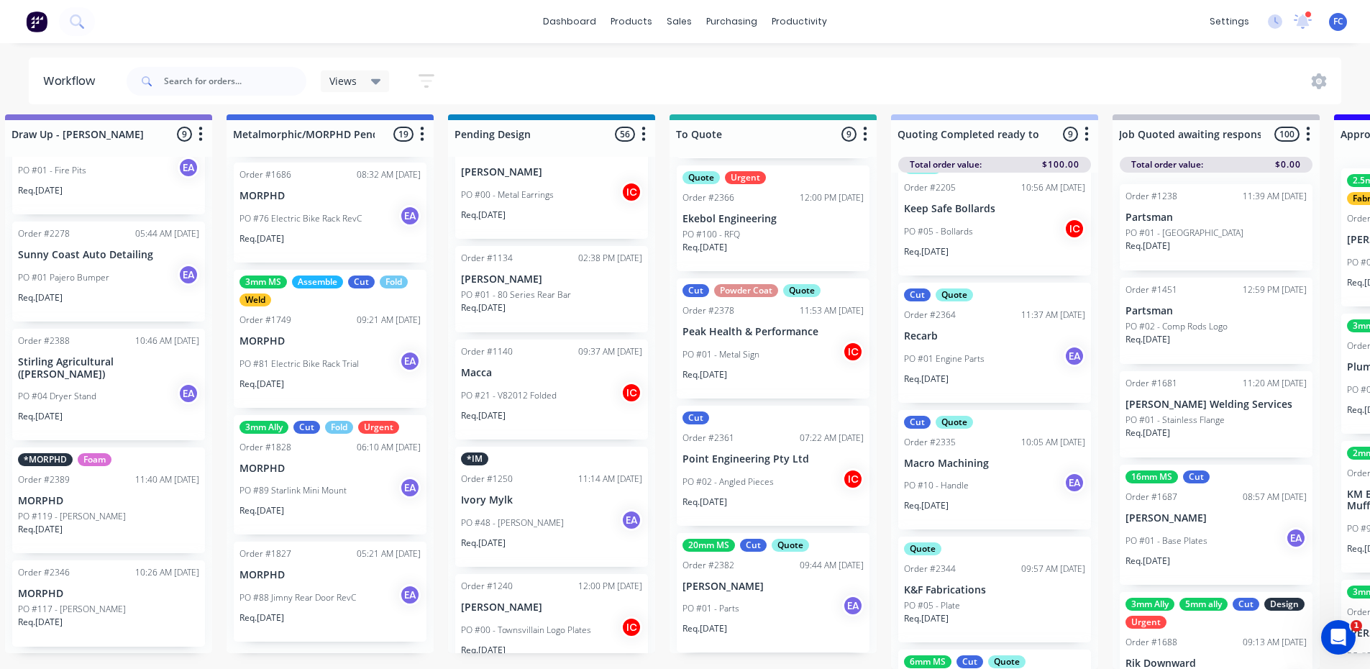
scroll to position [19, 697]
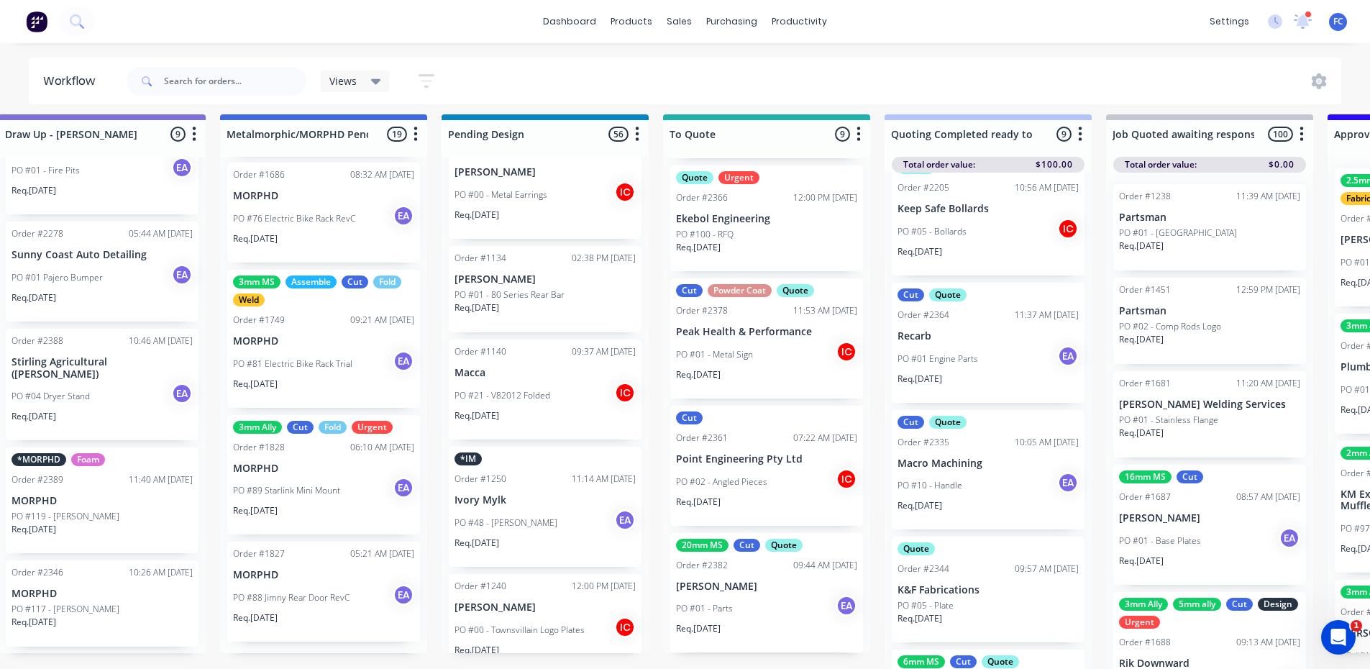
click at [724, 453] on p "Point Engineering Pty Ltd" at bounding box center [766, 459] width 181 height 12
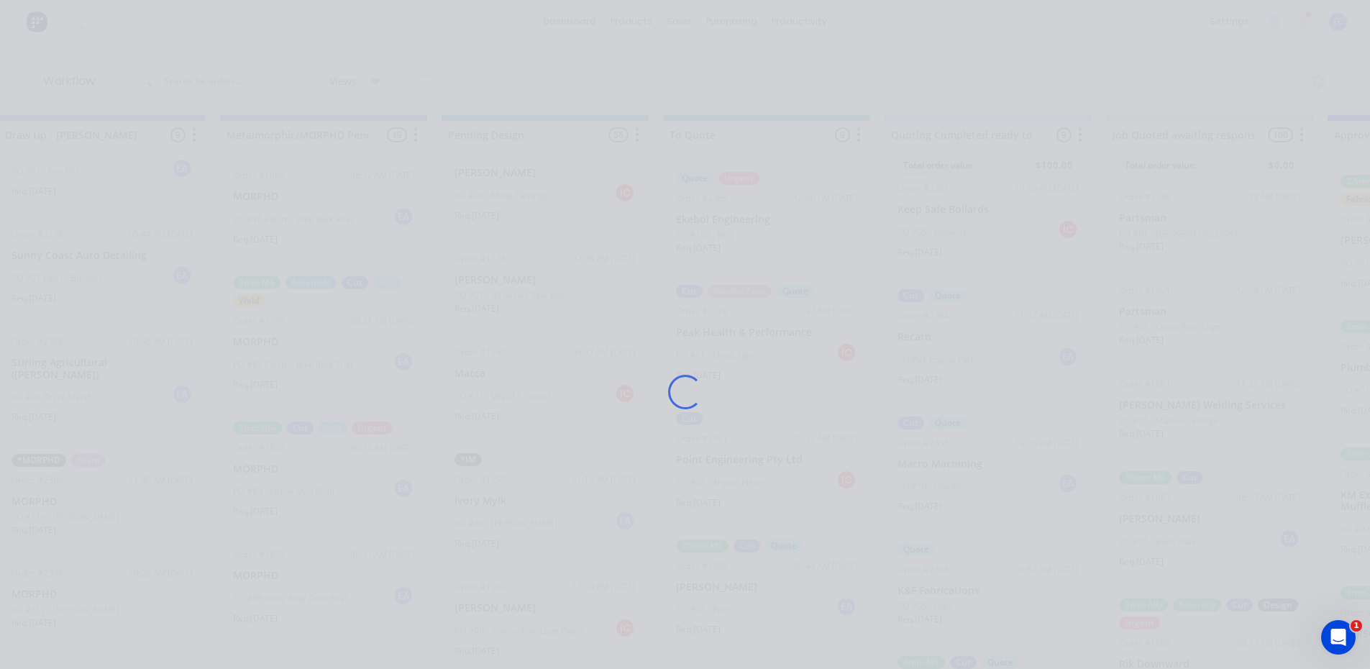
scroll to position [0, 697]
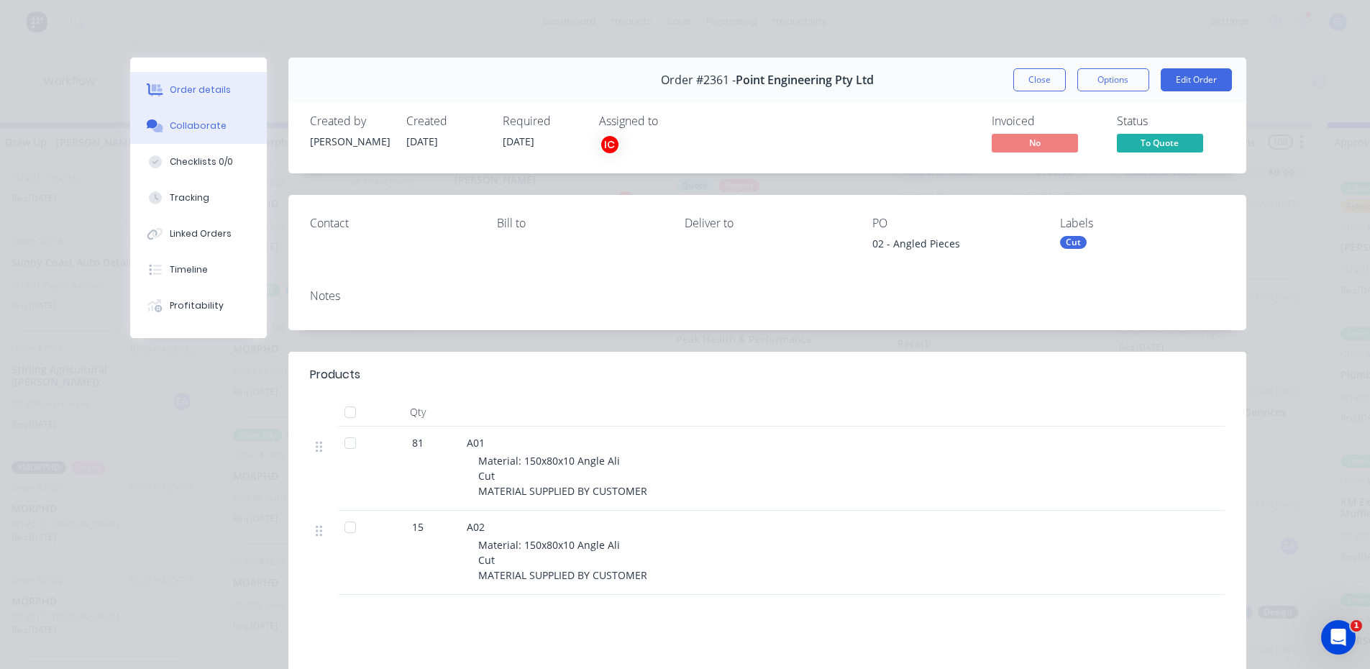
click at [193, 121] on div "Collaborate" at bounding box center [198, 125] width 57 height 13
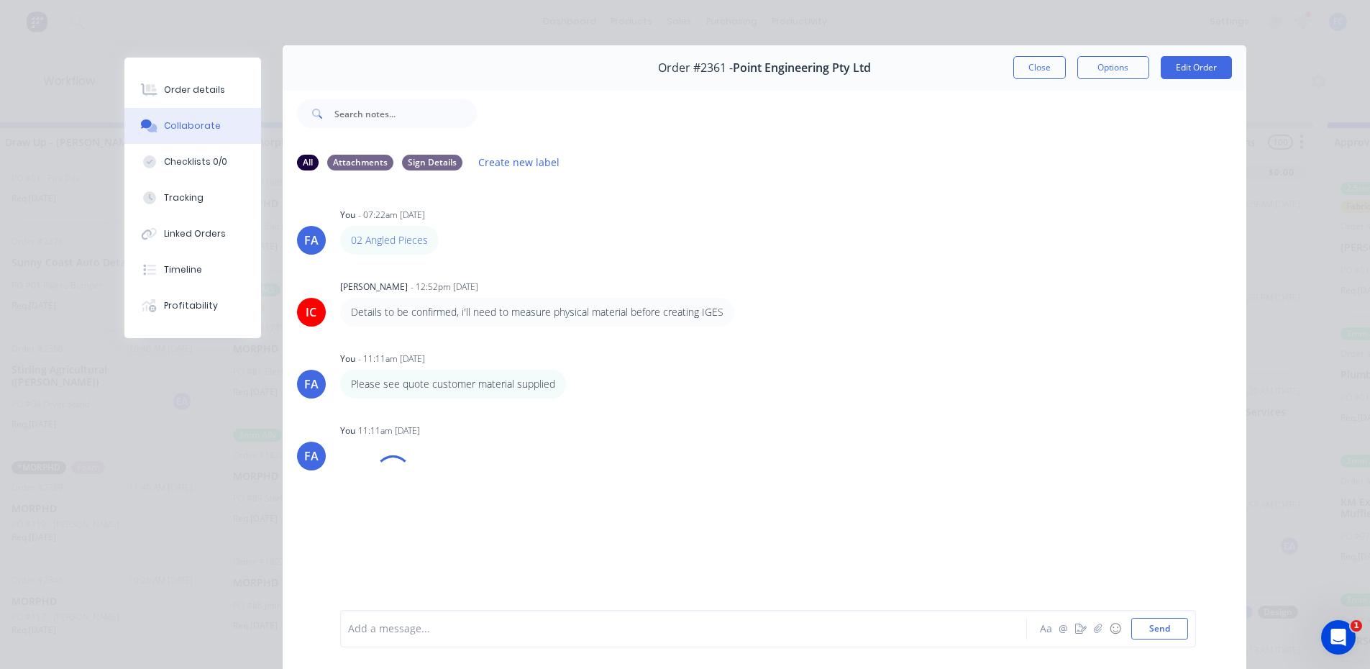
scroll to position [0, 0]
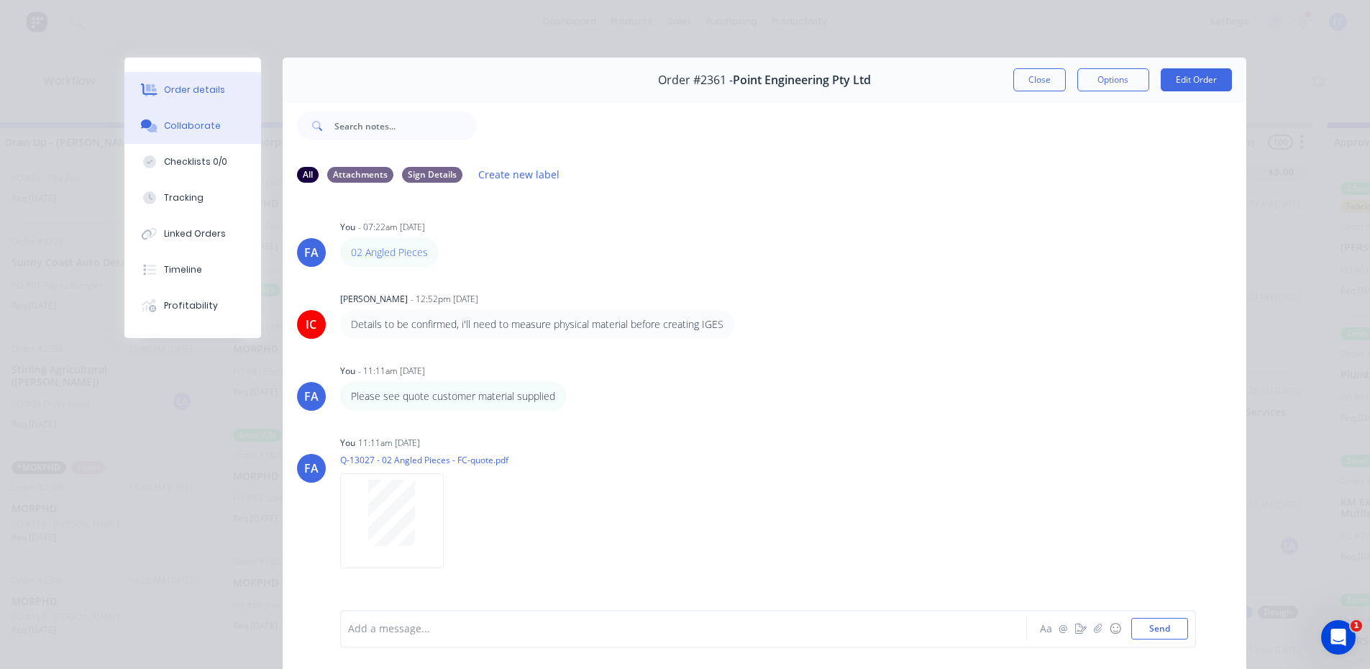
click at [206, 91] on div "Order details" at bounding box center [194, 89] width 61 height 13
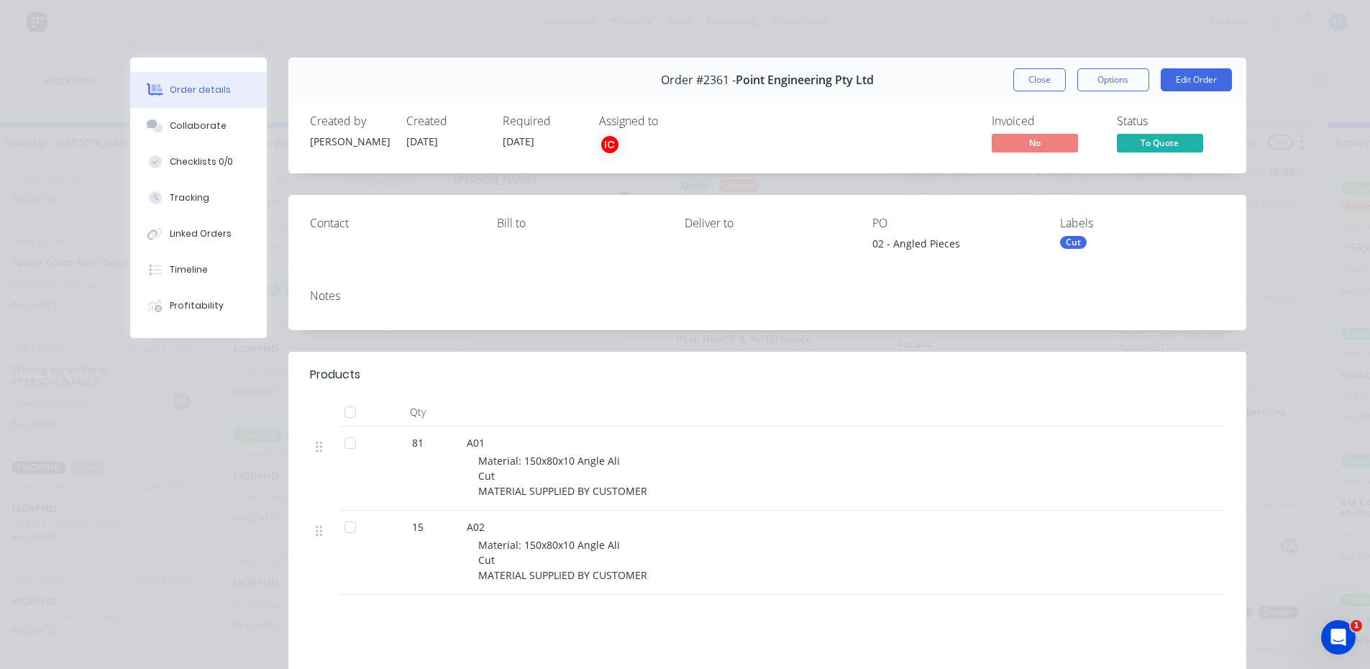
click at [1021, 77] on button "Close" at bounding box center [1039, 79] width 52 height 23
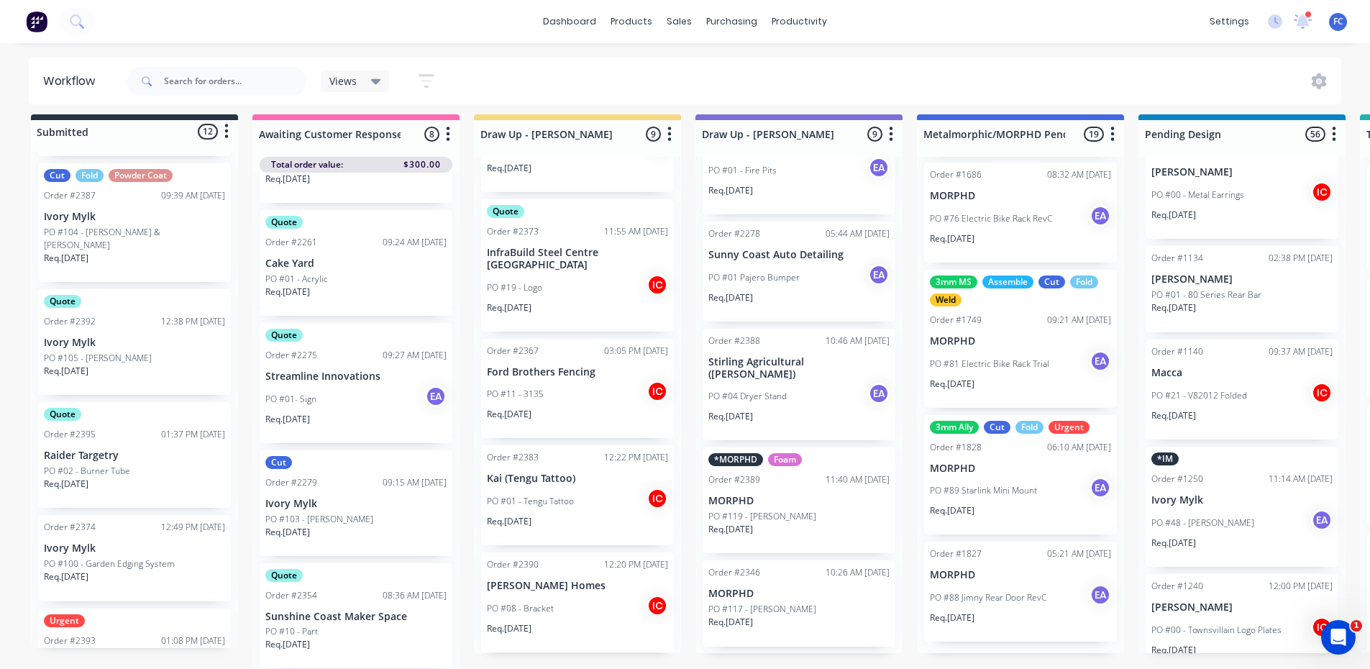
scroll to position [401, 0]
click at [137, 481] on div "Req. 08/10/25" at bounding box center [134, 493] width 181 height 24
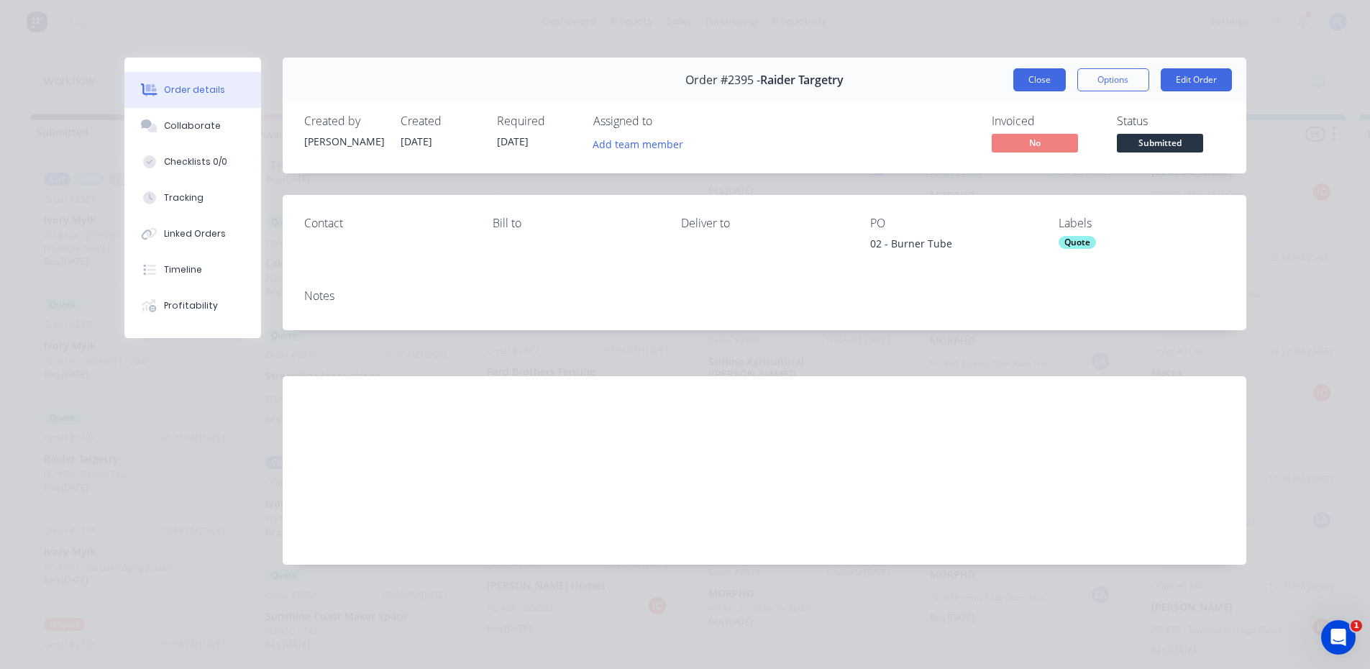
drag, startPoint x: 1042, startPoint y: 77, endPoint x: 960, endPoint y: 134, distance: 100.3
click at [1042, 78] on button "Close" at bounding box center [1039, 79] width 52 height 23
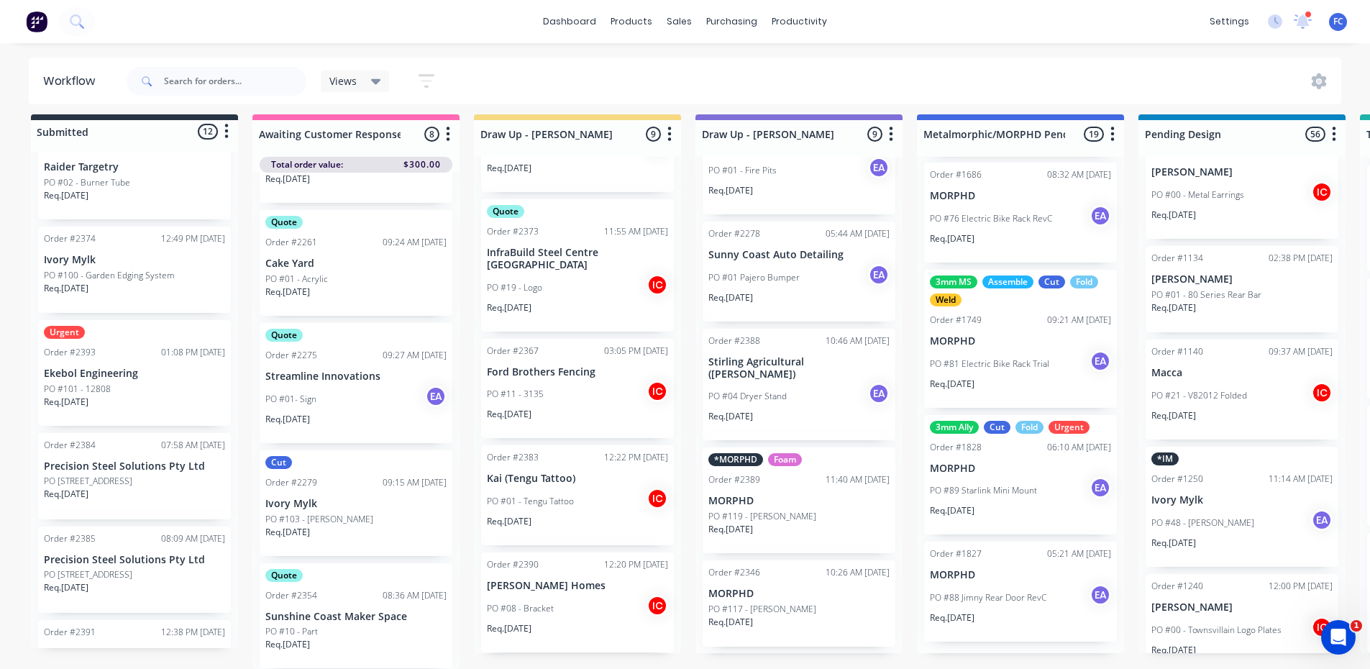
scroll to position [832, 0]
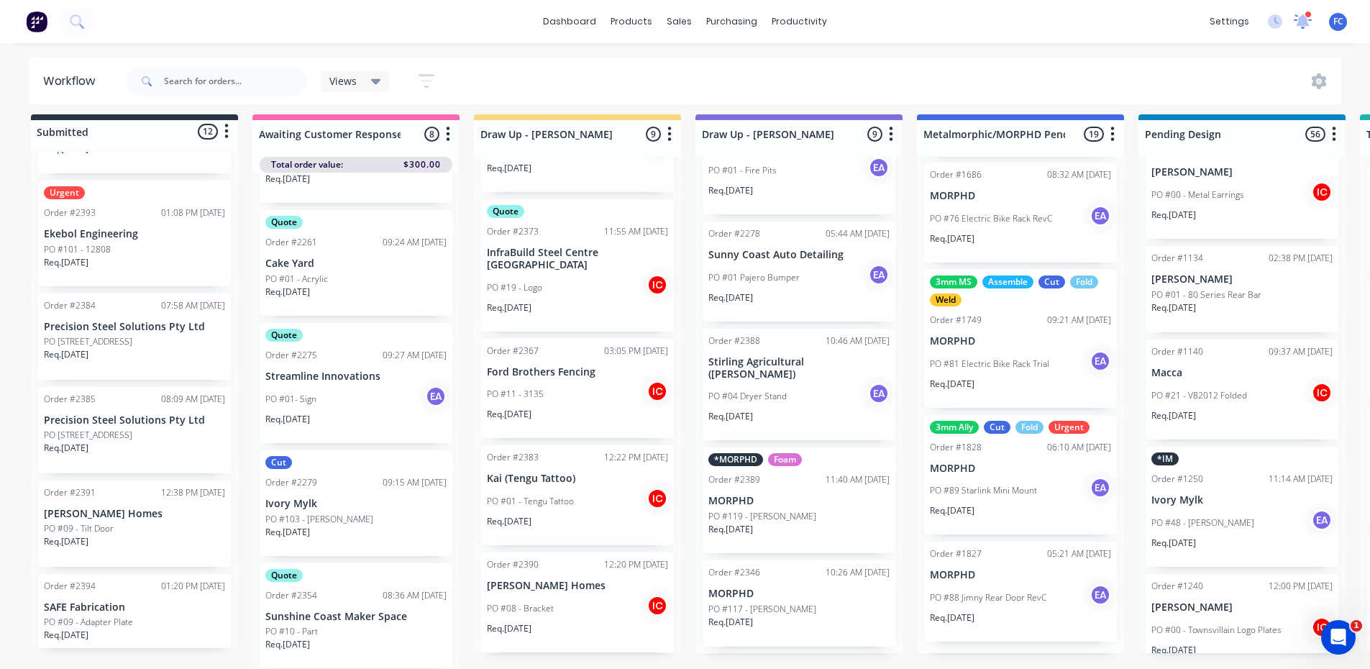
click at [1298, 22] on icon at bounding box center [1302, 21] width 19 height 15
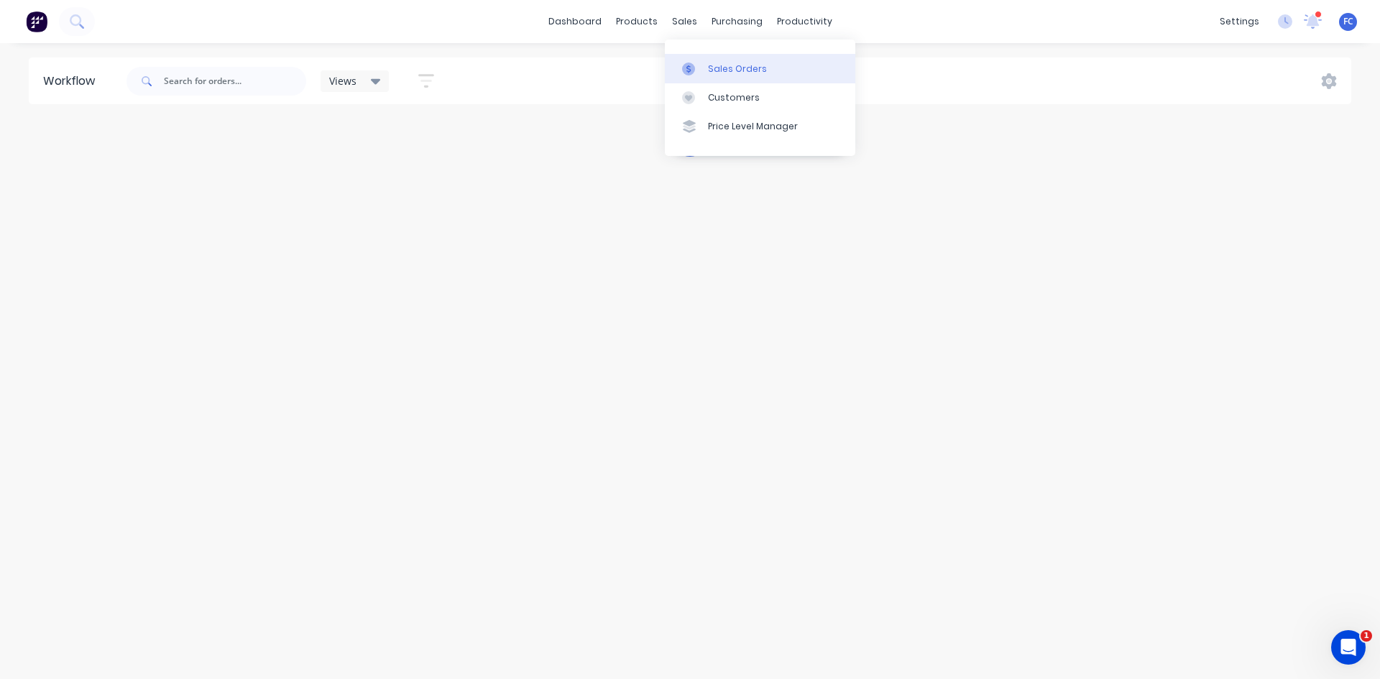
click at [715, 61] on link "Sales Orders" at bounding box center [760, 68] width 191 height 29
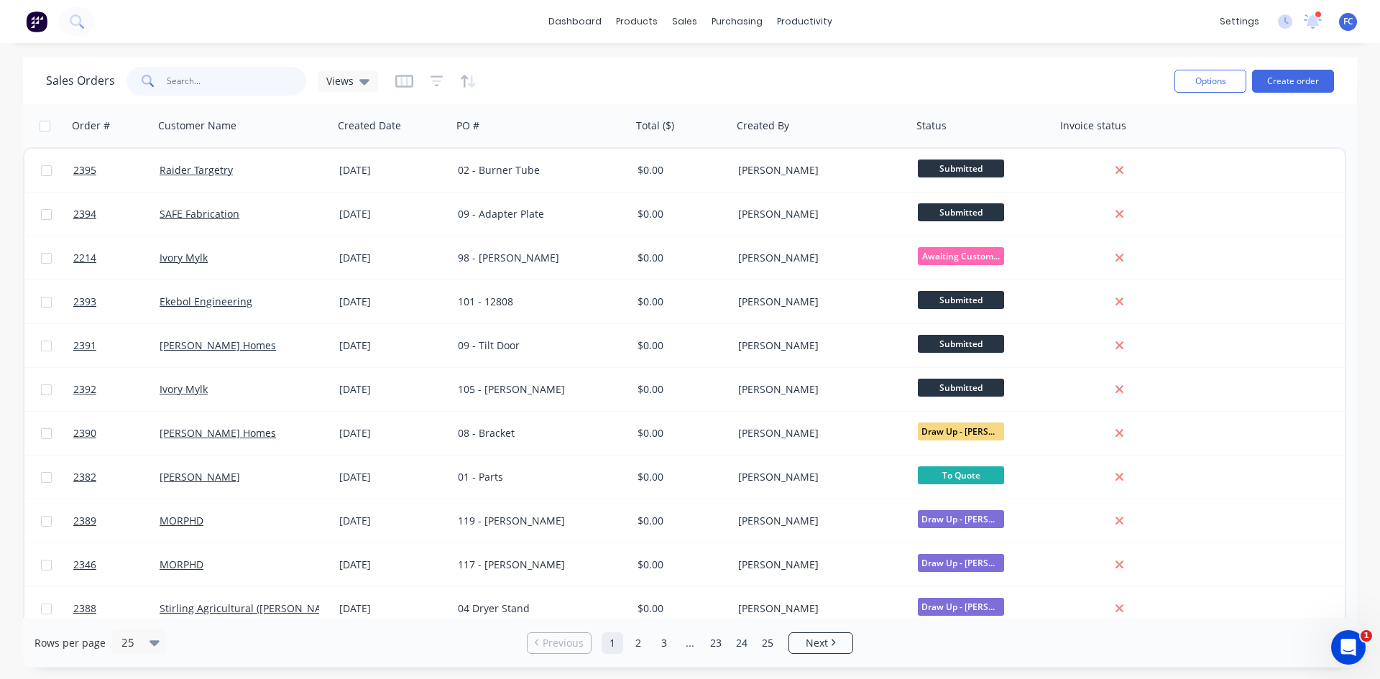
click at [254, 71] on input "text" at bounding box center [237, 81] width 140 height 29
type input "point"
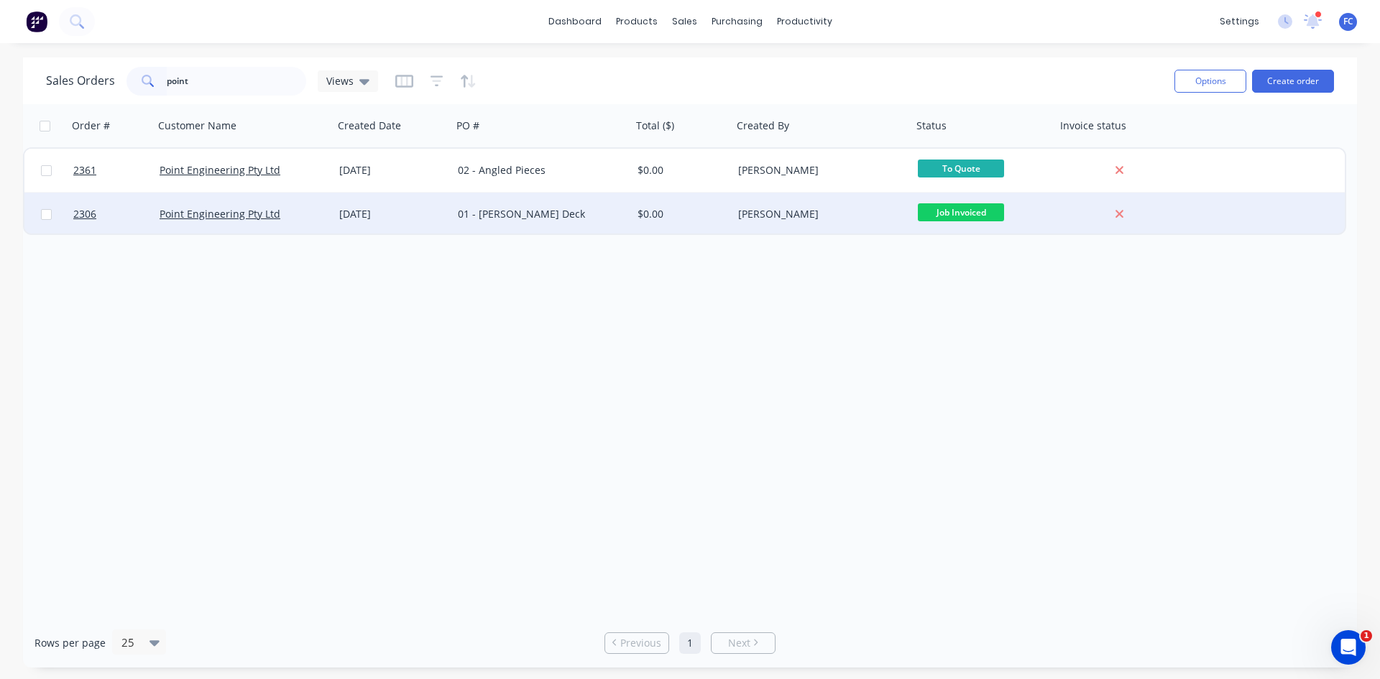
drag, startPoint x: 379, startPoint y: 216, endPoint x: 369, endPoint y: 216, distance: 10.1
click at [369, 216] on div "[DATE]" at bounding box center [392, 214] width 107 height 14
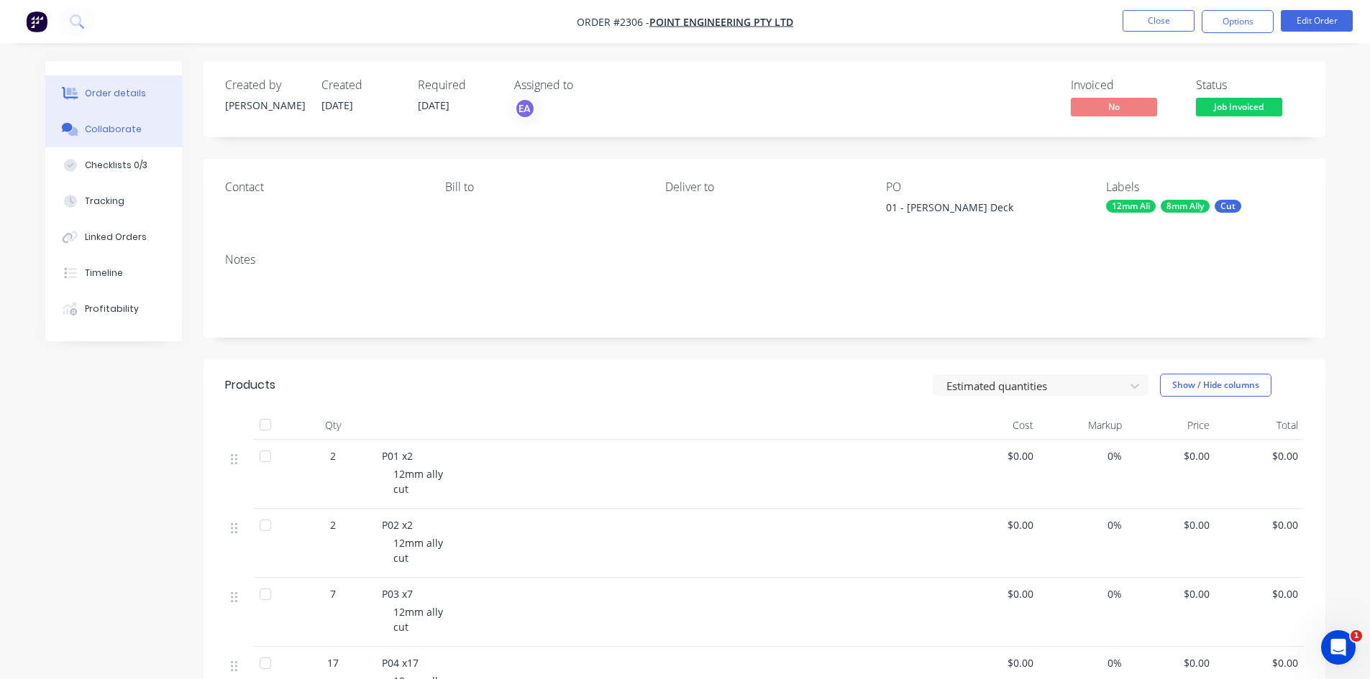
click at [116, 129] on div "Collaborate" at bounding box center [113, 129] width 57 height 13
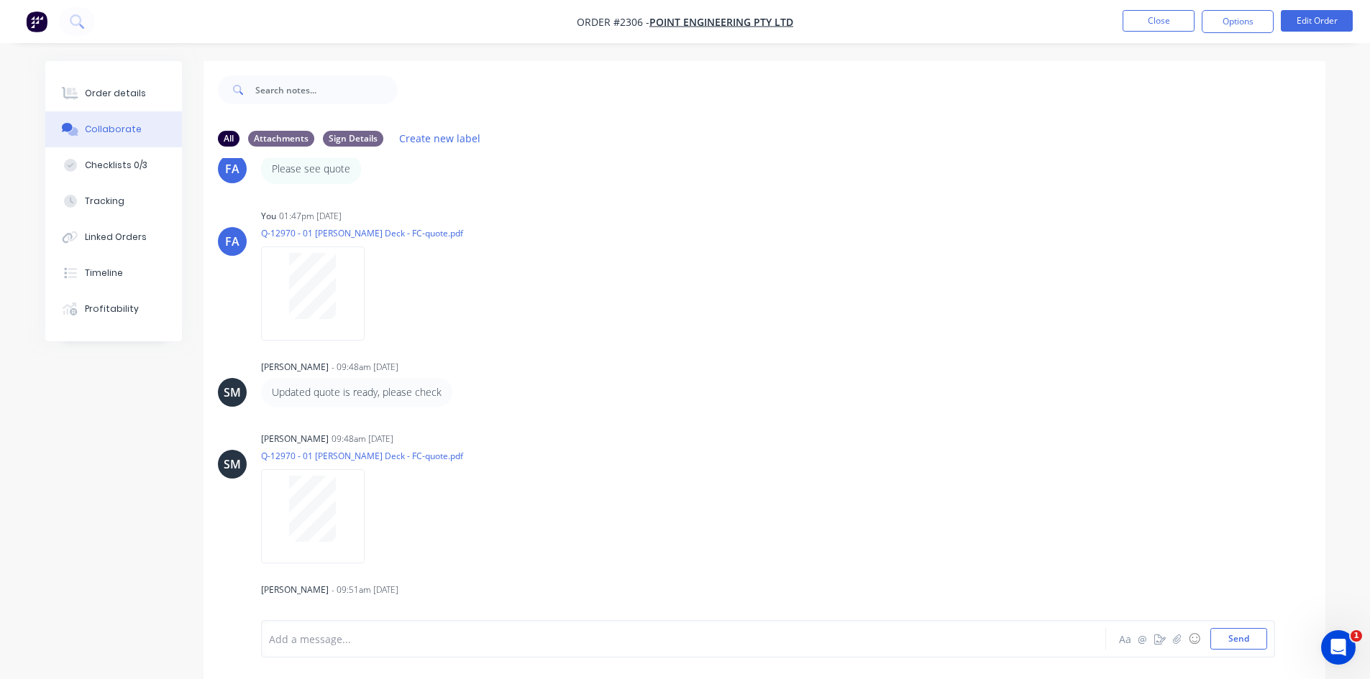
scroll to position [510, 0]
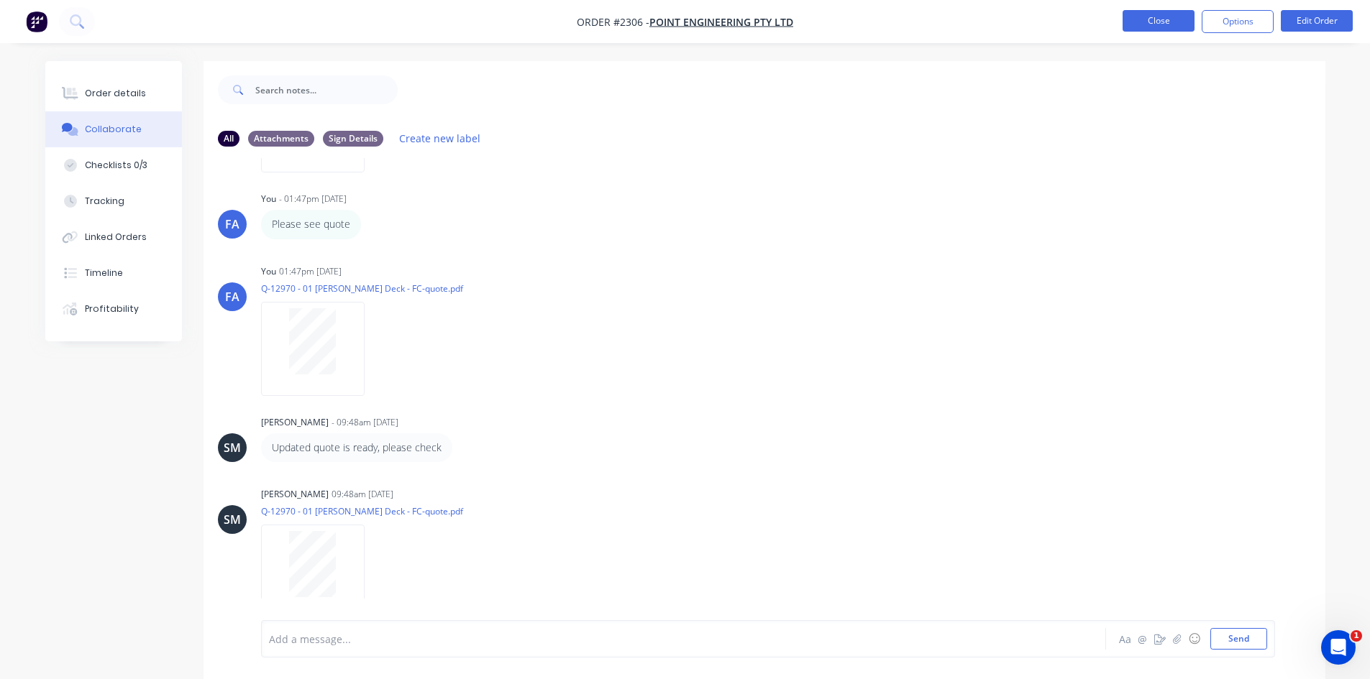
click at [1142, 12] on button "Close" at bounding box center [1158, 21] width 72 height 22
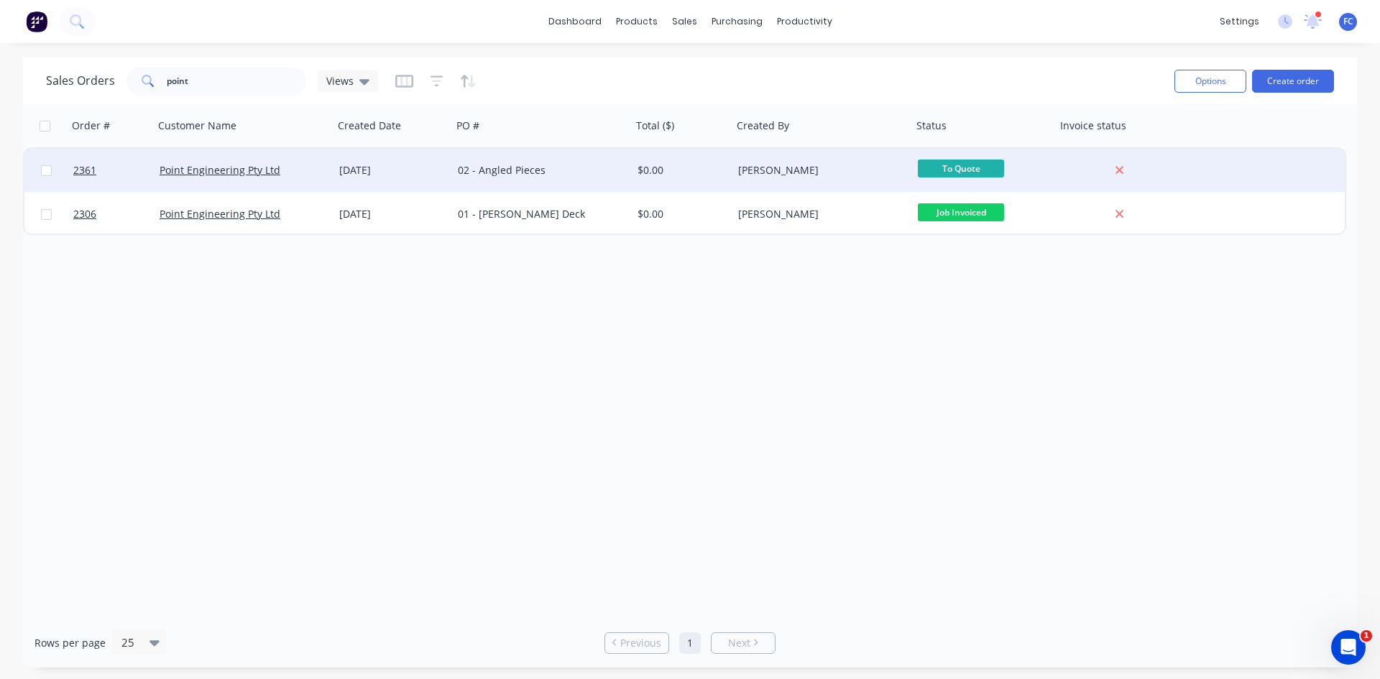
click at [395, 172] on div "[DATE]" at bounding box center [392, 170] width 107 height 14
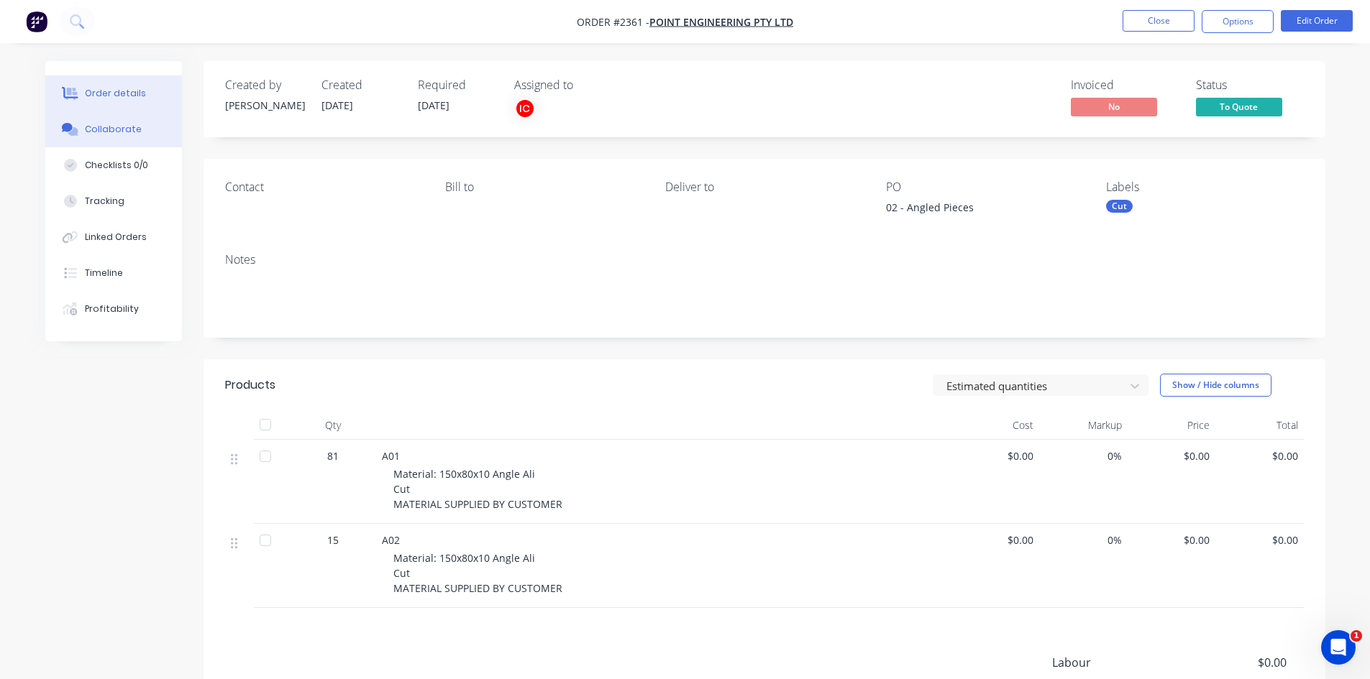
click at [106, 133] on div "Collaborate" at bounding box center [113, 129] width 57 height 13
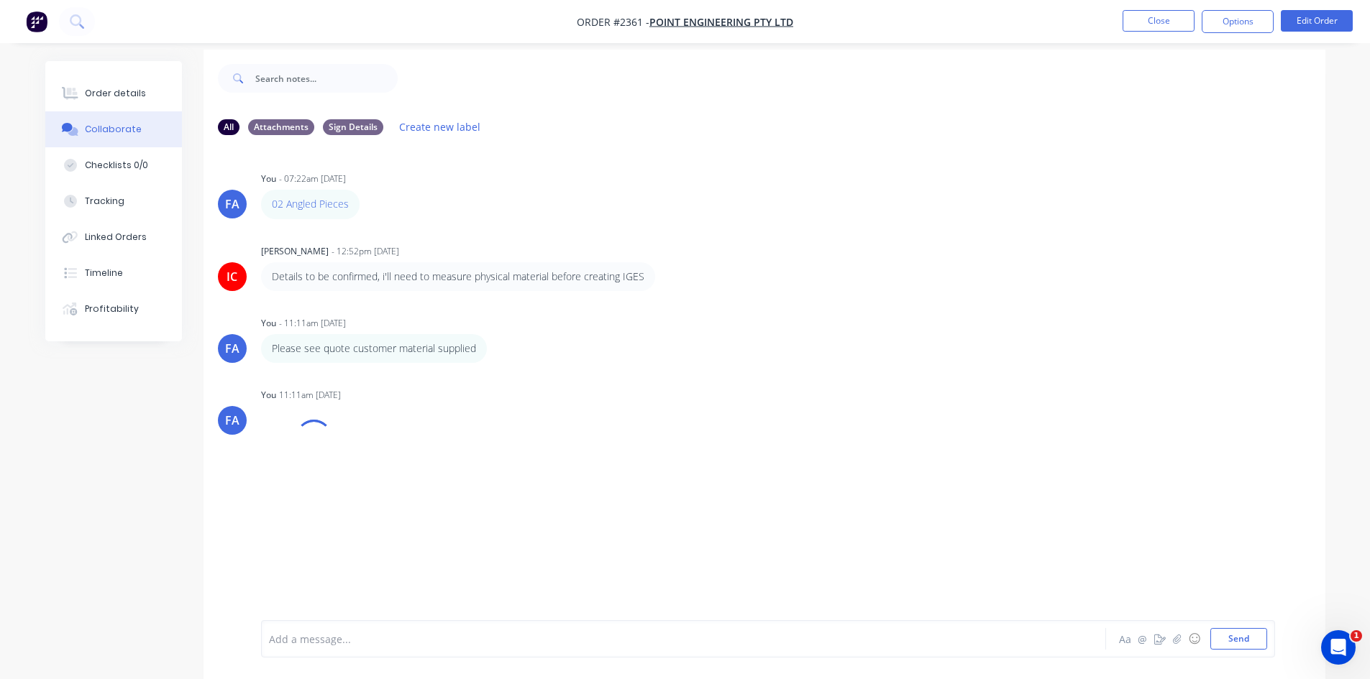
scroll to position [22, 0]
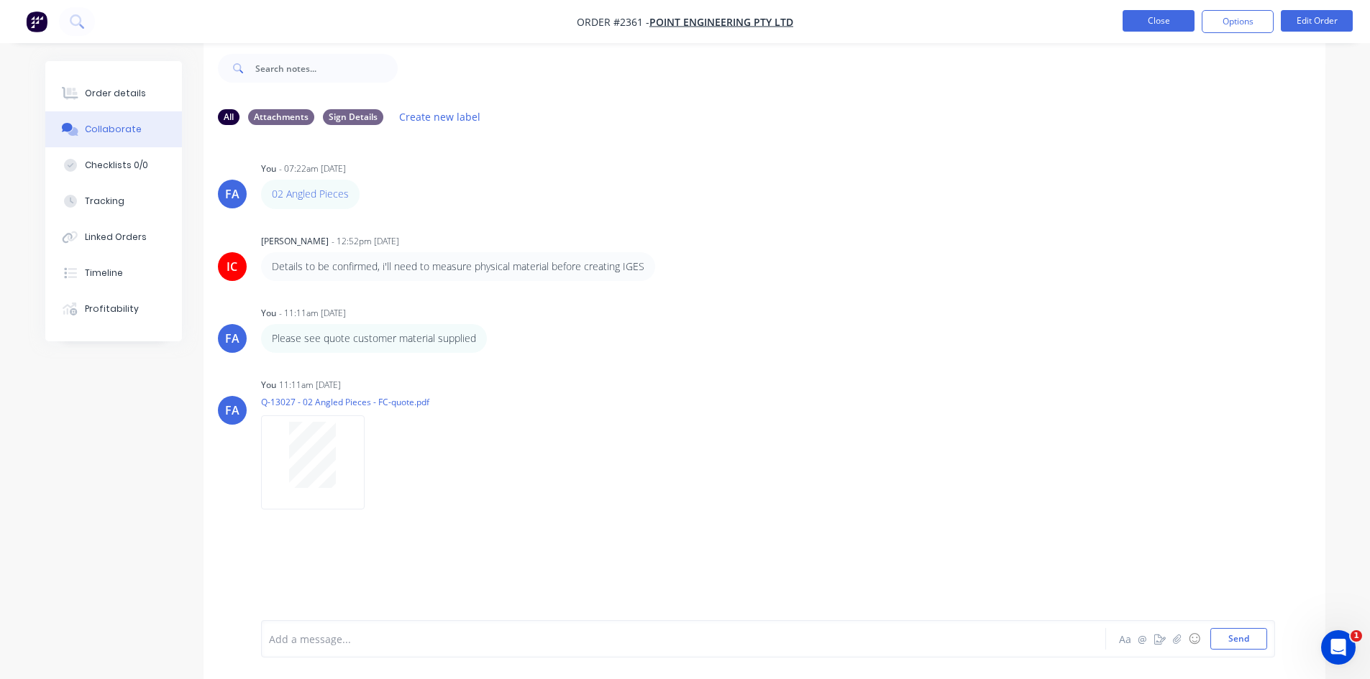
click at [1135, 15] on button "Close" at bounding box center [1158, 21] width 72 height 22
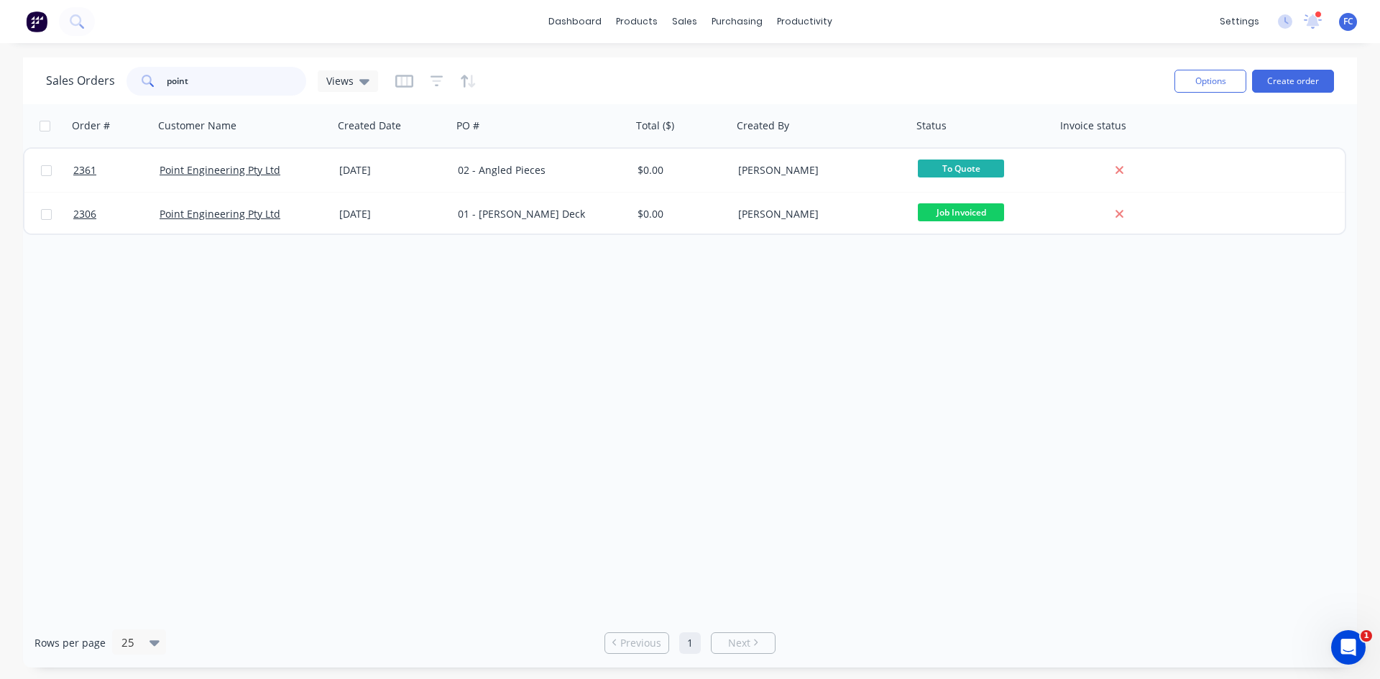
drag, startPoint x: 208, startPoint y: 81, endPoint x: 59, endPoint y: 63, distance: 150.6
click at [60, 65] on div "Sales Orders point Views" at bounding box center [604, 80] width 1117 height 35
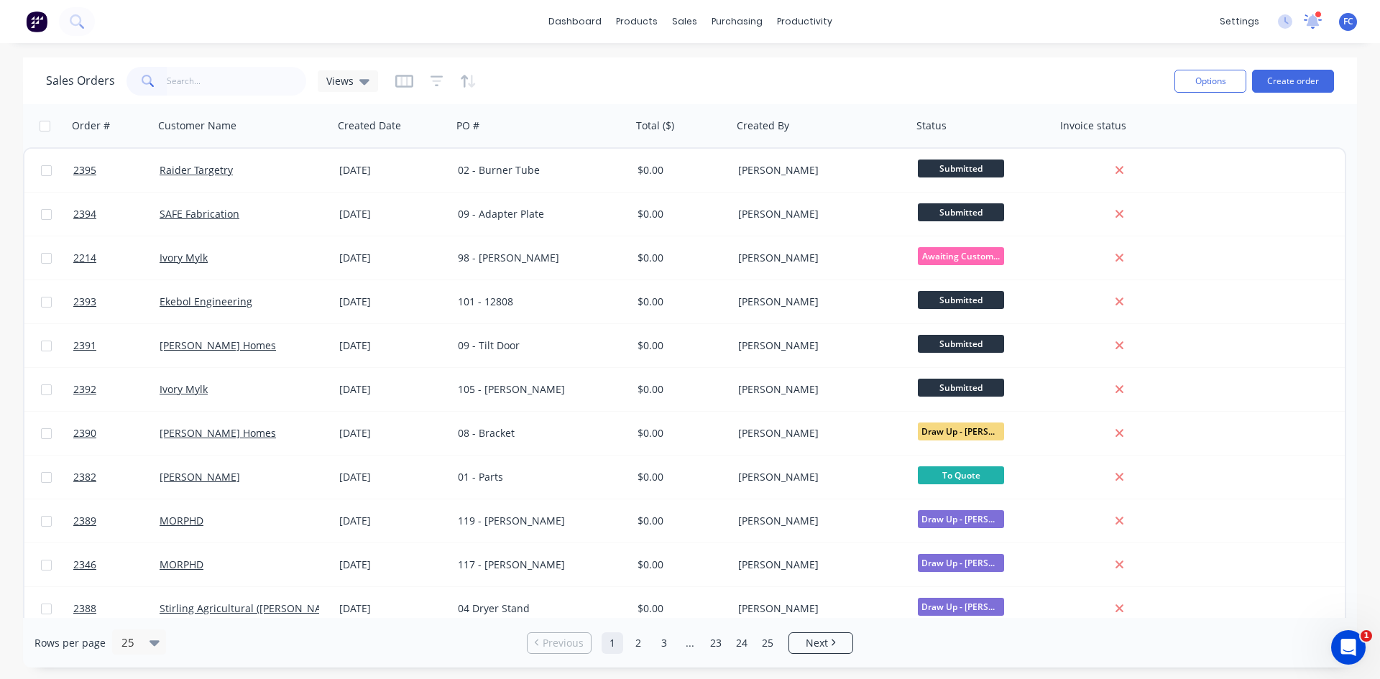
click at [1312, 23] on icon at bounding box center [1313, 20] width 14 height 13
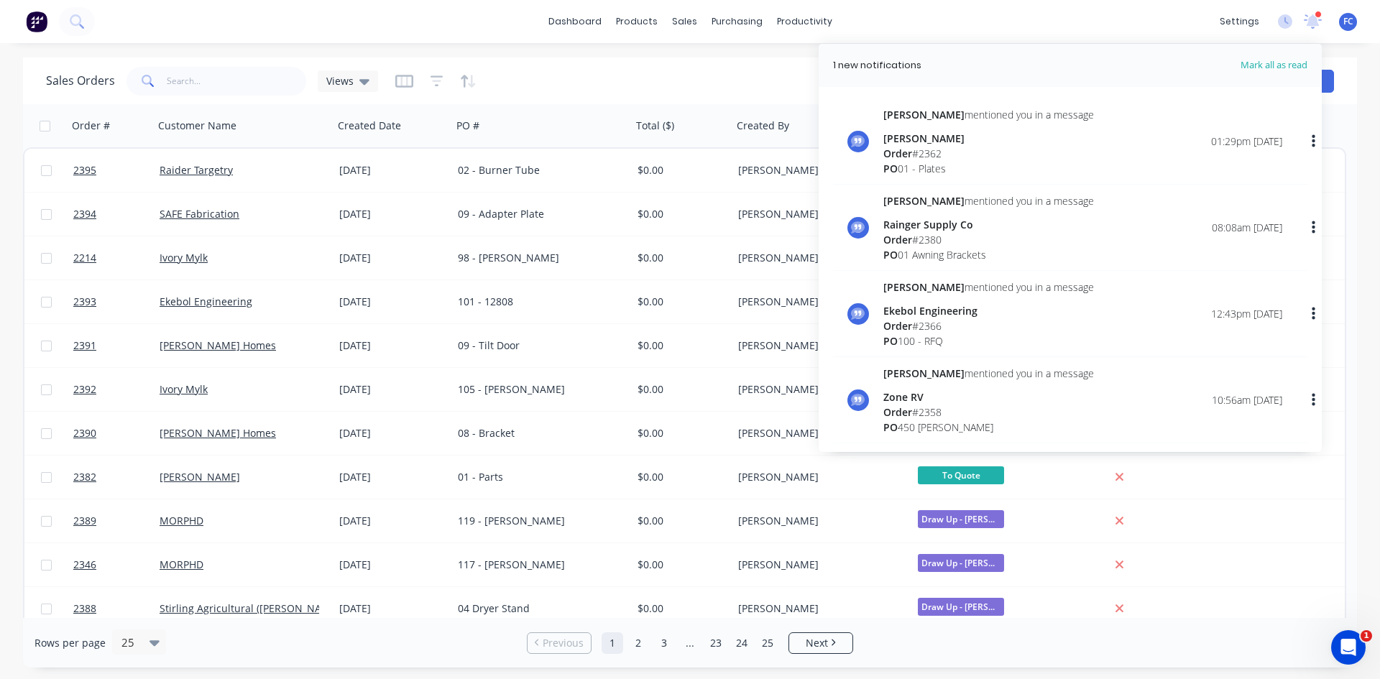
drag, startPoint x: 416, startPoint y: 20, endPoint x: 395, endPoint y: 91, distance: 74.0
click at [415, 20] on div "dashboard products sales purchasing productivity dashboard products Product Cat…" at bounding box center [690, 21] width 1380 height 43
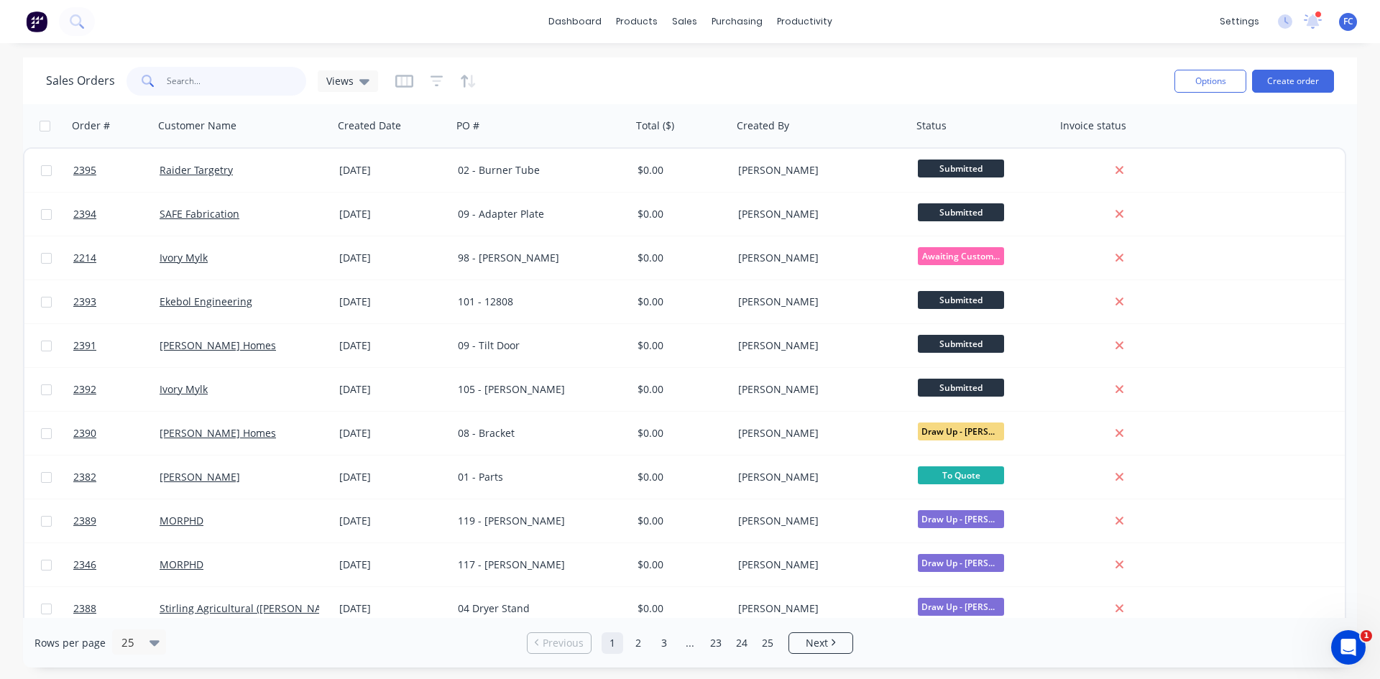
click at [188, 80] on input "text" at bounding box center [237, 81] width 140 height 29
click at [705, 67] on link "Sales Orders" at bounding box center [760, 68] width 191 height 29
click at [420, 124] on button "button" at bounding box center [429, 126] width 22 height 22
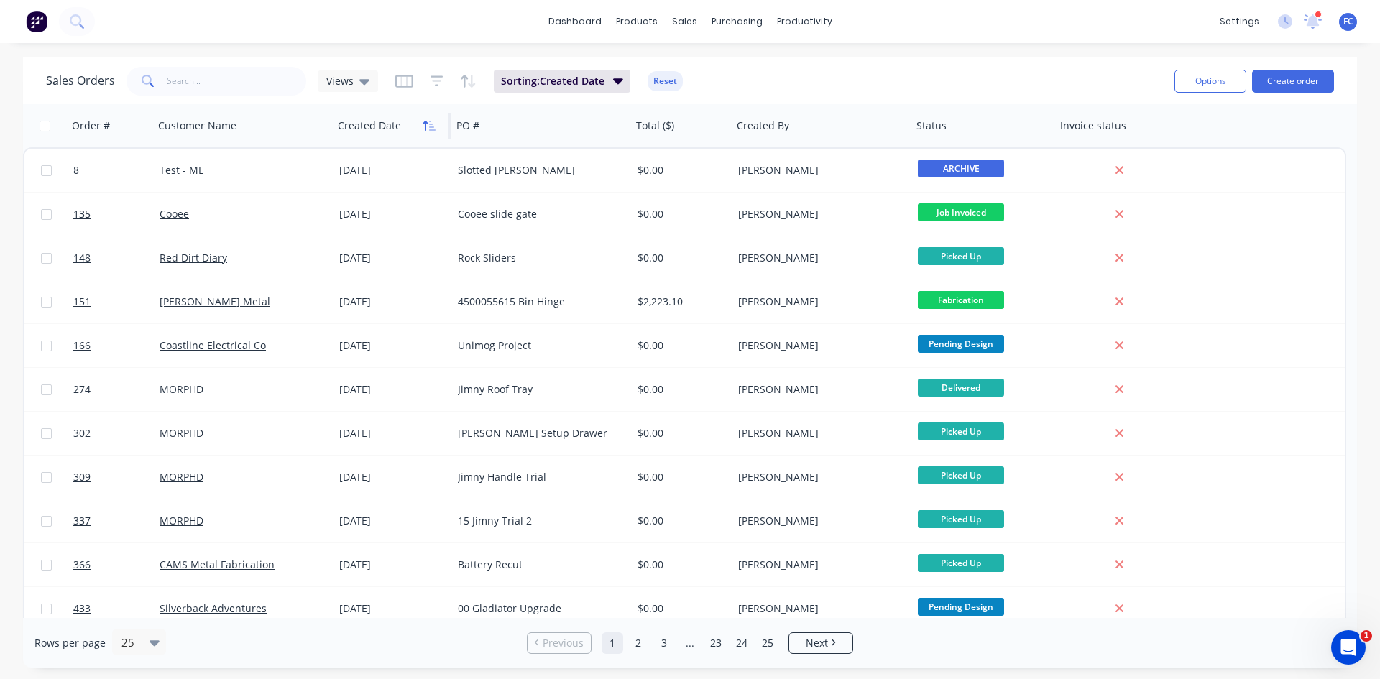
click at [423, 121] on icon "button" at bounding box center [429, 126] width 13 height 12
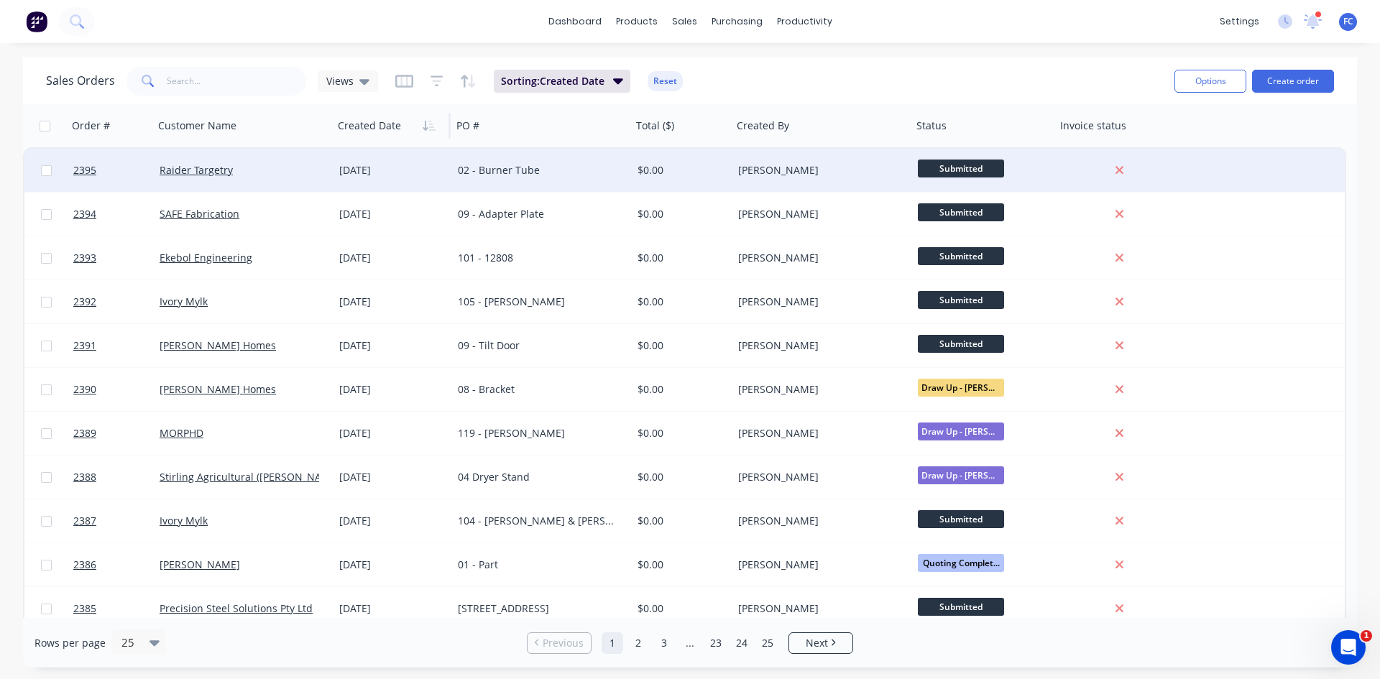
click at [286, 181] on div "Raider Targetry" at bounding box center [244, 170] width 180 height 43
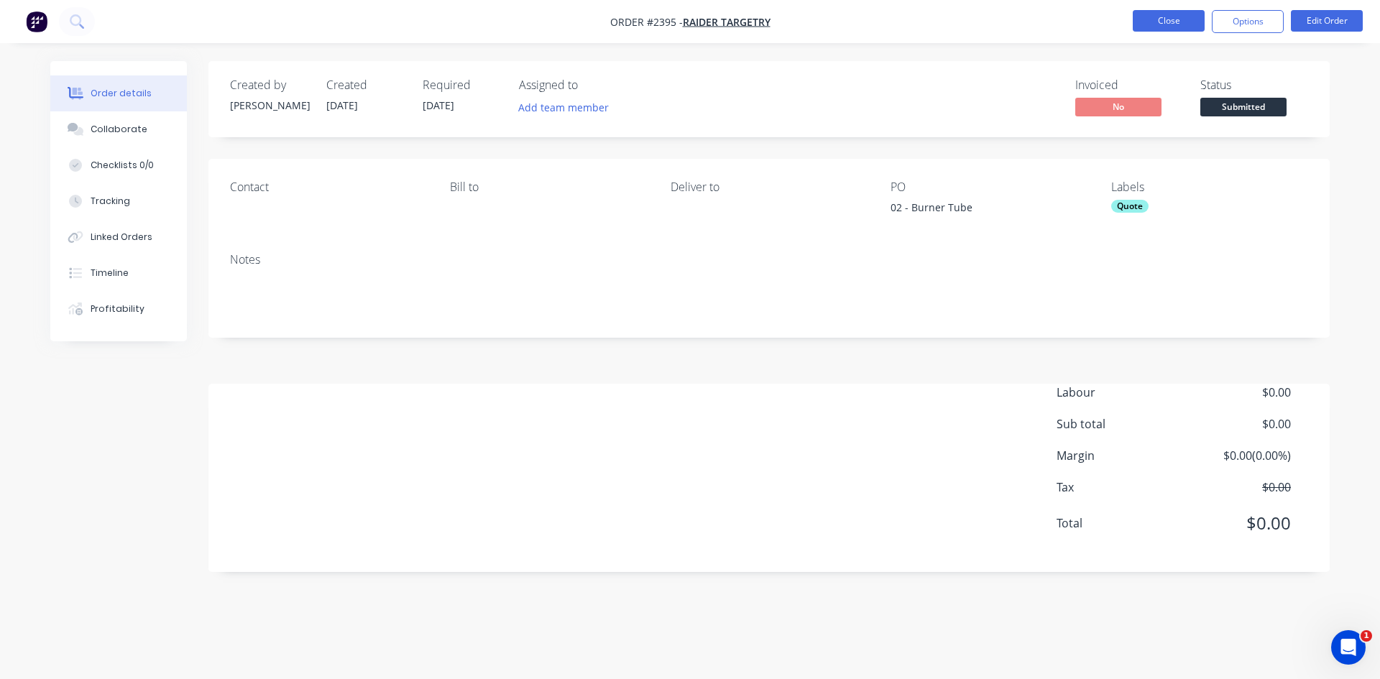
click at [1150, 22] on button "Close" at bounding box center [1169, 21] width 72 height 22
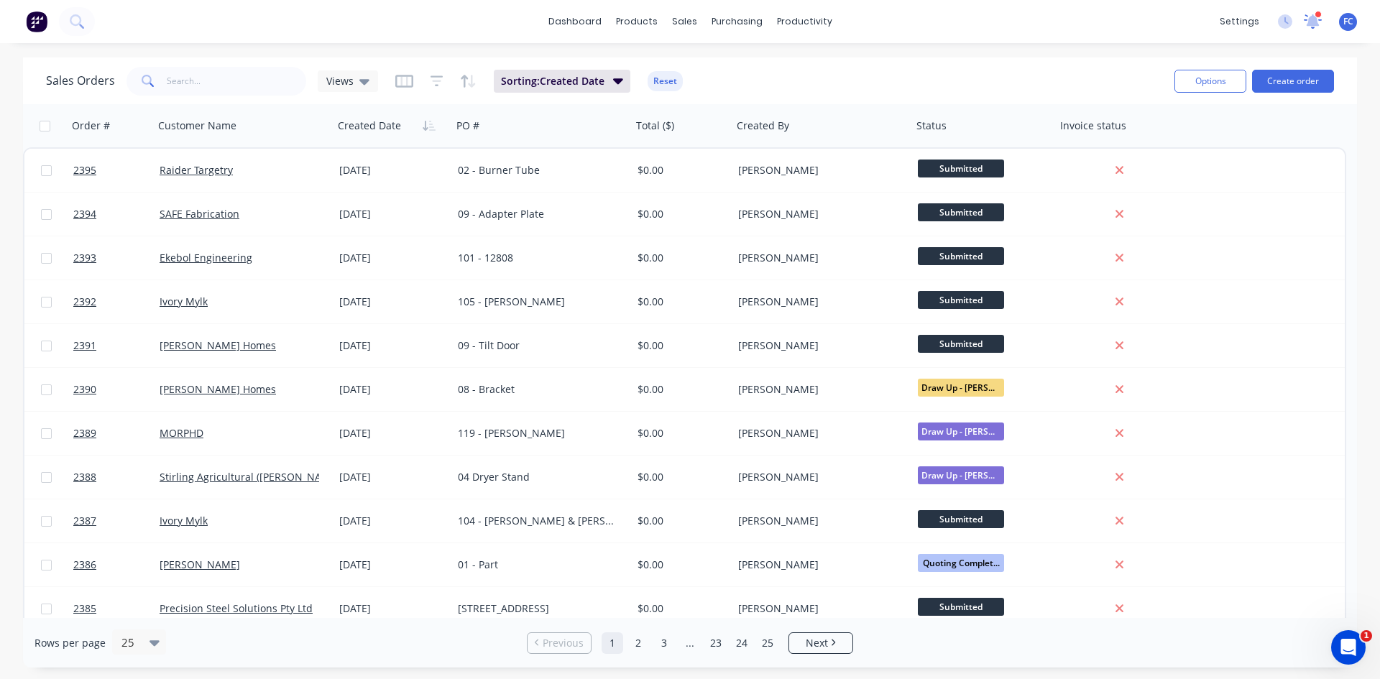
click at [1315, 23] on icon at bounding box center [1313, 20] width 14 height 13
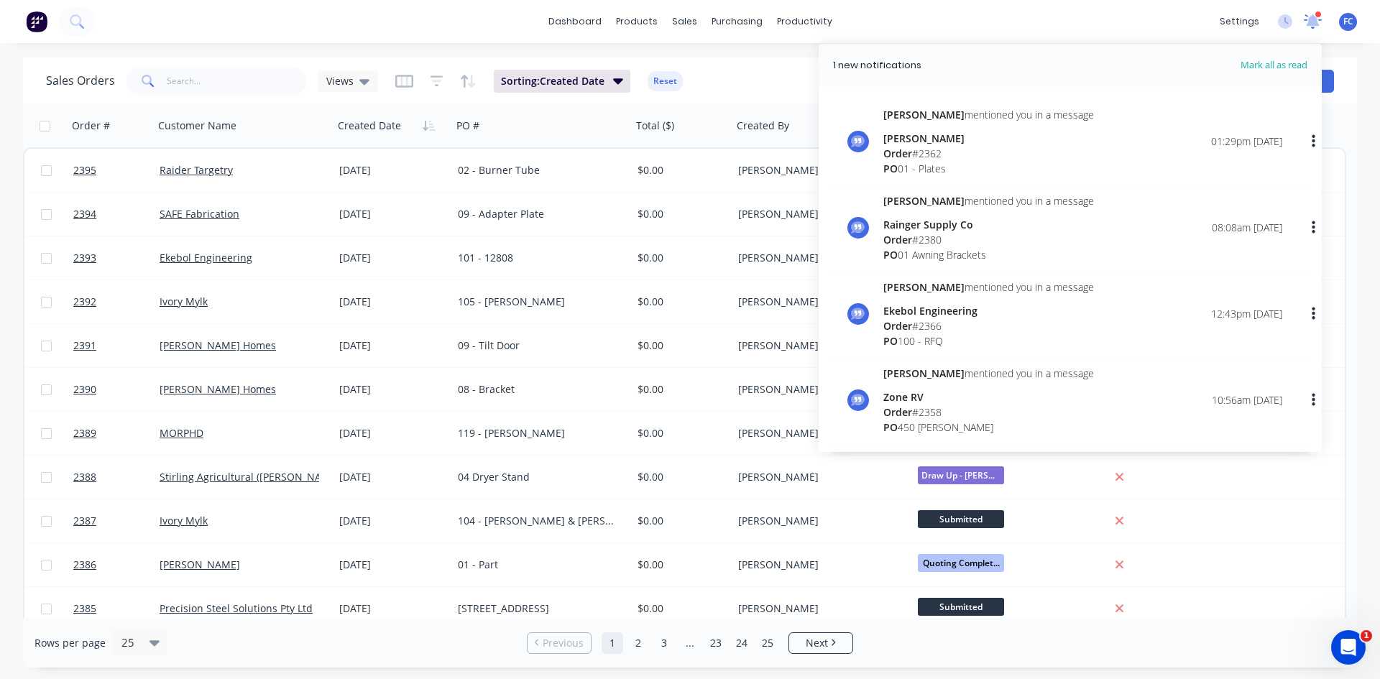
click at [1314, 23] on icon at bounding box center [1313, 19] width 14 height 13
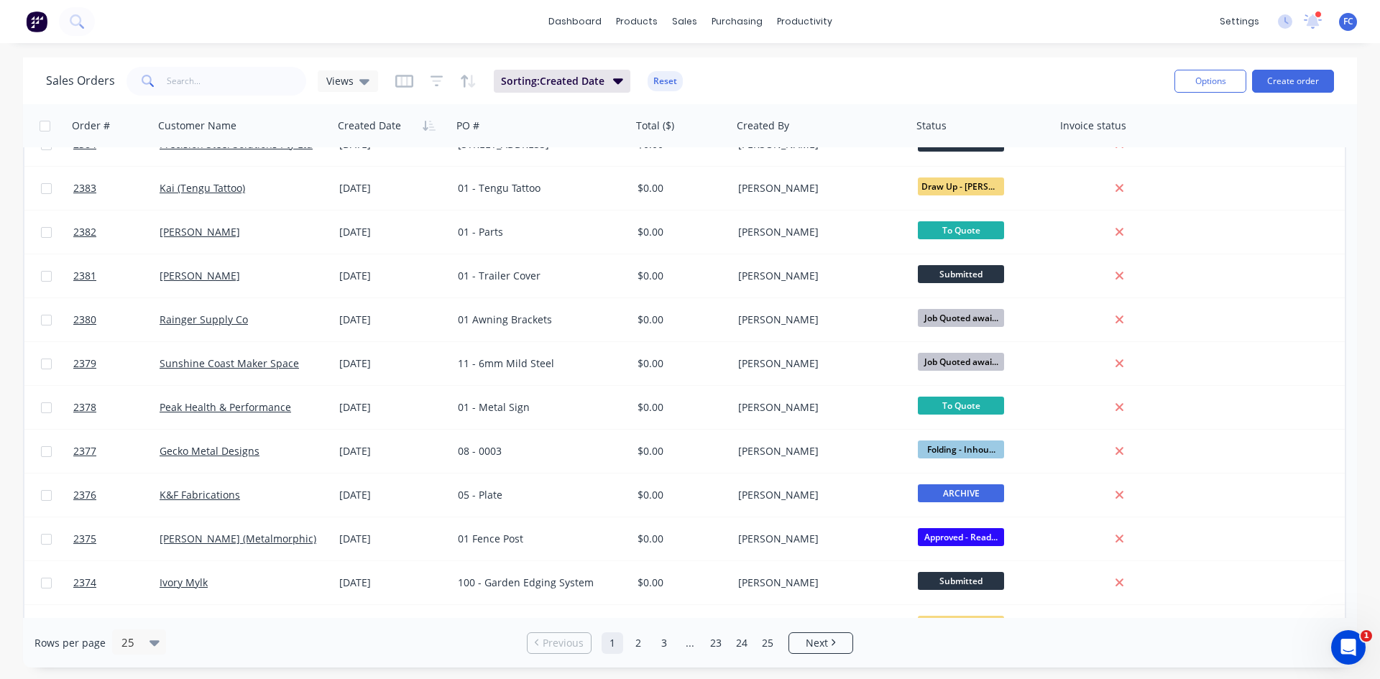
scroll to position [482, 0]
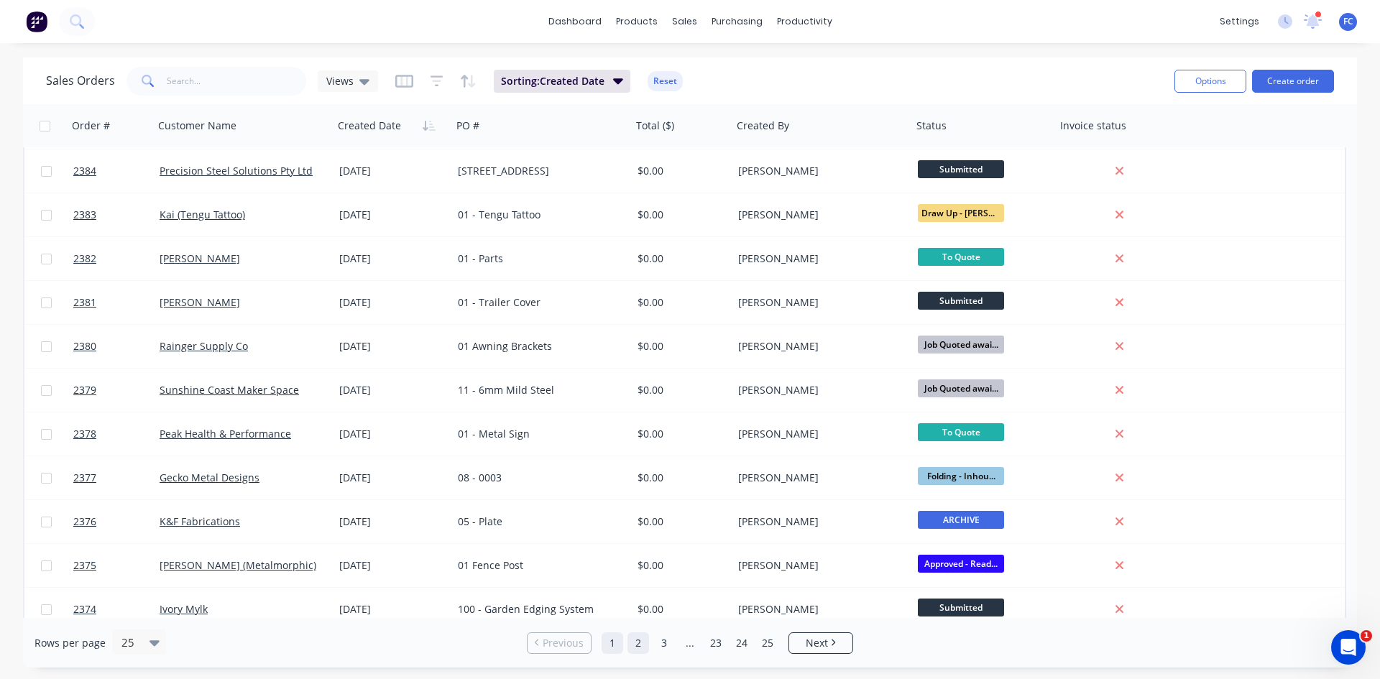
click at [641, 646] on link "2" at bounding box center [639, 644] width 22 height 22
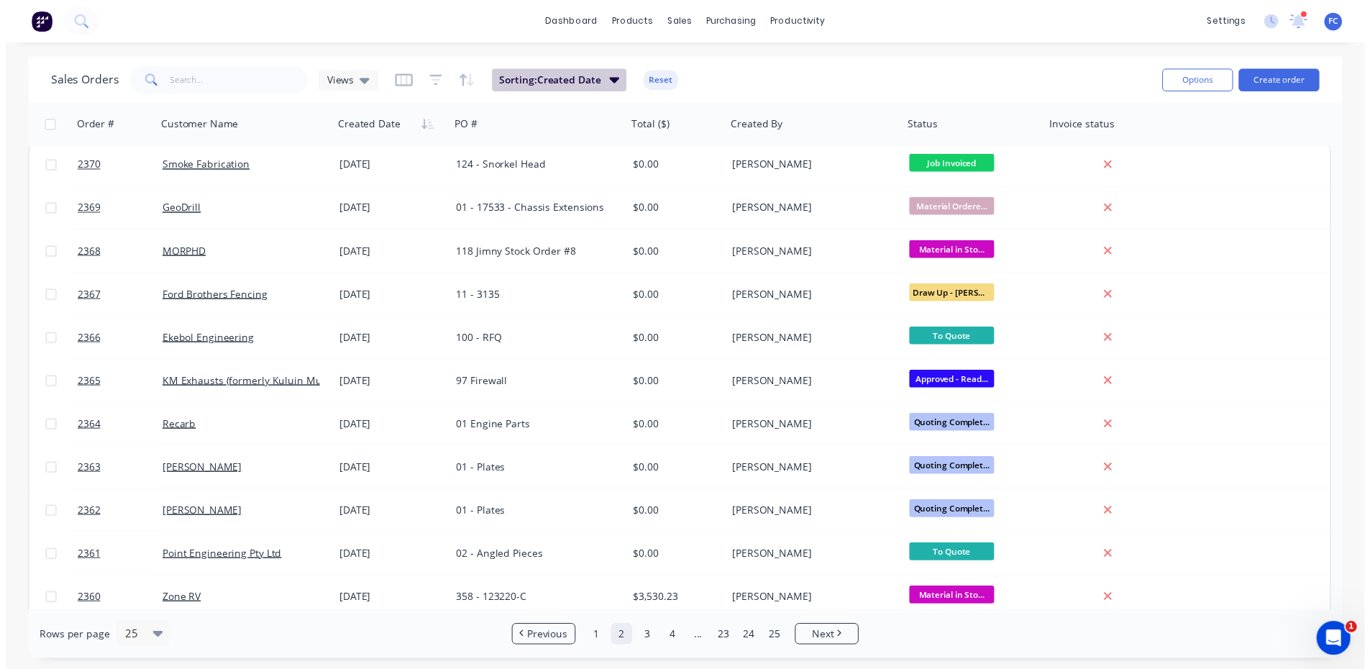
scroll to position [0, 0]
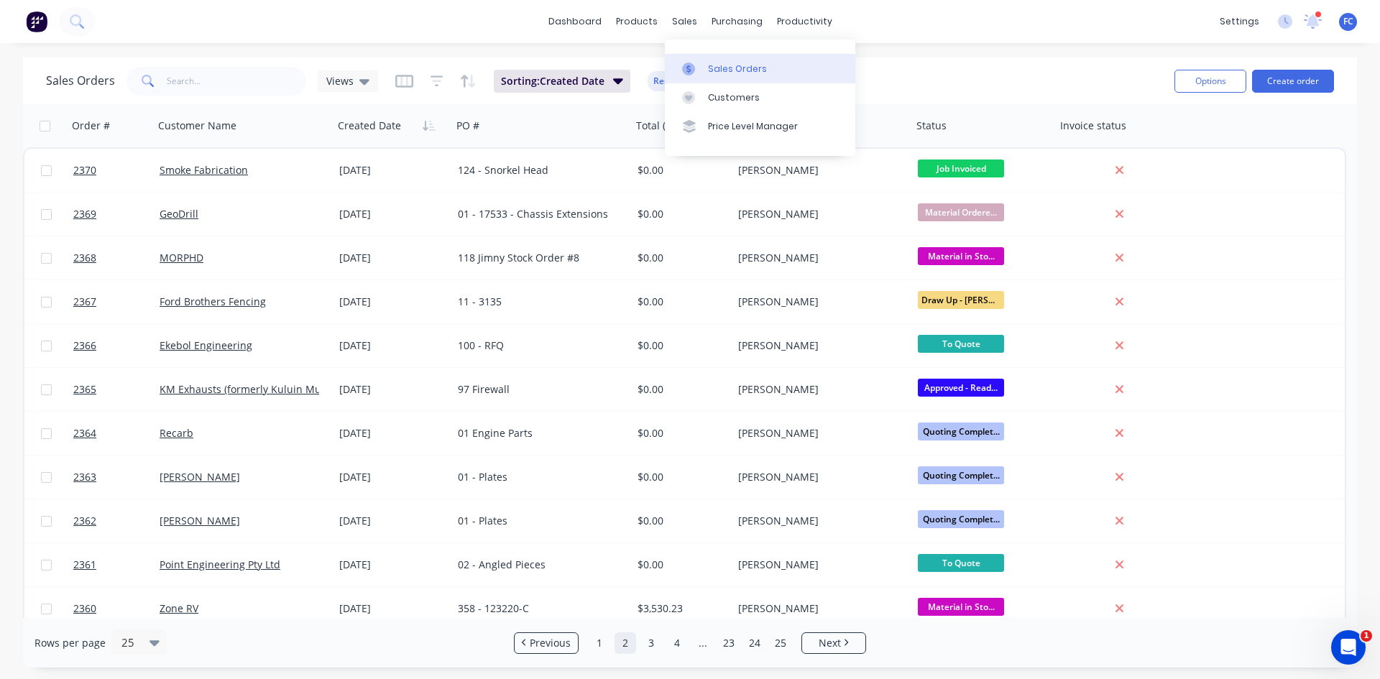
click at [704, 71] on link "Sales Orders" at bounding box center [760, 68] width 191 height 29
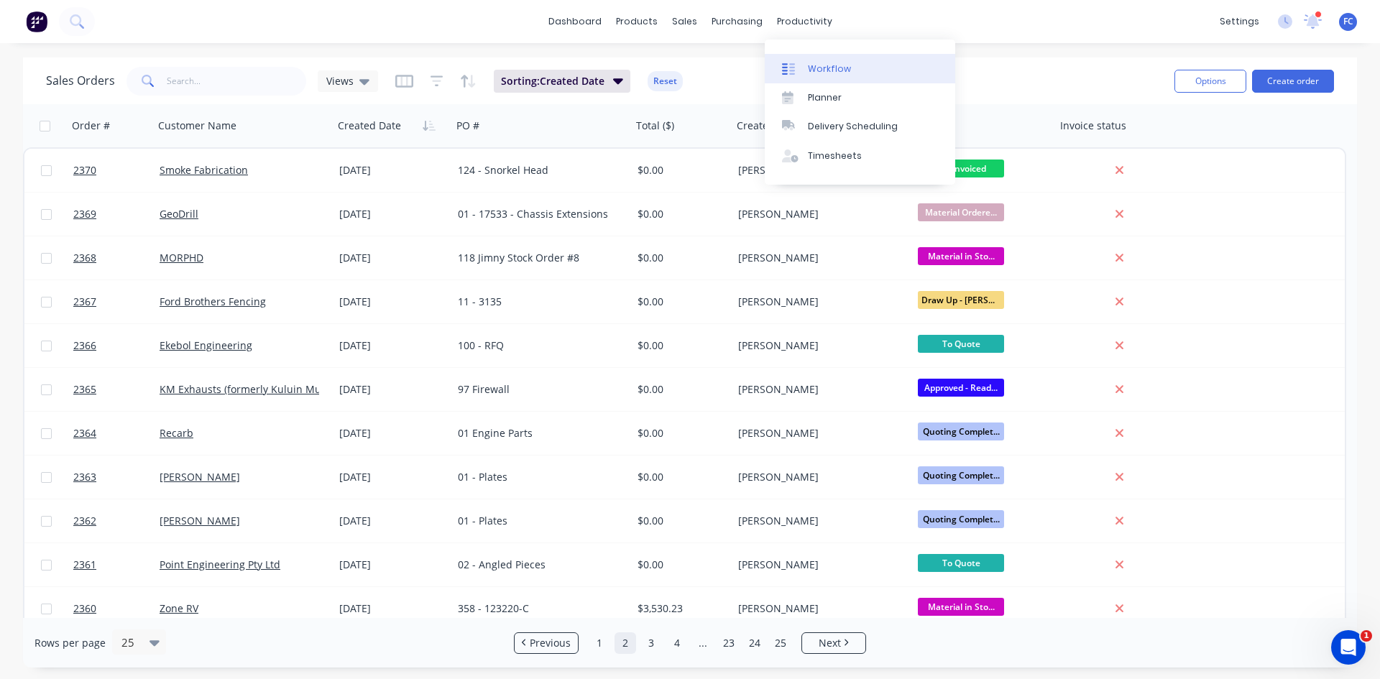
click at [818, 63] on div "Workflow" at bounding box center [829, 69] width 43 height 13
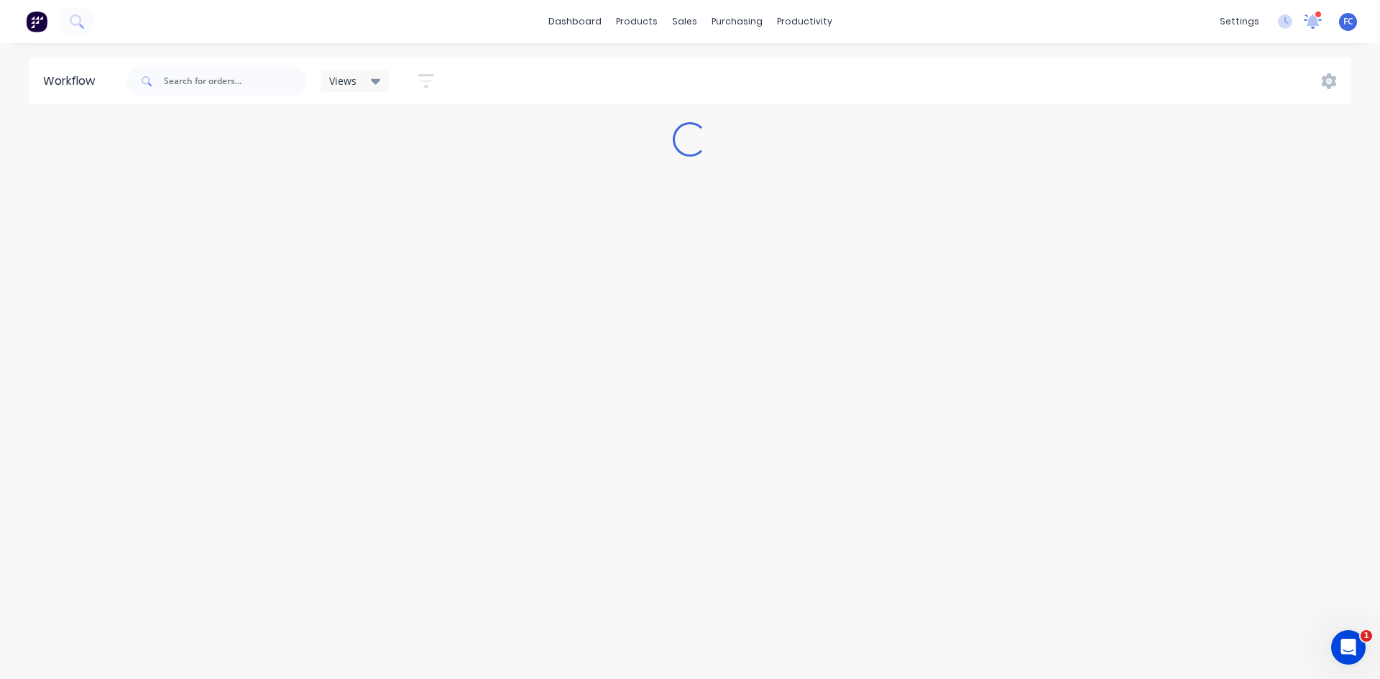
click at [1310, 30] on div at bounding box center [1313, 22] width 18 height 22
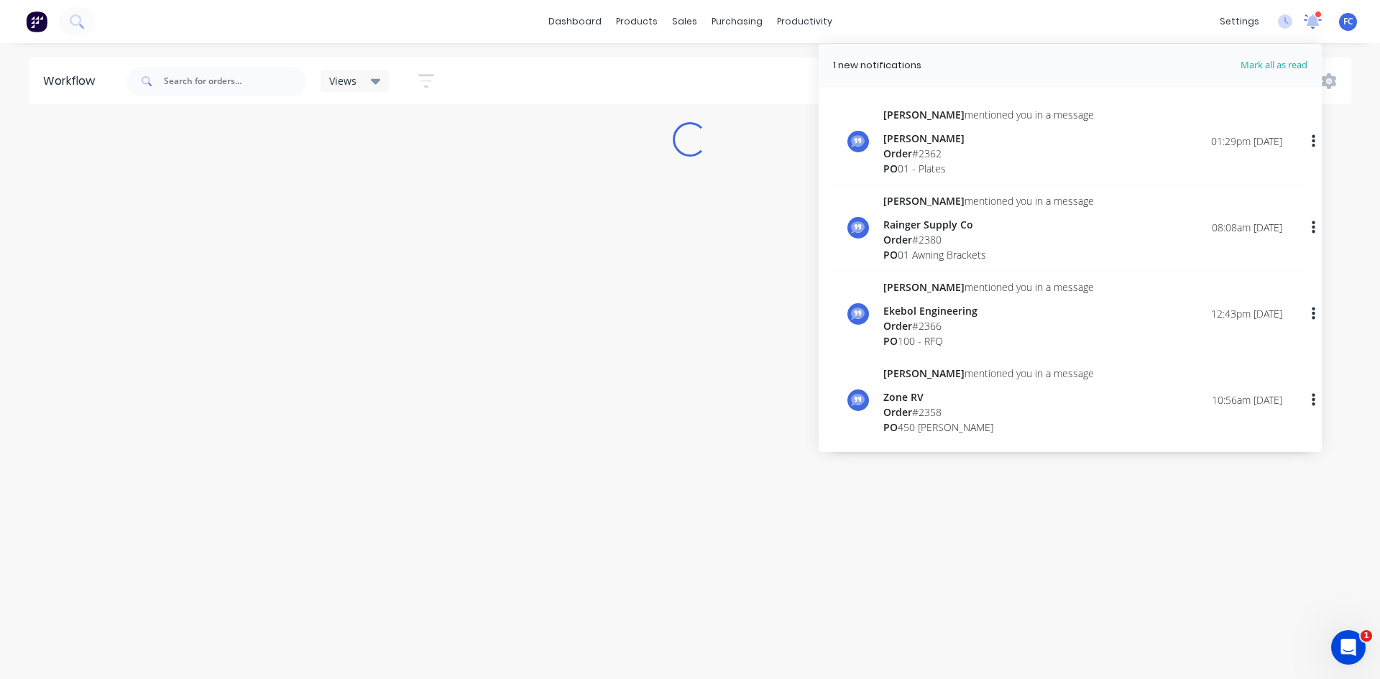
click at [1311, 28] on icon at bounding box center [1313, 21] width 19 height 15
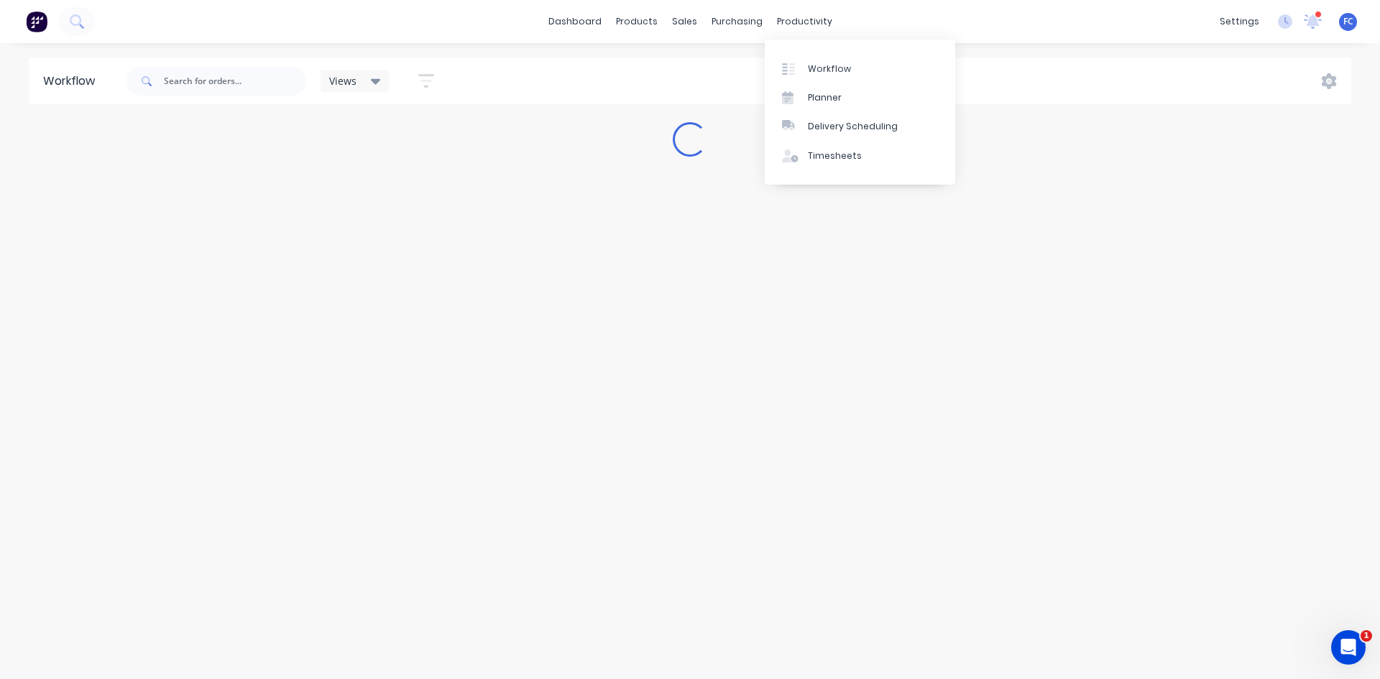
click at [899, 17] on div "dashboard products sales purchasing productivity dashboard products Product Cat…" at bounding box center [690, 21] width 1380 height 43
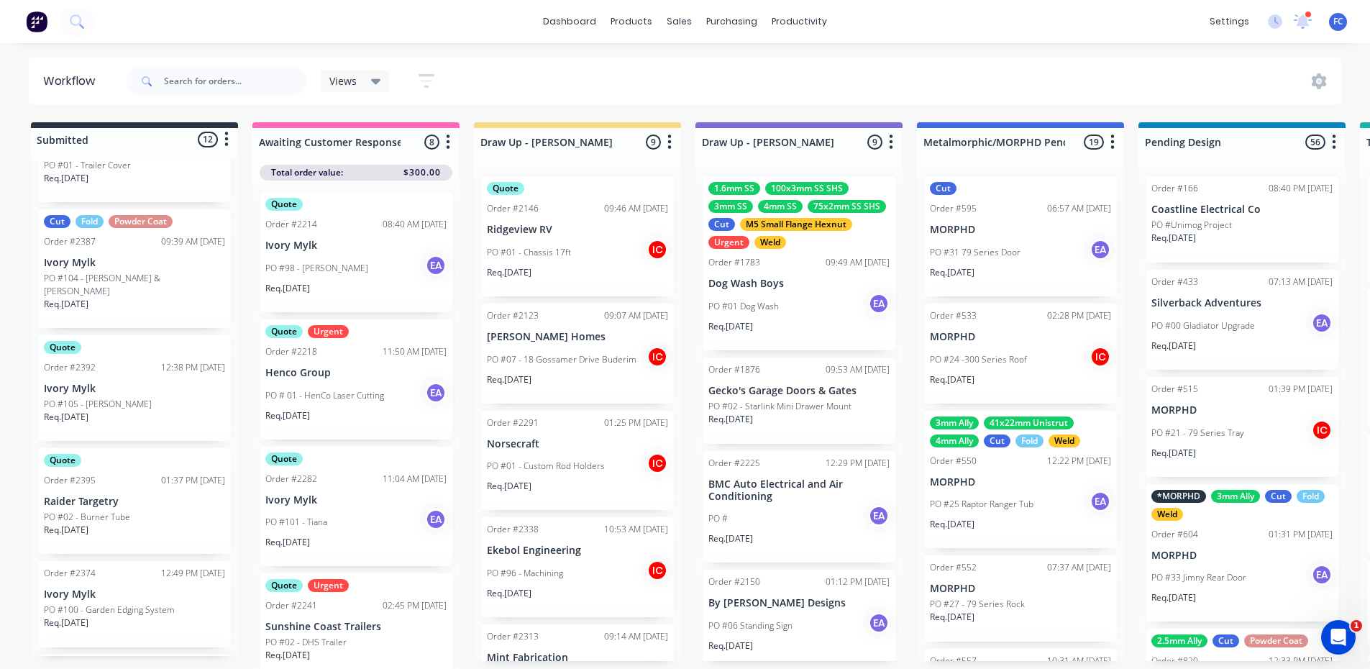
scroll to position [401, 0]
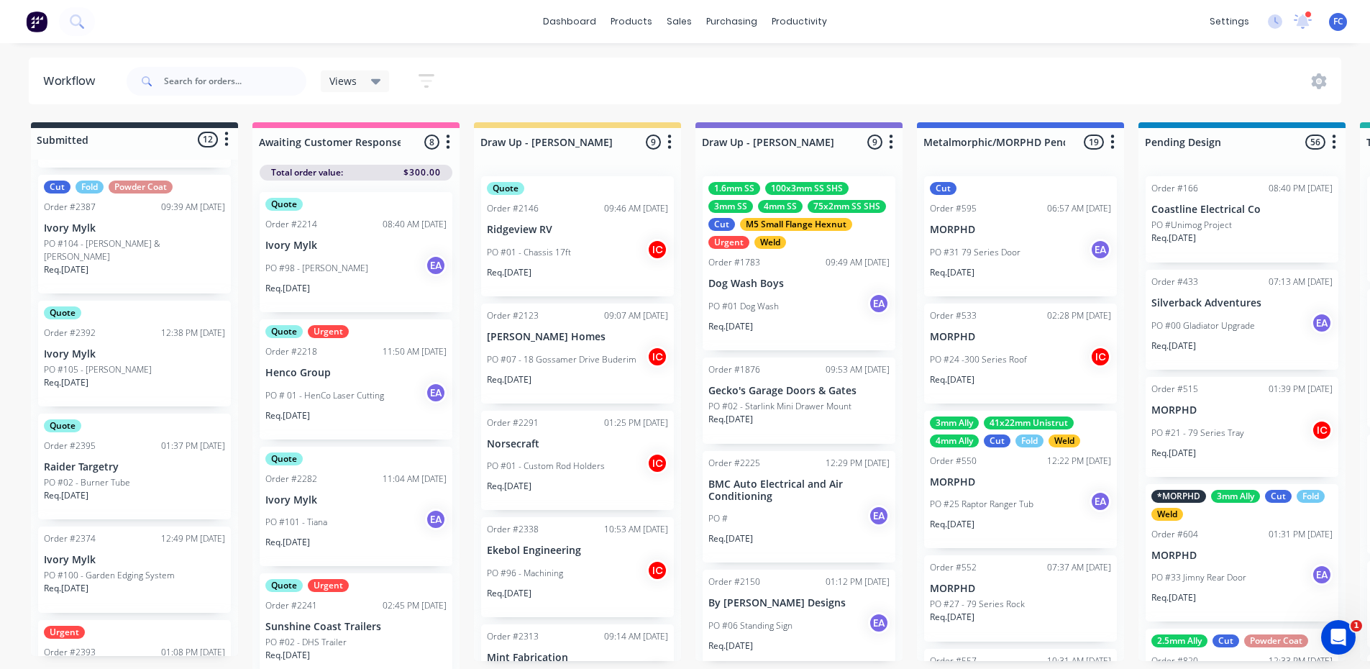
click at [121, 439] on div "Order #2395 01:37 PM 01/10/25" at bounding box center [134, 445] width 181 height 13
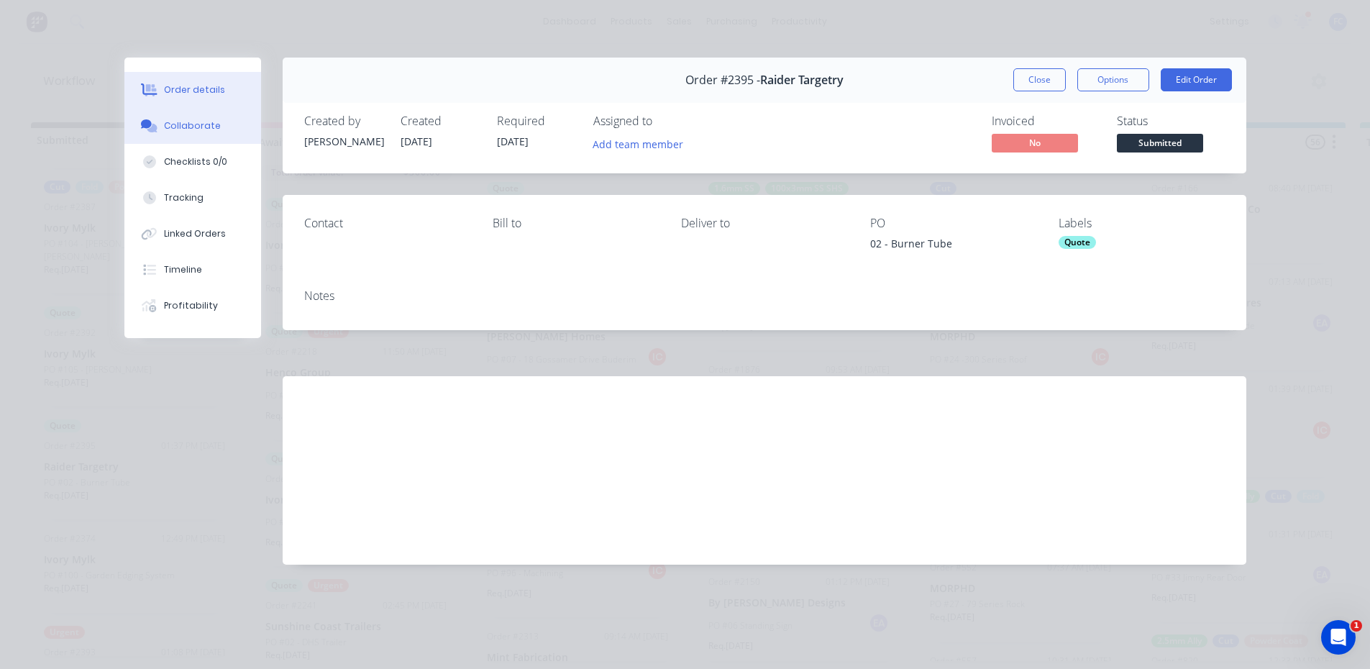
click at [188, 124] on div "Collaborate" at bounding box center [192, 125] width 57 height 13
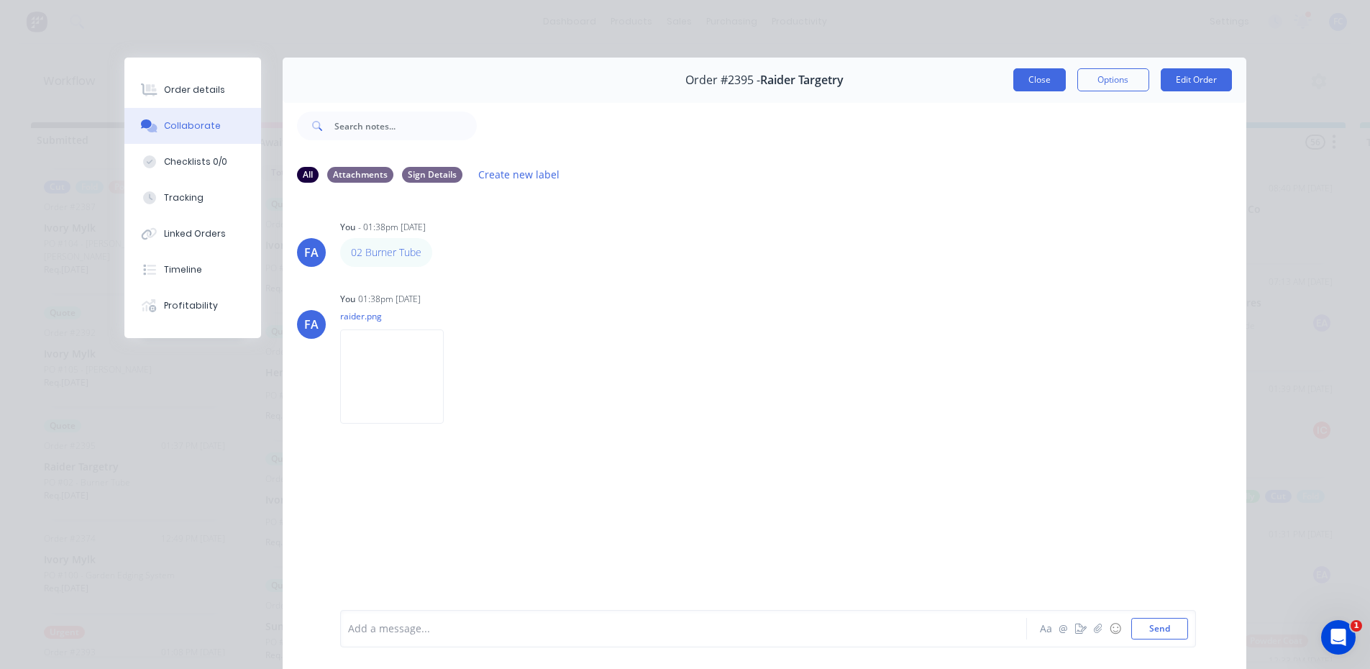
click at [1029, 81] on button "Close" at bounding box center [1039, 79] width 52 height 23
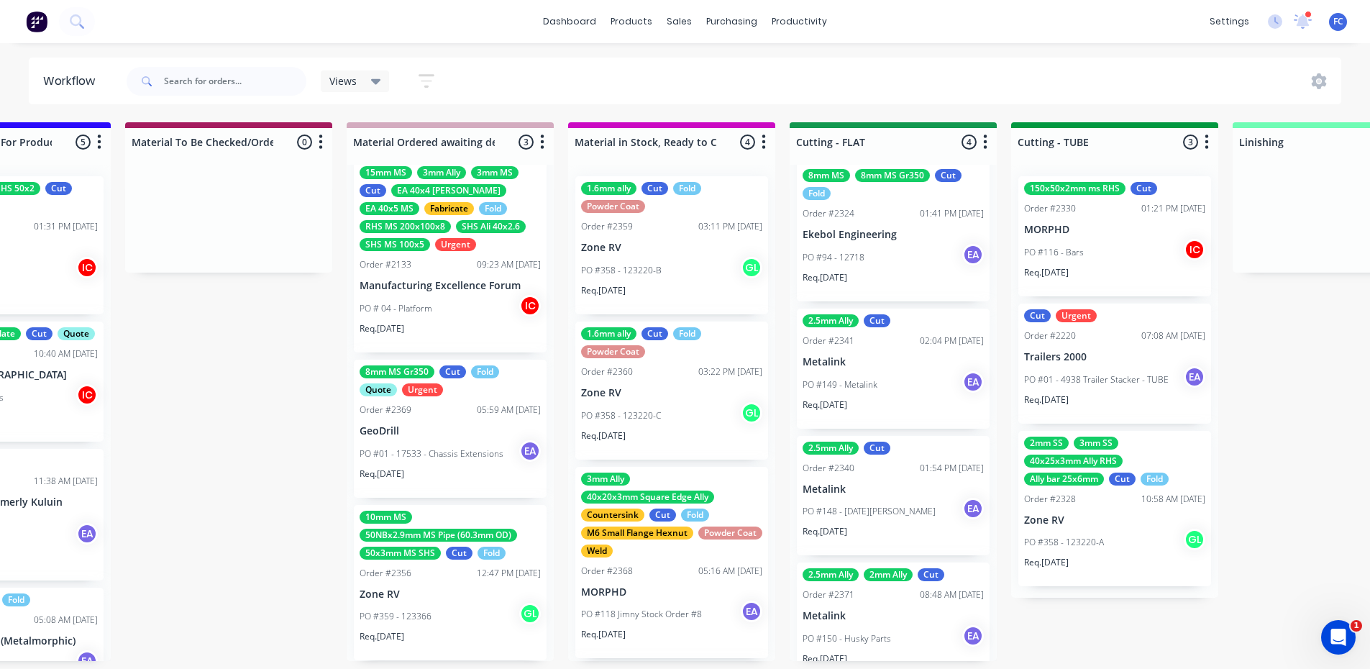
scroll to position [107, 0]
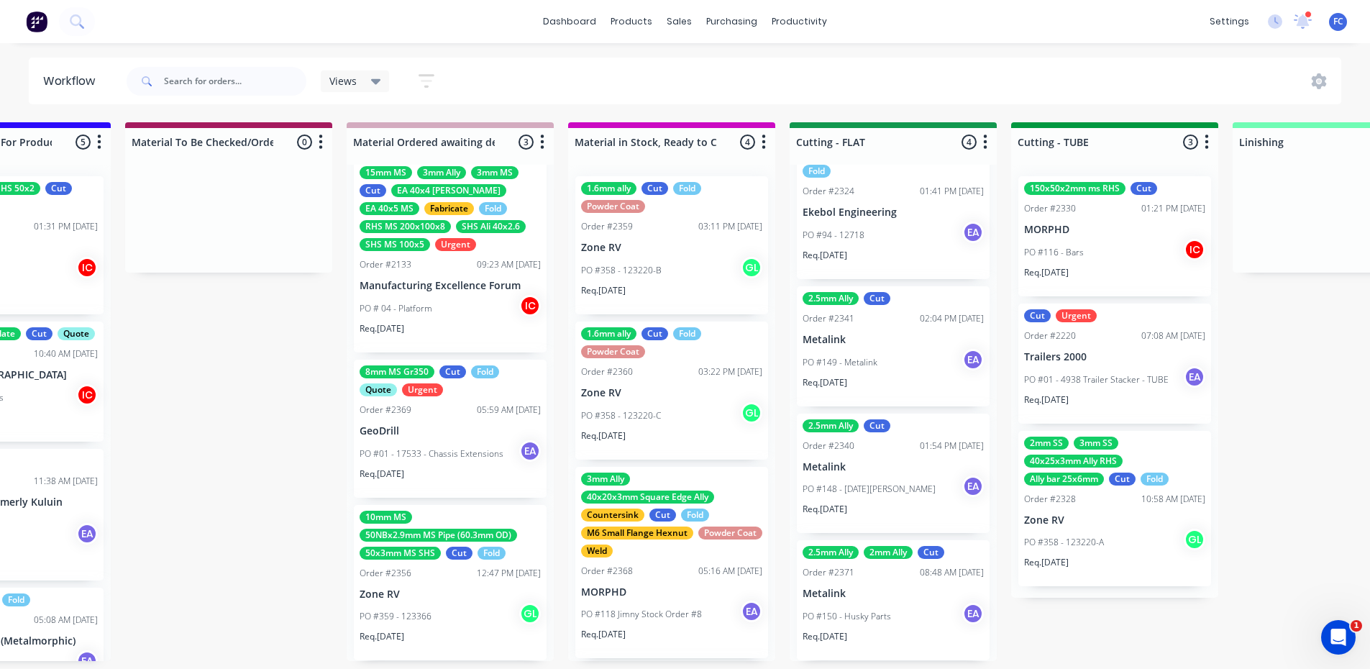
click at [865, 378] on div "Req. 06/10/25" at bounding box center [892, 388] width 181 height 24
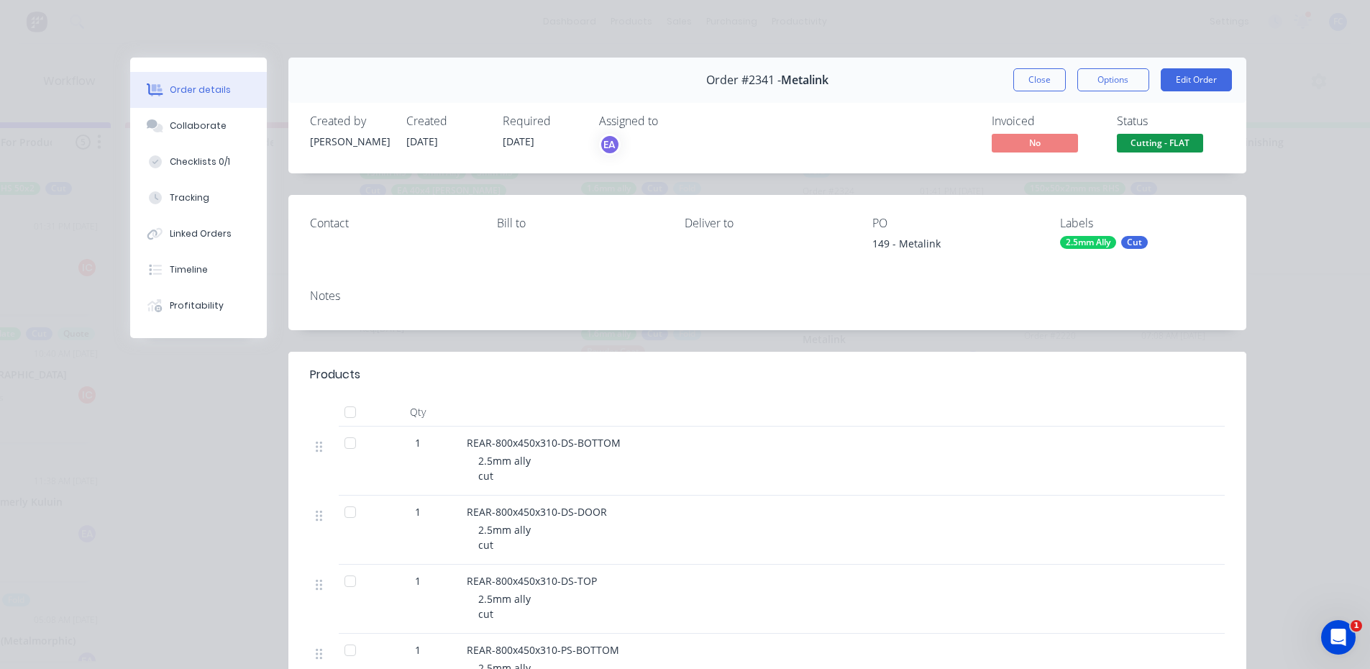
drag, startPoint x: 1035, startPoint y: 80, endPoint x: 334, endPoint y: 99, distance: 701.2
click at [1032, 80] on button "Close" at bounding box center [1039, 79] width 52 height 23
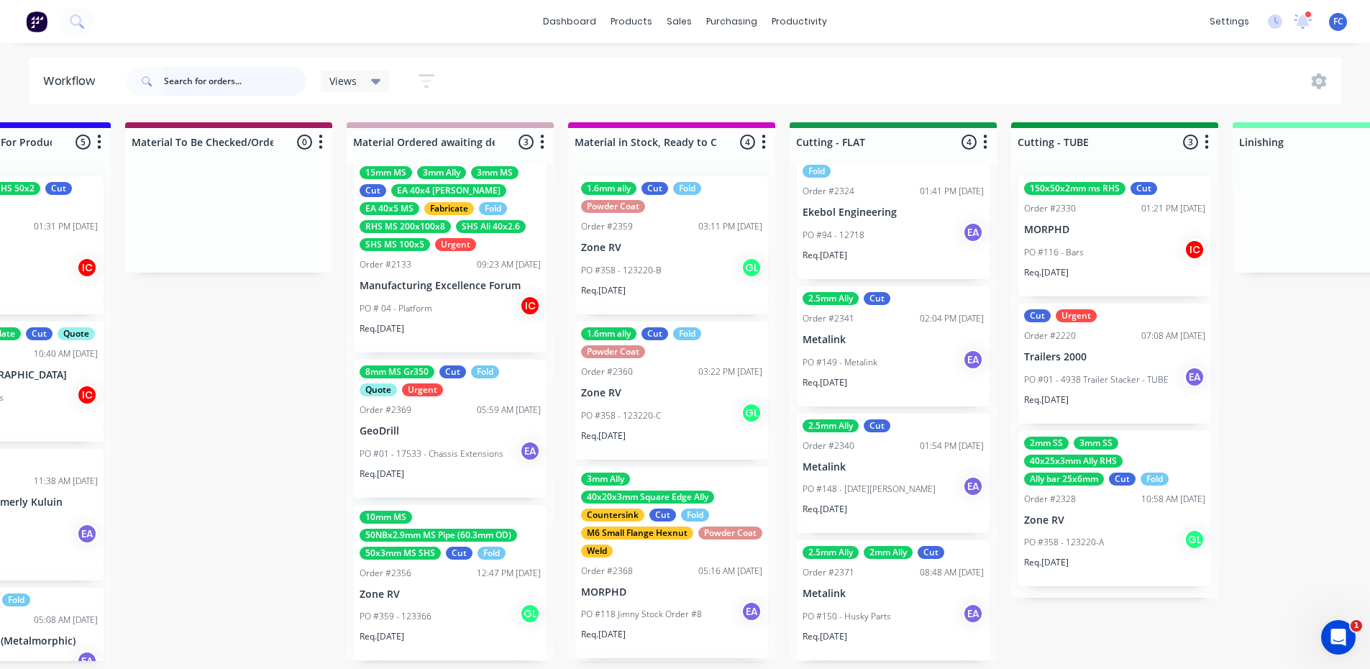
click at [214, 80] on input "text" at bounding box center [235, 81] width 142 height 29
type input "COPPER"
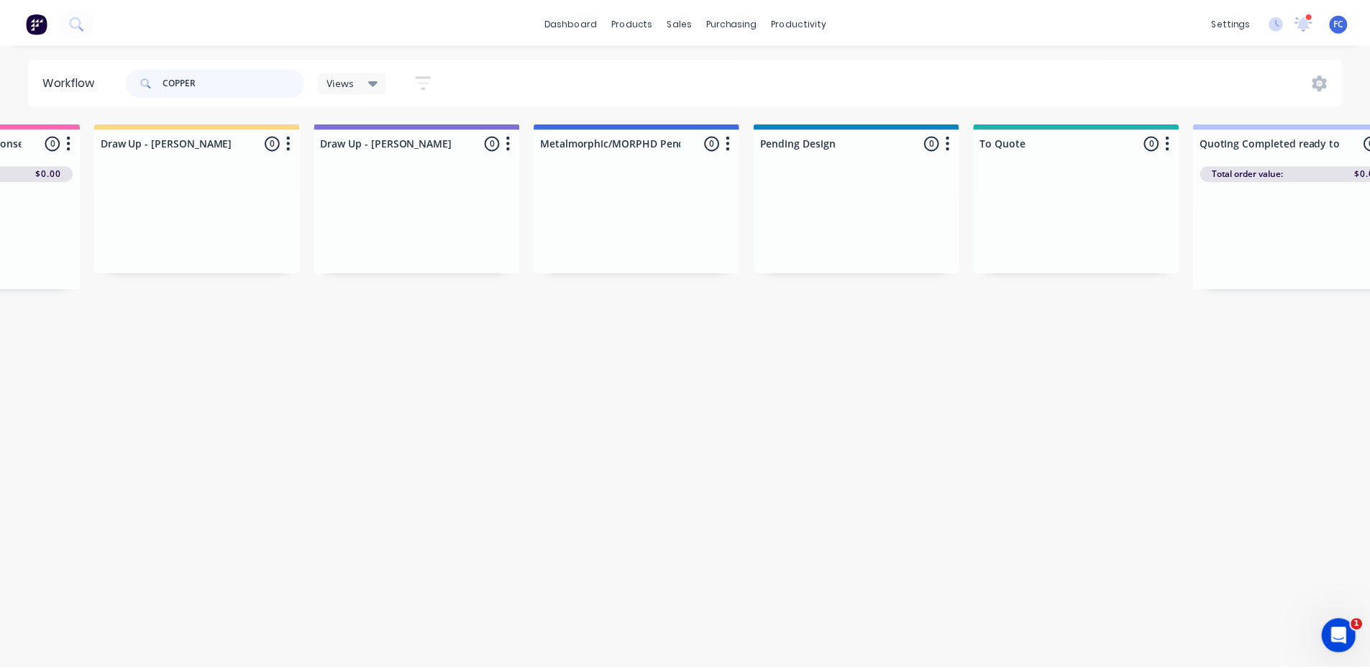
scroll to position [0, 0]
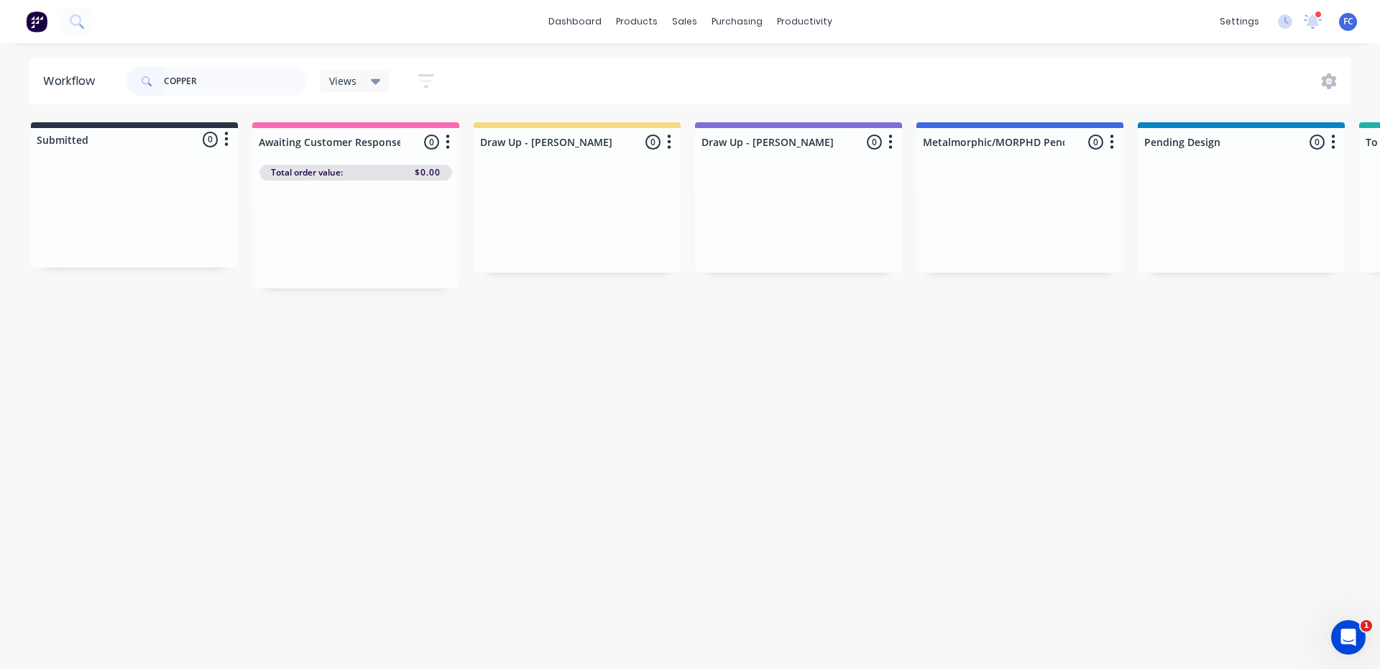
click at [356, 84] on span "Views" at bounding box center [342, 80] width 27 height 15
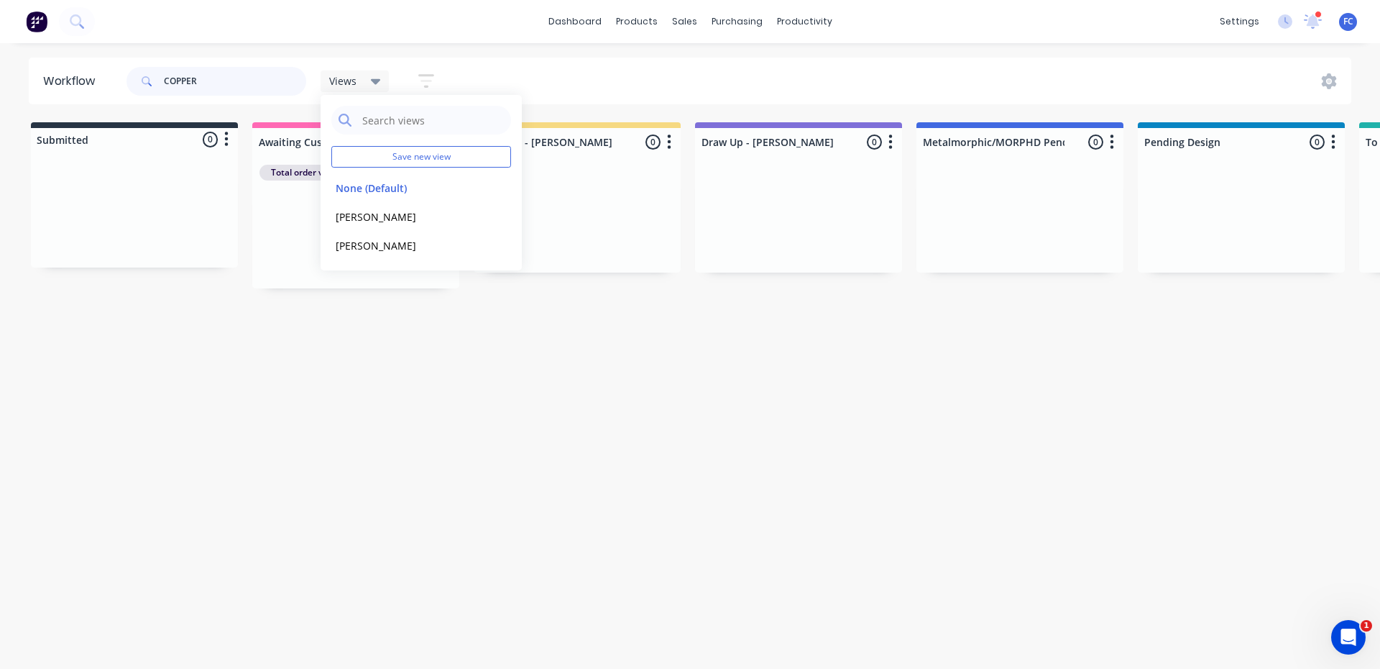
drag, startPoint x: 166, startPoint y: 81, endPoint x: 115, endPoint y: 81, distance: 51.0
click at [116, 81] on header "Workflow COPPER Views Save new view None (Default) edit Greg edit Greg edit Sho…" at bounding box center [691, 81] width 1324 height 47
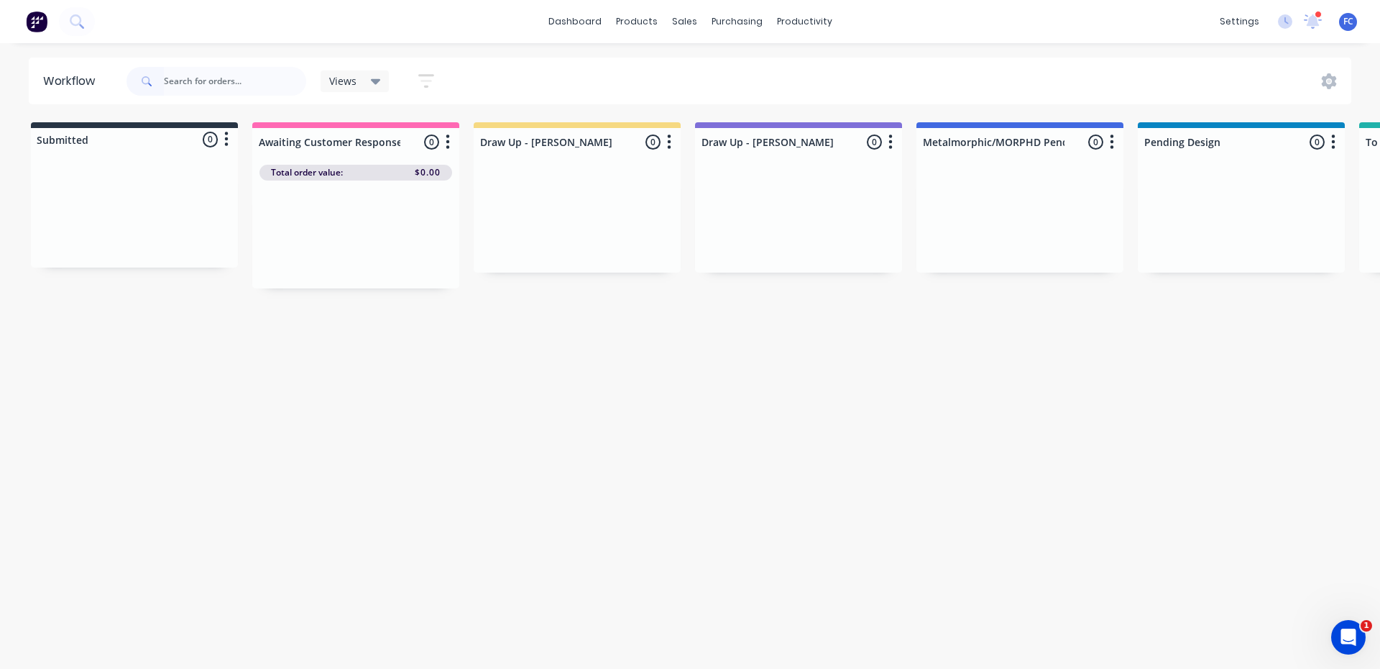
click at [367, 78] on div "Views" at bounding box center [355, 81] width 52 height 13
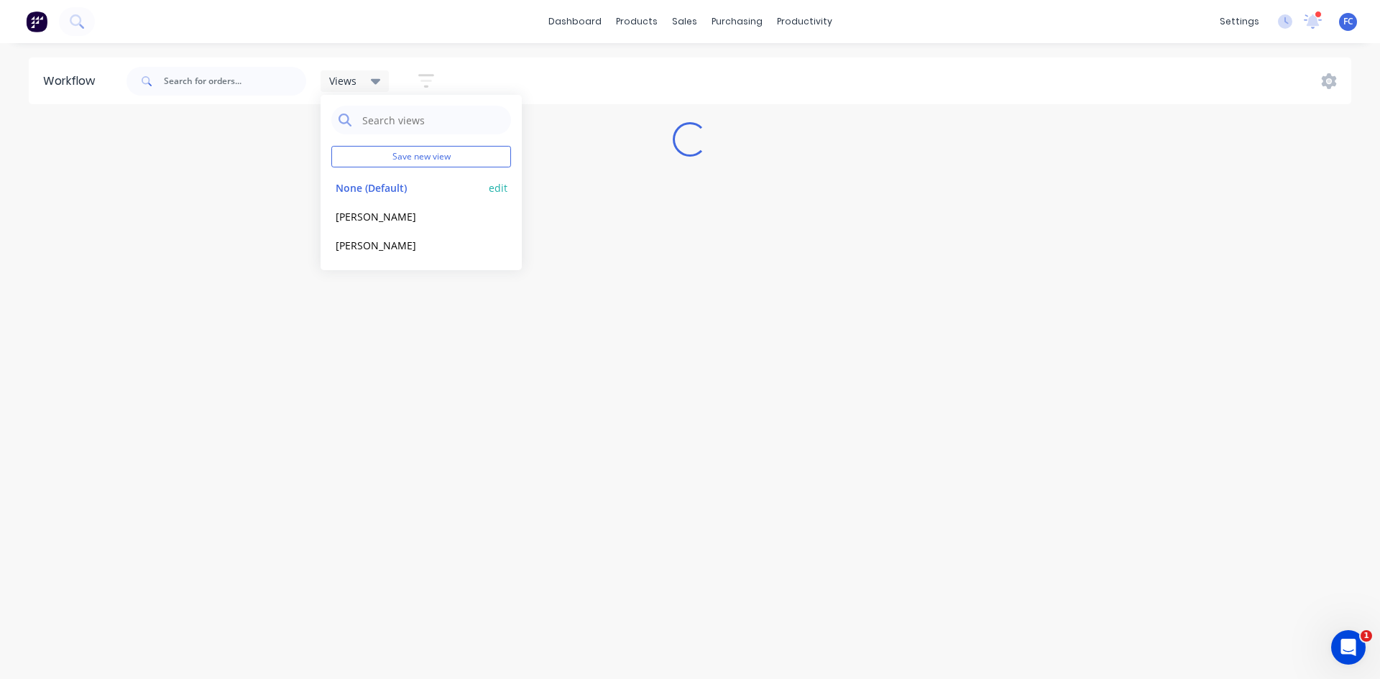
click at [367, 182] on button "None (Default)" at bounding box center [407, 188] width 153 height 17
click at [219, 79] on input "text" at bounding box center [235, 81] width 142 height 29
type input "C"
type input "copper"
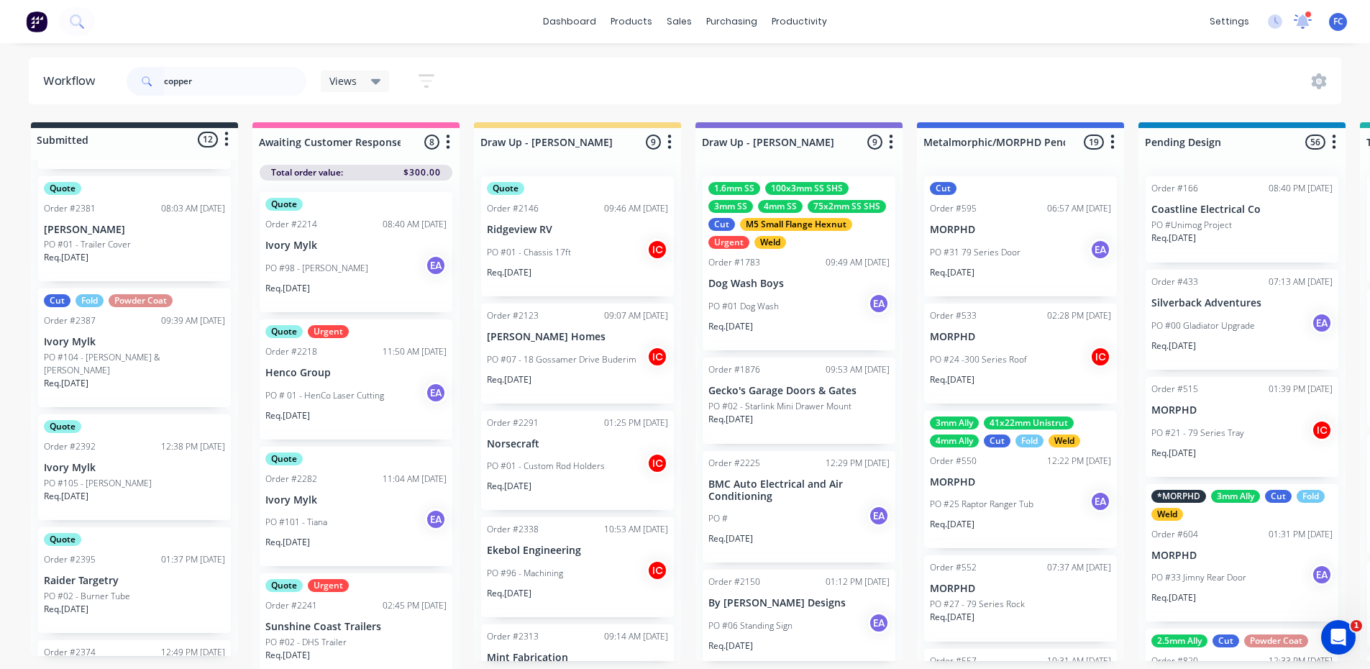
click at [1301, 24] on icon at bounding box center [1302, 20] width 14 height 13
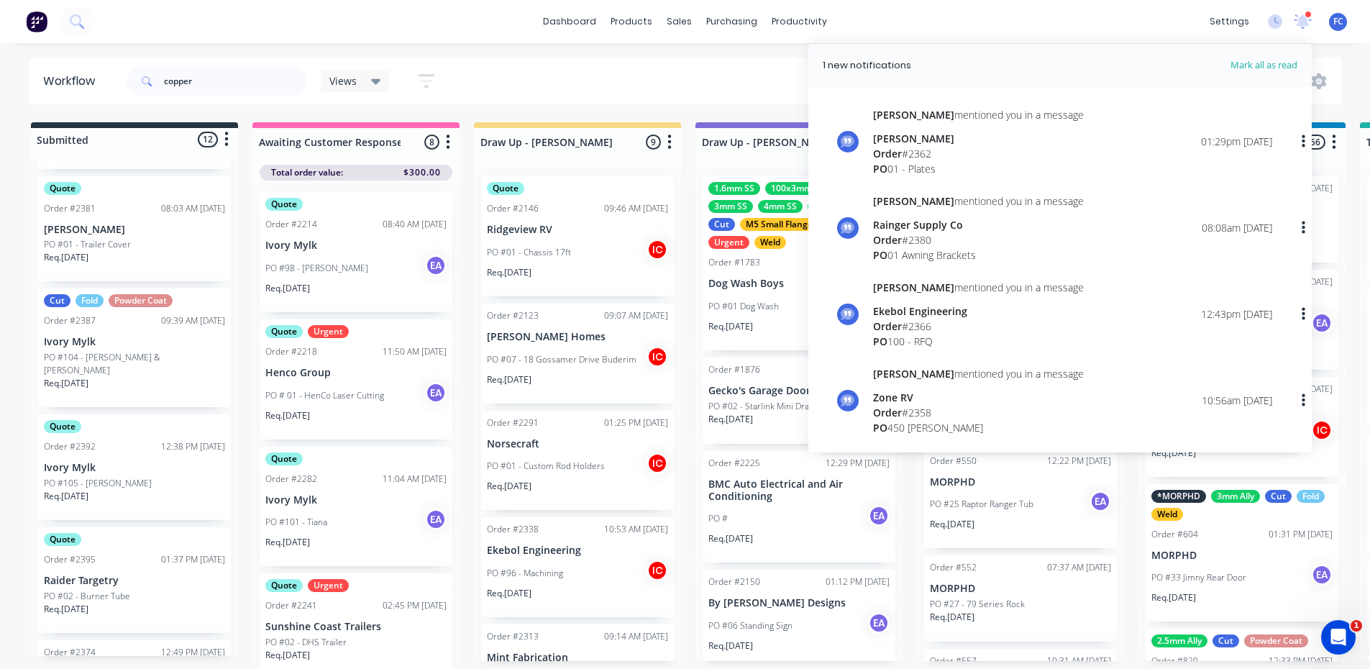
drag, startPoint x: 595, startPoint y: 63, endPoint x: 580, endPoint y: 67, distance: 14.8
click at [594, 63] on div "copper Views Save new view None (Default) edit Greg edit Greg edit Show/Hide st…" at bounding box center [733, 81] width 1218 height 43
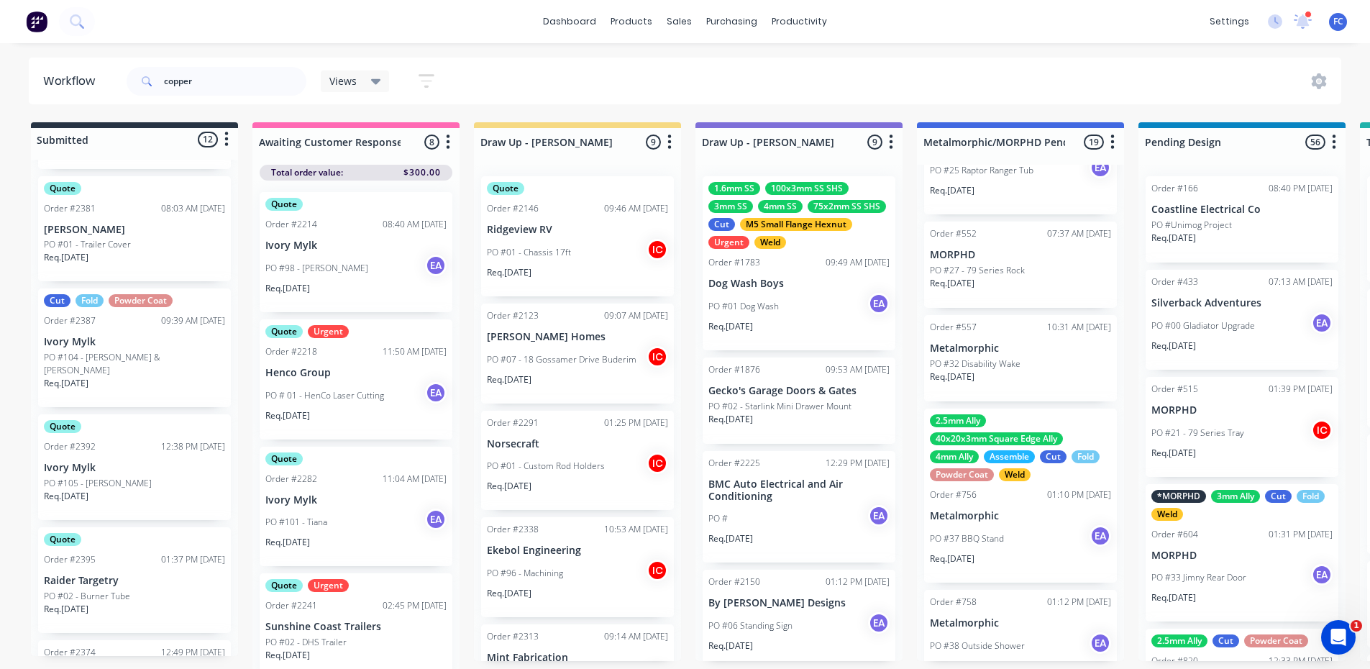
scroll to position [359, 0]
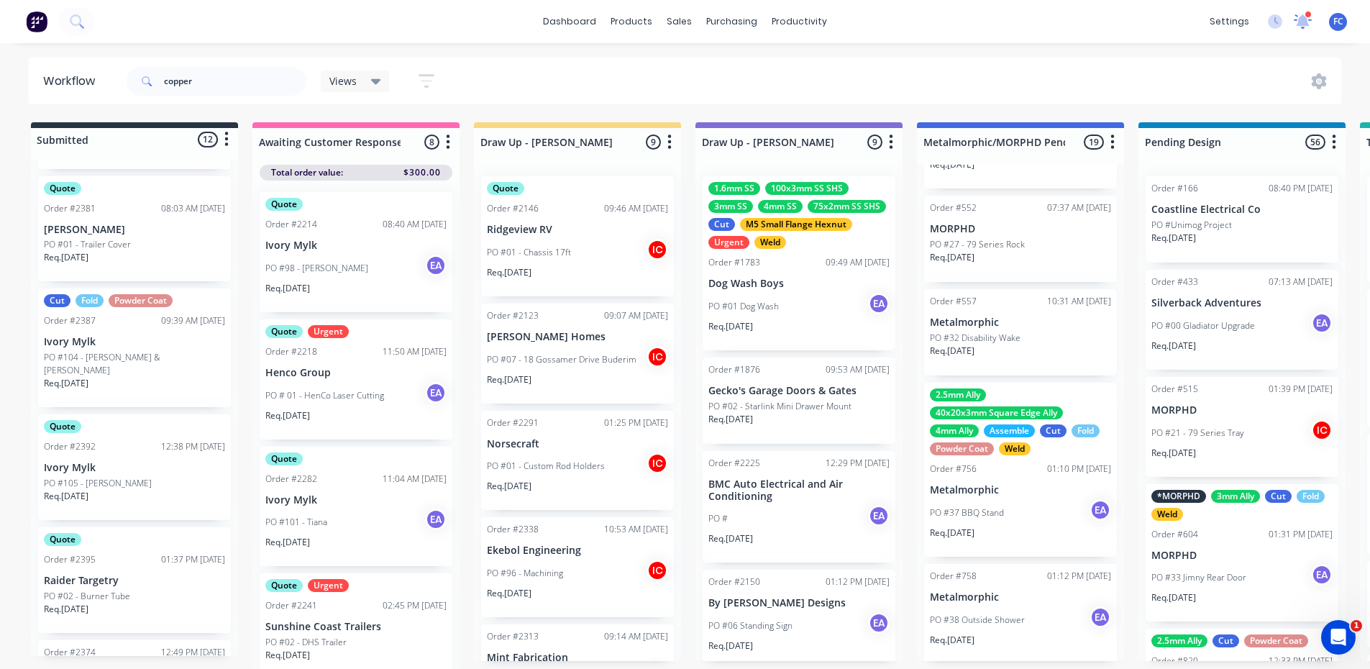
click at [1303, 17] on icon at bounding box center [1302, 19] width 14 height 13
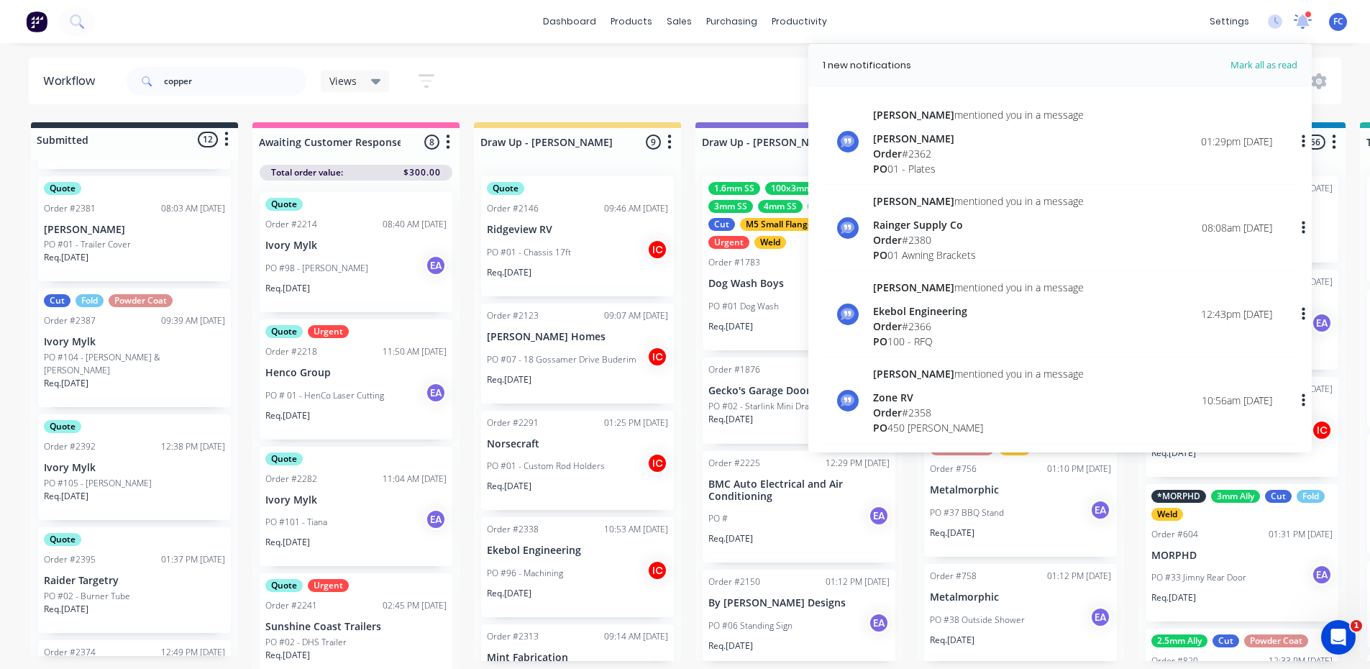
click at [1303, 17] on icon at bounding box center [1302, 20] width 14 height 14
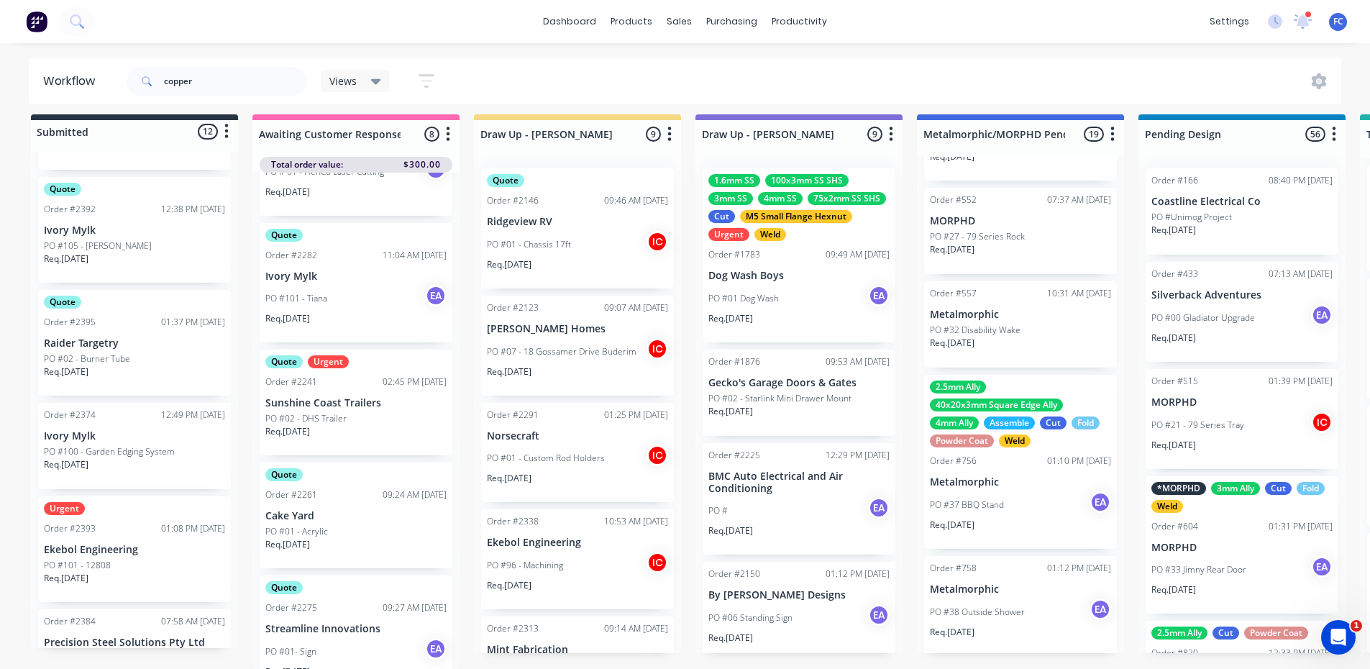
scroll to position [401, 0]
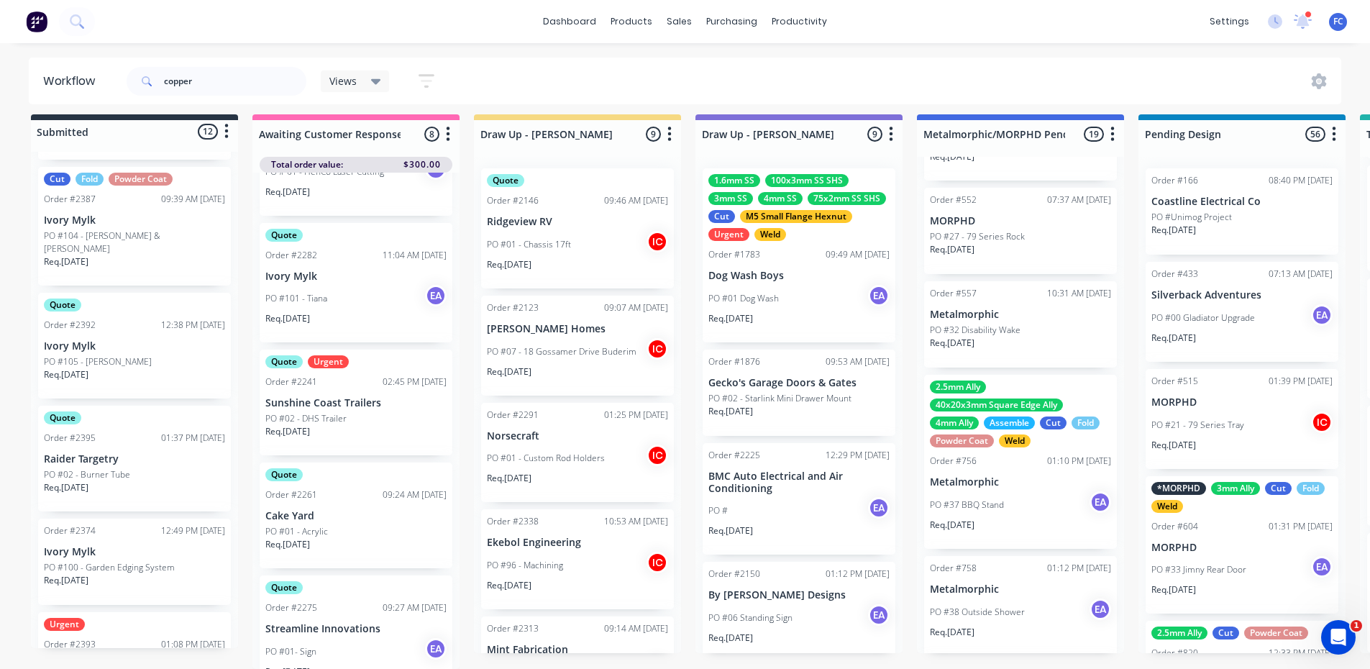
click at [107, 481] on div "Req. 08/10/25" at bounding box center [134, 493] width 181 height 24
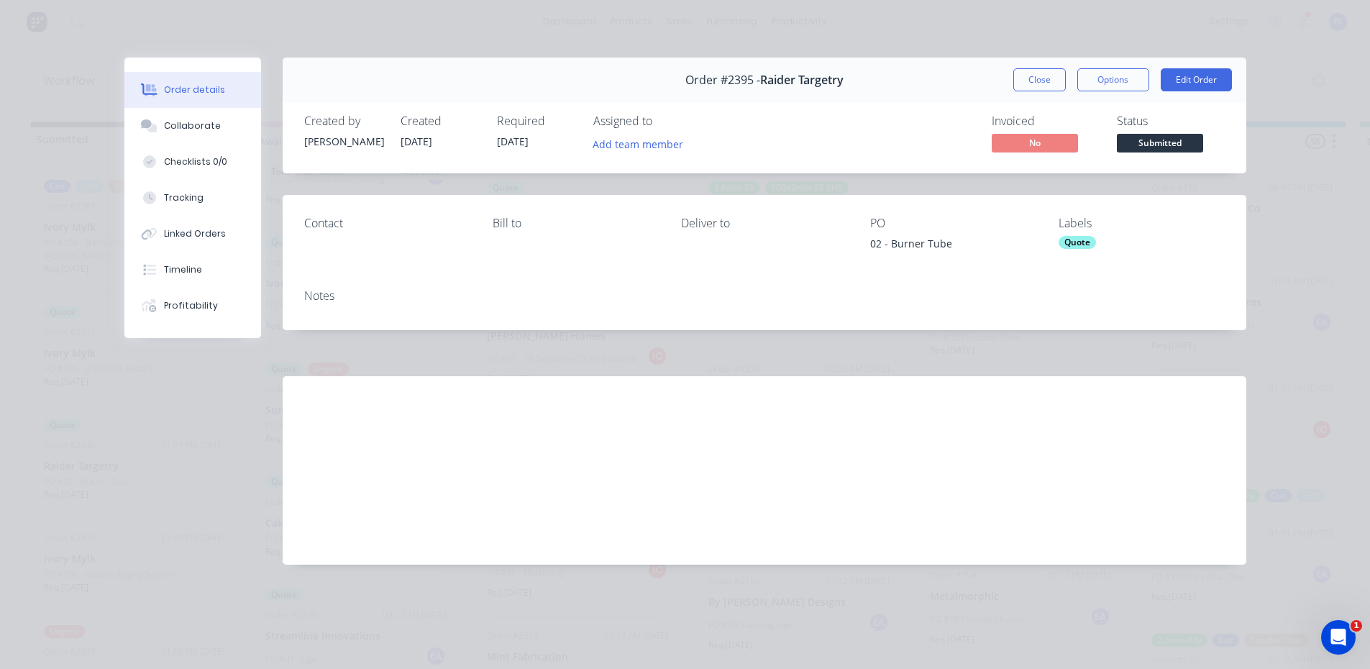
scroll to position [0, 0]
click at [216, 122] on button "Collaborate" at bounding box center [192, 126] width 137 height 36
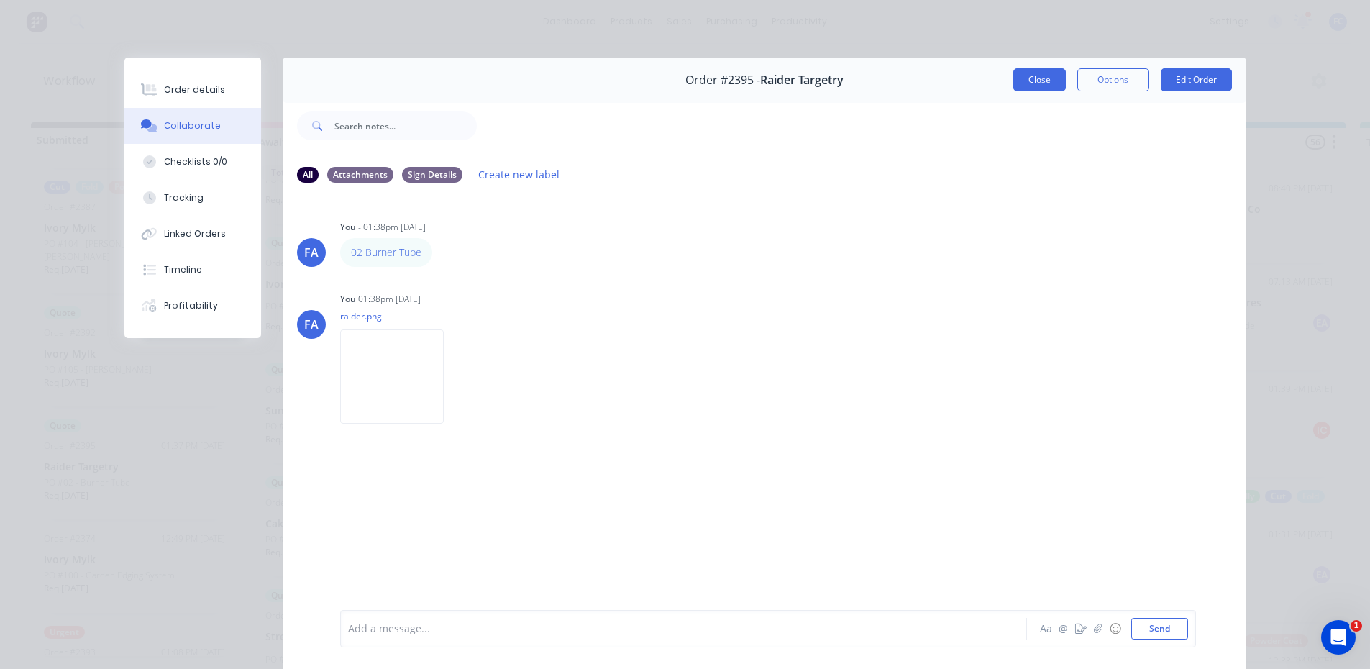
click at [1024, 81] on button "Close" at bounding box center [1039, 79] width 52 height 23
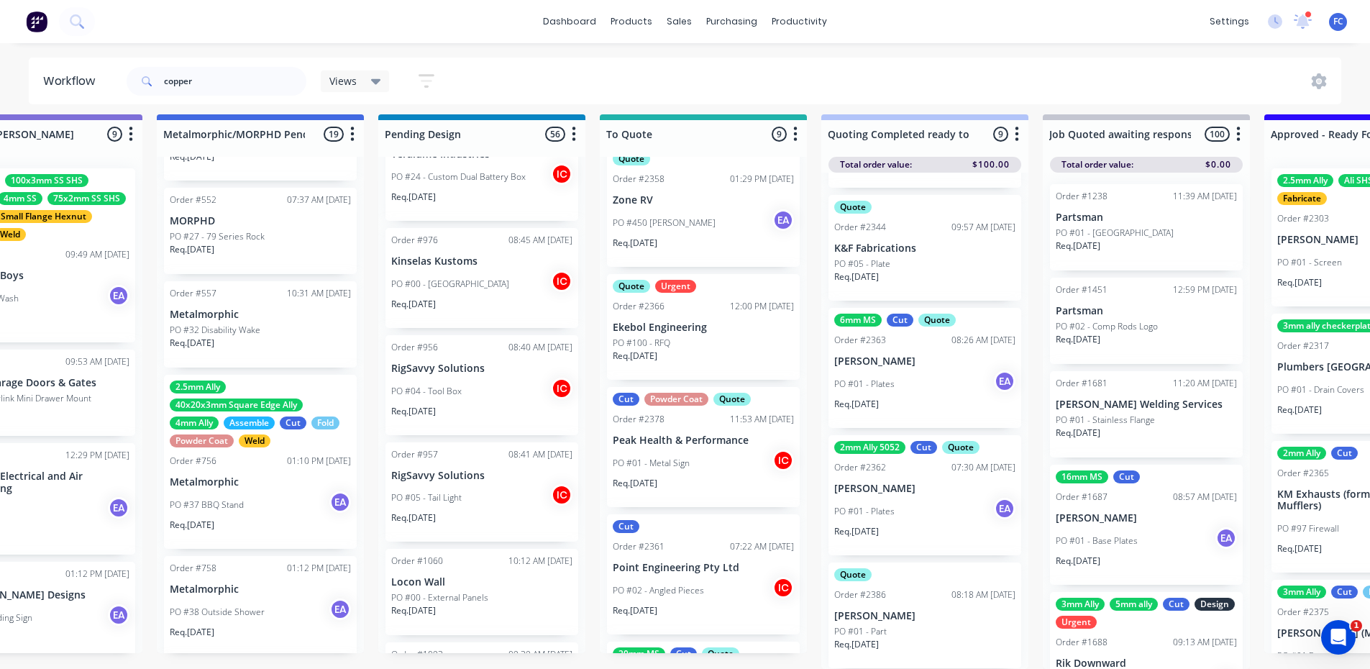
scroll to position [464, 0]
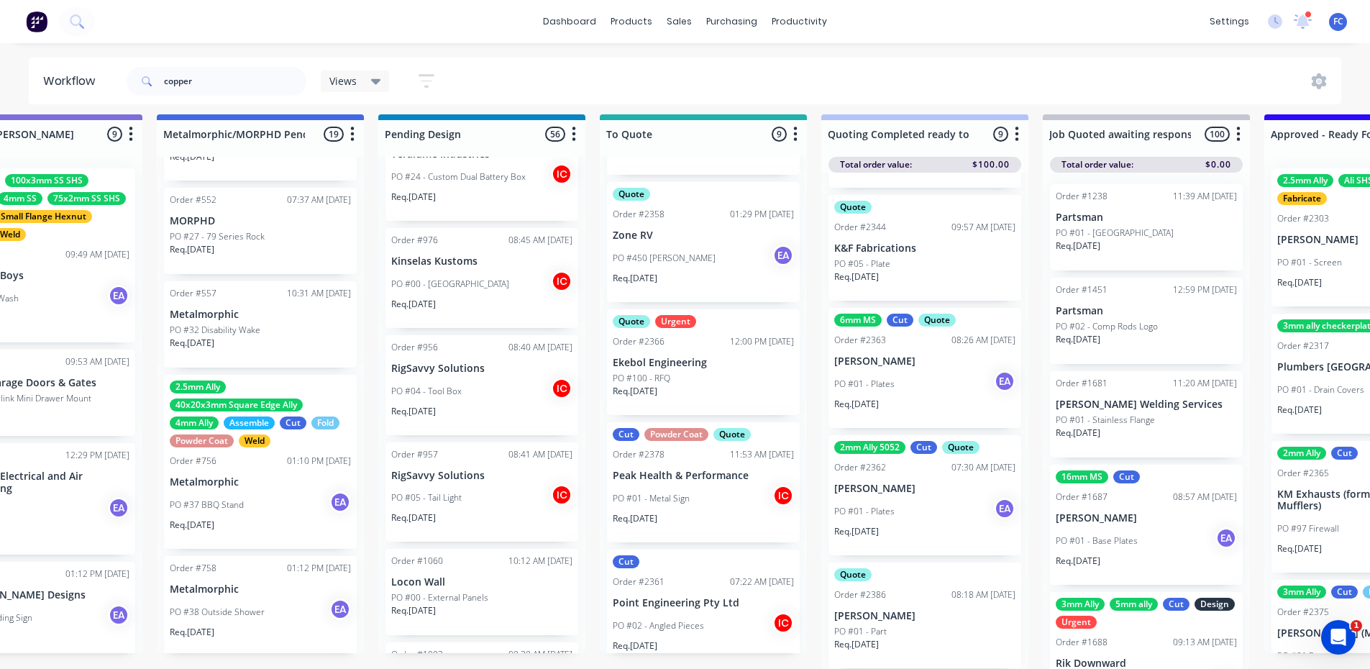
click at [693, 469] on p "Peak Health & Performance" at bounding box center [703, 475] width 181 height 12
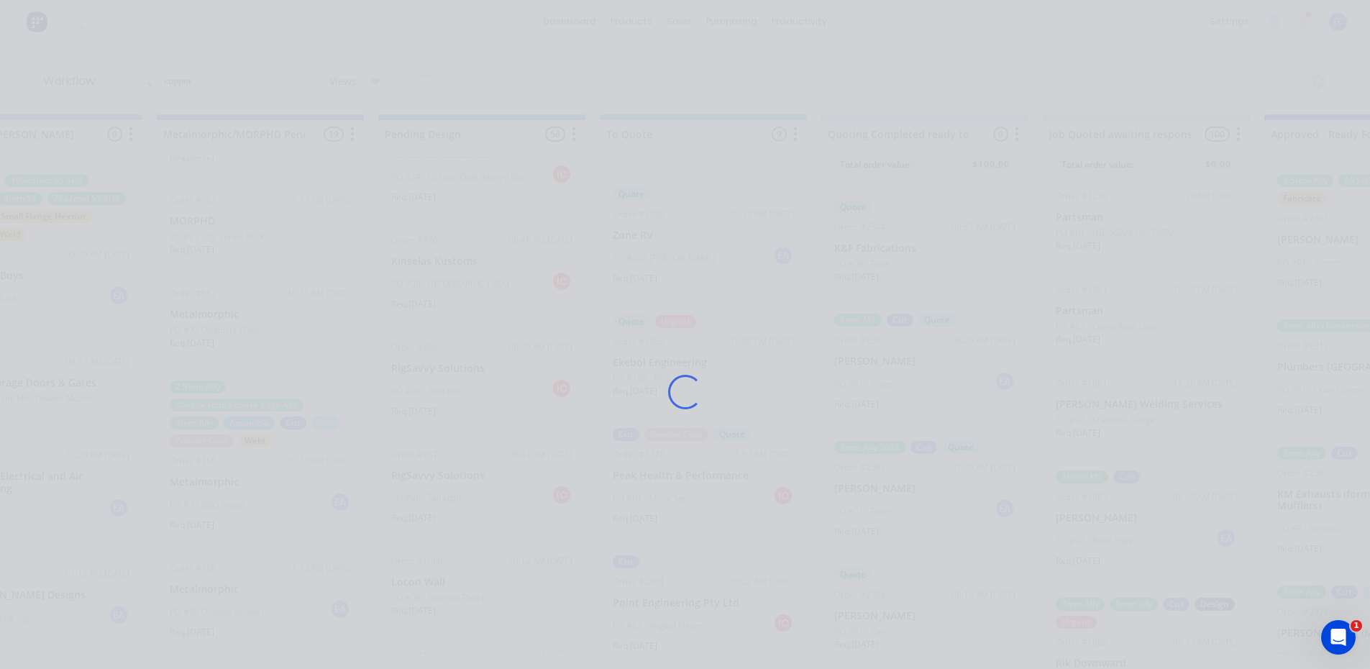
scroll to position [0, 760]
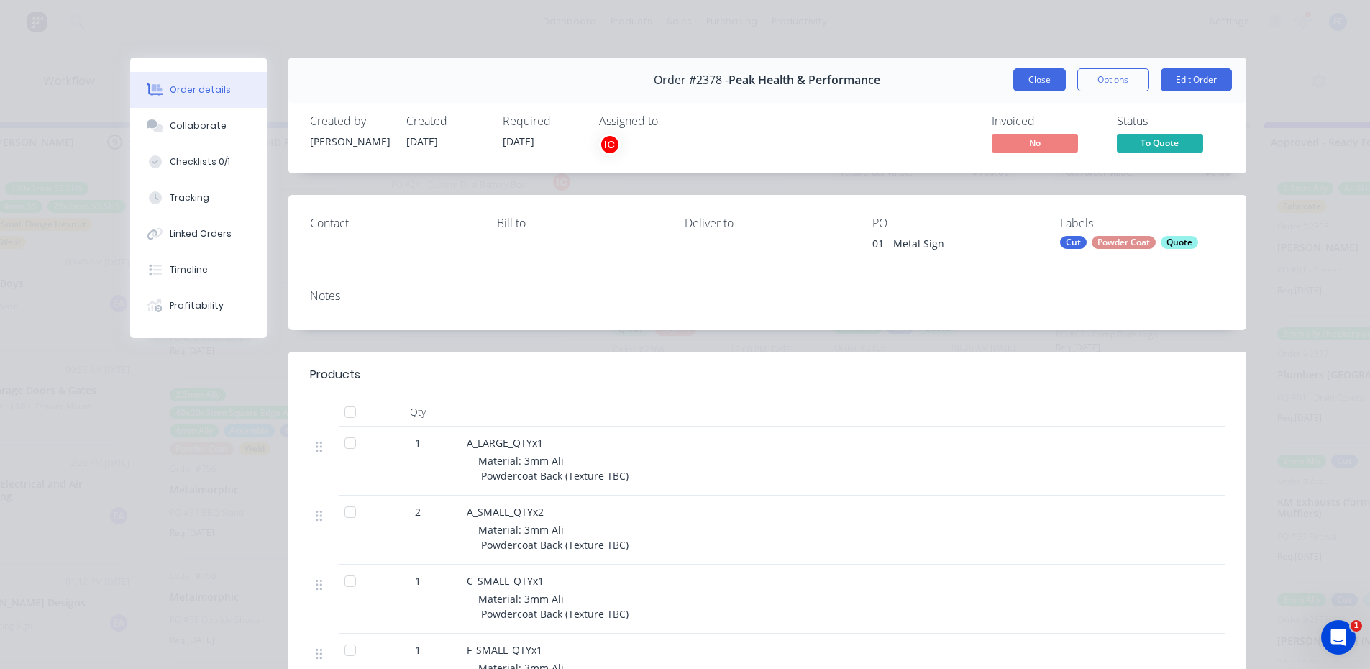
click at [1023, 78] on button "Close" at bounding box center [1039, 79] width 52 height 23
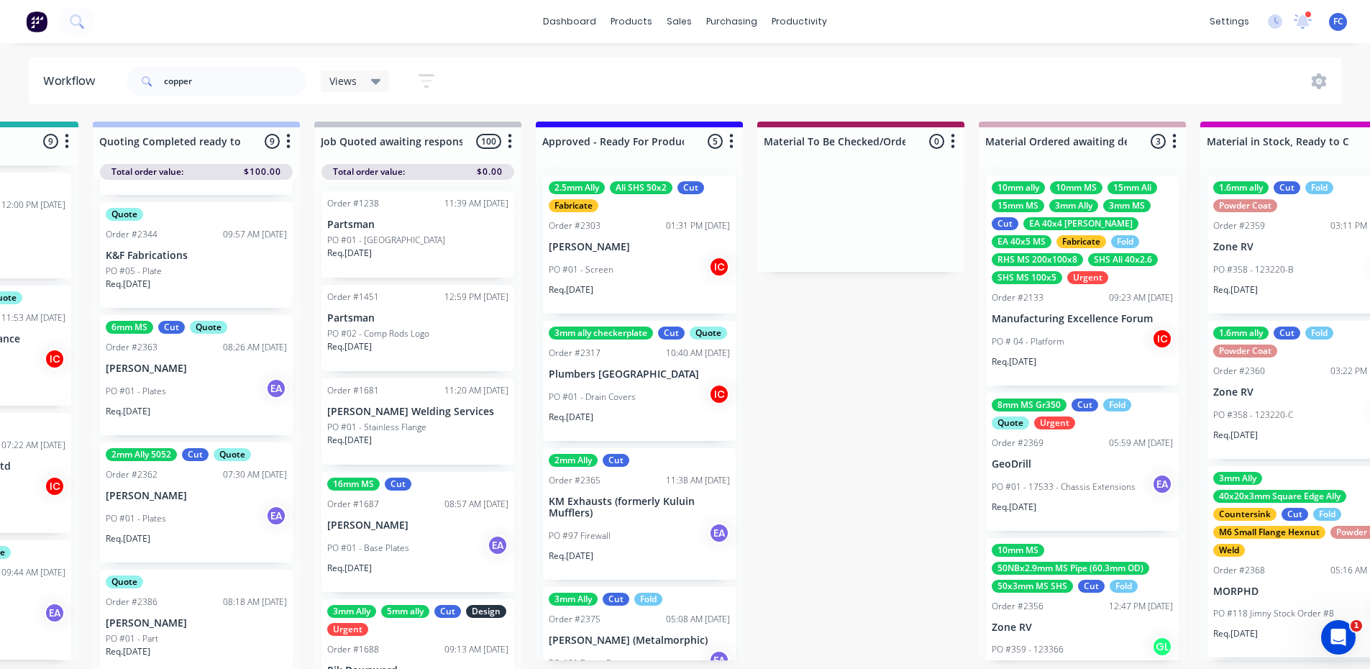
scroll to position [0, 1488]
click at [623, 406] on div "PO #01 - Drain Covers IC" at bounding box center [639, 397] width 181 height 27
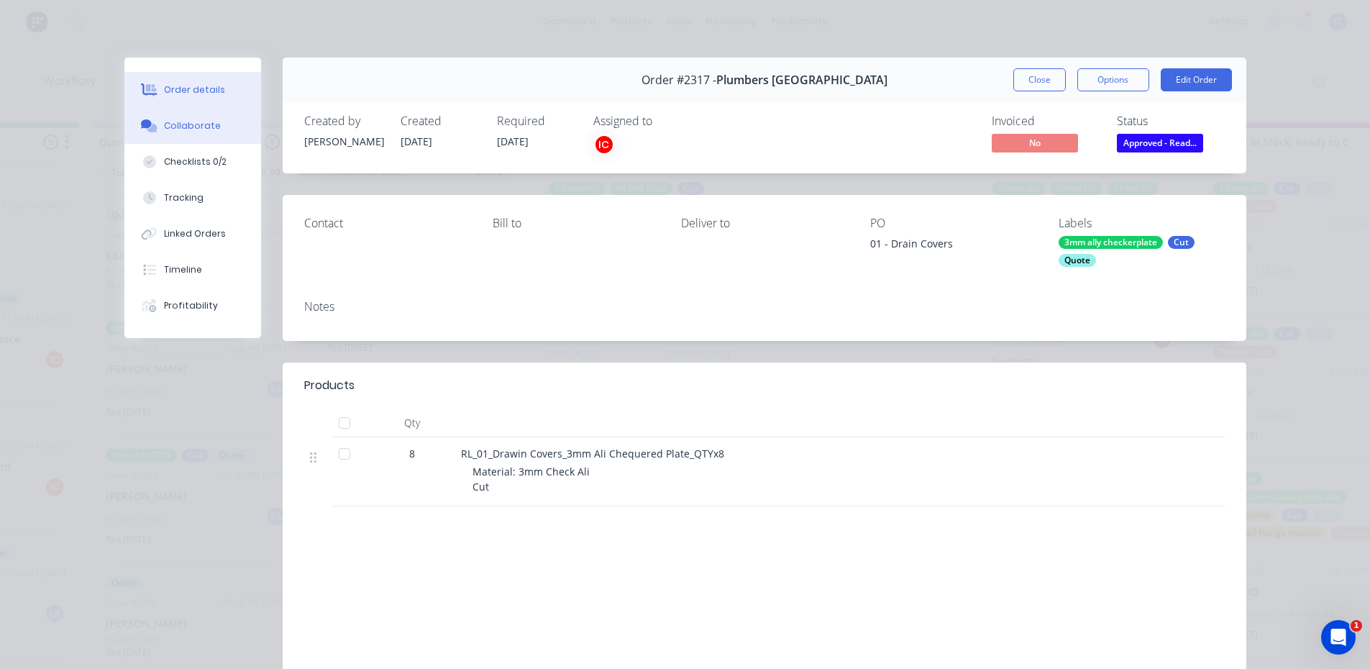
click at [180, 128] on div "Collaborate" at bounding box center [192, 125] width 57 height 13
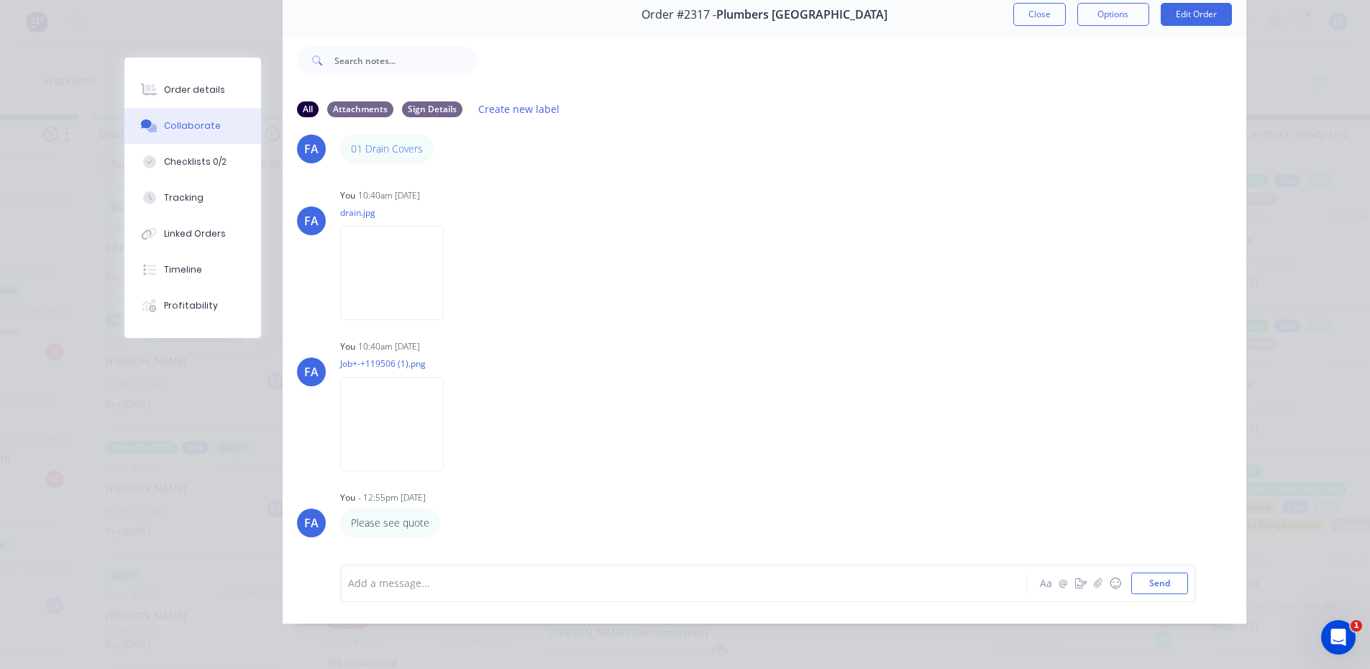
scroll to position [29, 0]
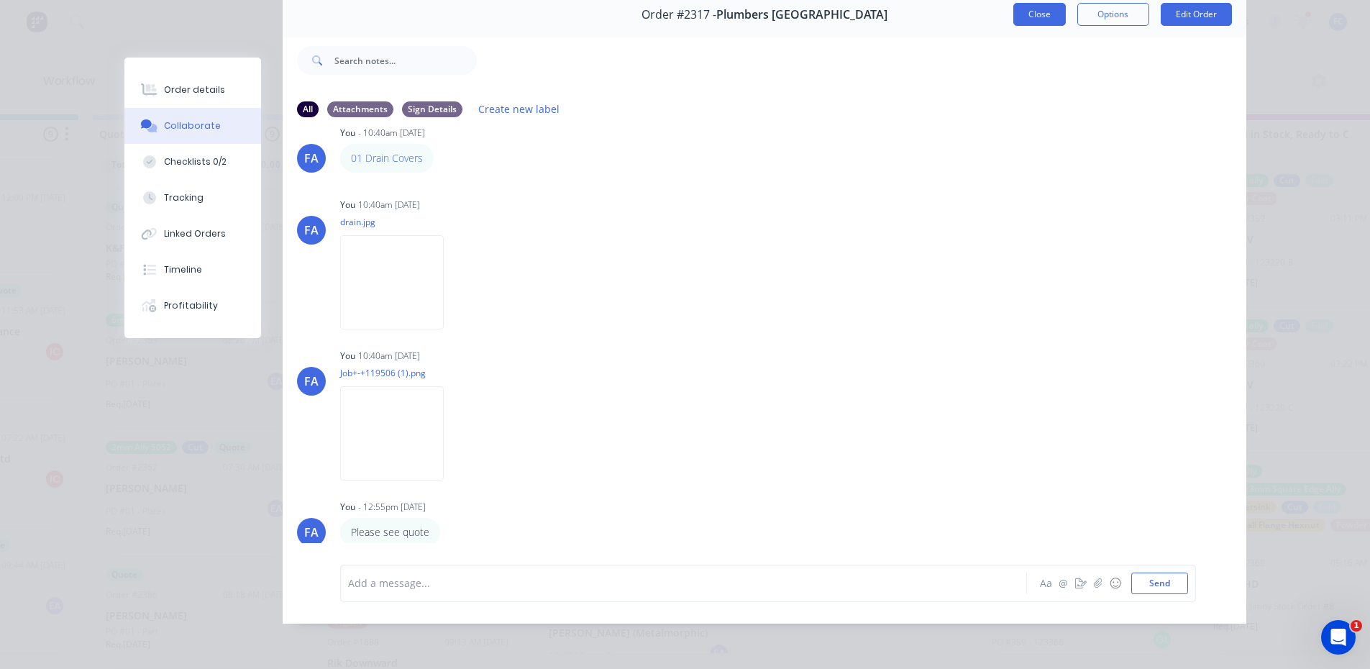
click at [1017, 13] on button "Close" at bounding box center [1039, 14] width 52 height 23
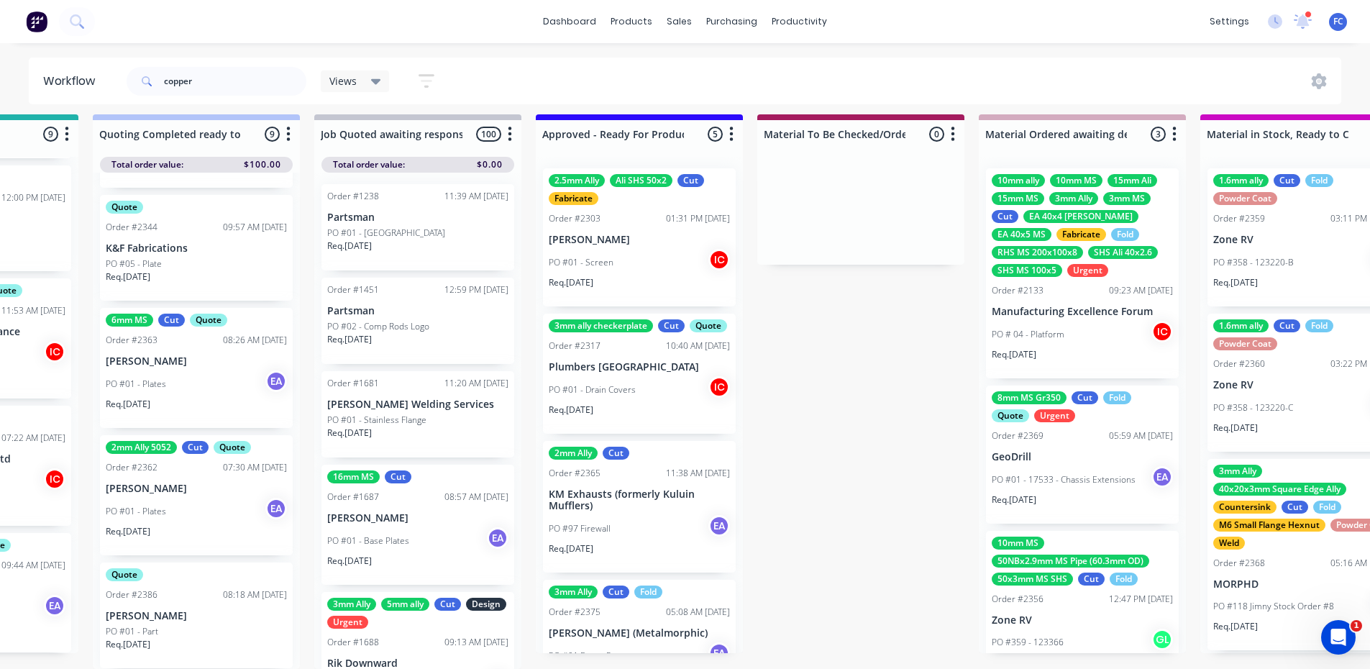
scroll to position [0, 1488]
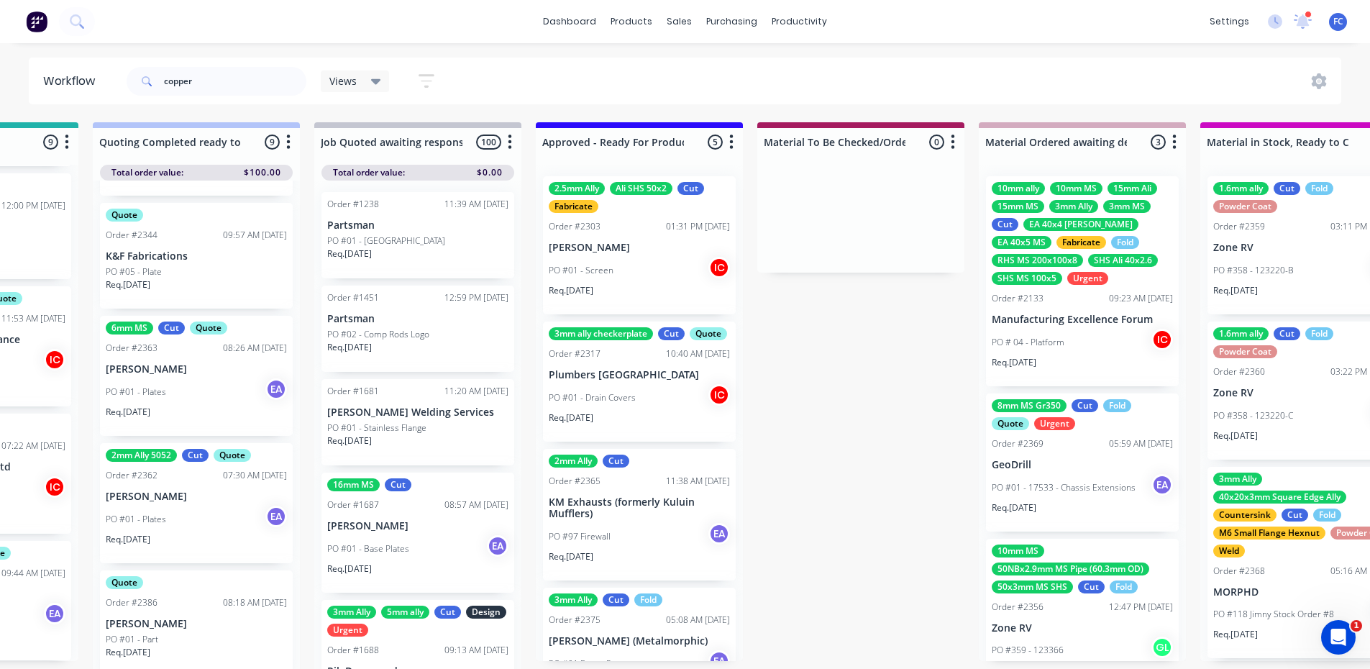
click at [615, 247] on p "[PERSON_NAME]" at bounding box center [639, 248] width 181 height 12
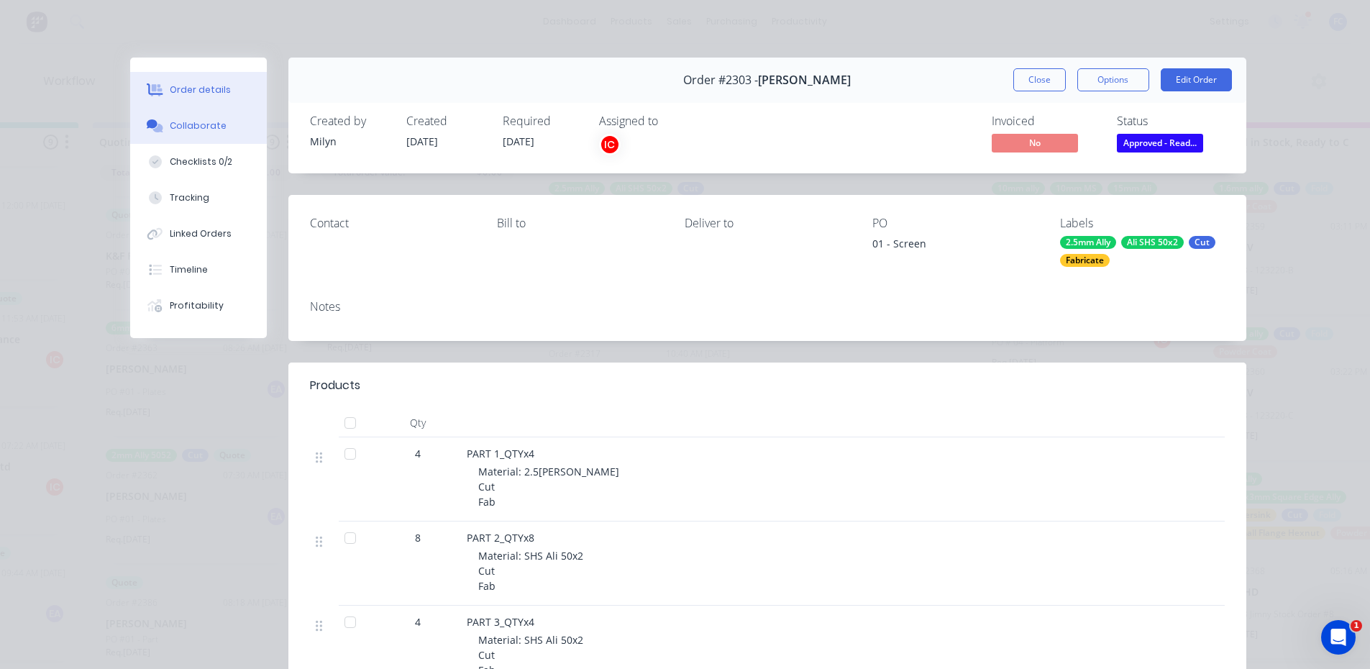
click at [205, 128] on div "Collaborate" at bounding box center [198, 125] width 57 height 13
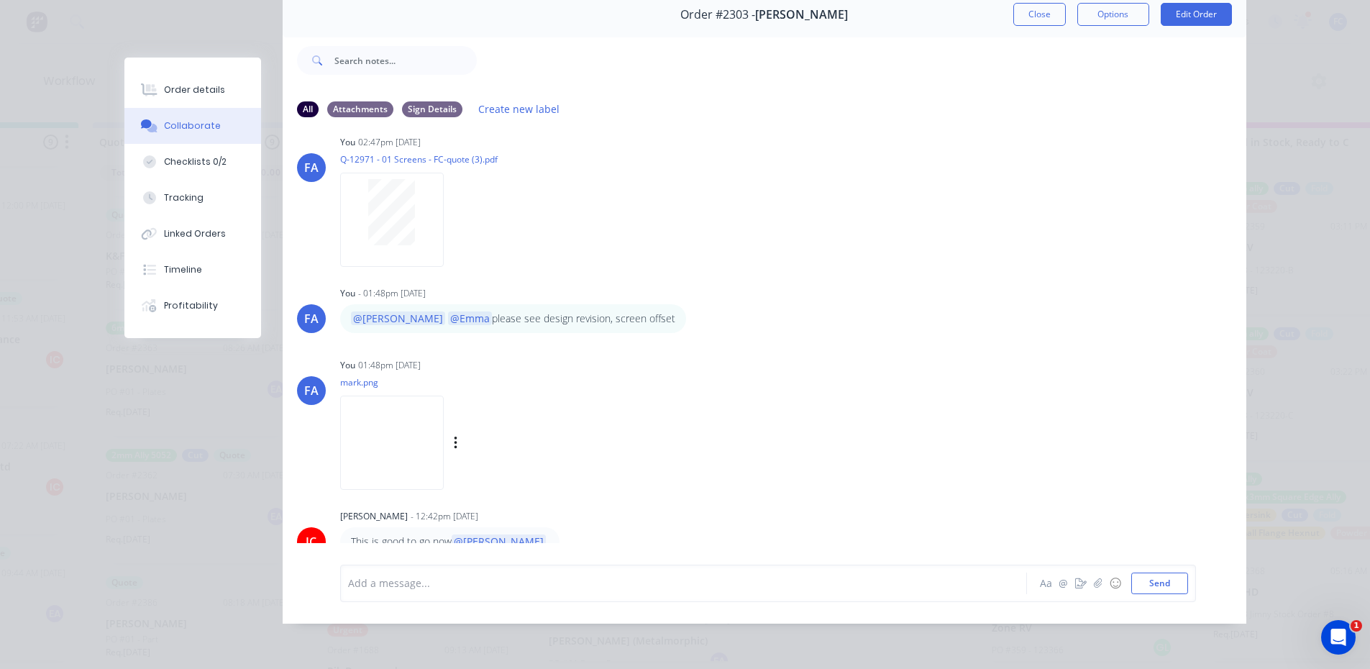
scroll to position [461, 0]
click at [1029, 9] on button "Close" at bounding box center [1039, 14] width 52 height 23
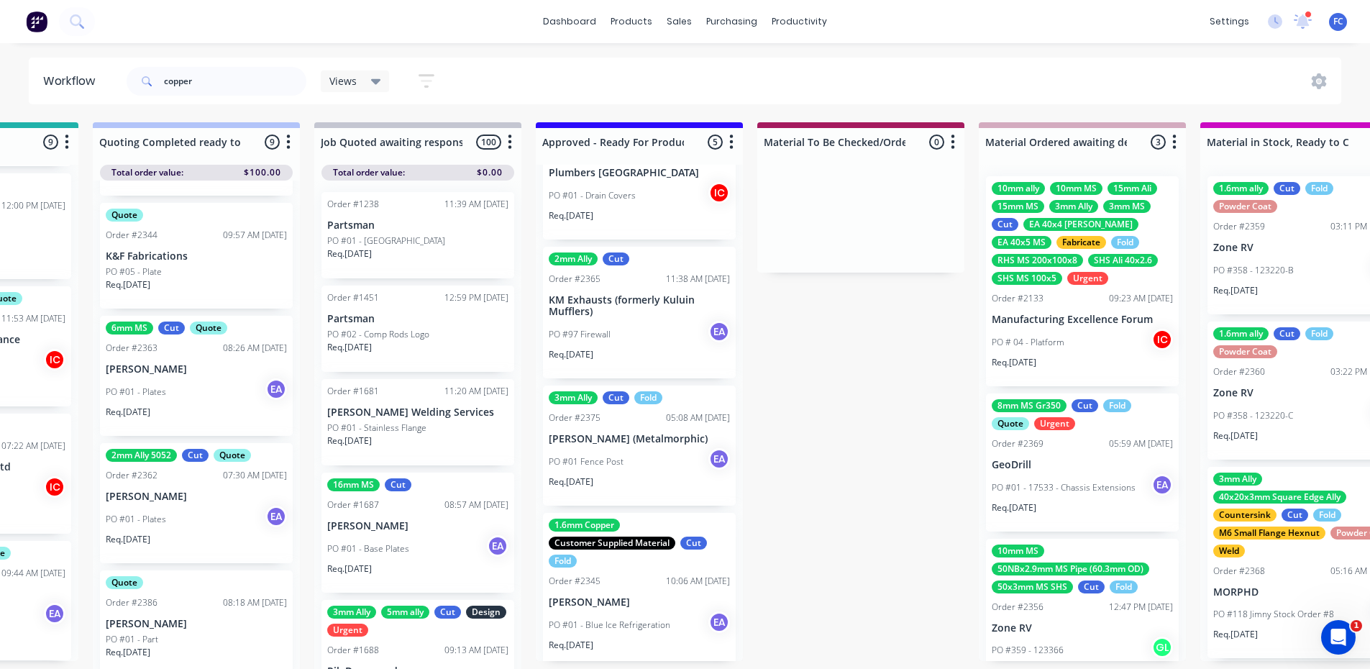
scroll to position [85, 0]
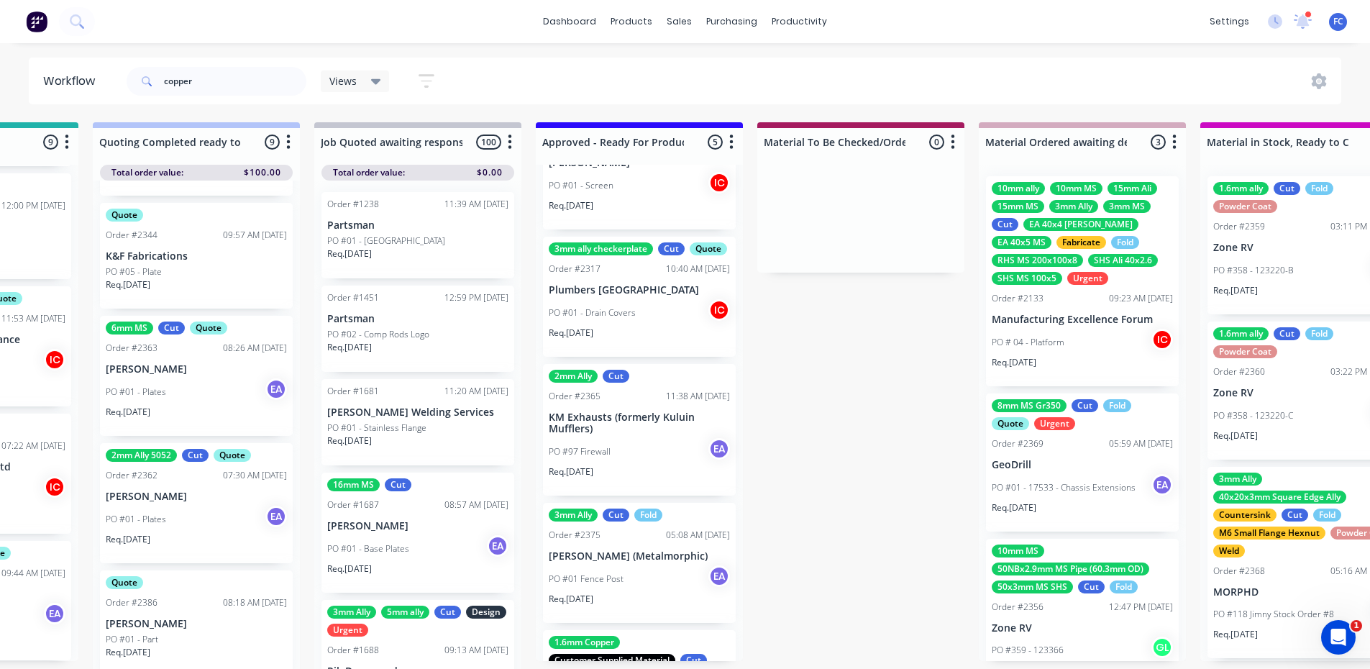
click at [622, 423] on div "2mm Ally Cut Order #2365 11:38 AM 25/09/25 KM Exhausts (formerly Kuluin Muffler…" at bounding box center [639, 430] width 193 height 132
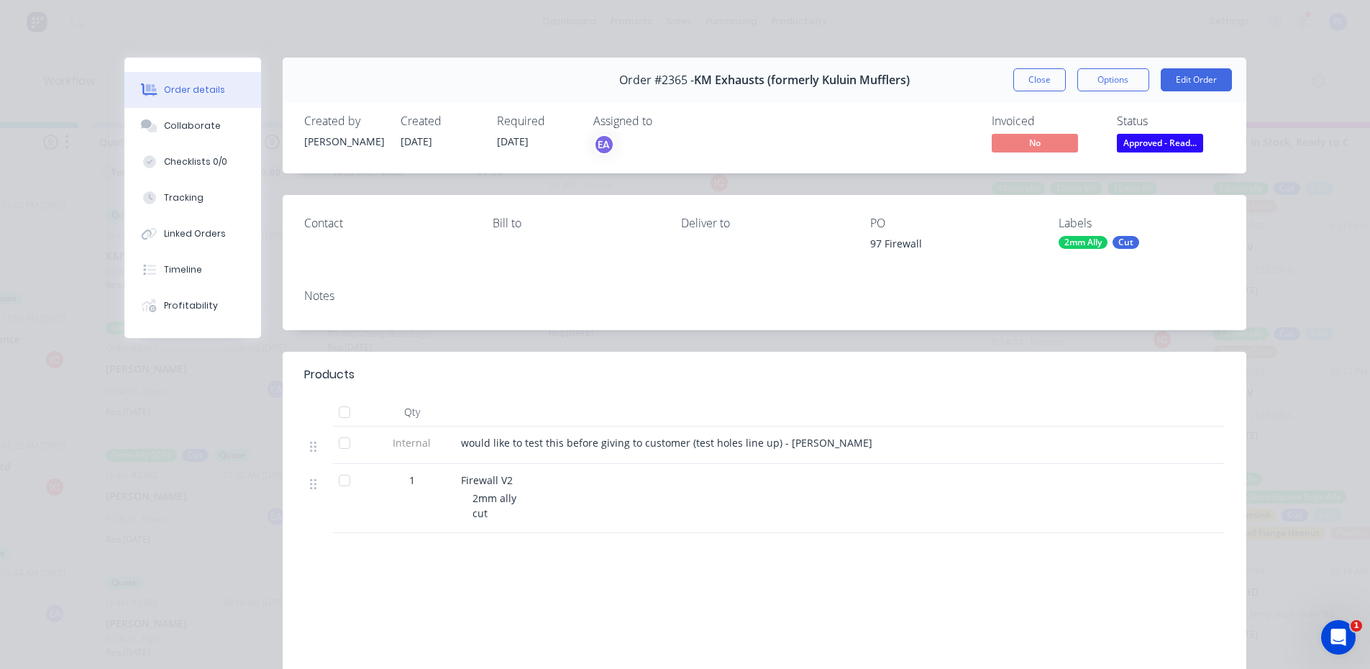
click at [172, 120] on div "Collaborate" at bounding box center [192, 125] width 57 height 13
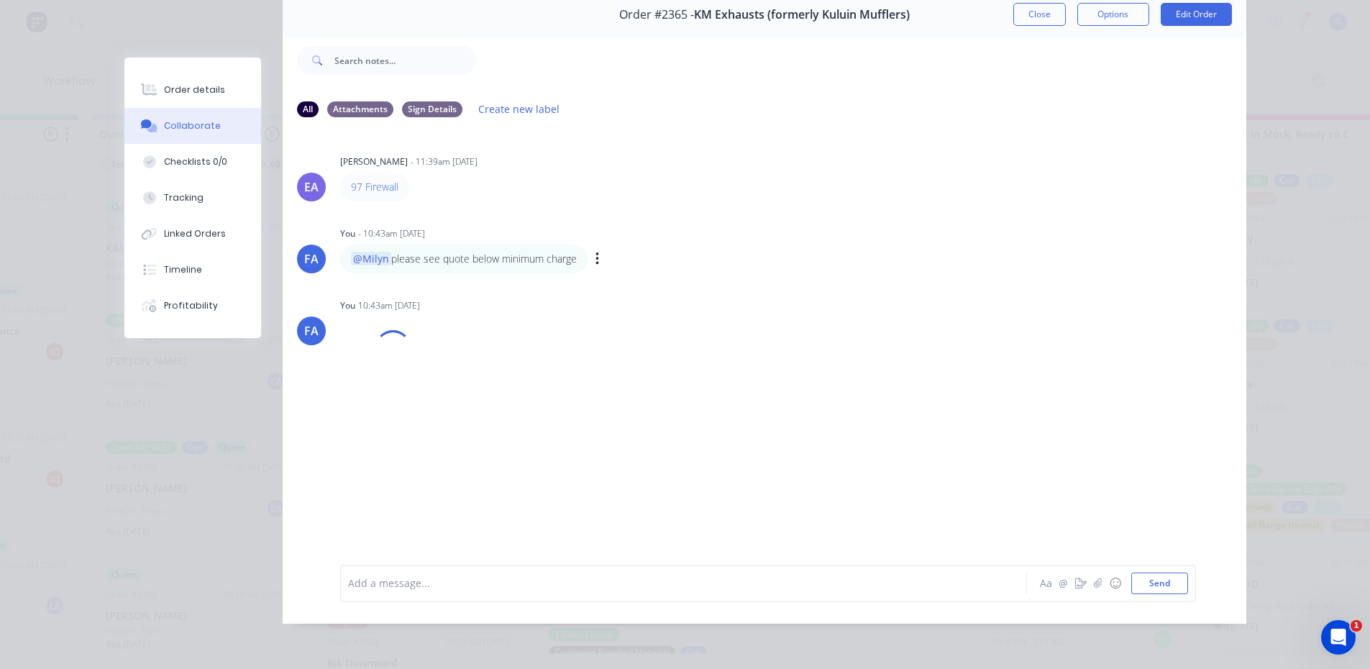
scroll to position [19, 1488]
click at [1030, 16] on div "Order #2365 - KM Exhausts (formerly Kuluin Mufflers) Close Options Edit Order" at bounding box center [764, 14] width 963 height 45
click at [1034, 6] on button "Close" at bounding box center [1039, 14] width 52 height 23
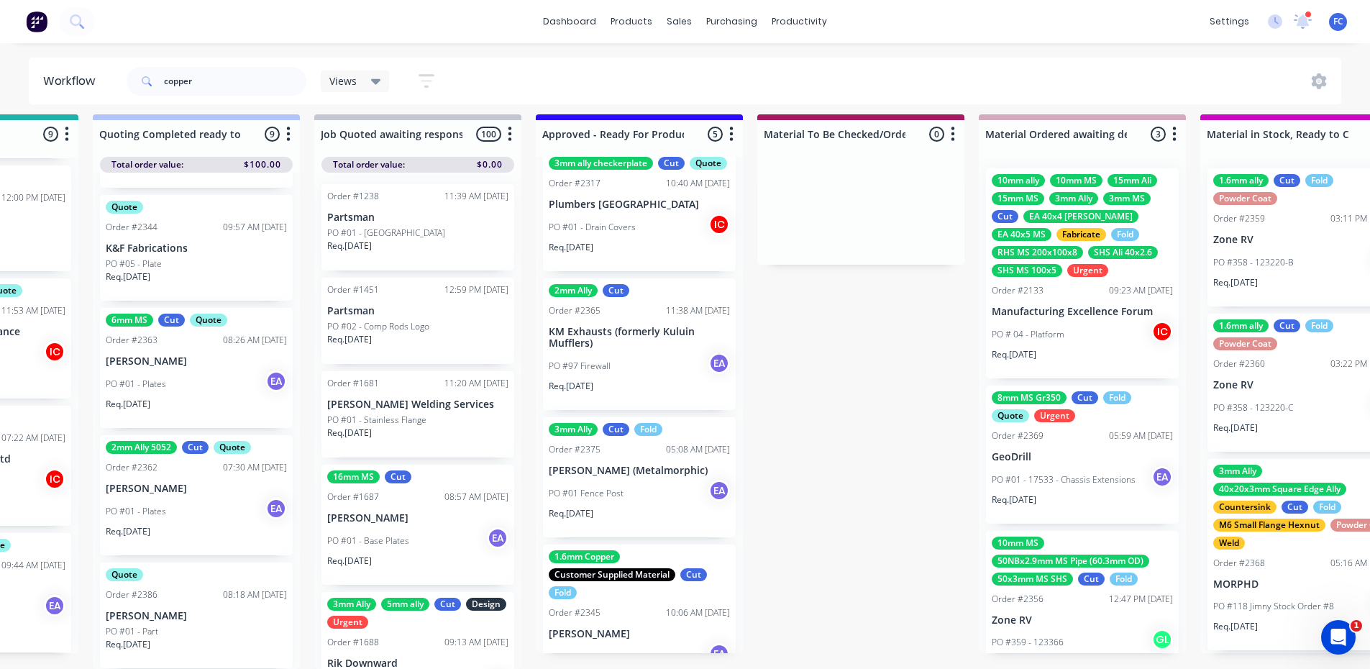
scroll to position [229, 0]
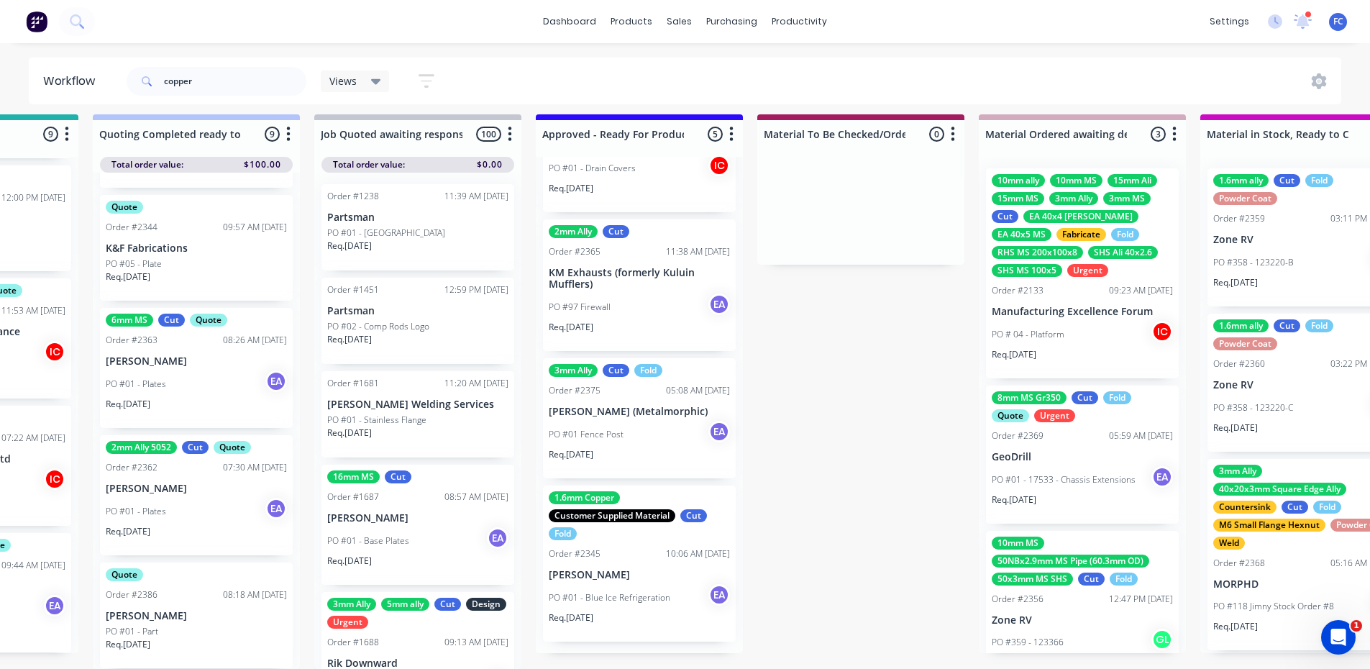
click at [616, 569] on p "[PERSON_NAME]" at bounding box center [639, 575] width 181 height 12
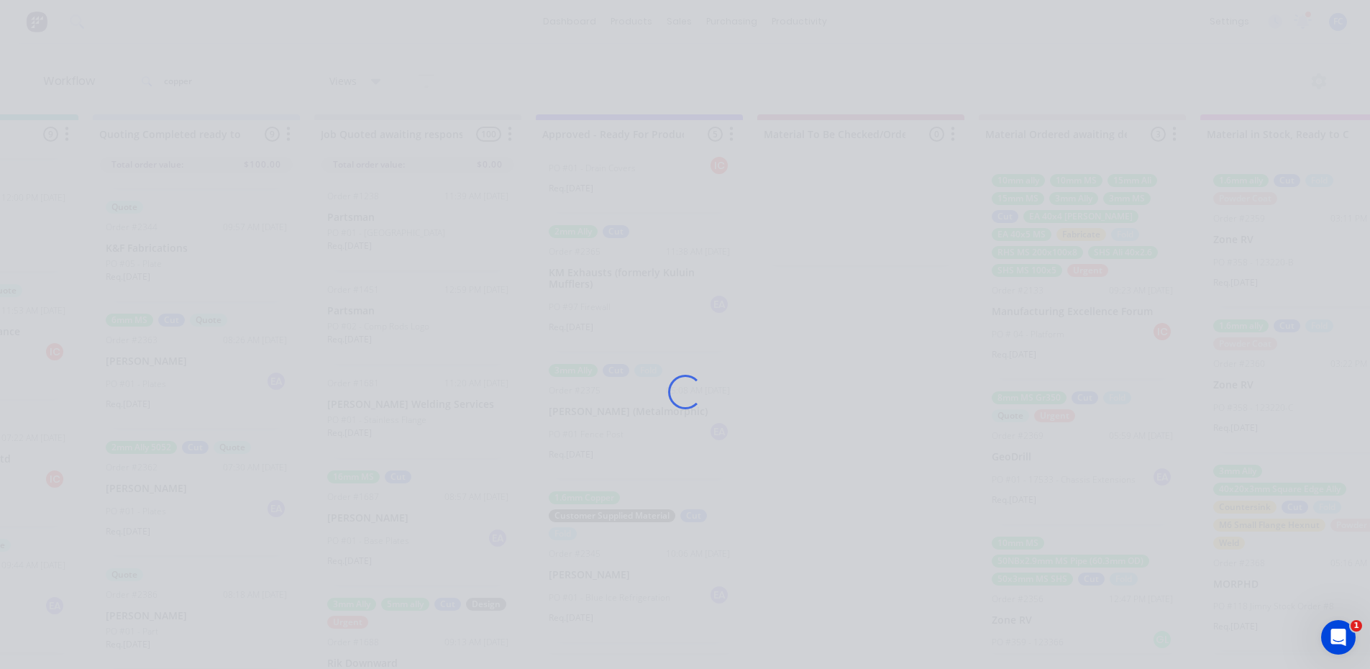
scroll to position [0, 1488]
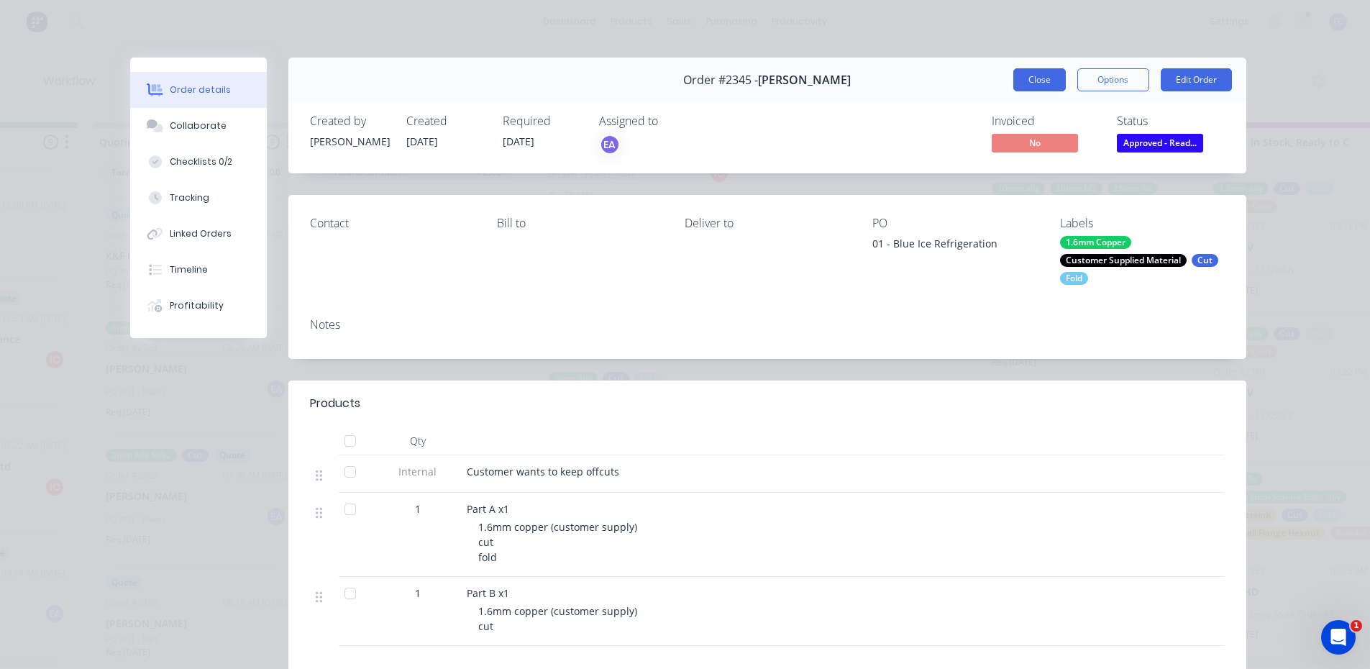
click at [1019, 75] on button "Close" at bounding box center [1039, 79] width 52 height 23
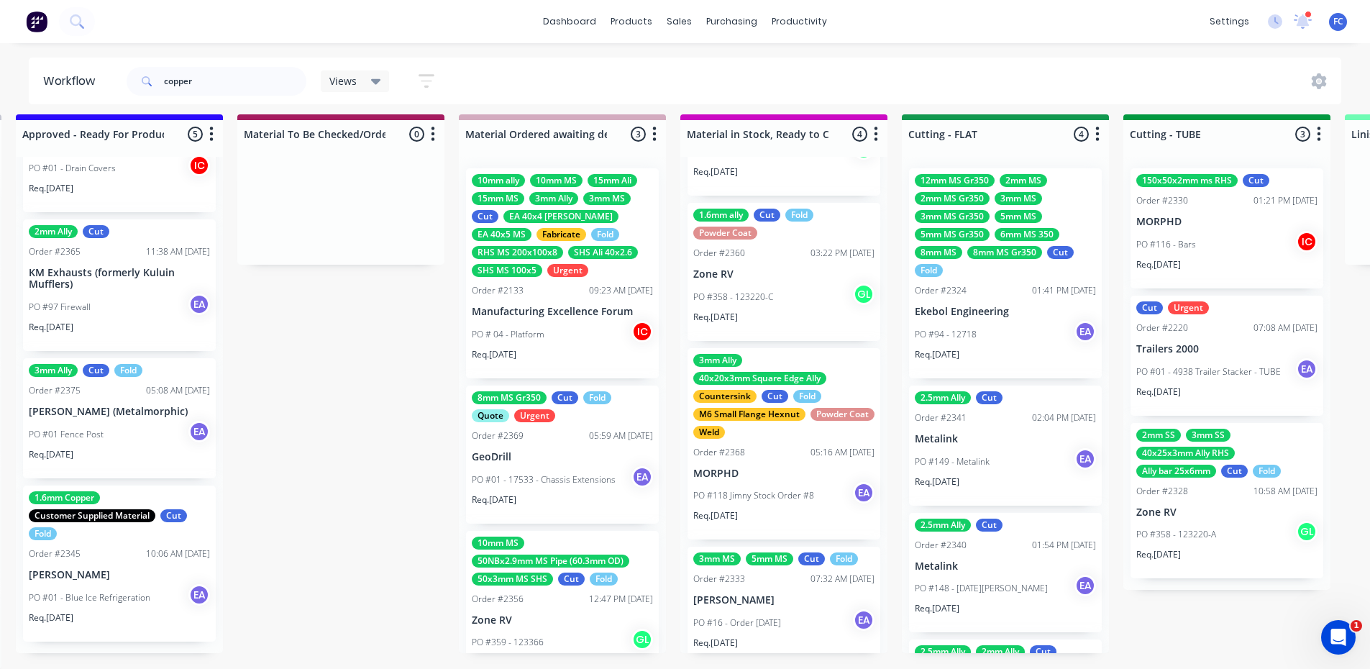
scroll to position [125, 0]
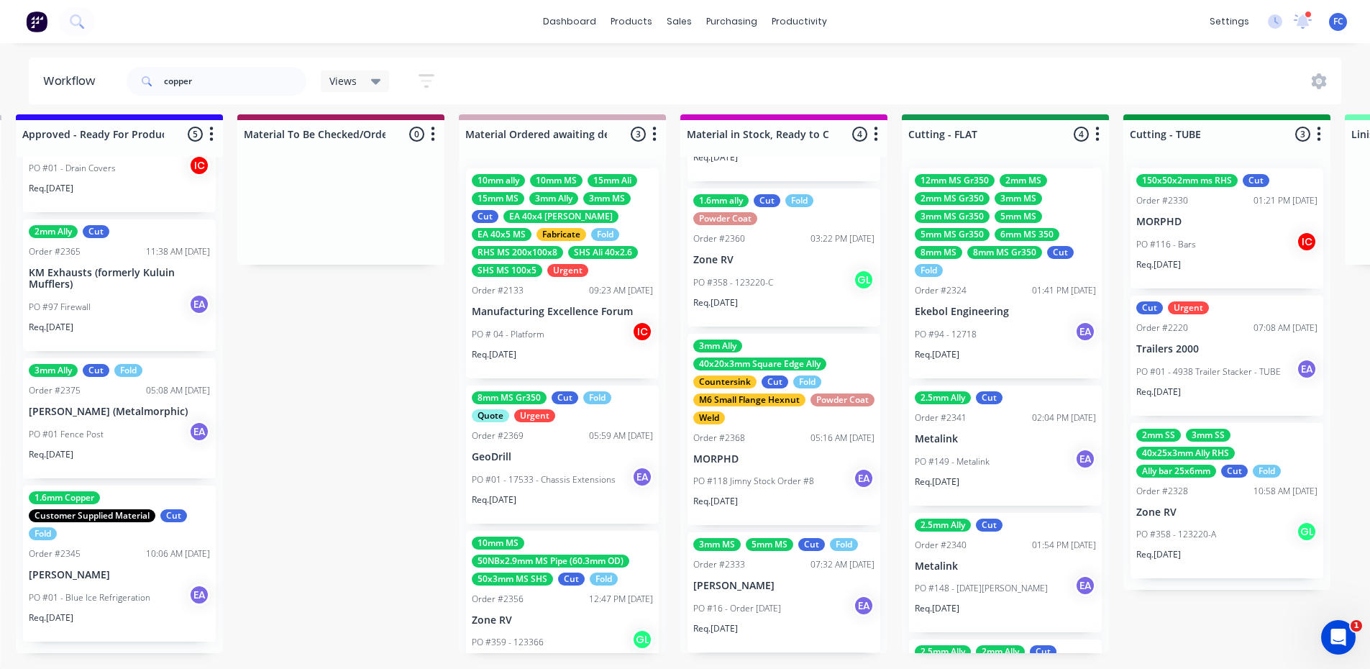
click at [740, 602] on p "PO #16 - Order [DATE]" at bounding box center [737, 608] width 88 height 13
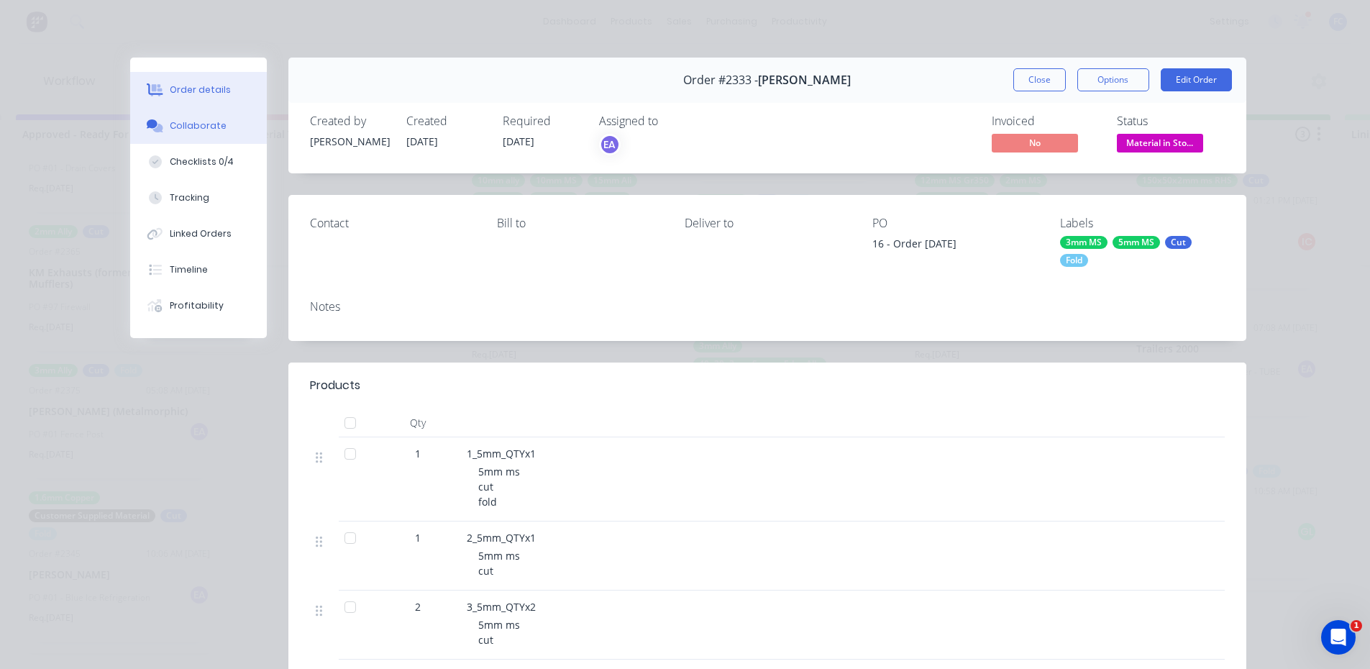
click at [170, 128] on div "Collaborate" at bounding box center [198, 125] width 57 height 13
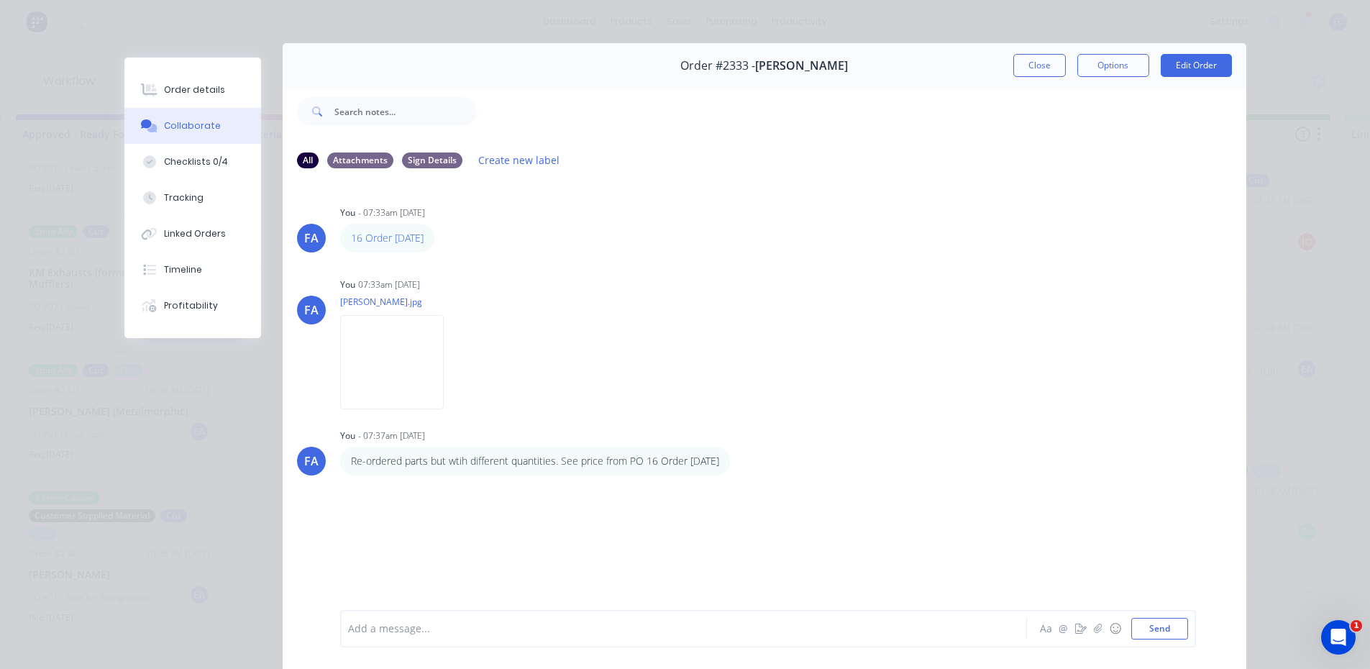
scroll to position [0, 0]
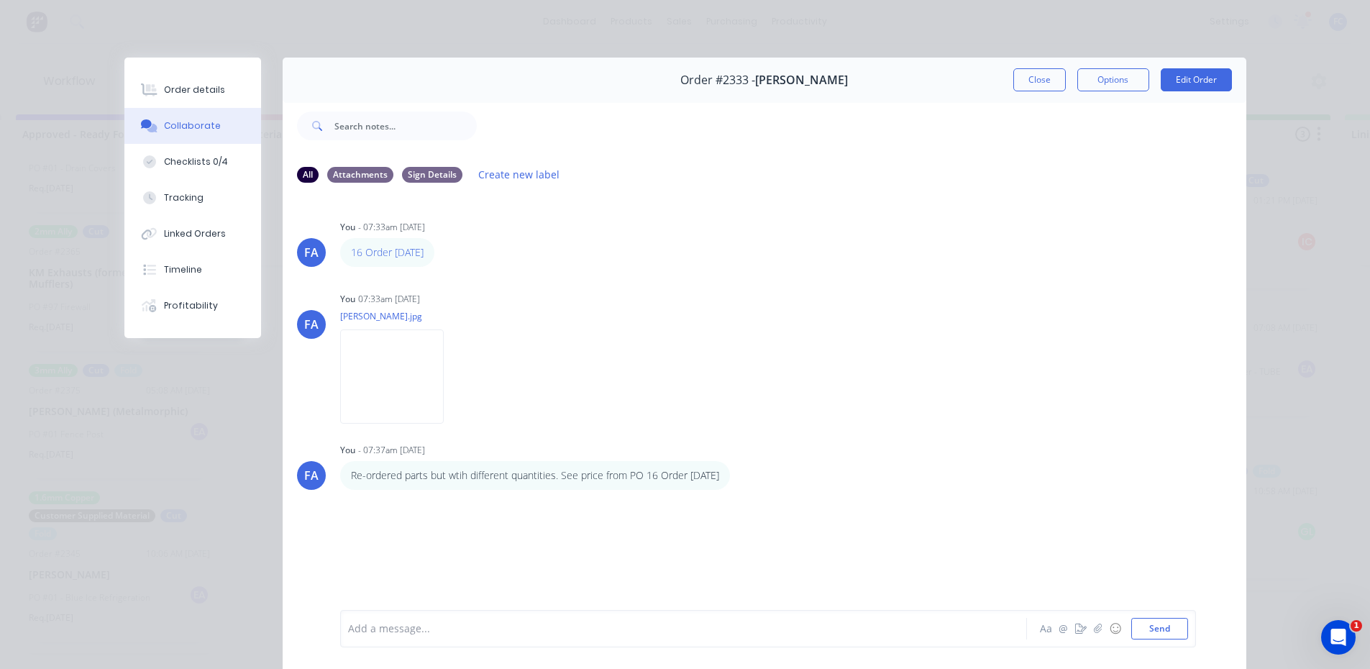
click at [1020, 86] on button "Close" at bounding box center [1039, 79] width 52 height 23
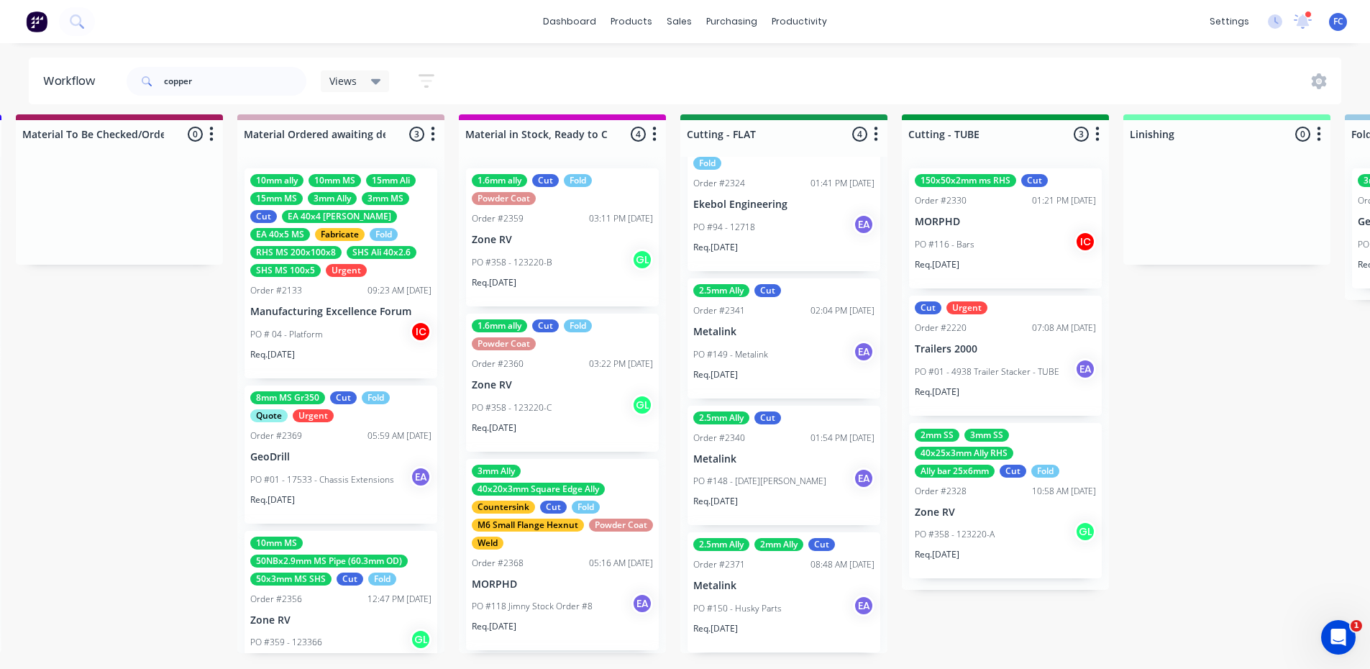
scroll to position [19, 2229]
click at [737, 454] on p "Metalink" at bounding box center [783, 459] width 181 height 12
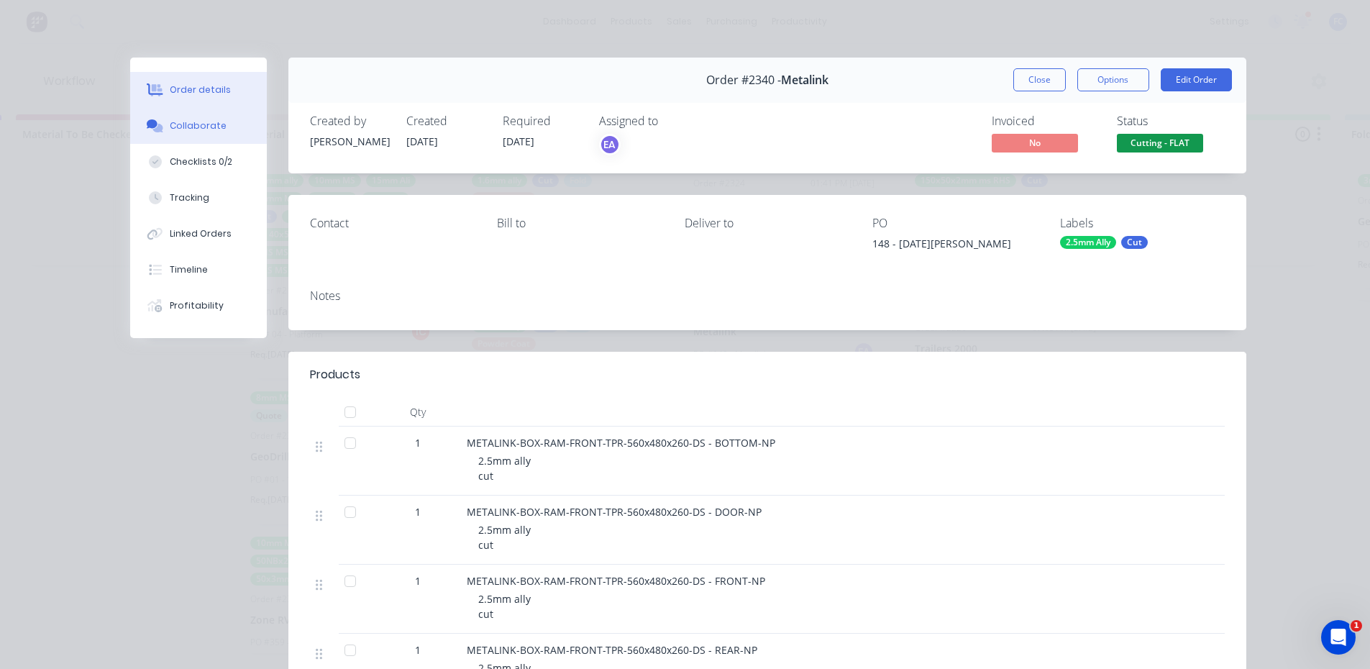
click at [193, 127] on div "Collaborate" at bounding box center [198, 125] width 57 height 13
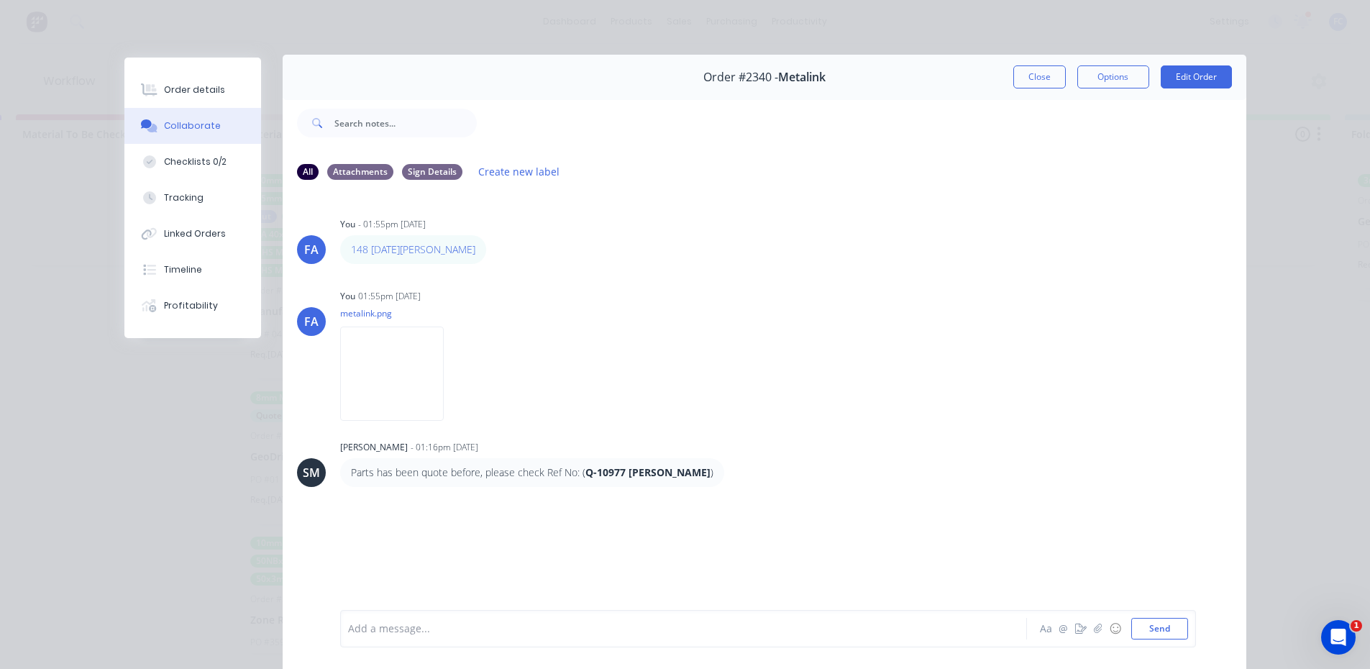
scroll to position [0, 0]
click at [1034, 76] on button "Close" at bounding box center [1039, 79] width 52 height 23
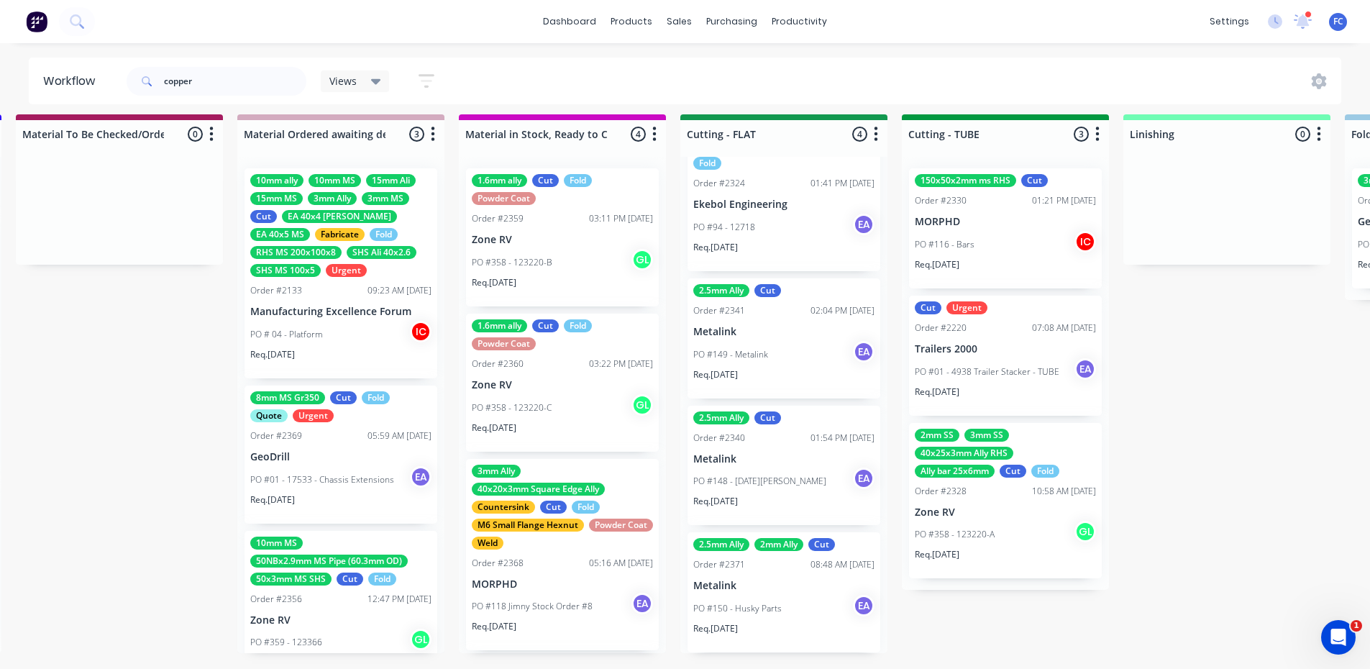
click at [740, 326] on p "Metalink" at bounding box center [783, 332] width 181 height 12
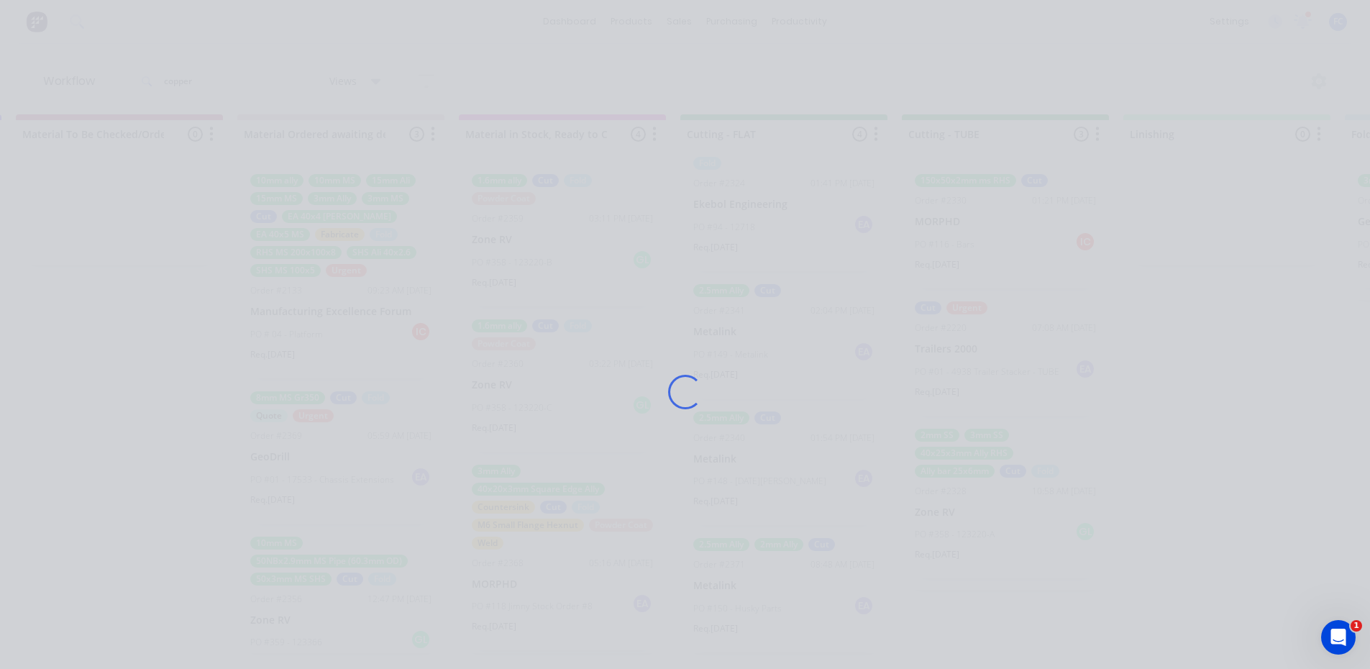
scroll to position [0, 2229]
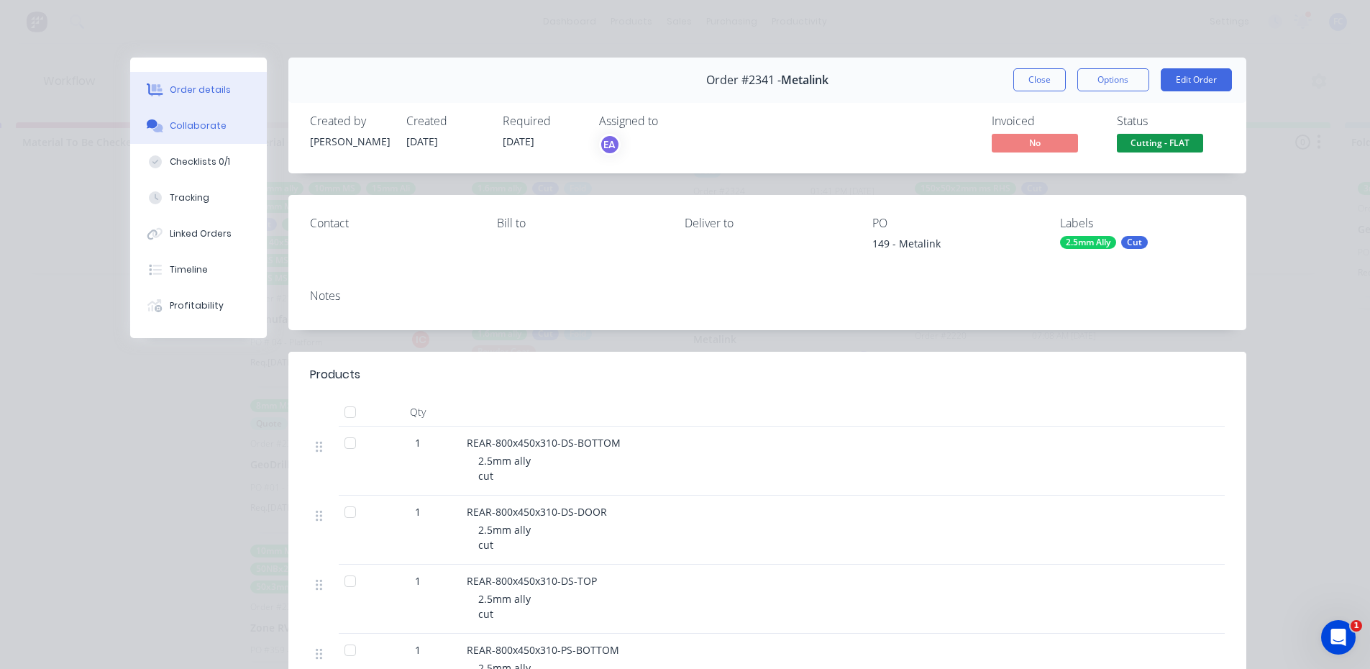
click at [179, 121] on div "Collaborate" at bounding box center [198, 125] width 57 height 13
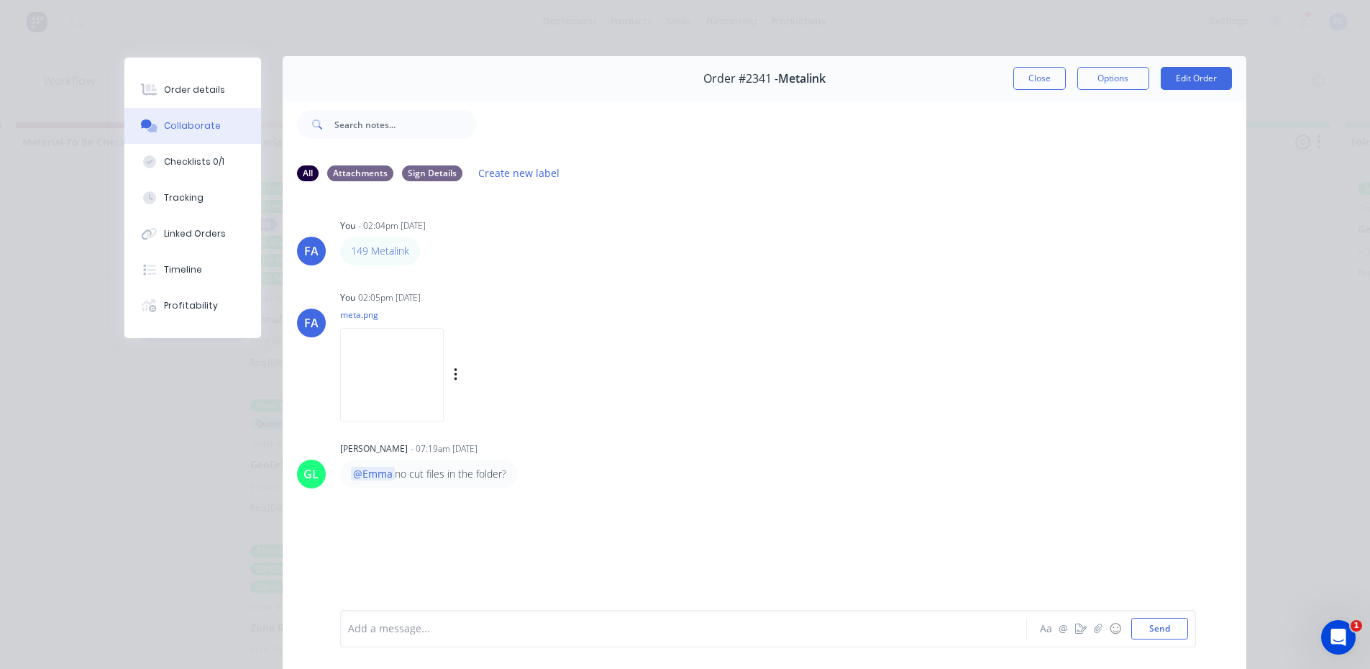
scroll to position [0, 0]
click at [402, 361] on img at bounding box center [392, 376] width 104 height 94
click at [1025, 78] on button "Close" at bounding box center [1039, 79] width 52 height 23
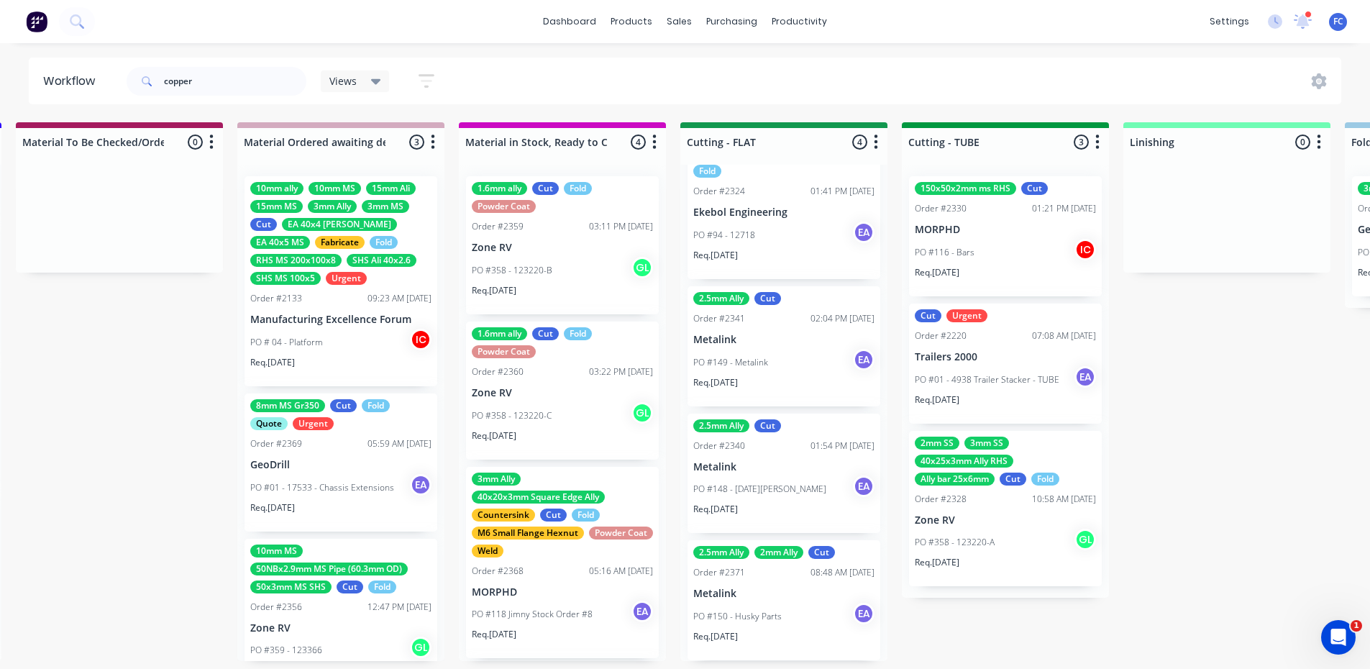
click at [781, 375] on div "PO #149 - Metalink EA" at bounding box center [783, 362] width 181 height 27
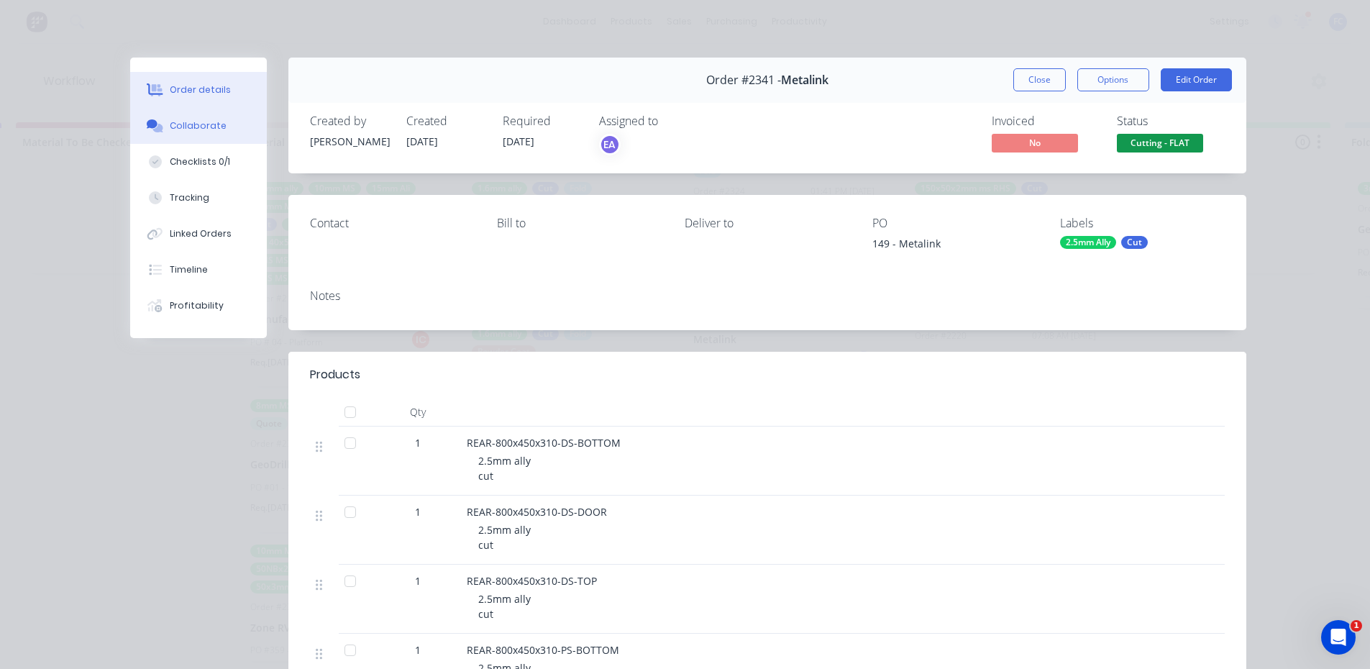
click at [176, 130] on div "Collaborate" at bounding box center [198, 125] width 57 height 13
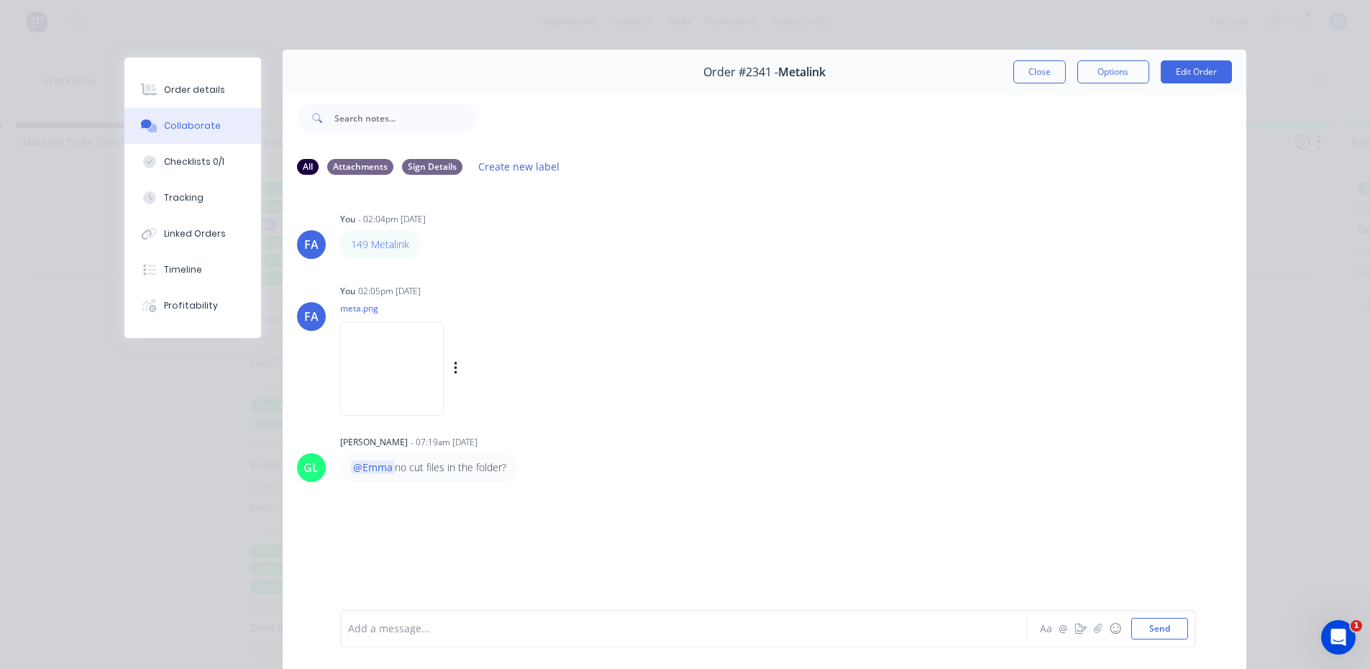
scroll to position [4, 0]
